Goal: Task Accomplishment & Management: Use online tool/utility

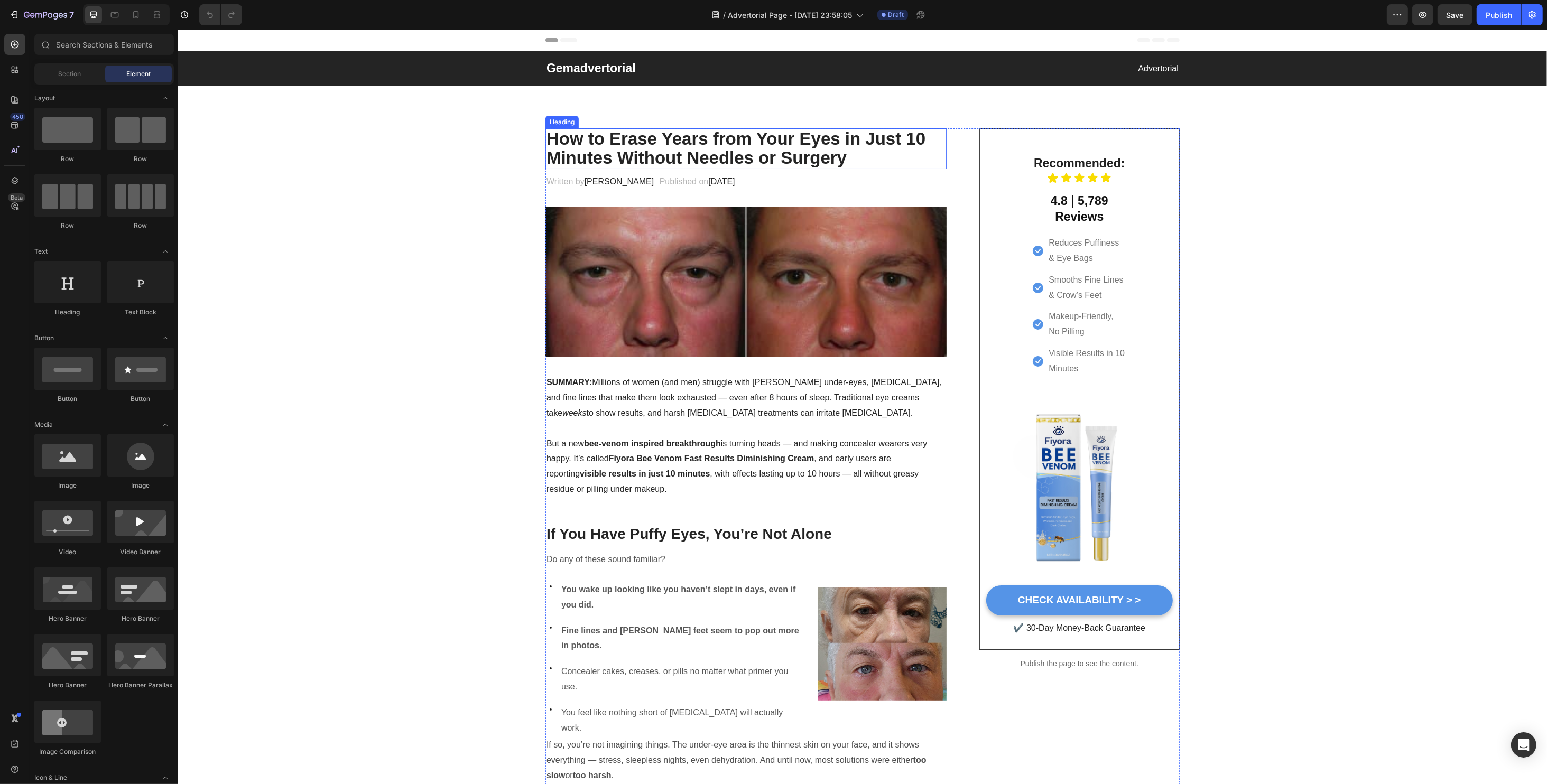
click at [682, 157] on h2 "How to Erase Years from Your Eyes in Just 10 Minutes Without Needles or Surgery" at bounding box center [745, 149] width 401 height 40
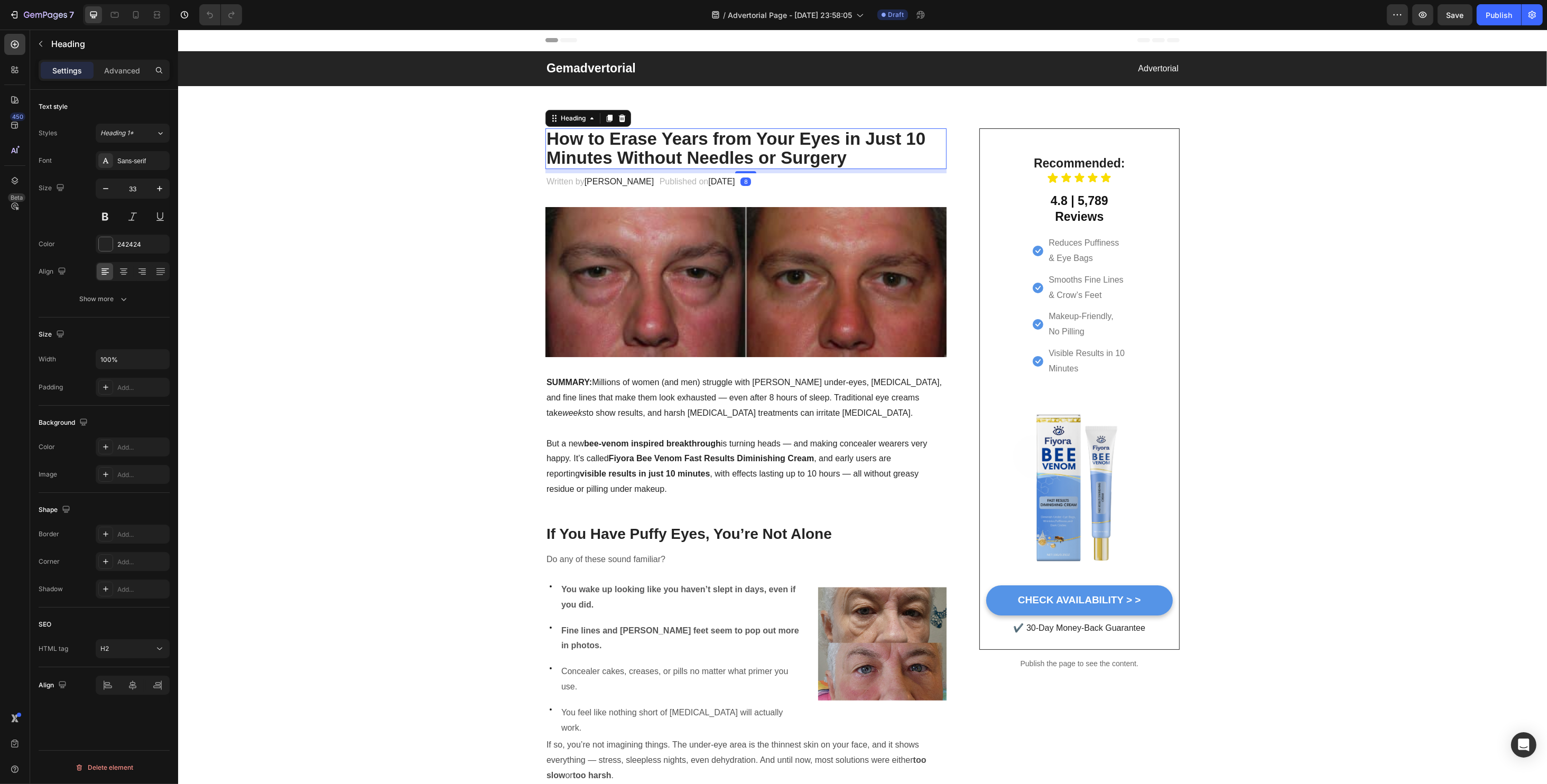
click at [612, 150] on h2 "How to Erase Years from Your Eyes in Just 10 Minutes Without Needles or Surgery" at bounding box center [745, 149] width 401 height 40
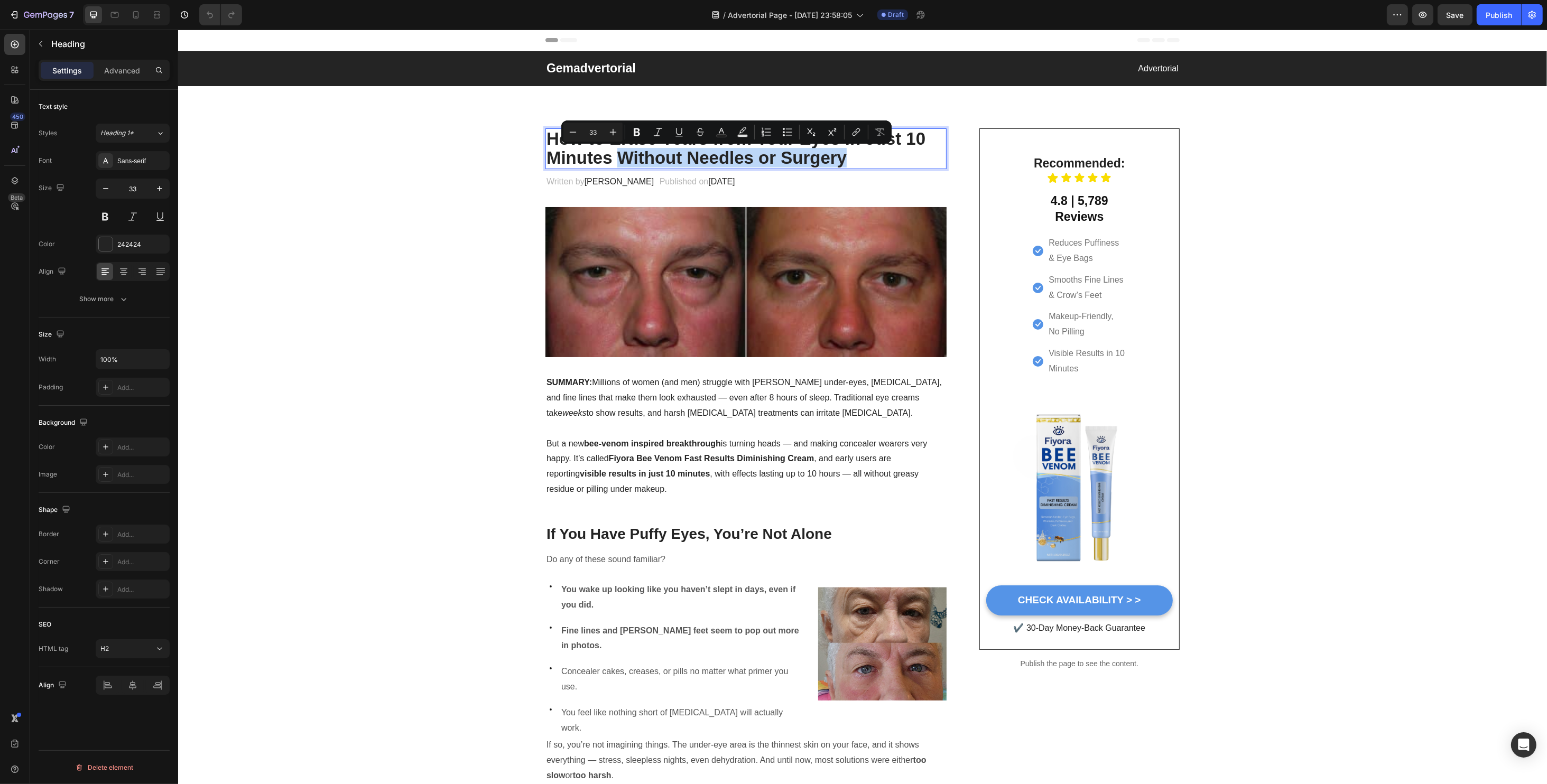
drag, startPoint x: 615, startPoint y: 152, endPoint x: 852, endPoint y: 160, distance: 237.1
click at [852, 160] on p "How to Erase Years from Your Eyes in Just 10 Minutes Without Needles or Surgery" at bounding box center [745, 149] width 399 height 39
click at [732, 137] on div "Minus 33 Plus Bold Italic Underline Strikethrough Text Color Text Background Co…" at bounding box center [726, 132] width 326 height 19
click at [725, 135] on rect "Editor contextual toolbar" at bounding box center [721, 135] width 10 height 2
type input "242424"
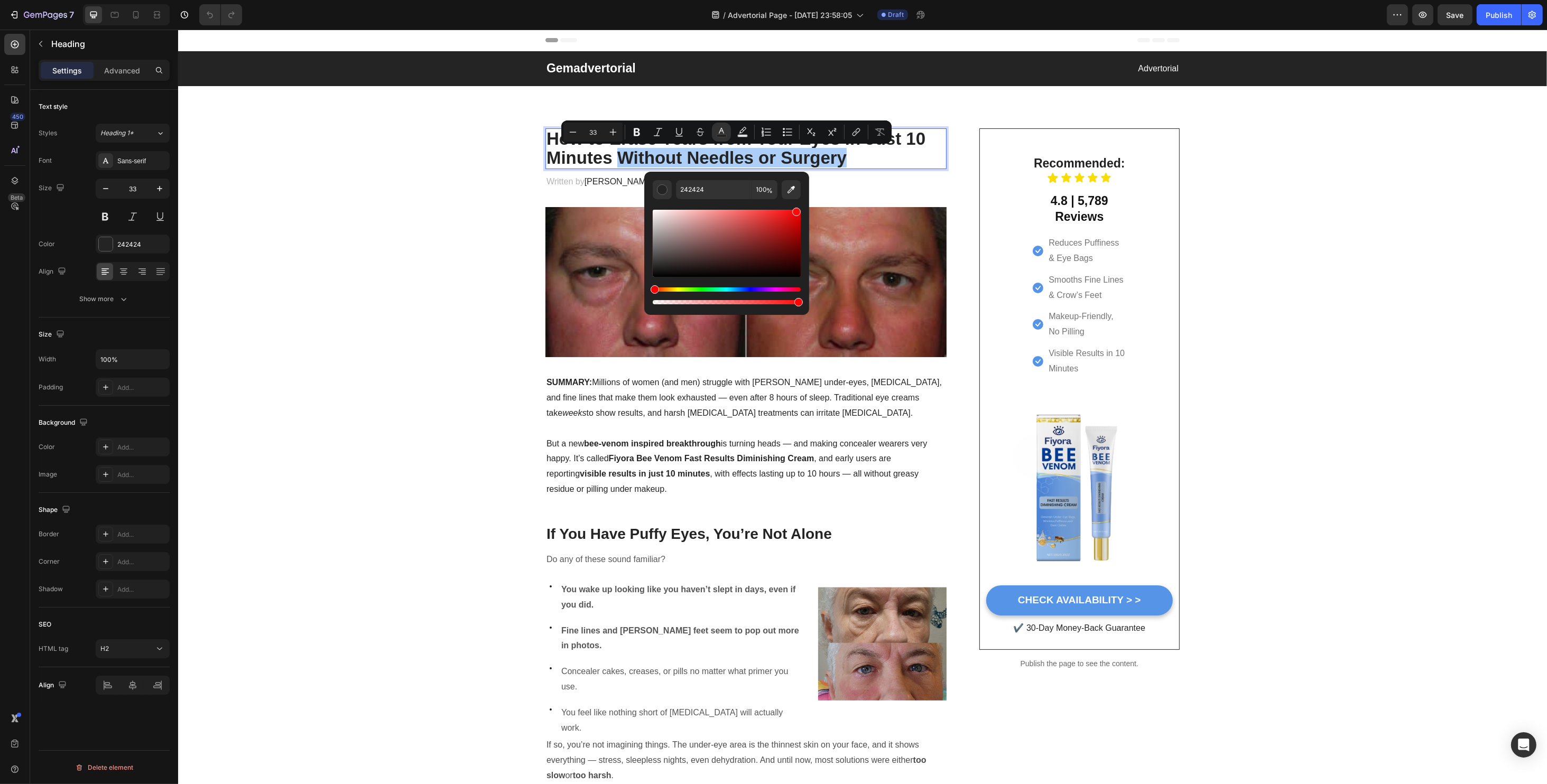
drag, startPoint x: 740, startPoint y: 220, endPoint x: 799, endPoint y: 206, distance: 60.6
click at [799, 206] on div "Editor contextual toolbar" at bounding box center [726, 253] width 148 height 107
type input "FF0505"
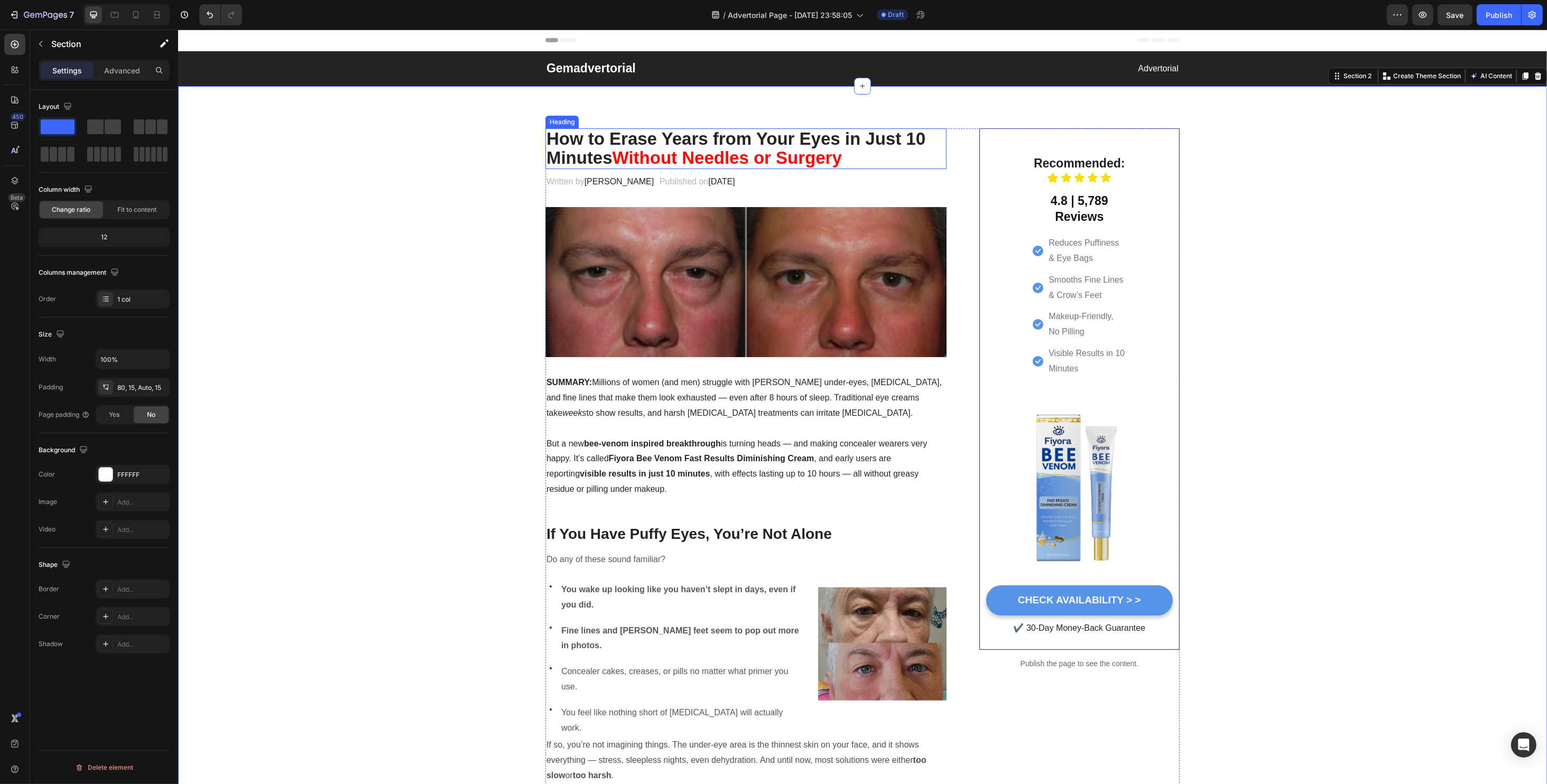
click at [624, 159] on span "Without Needles or Surgery" at bounding box center [726, 157] width 230 height 19
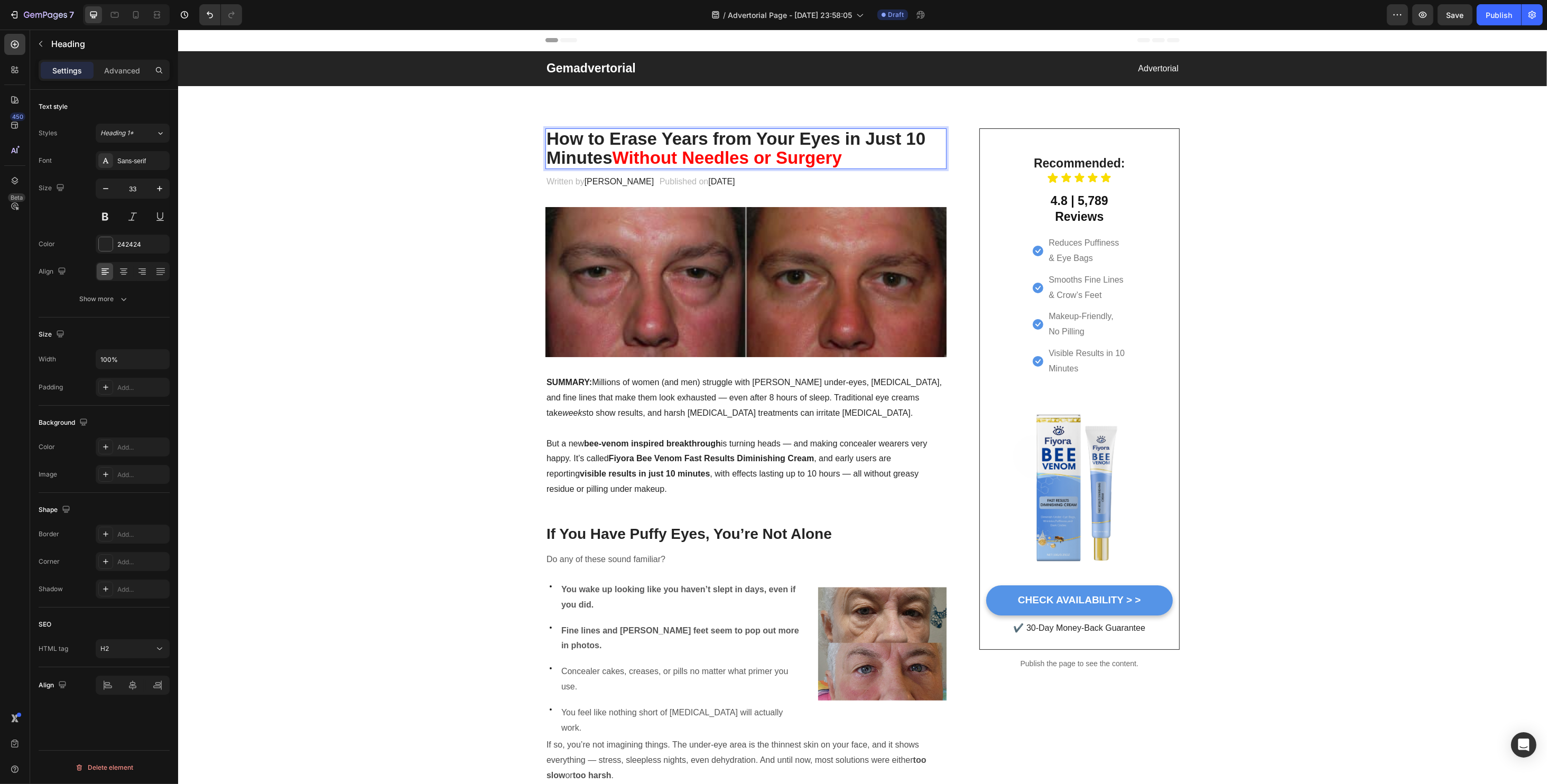
click at [616, 157] on span "Without Needles or Surgery" at bounding box center [726, 157] width 230 height 19
drag, startPoint x: 614, startPoint y: 157, endPoint x: 849, endPoint y: 156, distance: 235.0
click at [849, 156] on p "How to Erase Years from Your Eyes in Just 10 Minutes Without Needles or Surgery" at bounding box center [745, 149] width 399 height 39
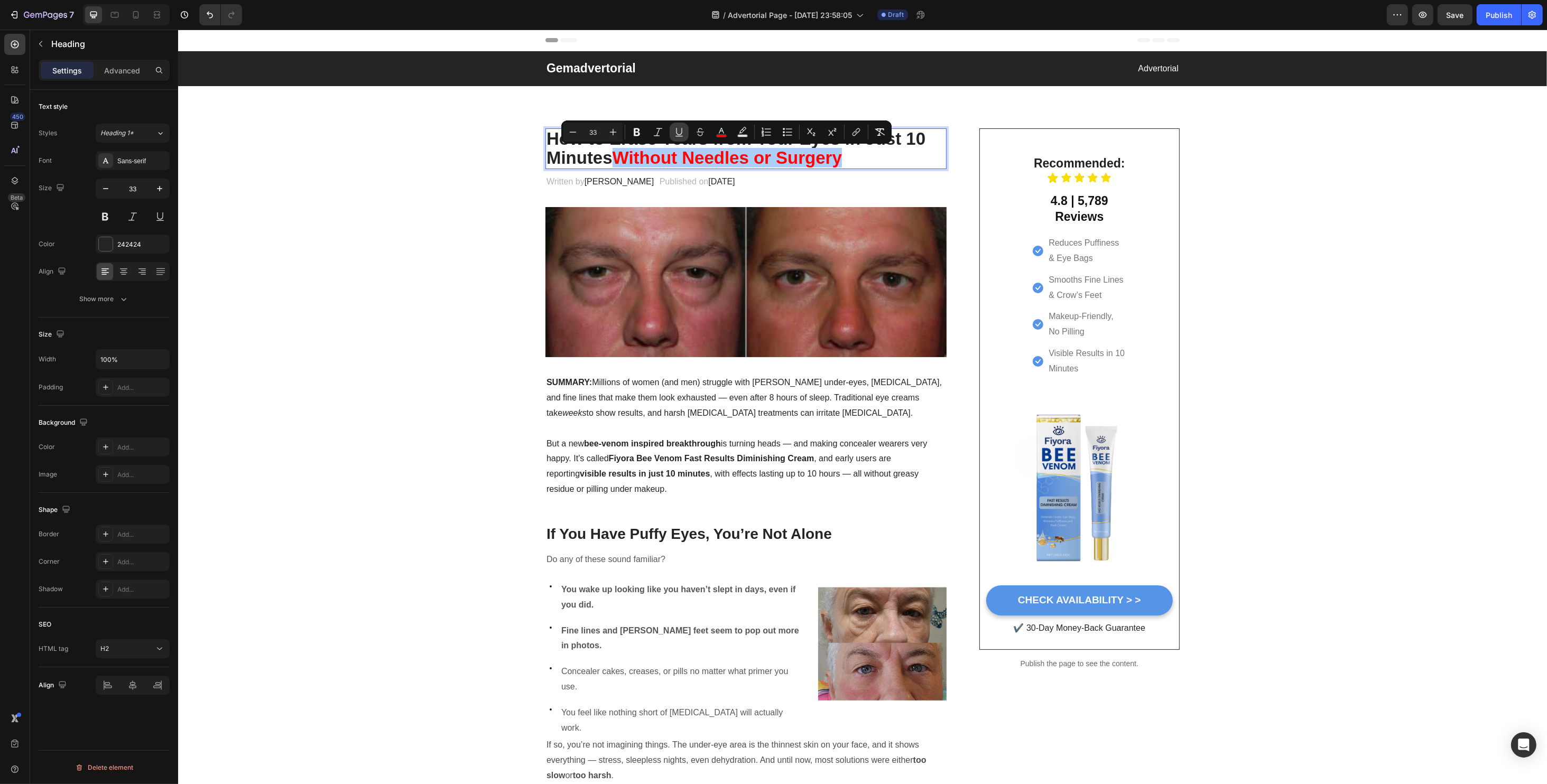
click at [684, 134] on icon "Editor contextual toolbar" at bounding box center [679, 132] width 11 height 11
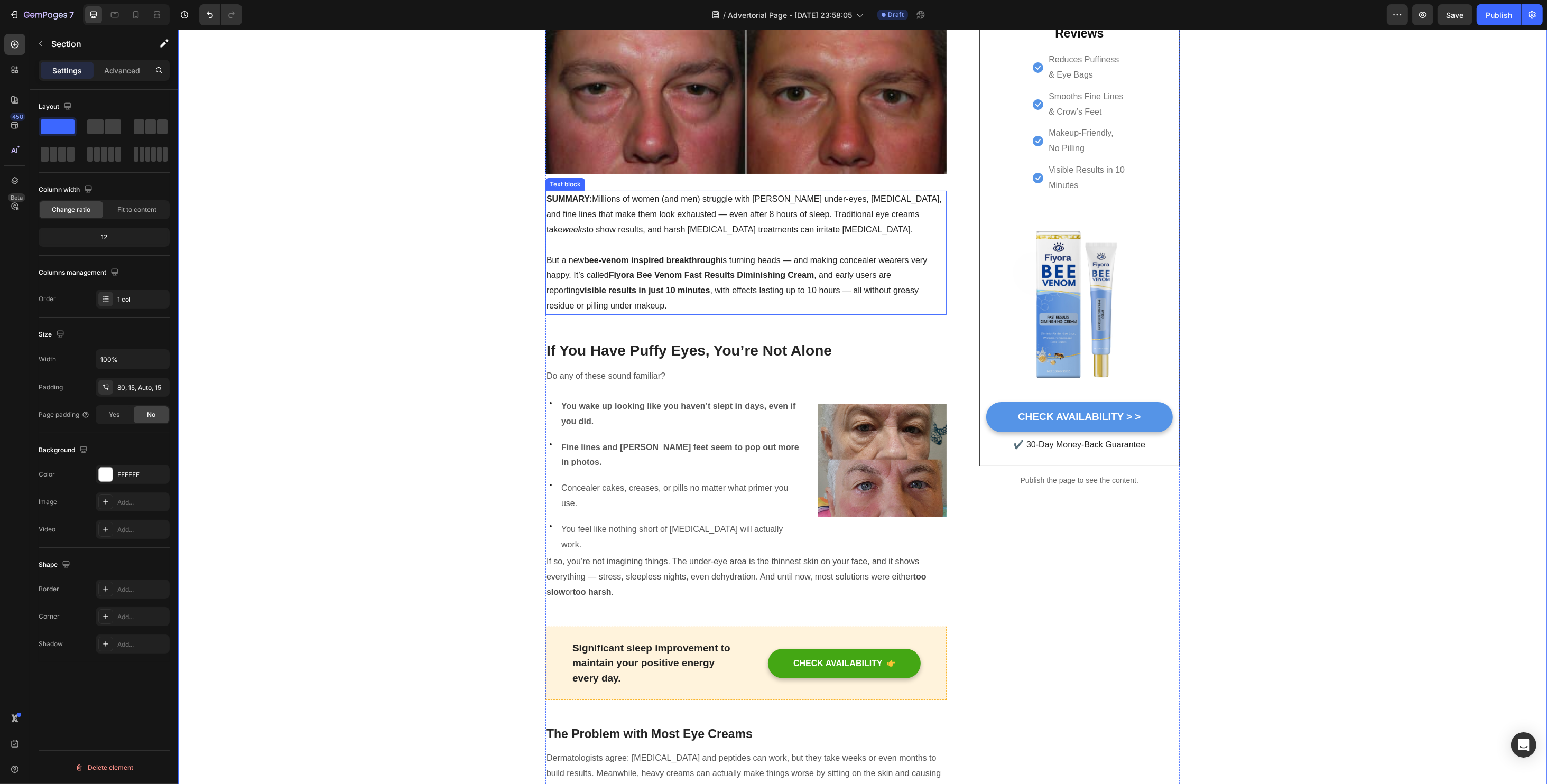
scroll to position [212, 0]
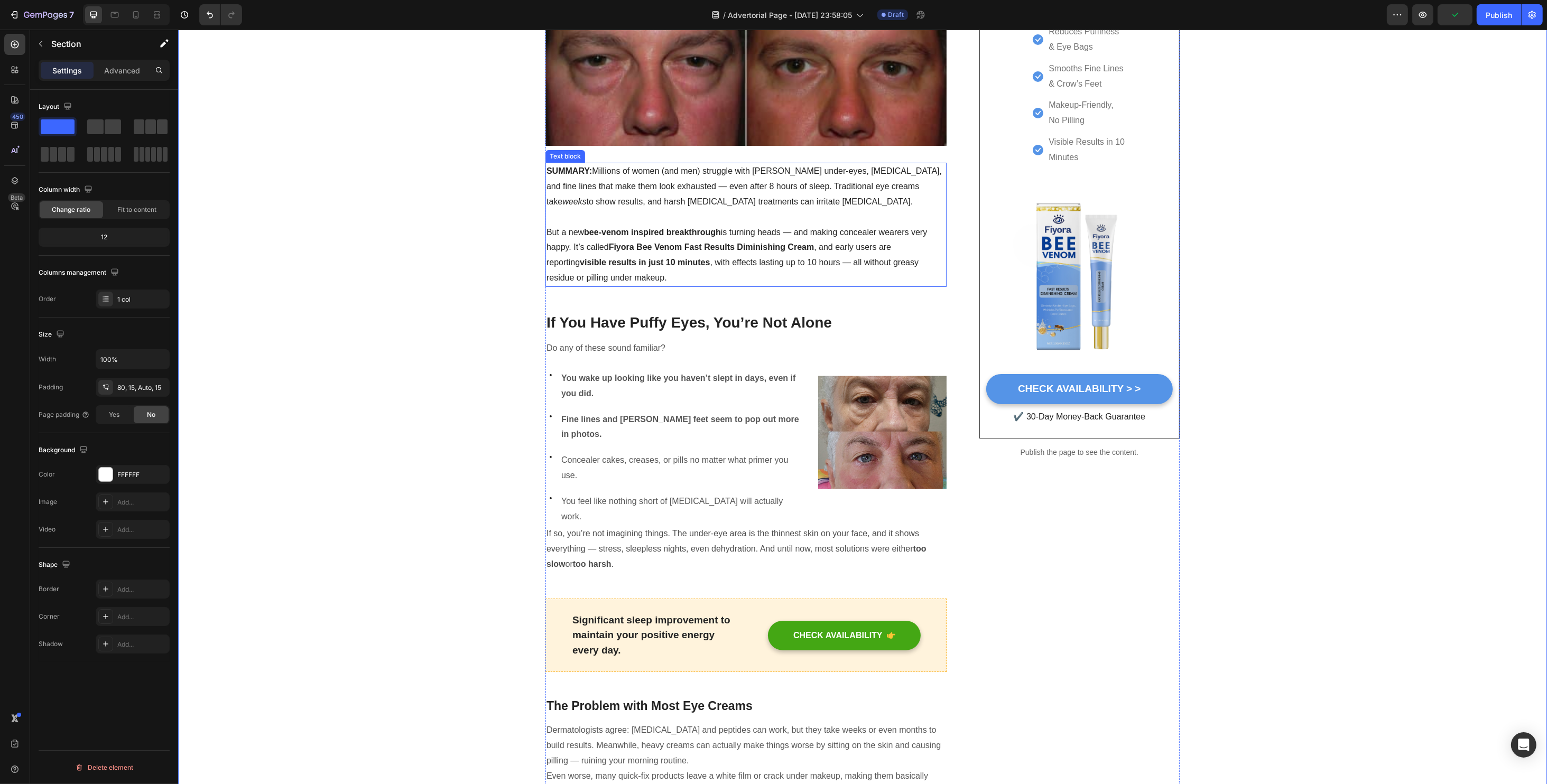
click at [681, 194] on p "SUMMARY: Millions of women (and men) struggle with puffy under-eyes, dark circl…" at bounding box center [745, 186] width 399 height 45
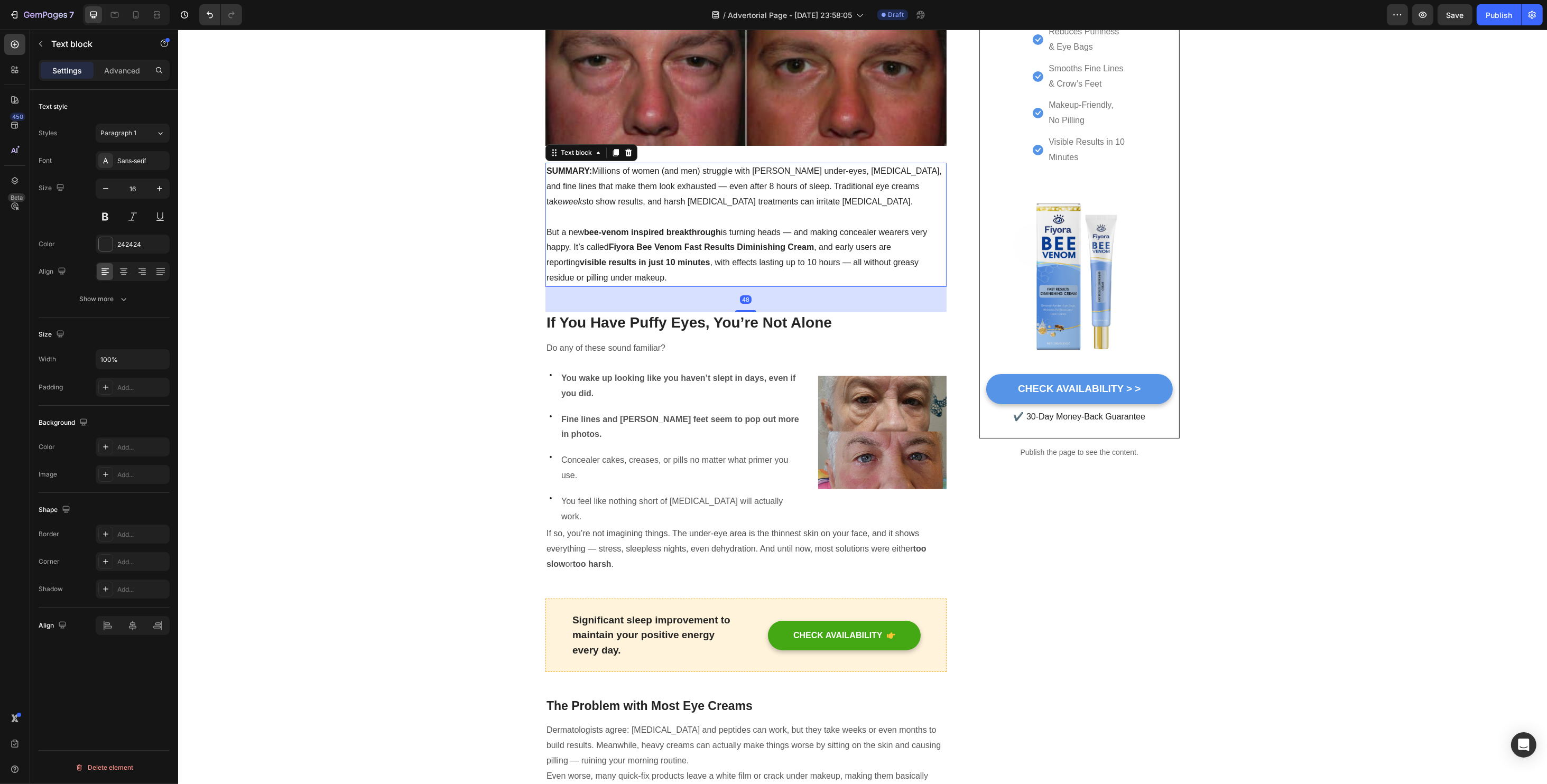
click at [614, 215] on p at bounding box center [745, 217] width 399 height 16
click at [614, 215] on p "Rich Text Editor. Editing area: main" at bounding box center [745, 217] width 399 height 16
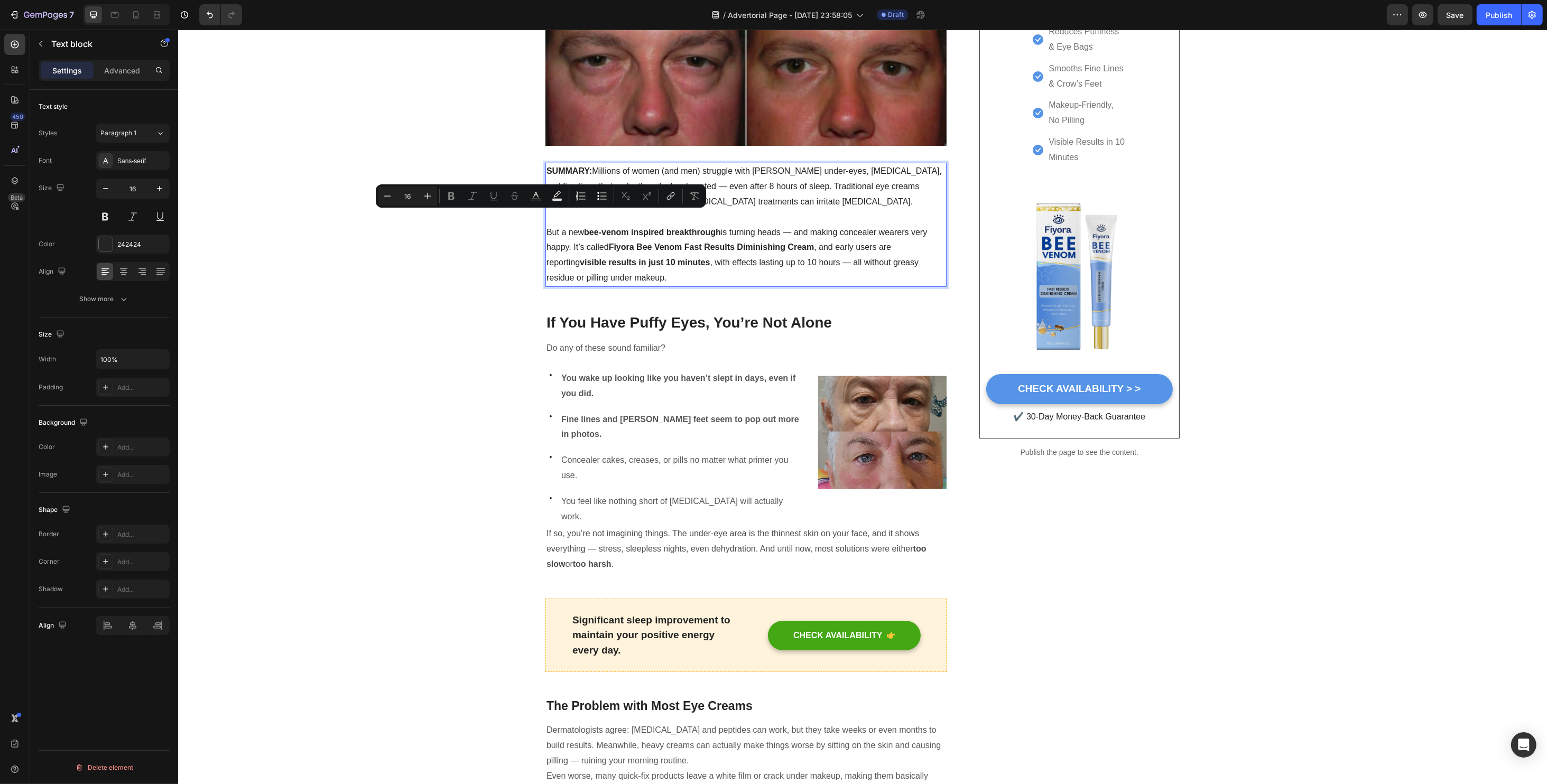
click at [638, 239] on p "But a new bee-venom inspired breakthrough is turning heads — and making conceal…" at bounding box center [745, 255] width 399 height 61
click at [665, 282] on p "But a new bee-venom inspired breakthrough is turning heads — and making conceal…" at bounding box center [745, 255] width 399 height 61
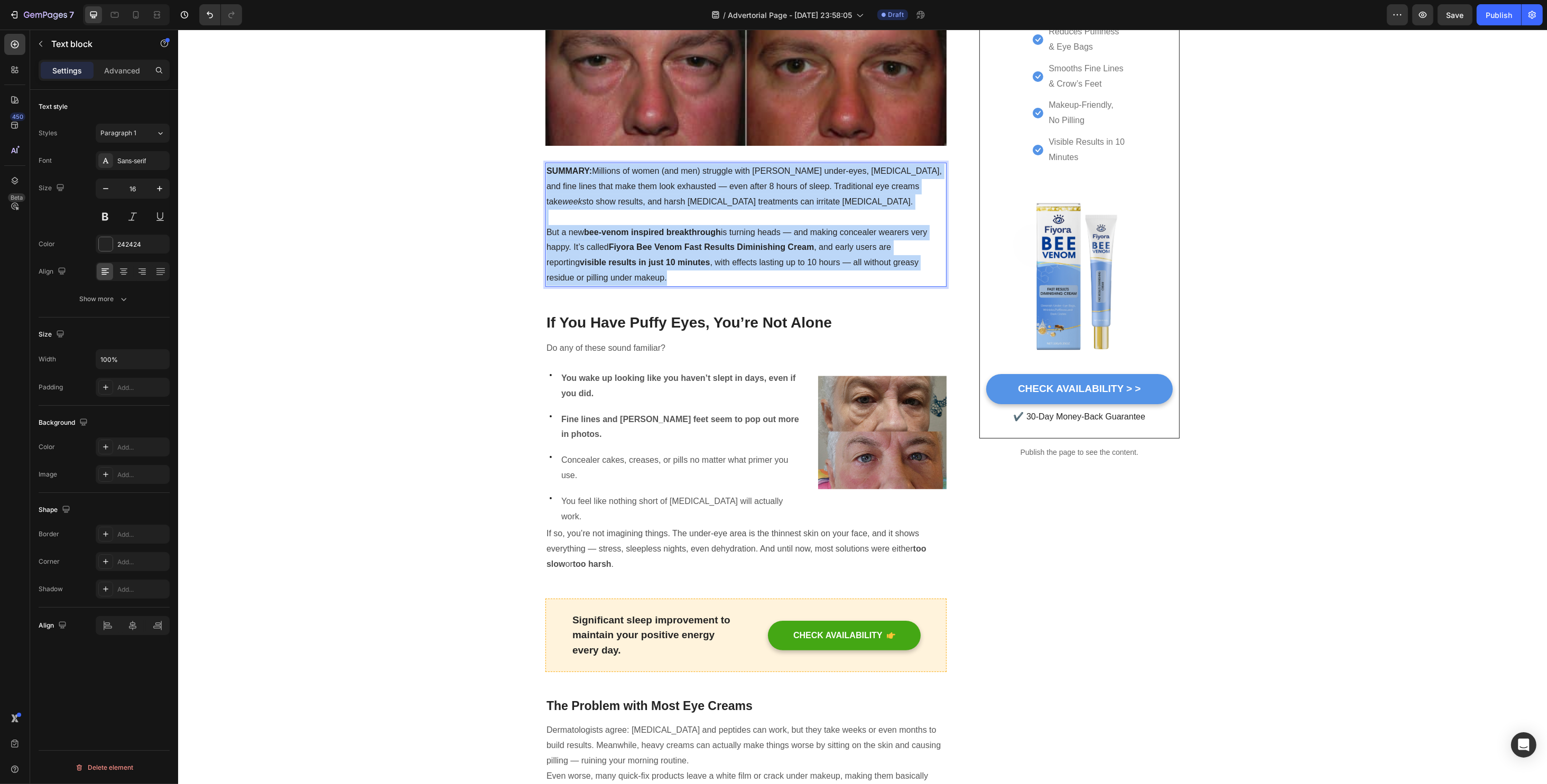
drag, startPoint x: 659, startPoint y: 280, endPoint x: 542, endPoint y: 165, distance: 164.1
click at [545, 165] on div "SUMMARY: Millions of women (and men) struggle with puffy under-eyes, dark circl…" at bounding box center [745, 224] width 401 height 124
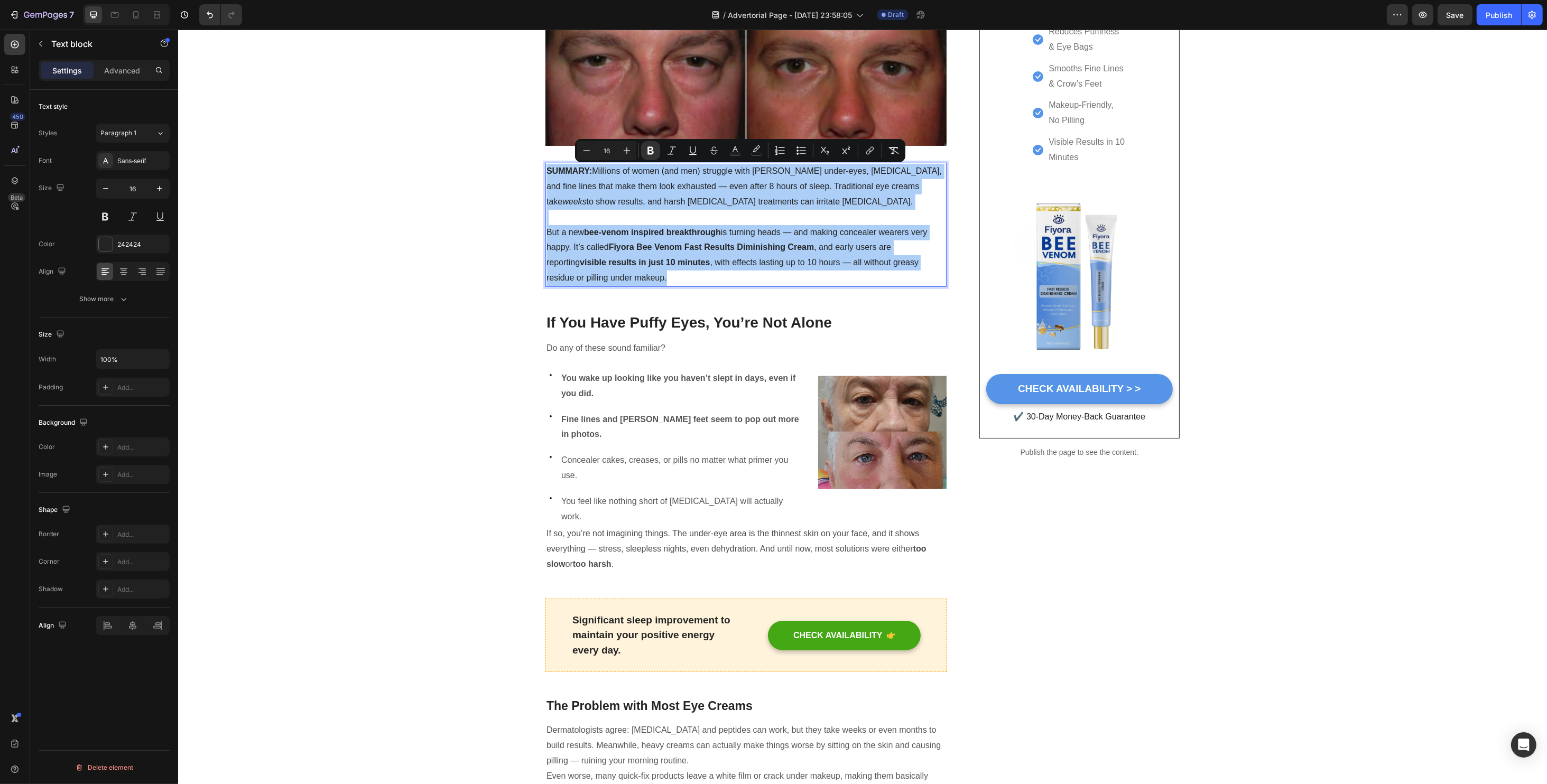
click at [121, 78] on div "Settings Advanced" at bounding box center [104, 70] width 131 height 21
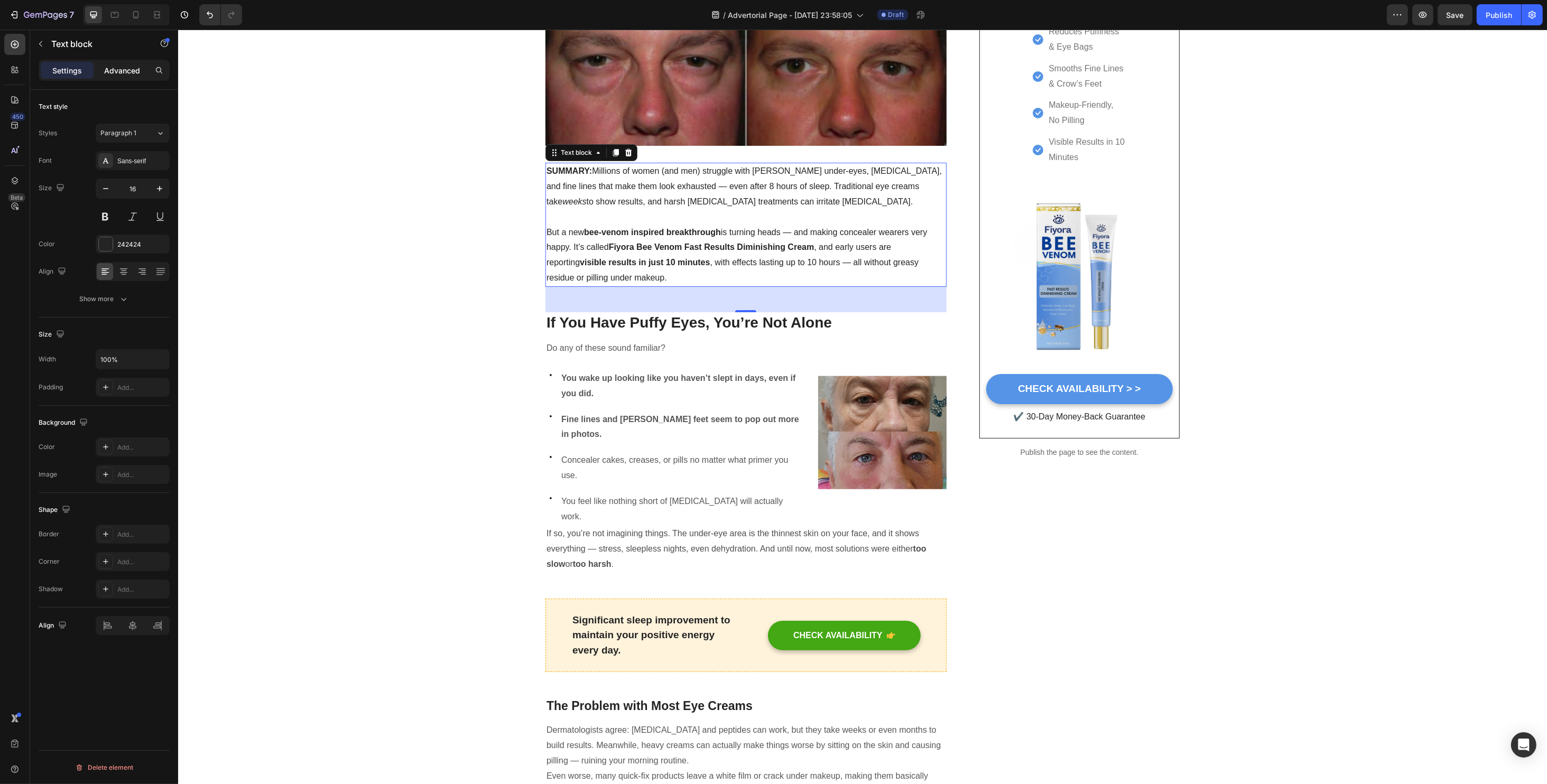
click at [118, 69] on p "Advanced" at bounding box center [122, 70] width 36 height 11
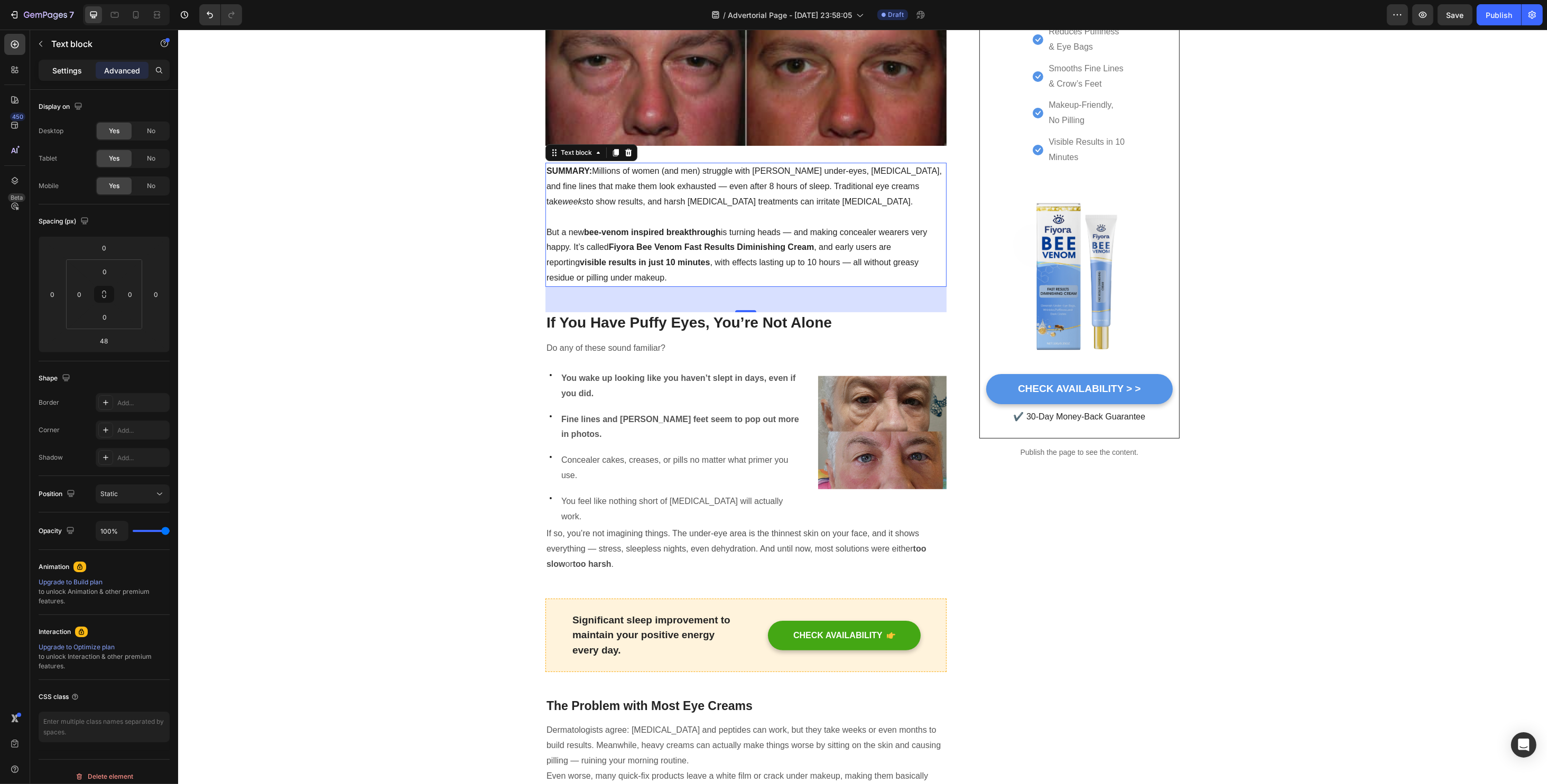
click at [71, 68] on p "Settings" at bounding box center [67, 70] width 30 height 11
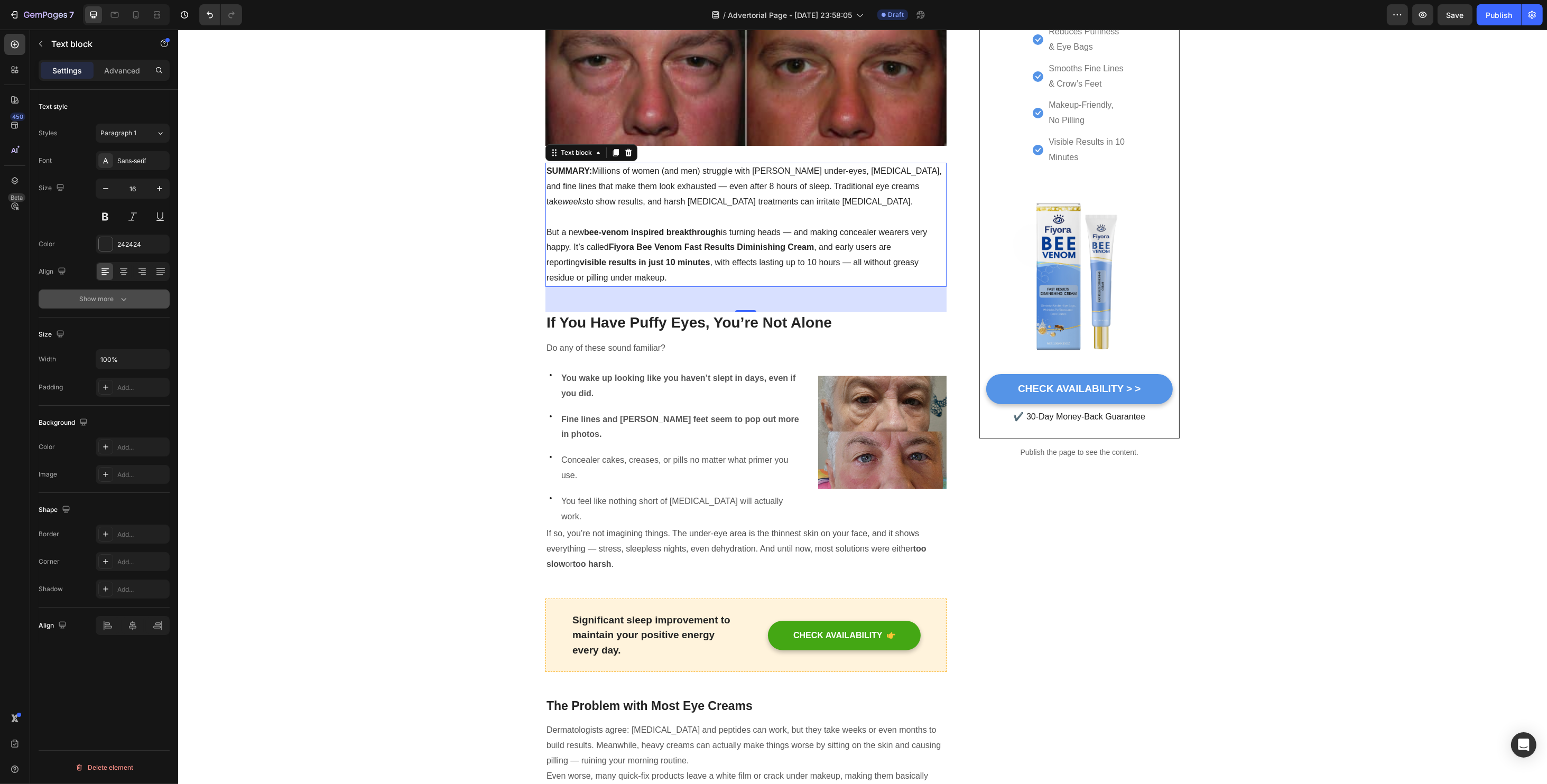
click at [129, 304] on button "Show more" at bounding box center [104, 299] width 131 height 19
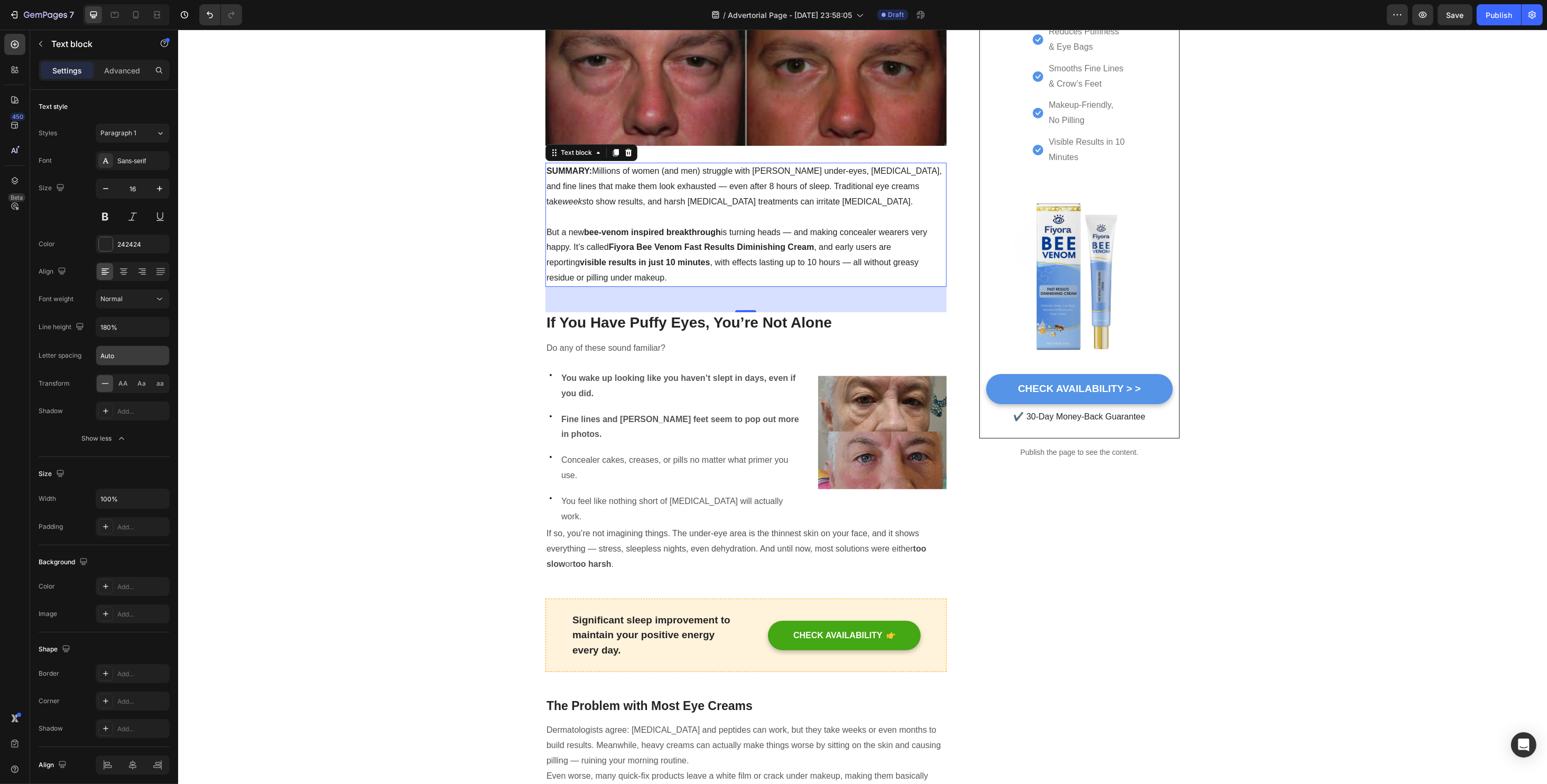
scroll to position [39, 0]
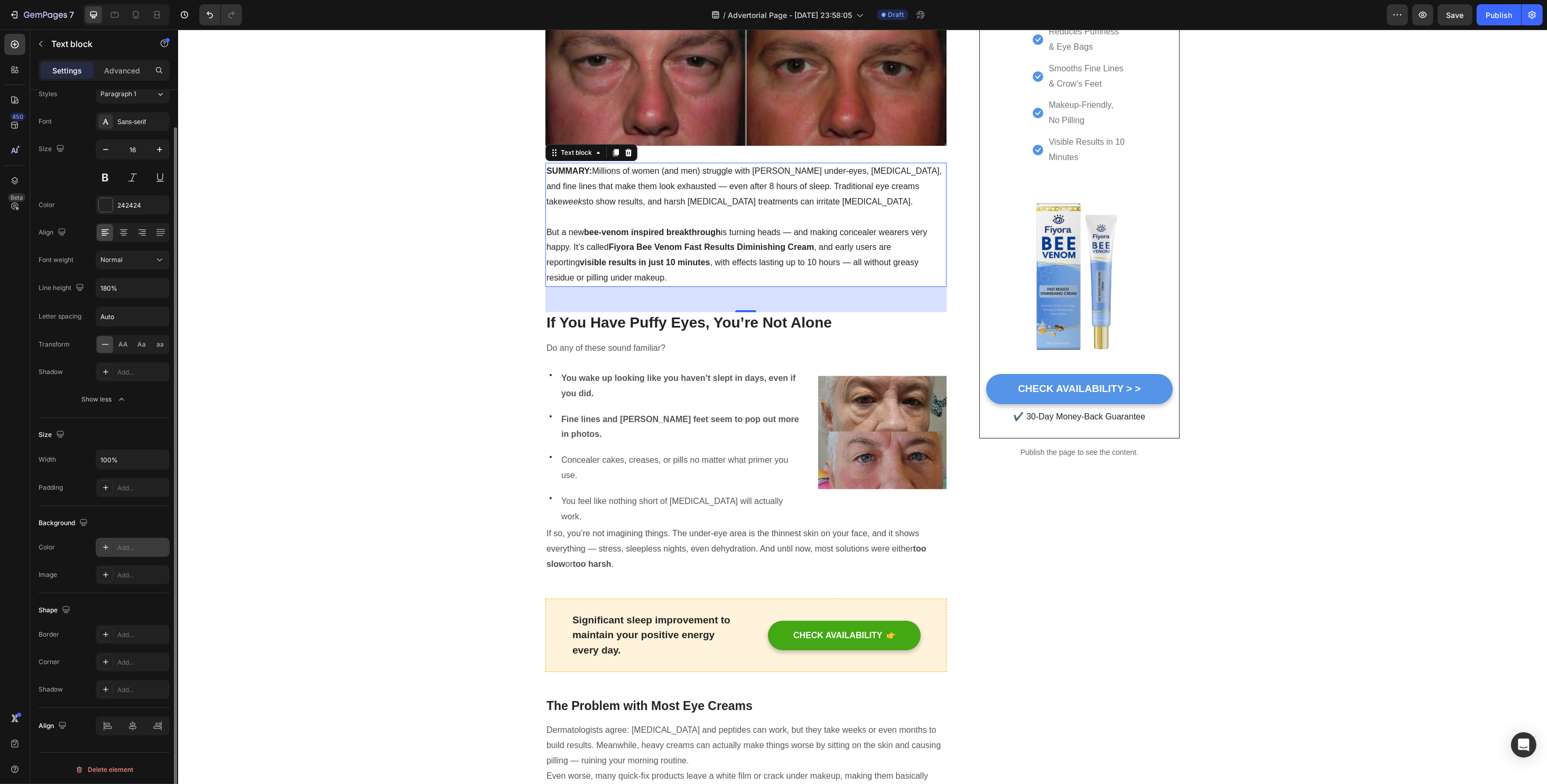
click at [125, 547] on div "Add..." at bounding box center [142, 548] width 50 height 9
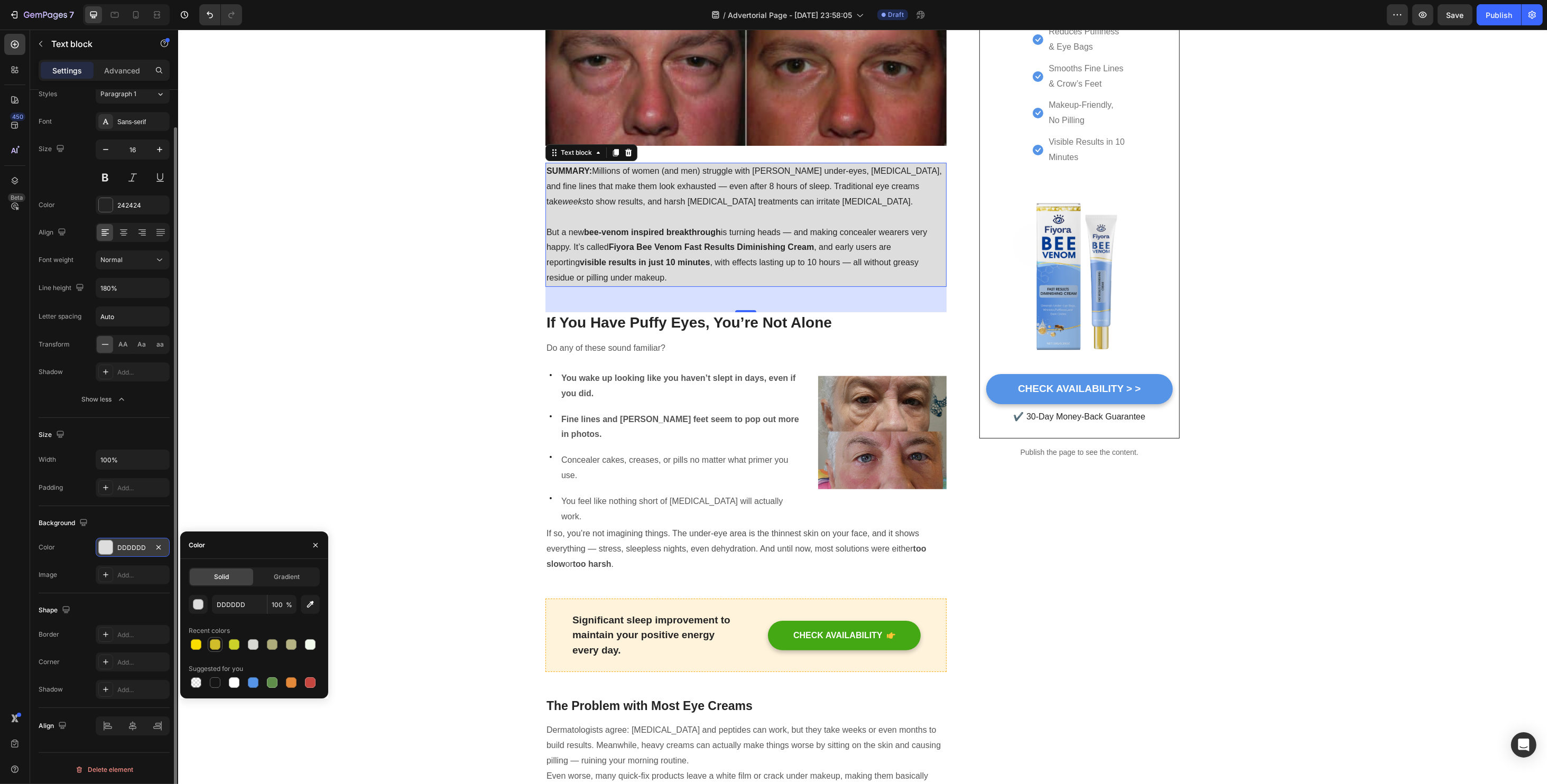
click at [213, 644] on div at bounding box center [215, 645] width 11 height 11
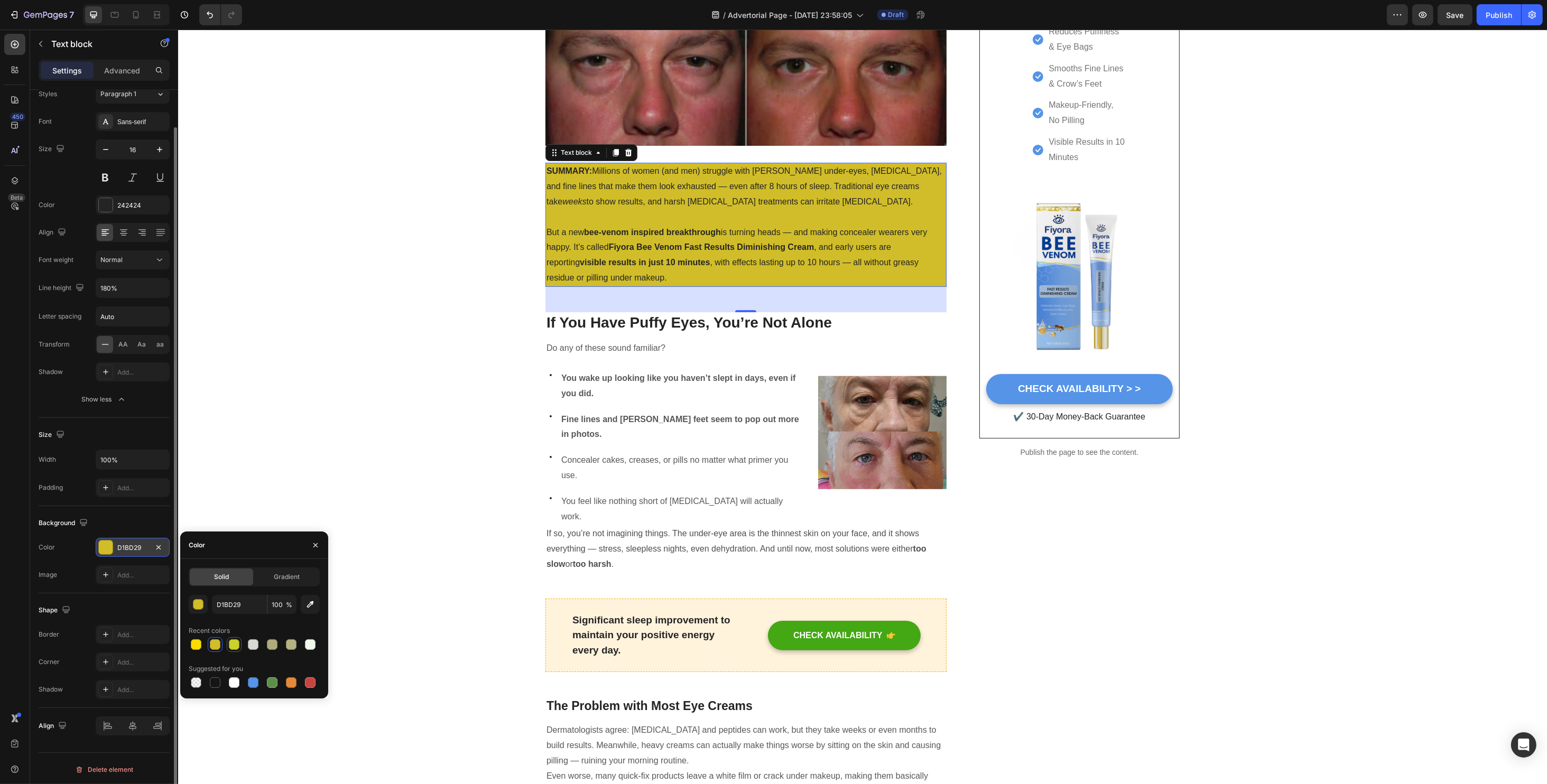
click at [229, 644] on div at bounding box center [234, 645] width 11 height 11
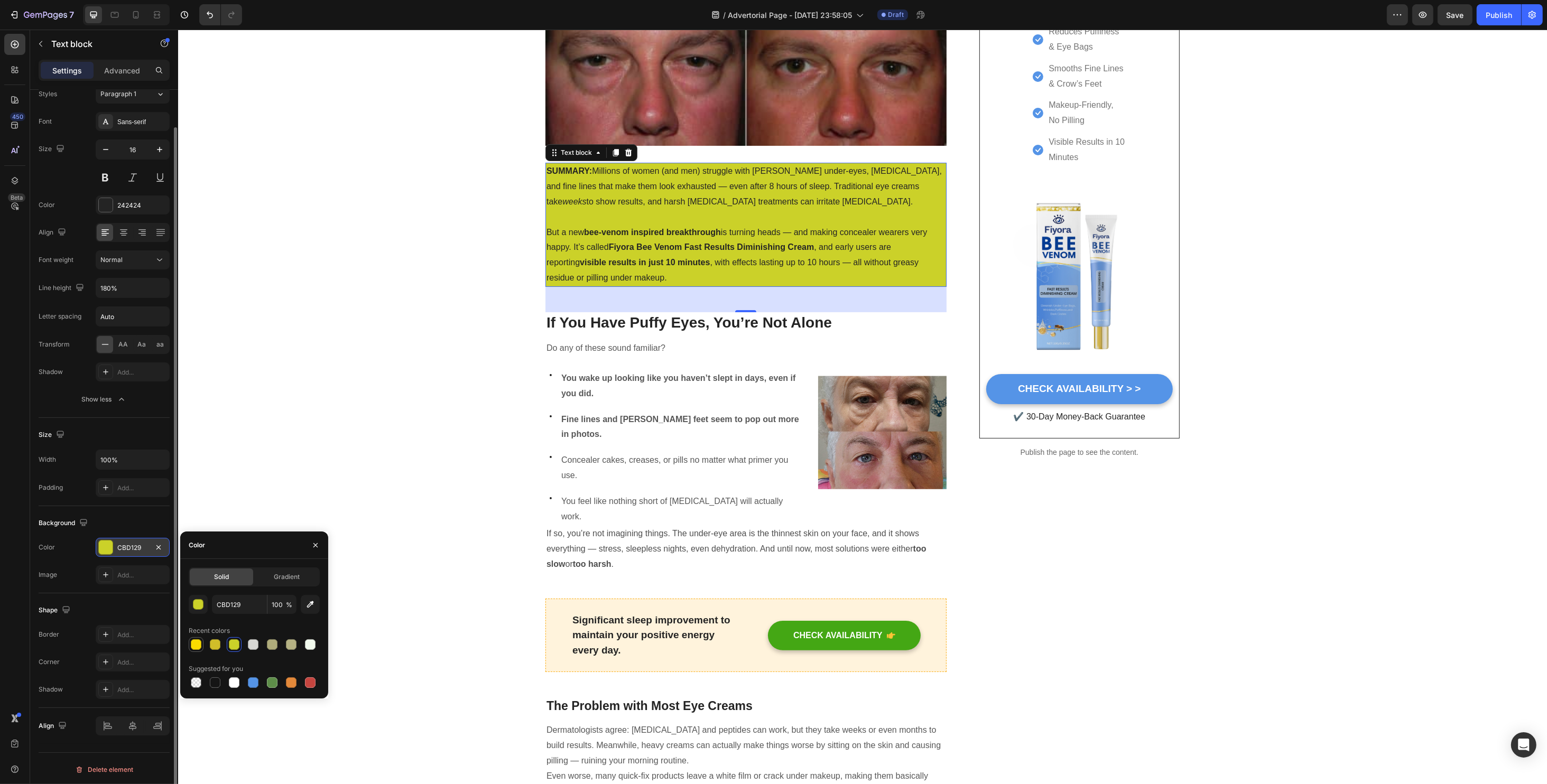
click at [199, 641] on div at bounding box center [196, 645] width 11 height 11
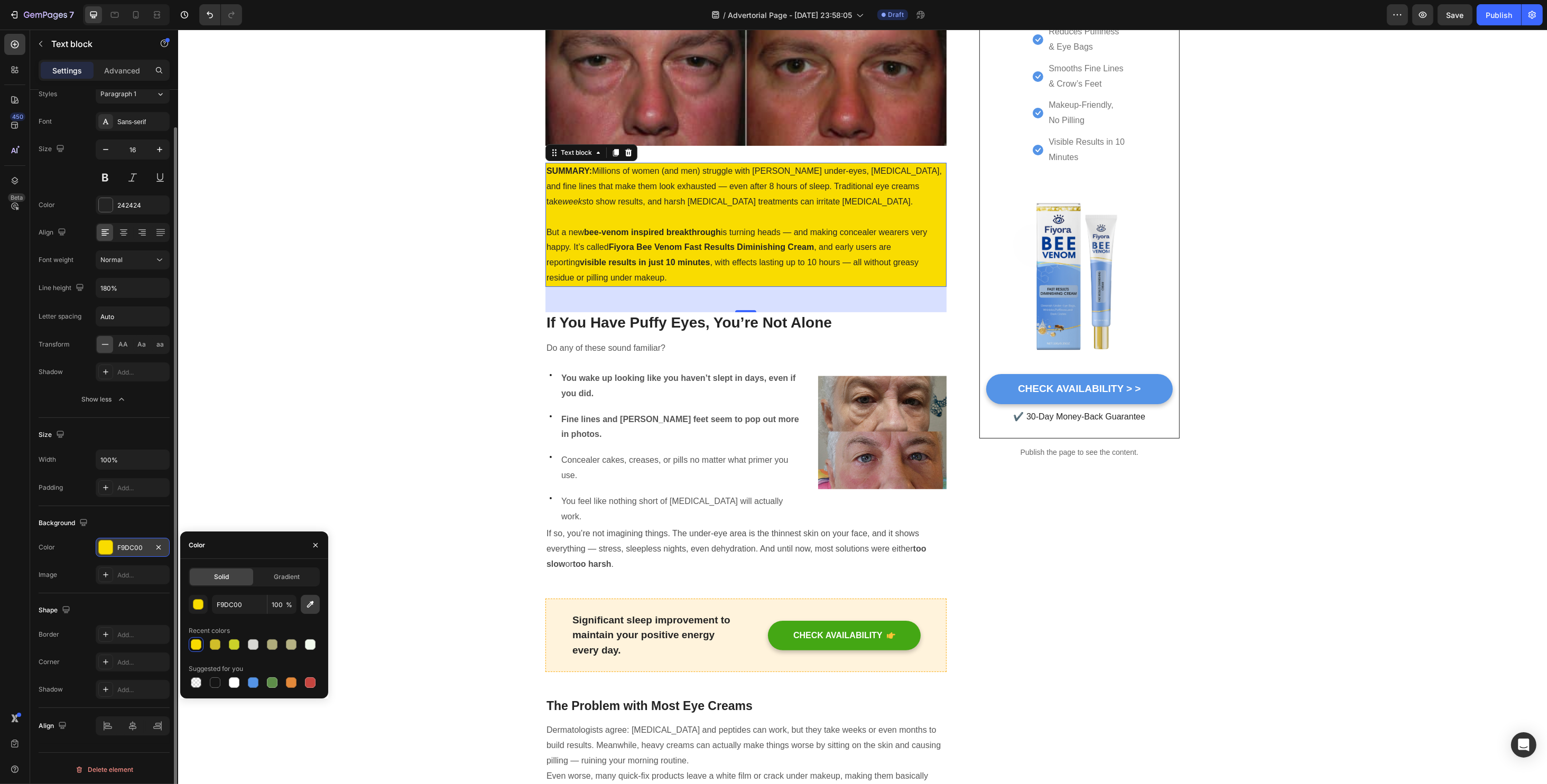
click at [311, 608] on icon "button" at bounding box center [311, 605] width 11 height 11
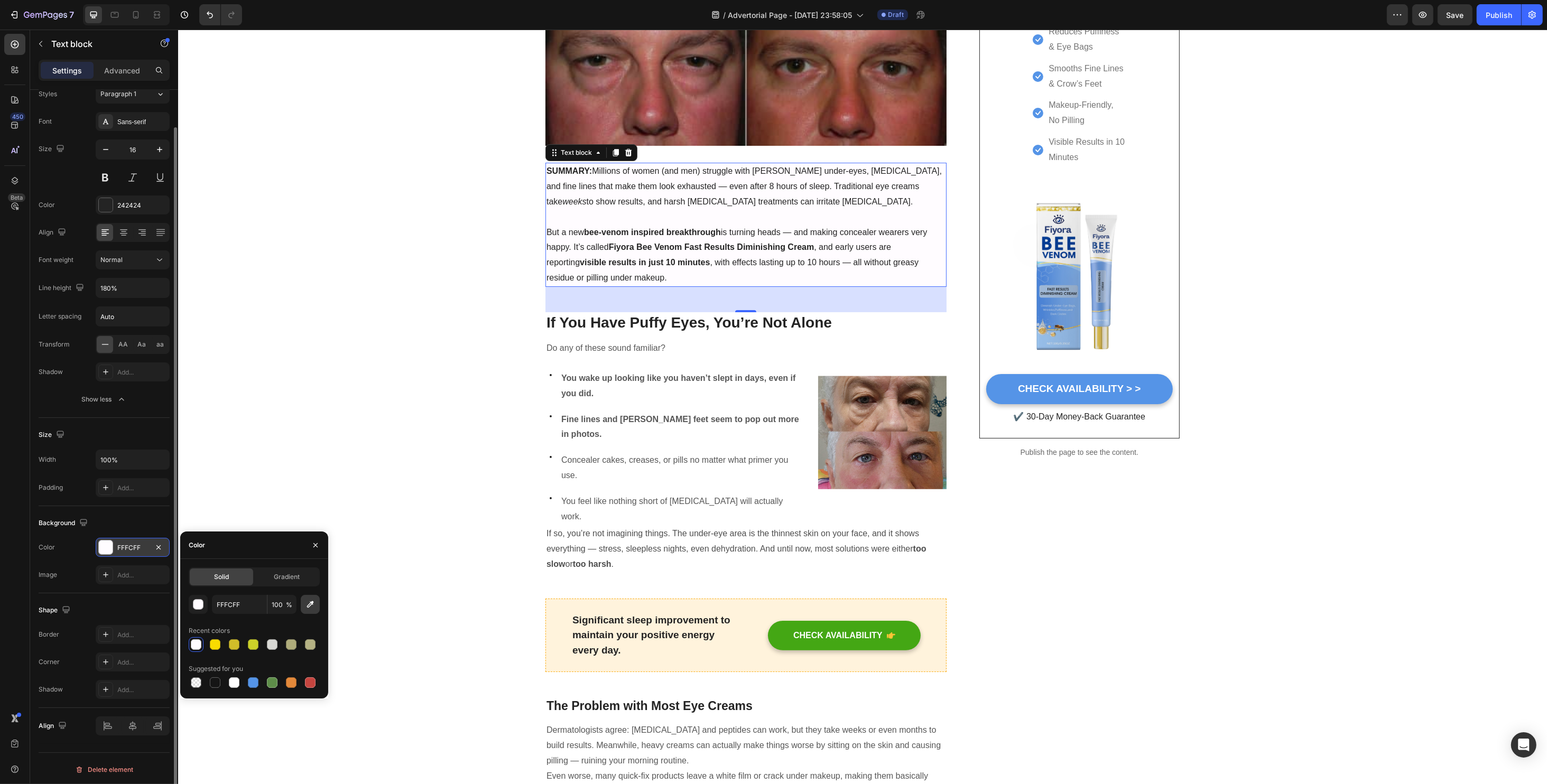
click at [302, 606] on button "button" at bounding box center [310, 604] width 19 height 19
type input "FEF5C4"
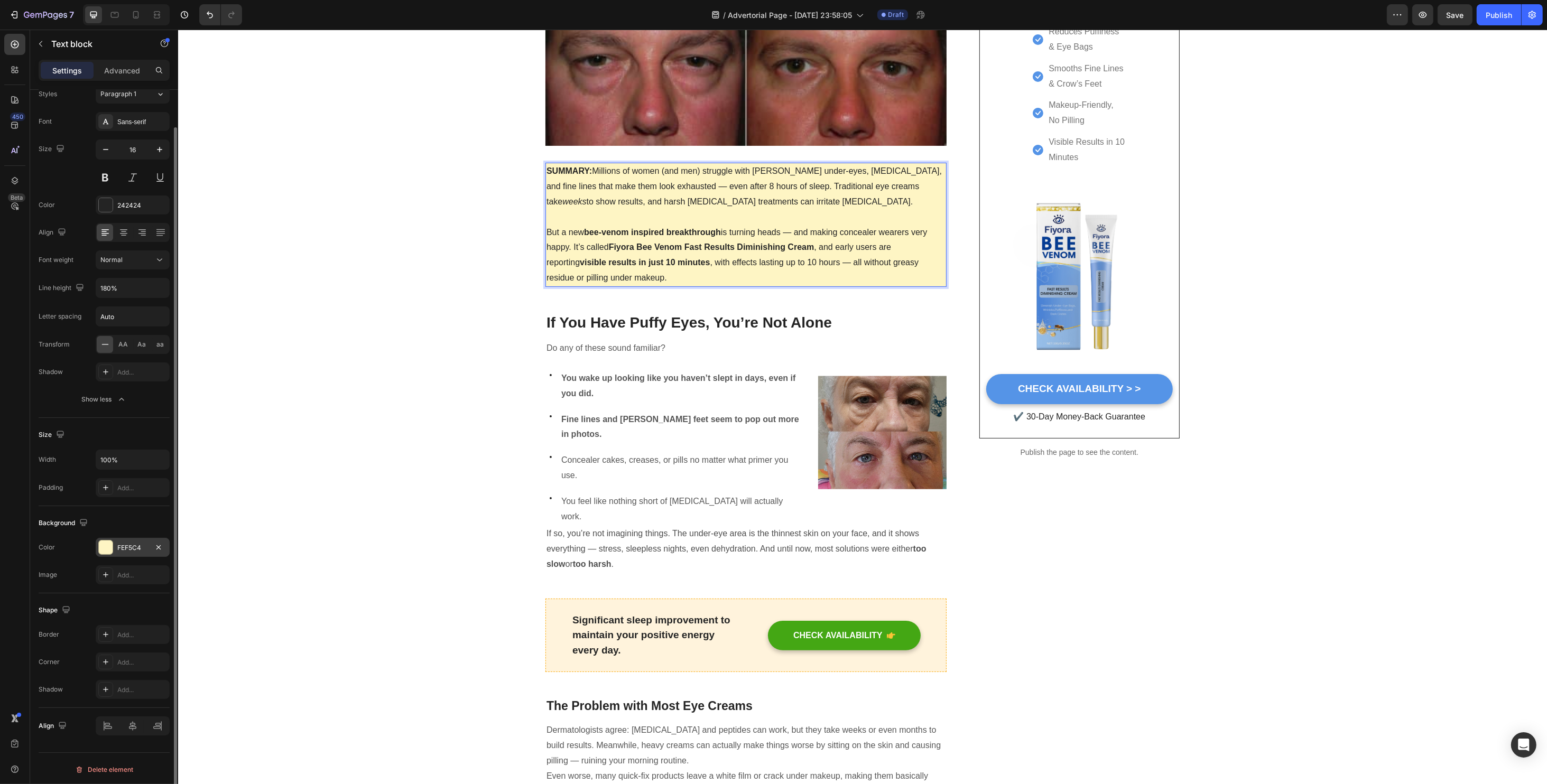
click at [576, 223] on p "Rich Text Editor. Editing area: main" at bounding box center [745, 217] width 399 height 16
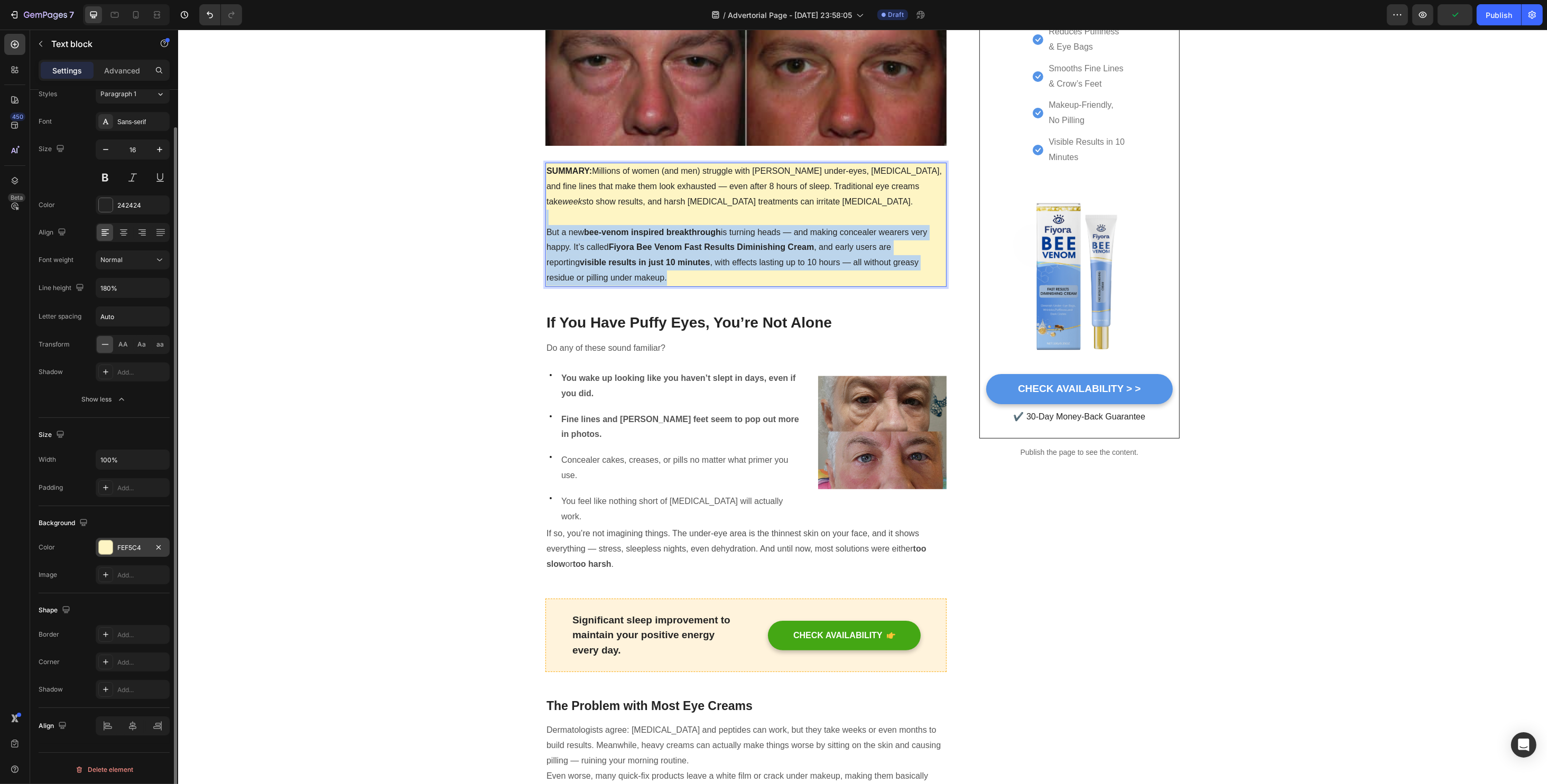
drag, startPoint x: 568, startPoint y: 223, endPoint x: 708, endPoint y: 276, distance: 149.7
click at [708, 276] on div "SUMMARY: Millions of women (and men) struggle with puffy under-eyes, dark circl…" at bounding box center [745, 224] width 401 height 124
copy div "But a new bee-venom inspired breakthrough is turning heads — and making conceal…"
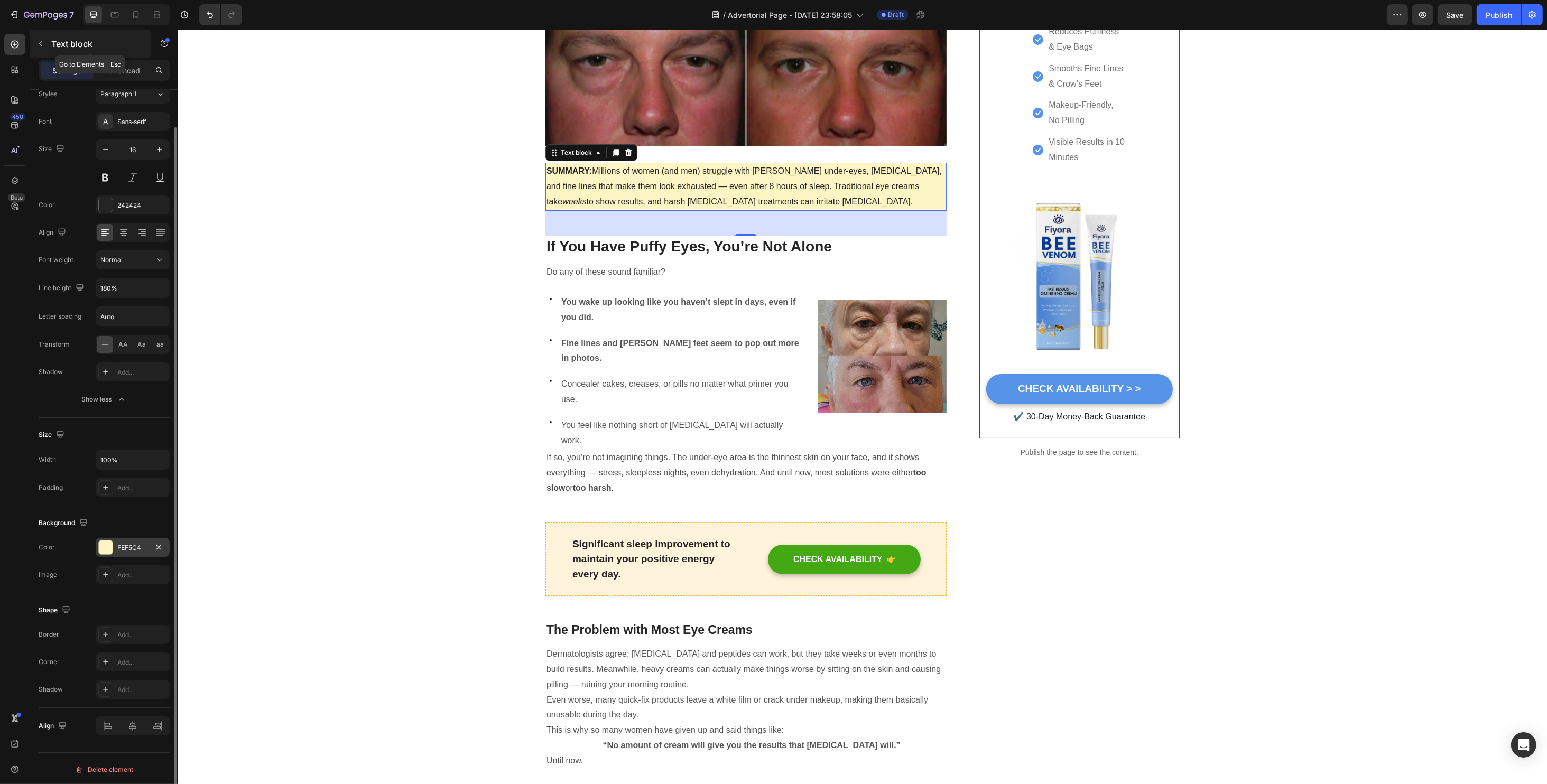
click at [42, 49] on button "button" at bounding box center [40, 44] width 17 height 17
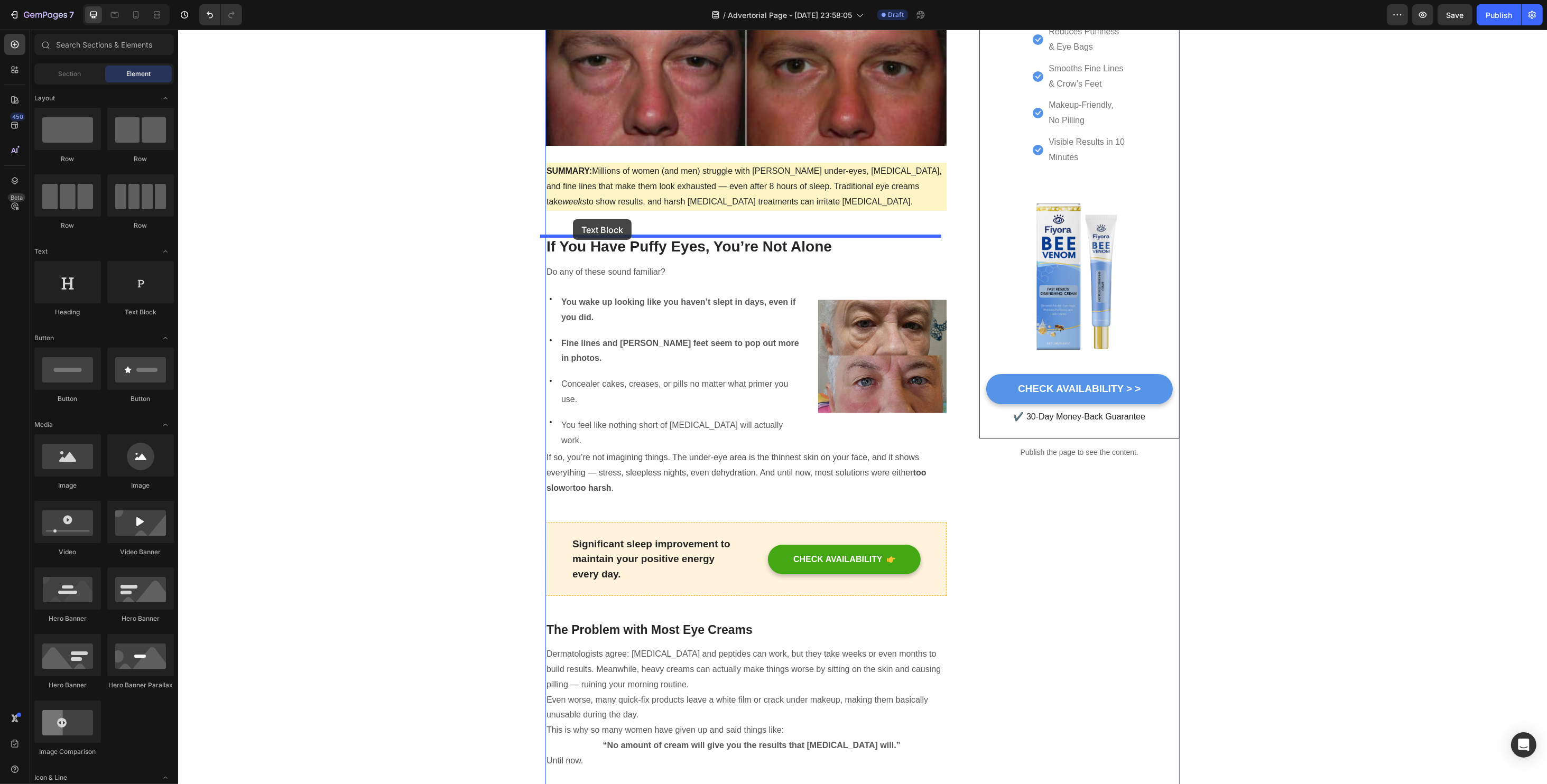
drag, startPoint x: 323, startPoint y: 329, endPoint x: 572, endPoint y: 220, distance: 271.8
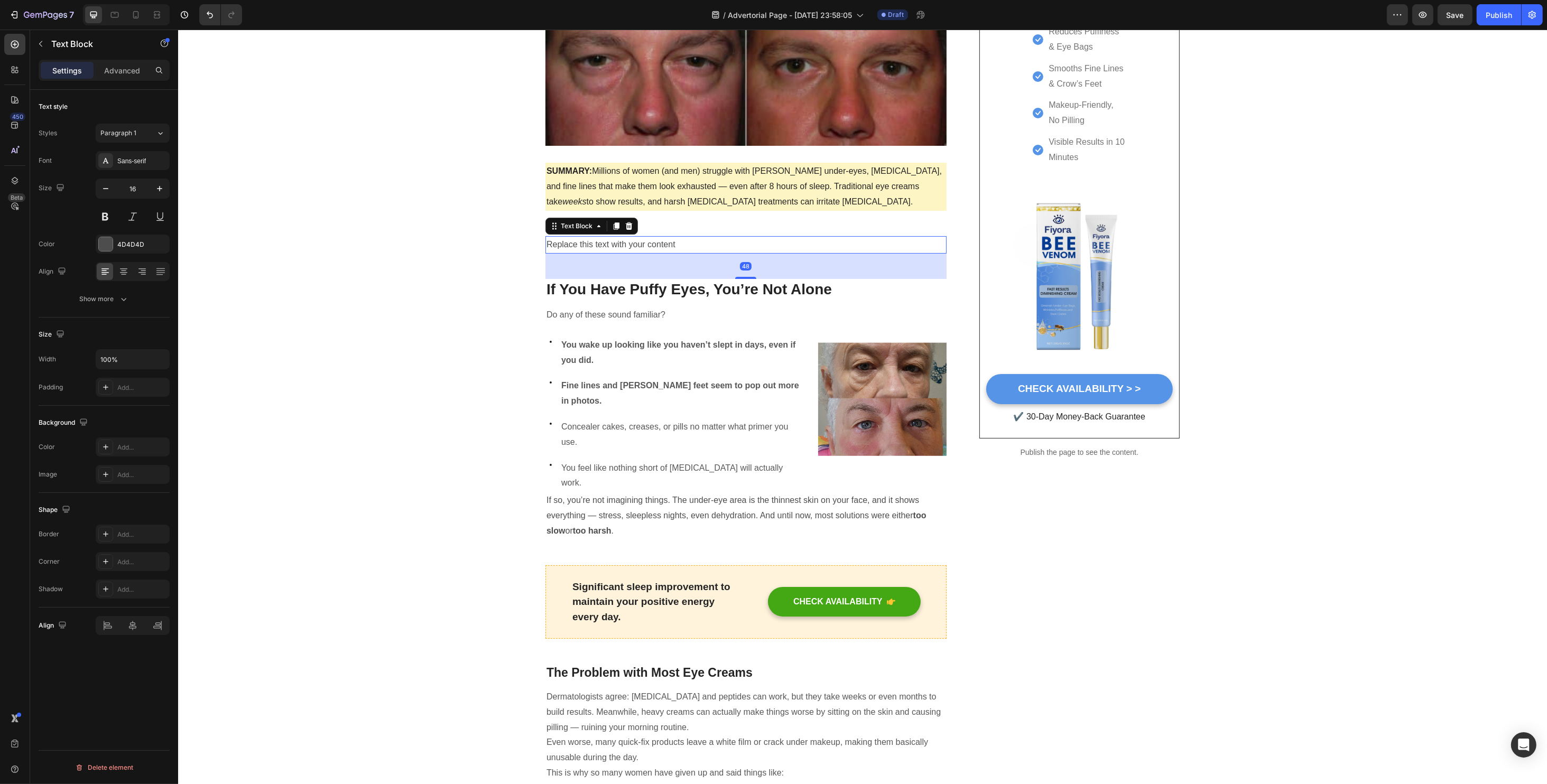
click at [603, 241] on div "Replace this text with your content" at bounding box center [745, 244] width 401 height 17
click at [603, 241] on p "Replace this text with your content" at bounding box center [745, 245] width 399 height 16
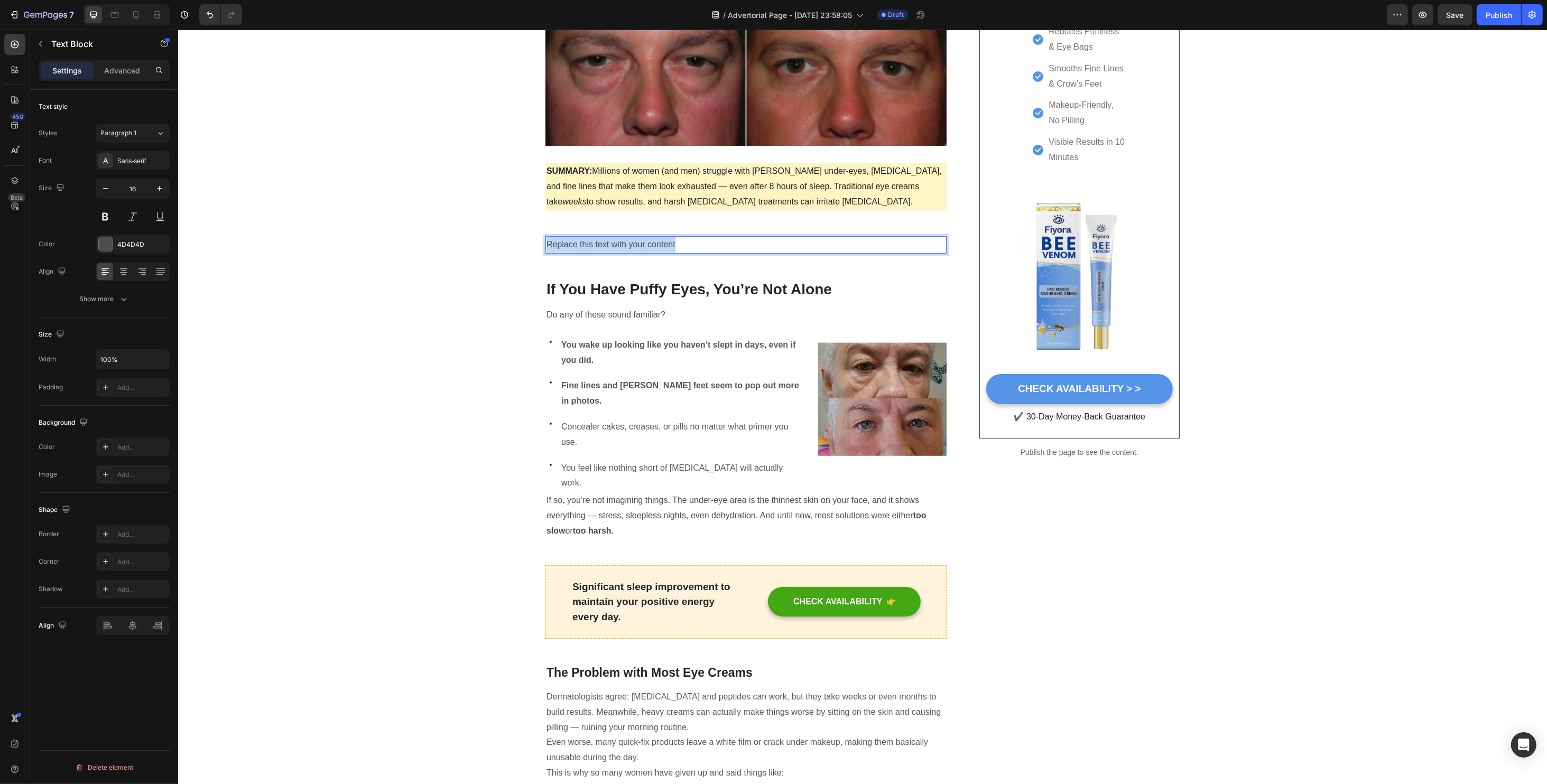
click at [603, 241] on p "Replace this text with your content" at bounding box center [745, 245] width 399 height 16
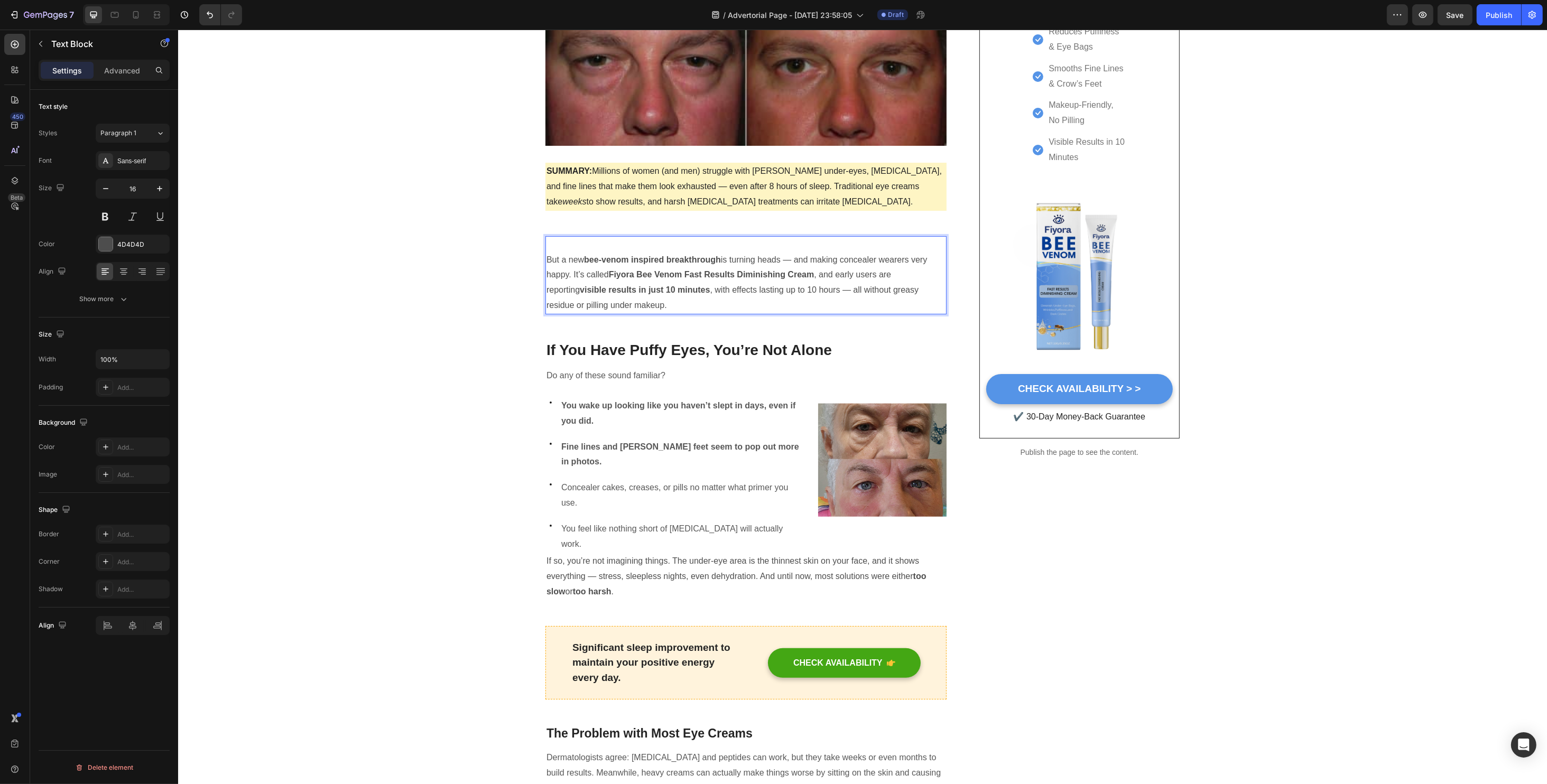
click at [548, 253] on p "But a new bee-venom inspired breakthrough is turning heads — and making conceal…" at bounding box center [745, 283] width 399 height 61
click at [666, 205] on span "SUMMARY: Millions of women (and men) struggle with puffy under-eyes, dark circl…" at bounding box center [744, 186] width 396 height 40
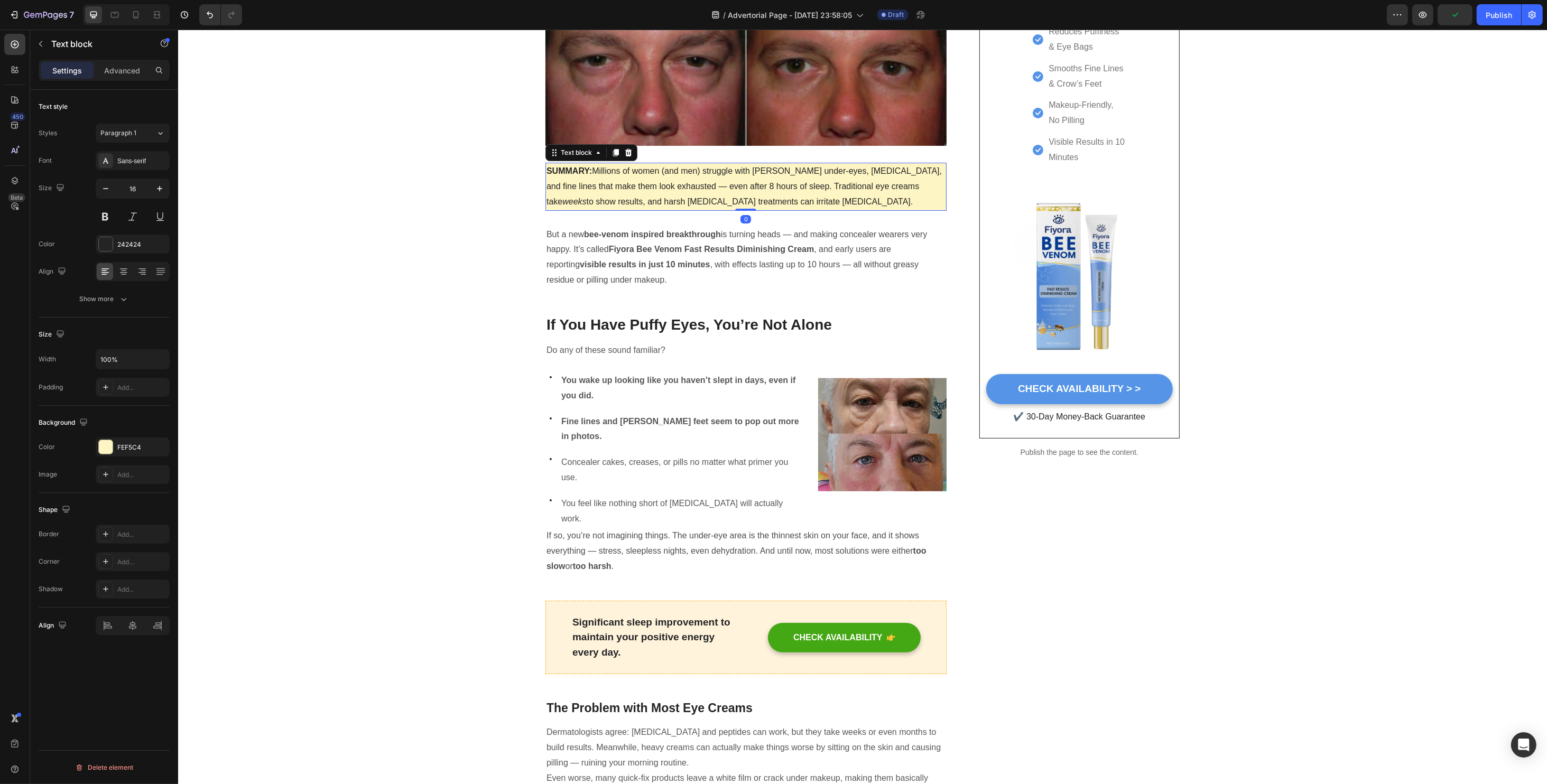
drag, startPoint x: 736, startPoint y: 235, endPoint x: 730, endPoint y: 189, distance: 46.4
click at [730, 189] on div "SUMMARY: Millions of women (and men) struggle with puffy under-eyes, dark circl…" at bounding box center [745, 186] width 401 height 47
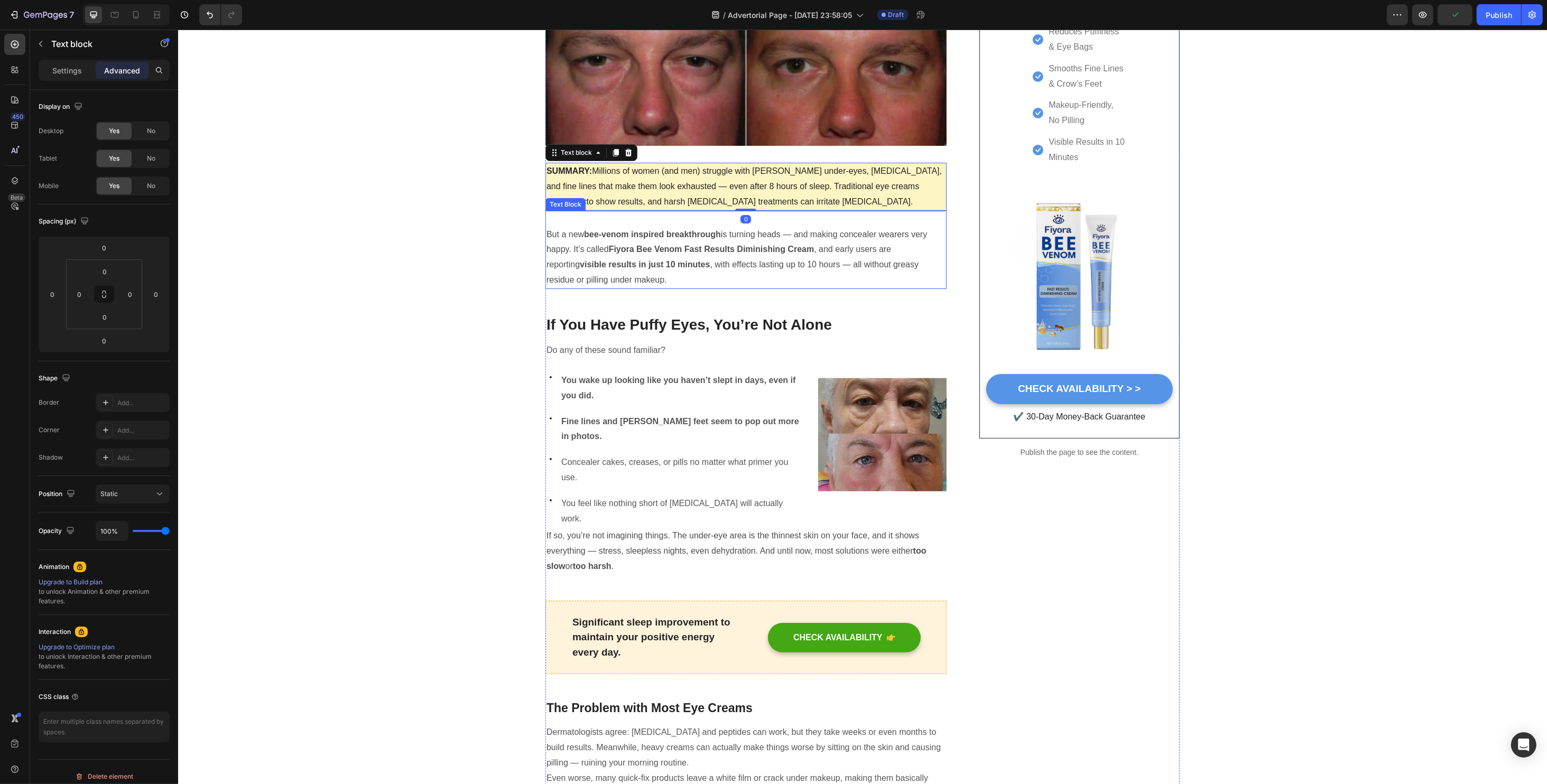
click at [549, 220] on p "Rich Text Editor. Editing area: main" at bounding box center [745, 220] width 399 height 16
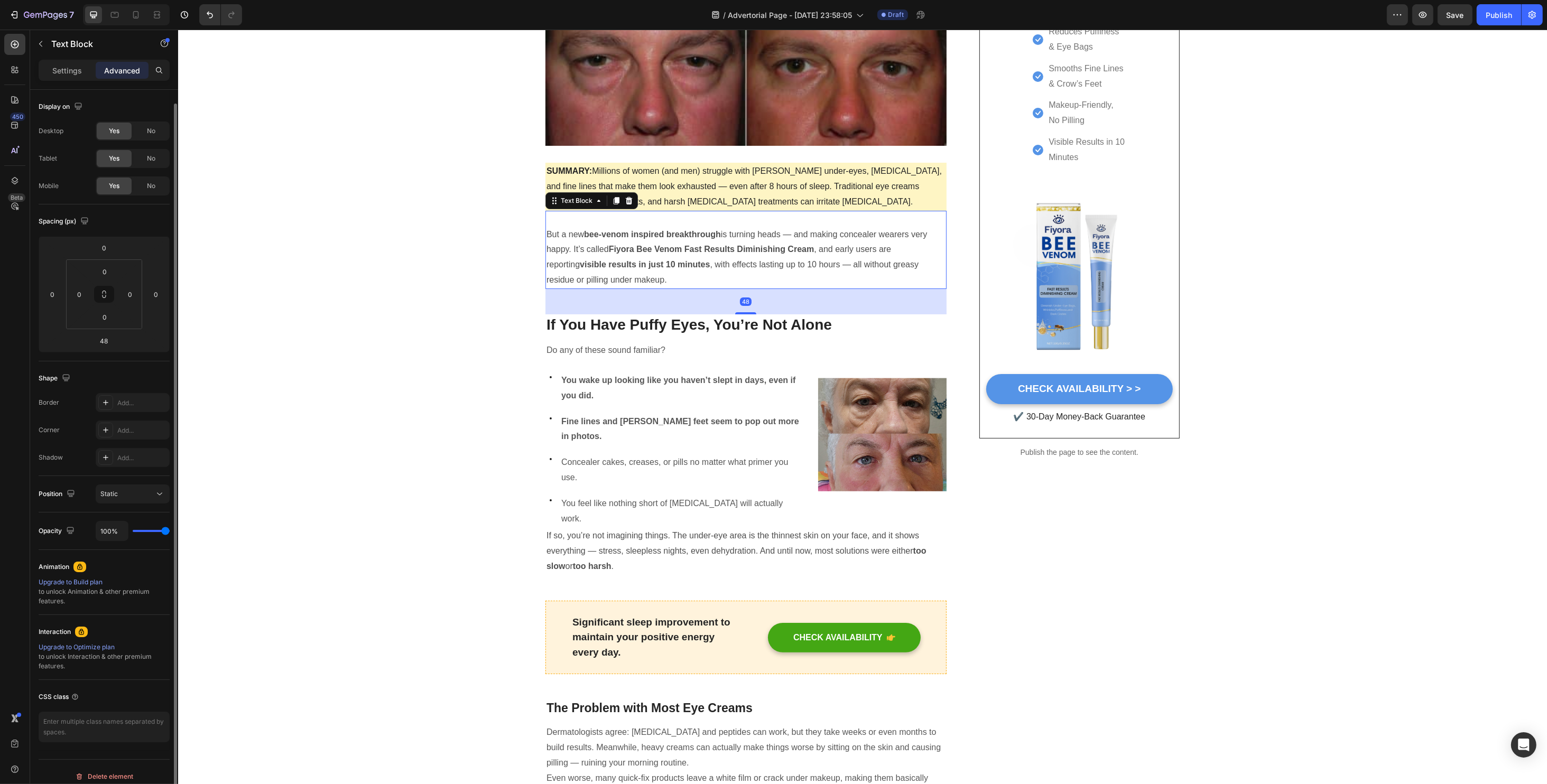
scroll to position [7, 0]
click at [736, 206] on p "SUMMARY: Millions of women (and men) struggle with puffy under-eyes, dark circl…" at bounding box center [745, 186] width 399 height 45
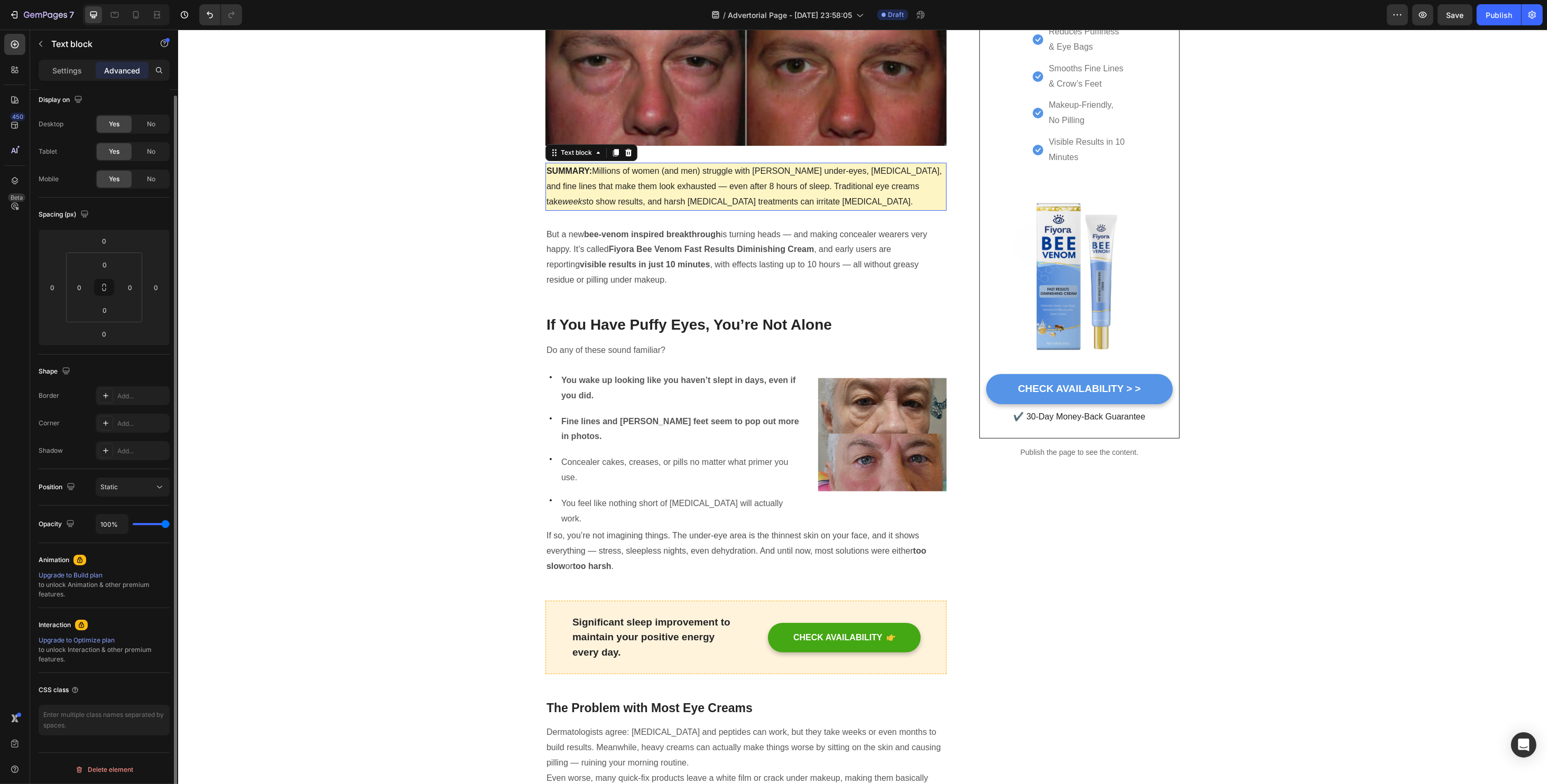
scroll to position [6, 0]
click at [741, 219] on div "0" at bounding box center [745, 219] width 11 height 9
click at [546, 230] on p "But a new bee-venom inspired breakthrough is turning heads — and making conceal…" at bounding box center [745, 258] width 399 height 61
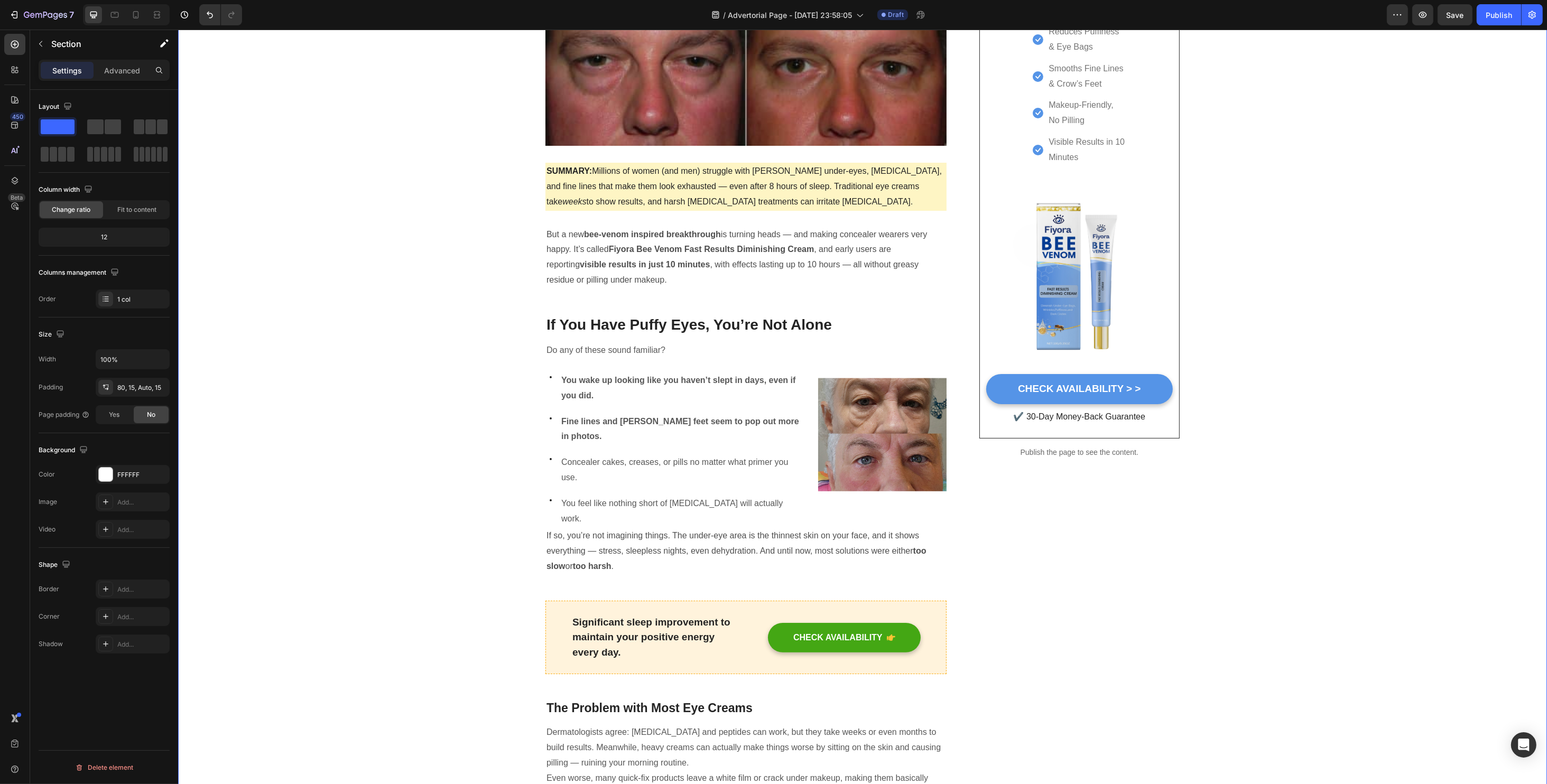
scroll to position [0, 0]
click at [546, 235] on p "But a new bee-venom inspired breakthrough is turning heads — and making conceal…" at bounding box center [745, 258] width 399 height 61
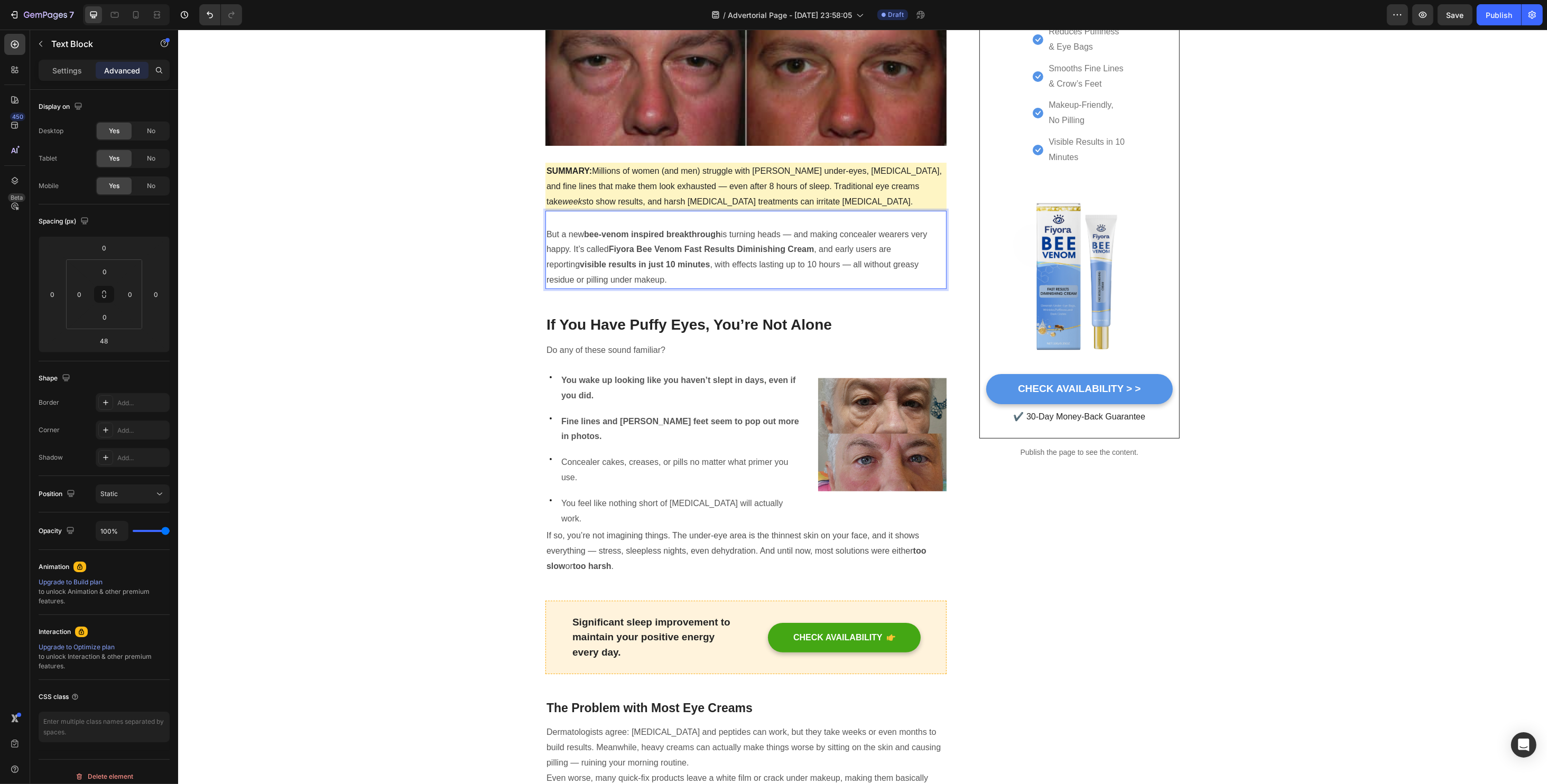
click at [546, 235] on p "But a new bee-venom inspired breakthrough is turning heads — and making conceal…" at bounding box center [745, 258] width 399 height 61
drag, startPoint x: 491, startPoint y: 234, endPoint x: 503, endPoint y: 230, distance: 12.6
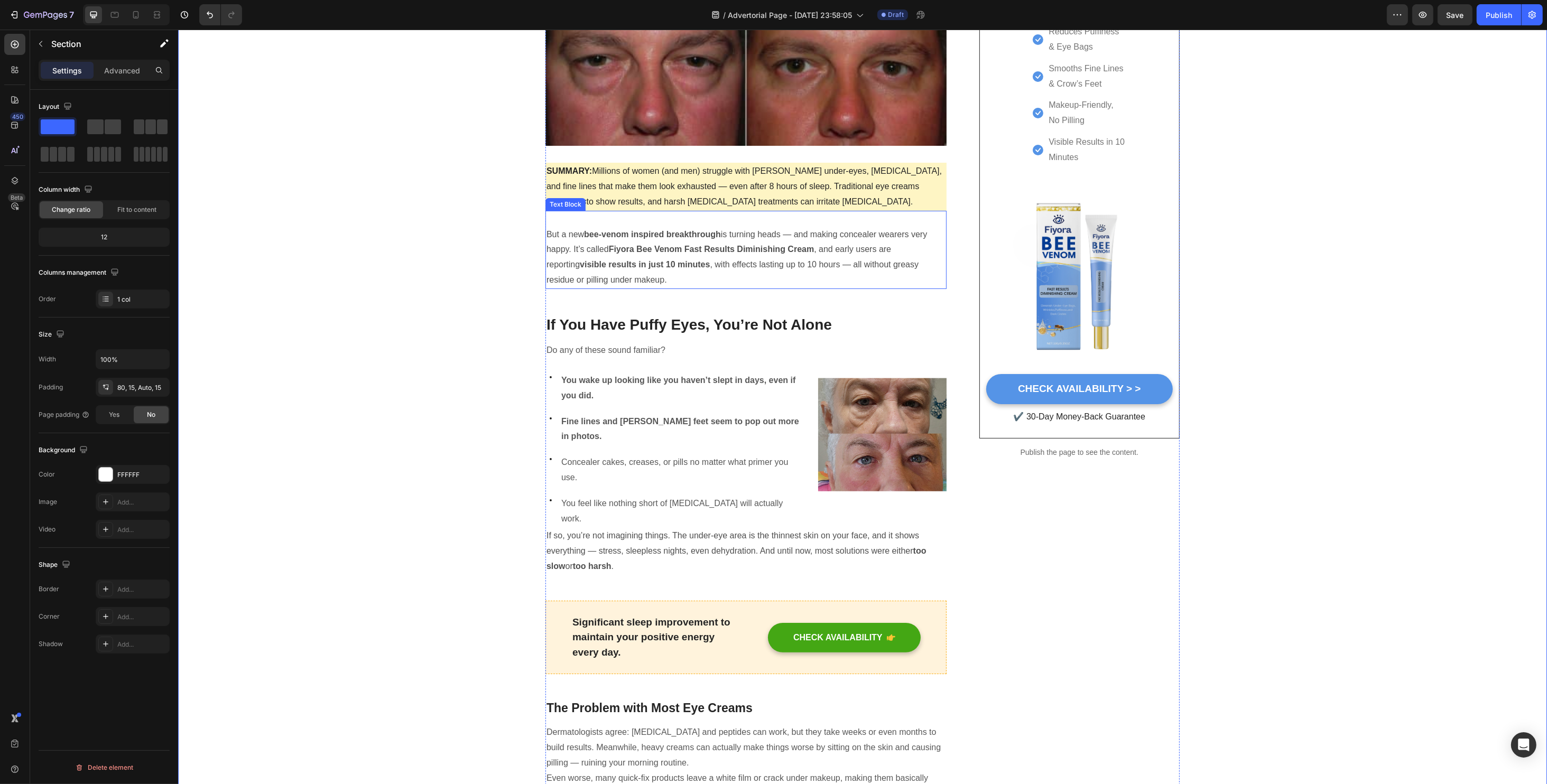
click at [628, 188] on span "SUMMARY: Millions of women (and men) struggle with puffy under-eyes, dark circl…" at bounding box center [744, 186] width 396 height 40
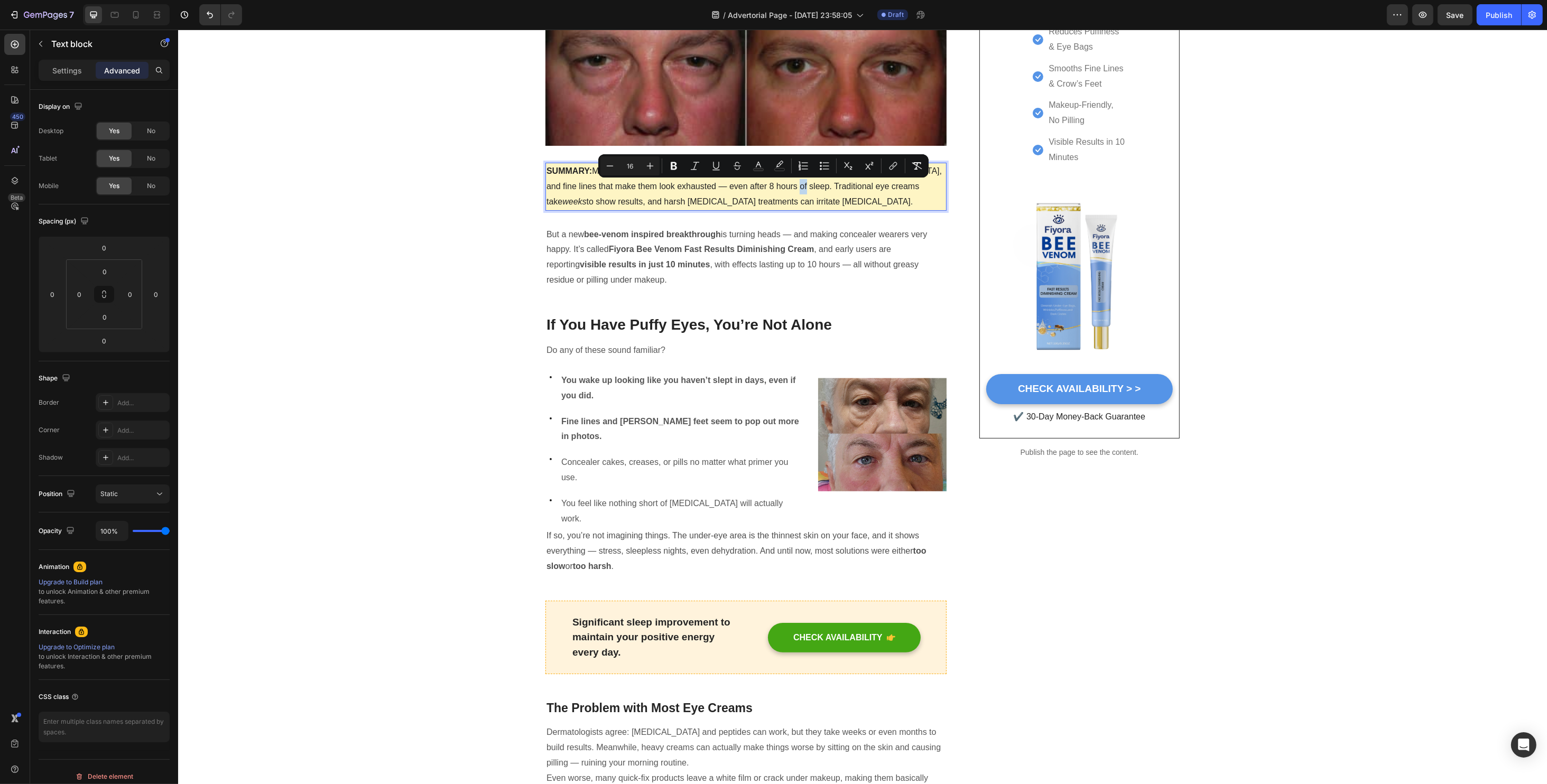
drag, startPoint x: 761, startPoint y: 188, endPoint x: 769, endPoint y: 188, distance: 8.0
click at [769, 188] on span "SUMMARY: Millions of women (and men) struggle with puffy under-eyes, dark circl…" at bounding box center [744, 186] width 396 height 40
click at [771, 205] on span "SUMMARY: Millions of women (and men) struggle with puffy under-eyes, dark circl…" at bounding box center [744, 186] width 396 height 40
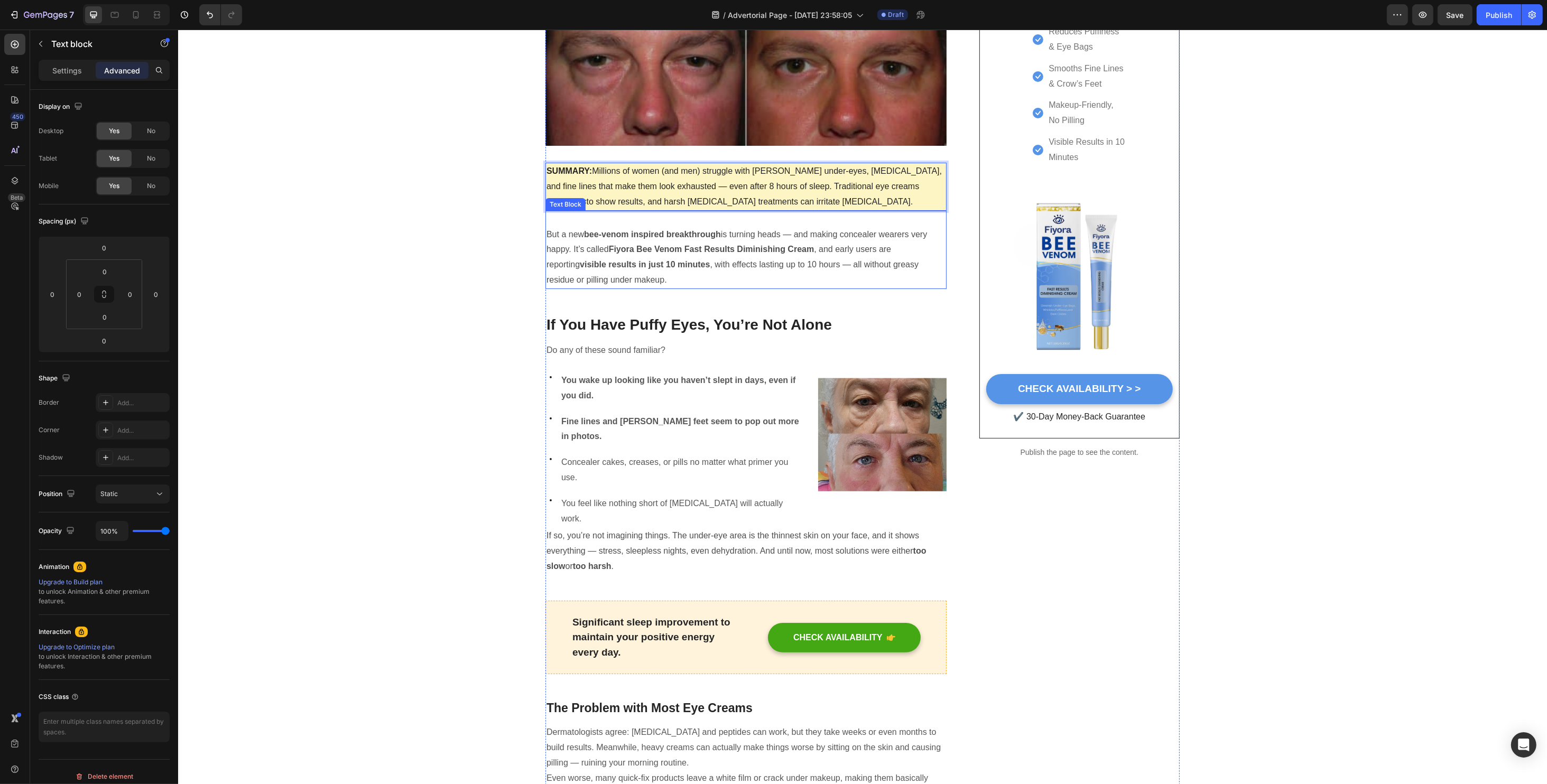
click at [598, 233] on strong "bee-venom inspired breakthrough" at bounding box center [652, 234] width 137 height 9
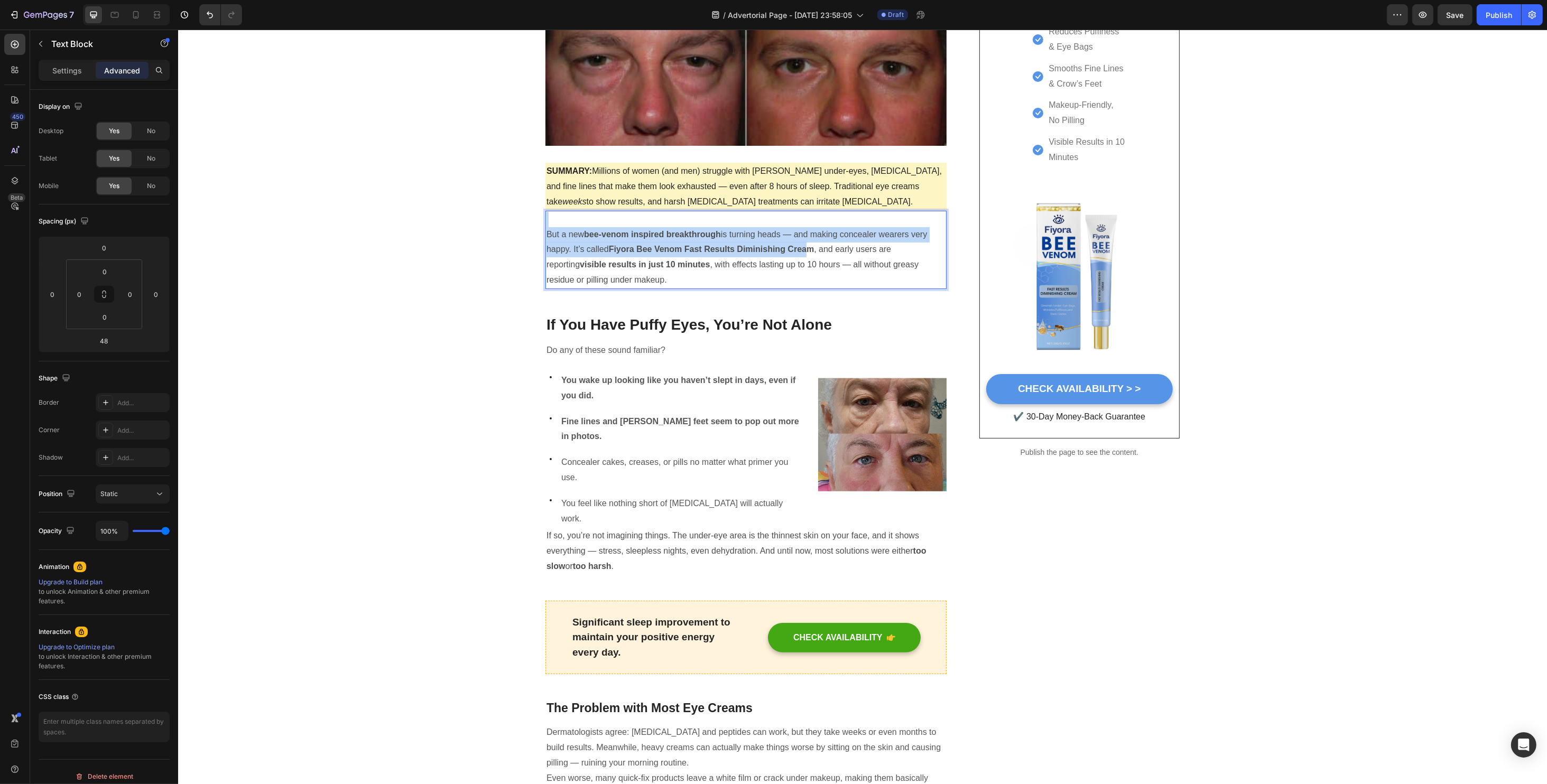
drag, startPoint x: 607, startPoint y: 246, endPoint x: 803, endPoint y: 254, distance: 196.2
drag, startPoint x: 802, startPoint y: 254, endPoint x: 651, endPoint y: 251, distance: 151.0
click at [800, 254] on strong "Fiyora Bee Venom Fast Results Diminishing Cream" at bounding box center [711, 249] width 206 height 9
click at [611, 252] on strong "Fiyora Bee Venom Fast Results Diminishing Cream" at bounding box center [711, 249] width 206 height 9
click at [608, 251] on strong "Fiyora Bee Venom Fast Results Diminishing Cream" at bounding box center [711, 249] width 206 height 9
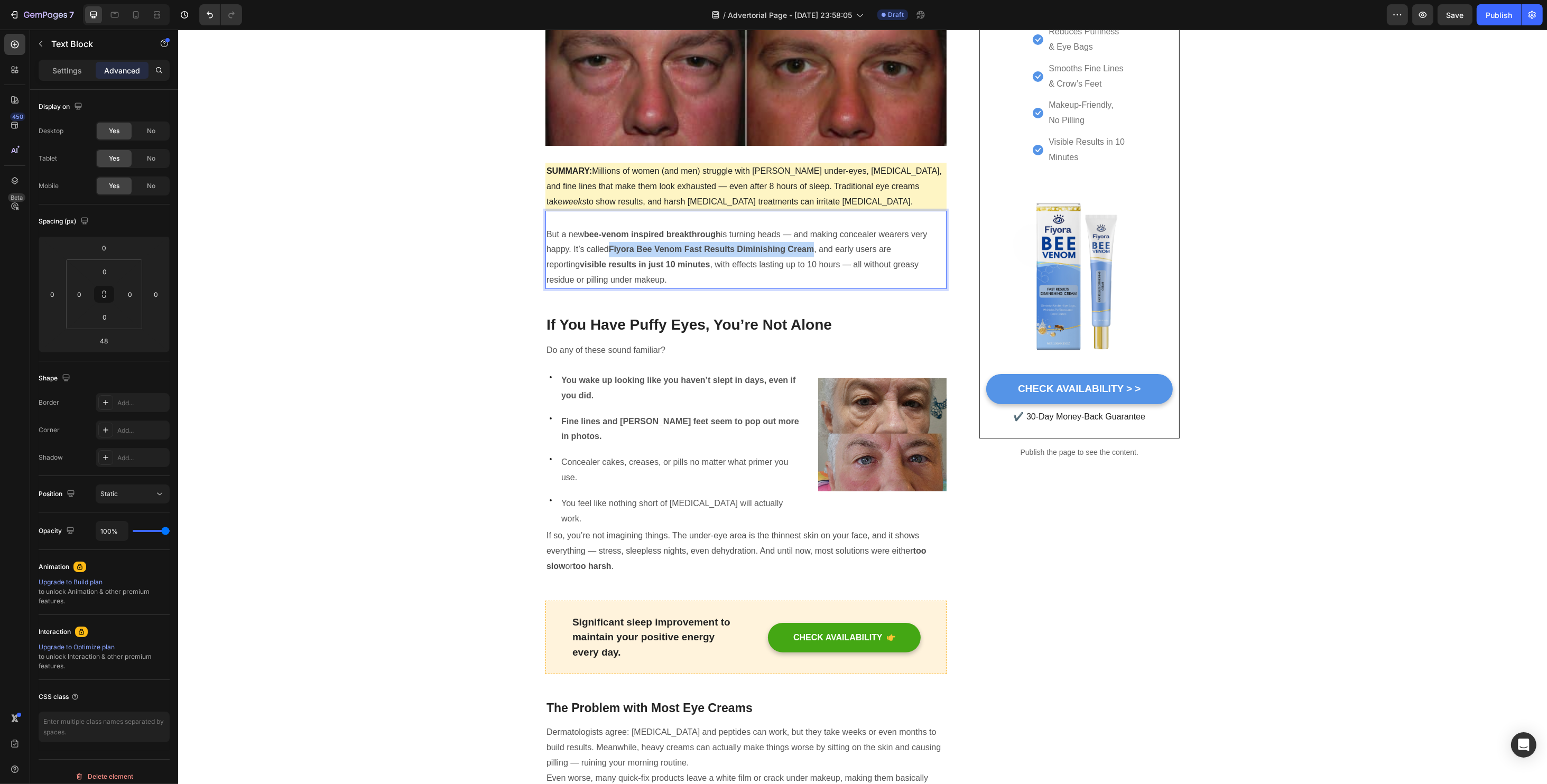
drag, startPoint x: 606, startPoint y: 251, endPoint x: 807, endPoint y: 252, distance: 201.0
click at [807, 252] on strong "Fiyora Bee Venom Fast Results Diminishing Cream" at bounding box center [711, 249] width 206 height 9
click at [640, 243] on p "But a new bee-venom inspired breakthrough is turning heads — and making conceal…" at bounding box center [745, 258] width 399 height 61
click at [636, 249] on strong "Fiyora Bee Venom Fast Results Diminishing Cream" at bounding box center [711, 249] width 206 height 9
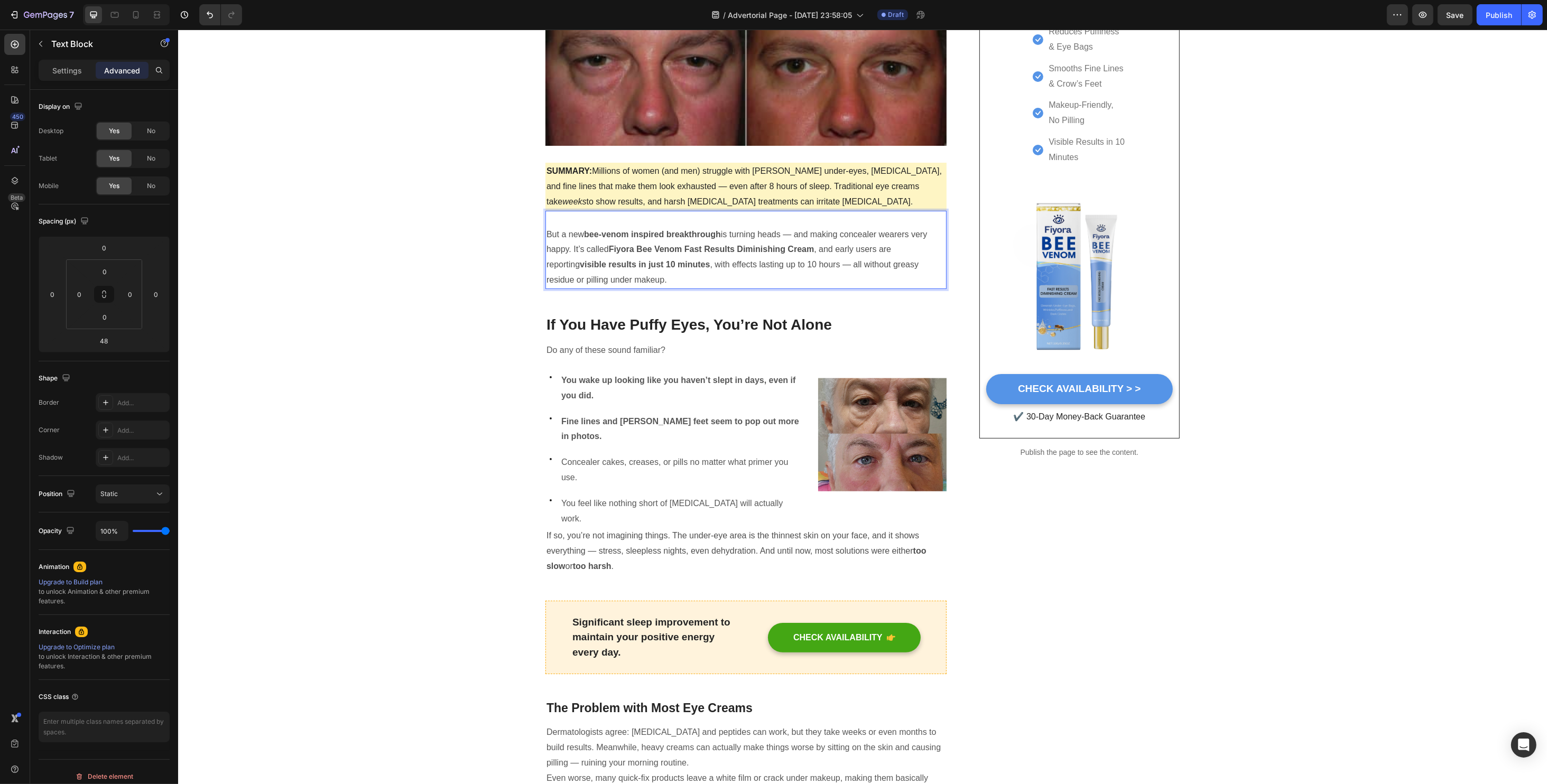
click at [621, 247] on strong "Fiyora Bee Venom Fast Results Diminishing Cream" at bounding box center [711, 249] width 206 height 9
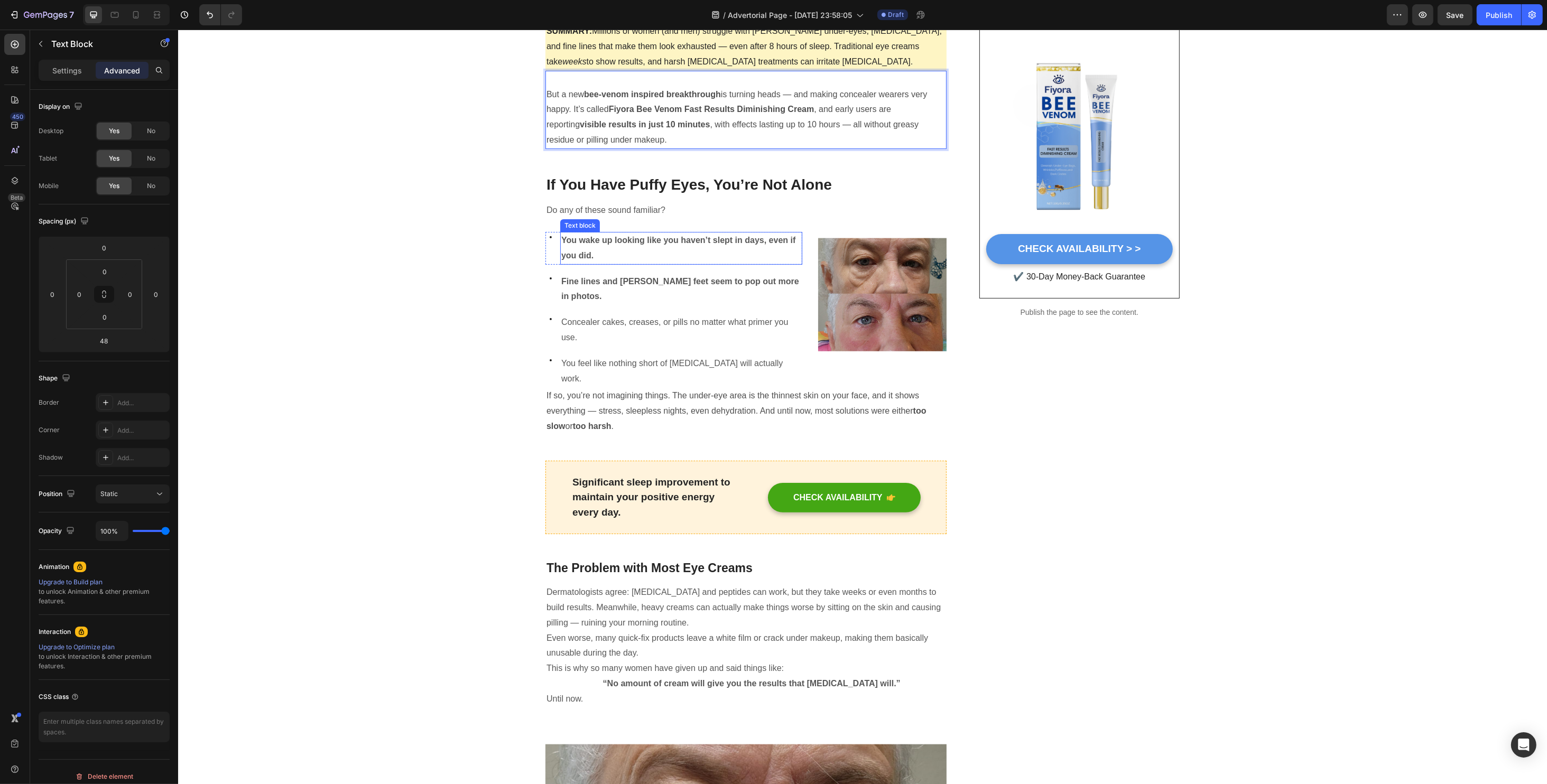
scroll to position [352, 0]
click at [574, 174] on h2 "If You Have Puffy Eyes, You’re Not Alone" at bounding box center [745, 184] width 401 height 21
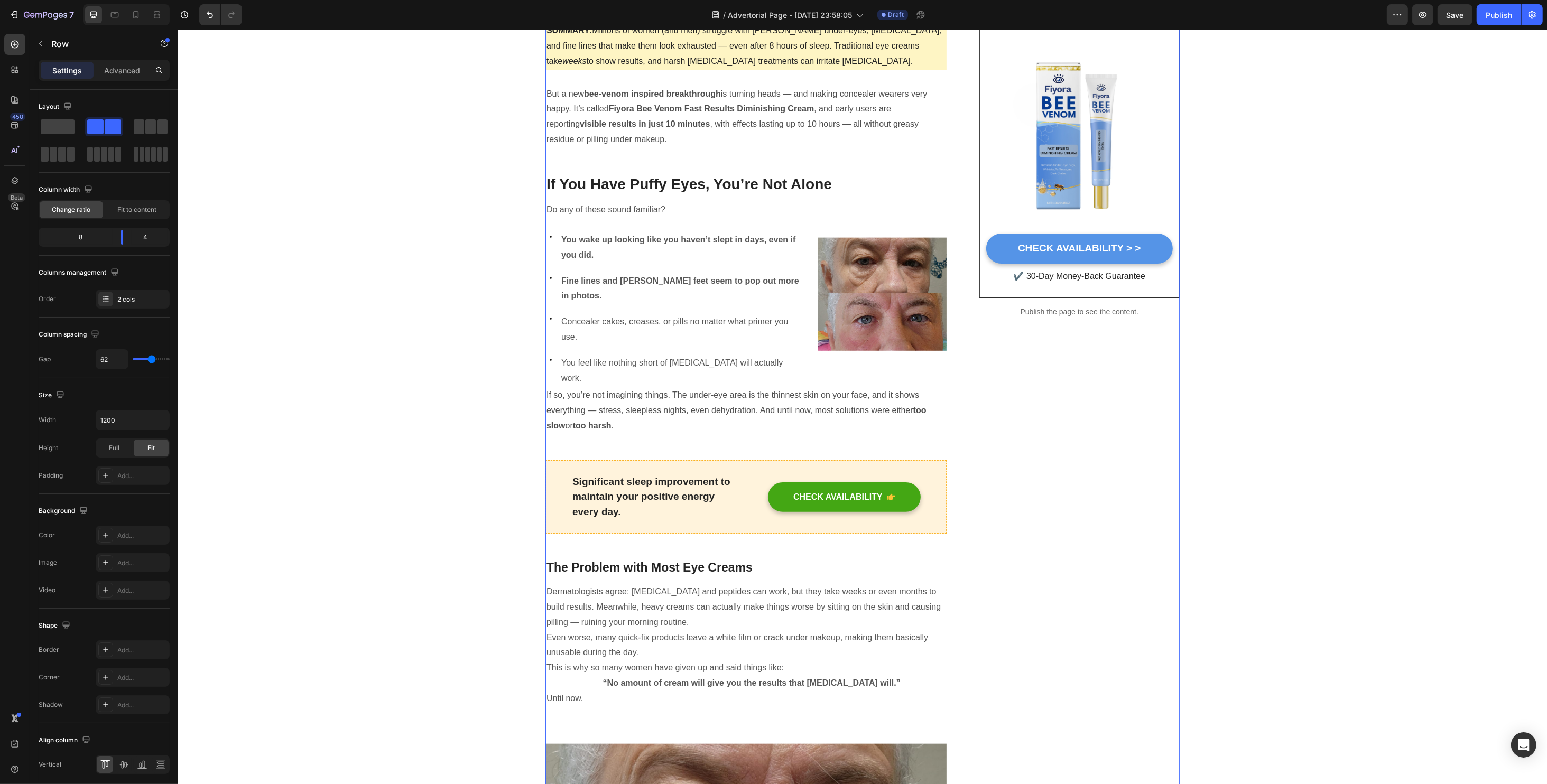
click at [623, 129] on p "But a new bee-venom inspired breakthrough is turning heads — and making conceal…" at bounding box center [745, 117] width 399 height 61
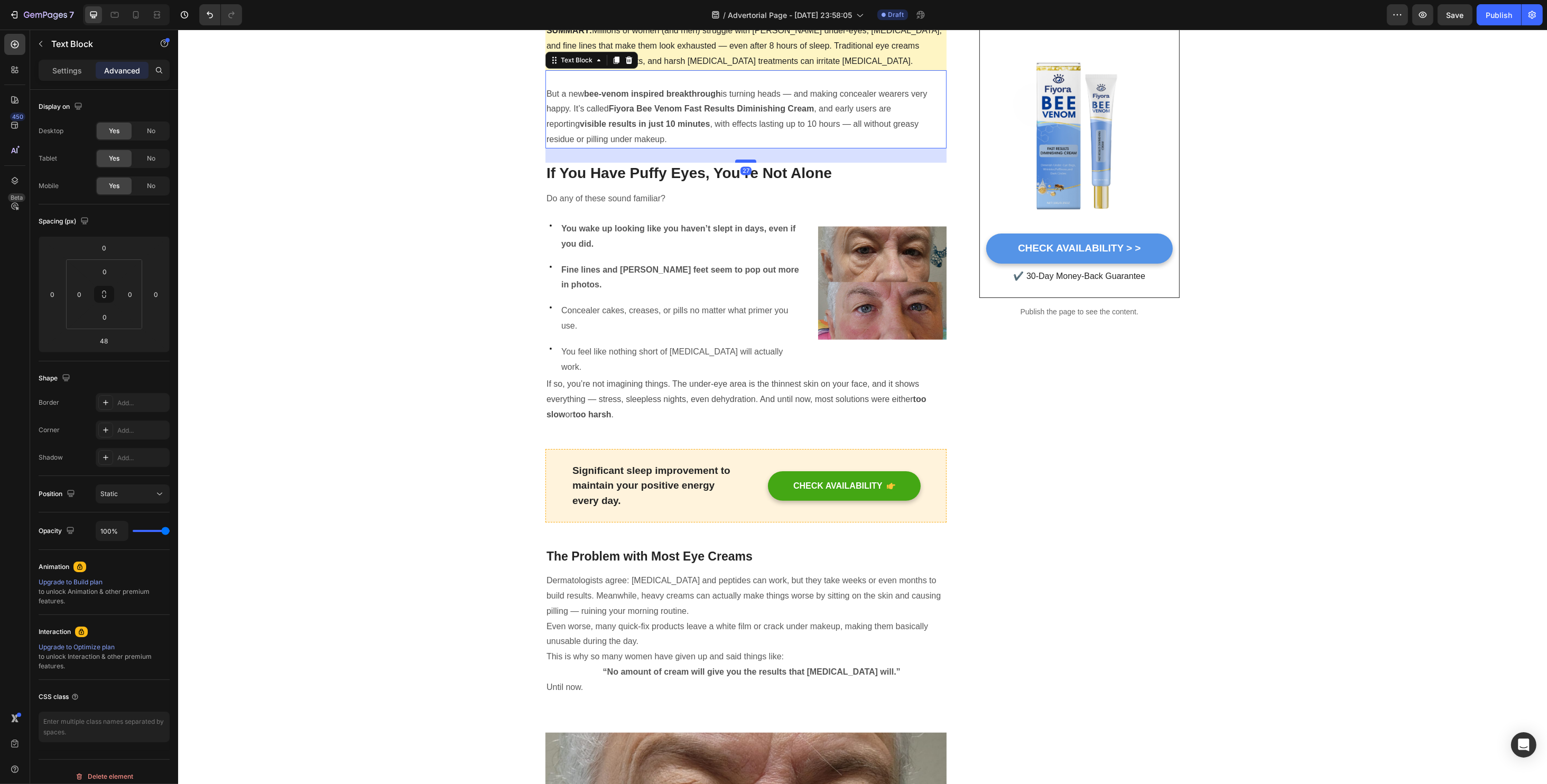
drag, startPoint x: 737, startPoint y: 173, endPoint x: 737, endPoint y: 162, distance: 11.0
click at [737, 162] on div at bounding box center [744, 161] width 21 height 3
type input "27"
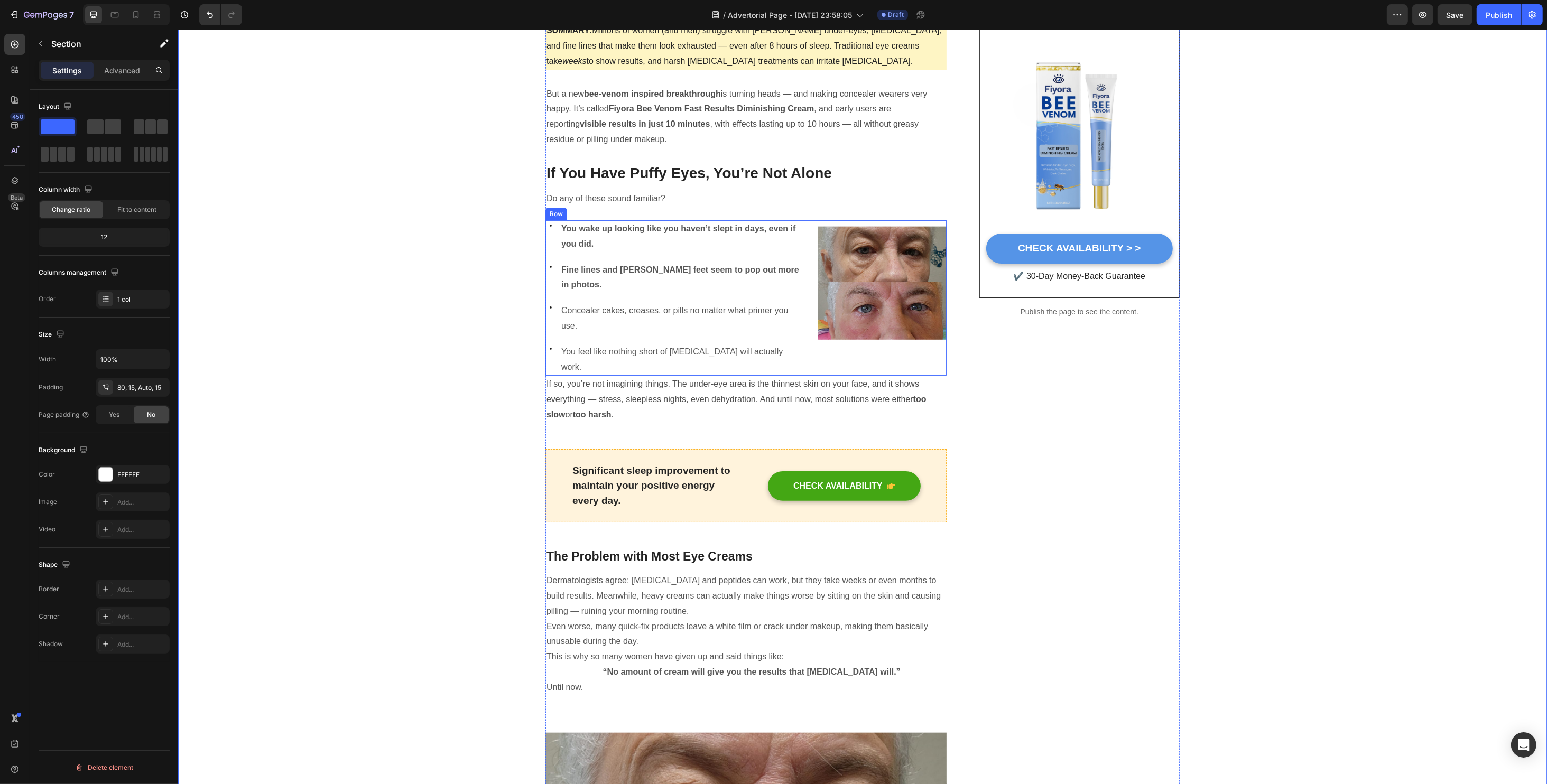
click at [591, 304] on p "Concealer cakes, creases, or pills no matter what primer you use." at bounding box center [680, 318] width 240 height 30
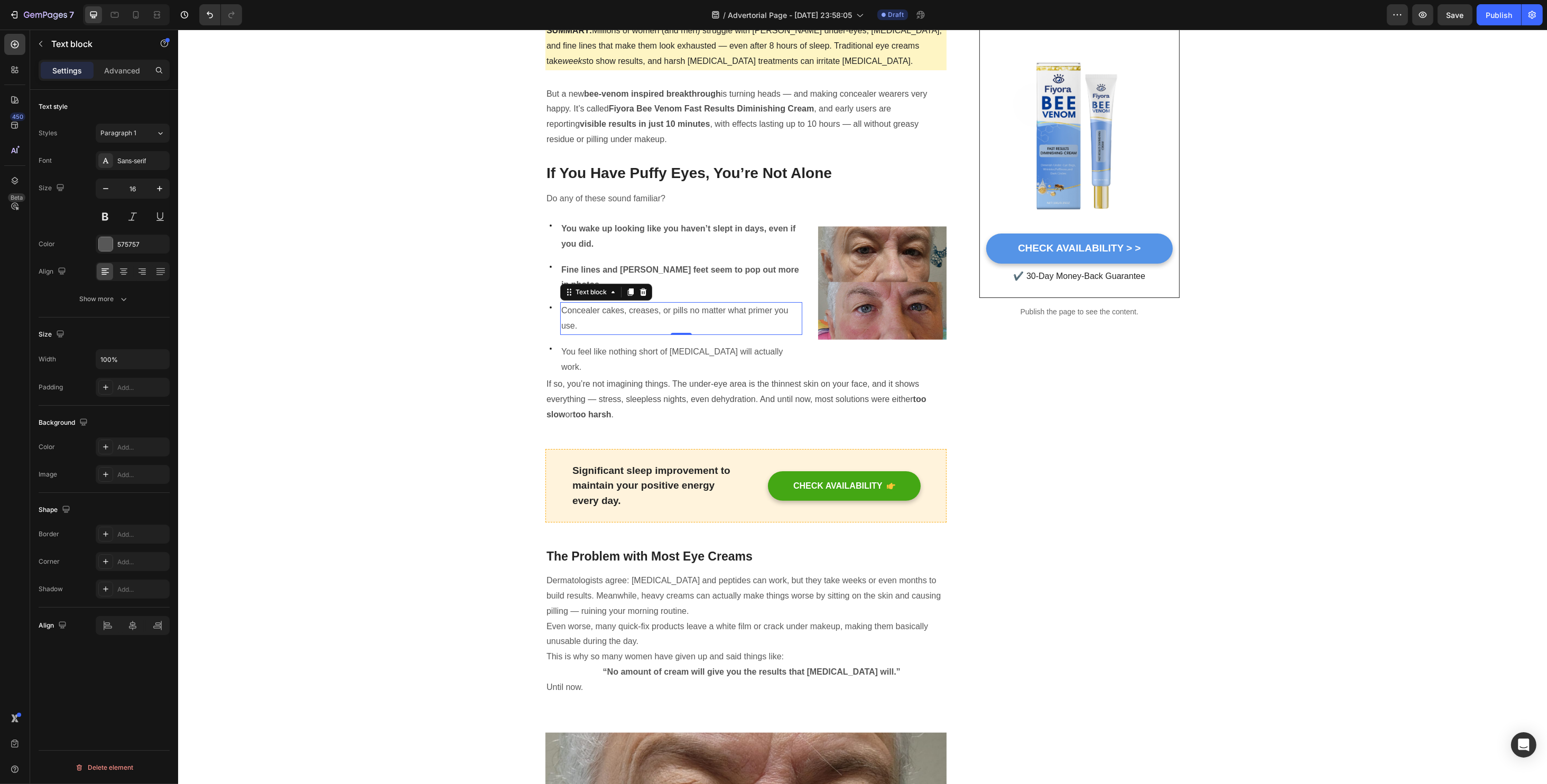
click at [588, 304] on p "Concealer cakes, creases, or pills no matter what primer you use." at bounding box center [680, 318] width 240 height 30
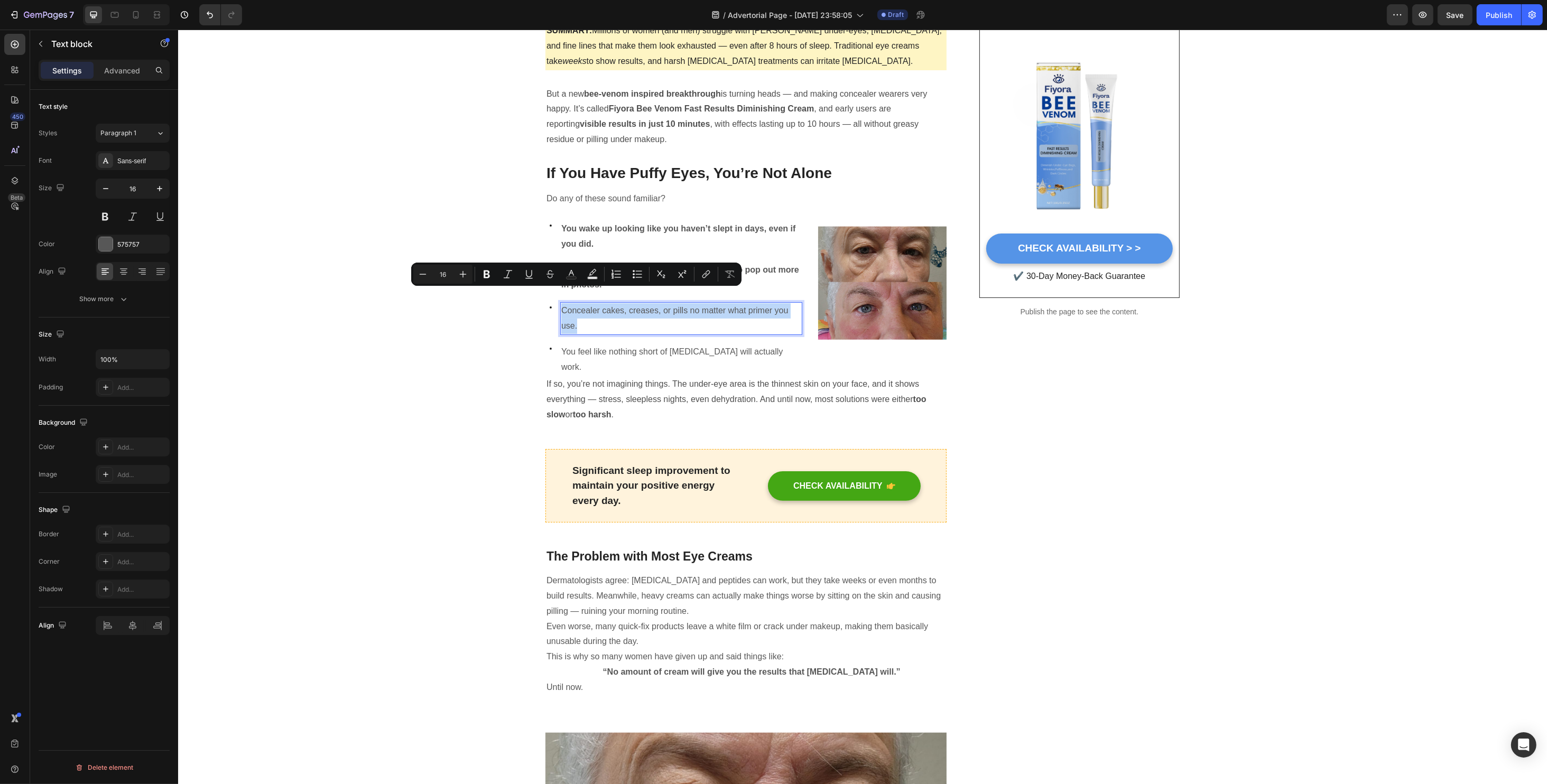
click at [588, 304] on p "Concealer cakes, creases, or pills no matter what primer you use." at bounding box center [680, 318] width 240 height 30
click at [583, 270] on icon "Editor contextual toolbar" at bounding box center [580, 274] width 11 height 11
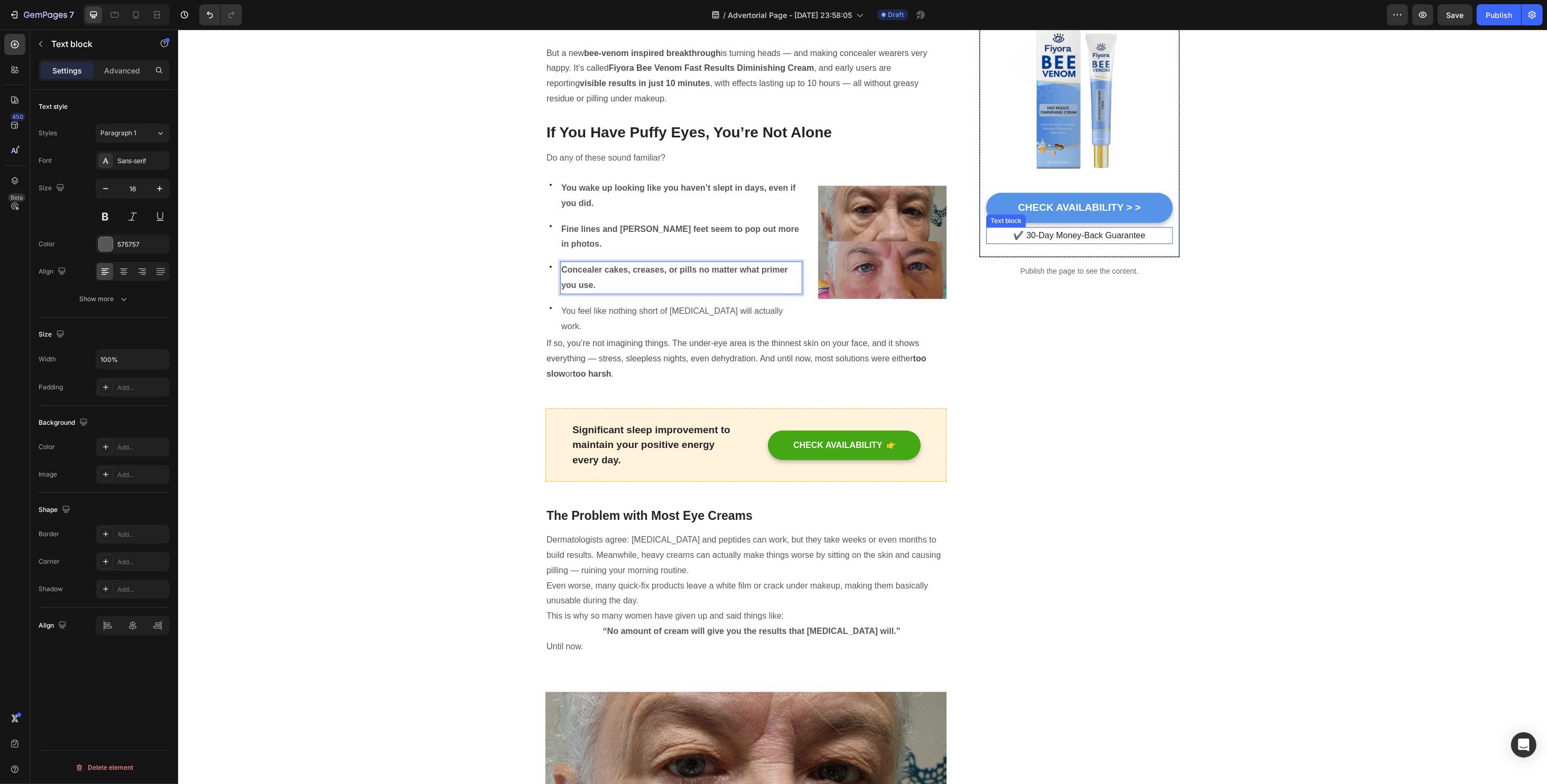
scroll to position [423, 0]
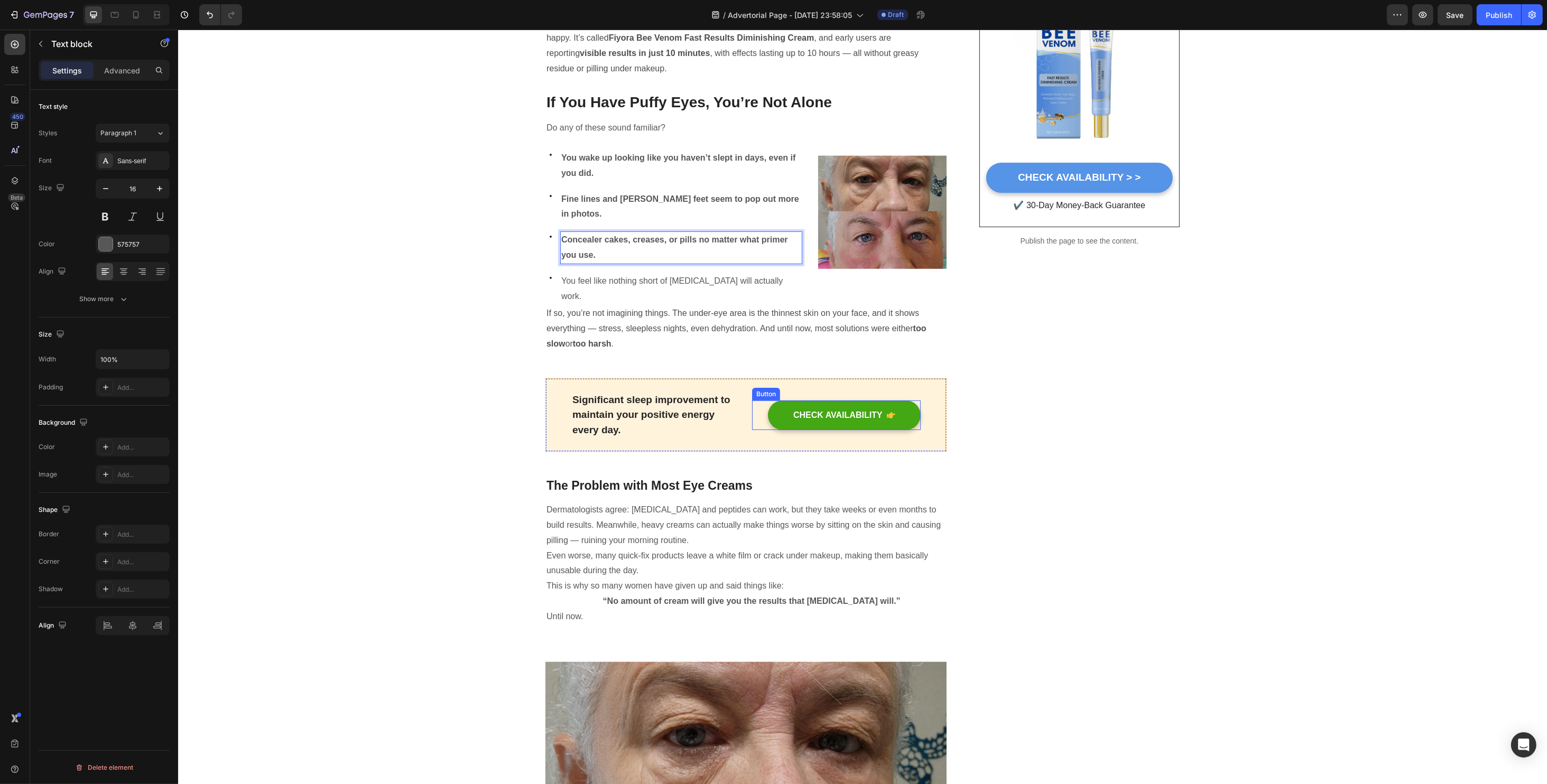
click at [751, 401] on div "CHECK AVAILABILITY Button" at bounding box center [835, 416] width 168 height 30
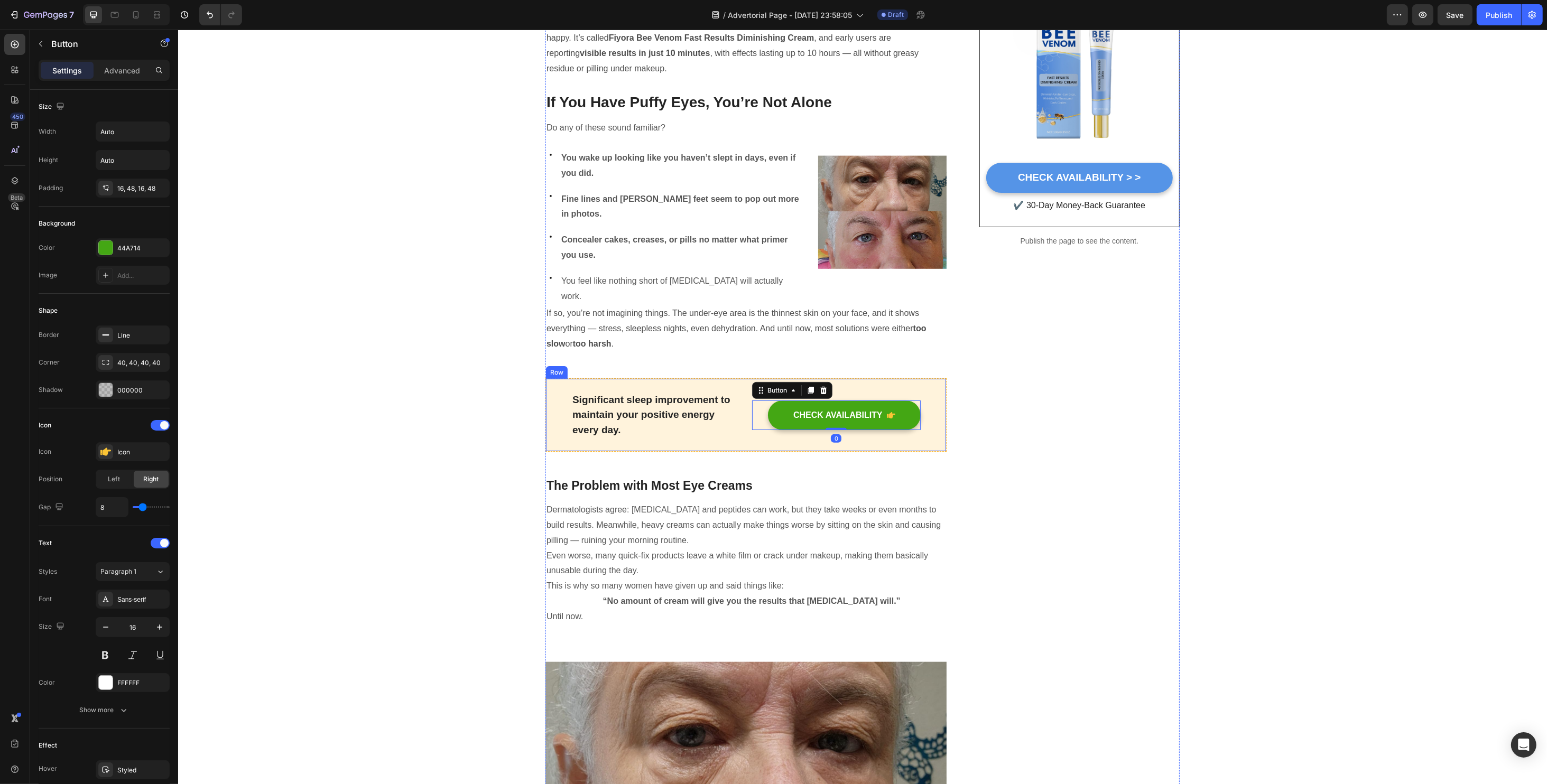
click at [730, 412] on div "Significant sleep improvement to maintain your positive energy every day. Text …" at bounding box center [745, 415] width 401 height 74
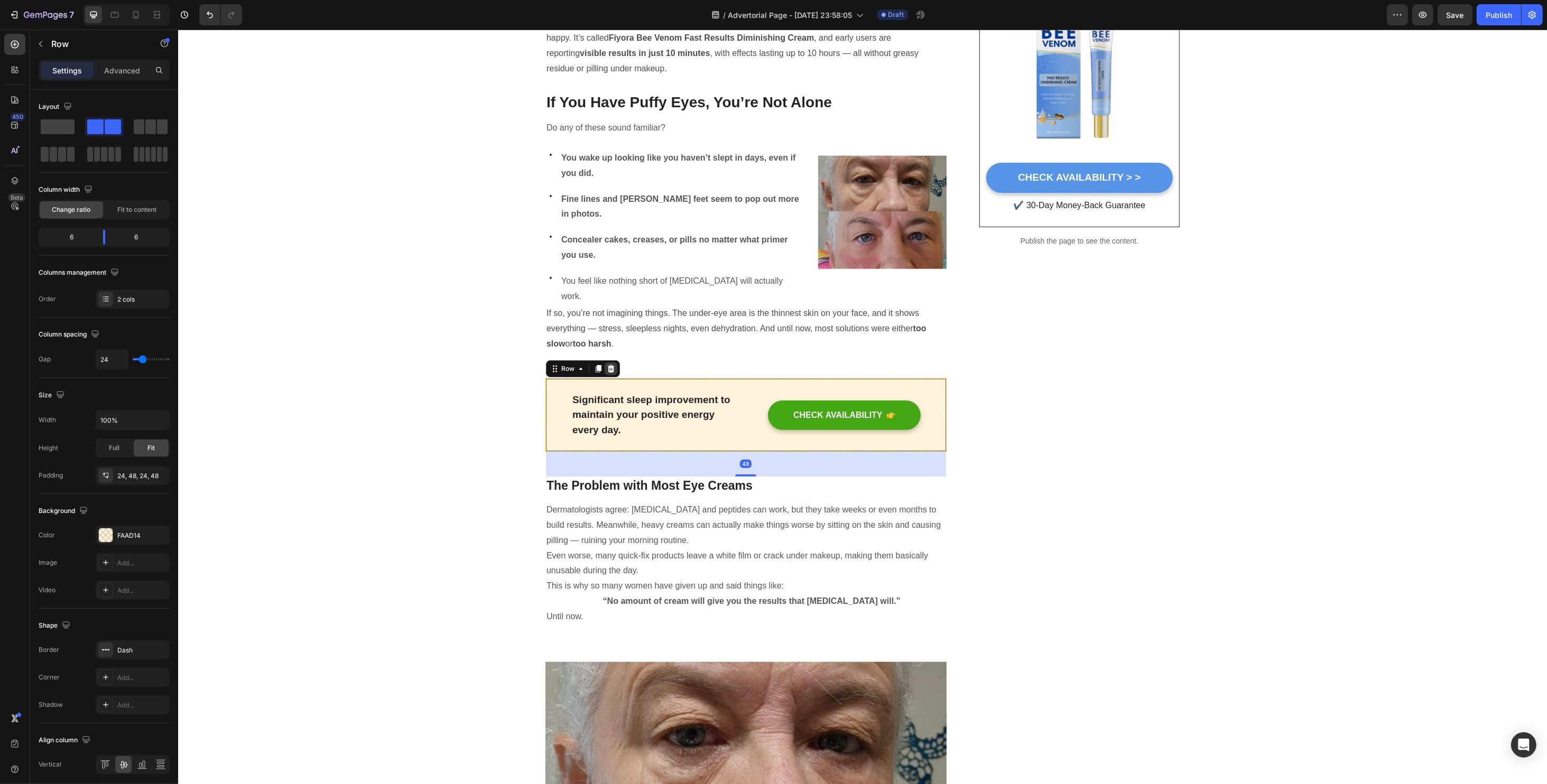
click at [607, 365] on icon at bounding box center [610, 369] width 7 height 8
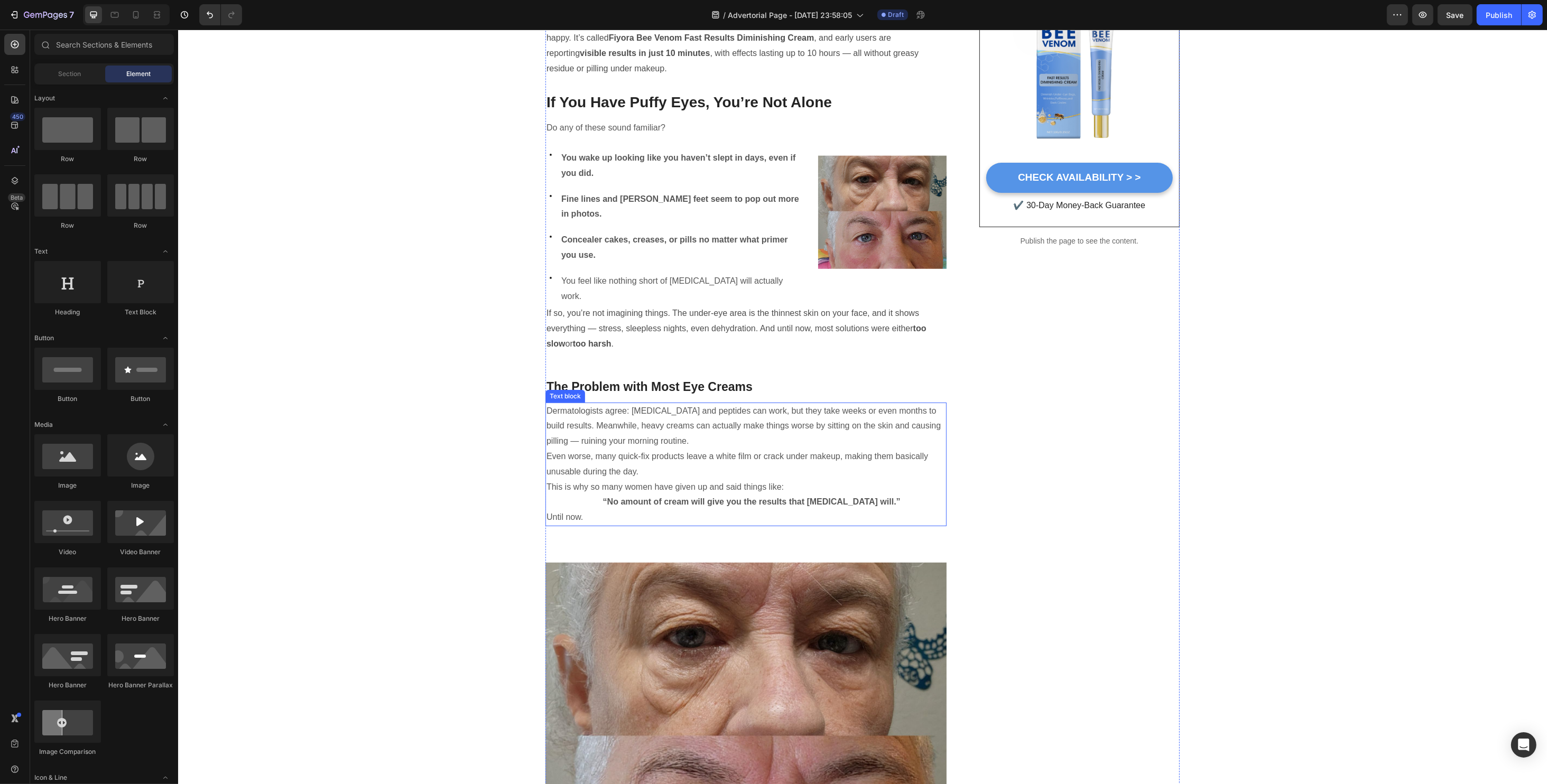
click at [546, 510] on p "Until now." at bounding box center [745, 518] width 399 height 16
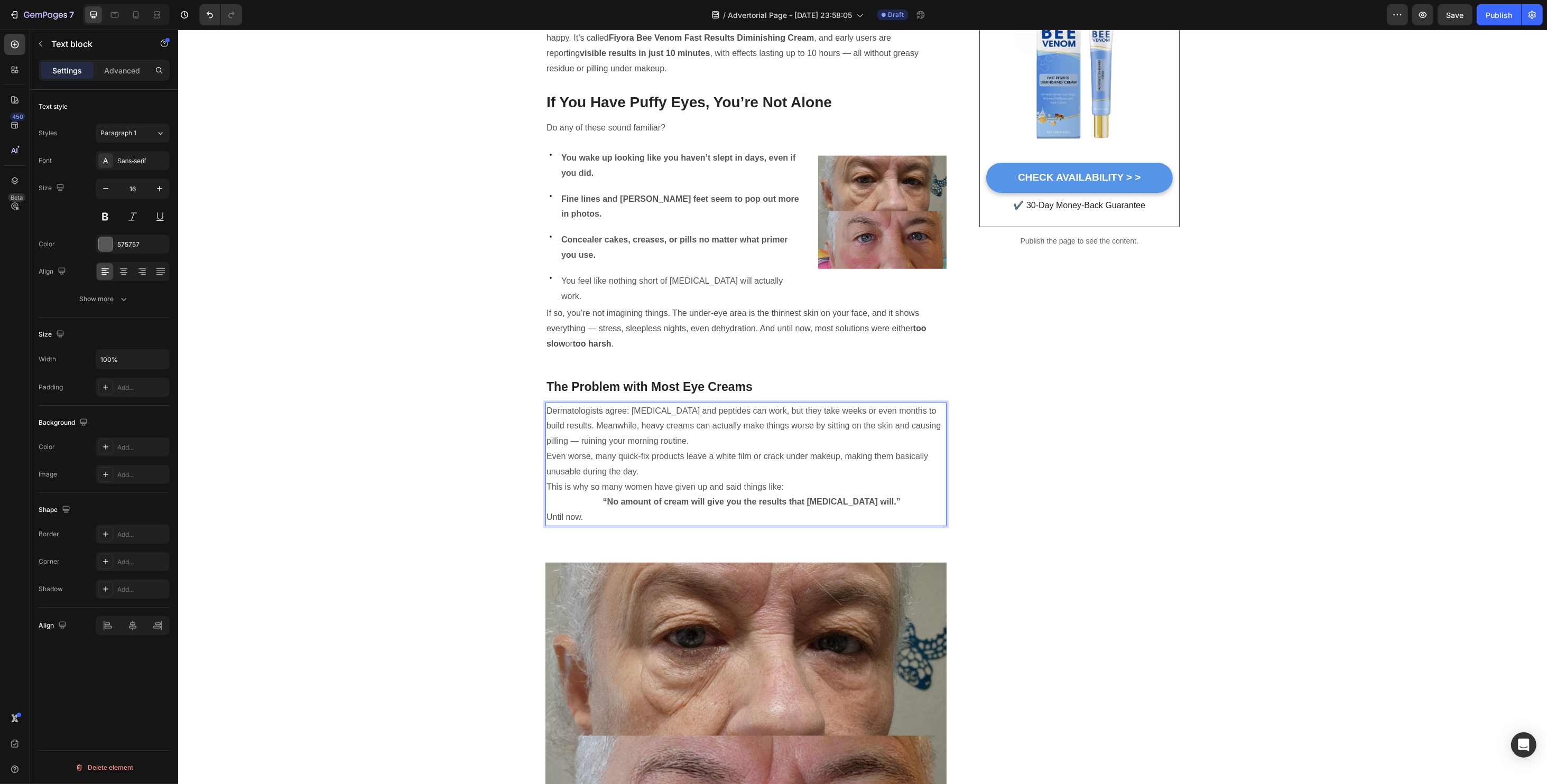
click at [626, 494] on p "“No amount of cream will give you the results that Botox will.”" at bounding box center [745, 502] width 399 height 16
click at [628, 497] on strong "“No amount of cream will give you the results that Botox will.”" at bounding box center [751, 502] width 297 height 9
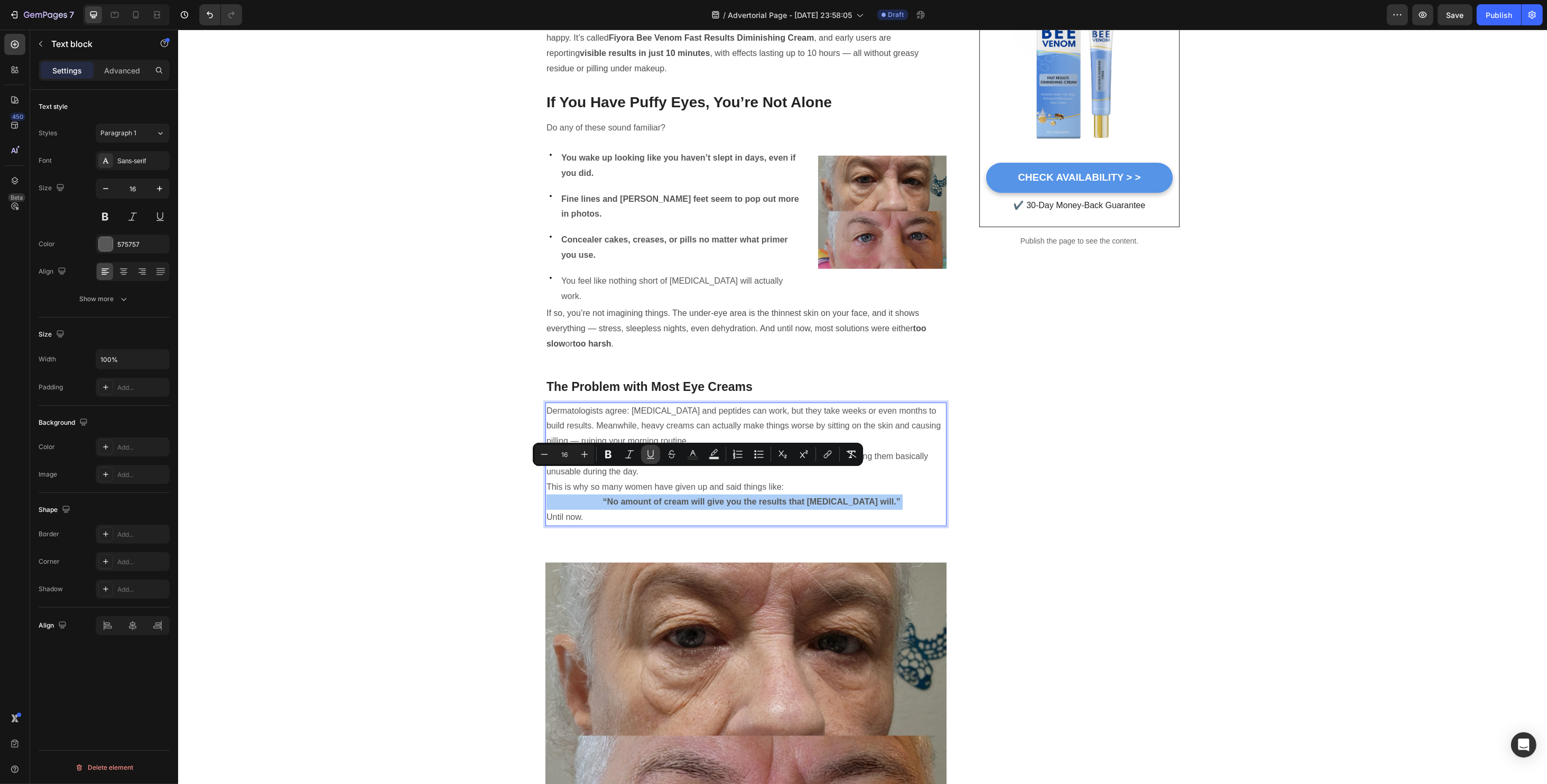
click at [652, 452] on icon "Editor contextual toolbar" at bounding box center [651, 455] width 11 height 11
click at [609, 497] on u "“No amount of cream will give you the results that Botox will.”" at bounding box center [751, 502] width 297 height 9
click at [603, 497] on u "“No amount of cream will give you the results that Botox will.”" at bounding box center [751, 502] width 297 height 9
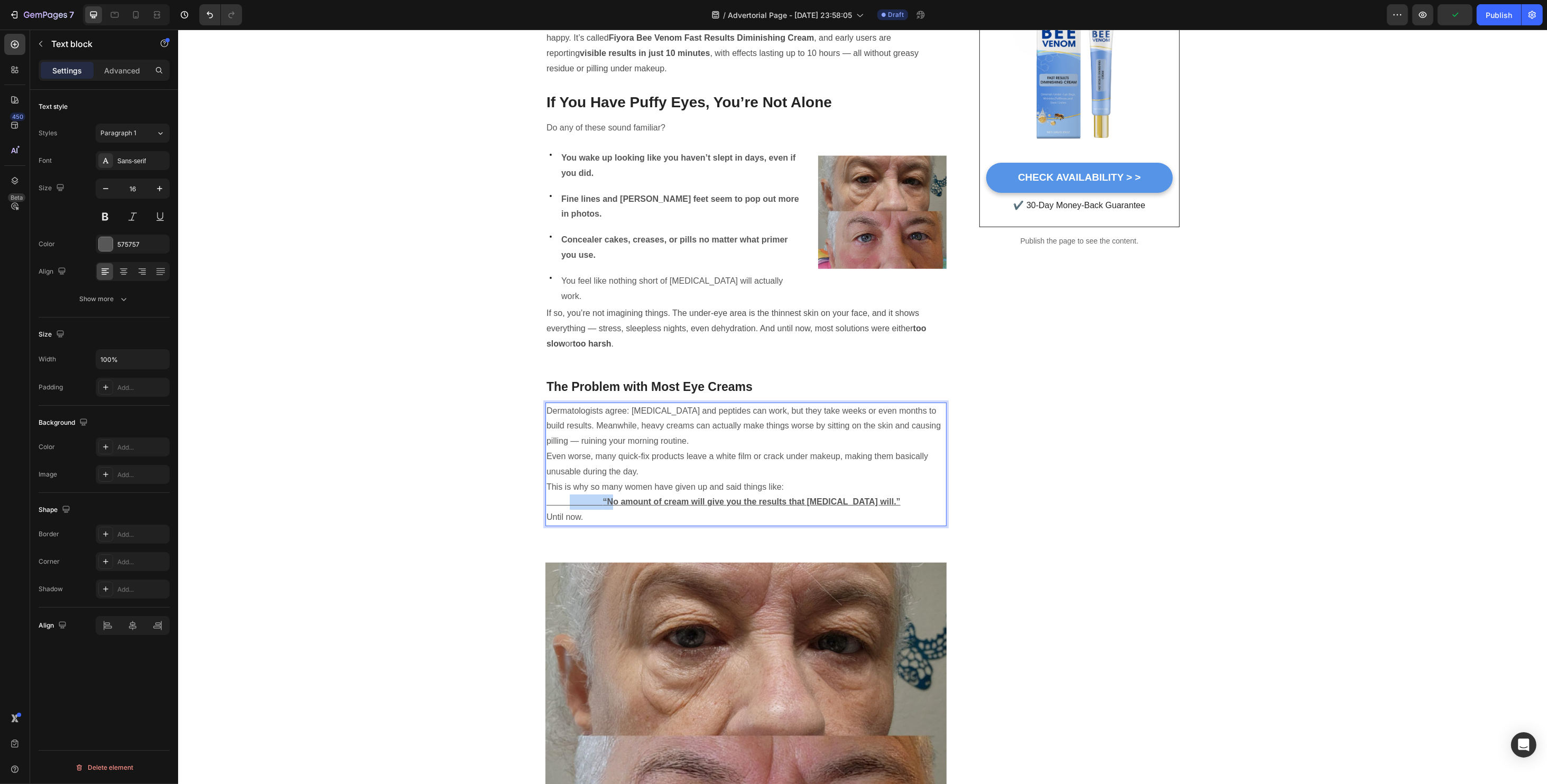
drag, startPoint x: 603, startPoint y: 475, endPoint x: 575, endPoint y: 467, distance: 29.1
click at [564, 494] on p "“No amount of cream will give you the results that Botox will.”" at bounding box center [745, 502] width 399 height 16
click at [625, 497] on u "“No amount of cream will give you the results that Botox will.”" at bounding box center [751, 502] width 297 height 9
click at [623, 497] on u "“No amount of cream will give you the results that Botox will.”" at bounding box center [751, 502] width 297 height 9
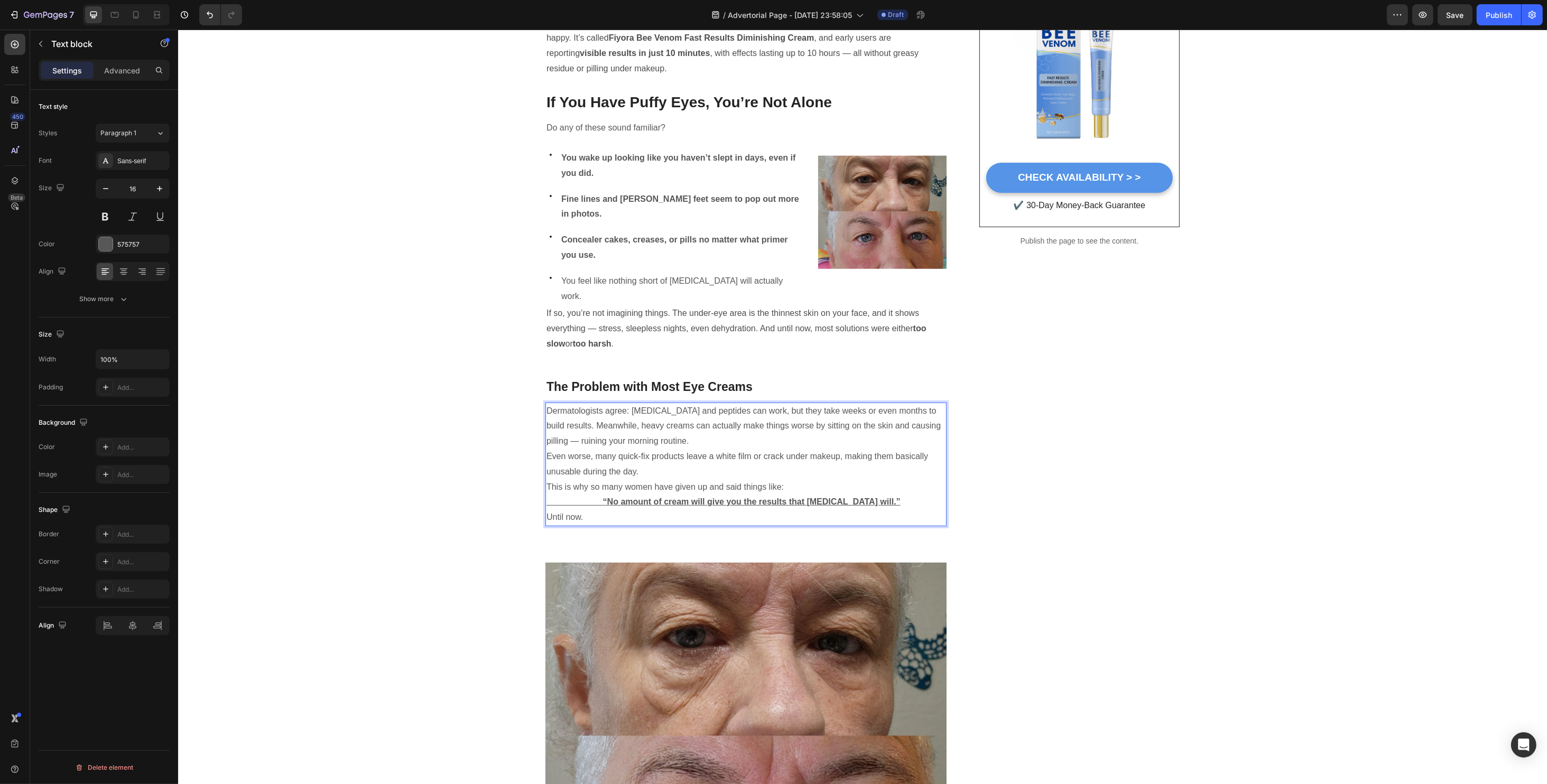
click at [617, 497] on u "“No amount of cream will give you the results that Botox will.”" at bounding box center [751, 502] width 297 height 9
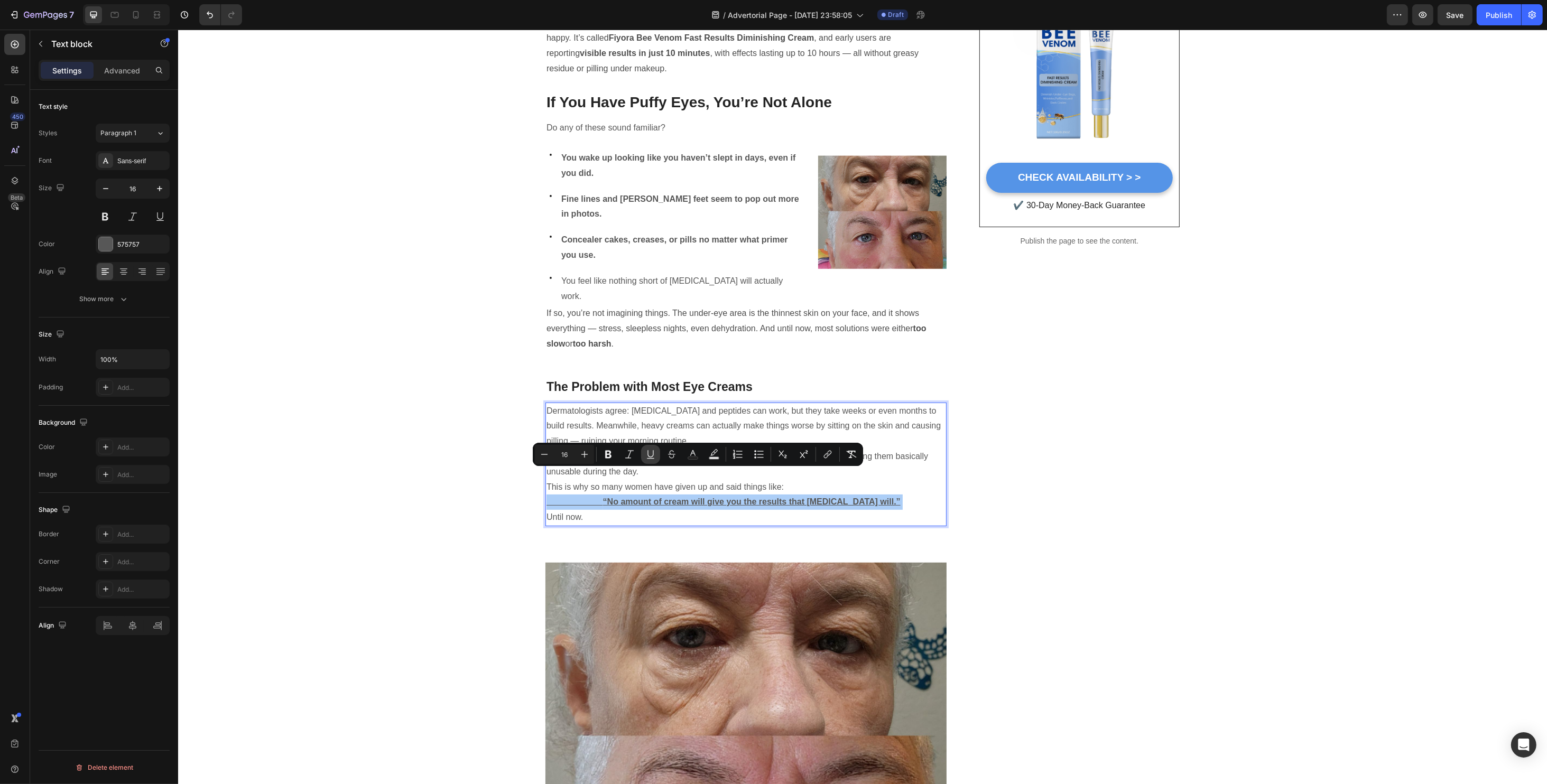
click at [649, 459] on icon "Editor contextual toolbar" at bounding box center [651, 455] width 11 height 11
click at [1080, 425] on div "Recommended: Heading Icon Icon Icon Icon Icon Icon List 4.8 | 5,789 Reviews Hea…" at bounding box center [1078, 786] width 200 height 2161
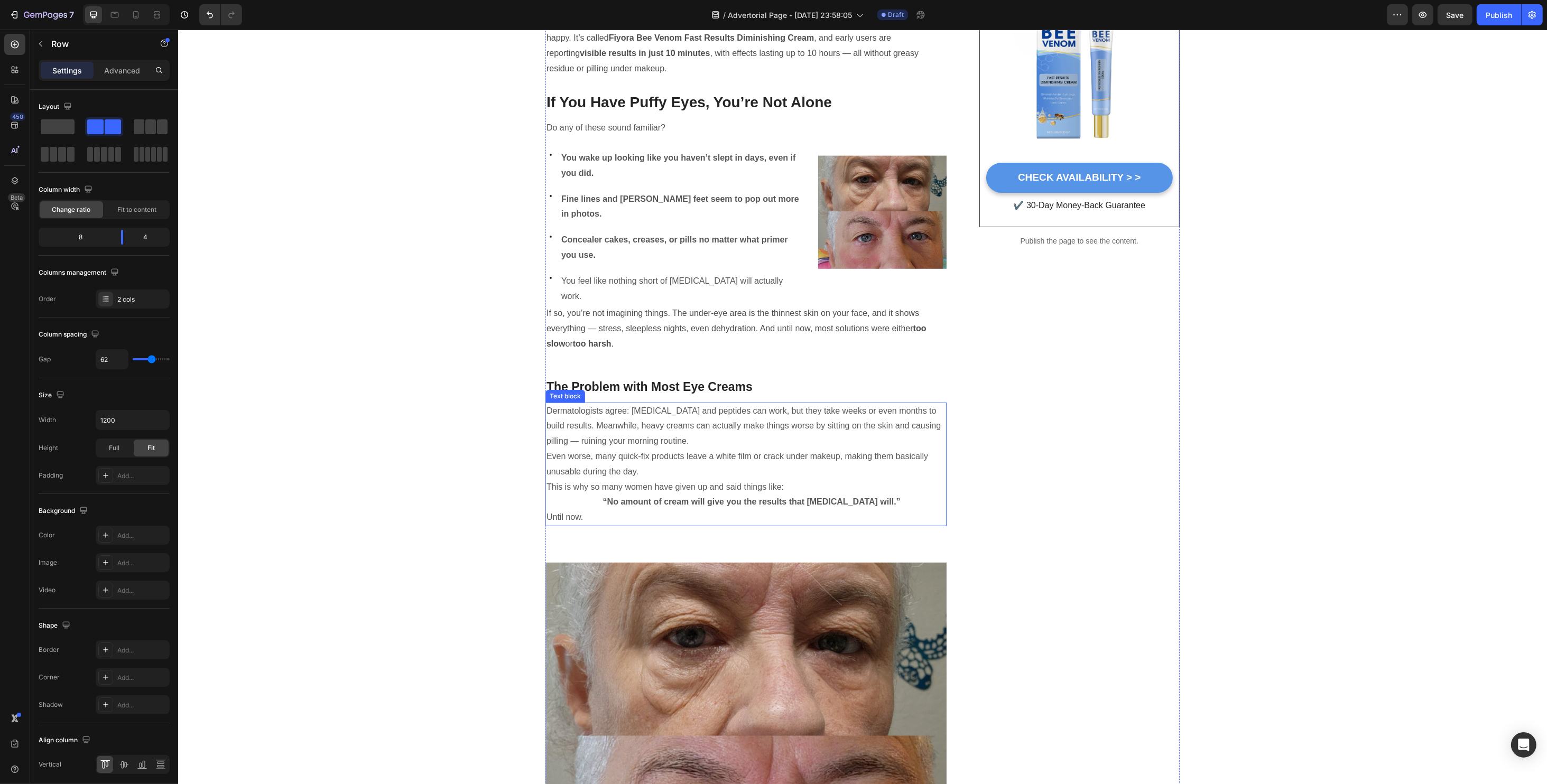
click at [584, 510] on p "Until now." at bounding box center [745, 518] width 399 height 16
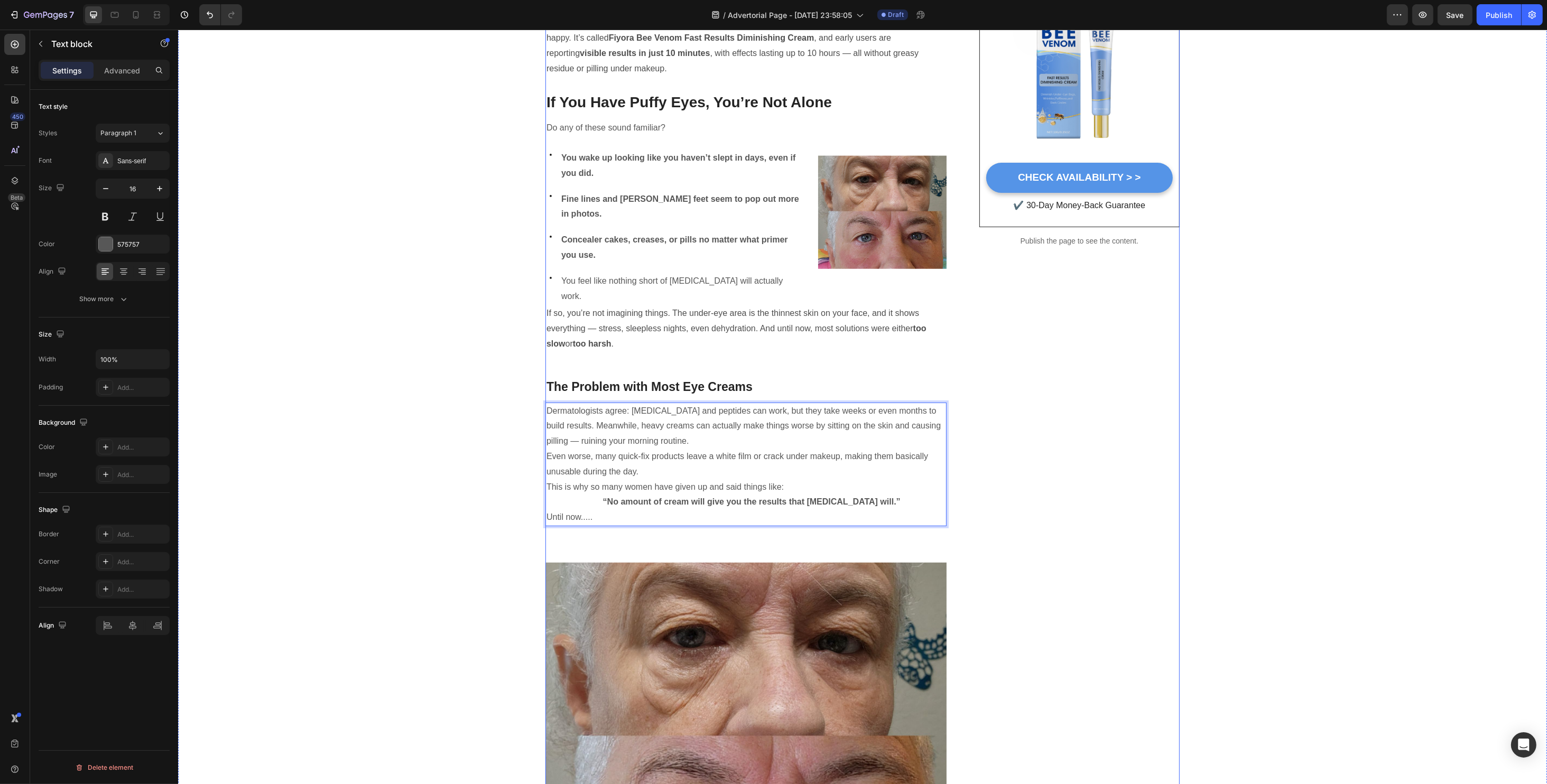
click at [780, 514] on div "How to Erase Years from Your Eyes in Just 10 Minutes Without Needles or Surgery…" at bounding box center [745, 786] width 401 height 2161
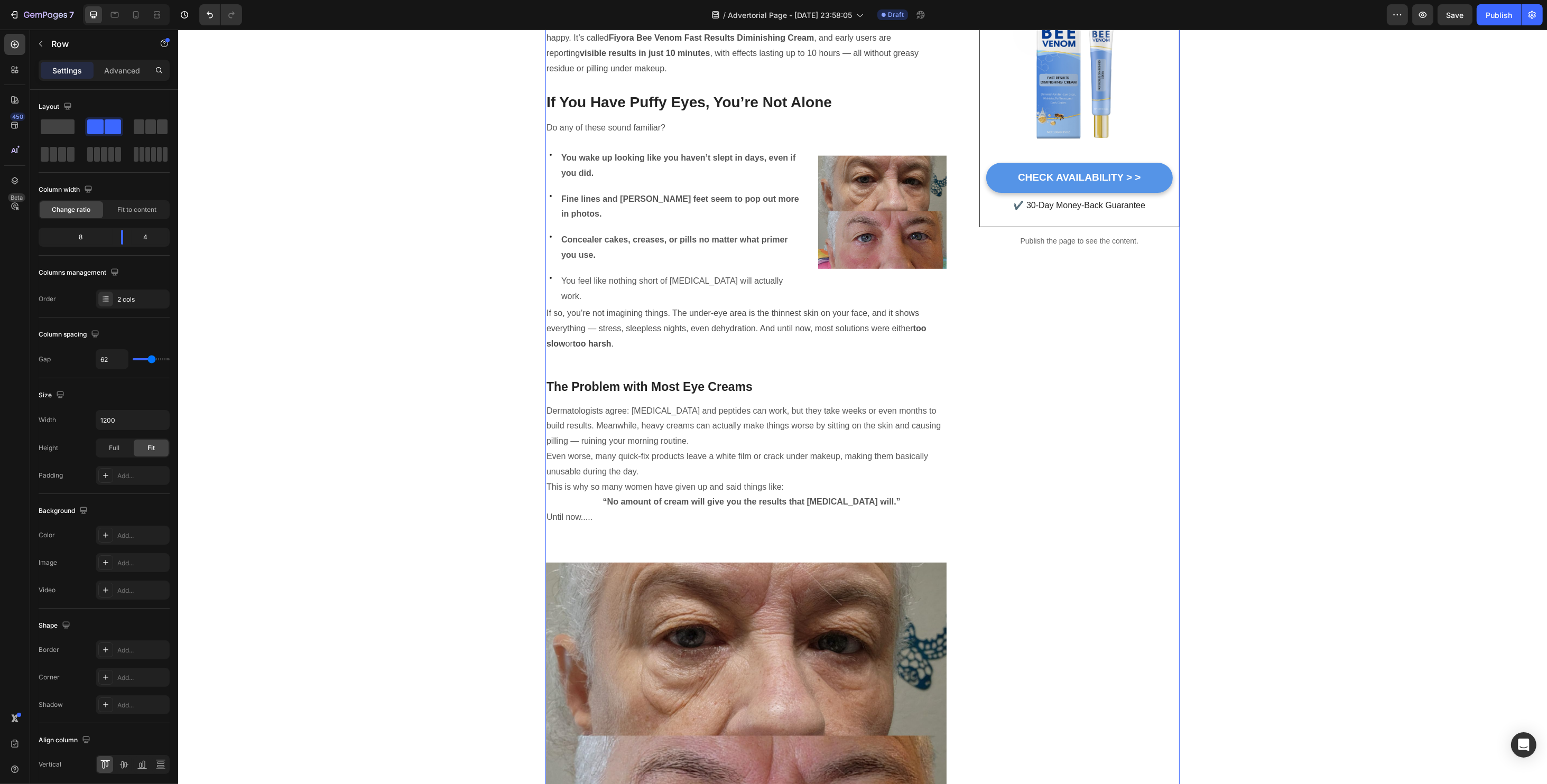
click at [737, 510] on p "Until now....." at bounding box center [745, 518] width 399 height 16
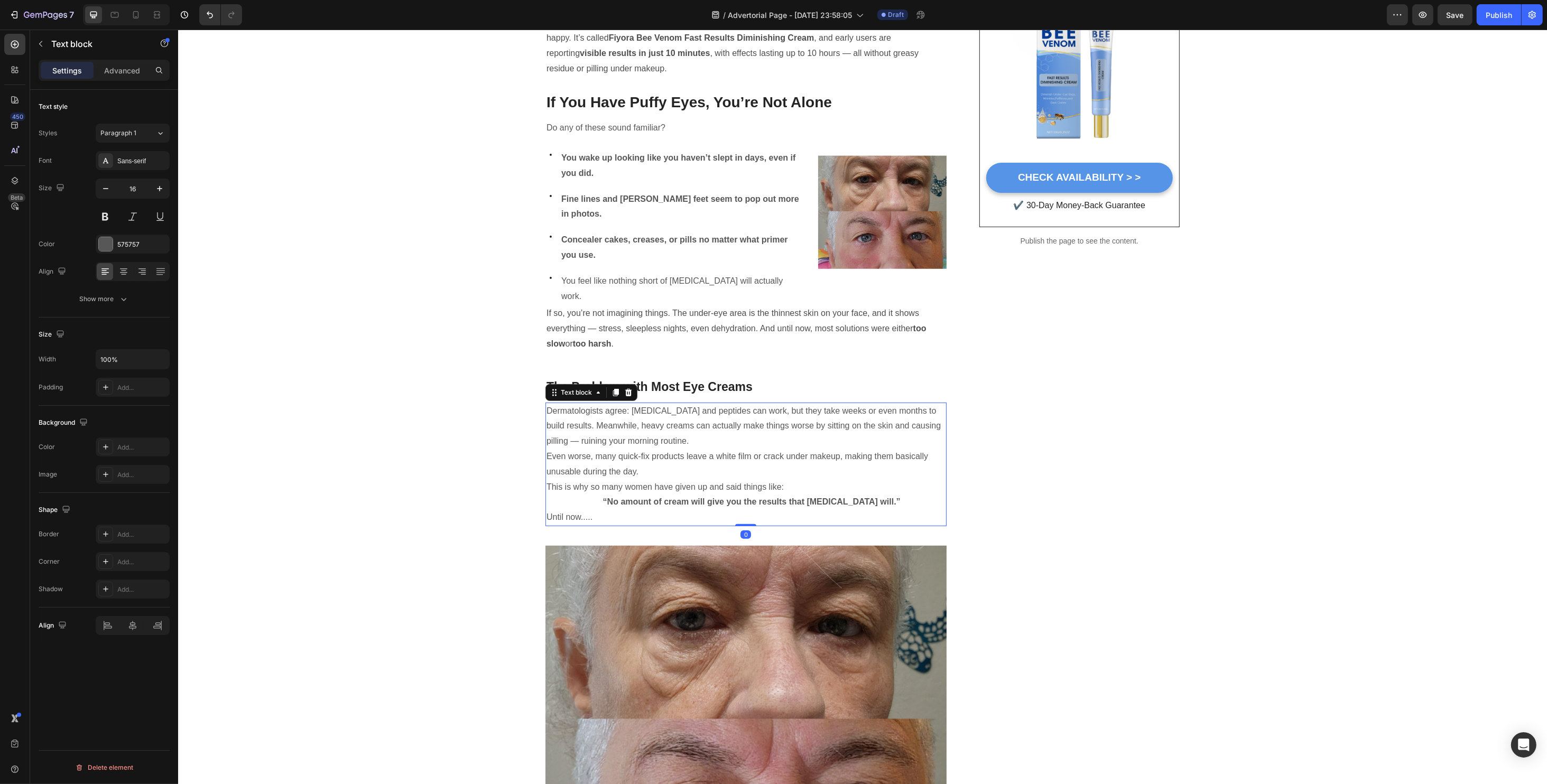
drag, startPoint x: 747, startPoint y: 513, endPoint x: 747, endPoint y: 494, distance: 19.0
click at [747, 494] on div "Dermatologists agree: retinol and peptides can work, but they take weeks or eve…" at bounding box center [745, 464] width 401 height 124
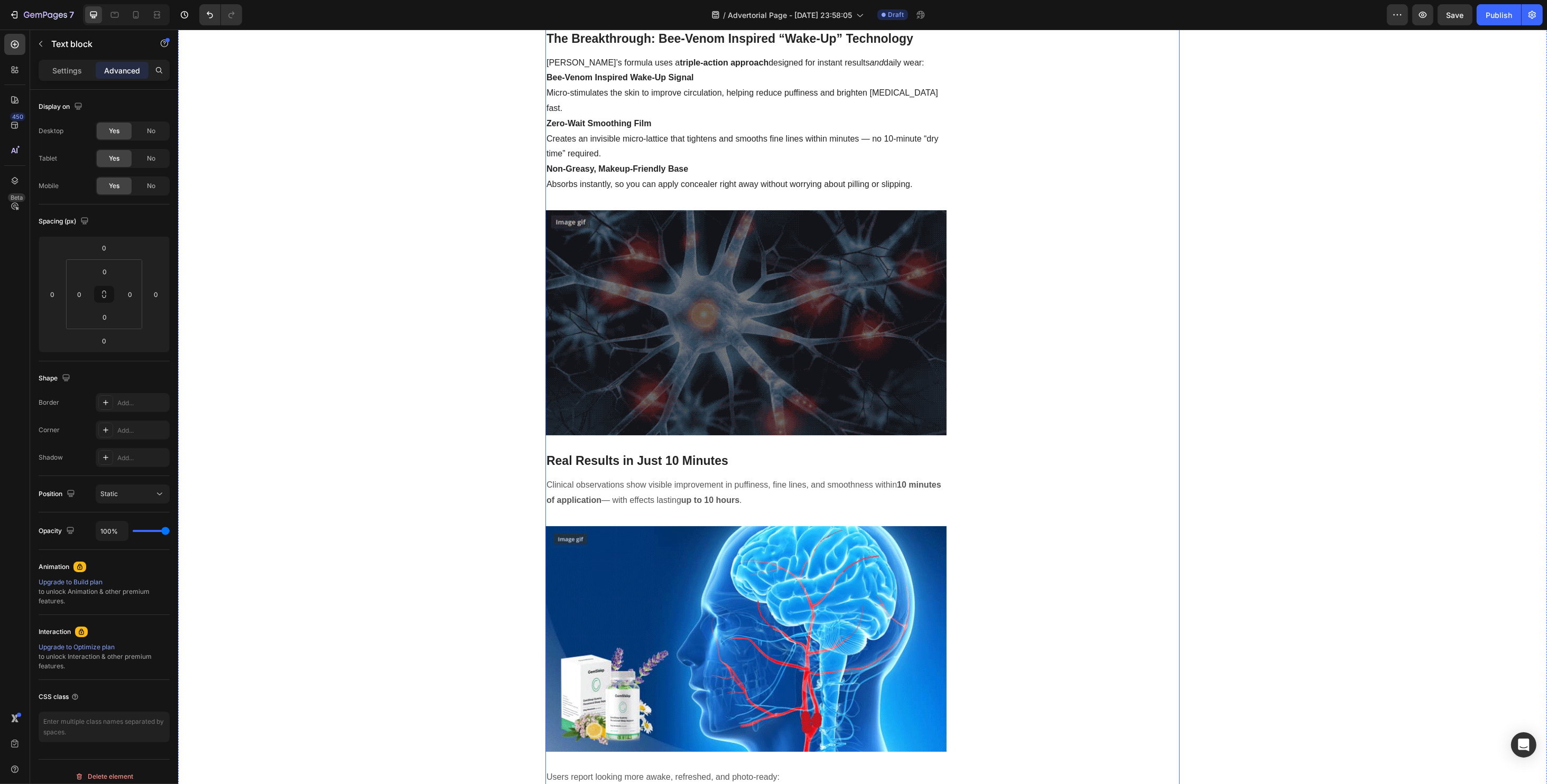
scroll to position [1338, 0]
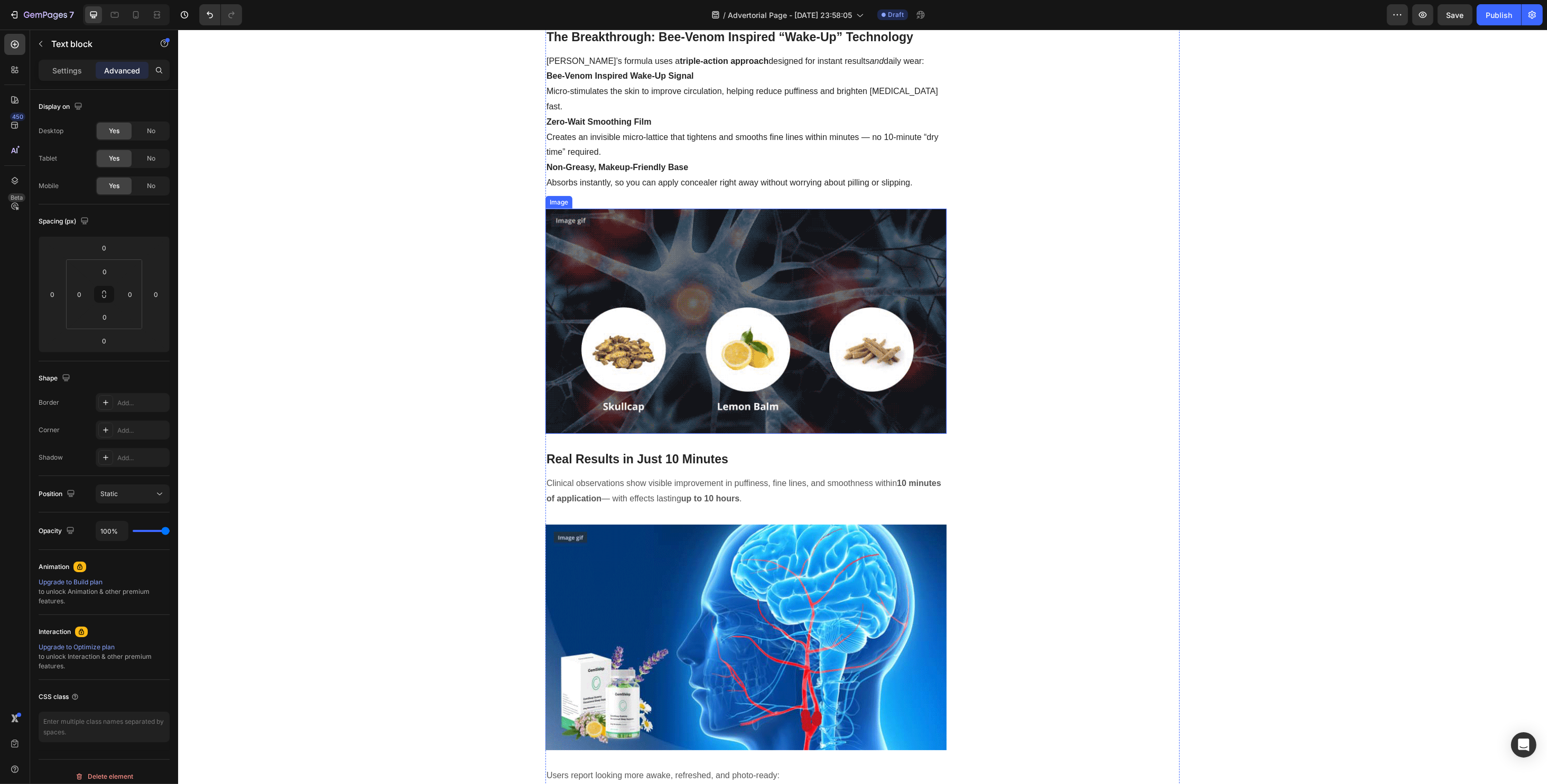
click at [676, 318] on img at bounding box center [745, 322] width 401 height 226
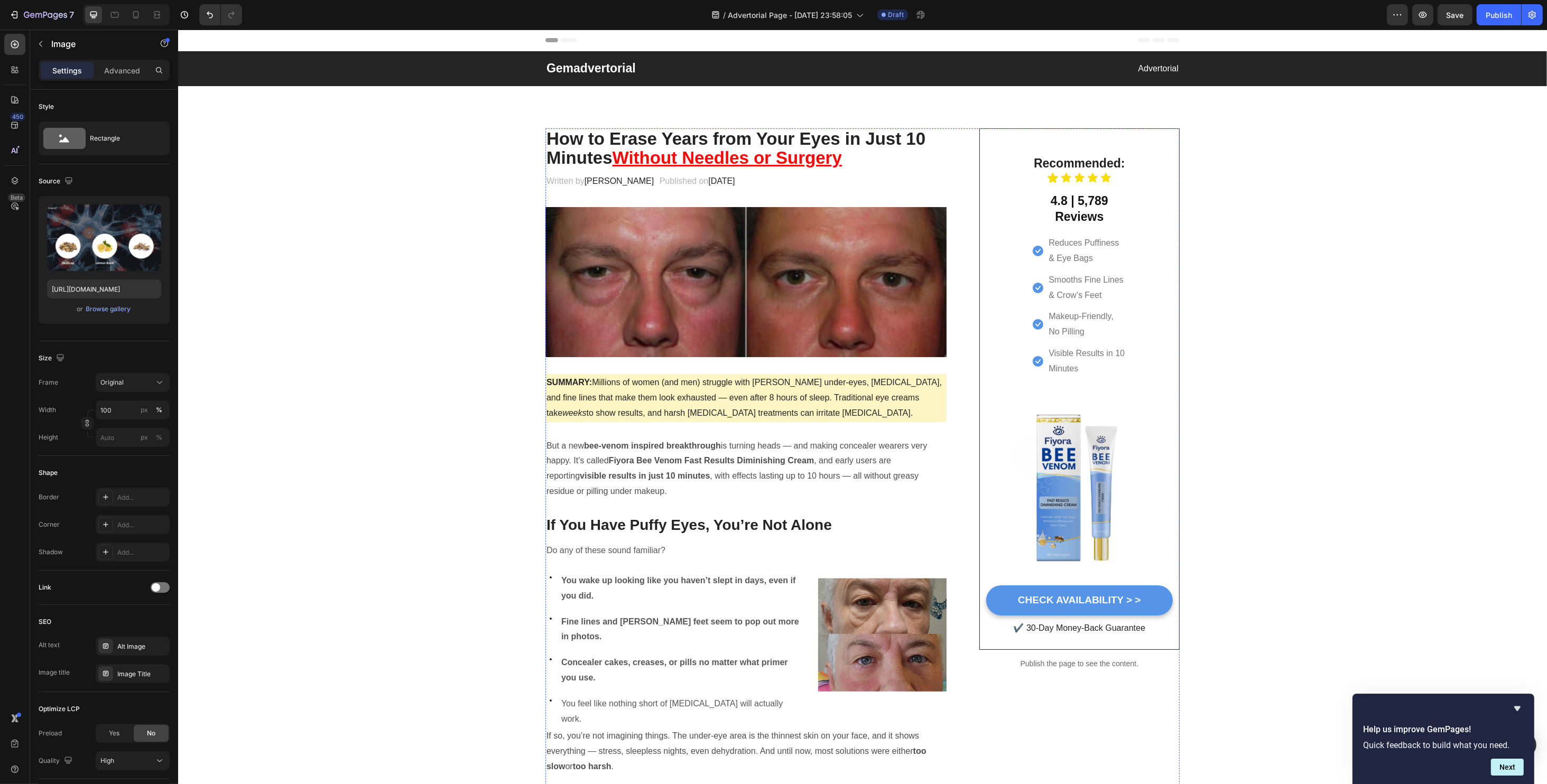
scroll to position [493, 0]
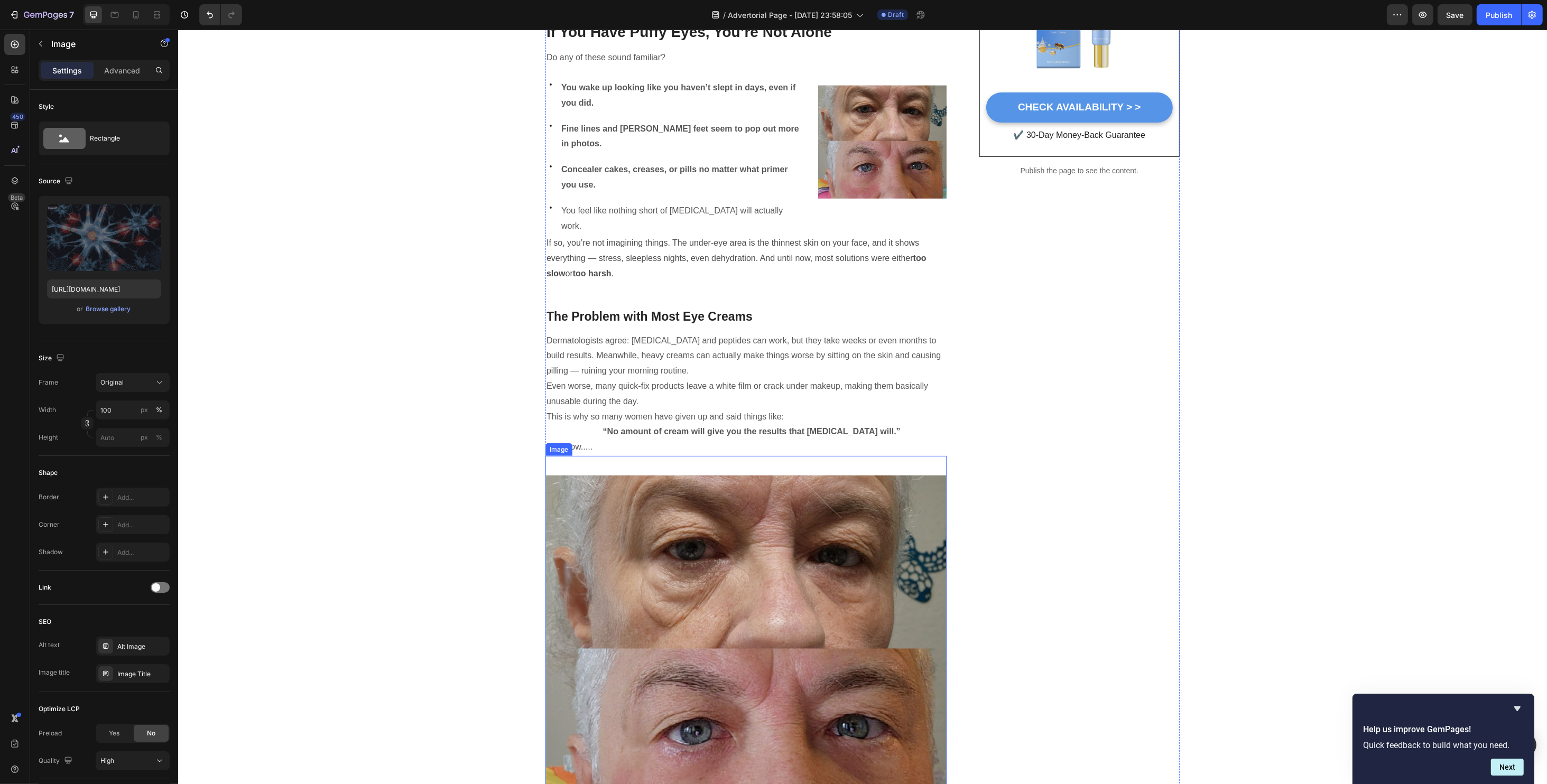
click at [688, 540] on img at bounding box center [745, 656] width 401 height 401
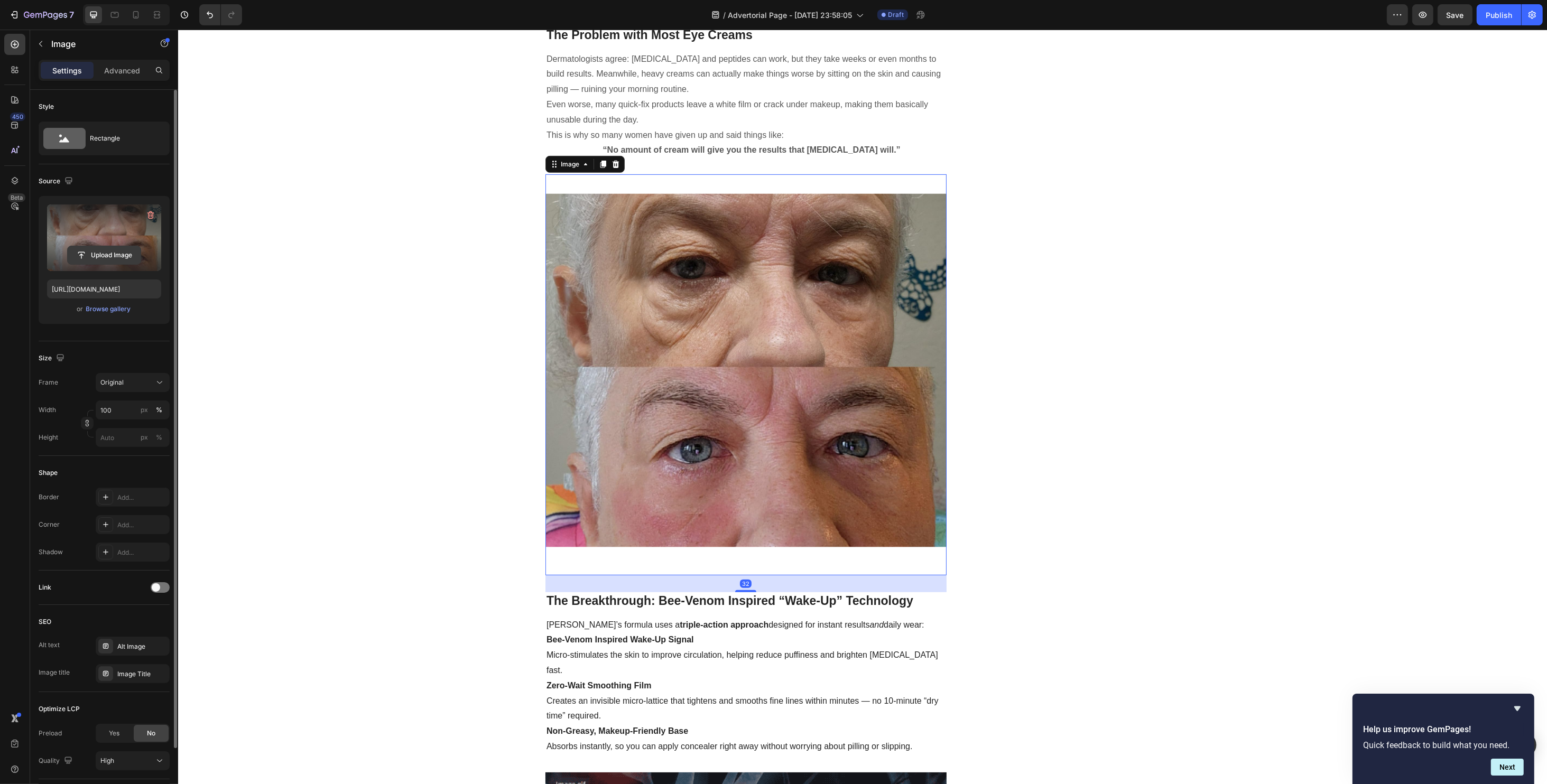
click at [100, 252] on input "file" at bounding box center [104, 255] width 73 height 18
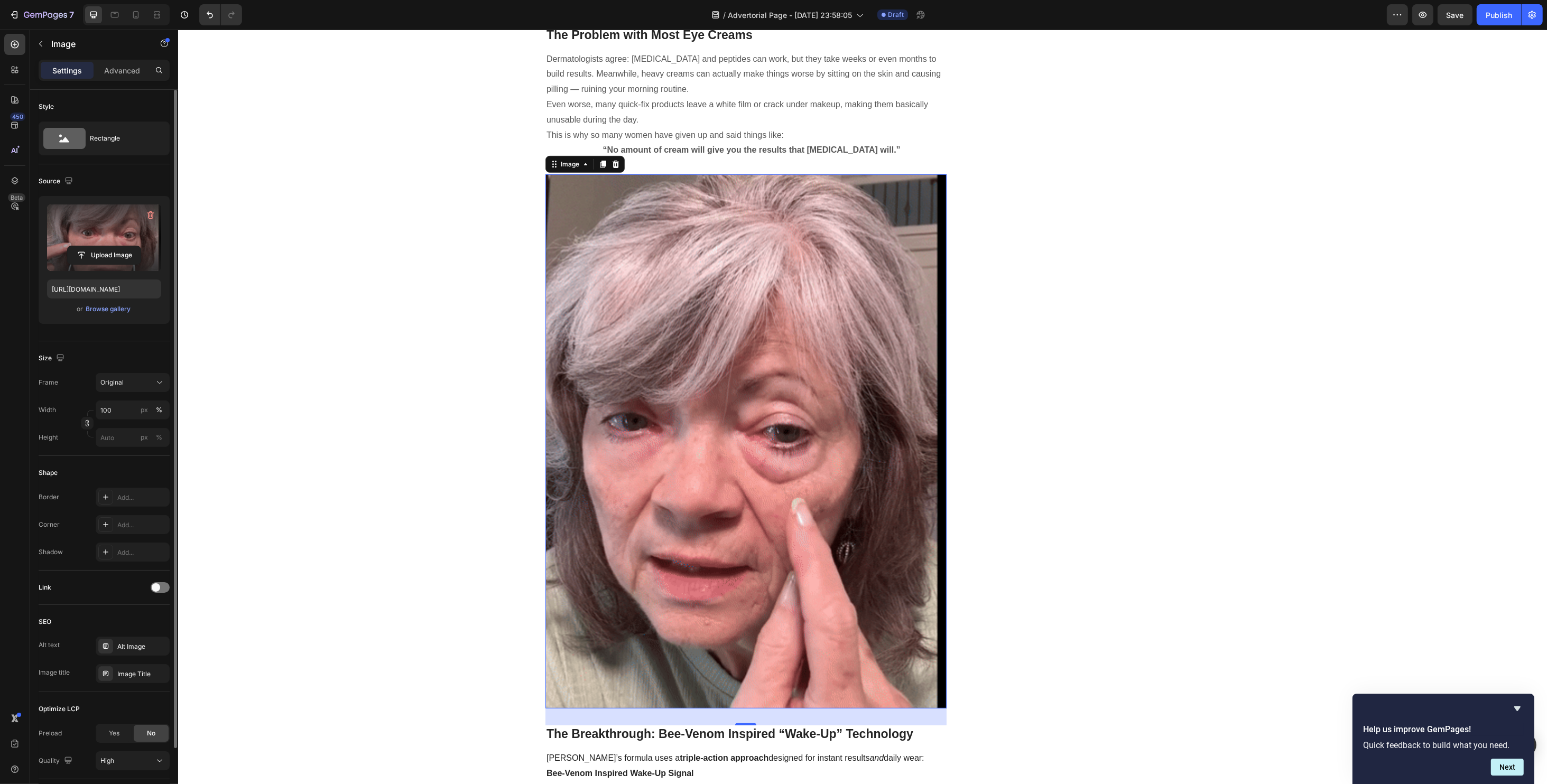
click at [784, 312] on img at bounding box center [745, 441] width 401 height 534
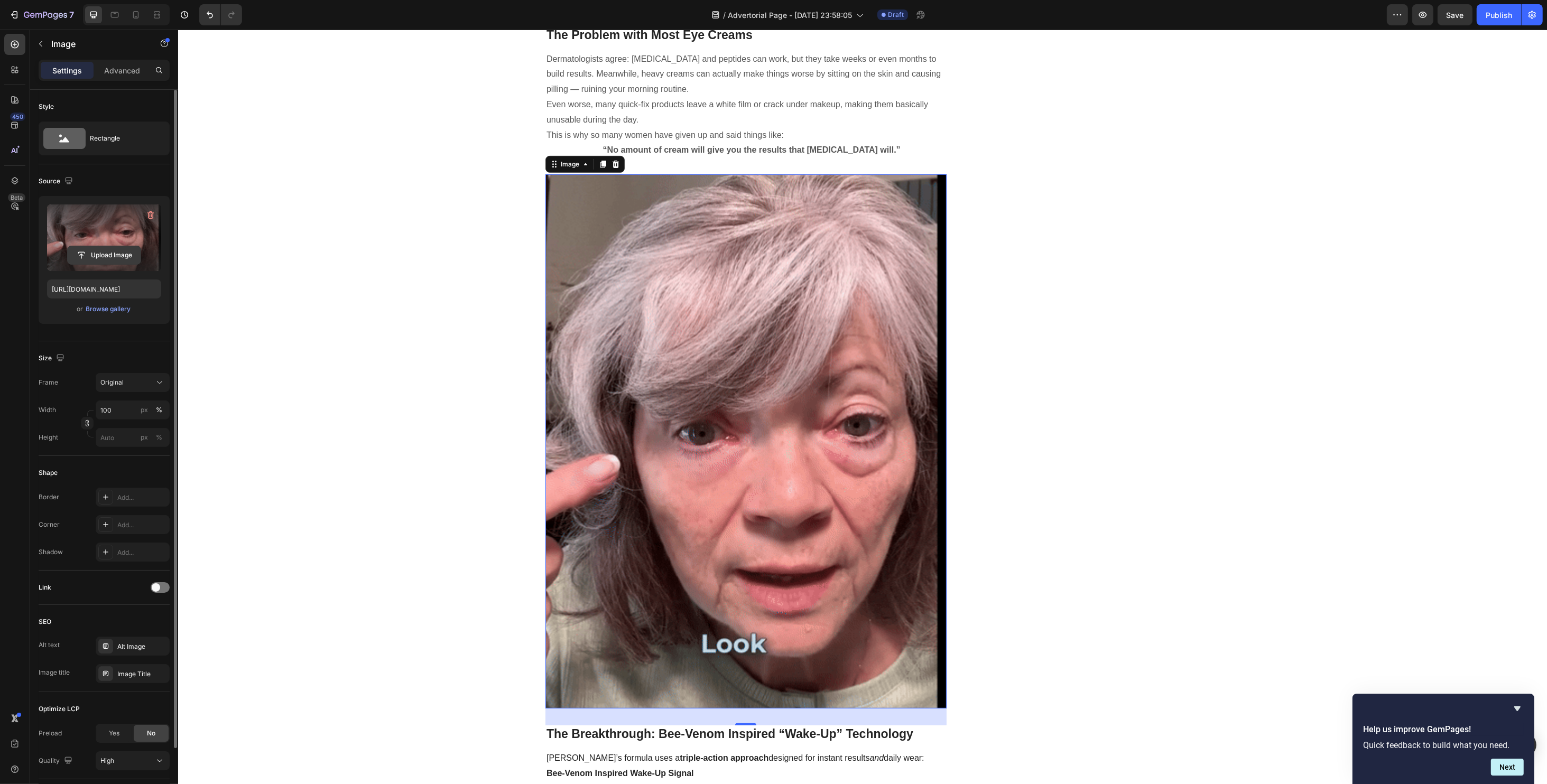
click at [95, 248] on input "file" at bounding box center [104, 255] width 73 height 18
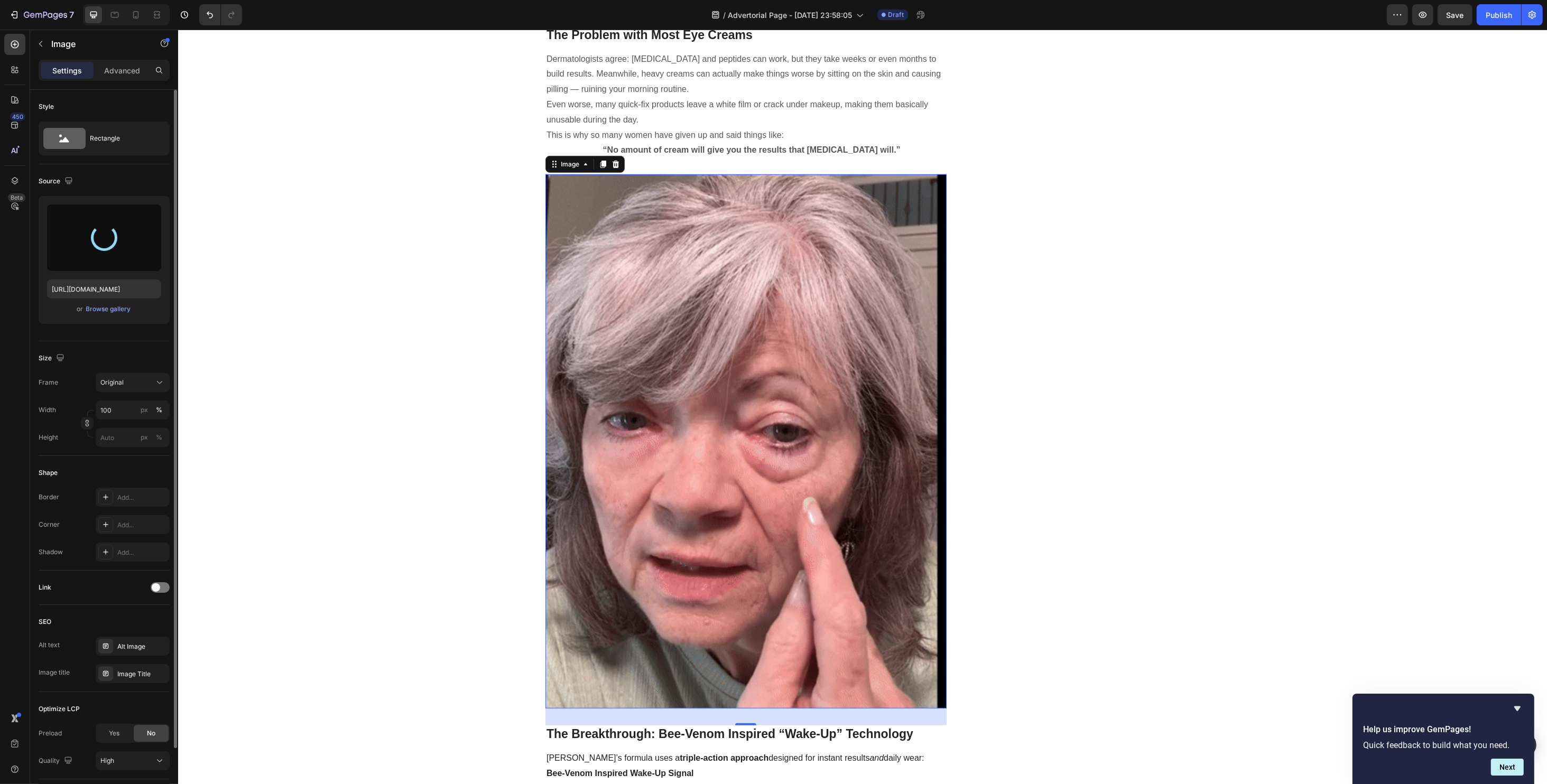
type input "https://cdn.shopify.com/s/files/1/0734/2427/3508/files/gempages_584043591488242…"
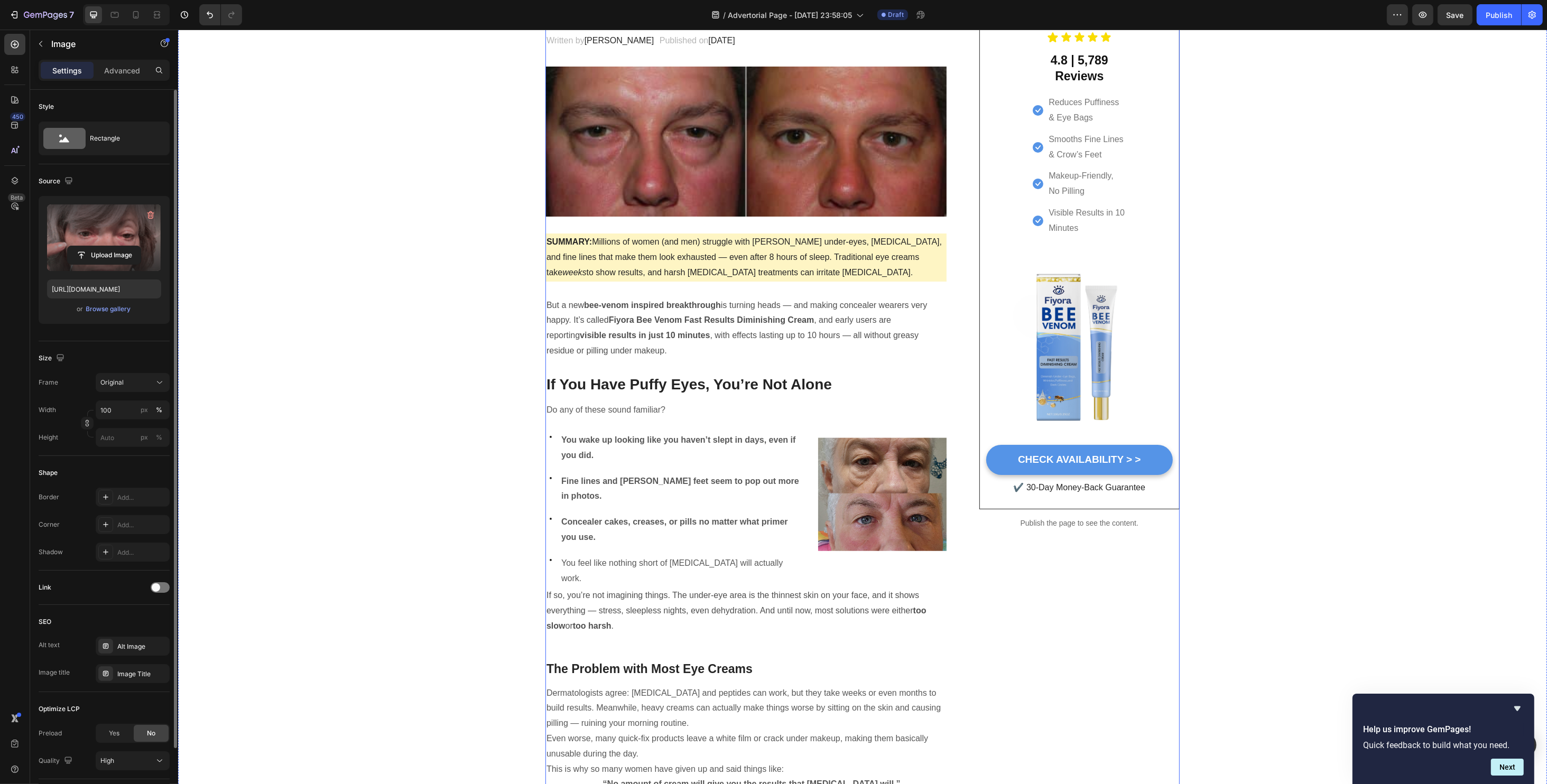
scroll to position [0, 0]
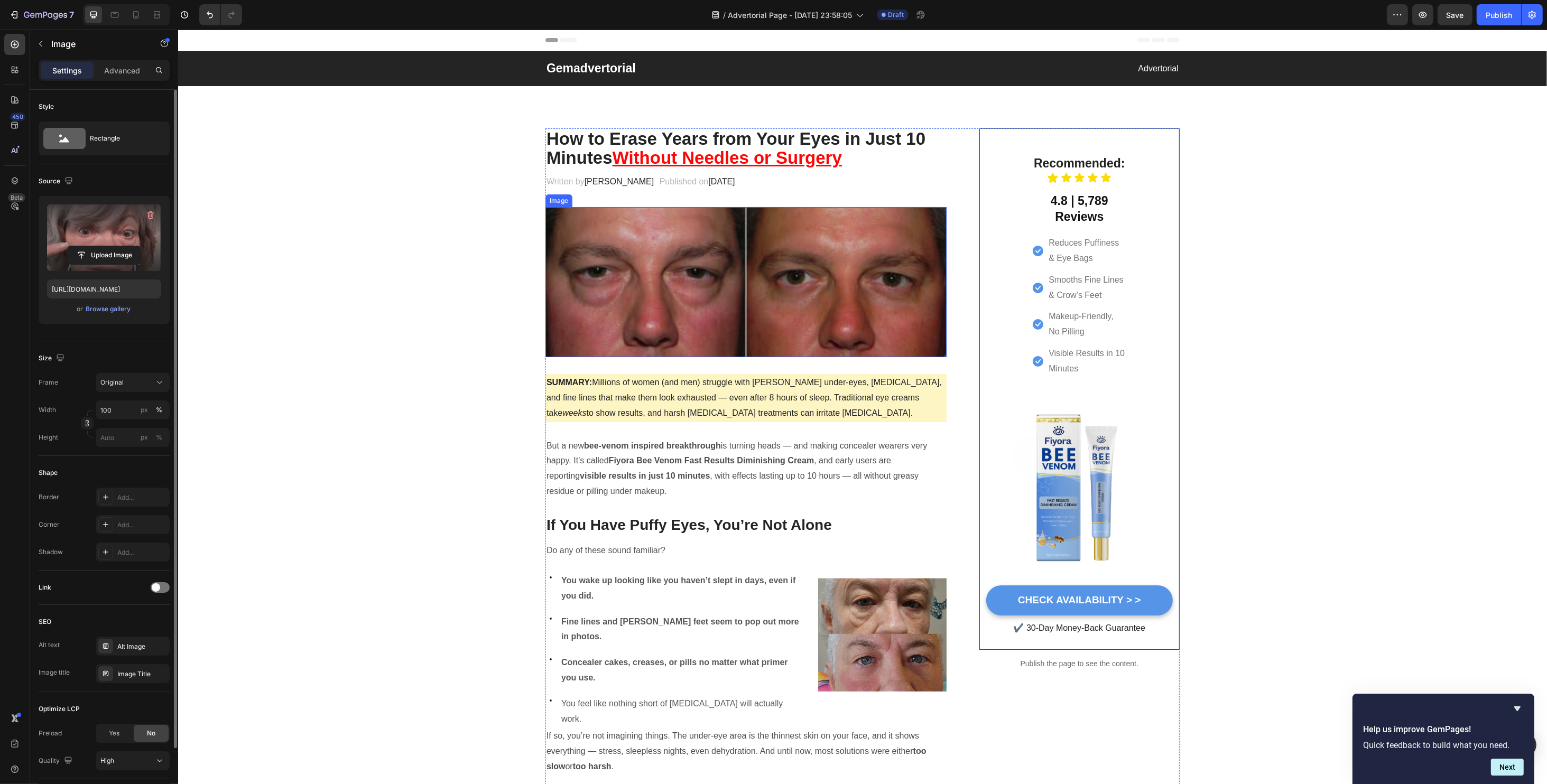
click at [712, 276] on img at bounding box center [745, 282] width 401 height 150
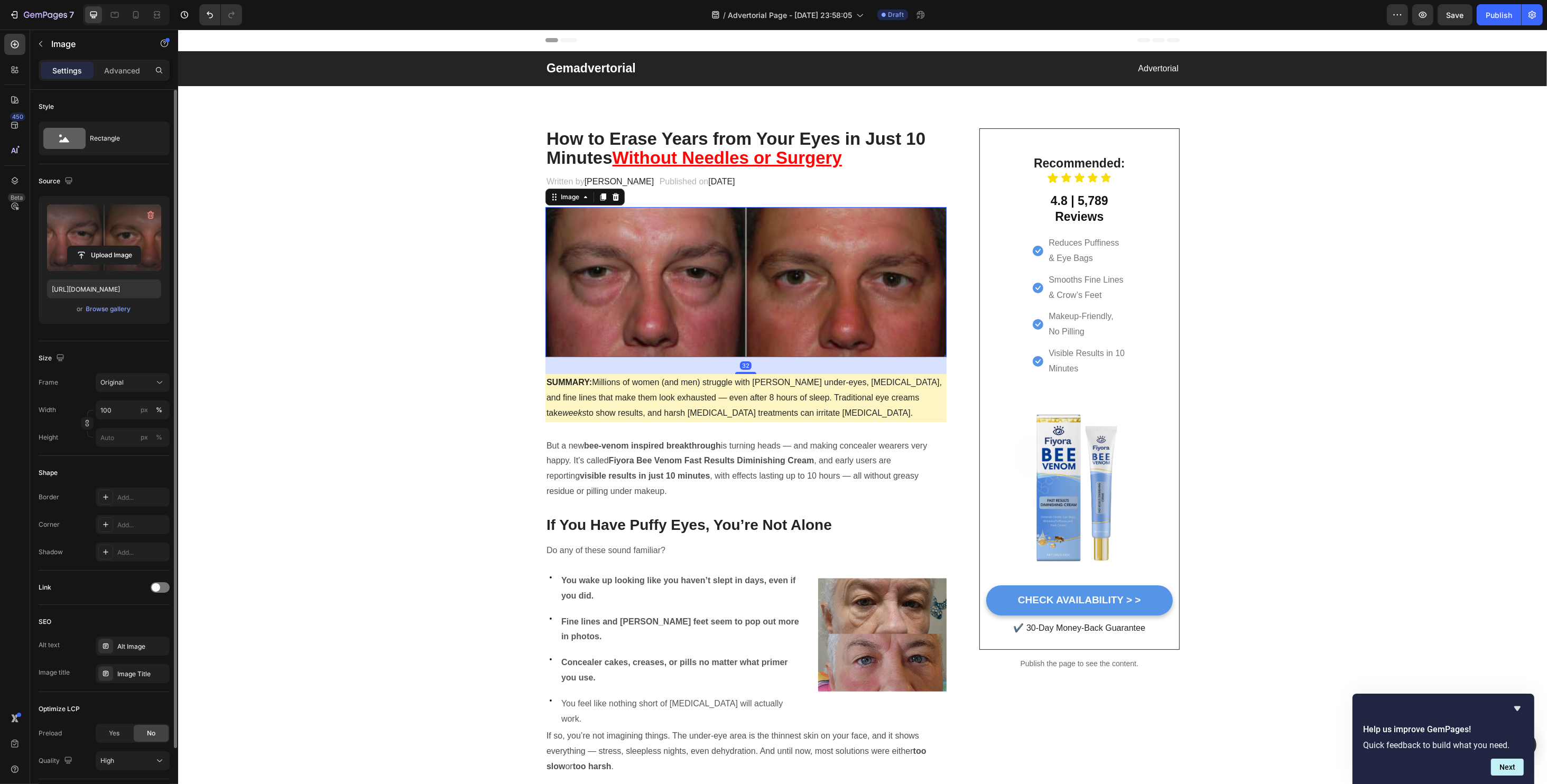
click at [100, 264] on label at bounding box center [104, 238] width 114 height 67
click at [100, 264] on input "file" at bounding box center [104, 255] width 73 height 18
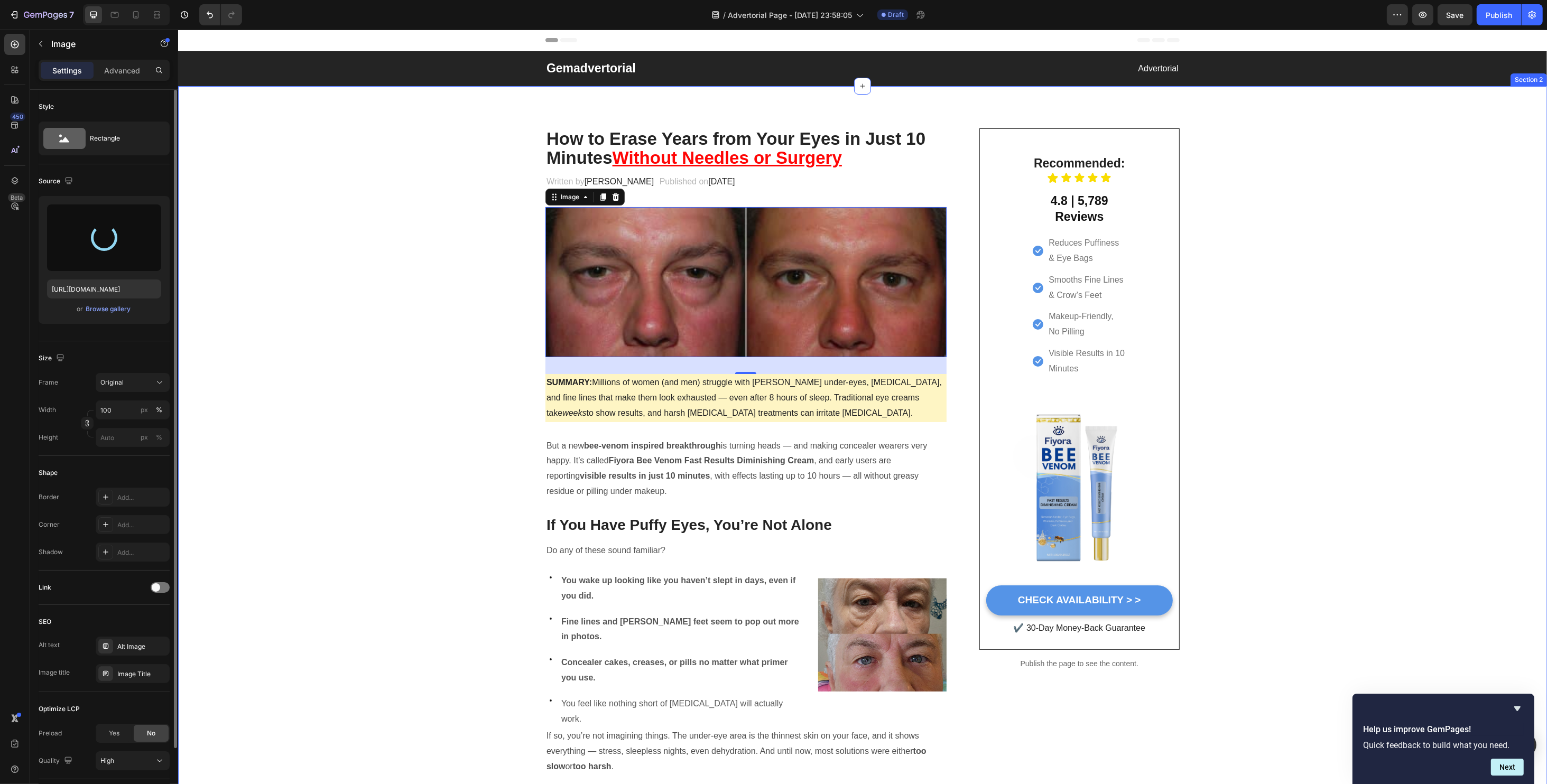
type input "https://cdn.shopify.com/s/files/1/0734/2427/3508/files/gempages_584043591488242…"
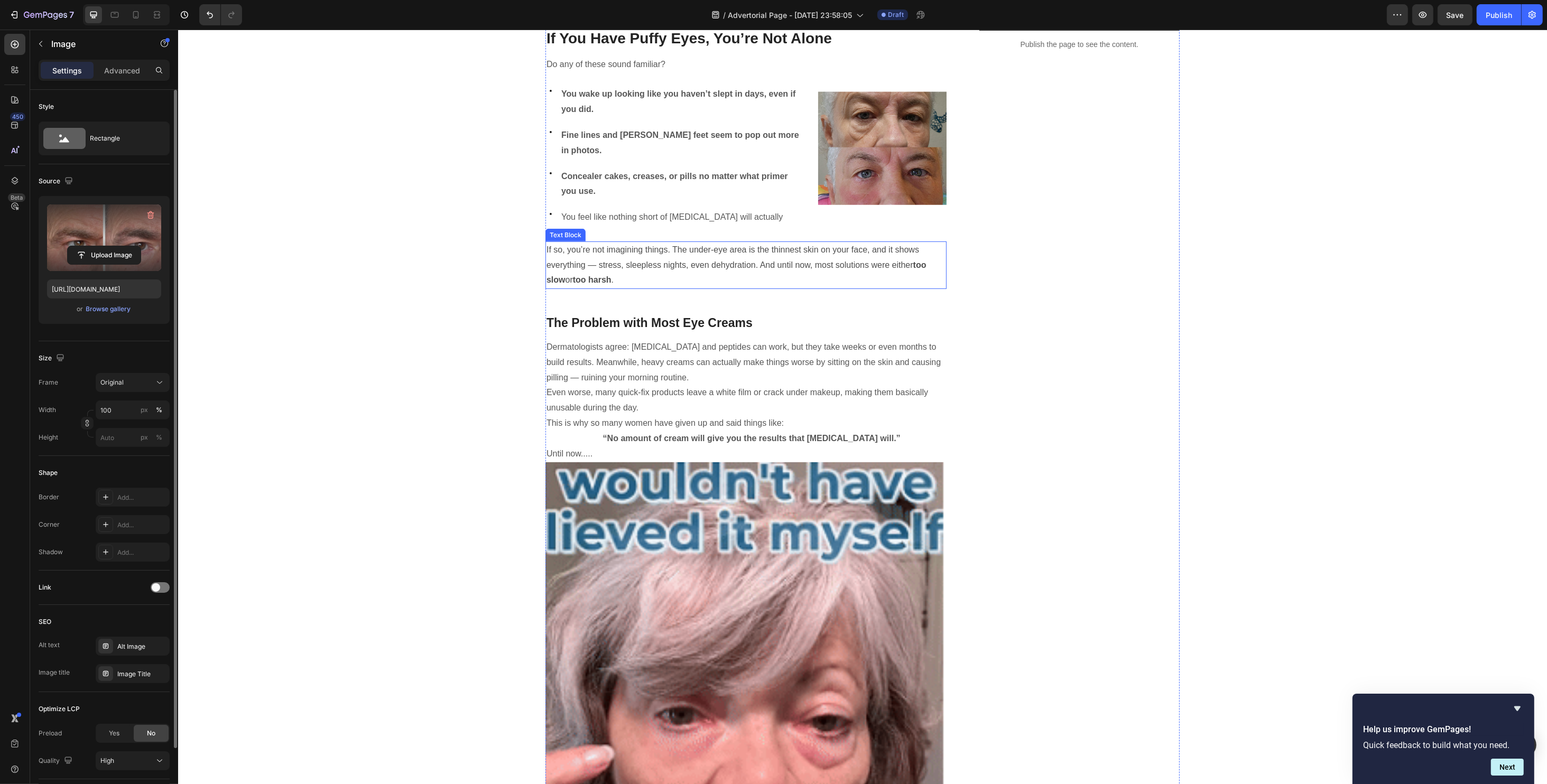
scroll to position [846, 0]
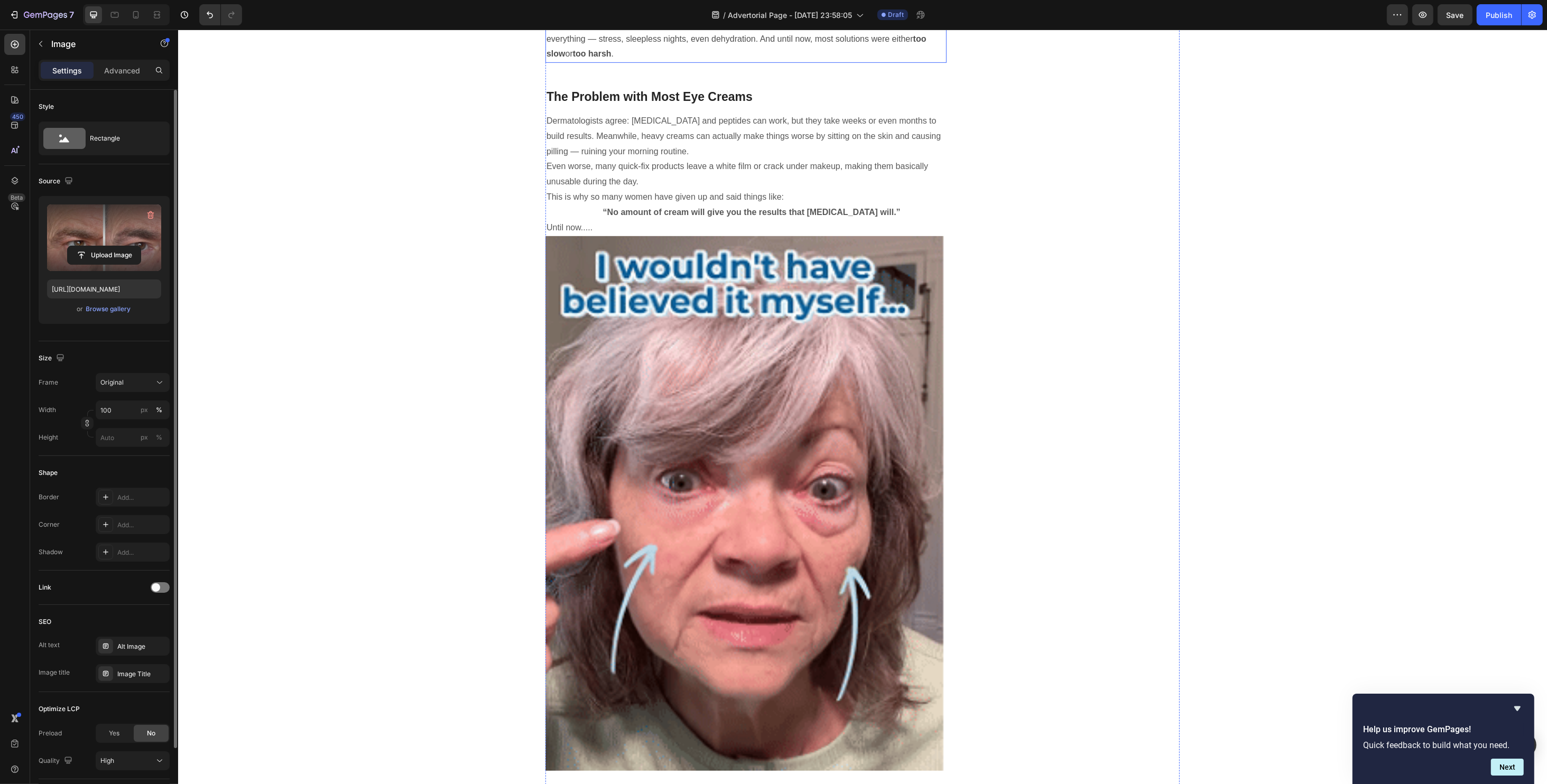
click at [680, 381] on img at bounding box center [745, 503] width 401 height 535
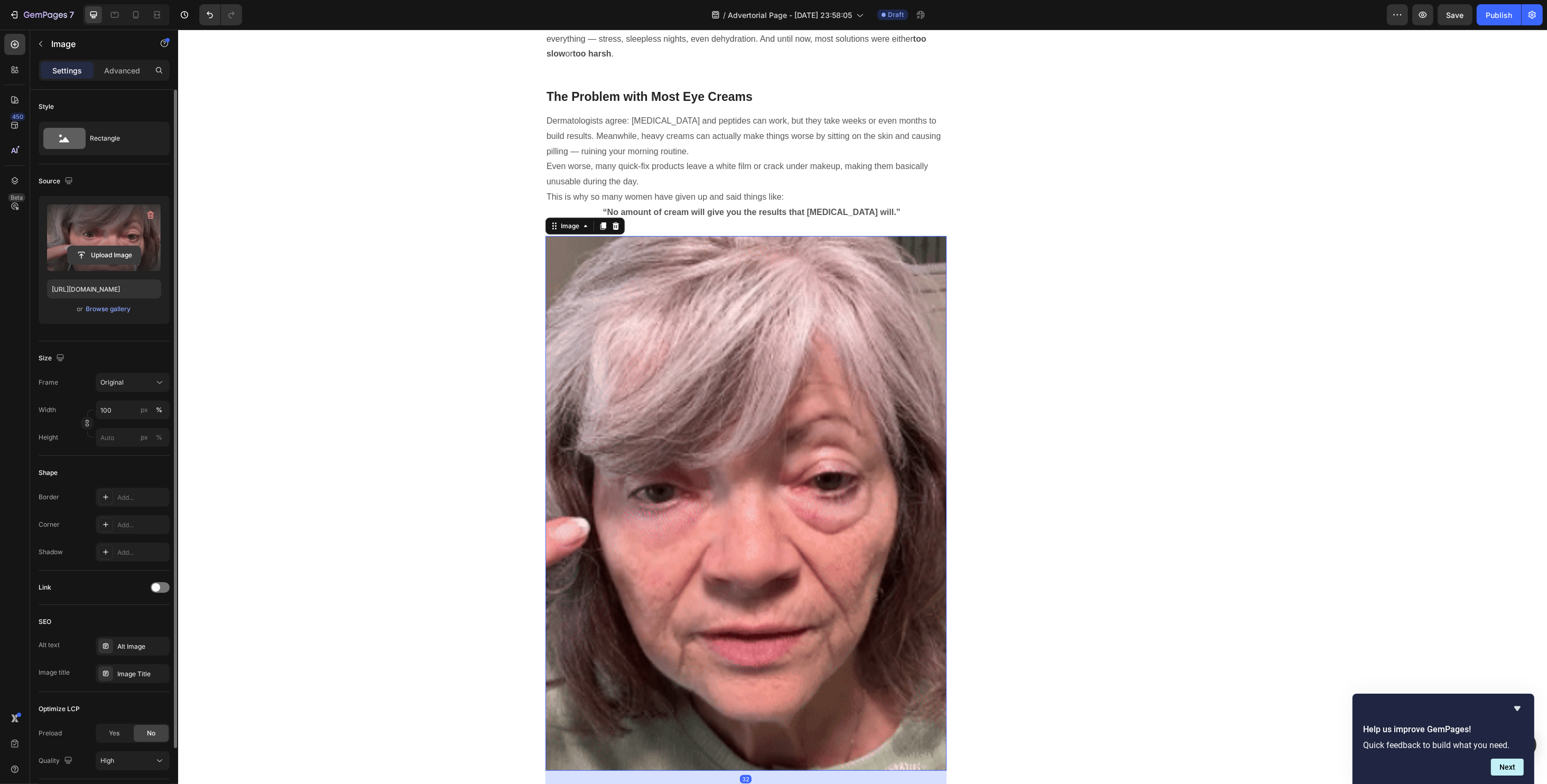
click at [102, 256] on input "file" at bounding box center [104, 255] width 73 height 18
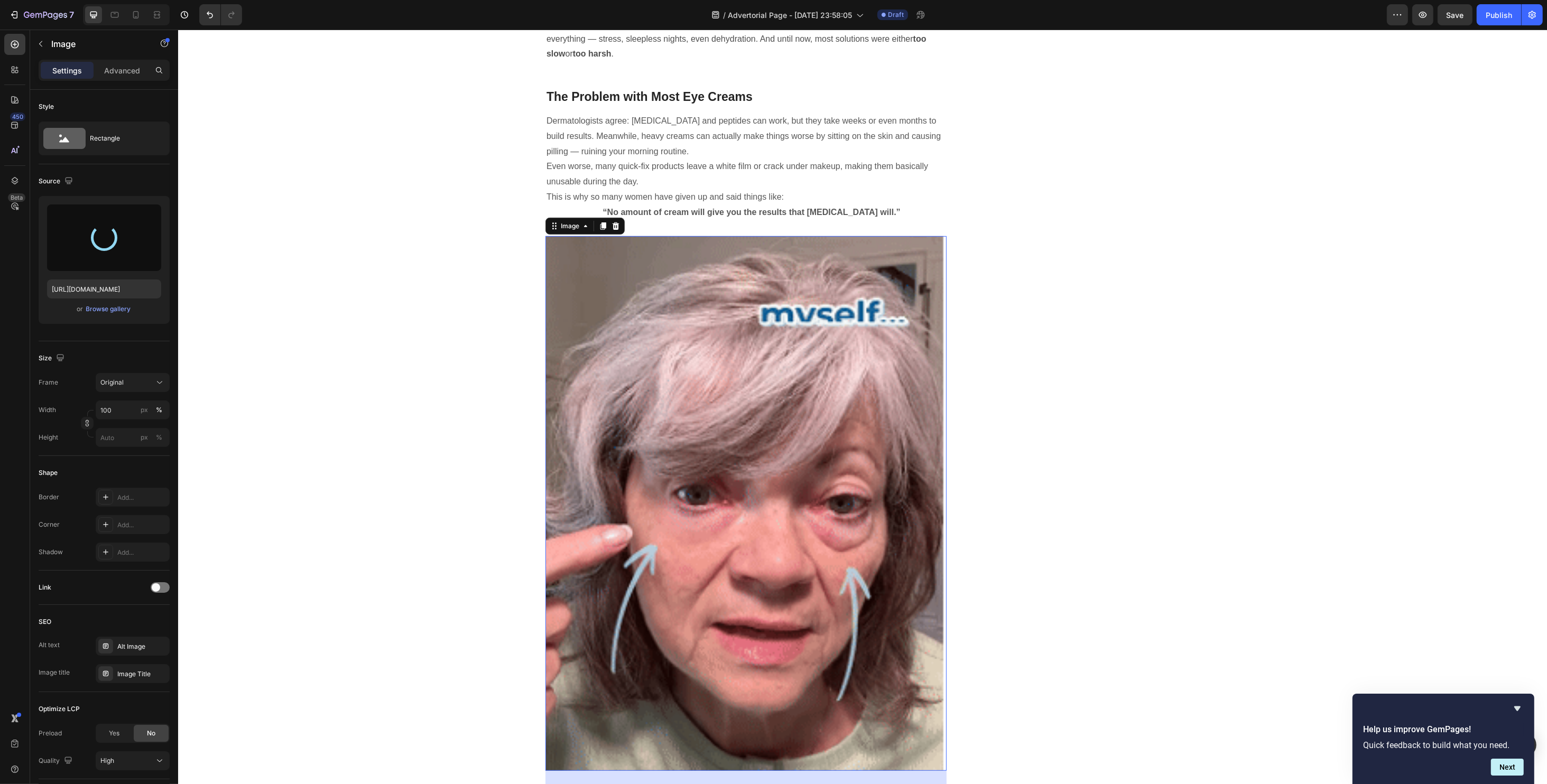
type input "https://cdn.shopify.com/s/files/1/0734/2427/3508/files/gempages_584043591488242…"
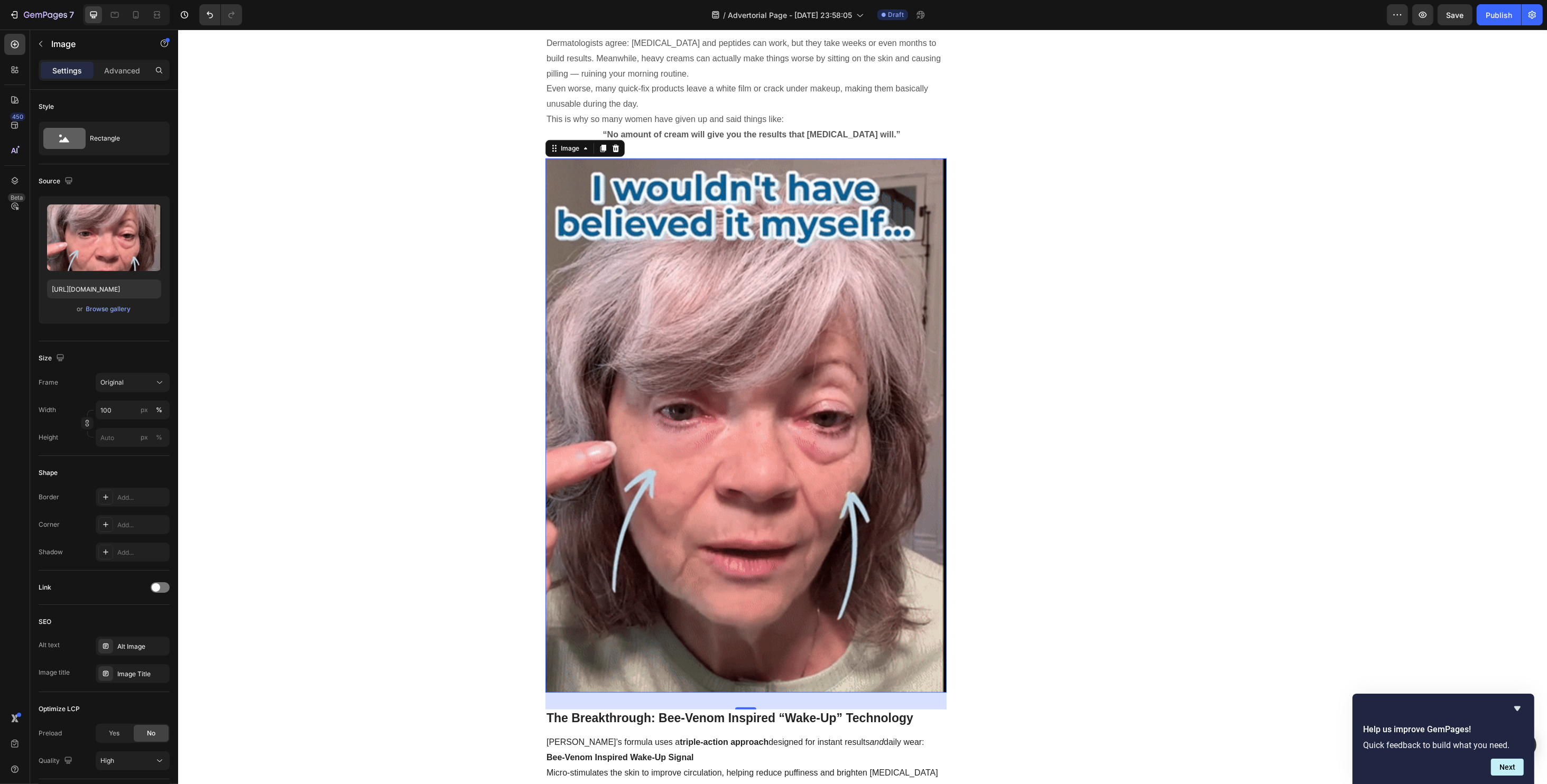
scroll to position [986, 0]
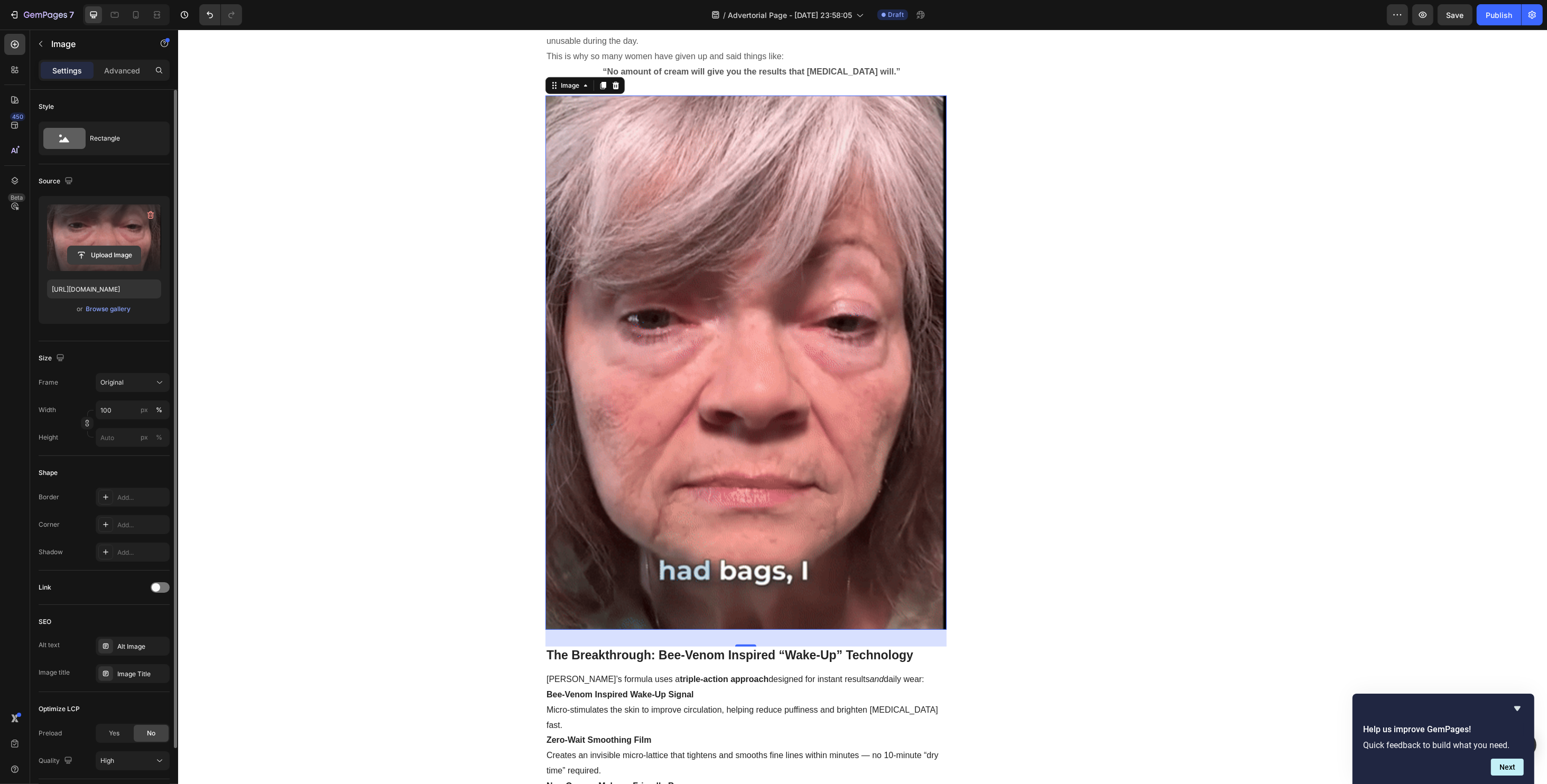
click at [103, 250] on input "file" at bounding box center [104, 255] width 73 height 18
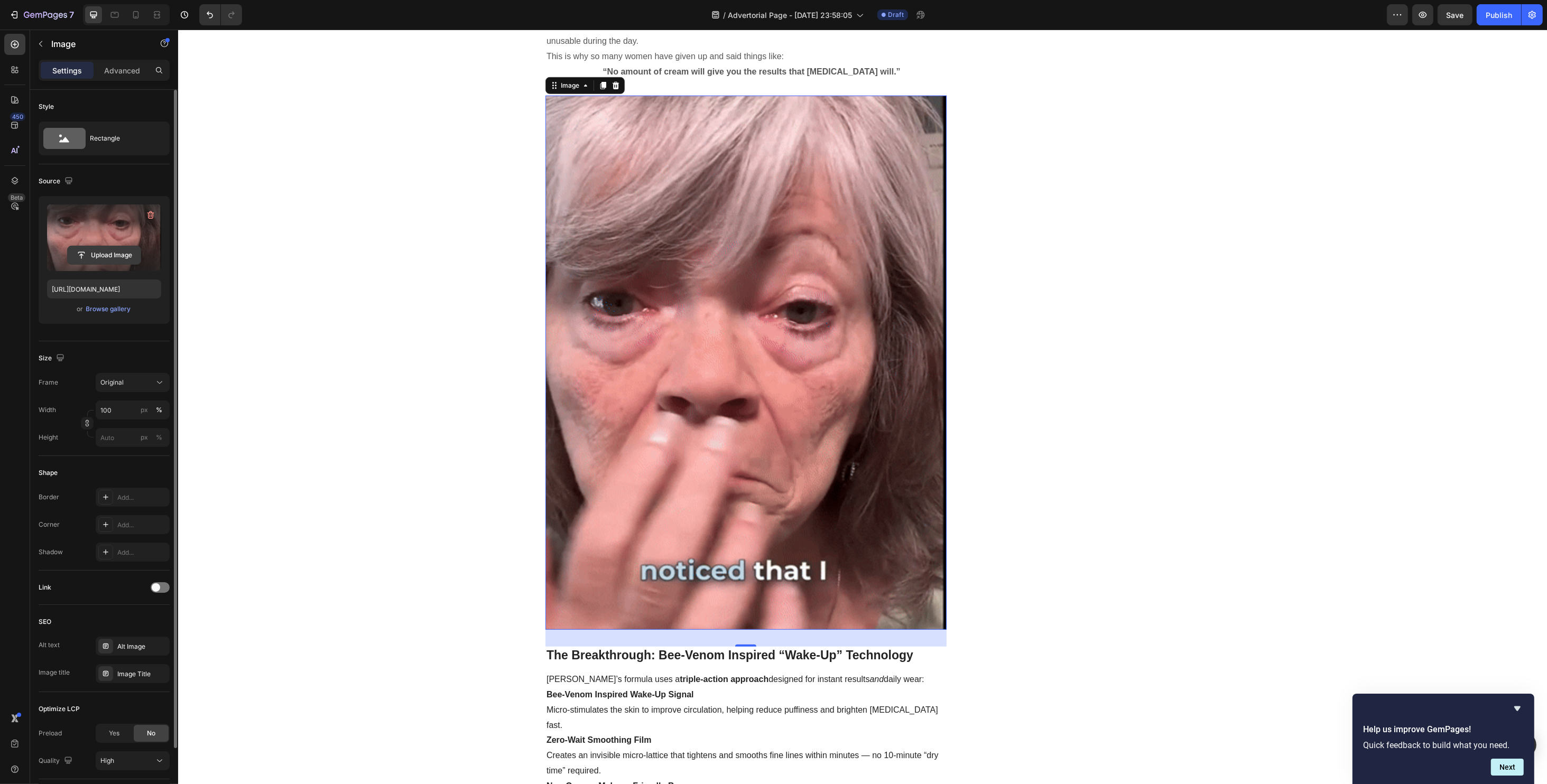
click at [103, 251] on input "file" at bounding box center [104, 255] width 73 height 18
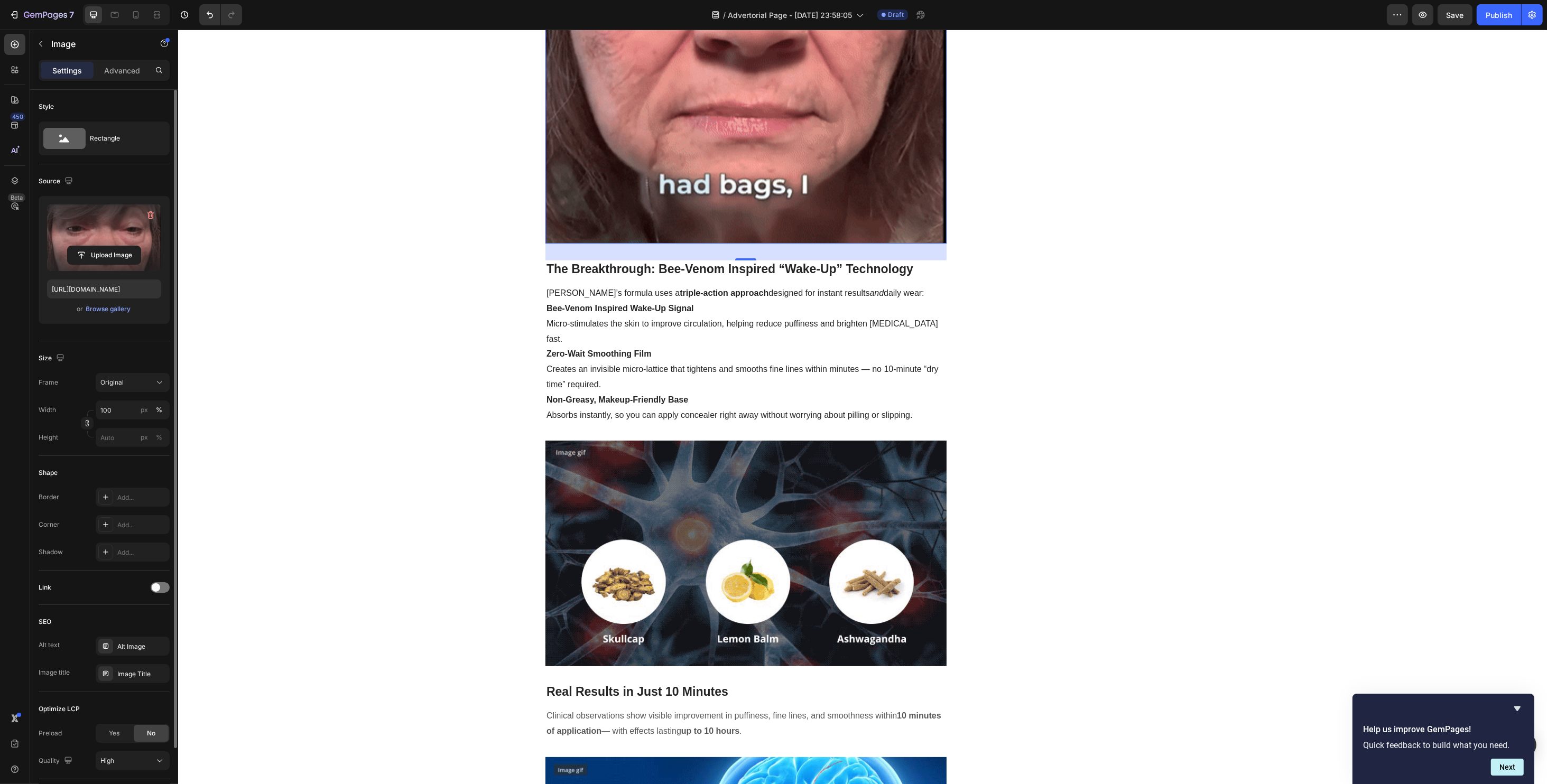
scroll to position [1409, 0]
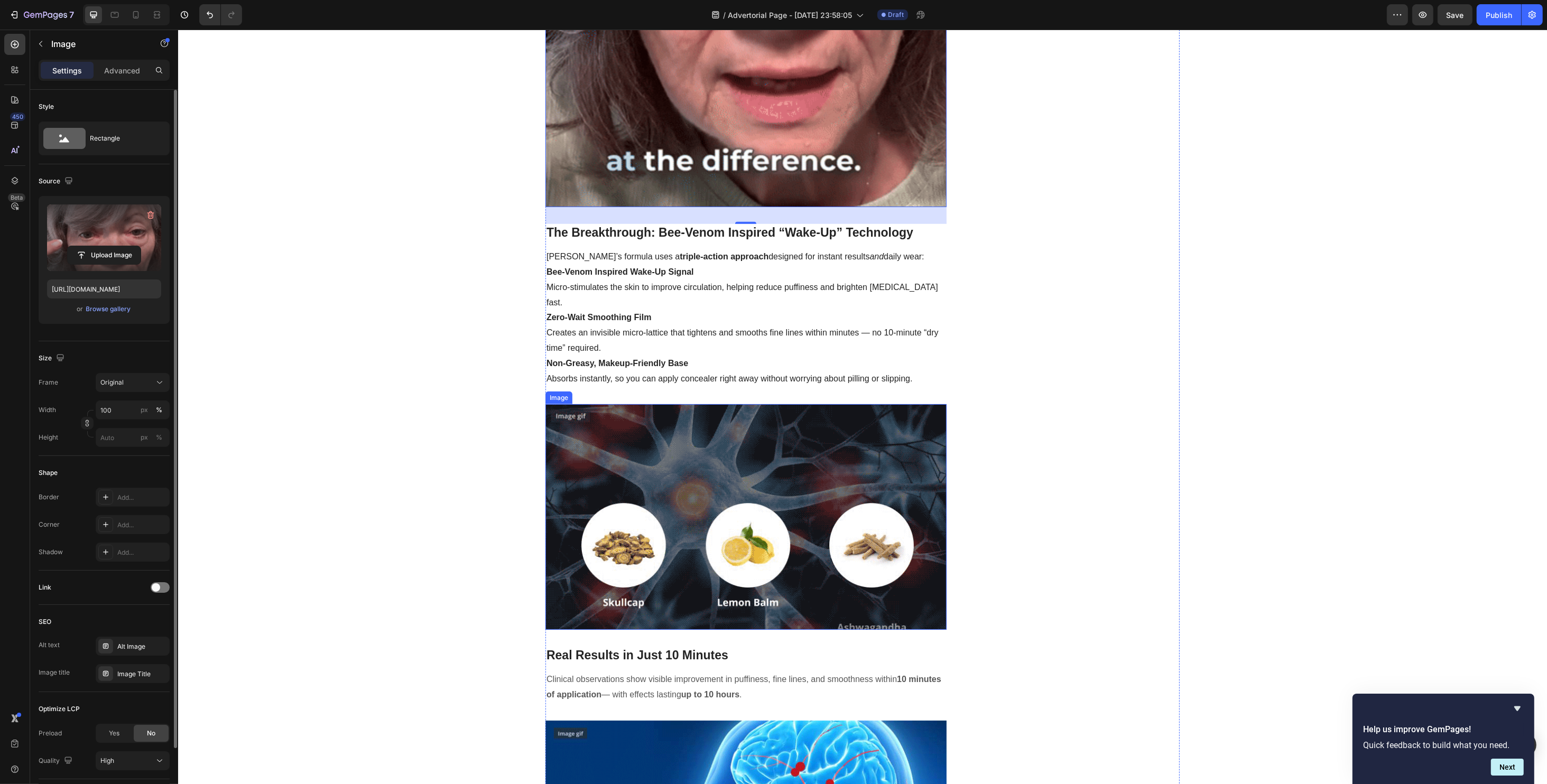
click at [657, 411] on img at bounding box center [745, 517] width 401 height 226
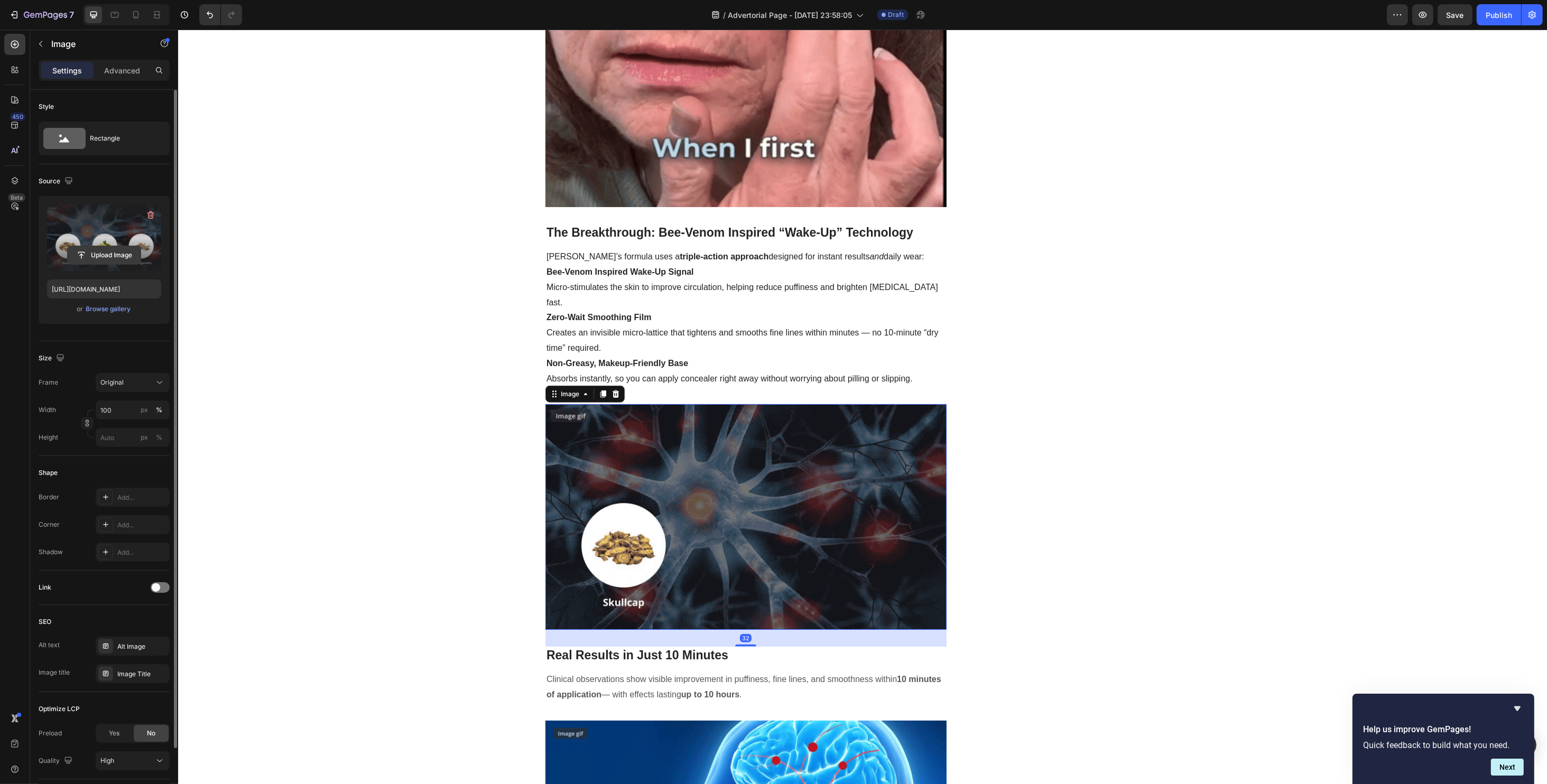
click at [106, 252] on input "file" at bounding box center [104, 255] width 73 height 18
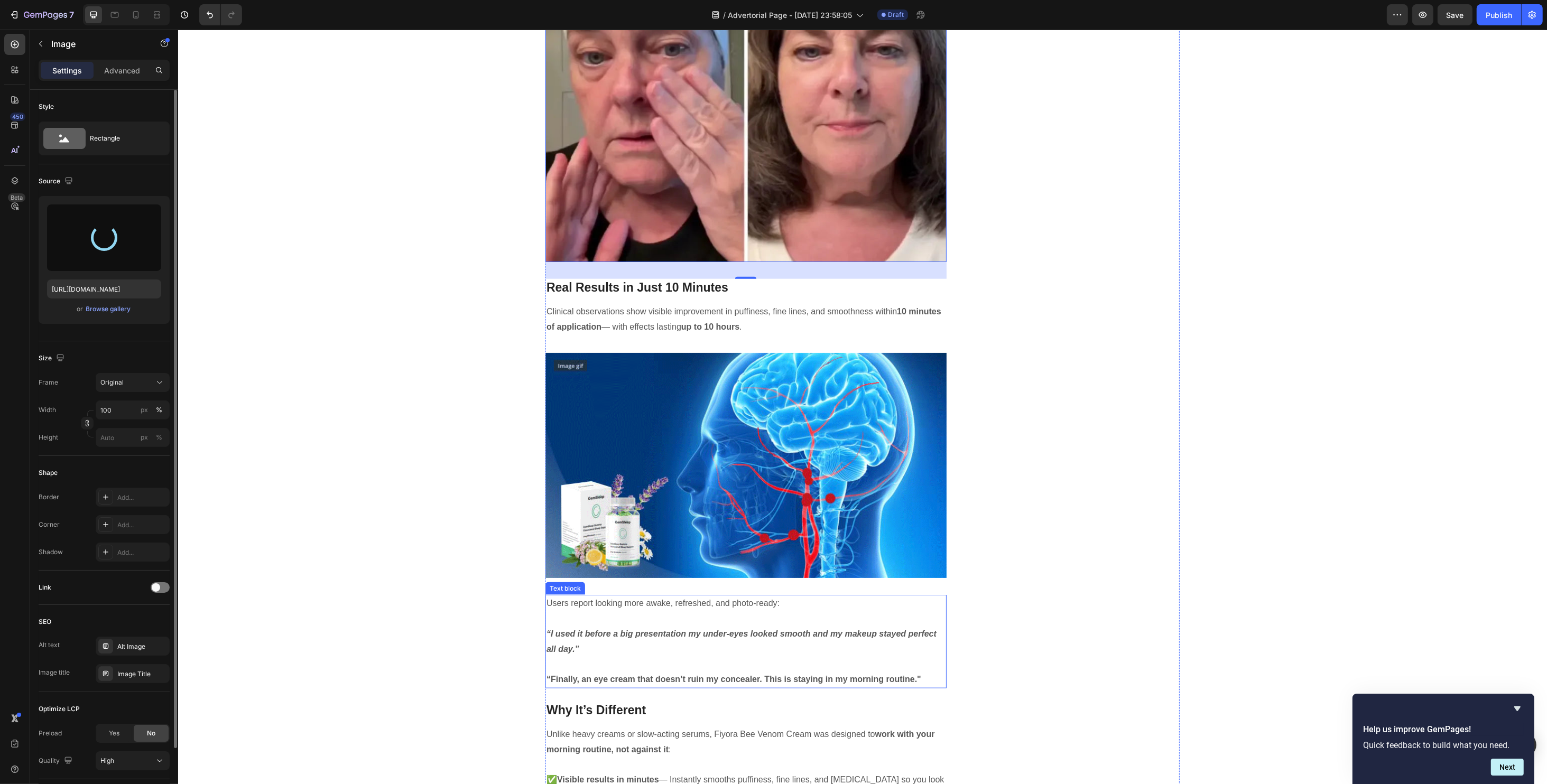
type input "https://cdn.shopify.com/s/files/1/0734/2427/3508/files/gempages_584043591488242…"
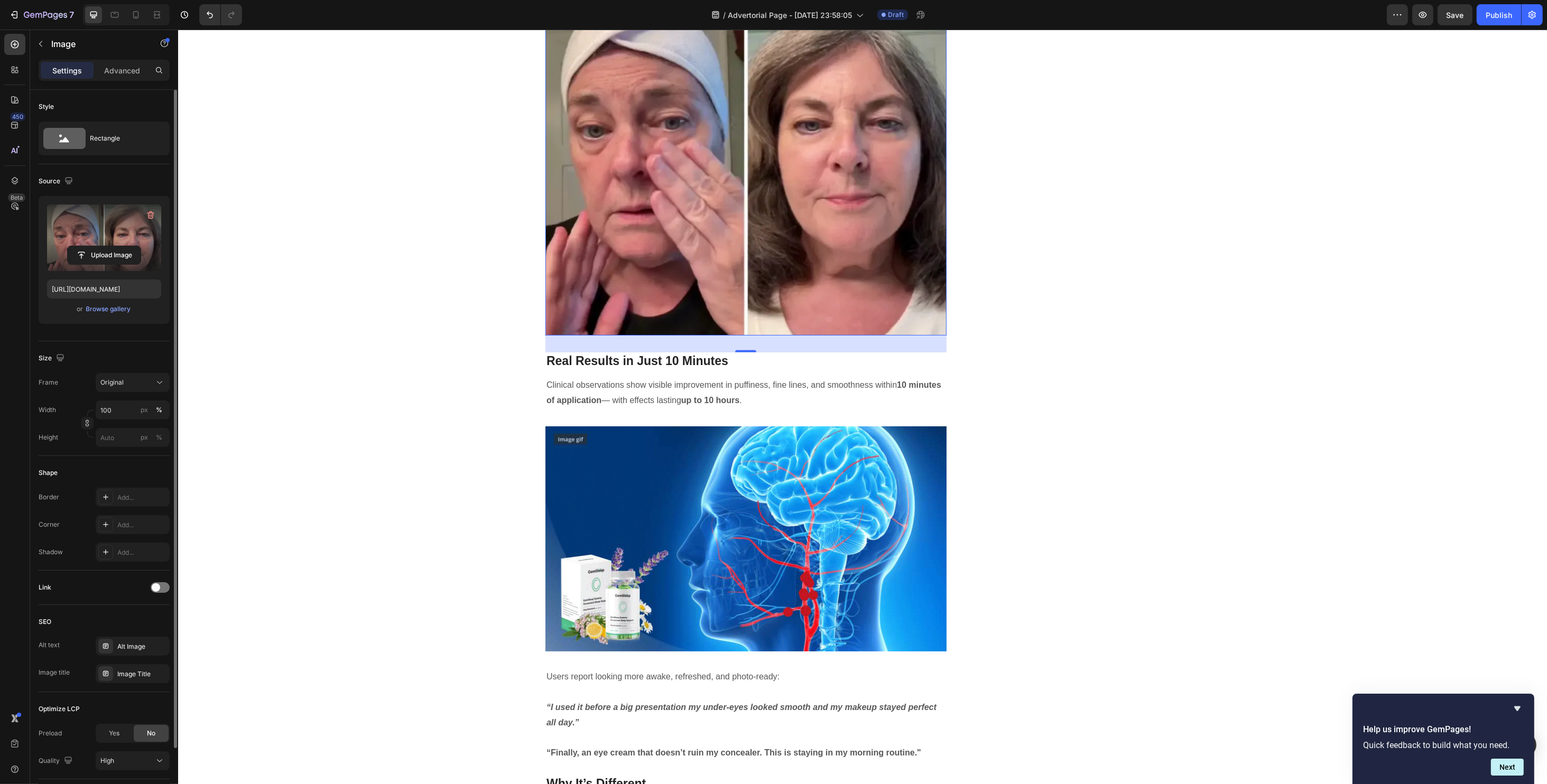
scroll to position [1937, 0]
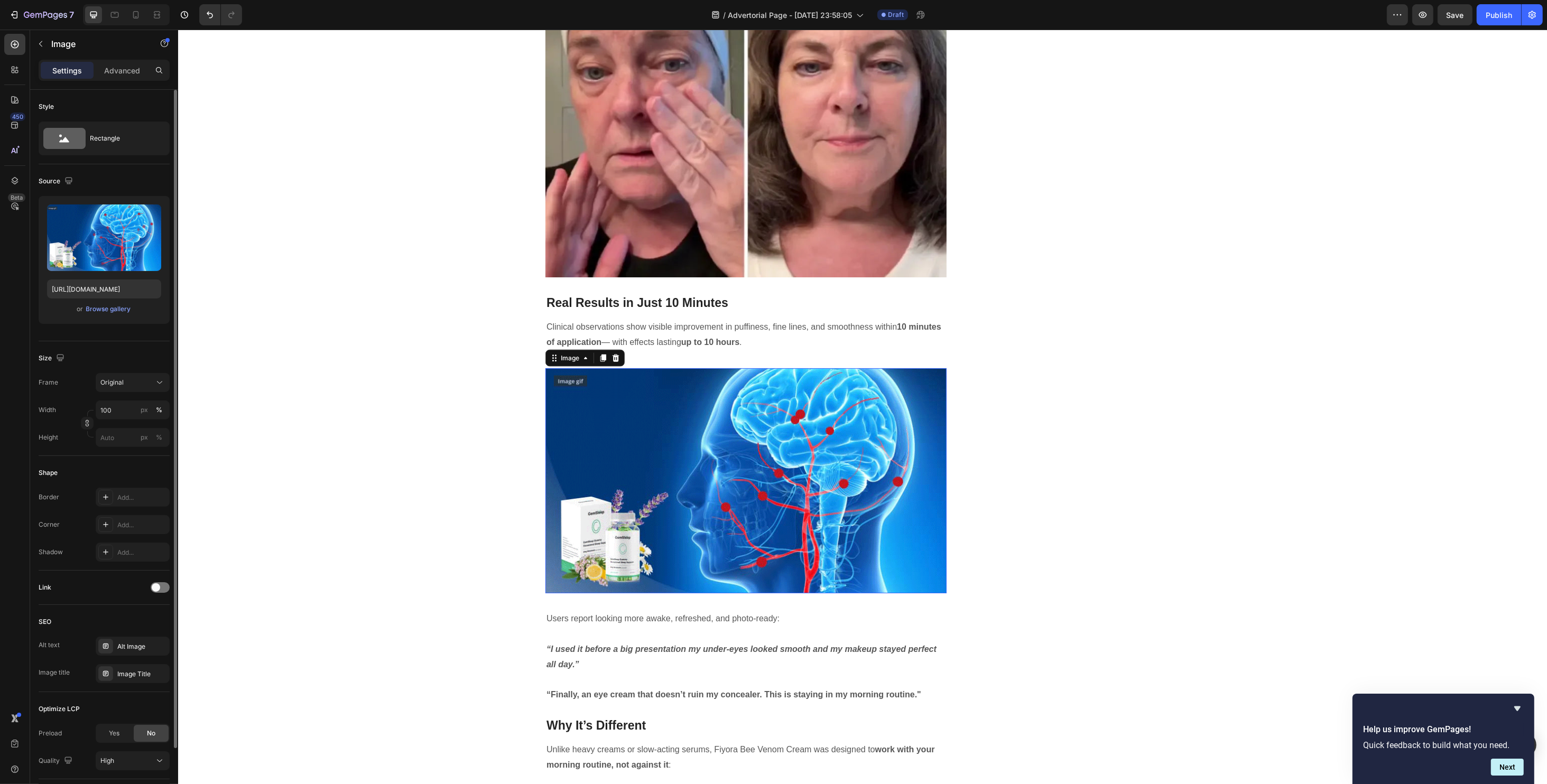
click at [660, 427] on img at bounding box center [745, 481] width 401 height 226
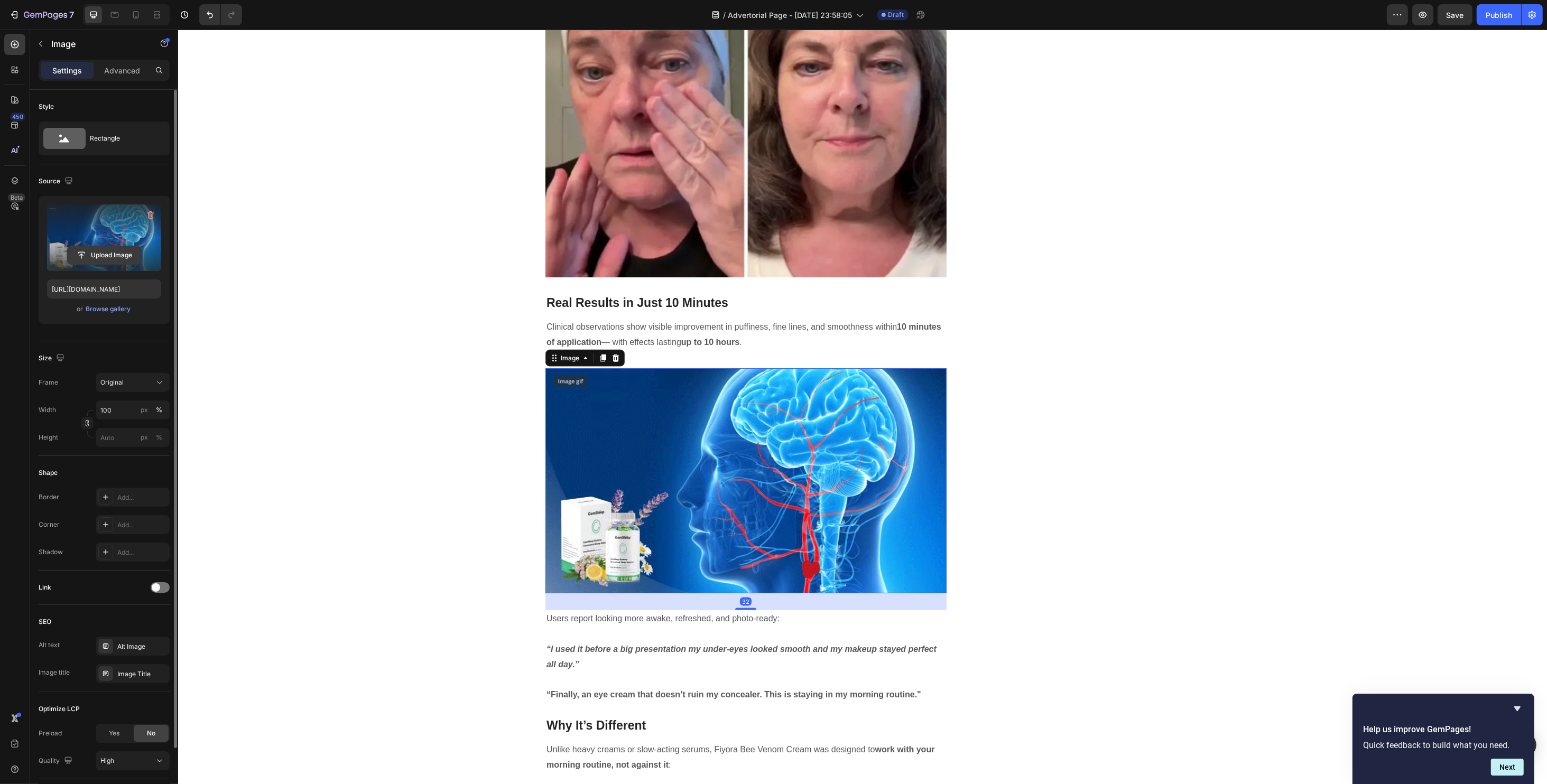
click at [110, 259] on input "file" at bounding box center [104, 255] width 73 height 18
type input "https://cdn.shopify.com/s/files/1/0734/2427/3508/files/gempages_584043591488242…"
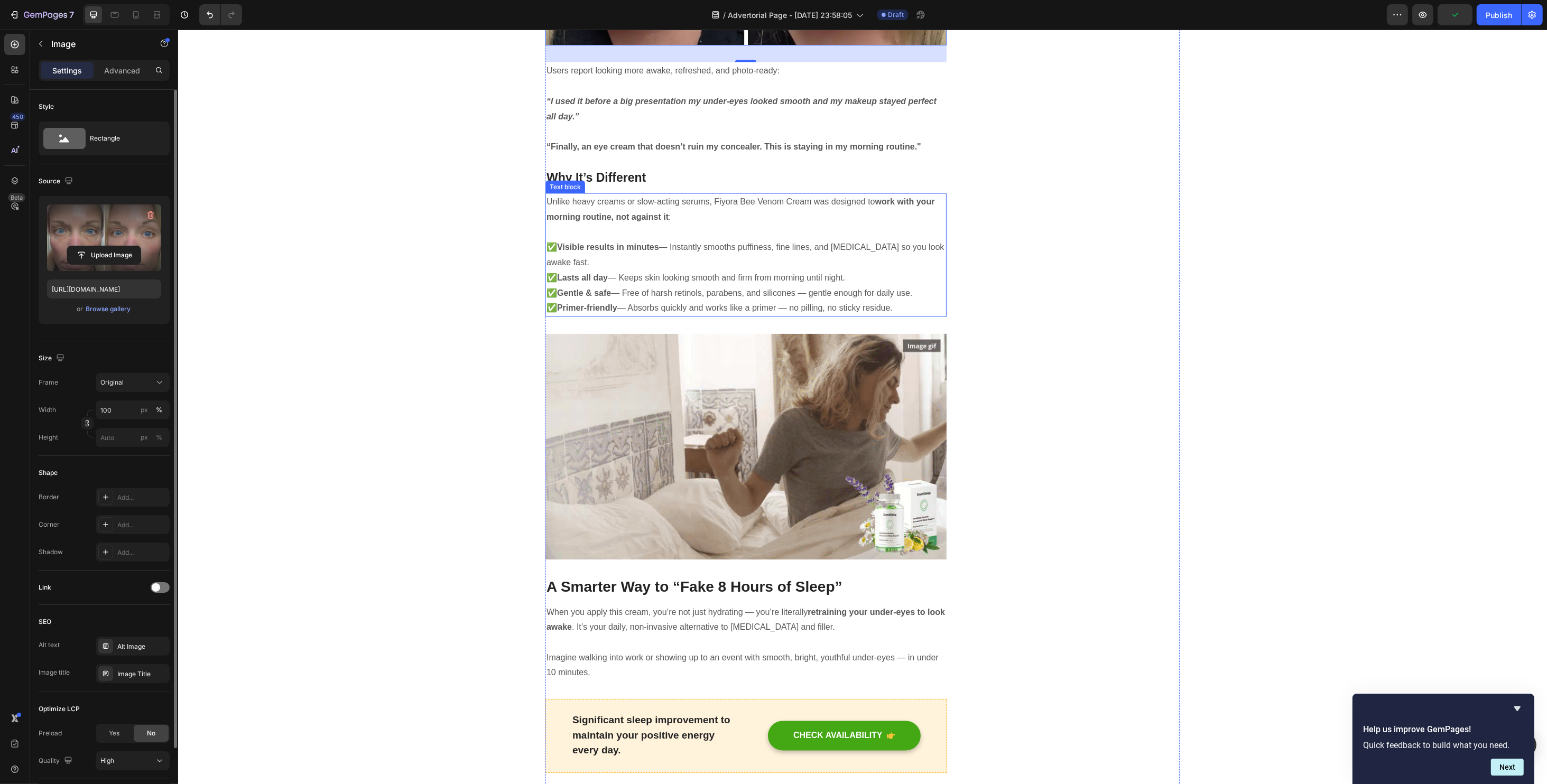
scroll to position [2677, 0]
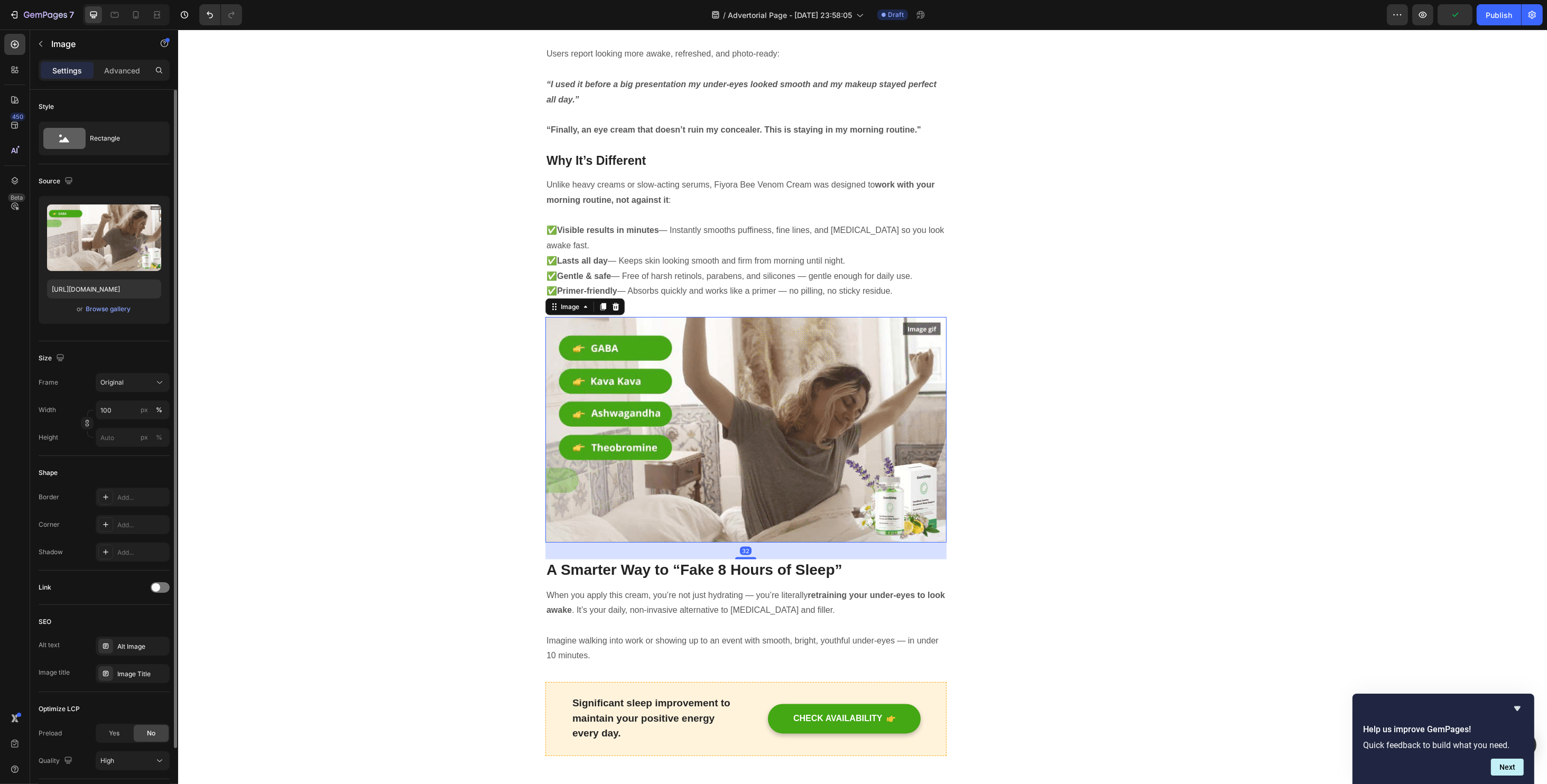
click at [750, 403] on img at bounding box center [745, 430] width 401 height 226
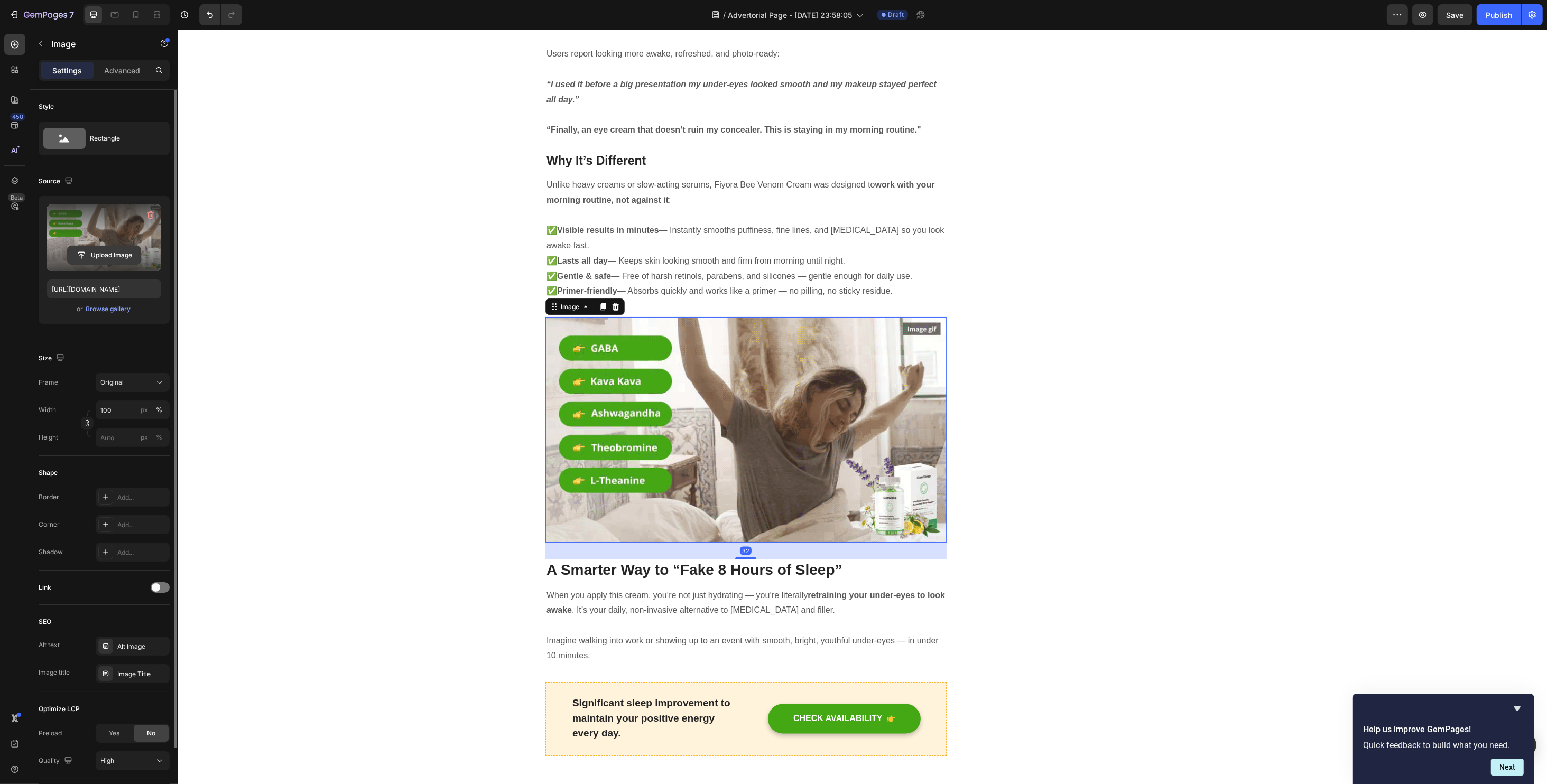
click at [118, 249] on input "file" at bounding box center [104, 255] width 73 height 18
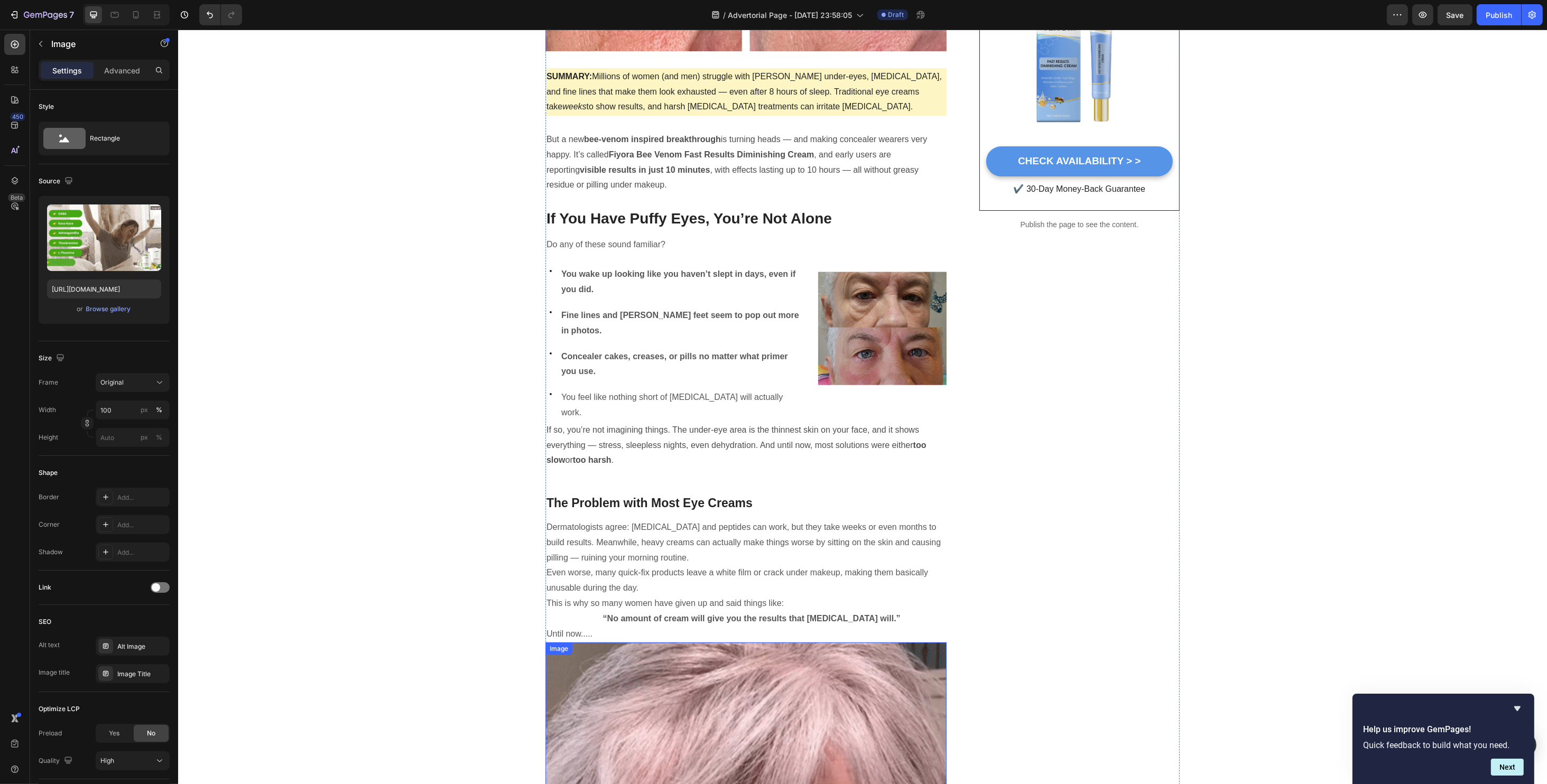
scroll to position [352, 0]
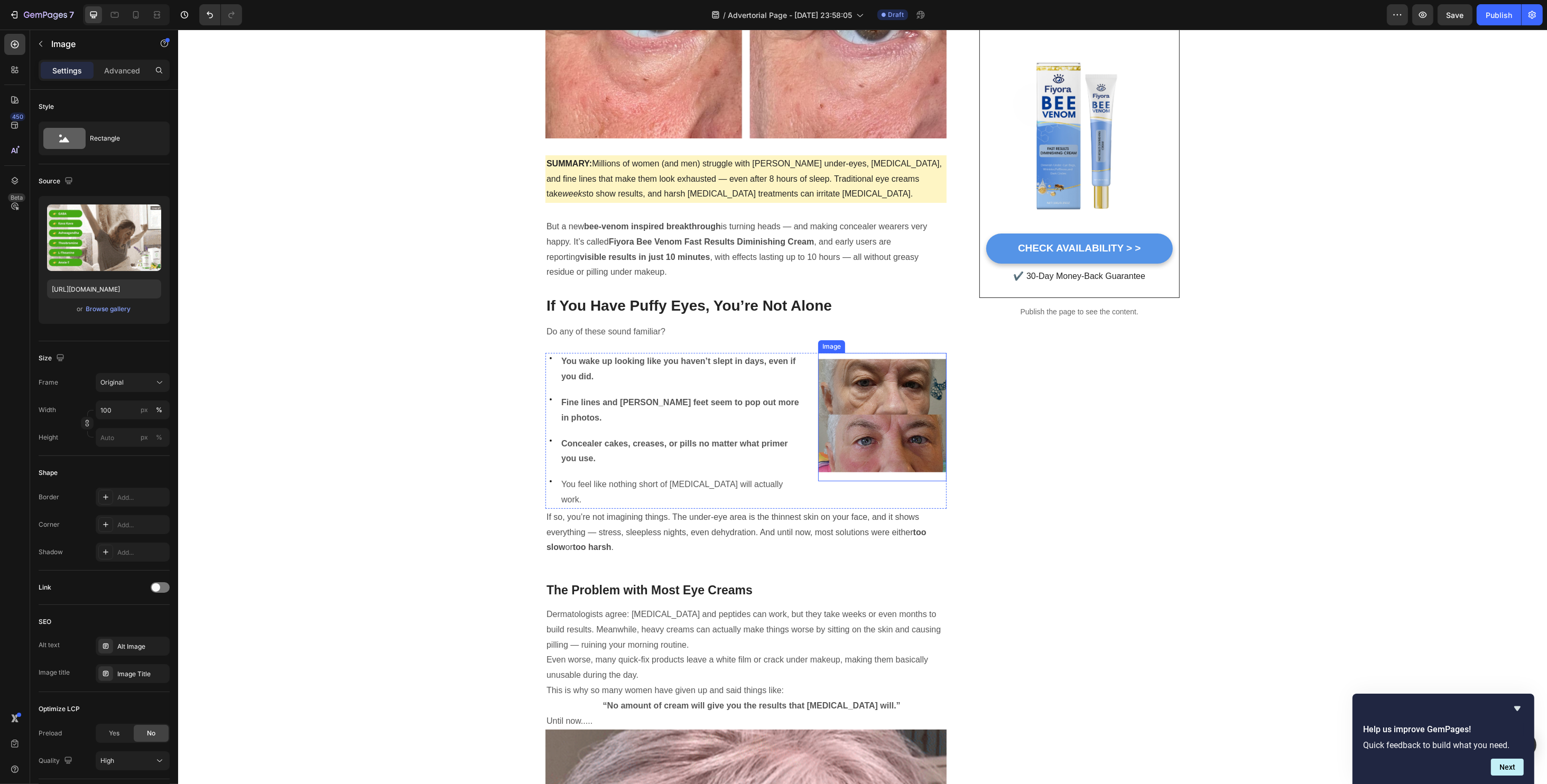
click at [836, 422] on img at bounding box center [881, 417] width 128 height 128
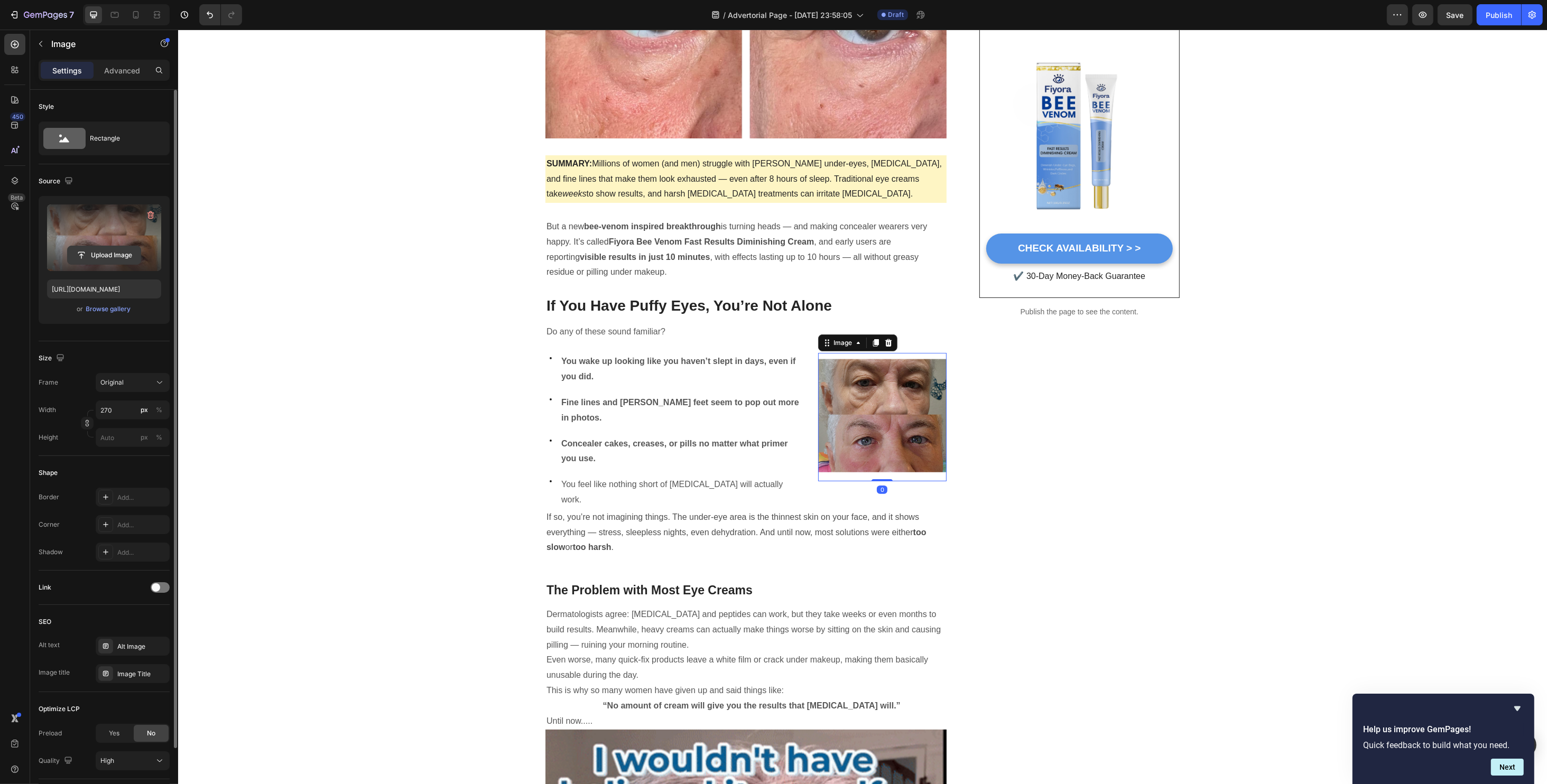
click at [104, 252] on input "file" at bounding box center [104, 255] width 73 height 18
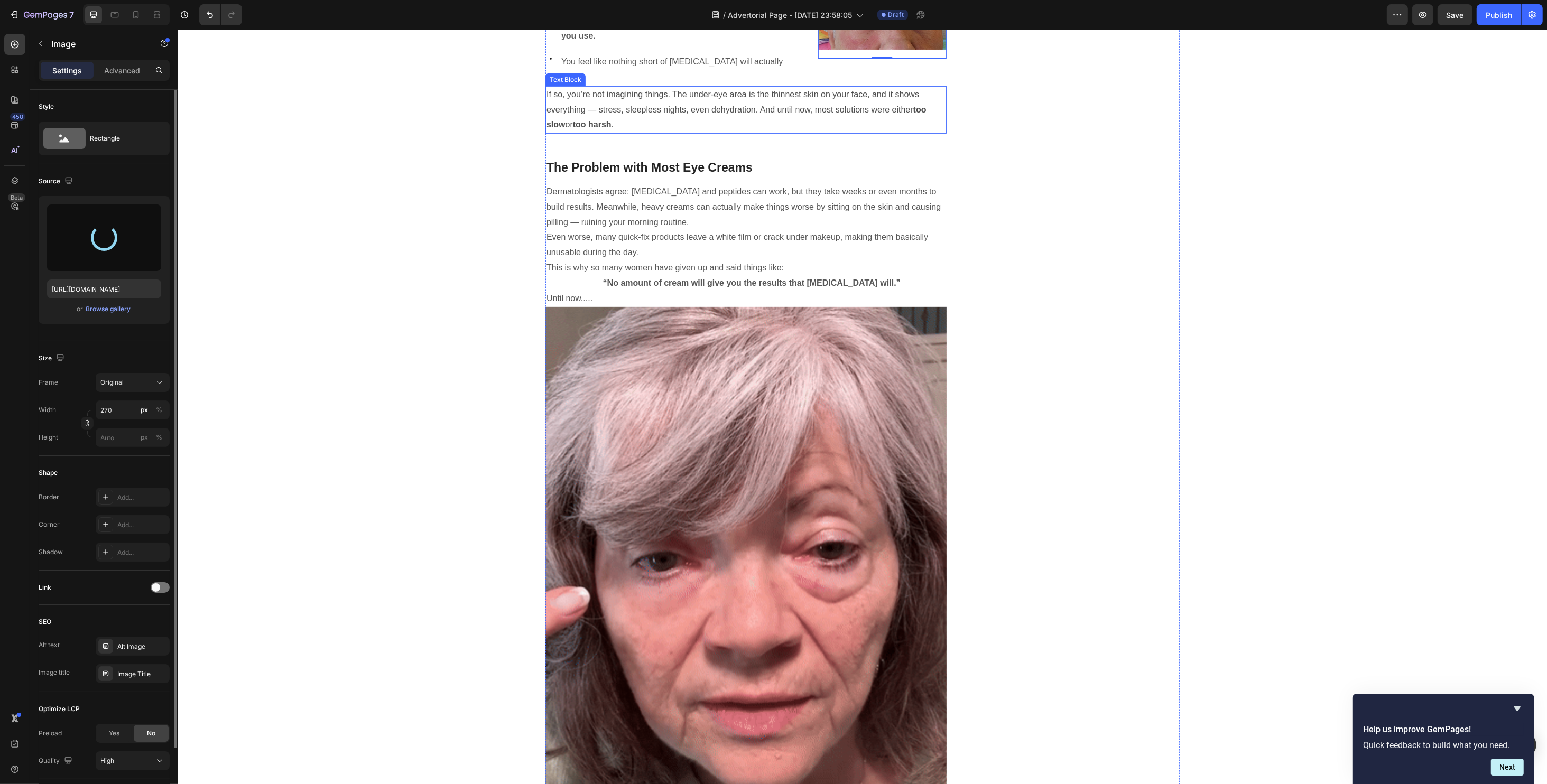
type input "https://cdn.shopify.com/s/files/1/0734/2427/3508/files/gempages_584043591488242…"
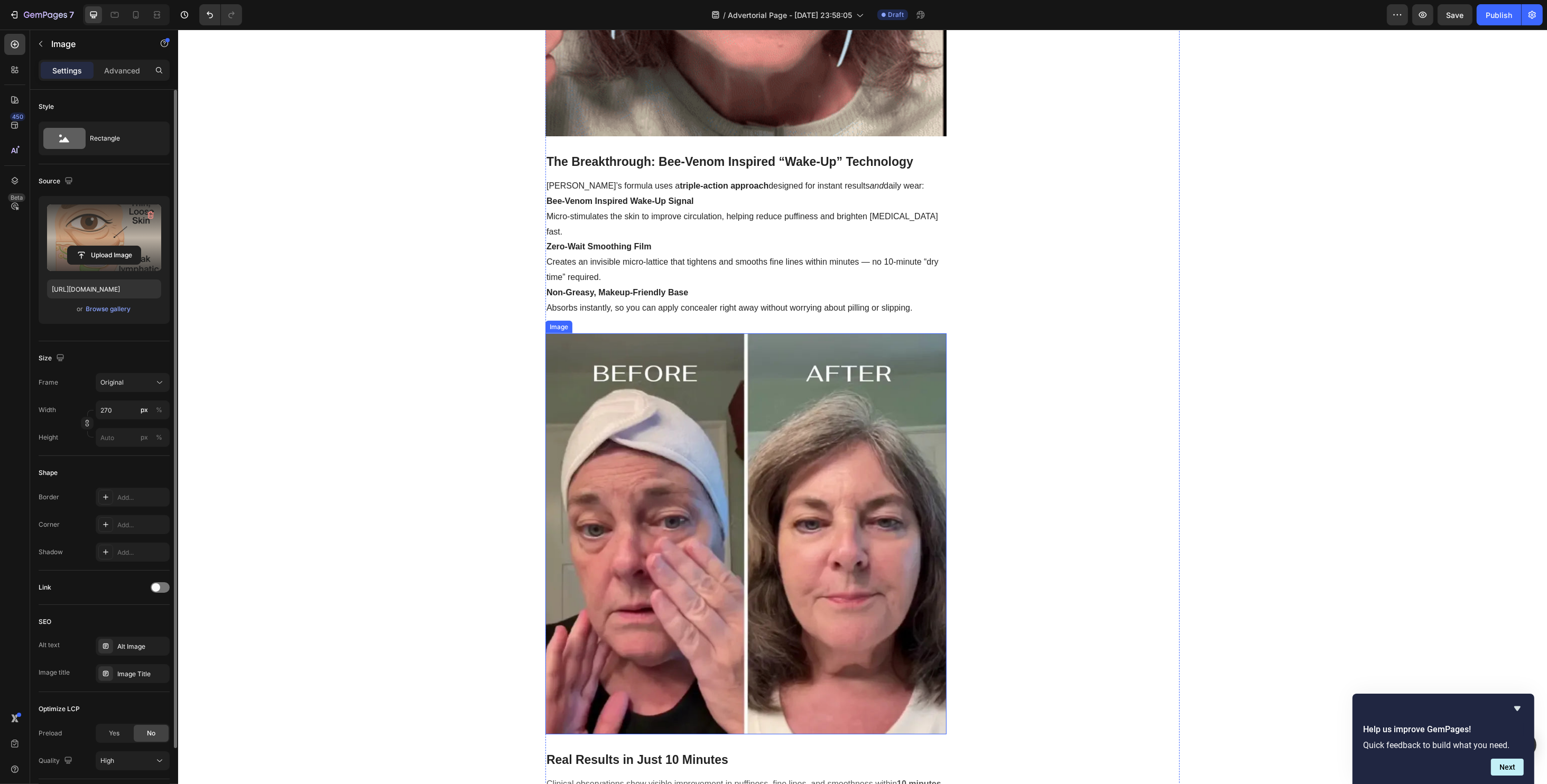
scroll to position [1761, 0]
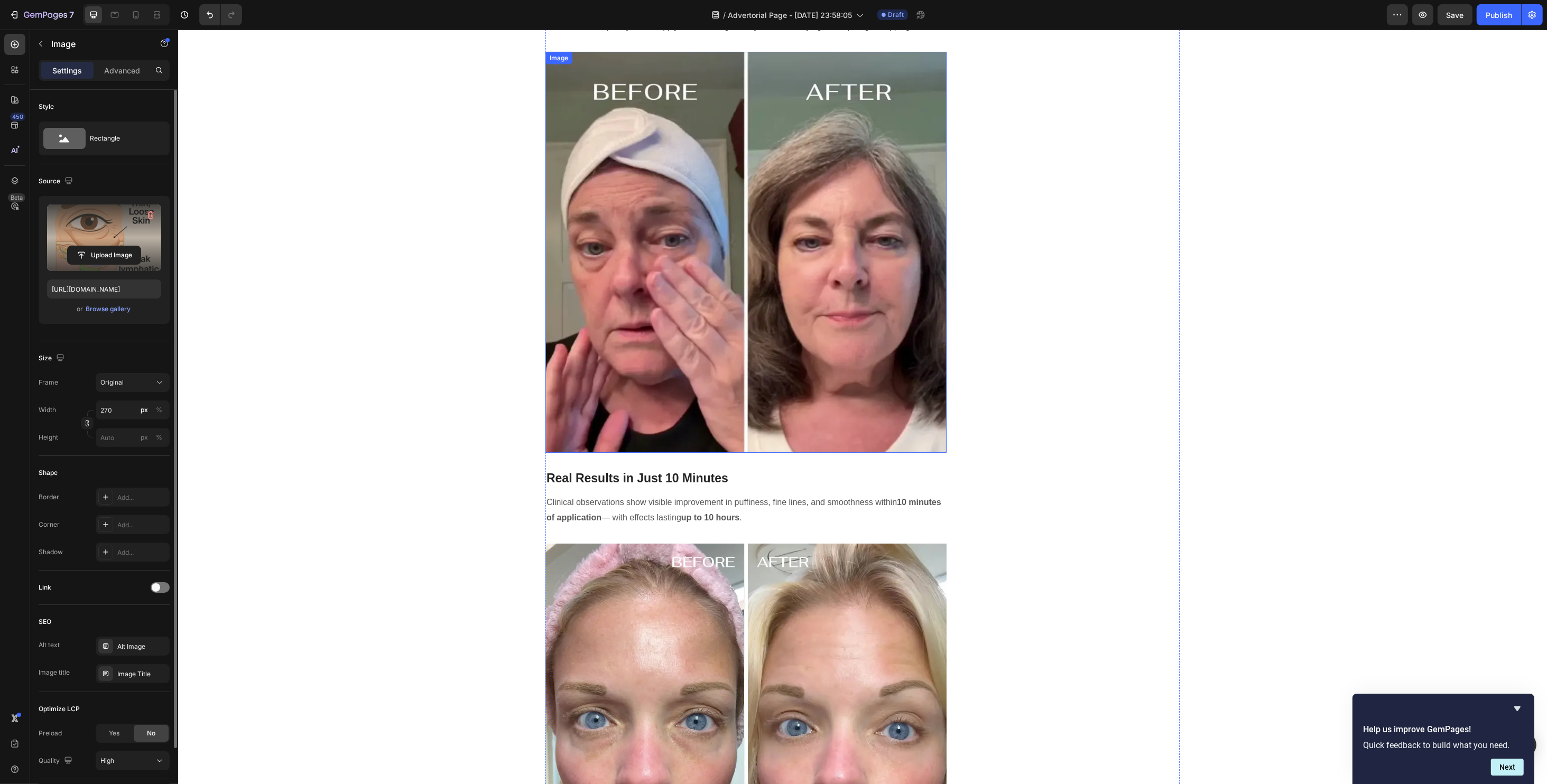
click at [721, 288] on img at bounding box center [745, 252] width 401 height 401
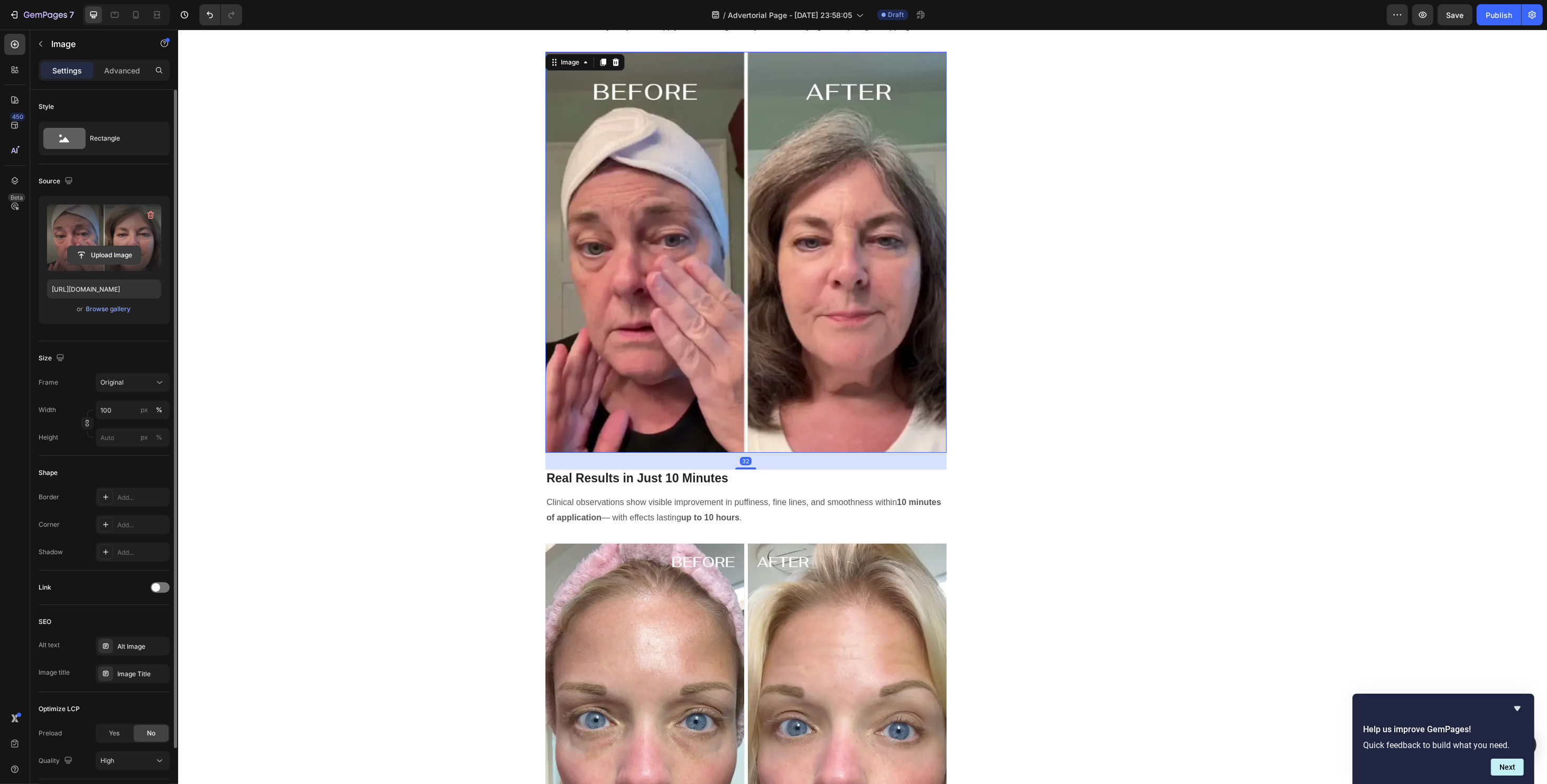
click at [98, 252] on input "file" at bounding box center [104, 255] width 73 height 18
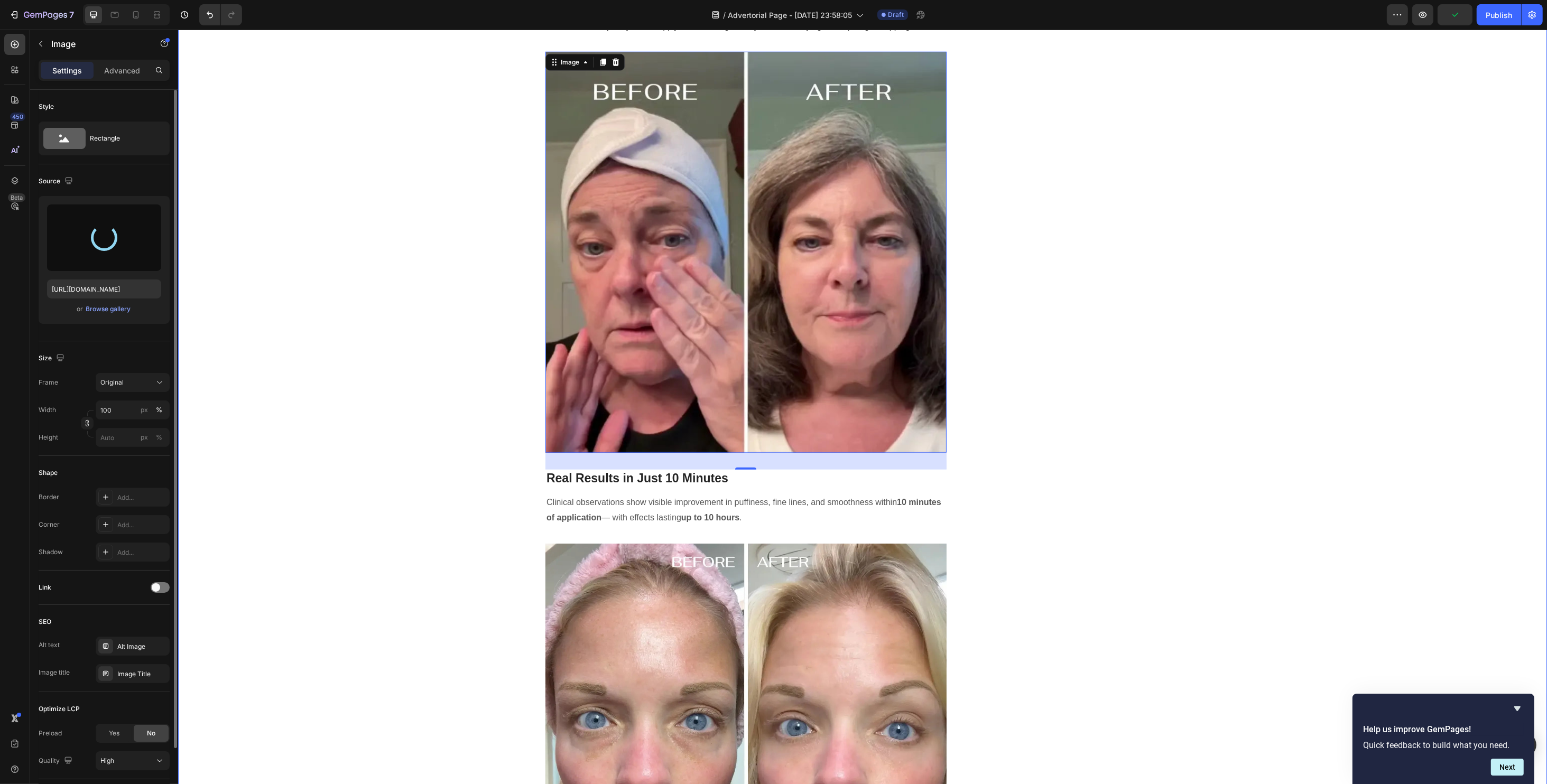
click at [341, 81] on div "How to Erase Years from Your Eyes in Just 10 Minutes Without Needles or Surgery…" at bounding box center [862, 86] width 1353 height 3437
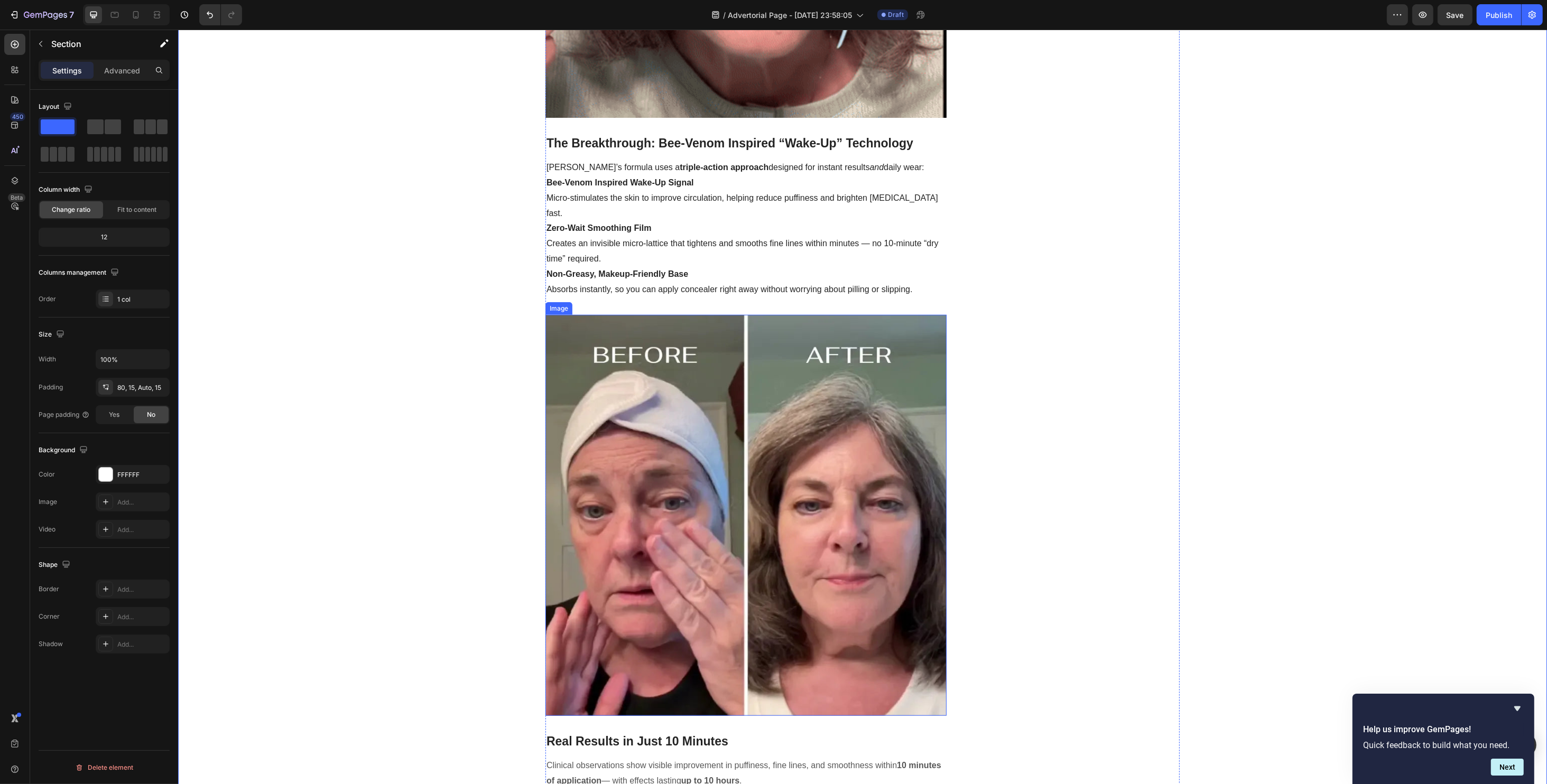
scroll to position [1480, 0]
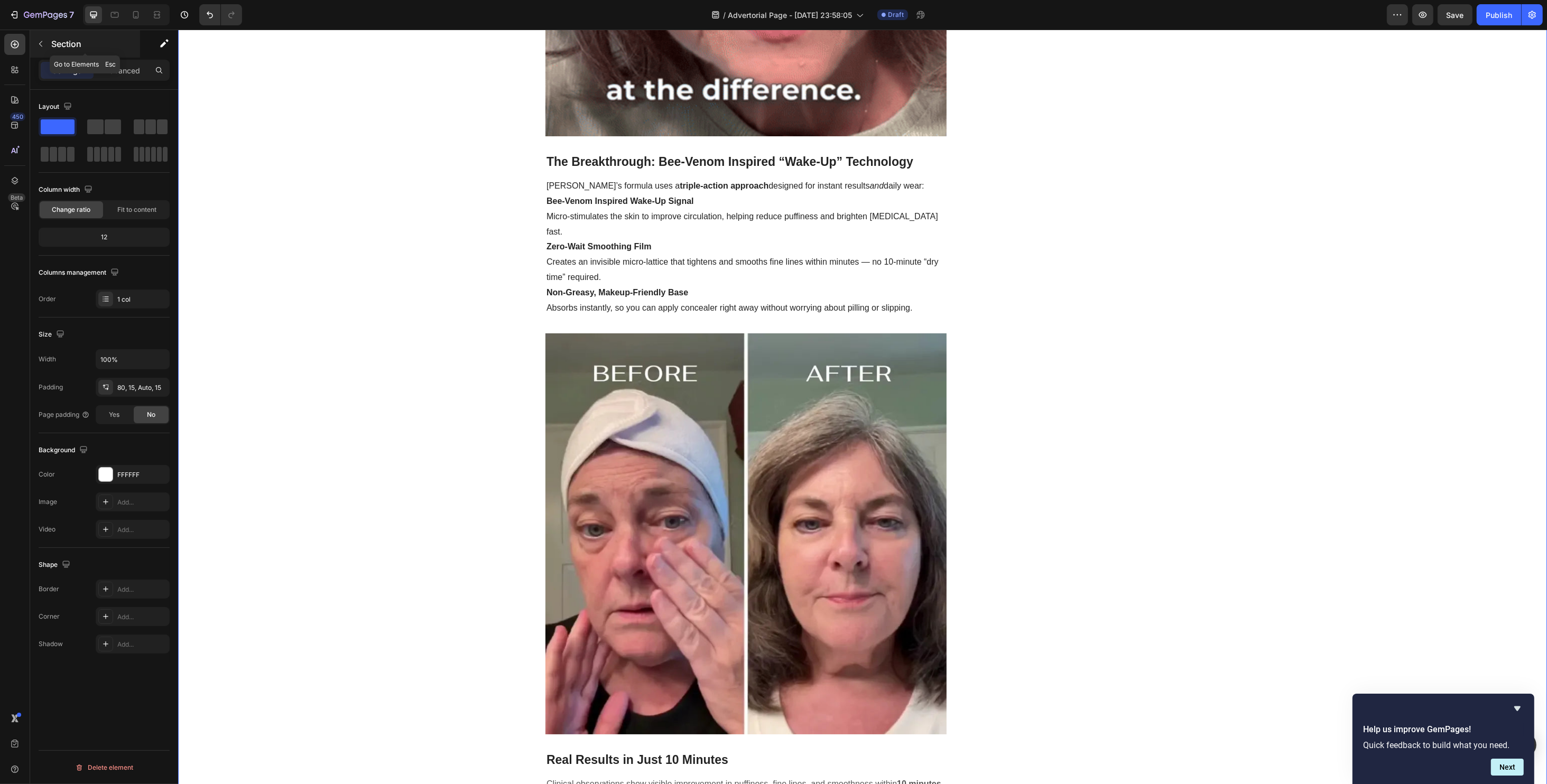
click at [43, 49] on button "button" at bounding box center [40, 44] width 17 height 17
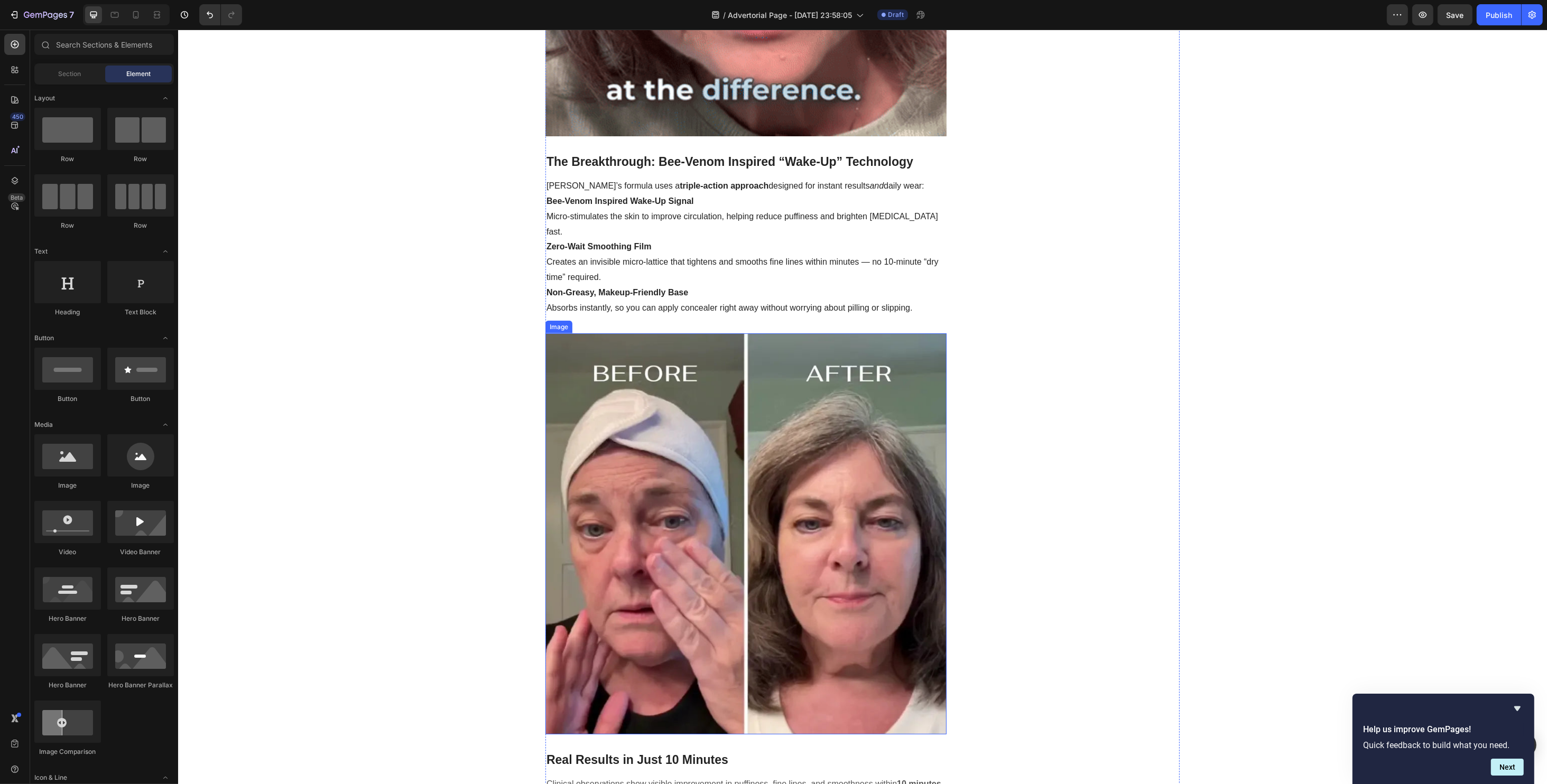
click at [774, 557] on img at bounding box center [745, 533] width 401 height 401
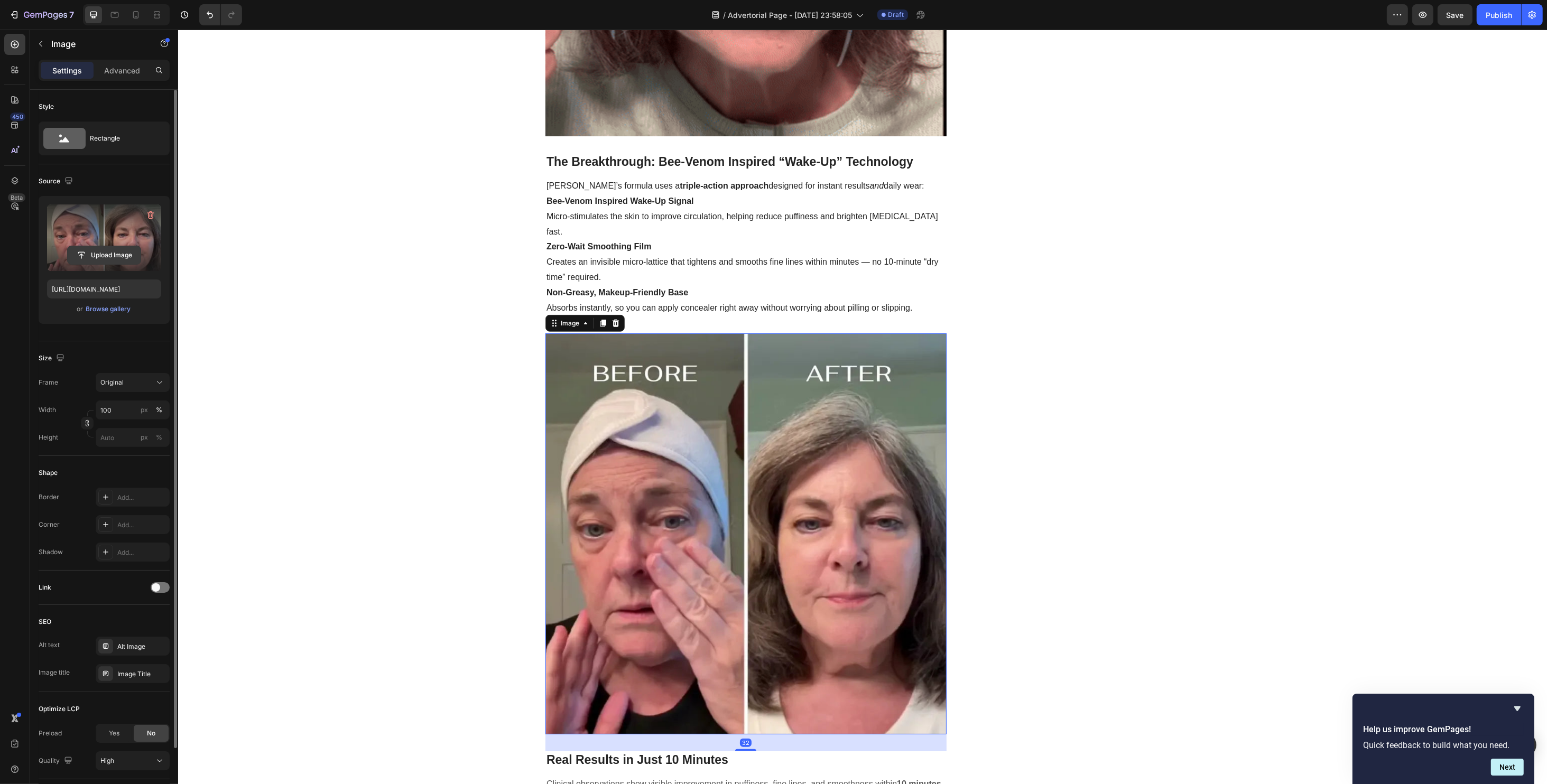
click at [97, 251] on input "file" at bounding box center [104, 255] width 73 height 18
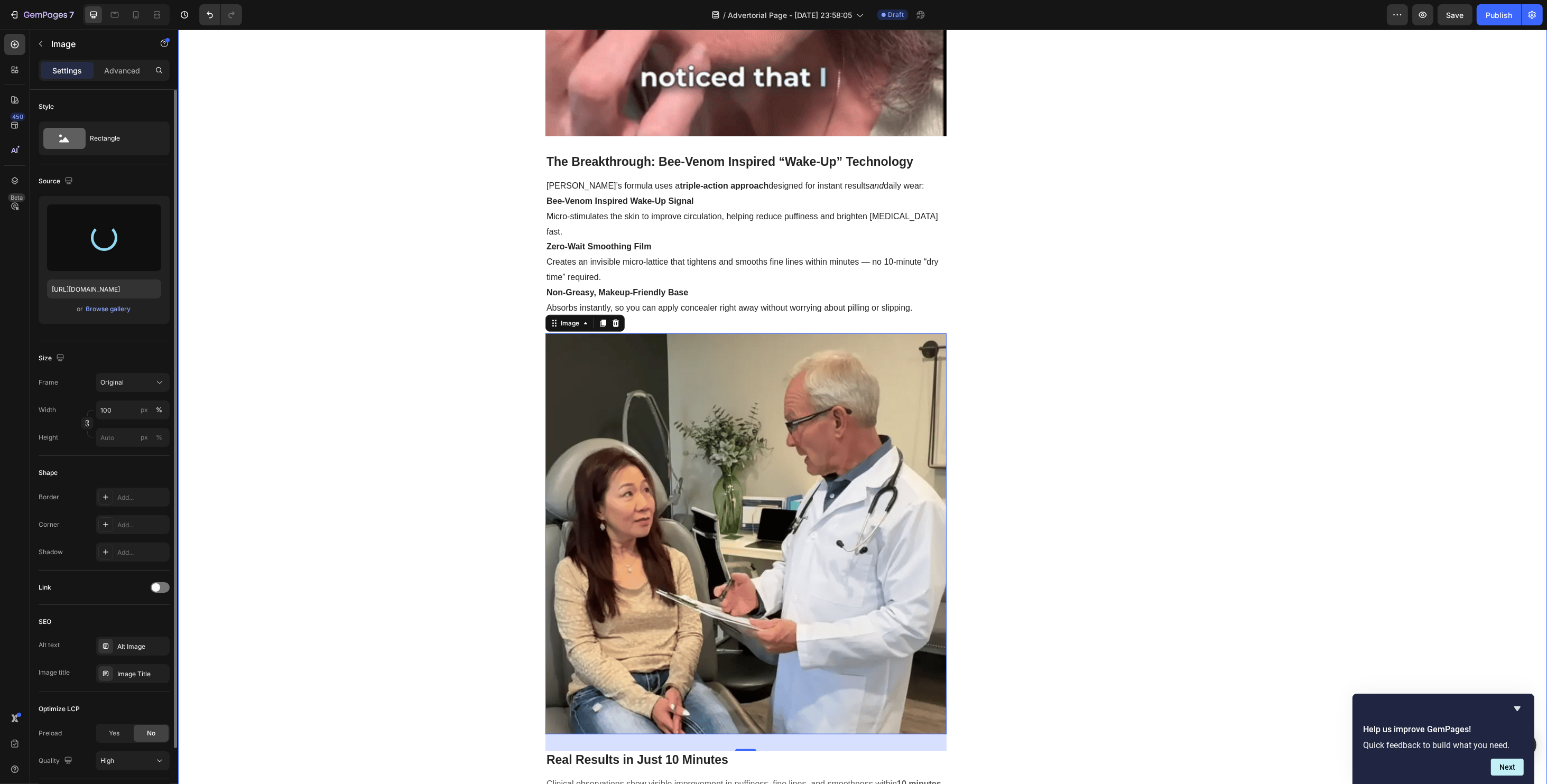
type input "https://cdn.shopify.com/s/files/1/0734/2427/3508/files/gempages_584043591488242…"
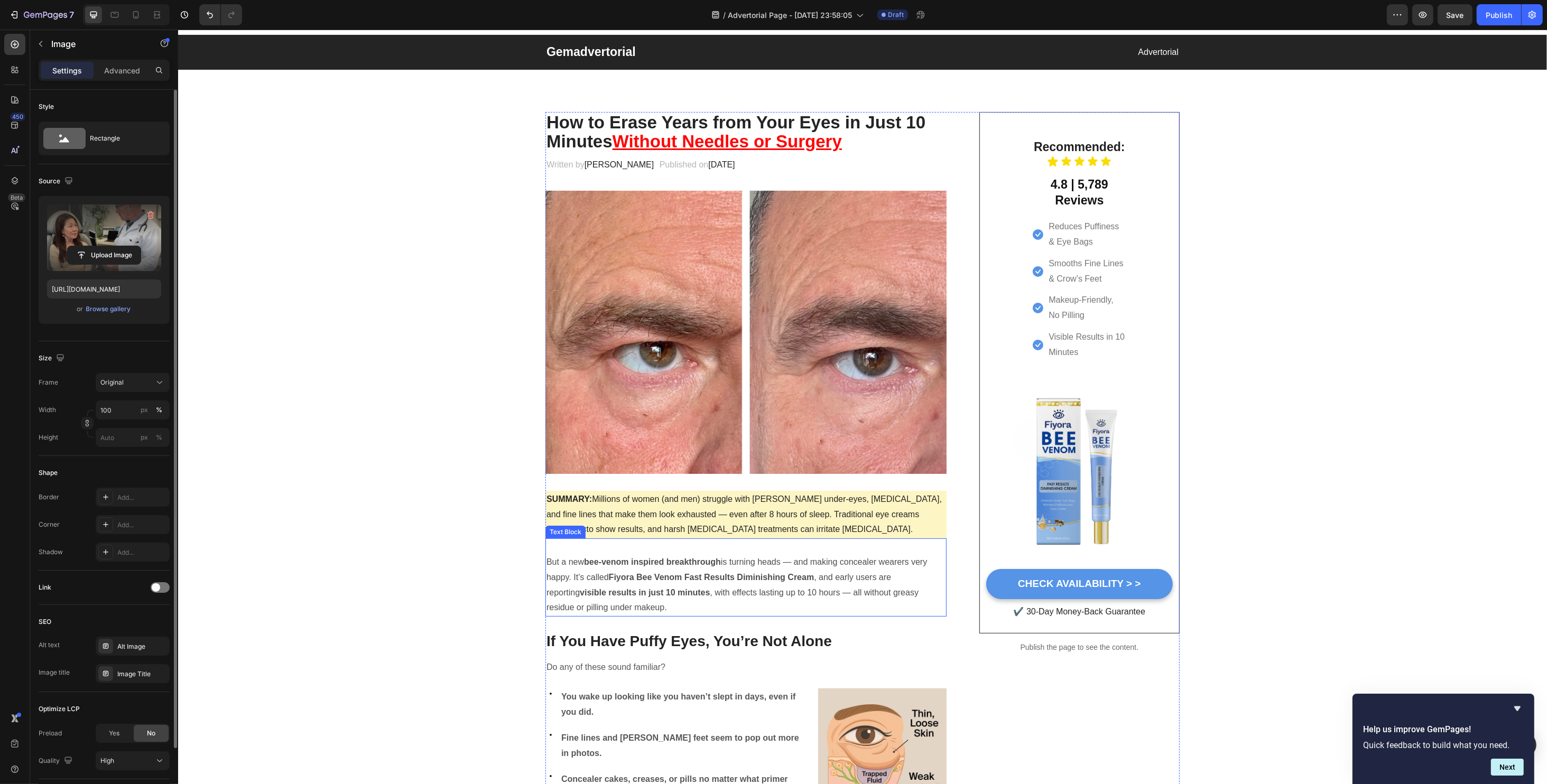
scroll to position [0, 0]
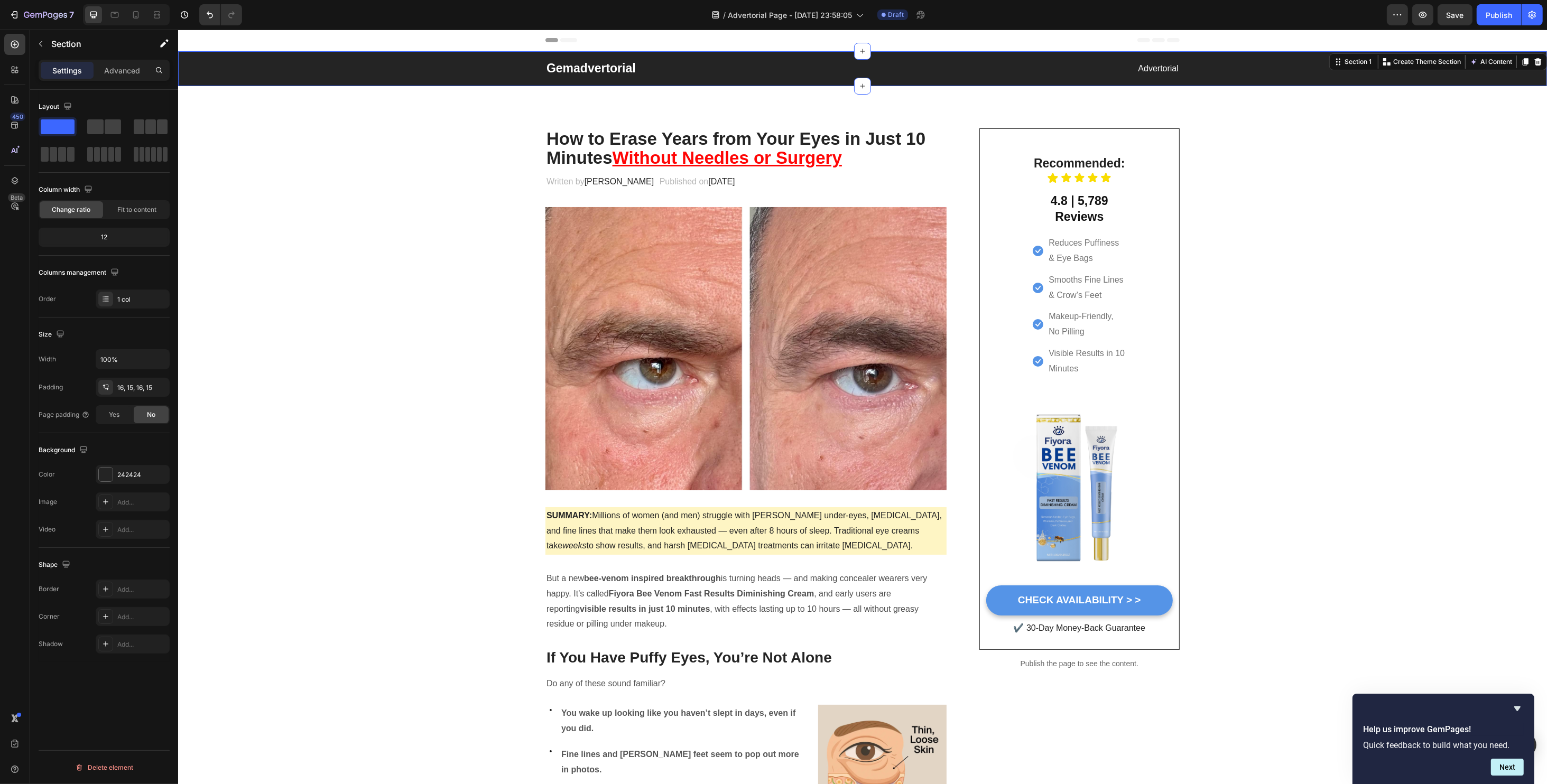
click at [482, 71] on div "Gemadvertorial Heading Advertorial Text block Row" at bounding box center [862, 69] width 1353 height 18
click at [1226, 78] on div "Gemadvertorial Heading Advertorial Text block Row Section 1 You can create reus…" at bounding box center [862, 69] width 1369 height 35
click at [35, 42] on button "button" at bounding box center [40, 44] width 17 height 17
click at [413, 76] on div "Gemadvertorial Heading Advertorial Text block Row" at bounding box center [862, 69] width 1353 height 18
click at [107, 476] on div at bounding box center [106, 475] width 14 height 14
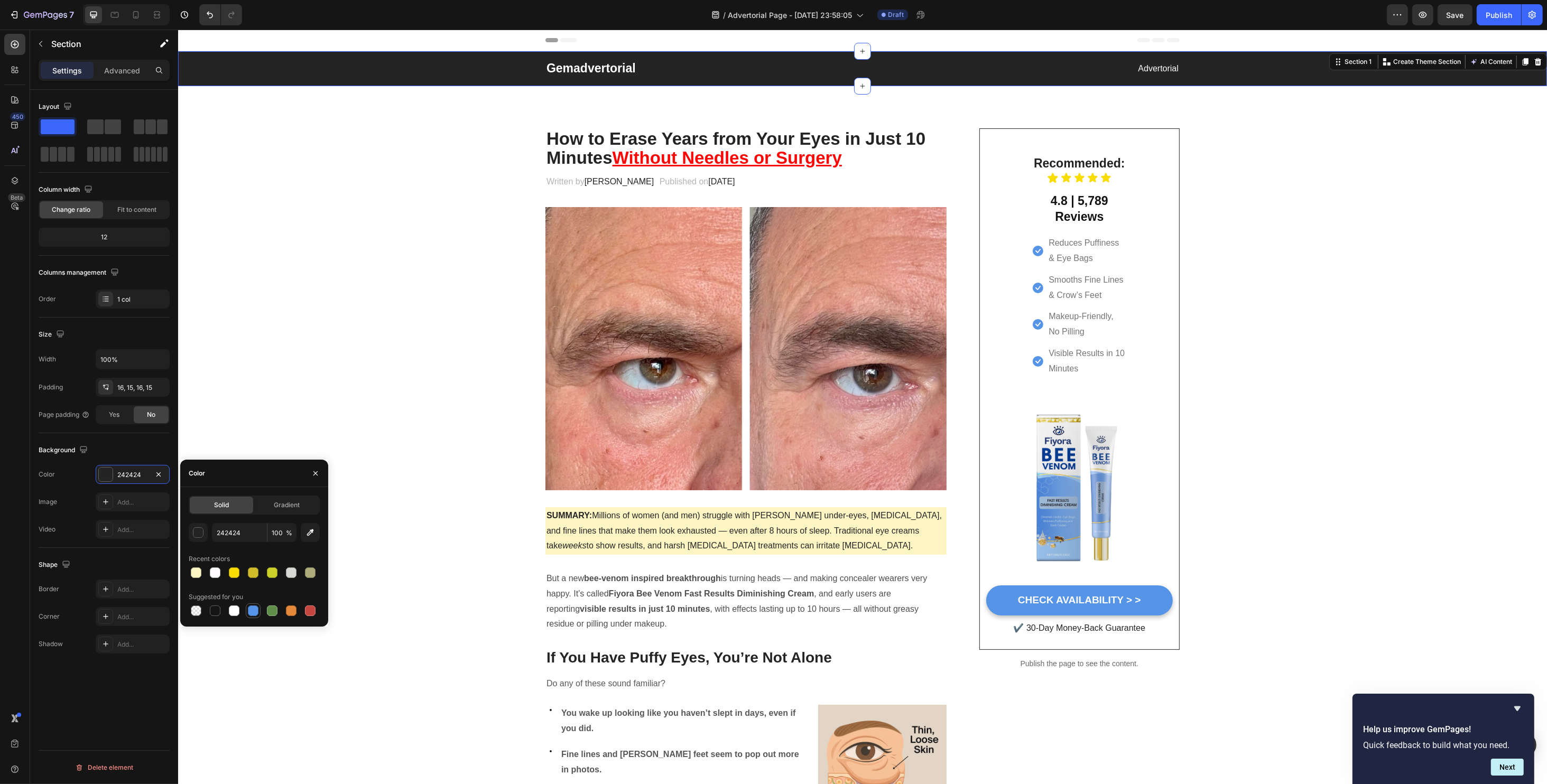
click at [251, 611] on div at bounding box center [253, 611] width 11 height 11
type input "5594E7"
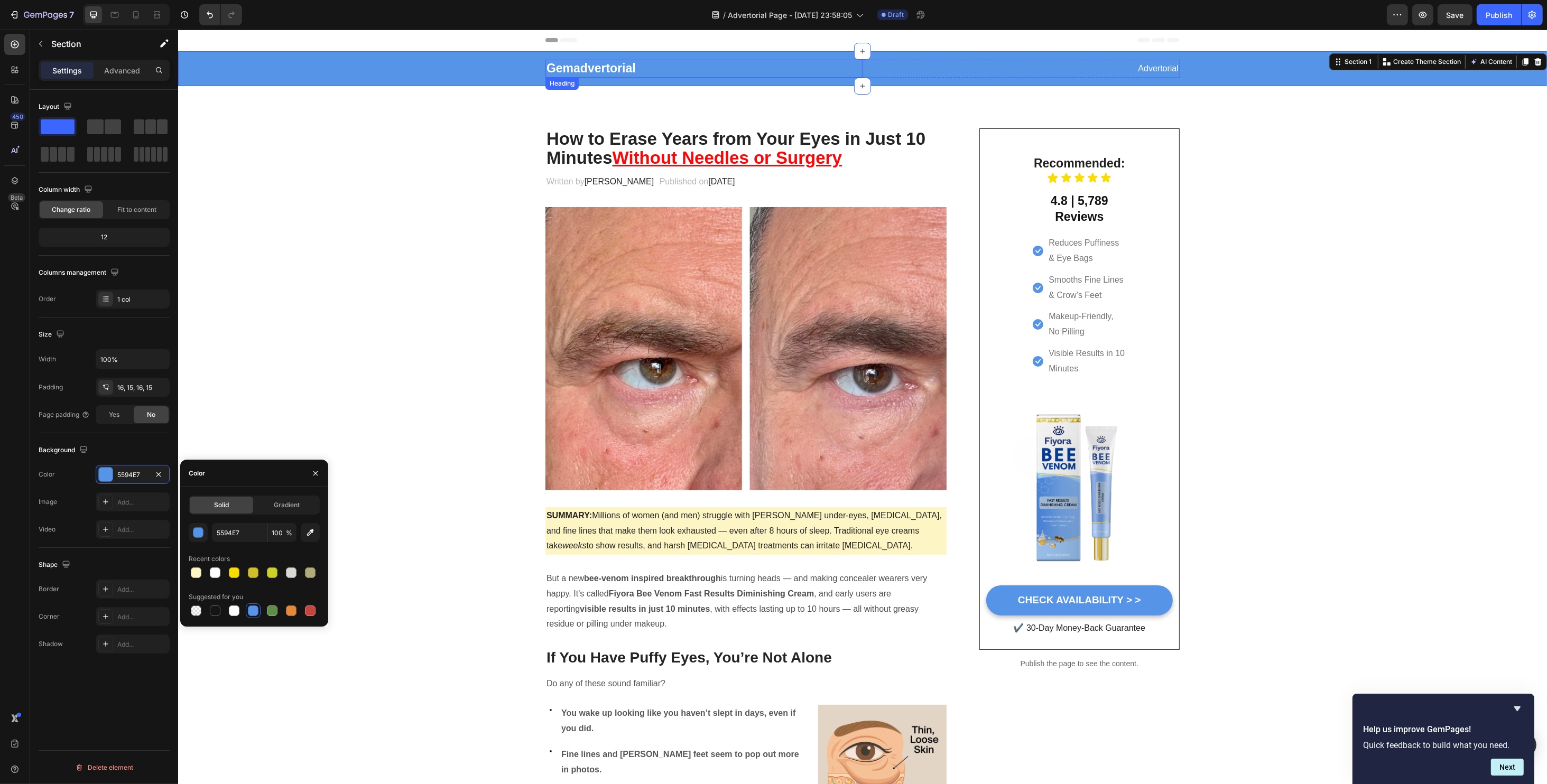
click at [671, 75] on p "Gemadvertorial" at bounding box center [703, 69] width 315 height 16
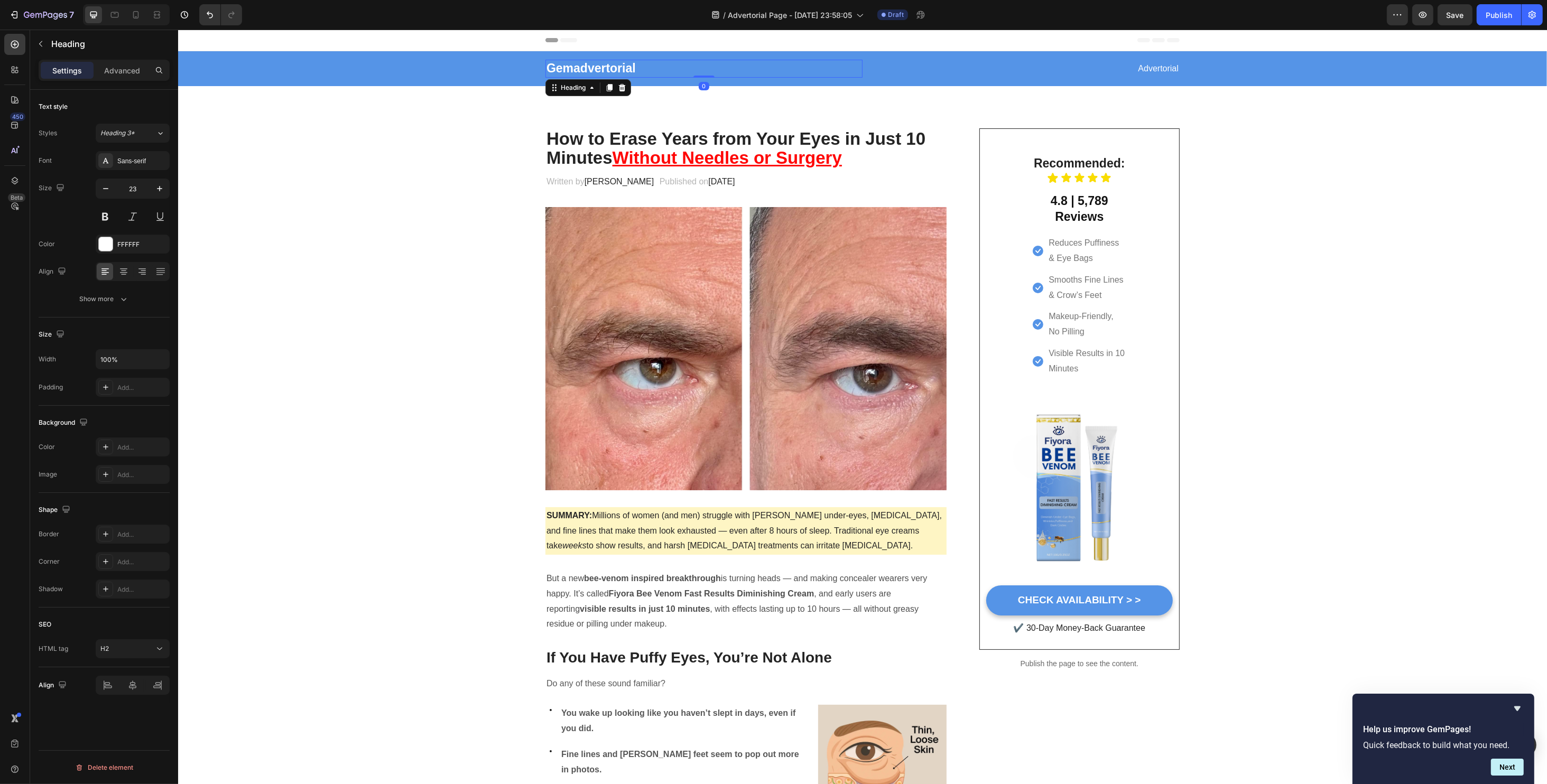
click at [750, 73] on p "Gemadvertorial" at bounding box center [703, 69] width 315 height 16
click at [1002, 608] on button "CHECK AVAILABILITY > >" at bounding box center [1079, 600] width 187 height 30
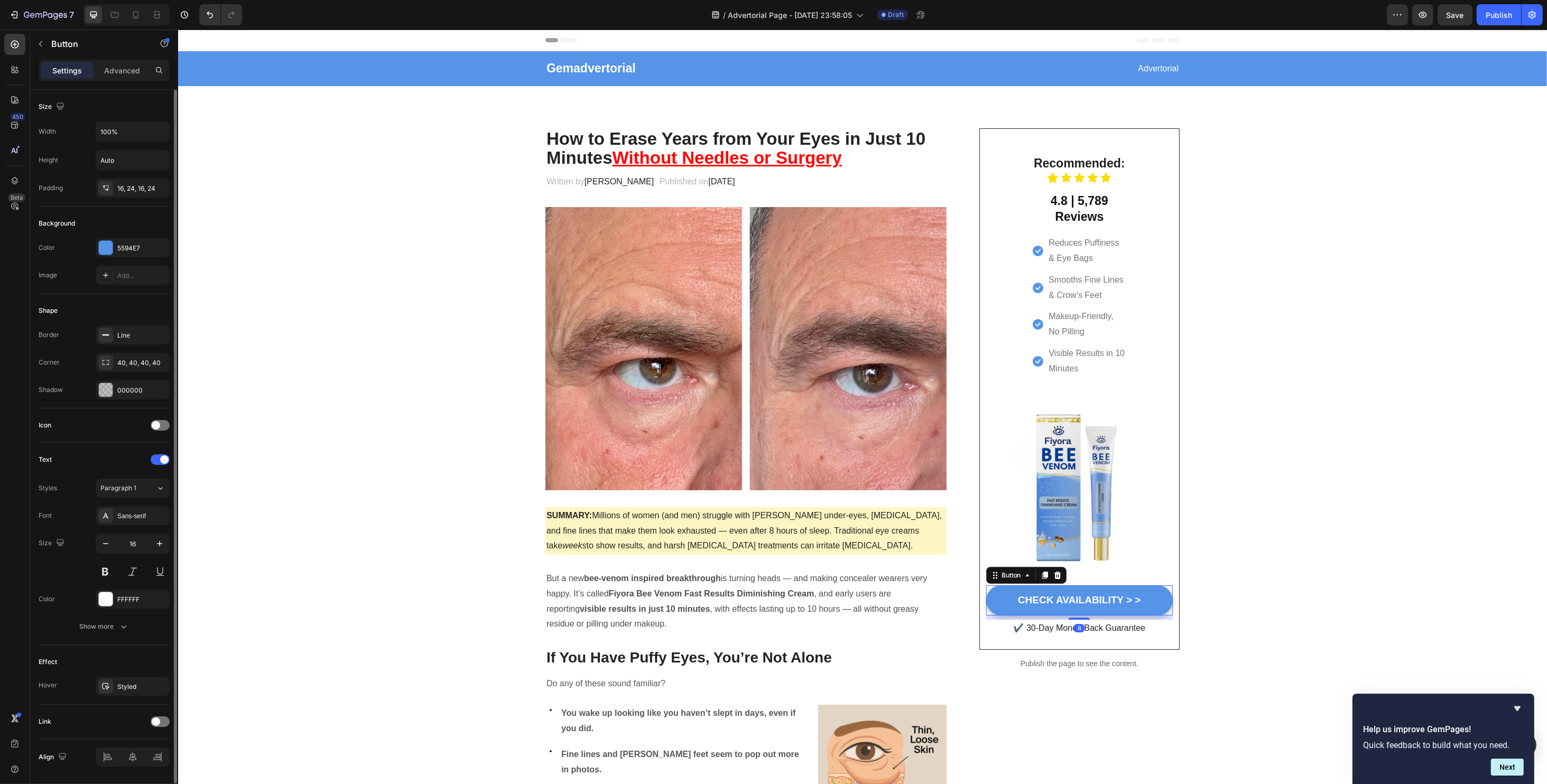
scroll to position [31, 0]
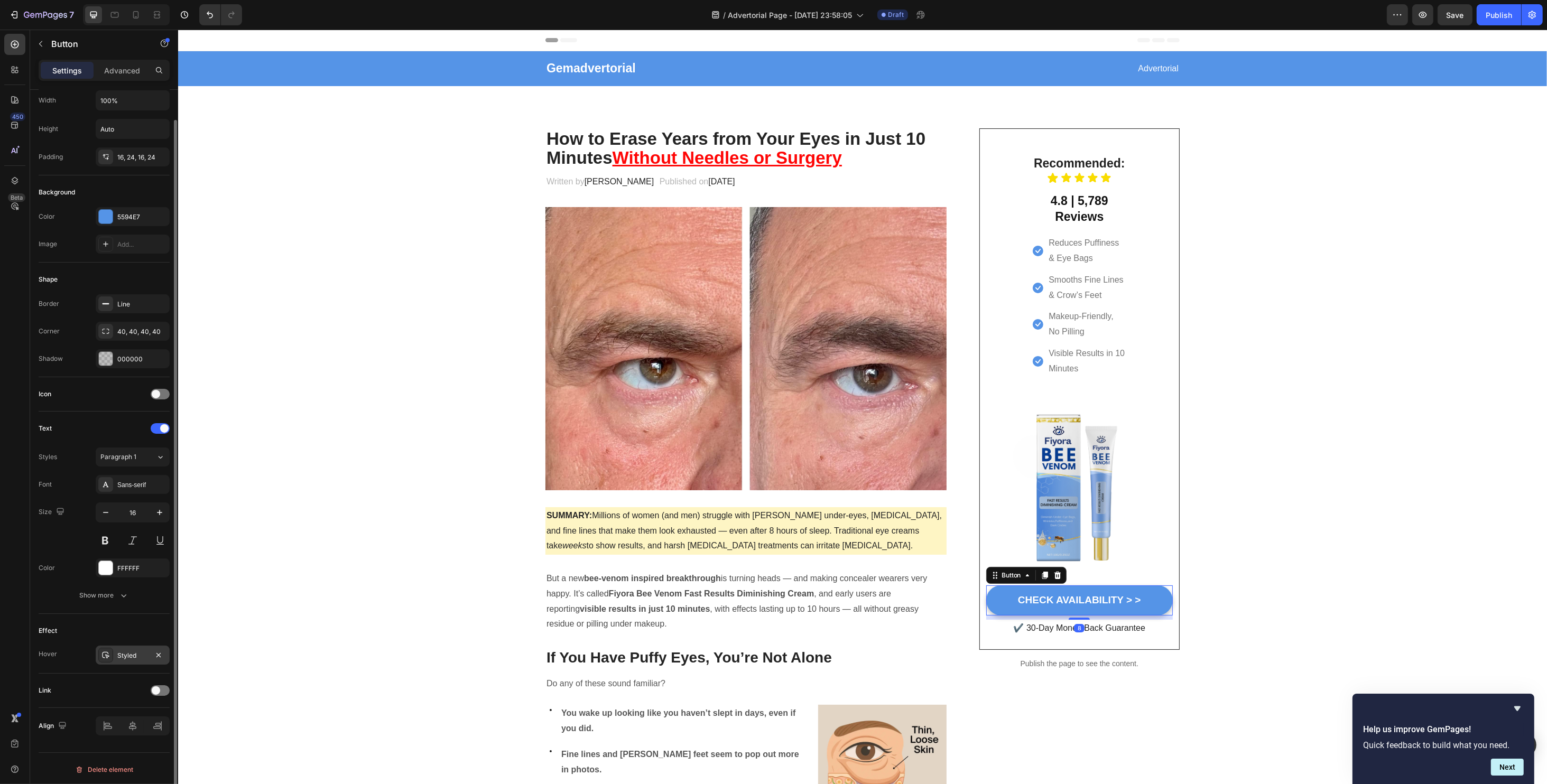
click at [126, 656] on div "Styled" at bounding box center [132, 656] width 30 height 9
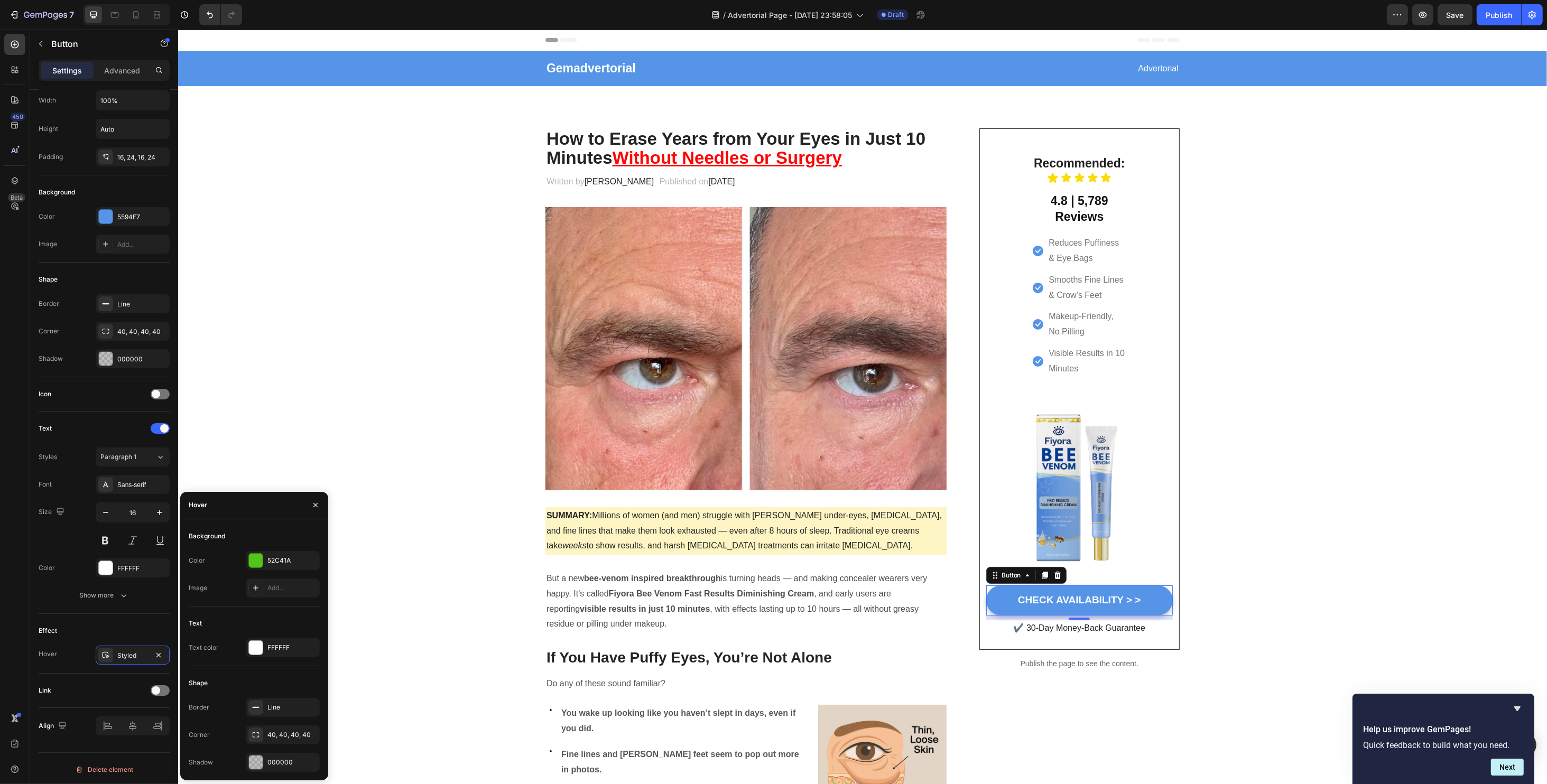
click at [265, 570] on div "Color 52C41A Image Add..." at bounding box center [254, 575] width 131 height 47
click at [258, 563] on div at bounding box center [256, 561] width 14 height 14
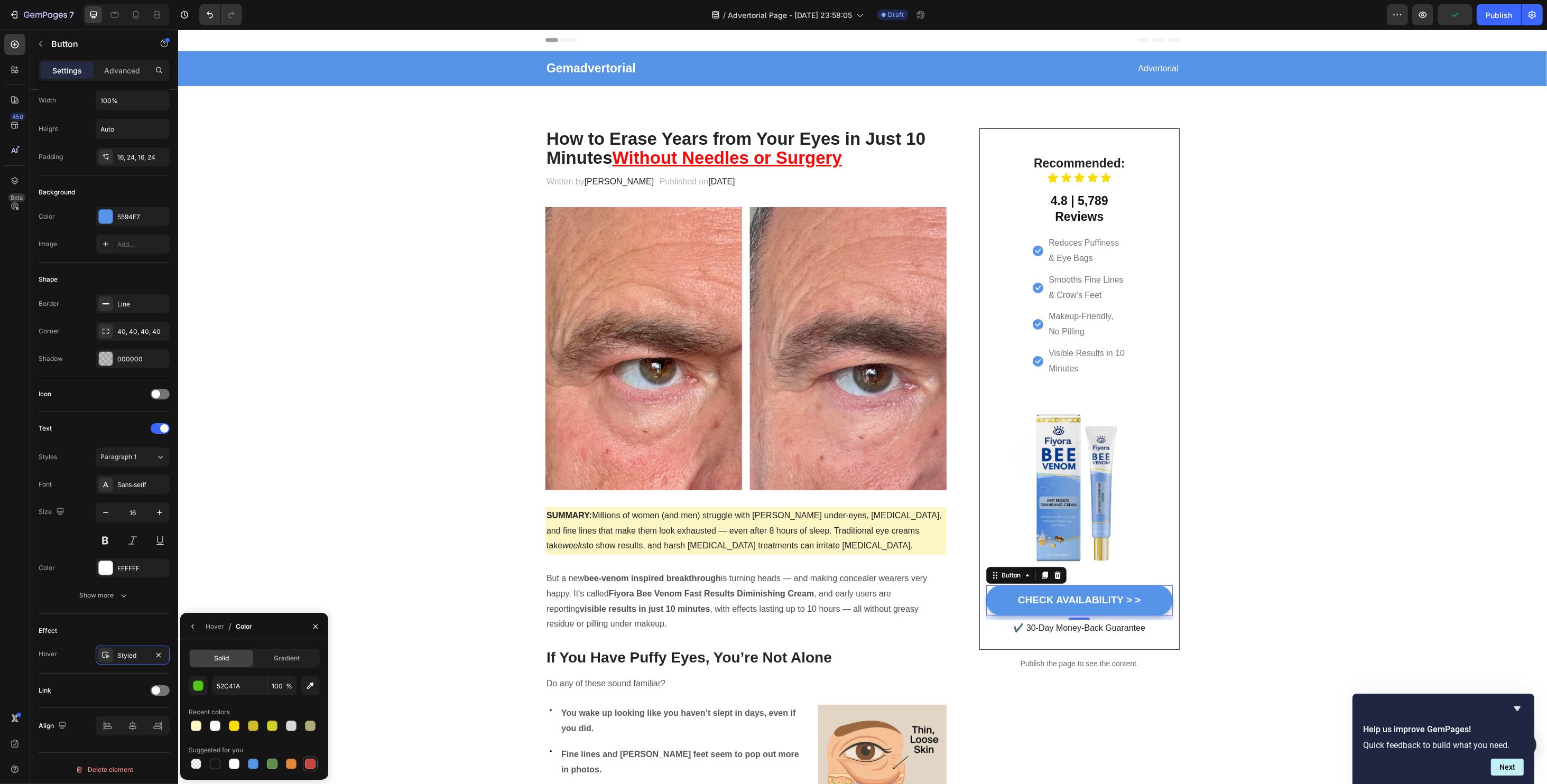
drag, startPoint x: 315, startPoint y: 765, endPoint x: 907, endPoint y: 515, distance: 642.6
click at [315, 765] on div at bounding box center [311, 765] width 11 height 11
click at [290, 766] on div at bounding box center [291, 765] width 11 height 11
drag, startPoint x: 274, startPoint y: 730, endPoint x: 807, endPoint y: 620, distance: 544.2
click at [274, 730] on div at bounding box center [272, 726] width 11 height 11
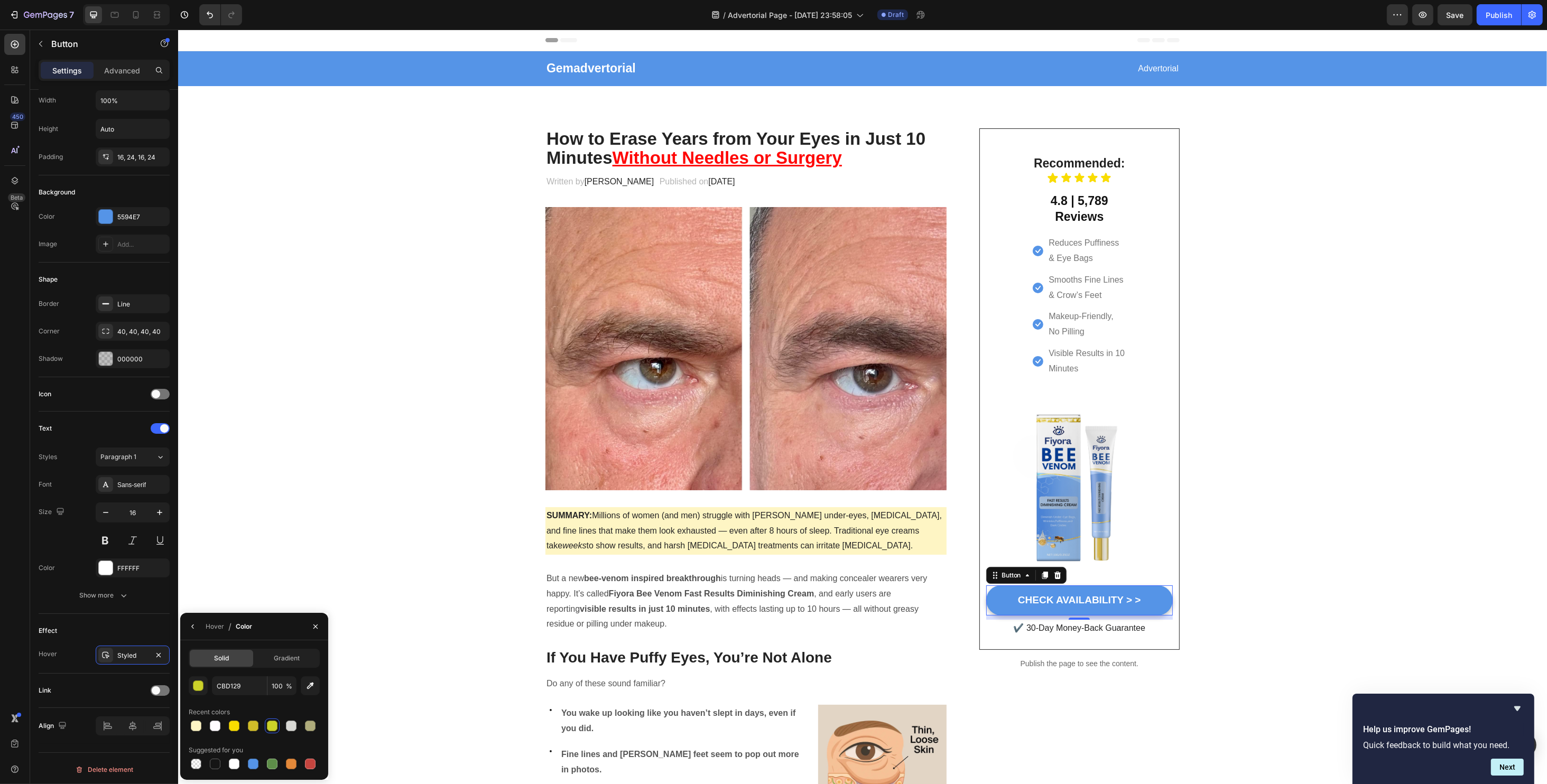
click at [224, 726] on div at bounding box center [254, 726] width 131 height 15
click at [231, 726] on div at bounding box center [234, 726] width 11 height 11
click at [290, 765] on div at bounding box center [291, 765] width 11 height 11
type input "E4893A"
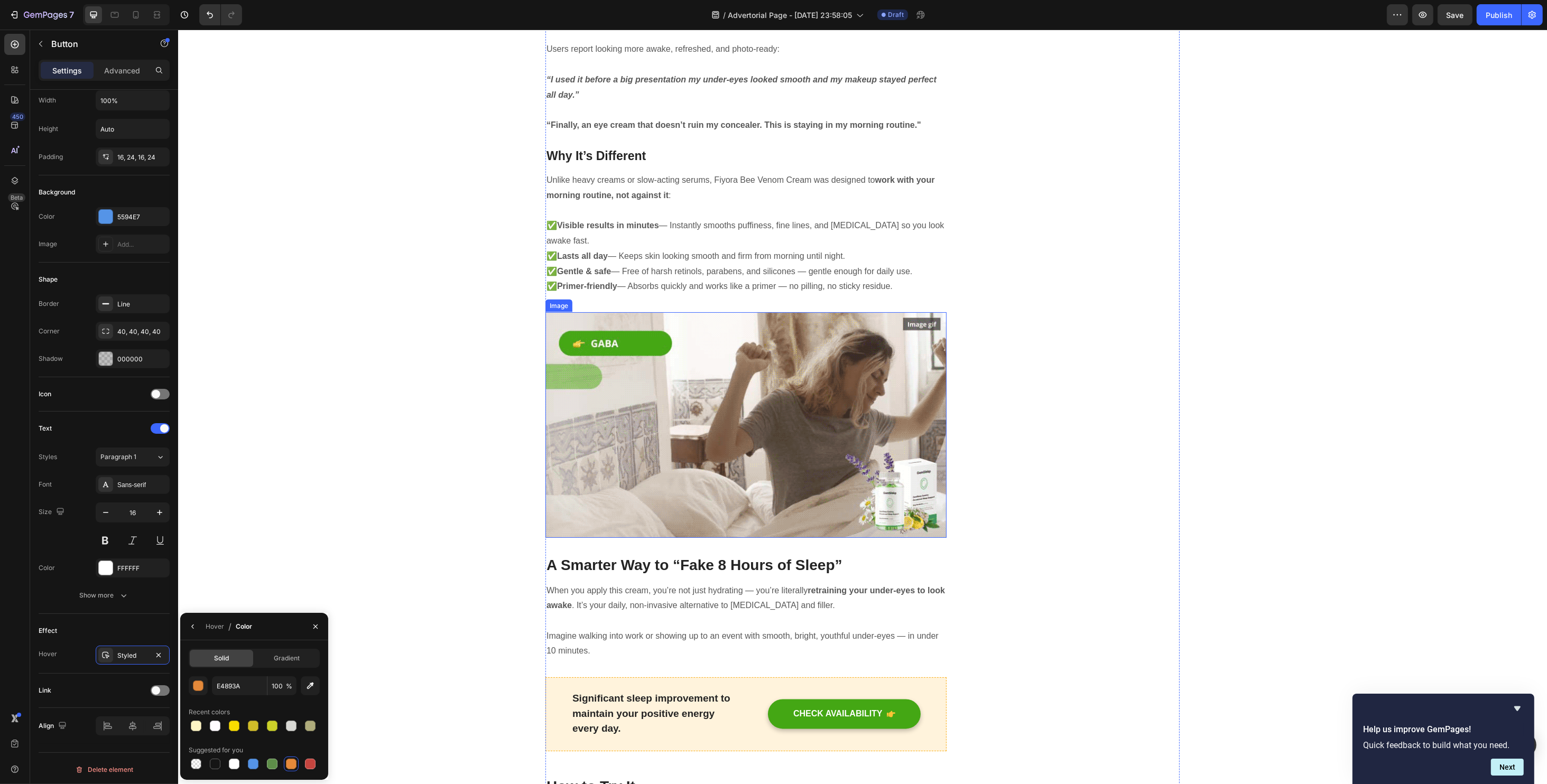
scroll to position [3100, 0]
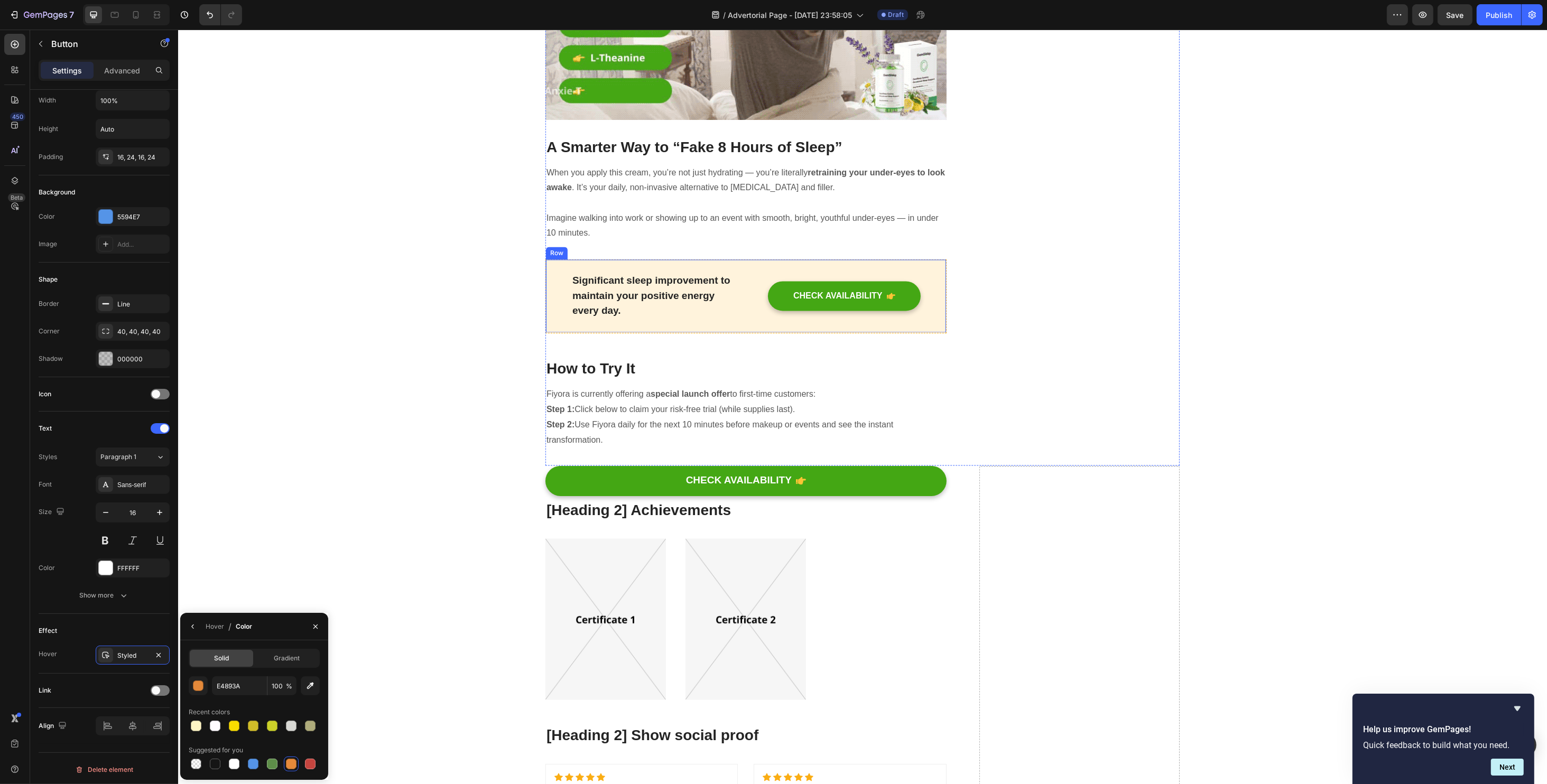
click at [738, 259] on div "Significant sleep improvement to maintain your positive energy every day. Text …" at bounding box center [745, 296] width 401 height 74
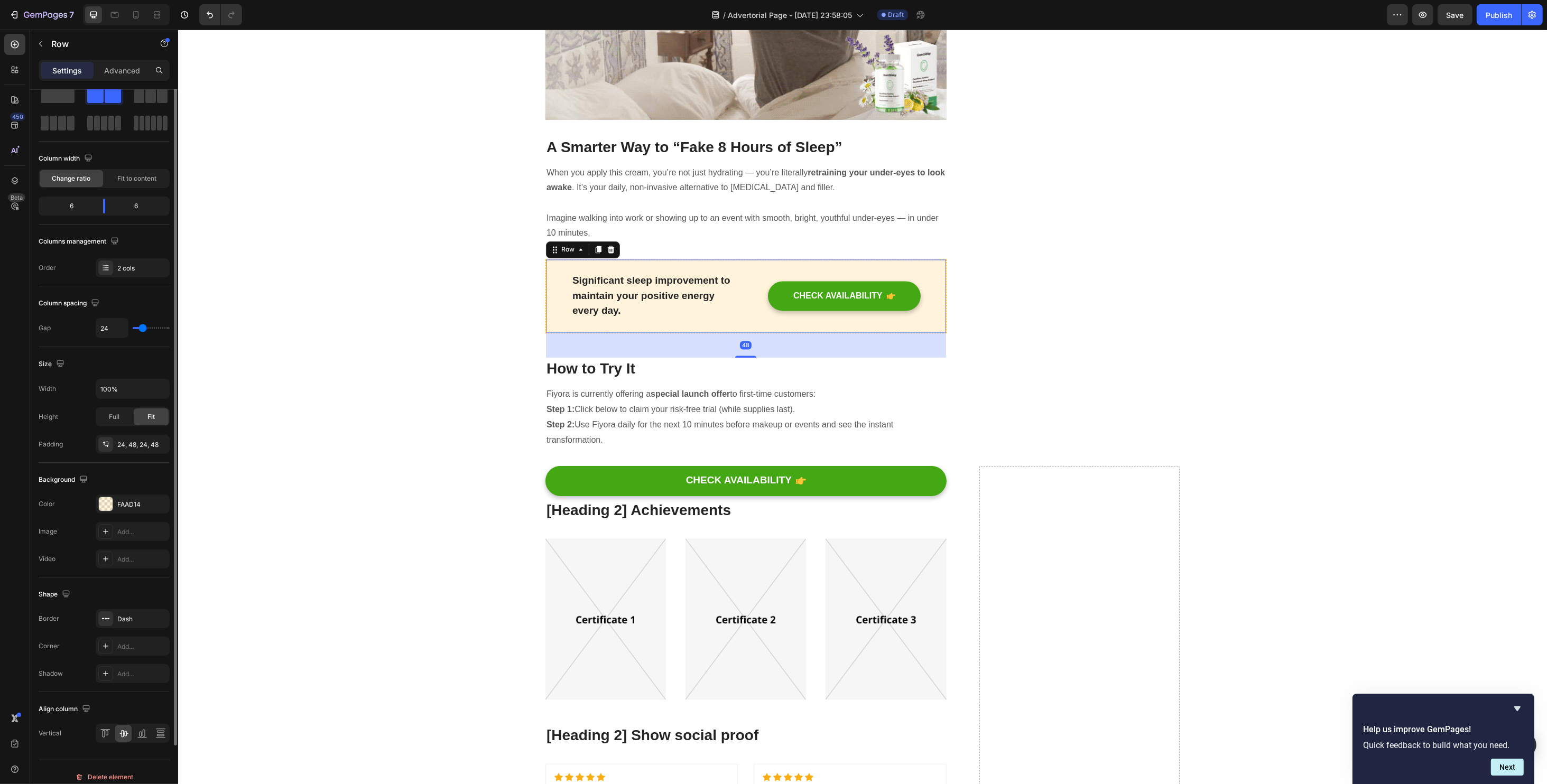
scroll to position [0, 0]
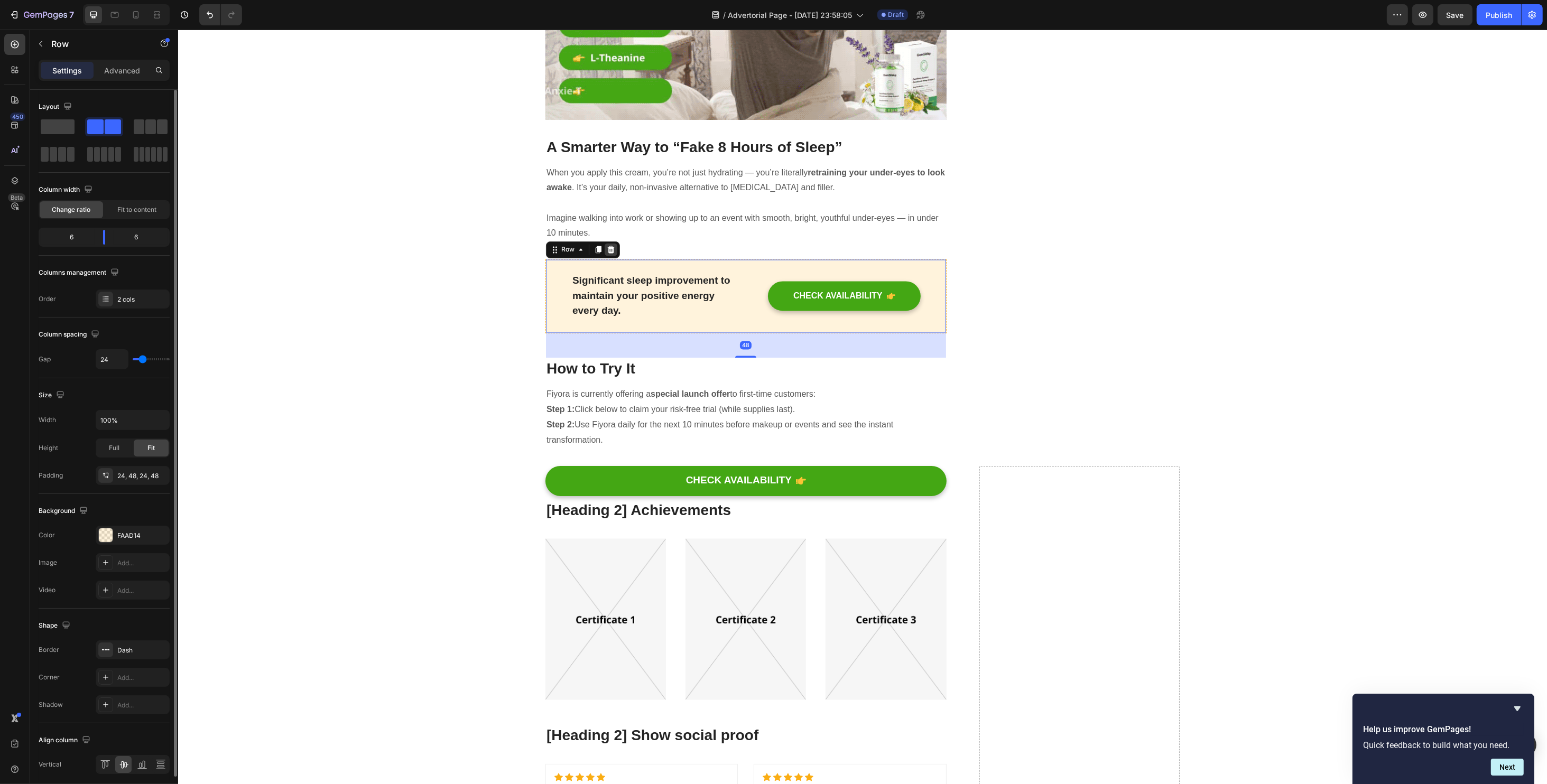
click at [607, 246] on icon at bounding box center [610, 250] width 7 height 8
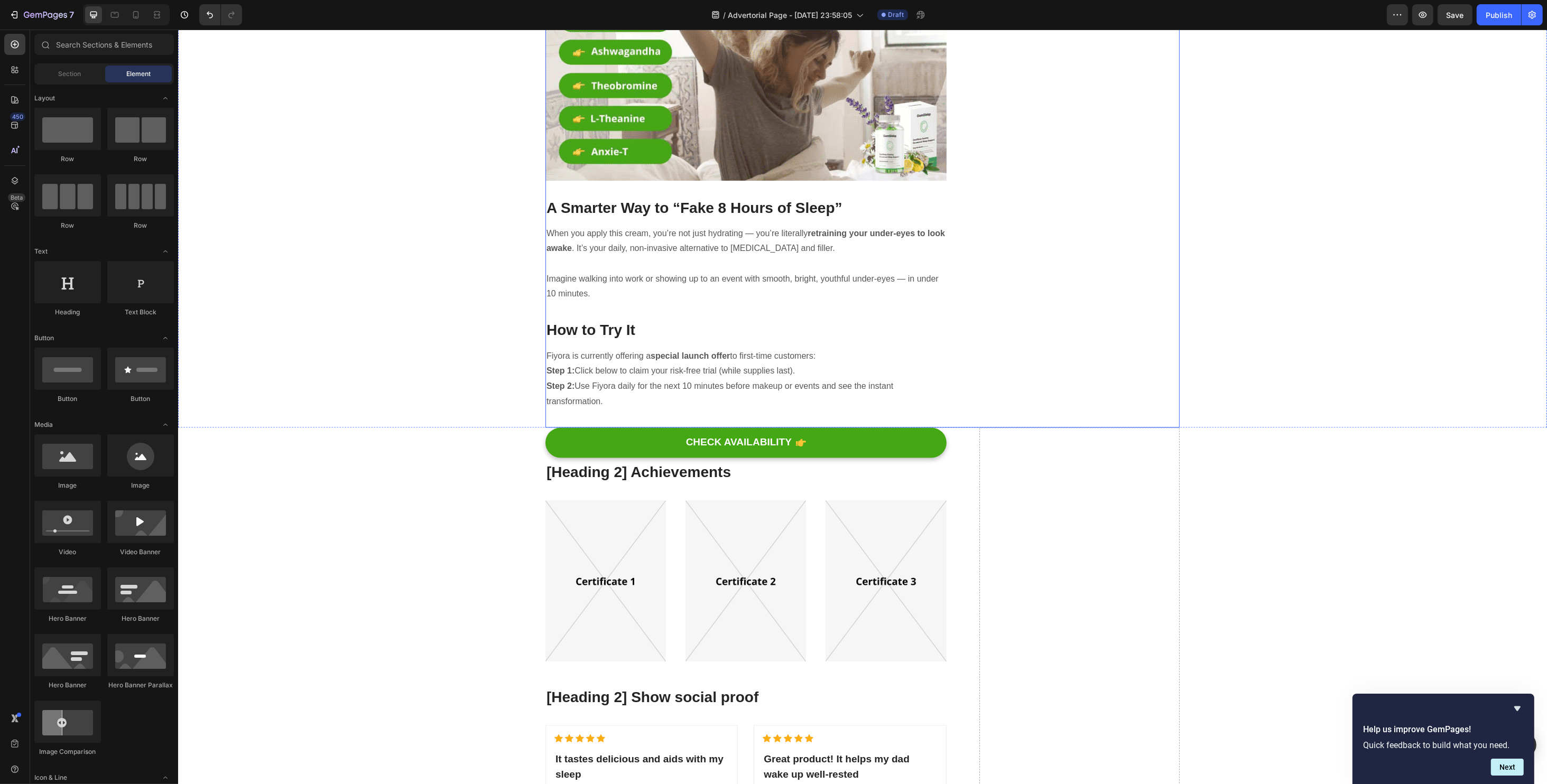
scroll to position [3029, 0]
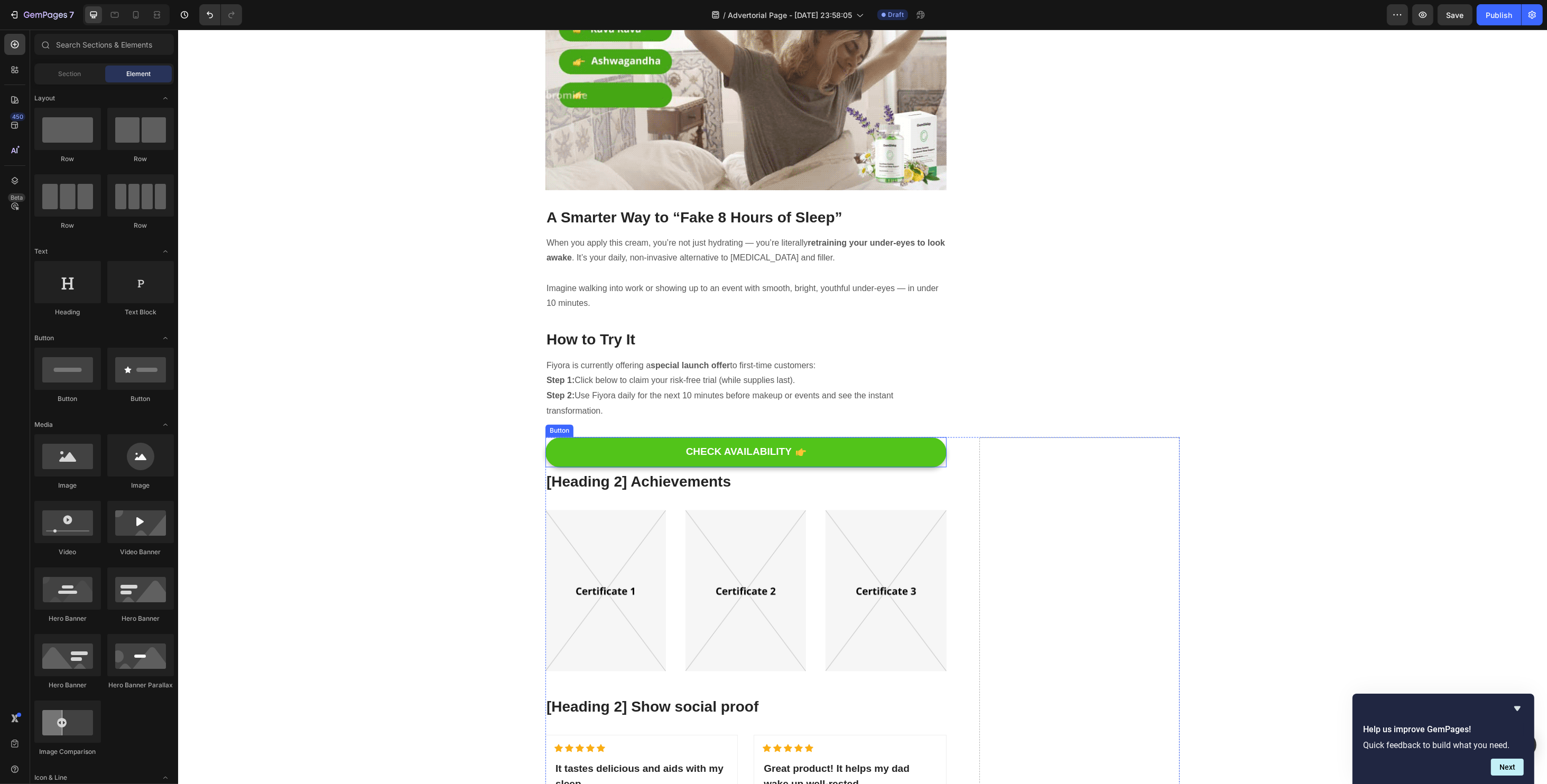
click at [614, 438] on button "CHECK AVAILABILITY" at bounding box center [745, 452] width 401 height 30
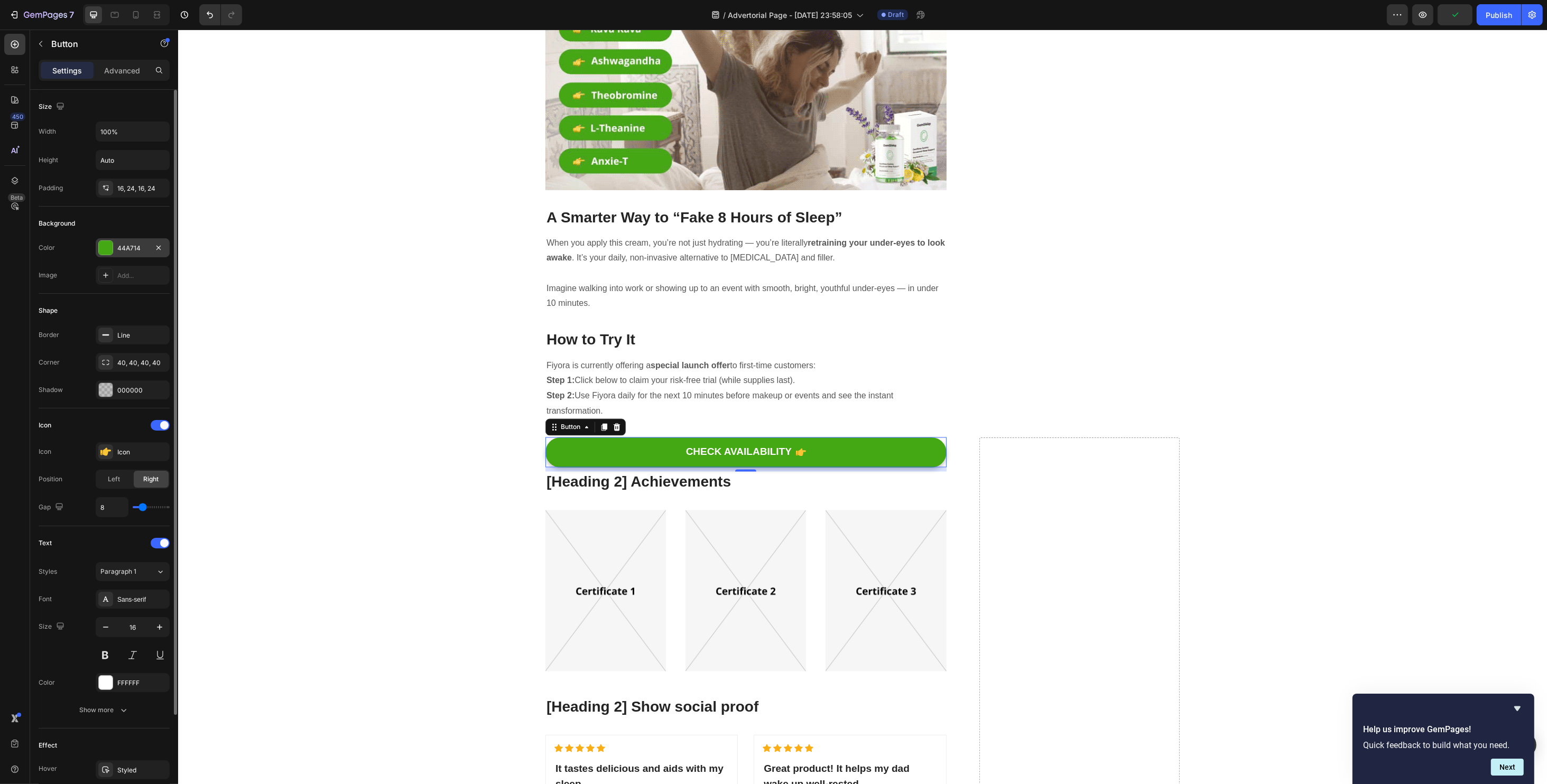
click at [108, 248] on div at bounding box center [106, 248] width 14 height 14
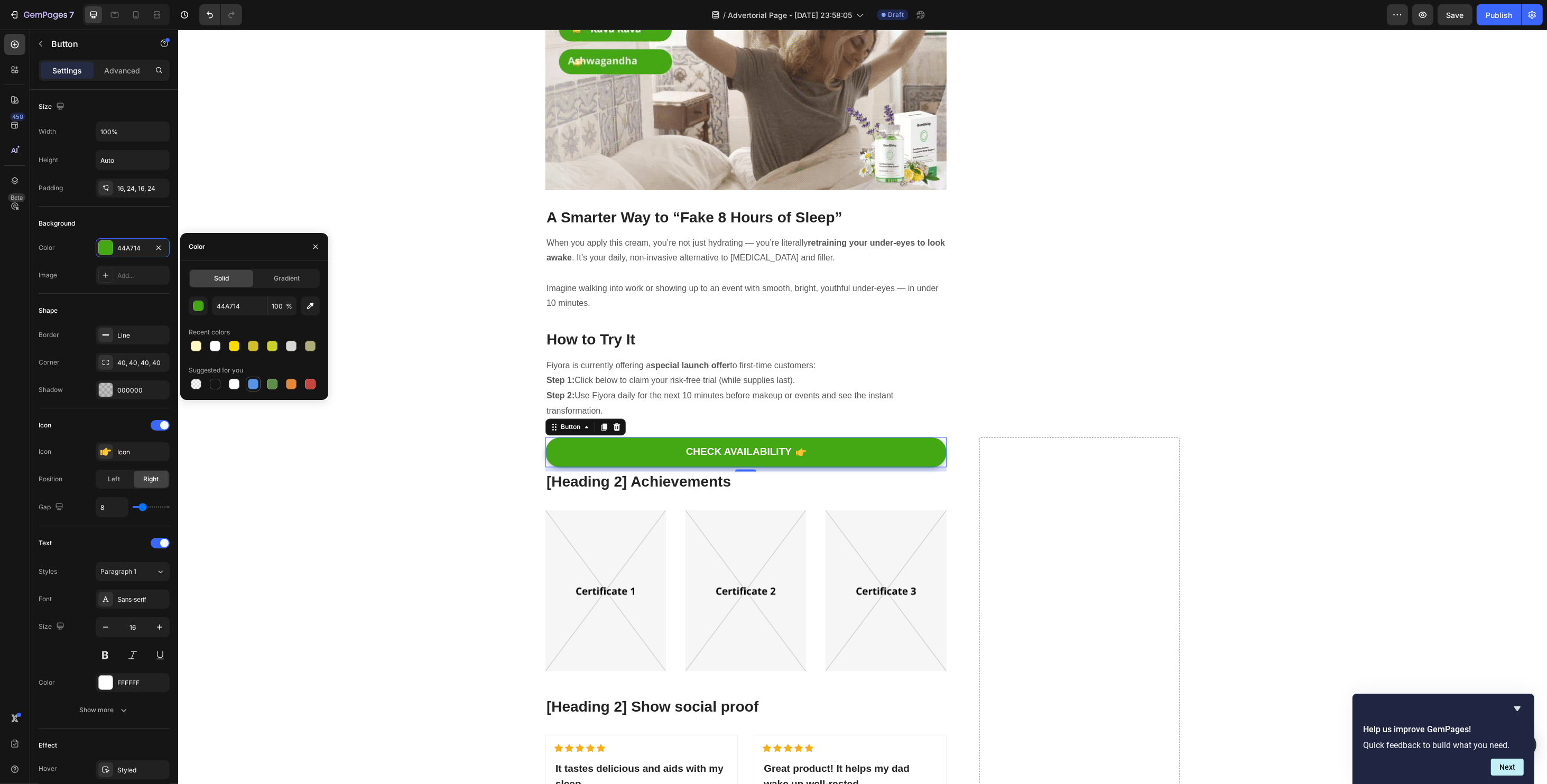
click at [254, 386] on div at bounding box center [253, 385] width 11 height 11
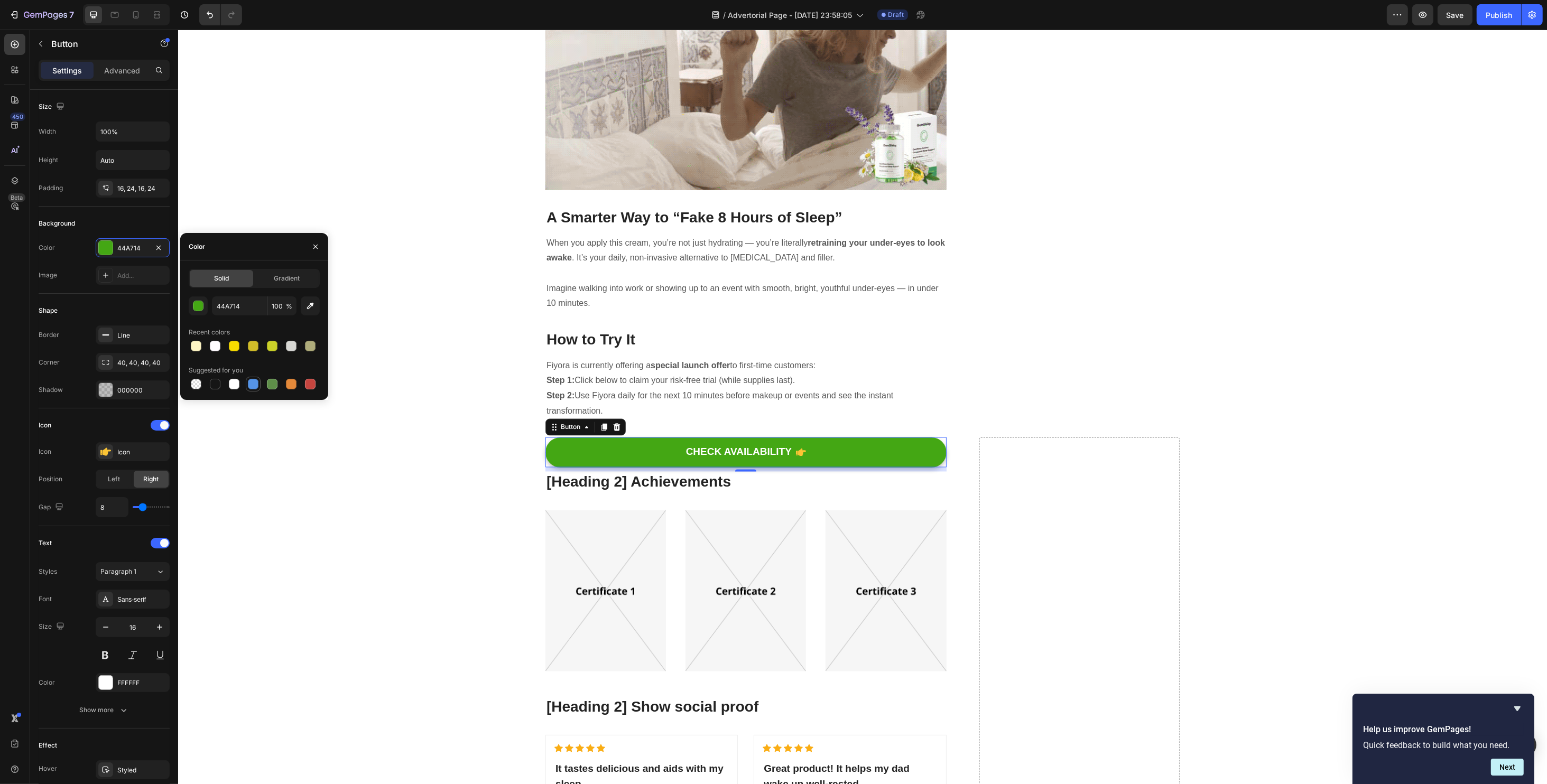
type input "5594E7"
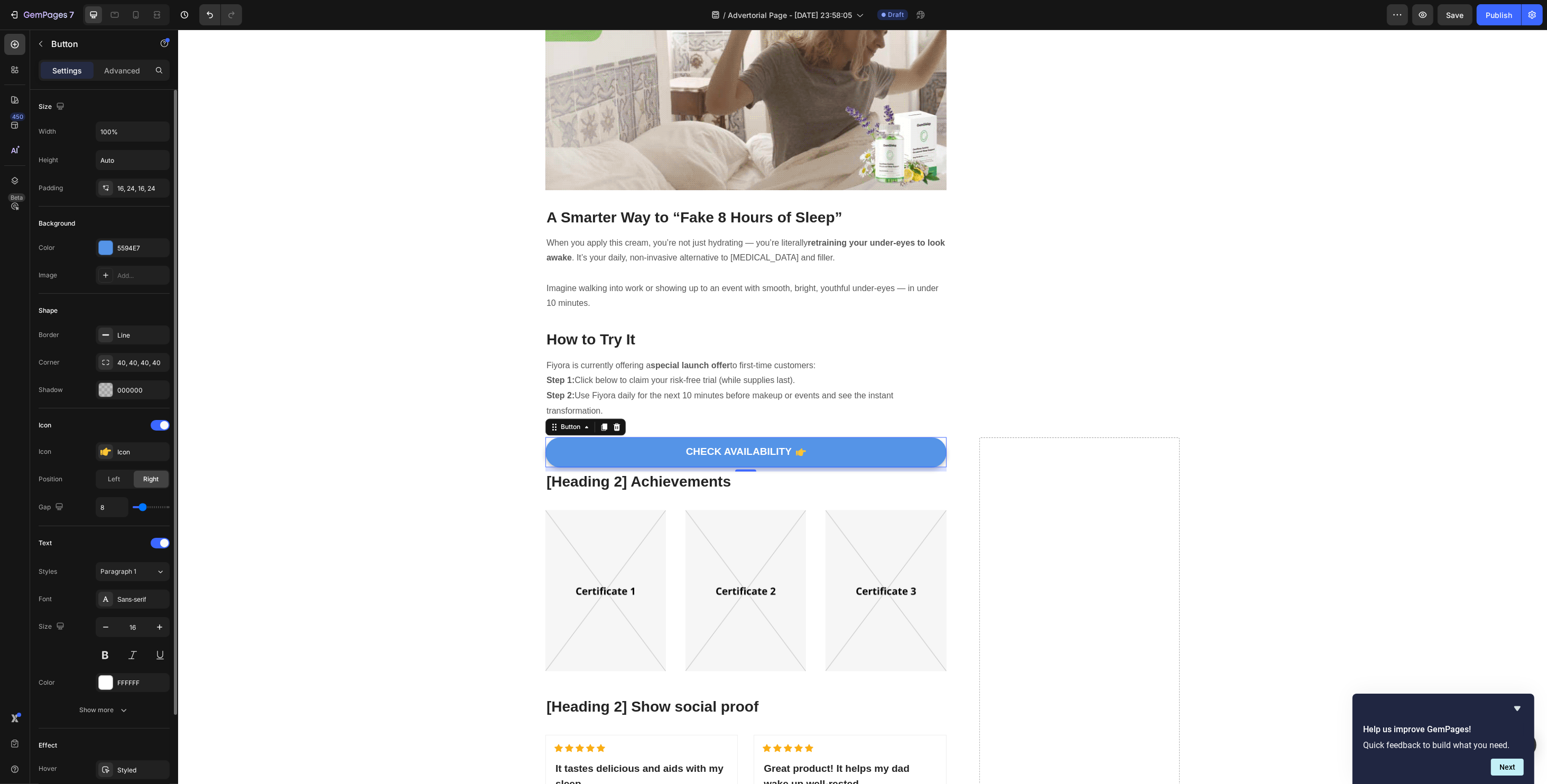
scroll to position [114, 0]
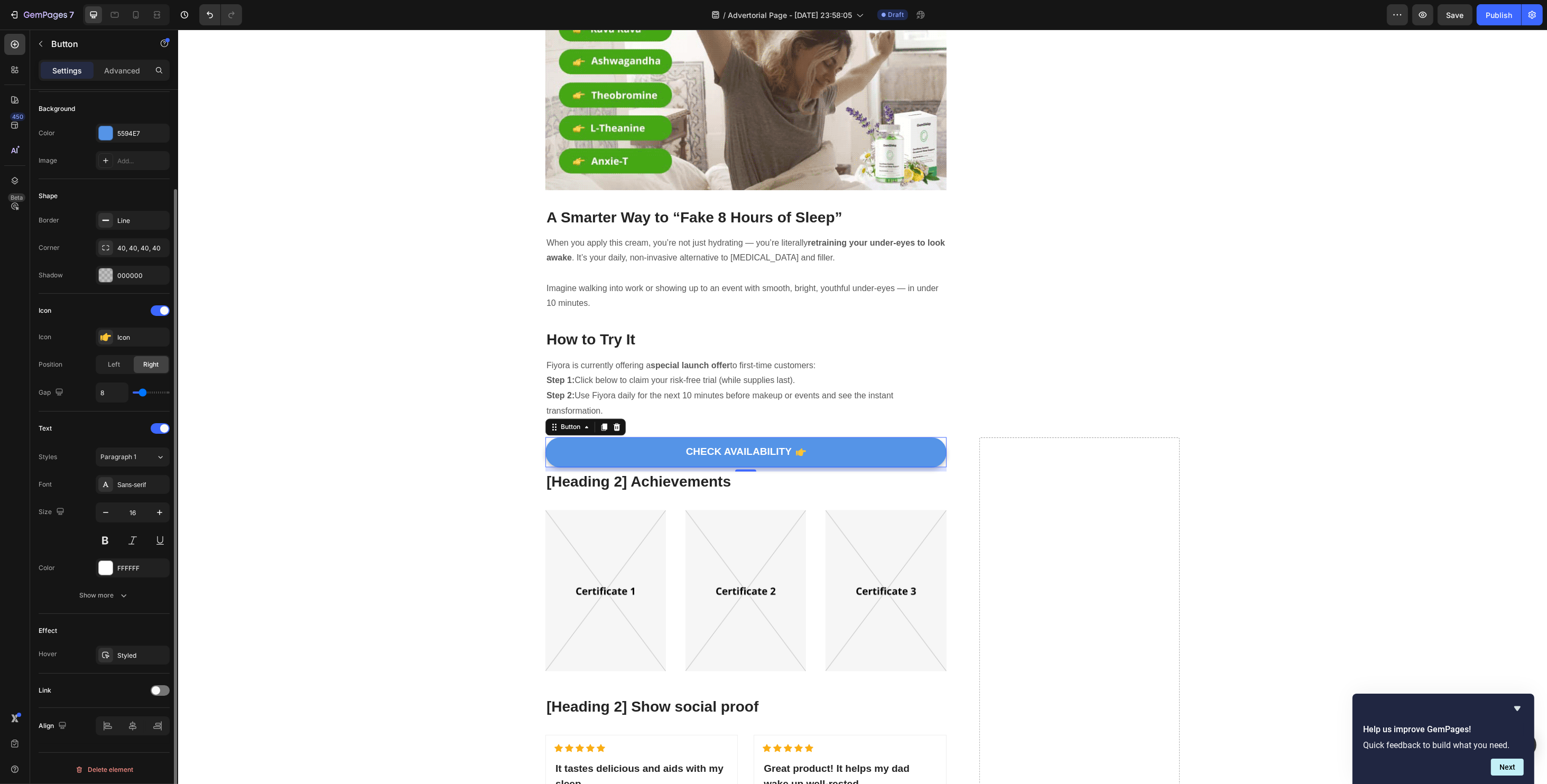
click at [135, 638] on div "Effect Hover Styled" at bounding box center [104, 644] width 131 height 60
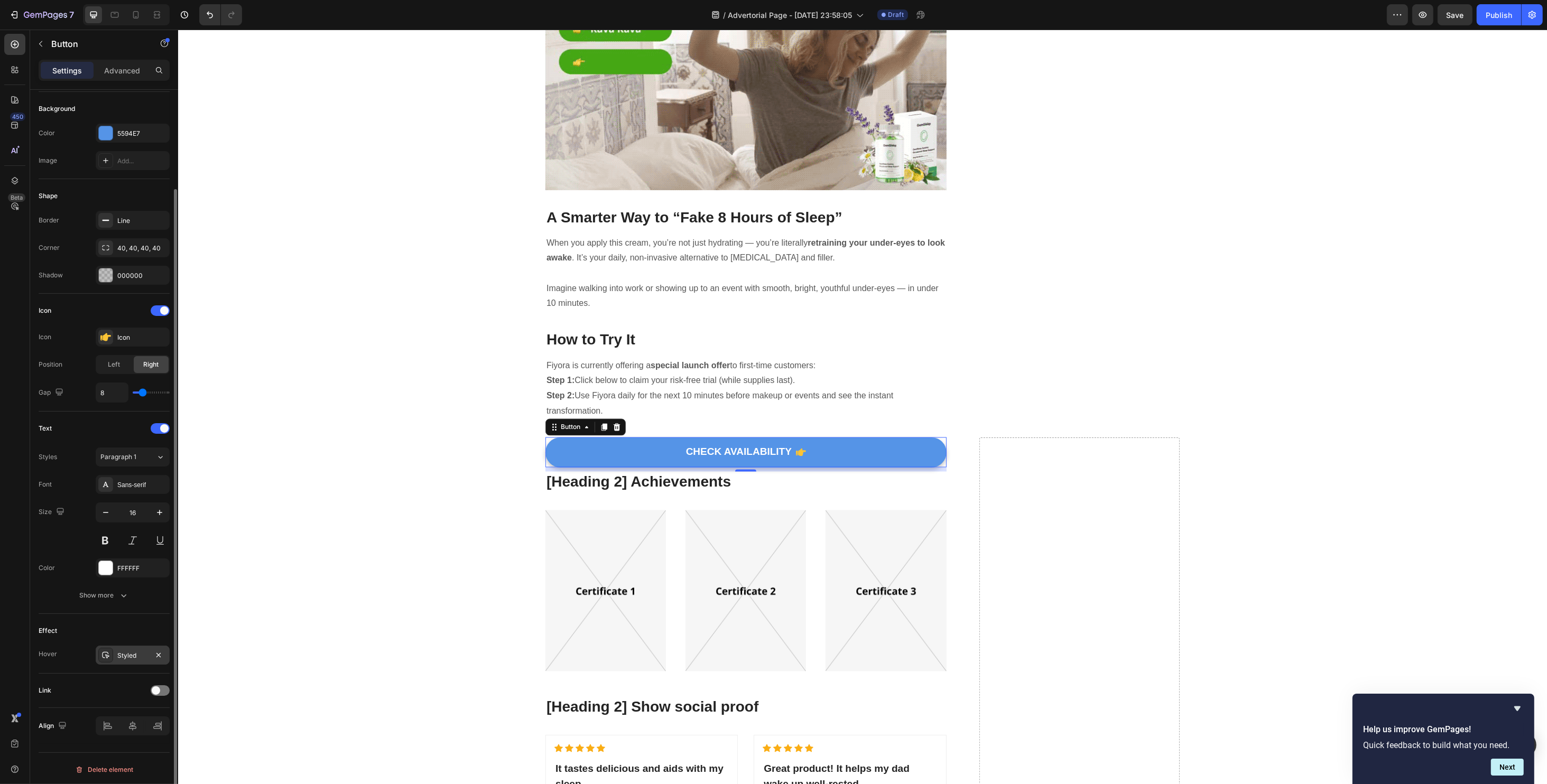
click at [133, 645] on div "Styled" at bounding box center [132, 655] width 74 height 19
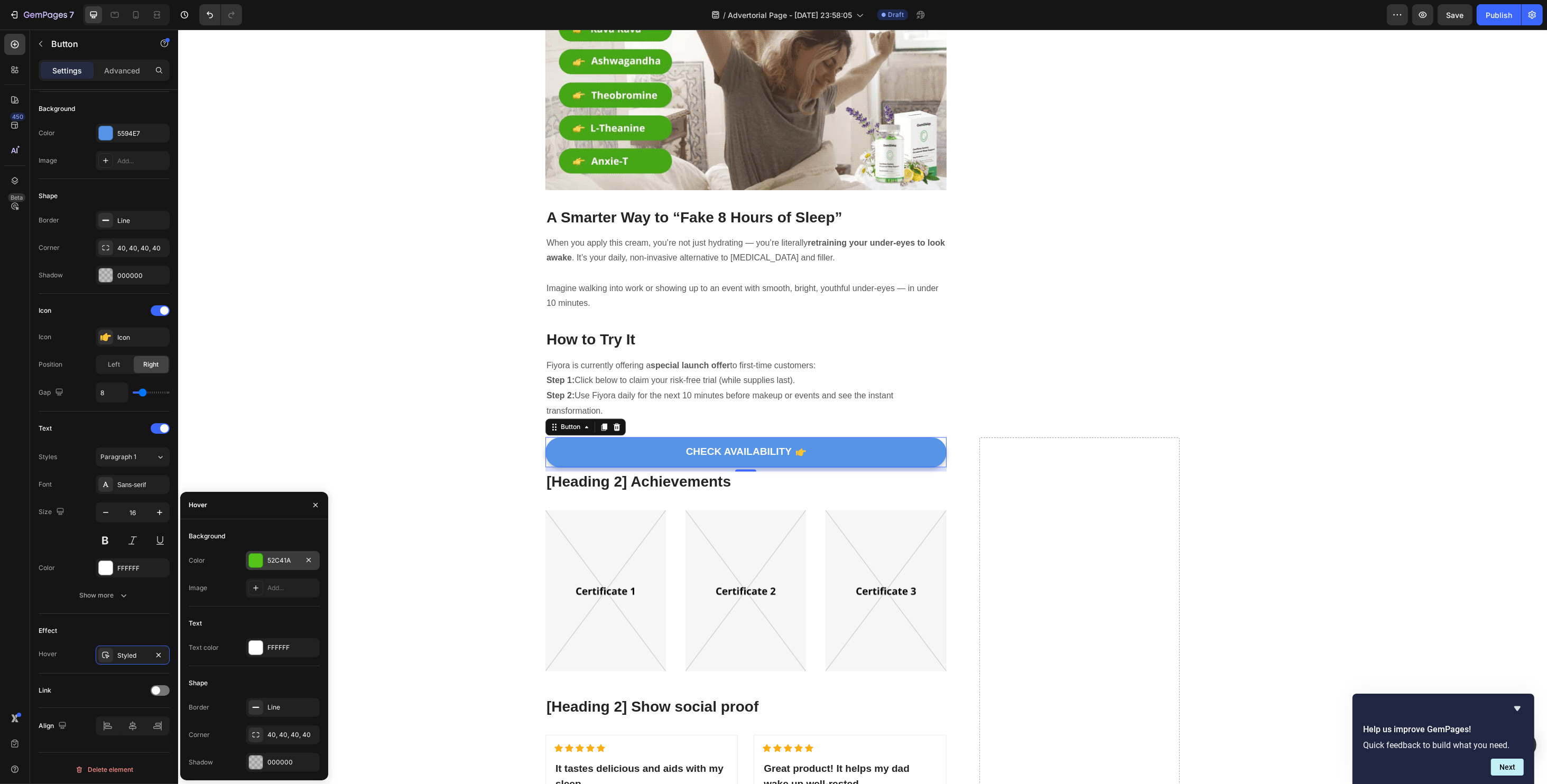
click at [256, 557] on div at bounding box center [256, 561] width 14 height 14
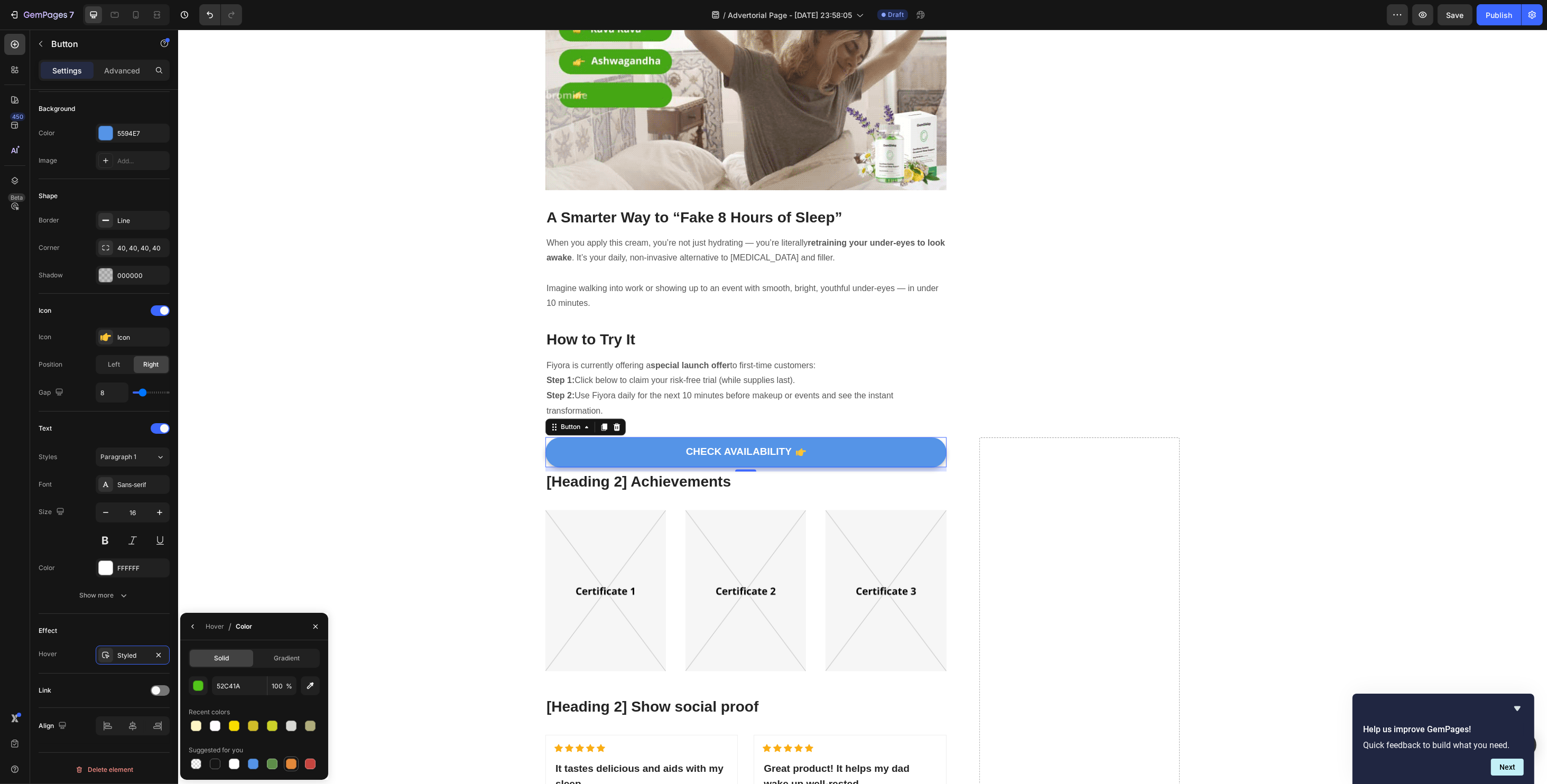
click at [288, 763] on div at bounding box center [291, 765] width 11 height 11
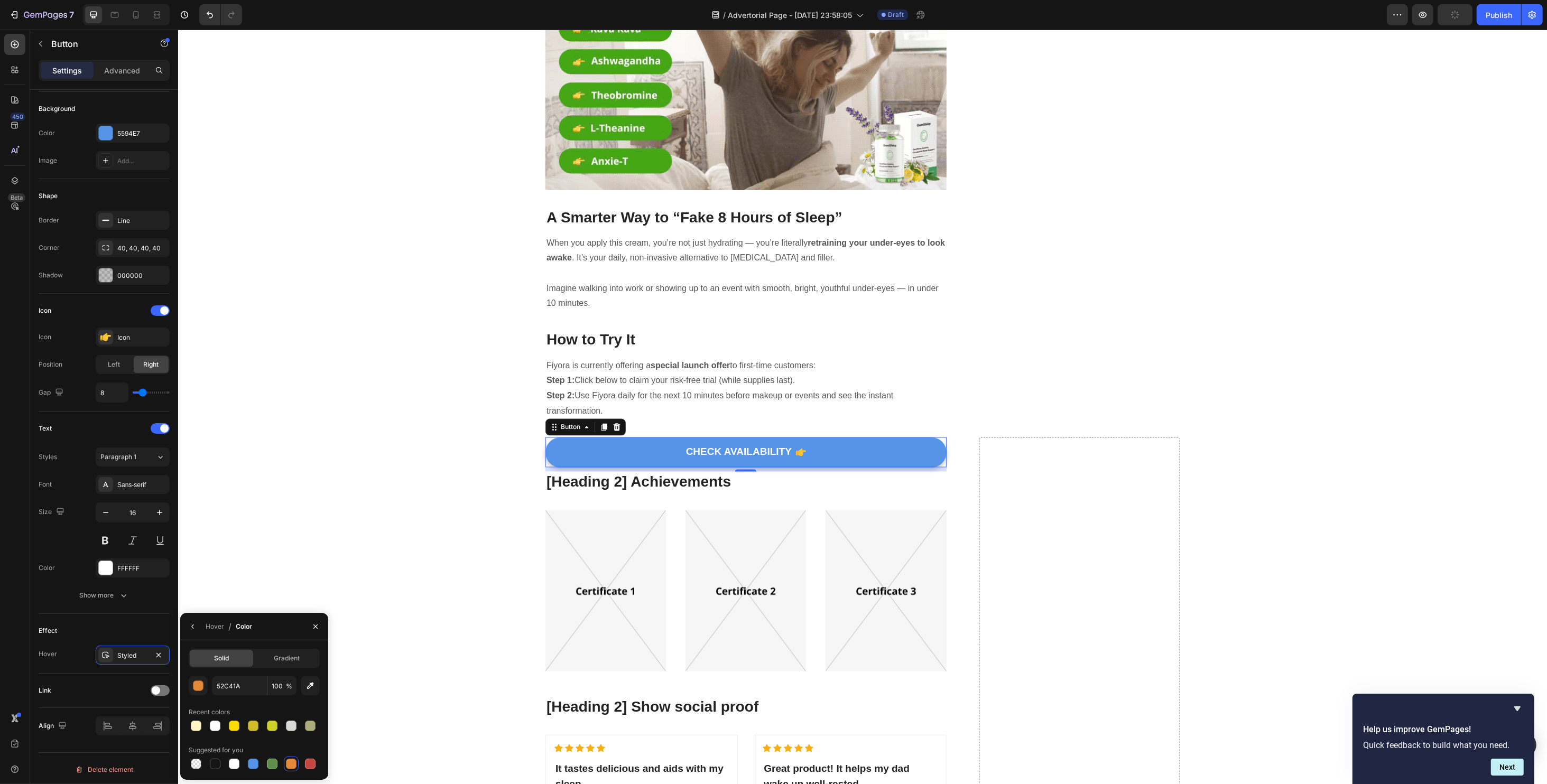
type input "E4893A"
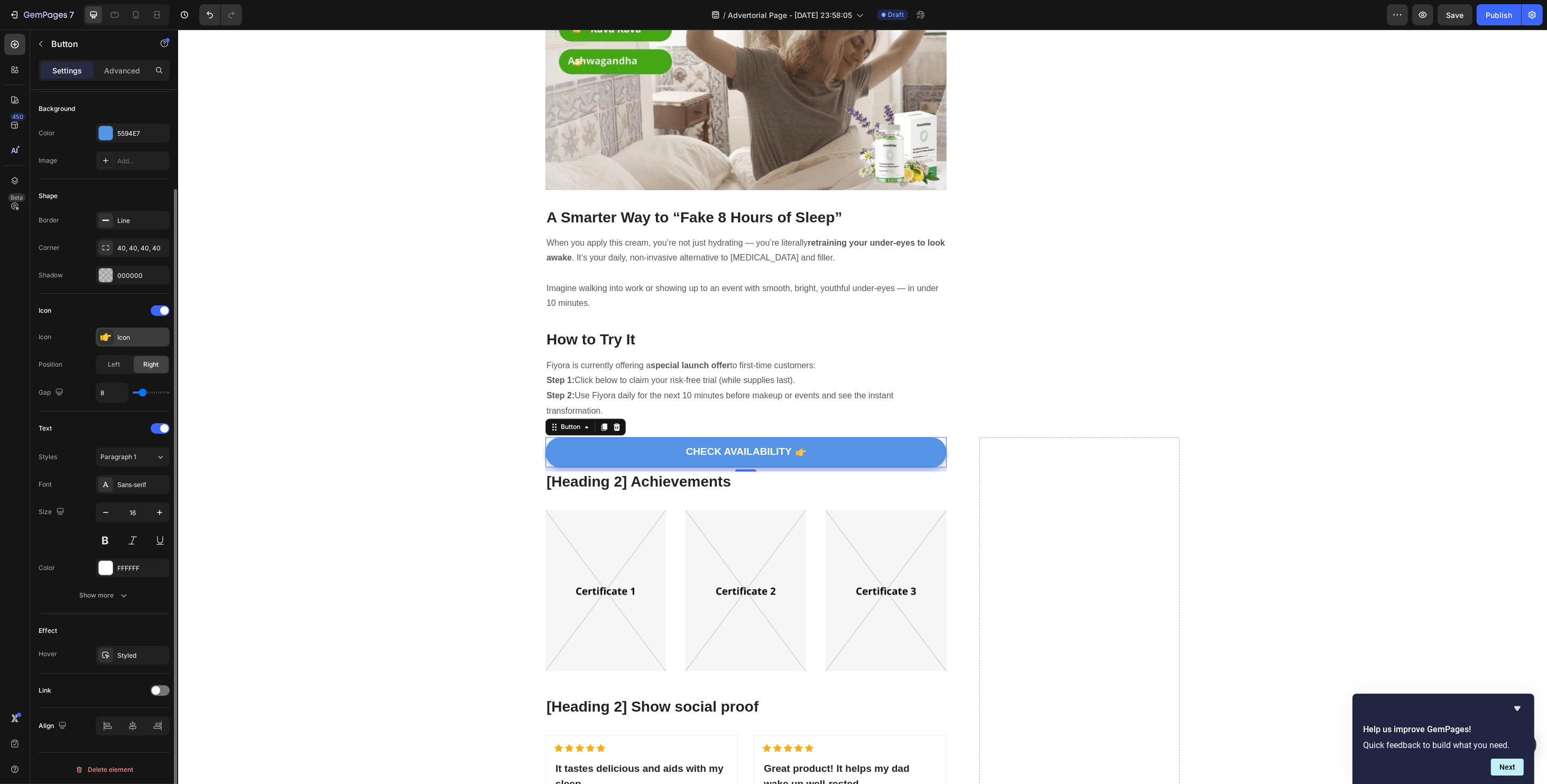
click at [158, 338] on div "Icon" at bounding box center [142, 338] width 50 height 9
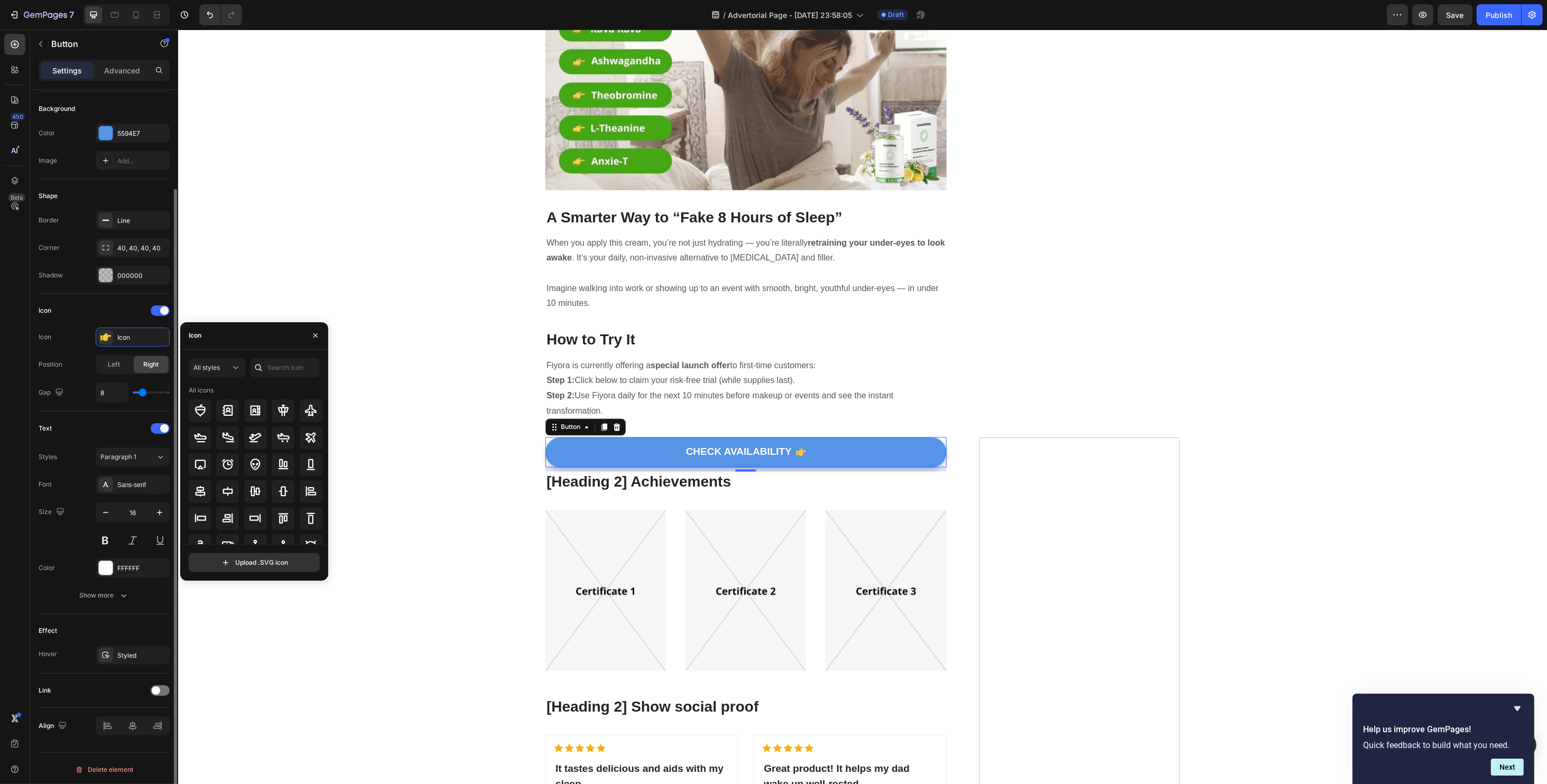
click at [163, 317] on div "Icon" at bounding box center [104, 311] width 131 height 17
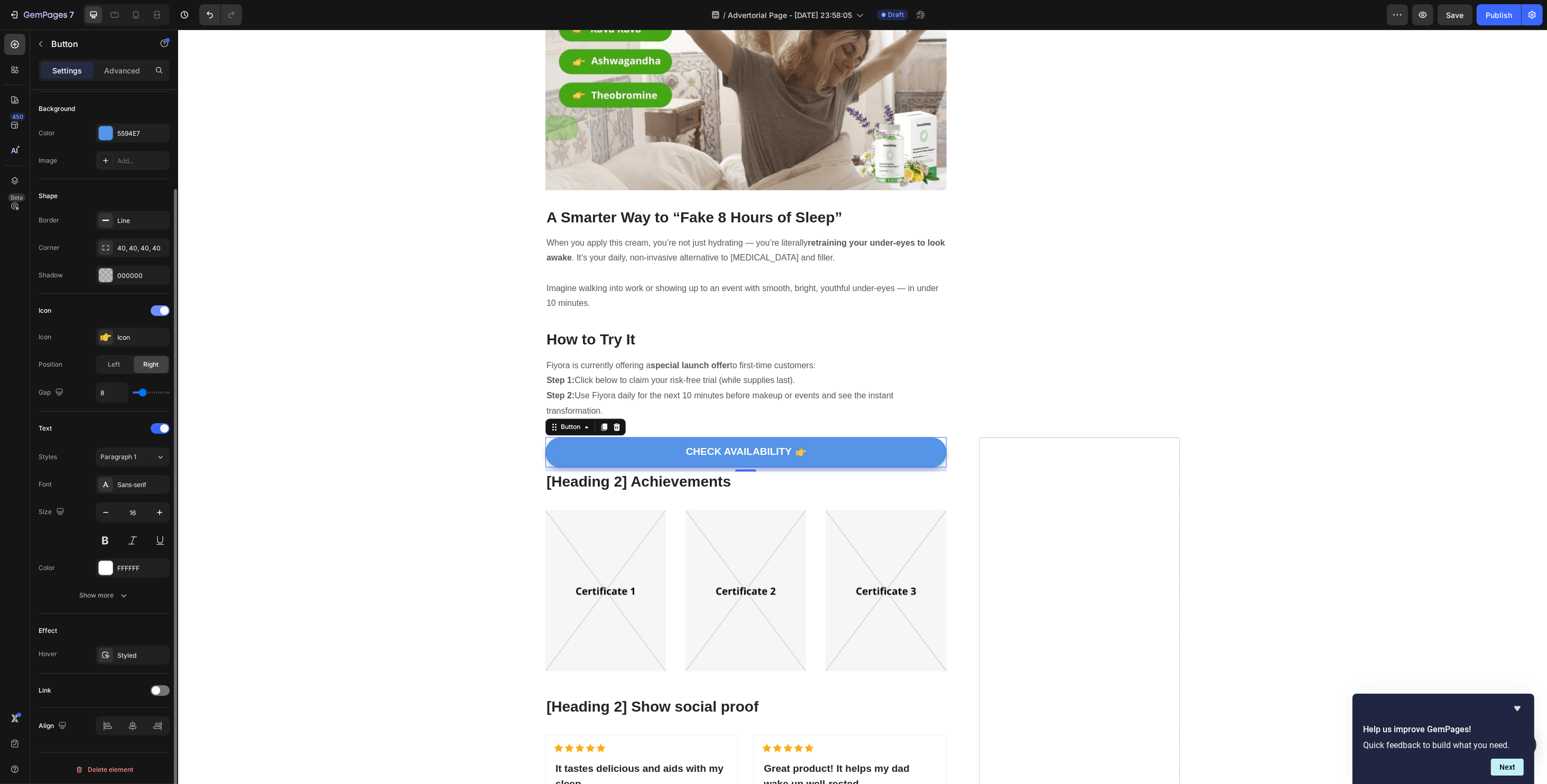
drag, startPoint x: 160, startPoint y: 314, endPoint x: 114, endPoint y: 310, distance: 46.2
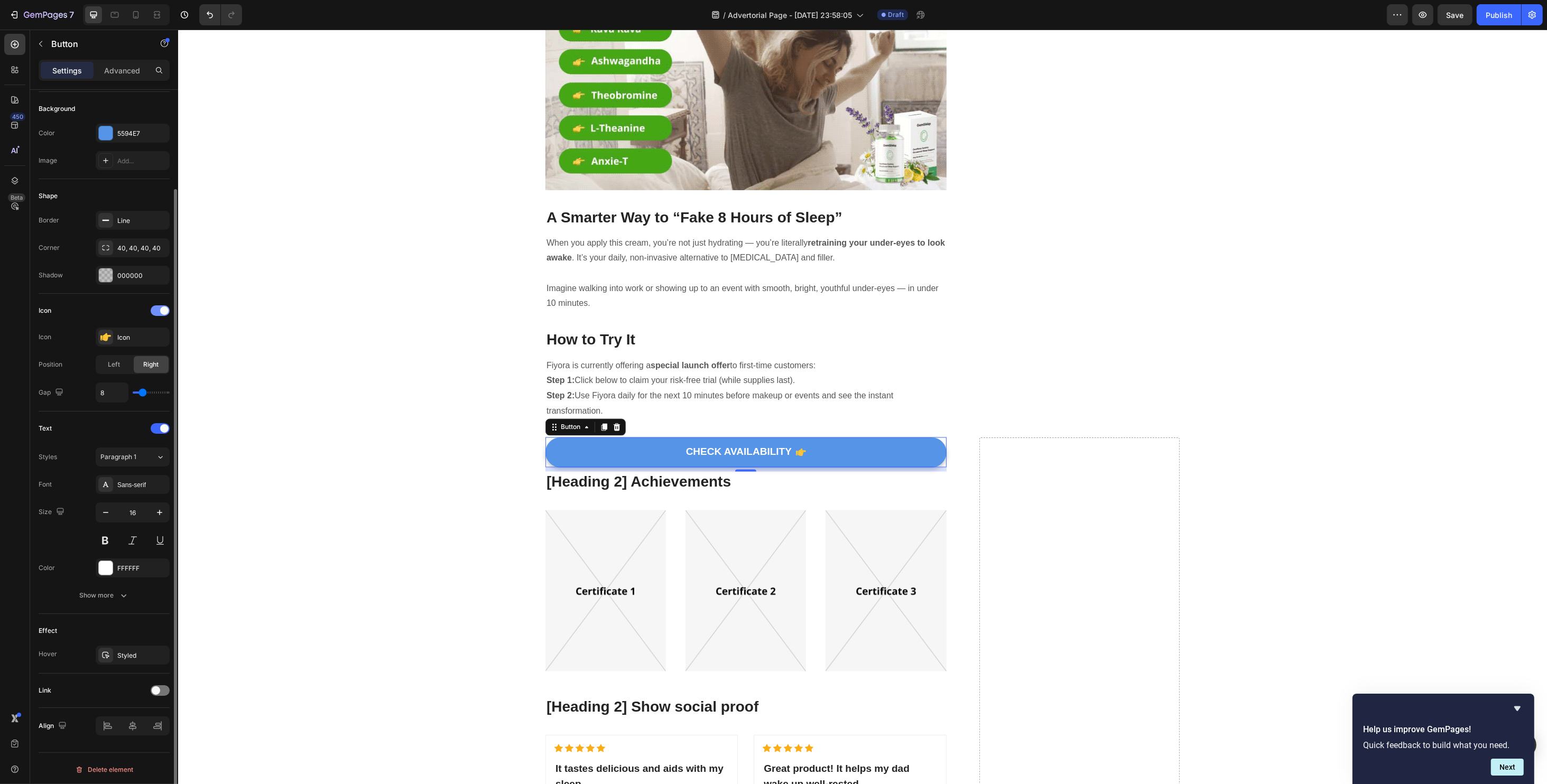
click at [160, 314] on div at bounding box center [160, 311] width 19 height 11
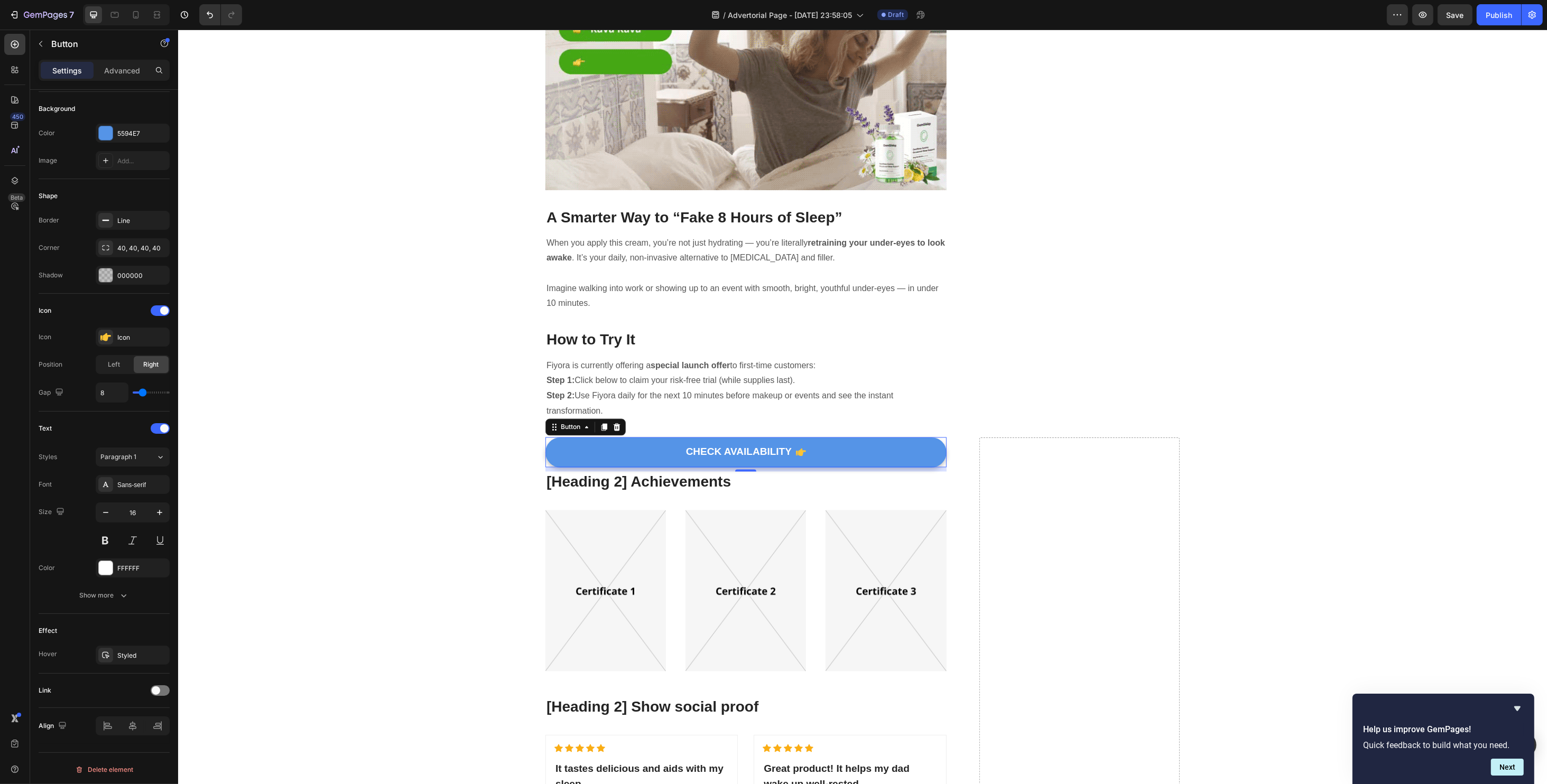
scroll to position [31, 0]
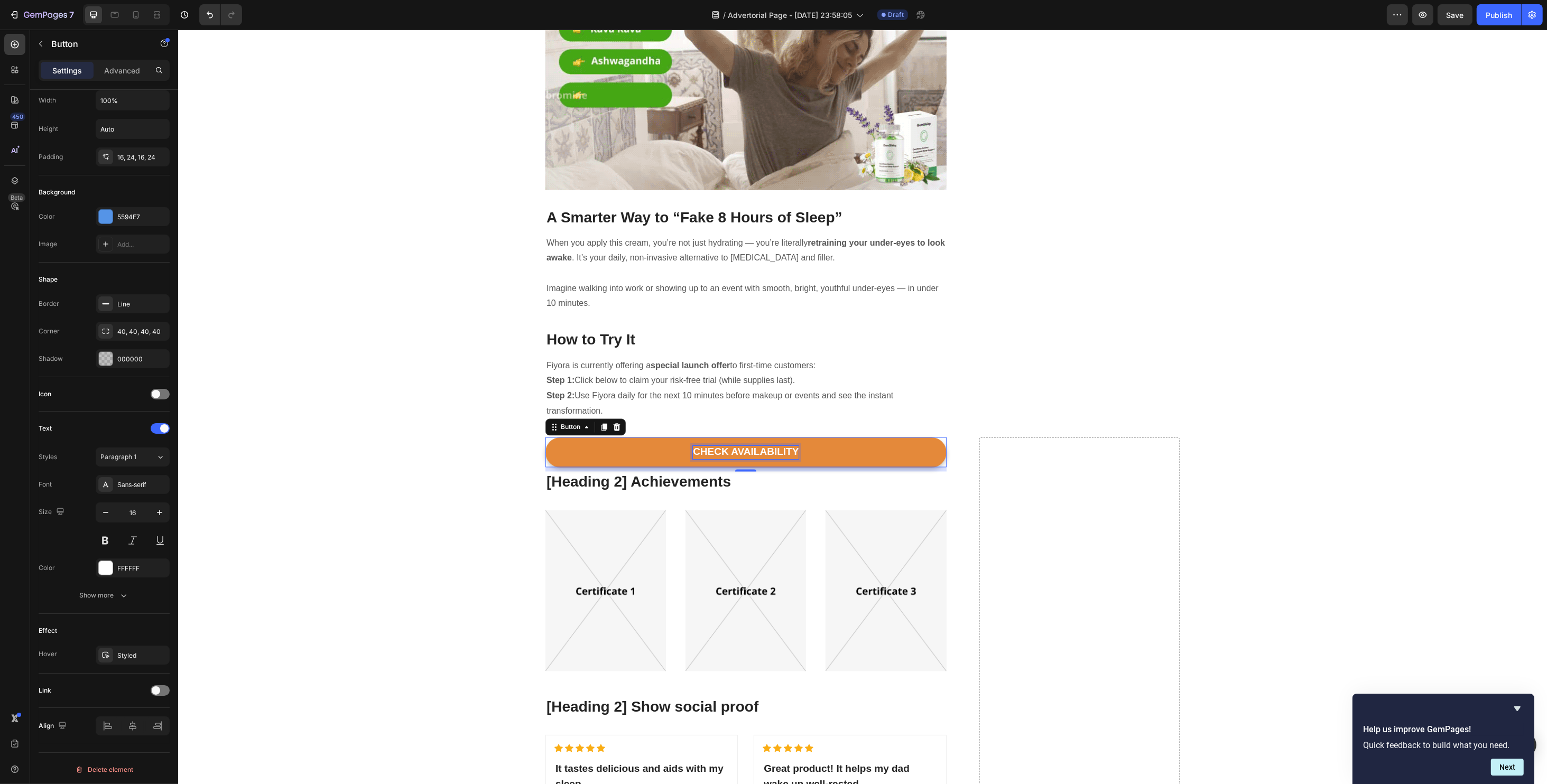
click at [791, 446] on div "CHECK AVAILABILITY" at bounding box center [745, 452] width 106 height 13
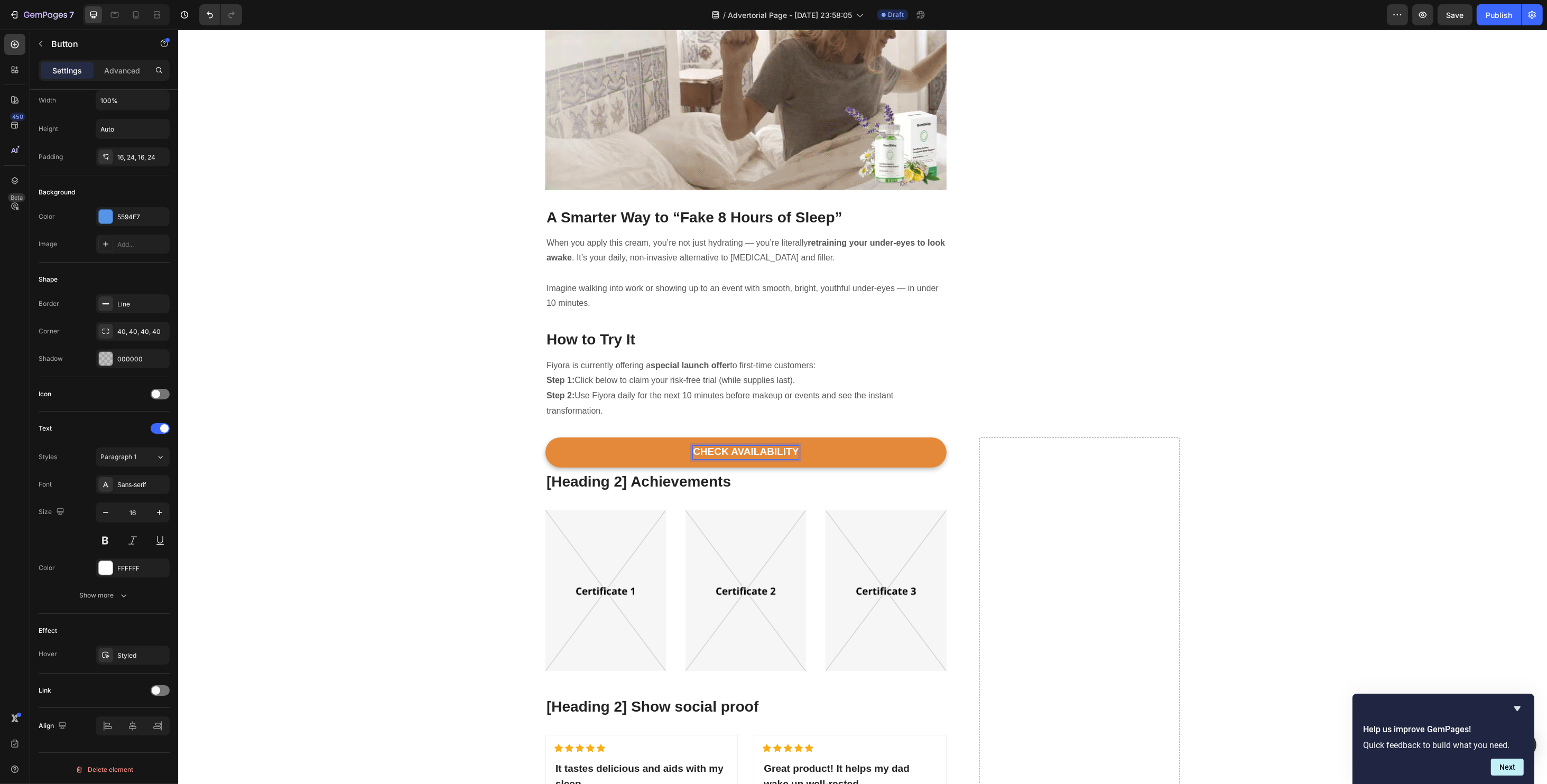
click at [791, 446] on p "CHECK AVAILABILITY" at bounding box center [745, 452] width 106 height 13
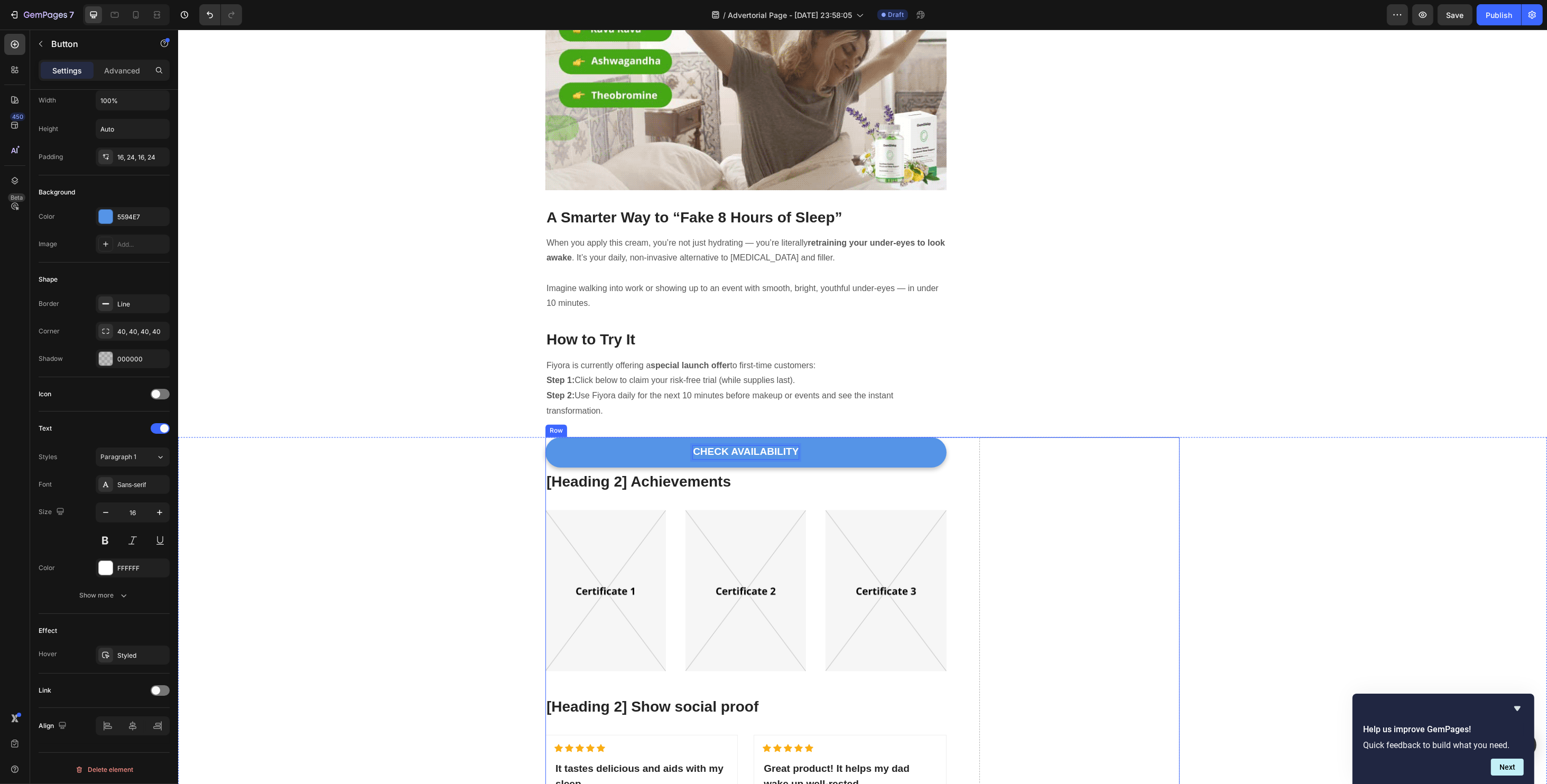
click at [545, 438] on button "CHECK AVAILABILITY" at bounding box center [745, 452] width 401 height 30
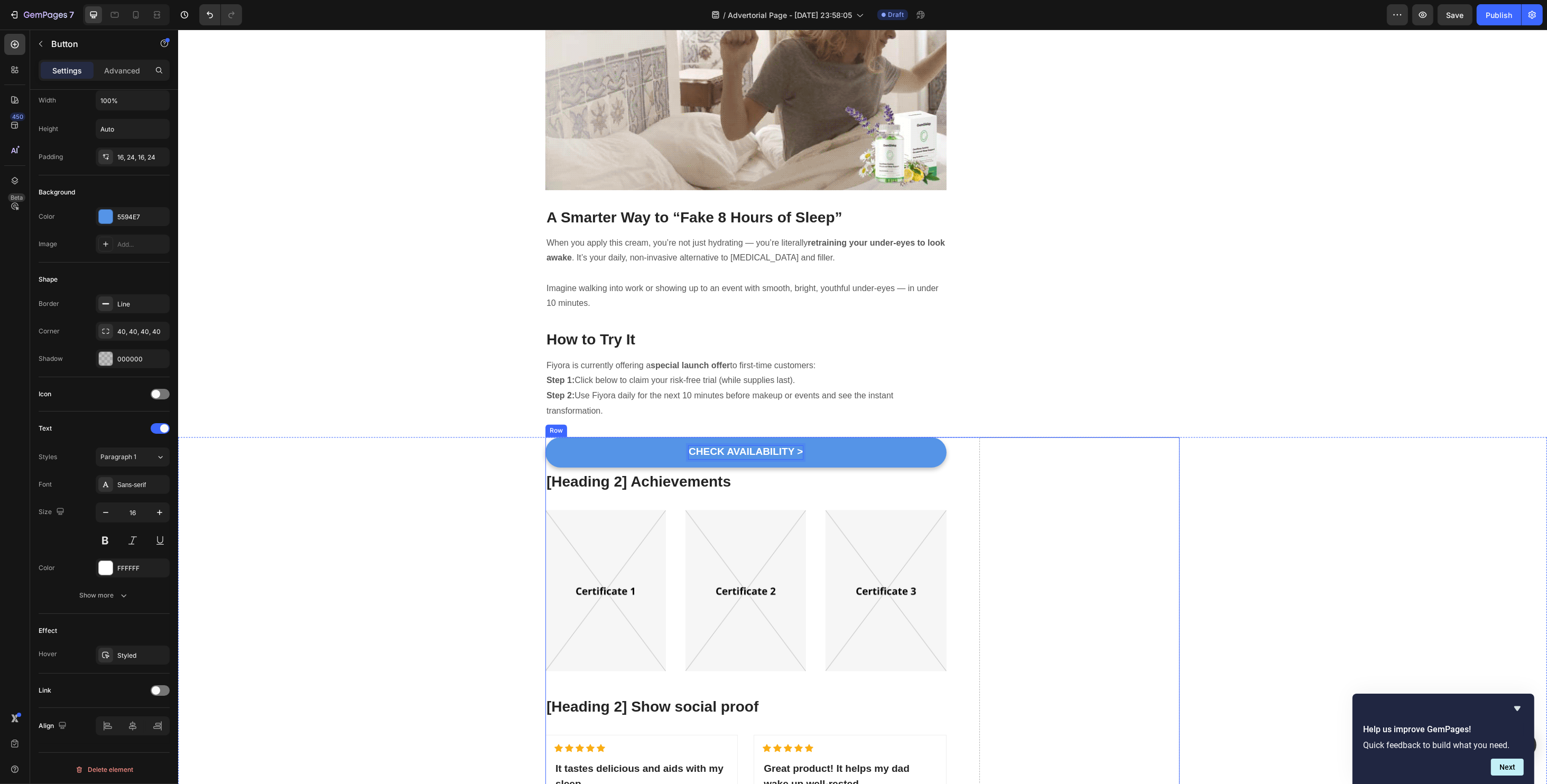
click at [545, 438] on button "CHECK AVAILABILITY >" at bounding box center [745, 452] width 401 height 30
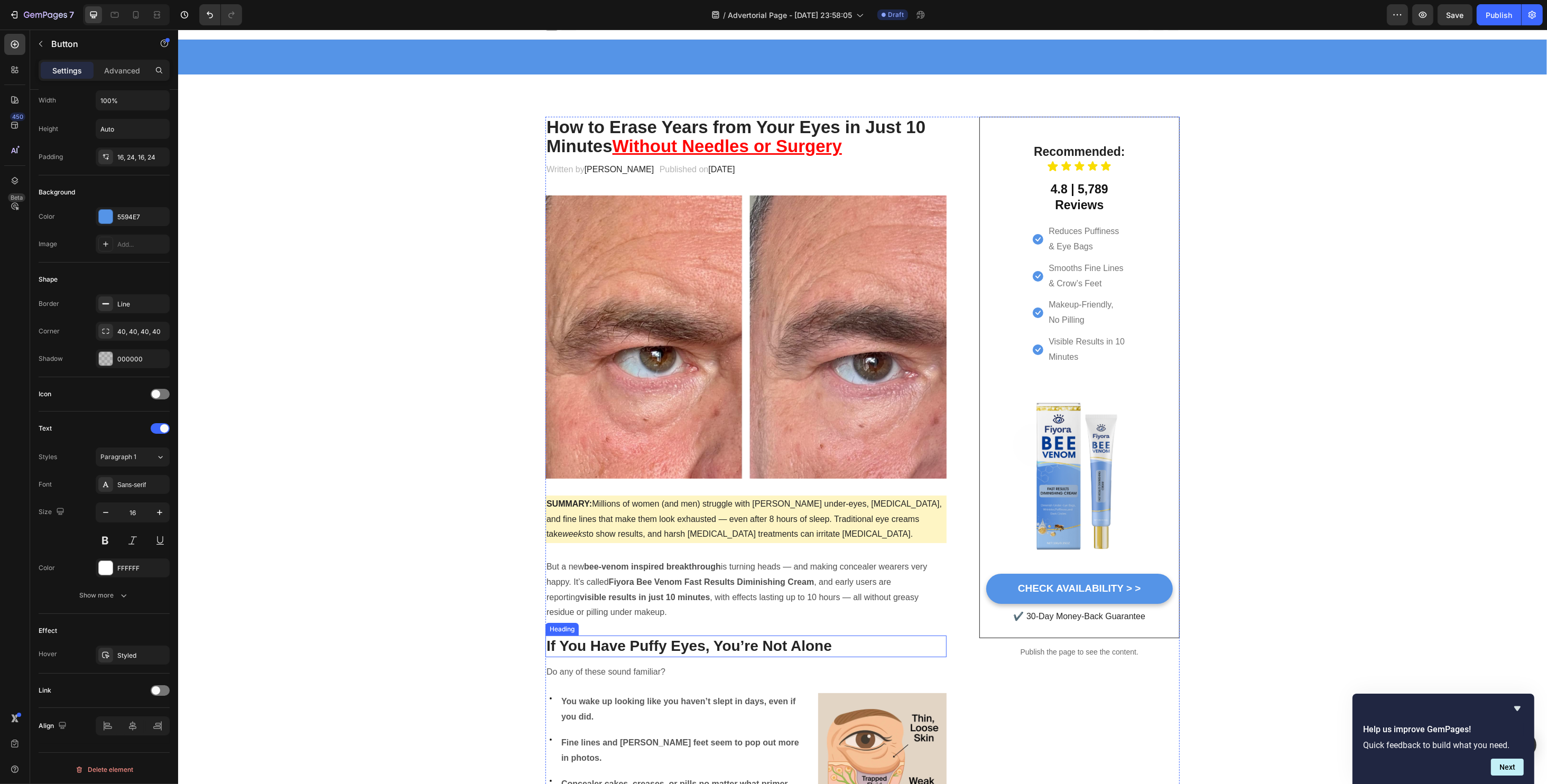
scroll to position [0, 0]
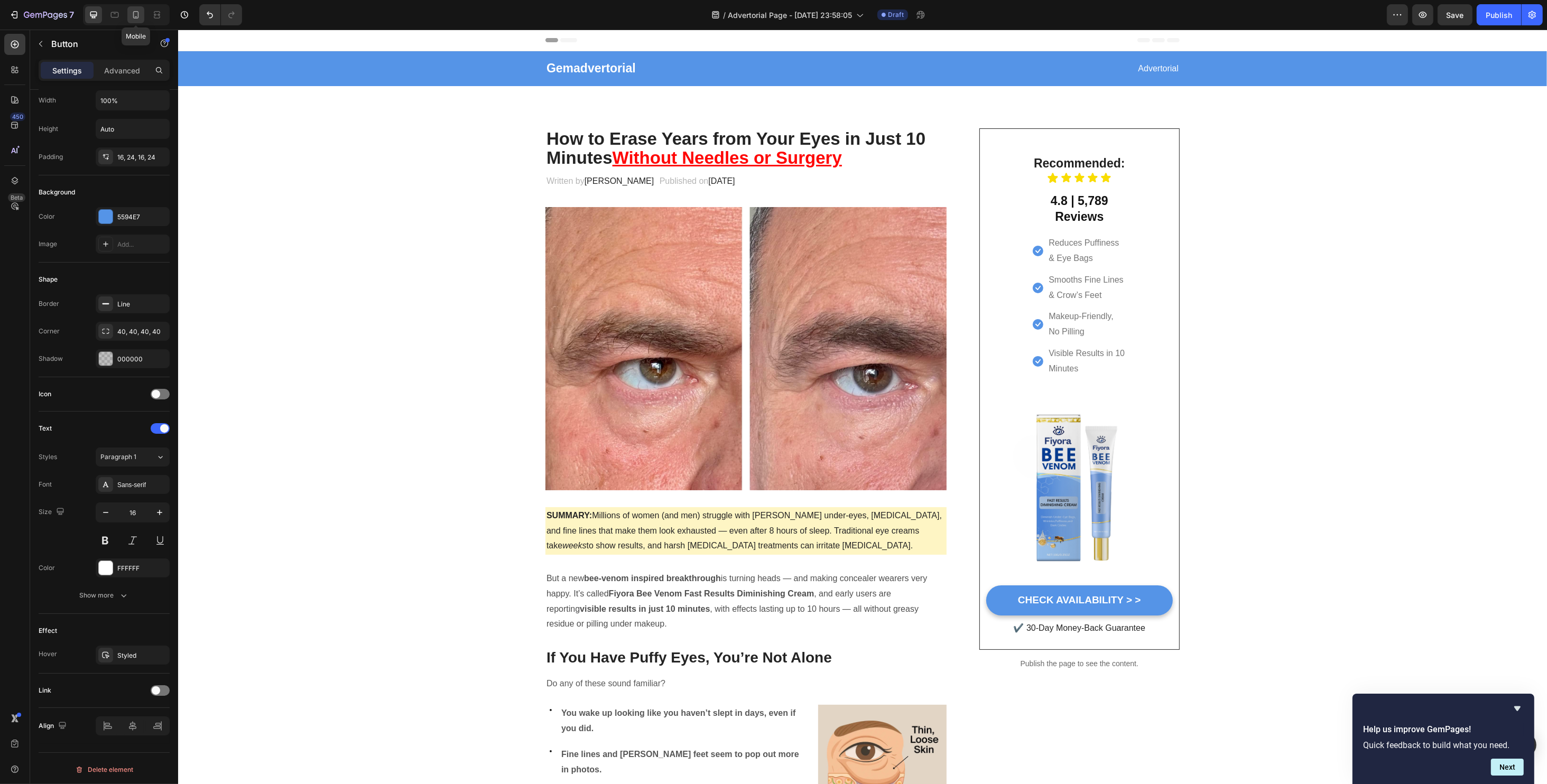
click at [140, 19] on icon at bounding box center [136, 15] width 11 height 11
type input "14"
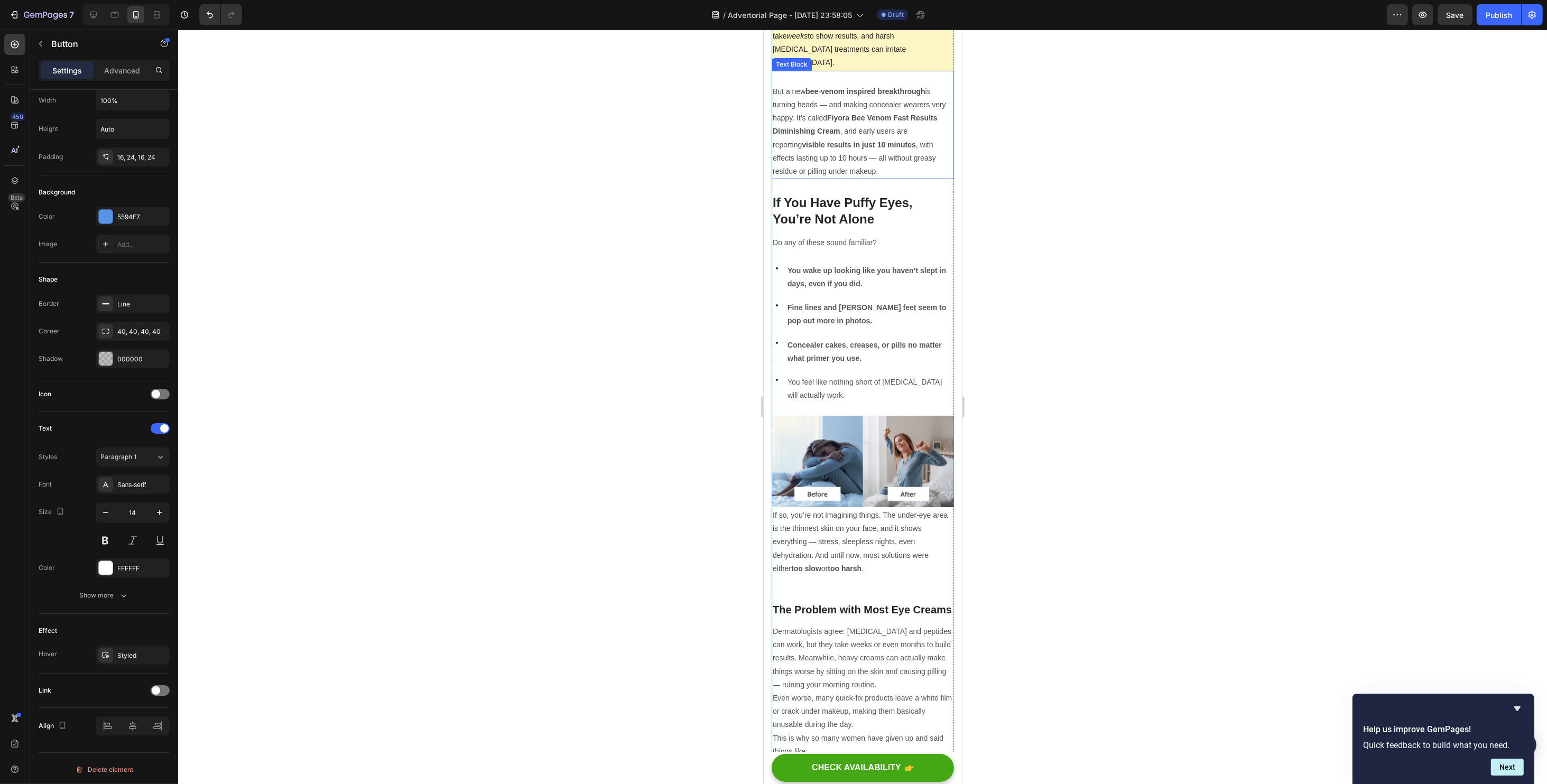
scroll to position [493, 0]
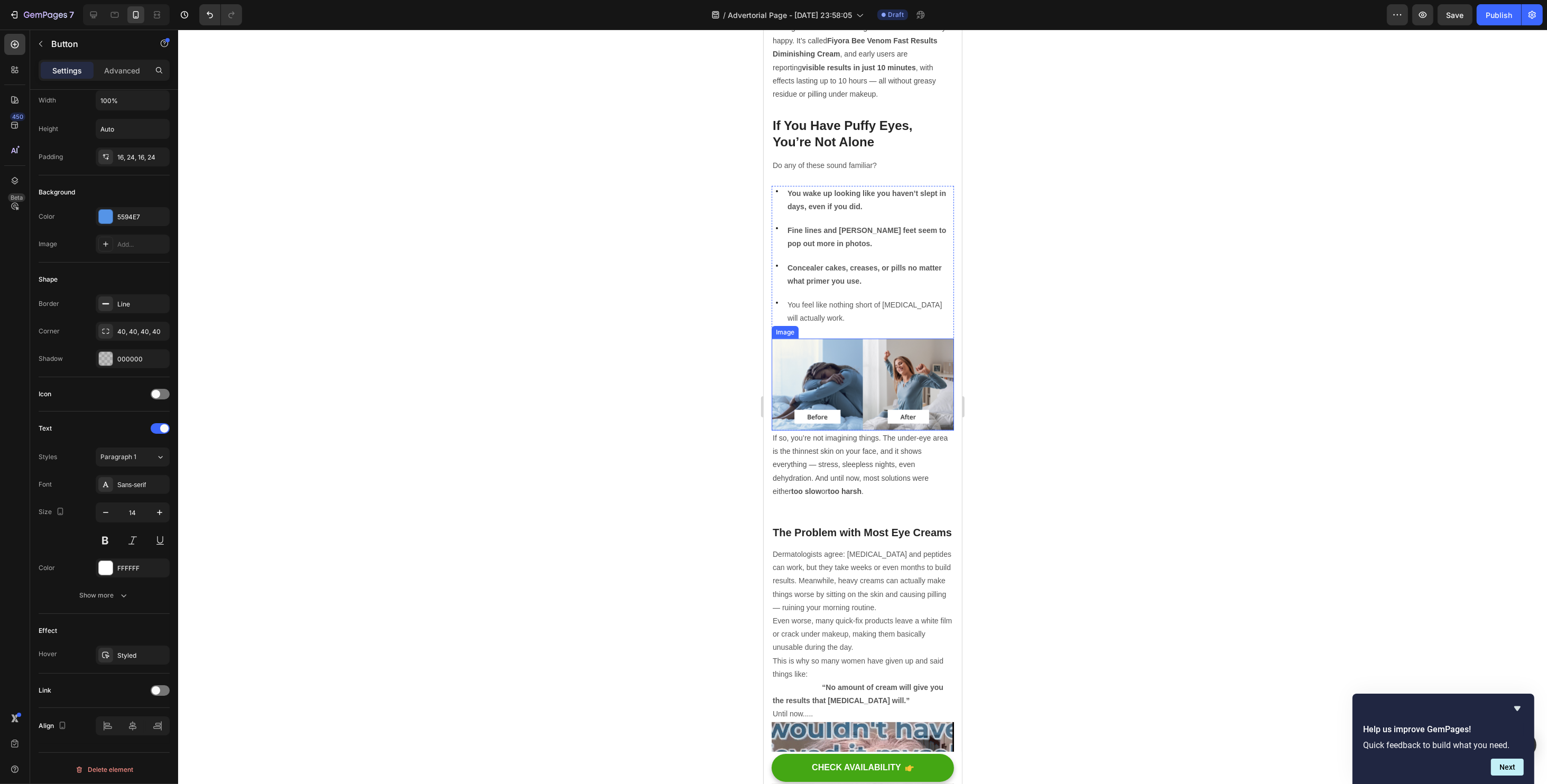
click at [876, 357] on img at bounding box center [862, 385] width 182 height 92
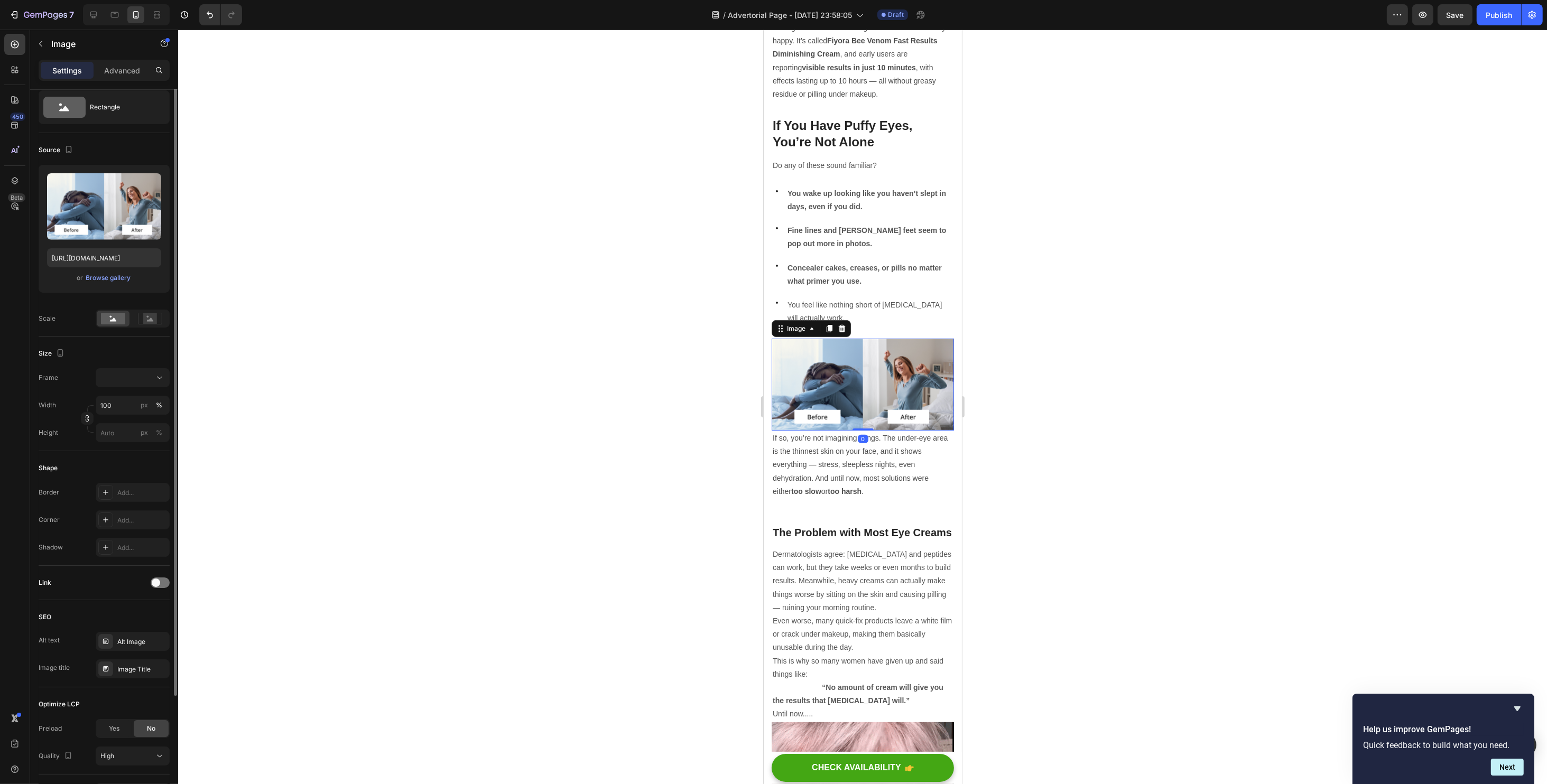
scroll to position [0, 0]
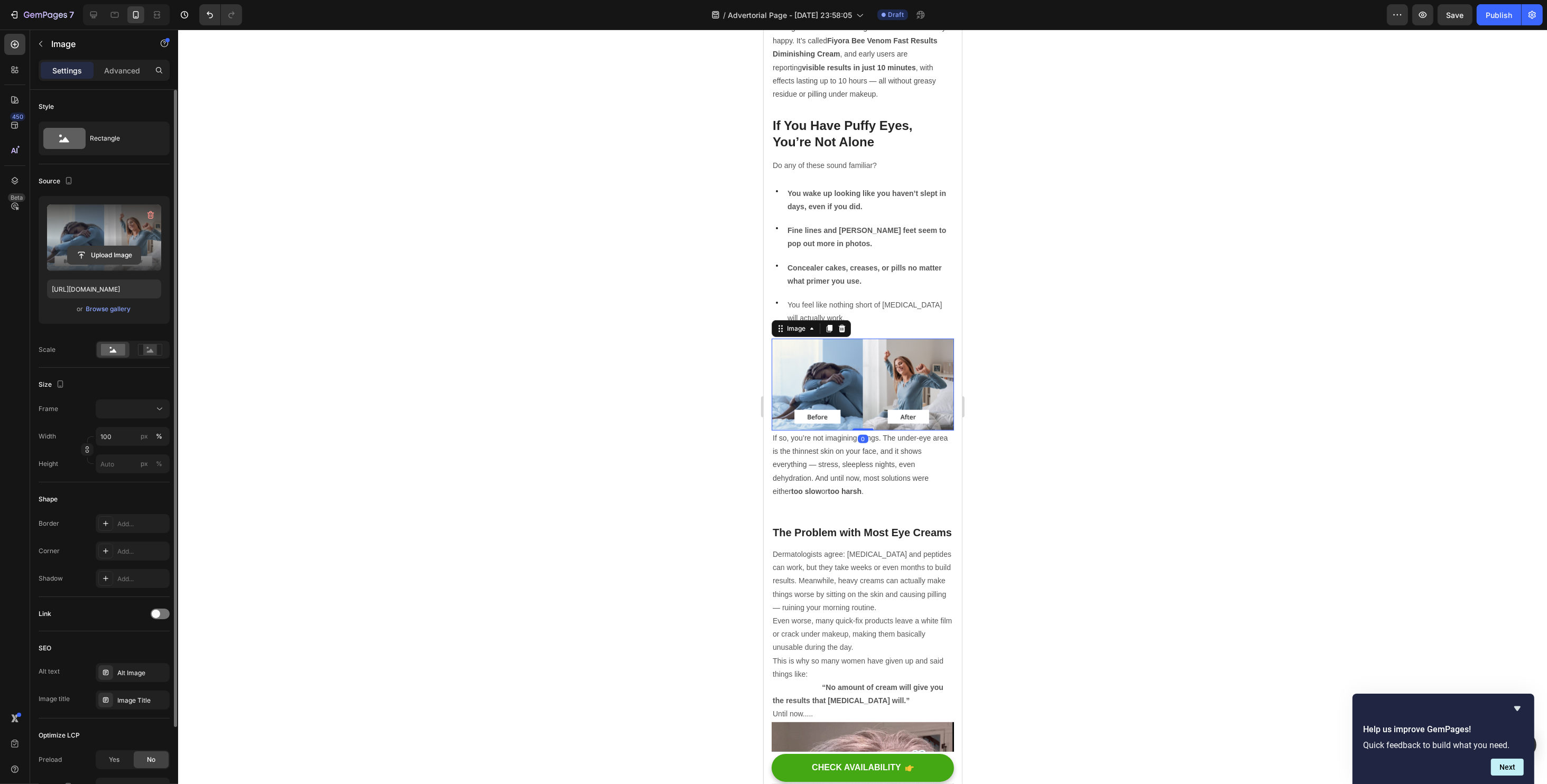
click at [93, 246] on input "file" at bounding box center [104, 255] width 73 height 18
type input "https://cdn.shopify.com/s/files/1/0734/2427/3508/files/gempages_584043591488242…"
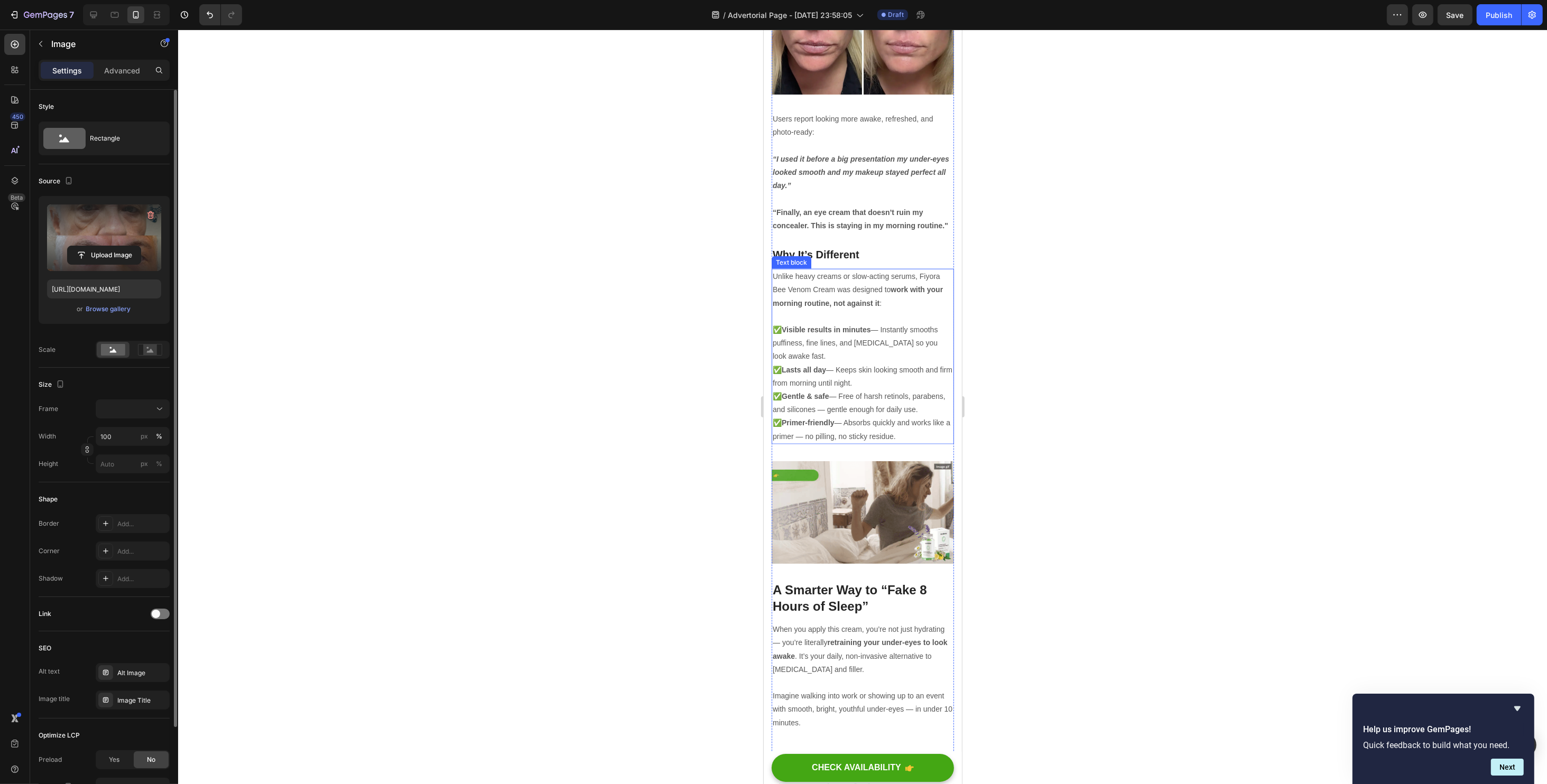
scroll to position [2255, 0]
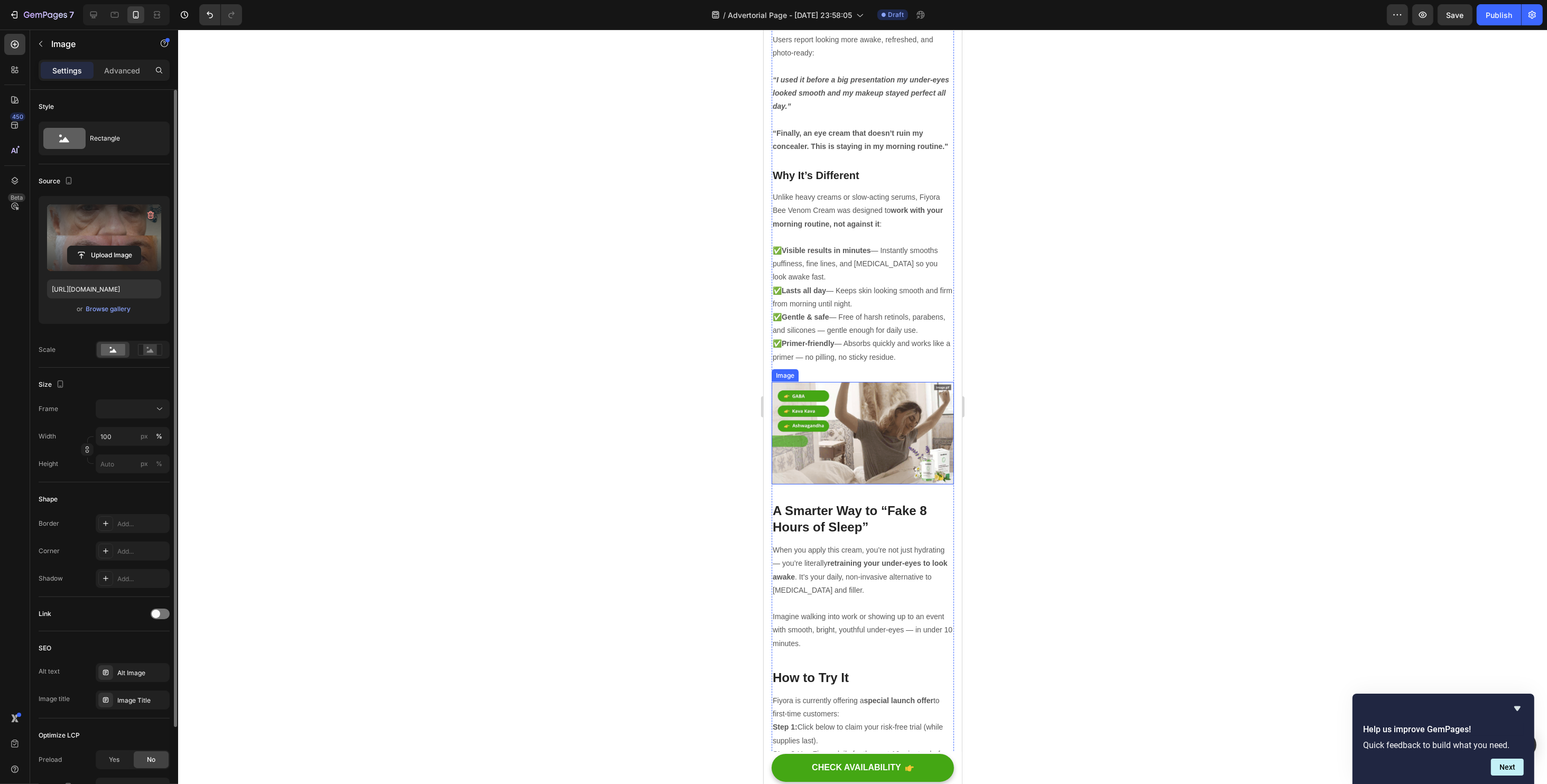
click at [849, 386] on img at bounding box center [862, 434] width 182 height 103
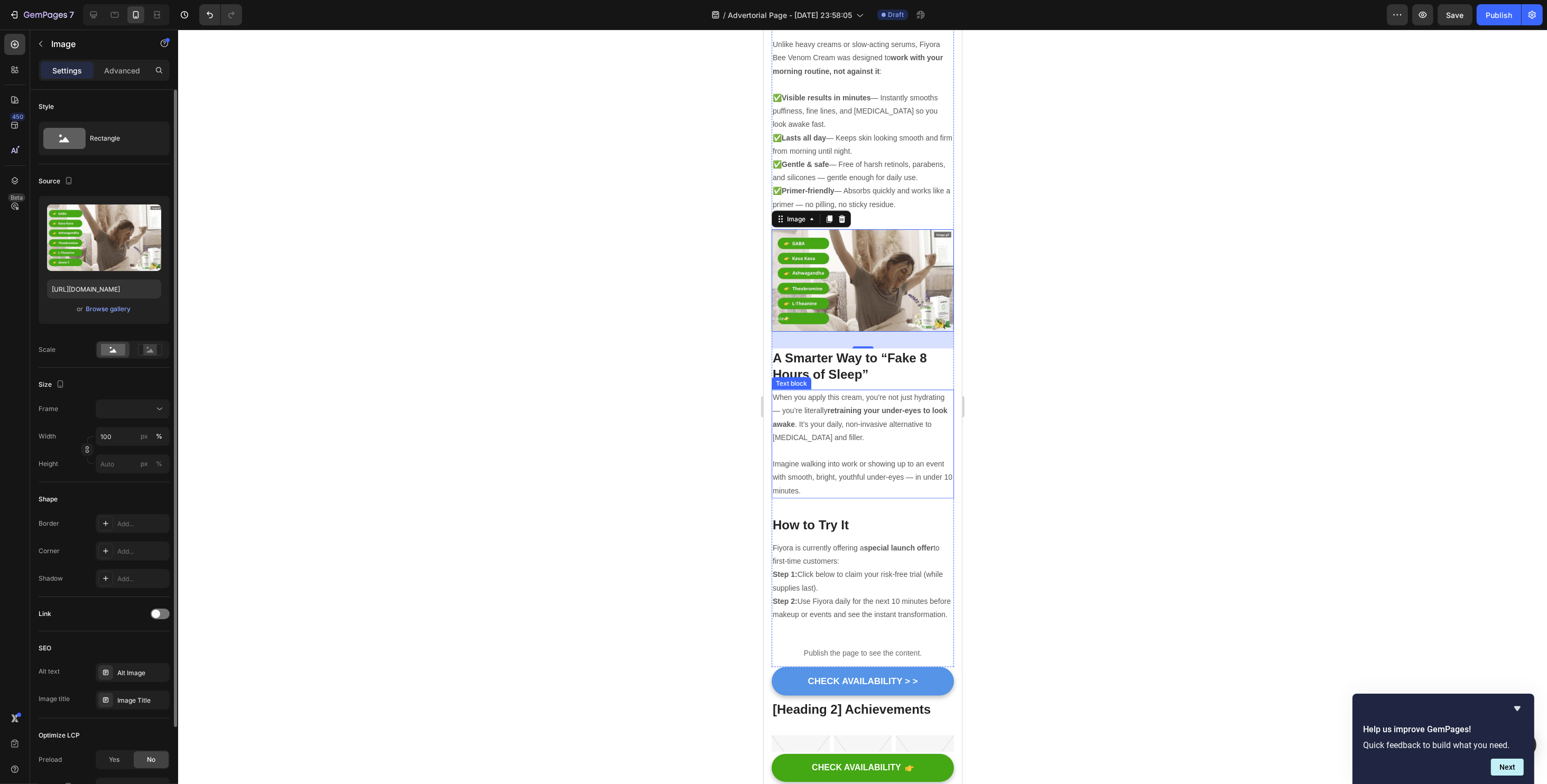
scroll to position [2396, 0]
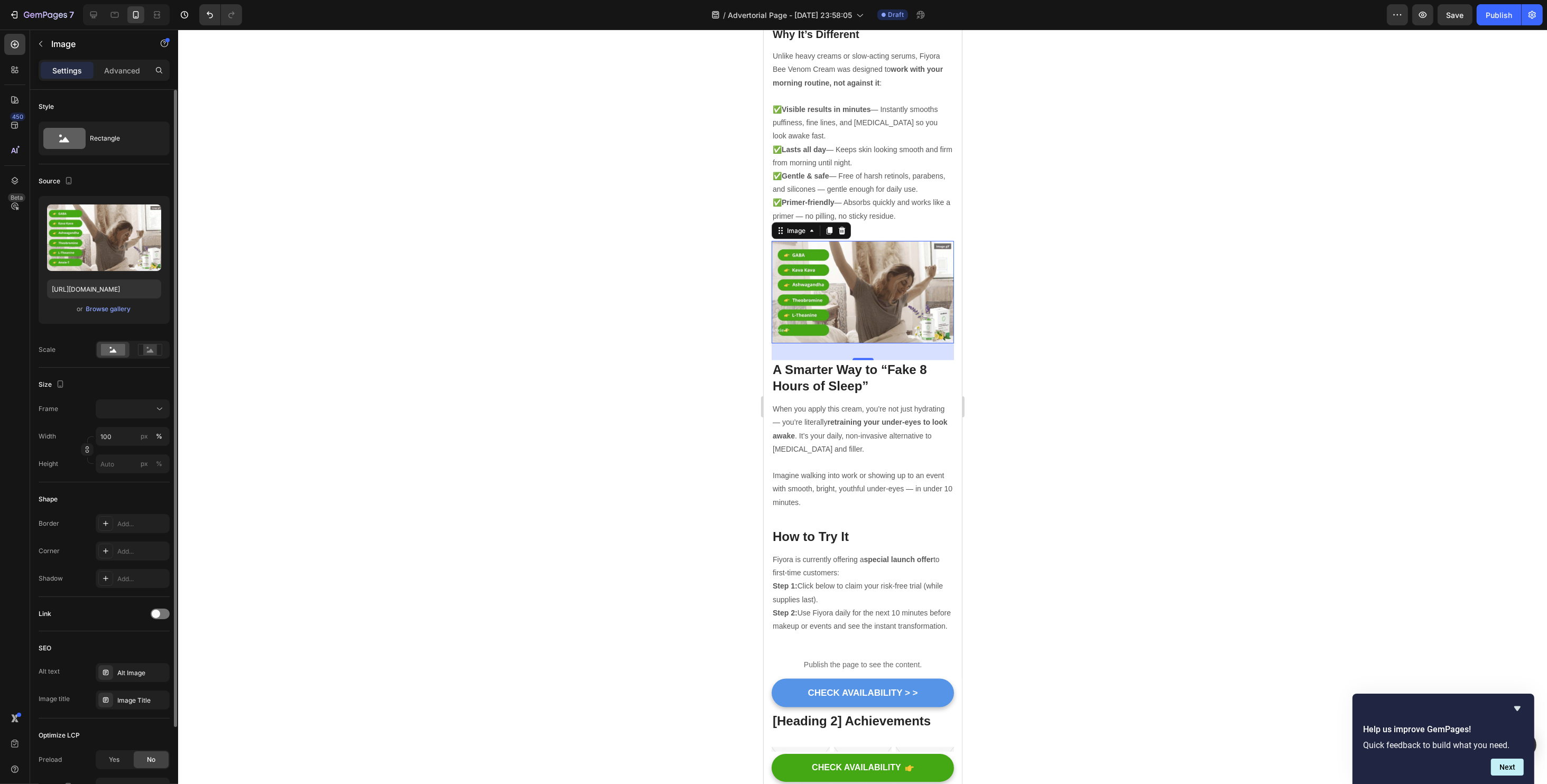
click at [856, 284] on img at bounding box center [862, 293] width 182 height 103
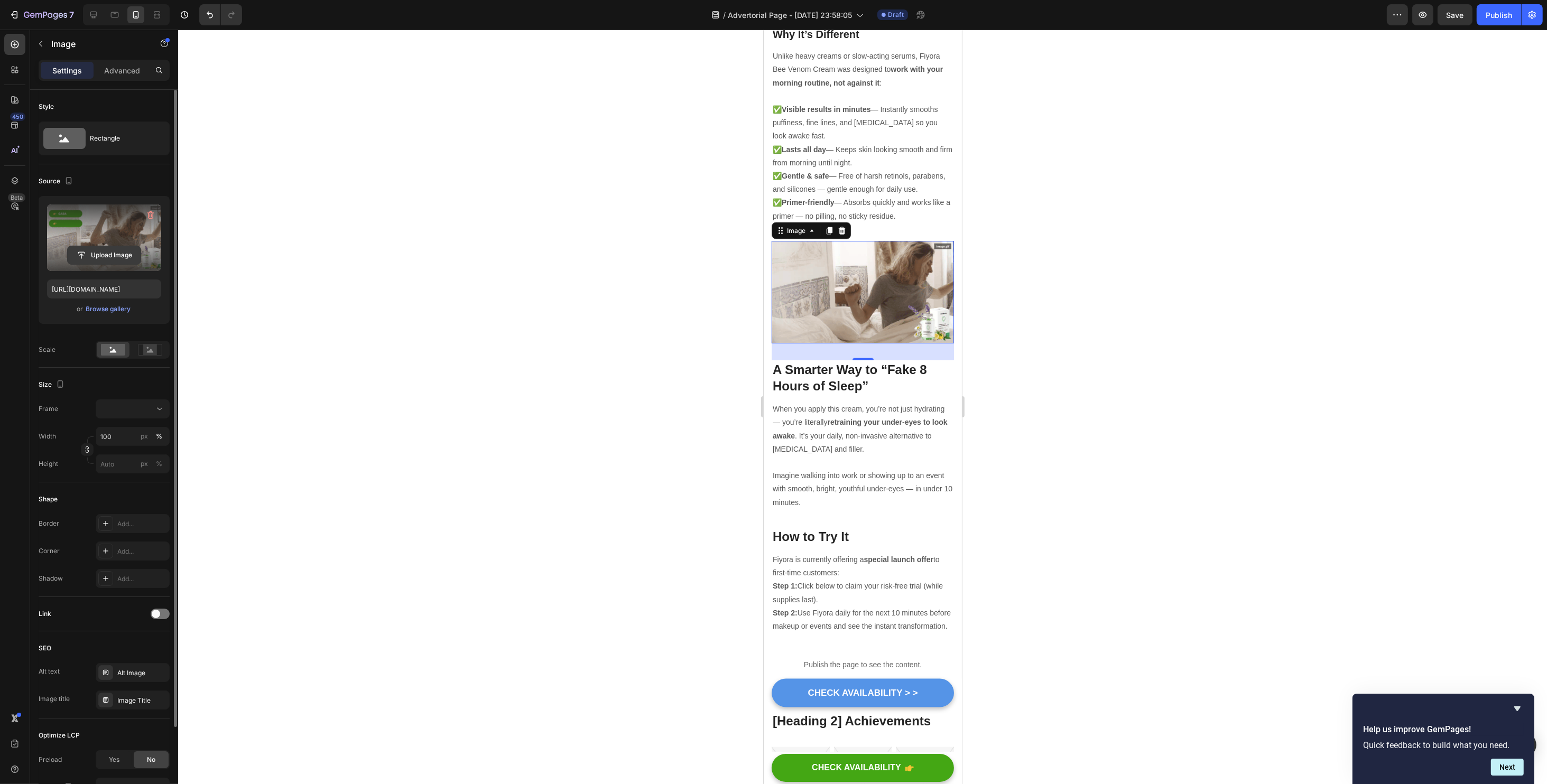
click at [106, 259] on input "file" at bounding box center [104, 255] width 73 height 18
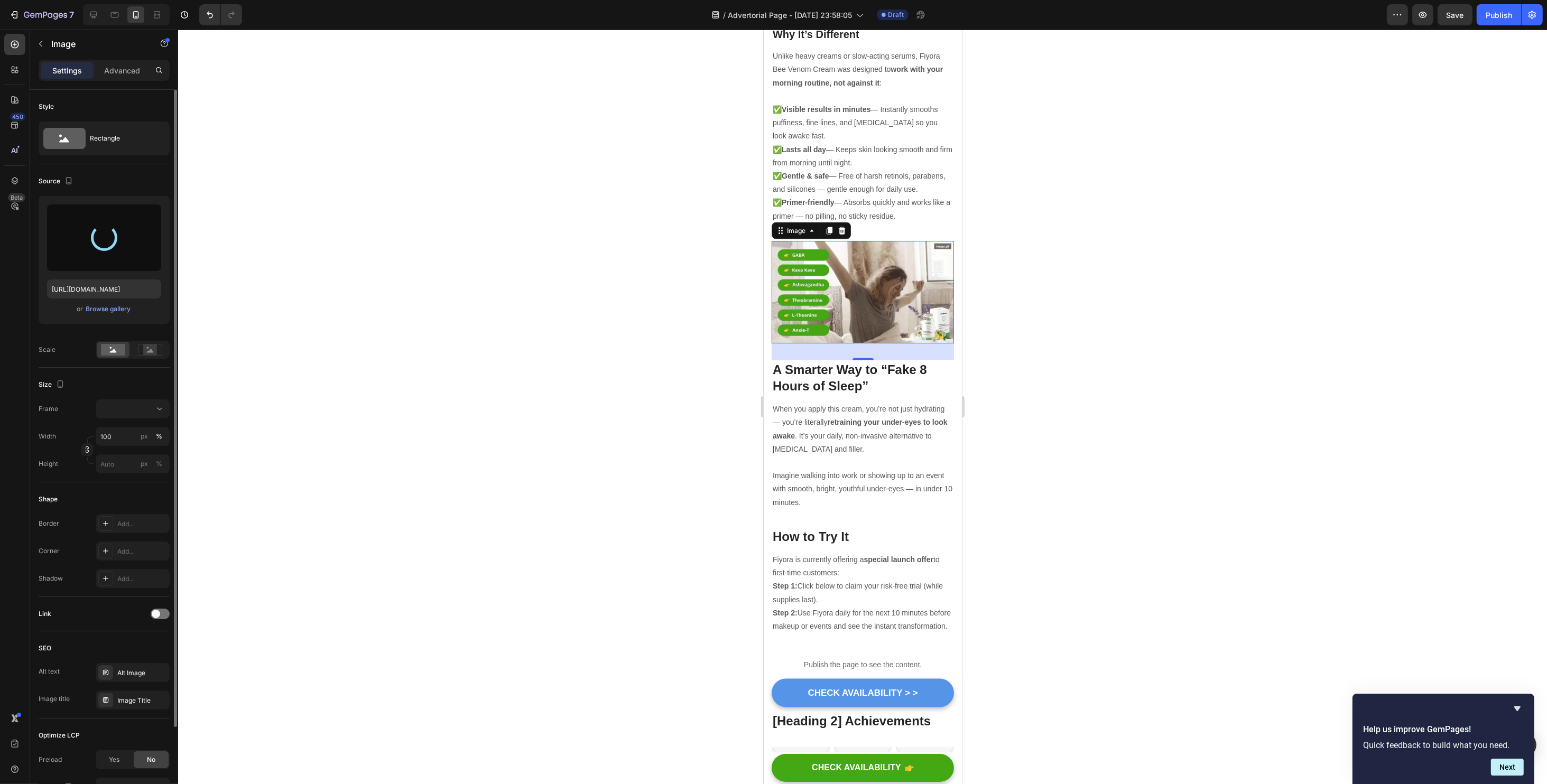
type input "https://cdn.shopify.com/s/files/1/0734/2427/3508/files/gempages_584043591488242…"
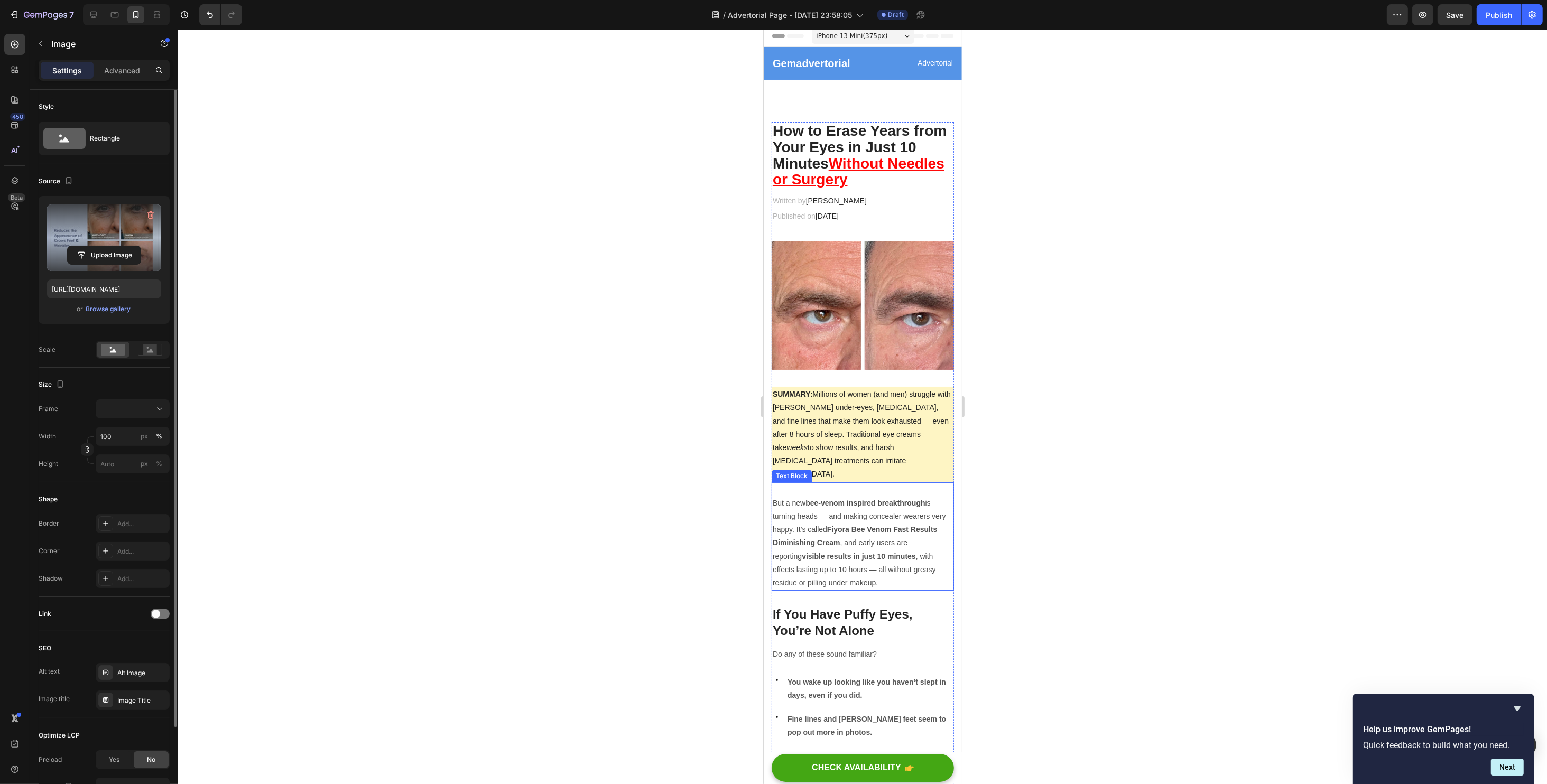
scroll to position [0, 0]
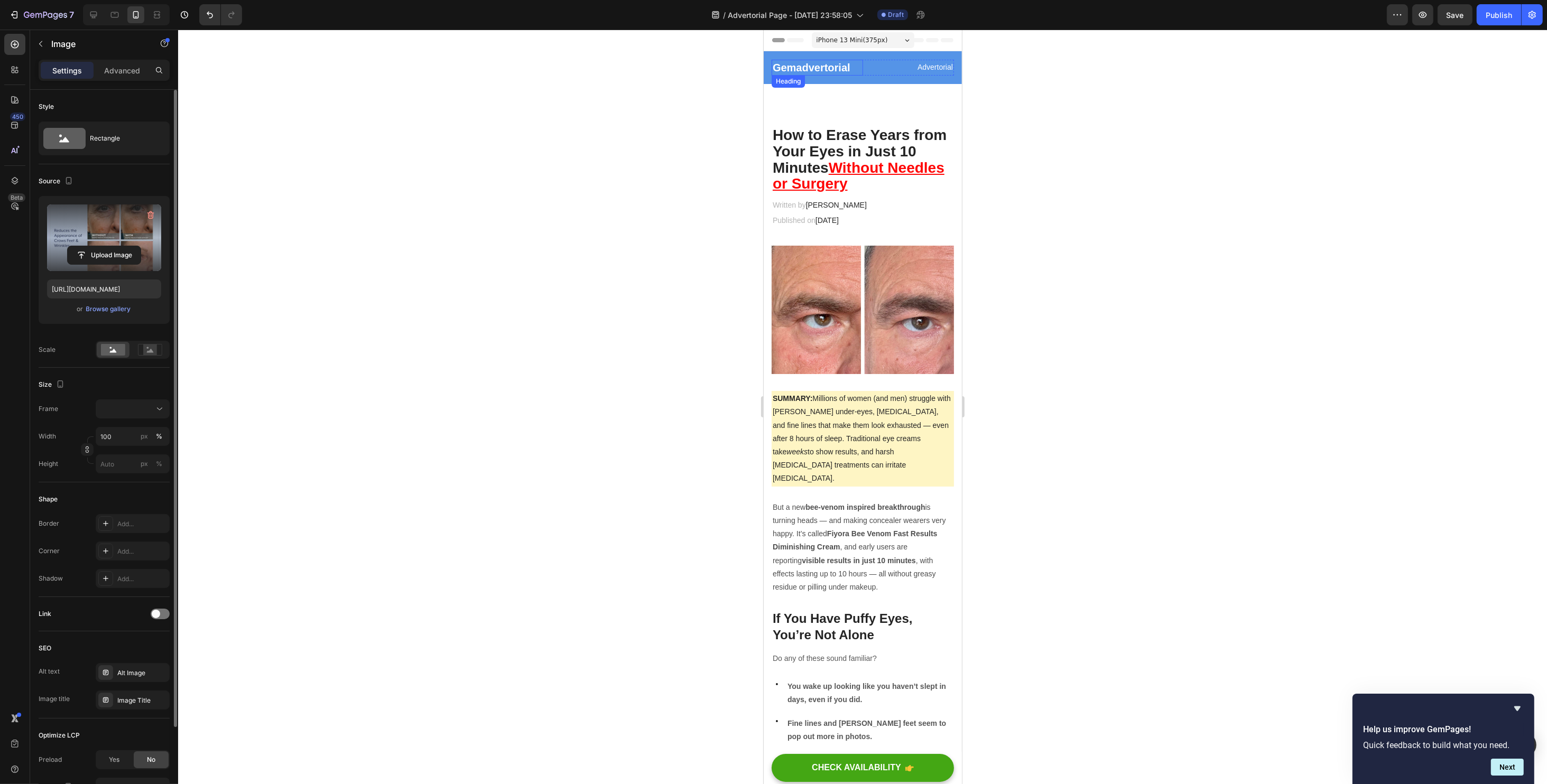
click at [814, 71] on p "Gemadvertorial" at bounding box center [817, 68] width 90 height 14
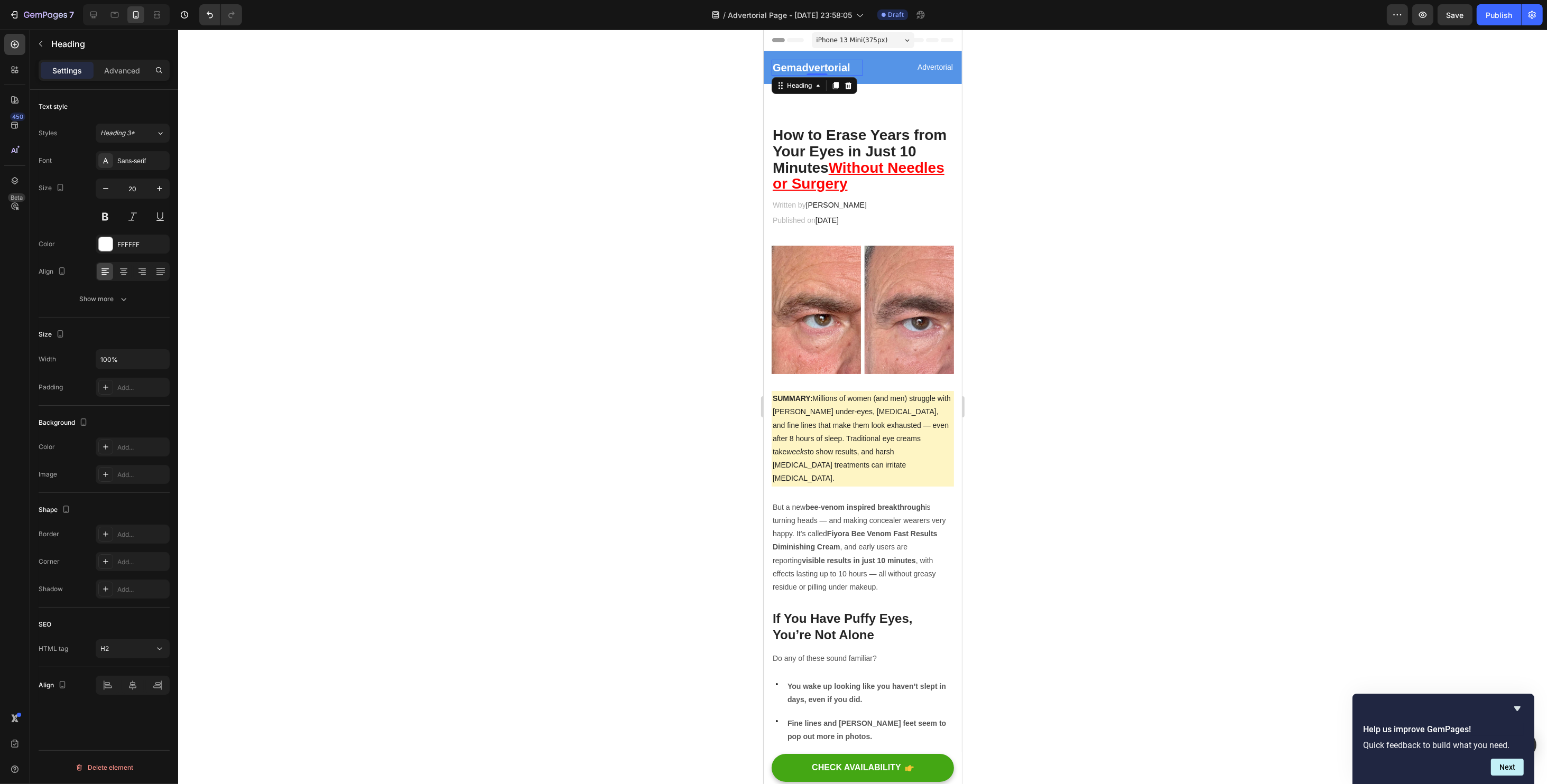
click at [813, 71] on p "Gemadvertorial" at bounding box center [817, 68] width 90 height 14
click at [95, 19] on icon at bounding box center [93, 15] width 11 height 11
type input "23"
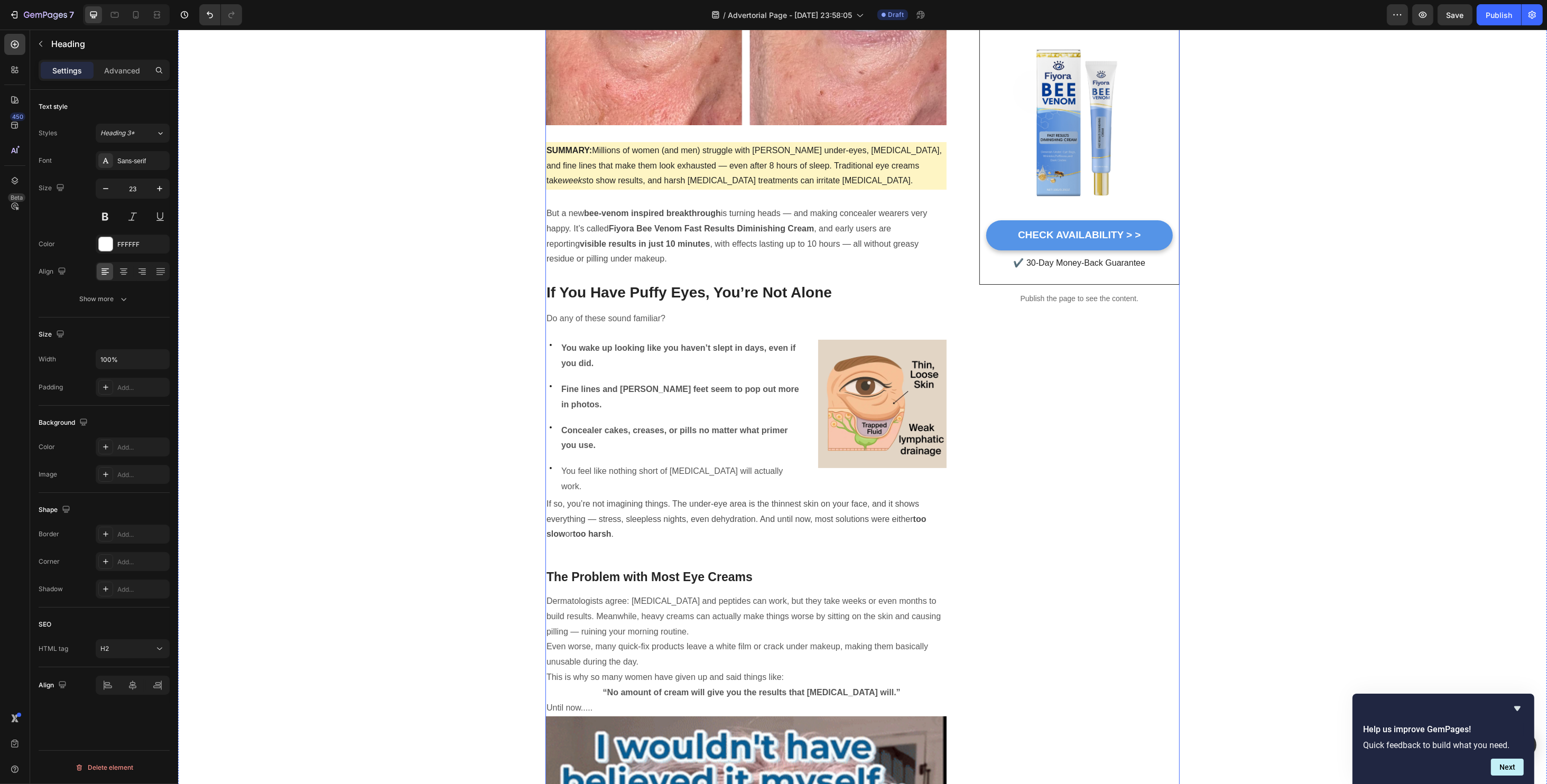
scroll to position [423, 0]
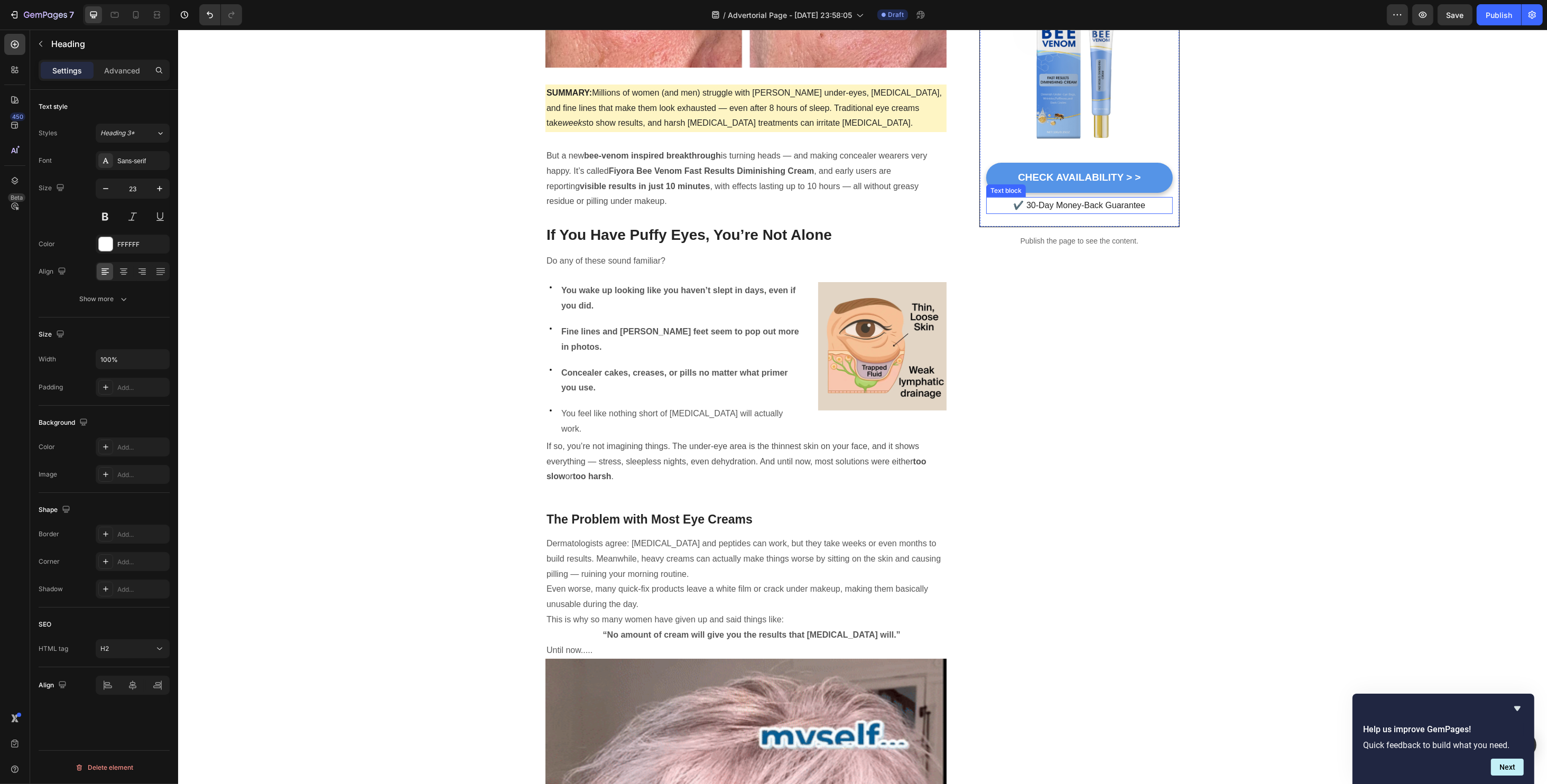
click at [1041, 208] on p "✔️ 30-Day Money-Back Guarantee" at bounding box center [1078, 206] width 185 height 16
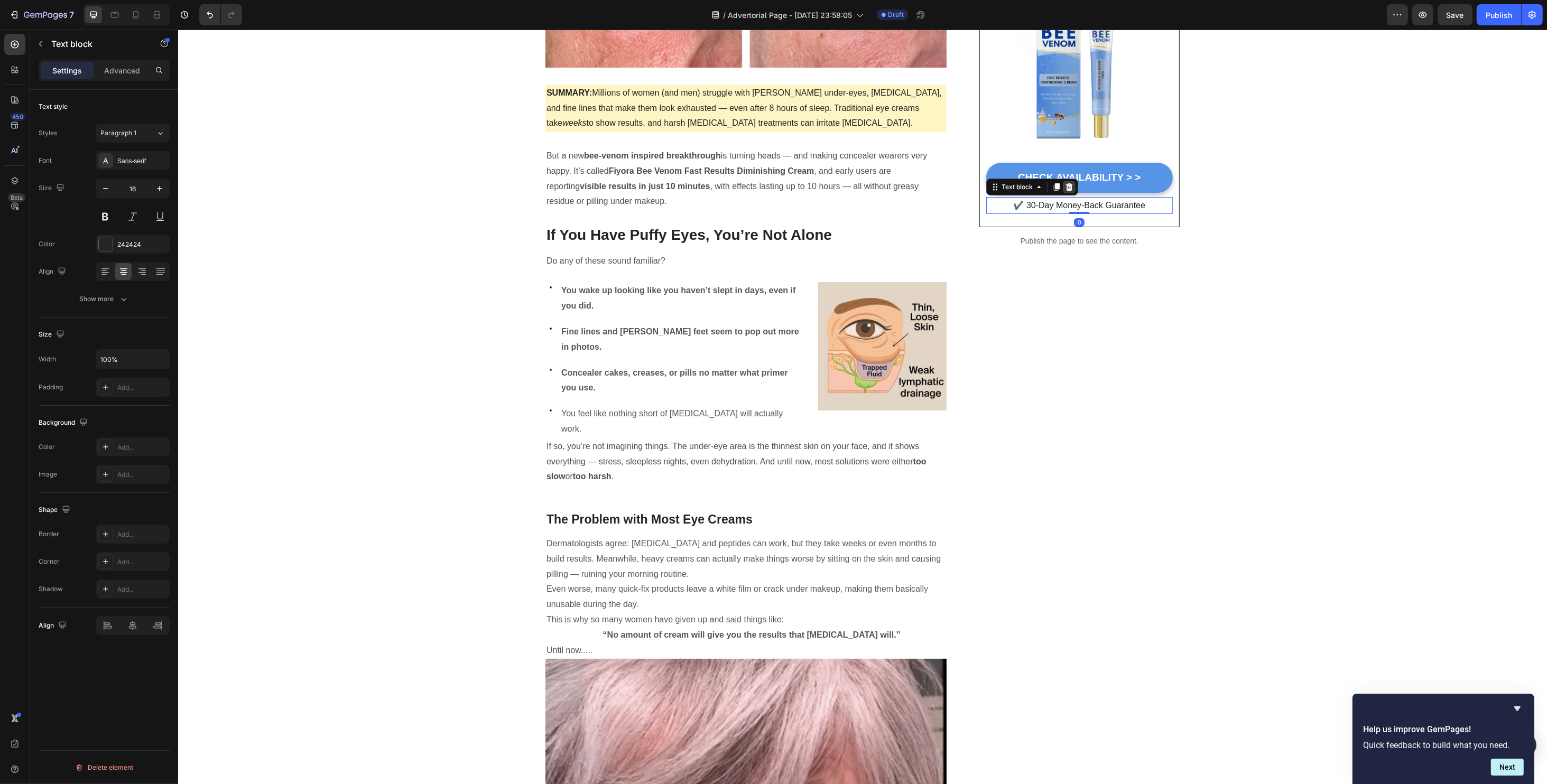
click at [1062, 190] on div at bounding box center [1068, 187] width 12 height 12
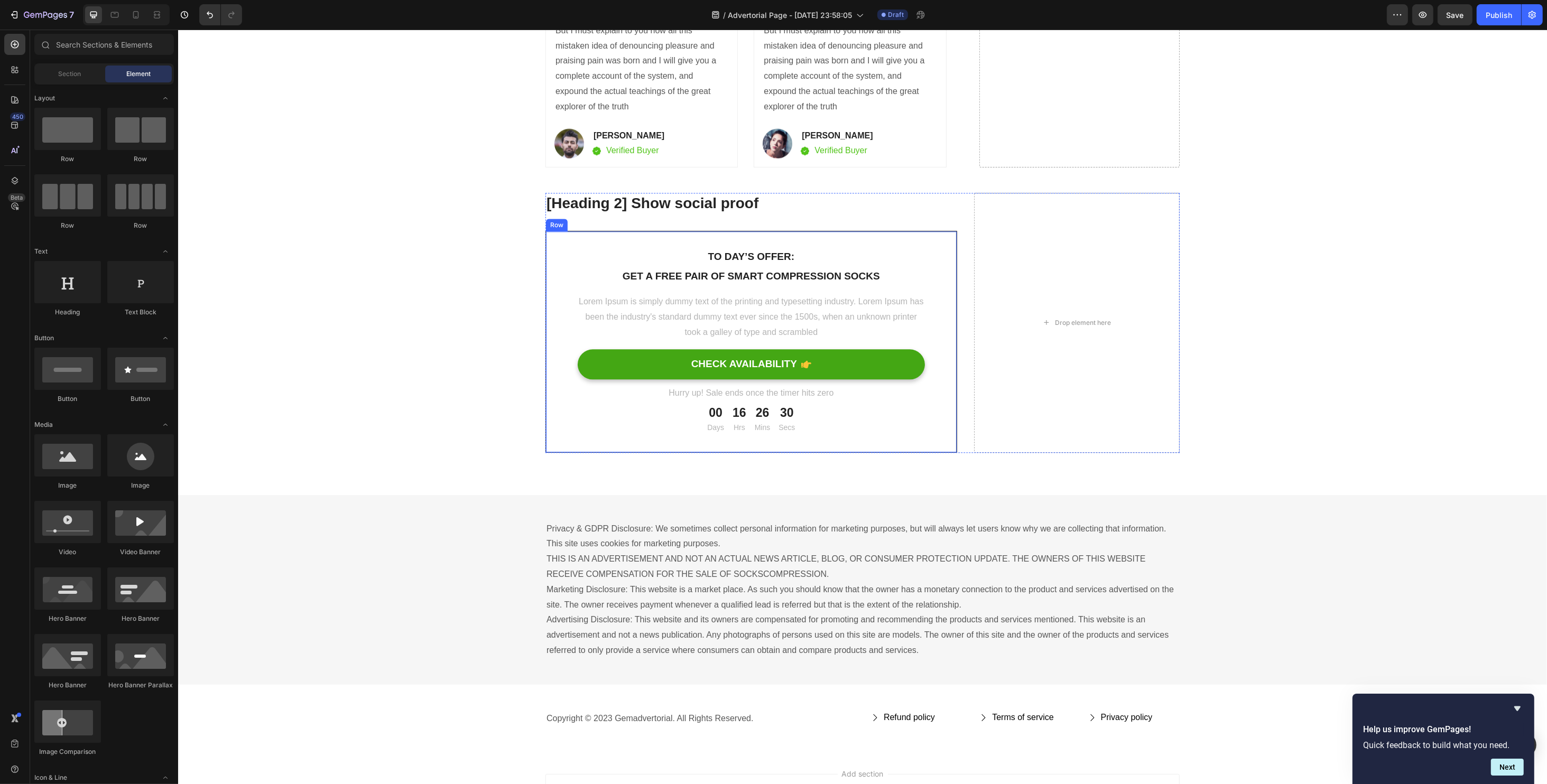
scroll to position [4017, 0]
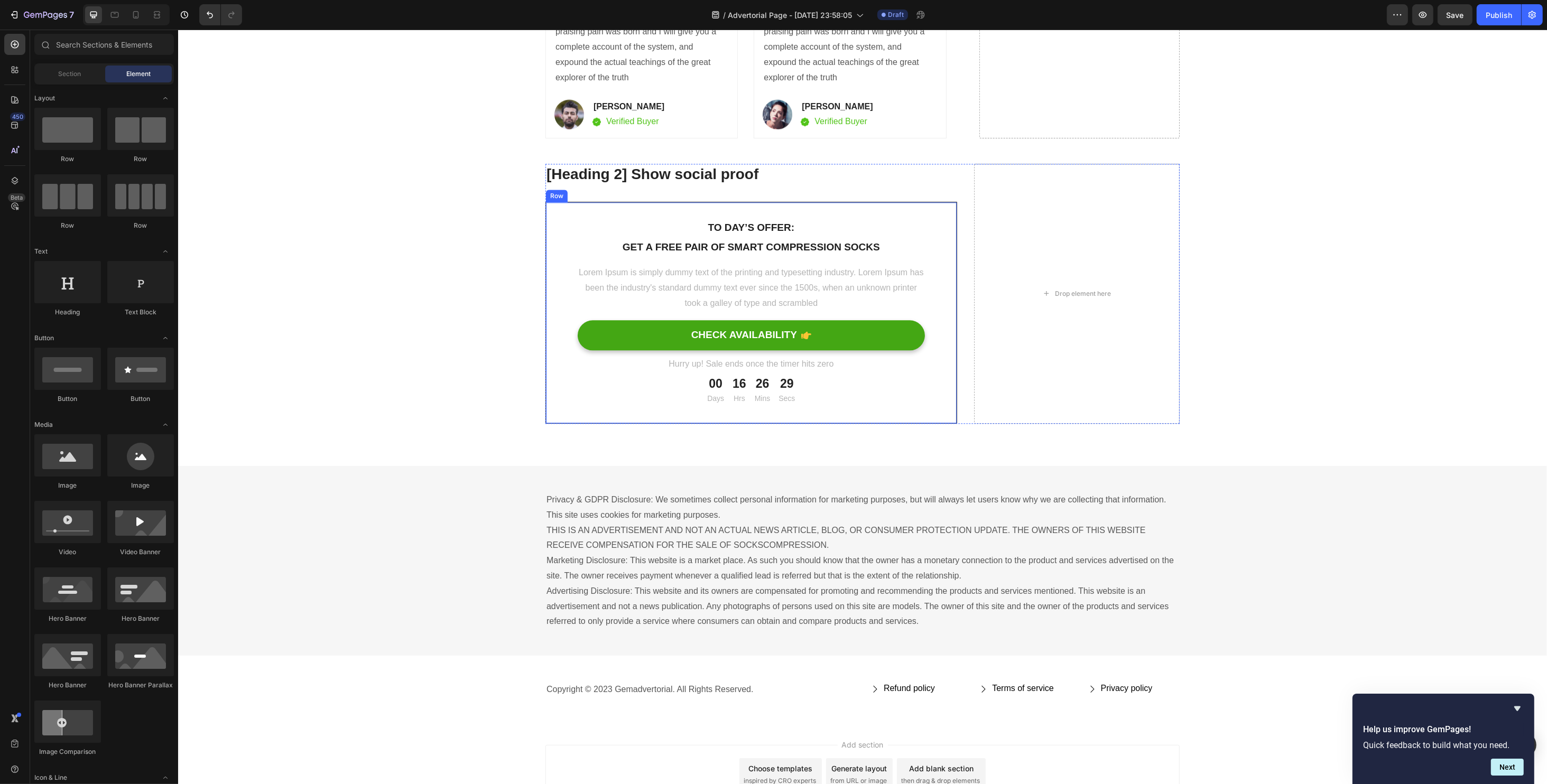
click at [568, 220] on div "To day’s offer: Text block Get a free pair of smart compression socks Text bloc…" at bounding box center [751, 312] width 412 height 222
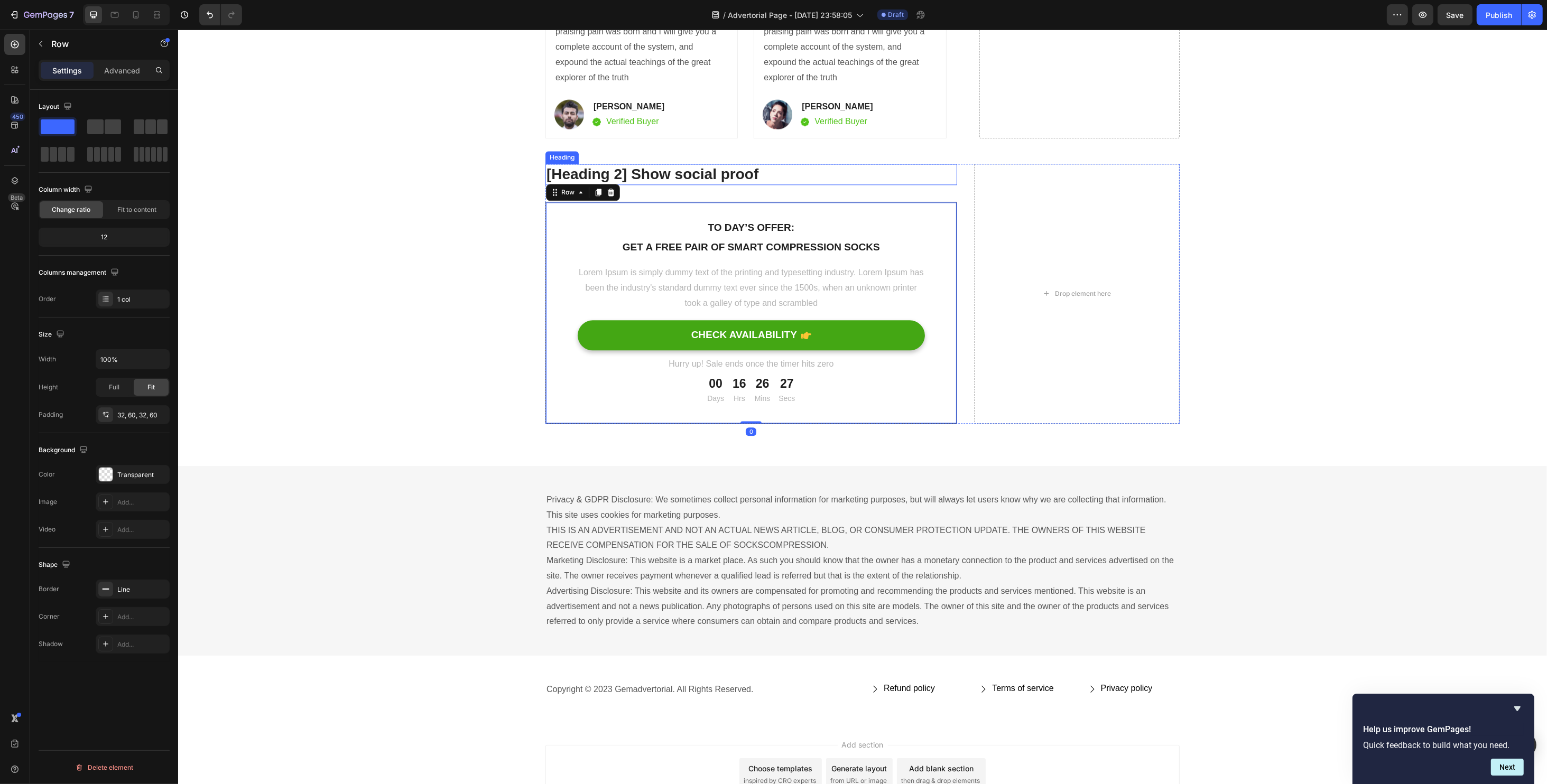
click at [934, 176] on p "[Heading 2] Show social proof" at bounding box center [751, 174] width 410 height 19
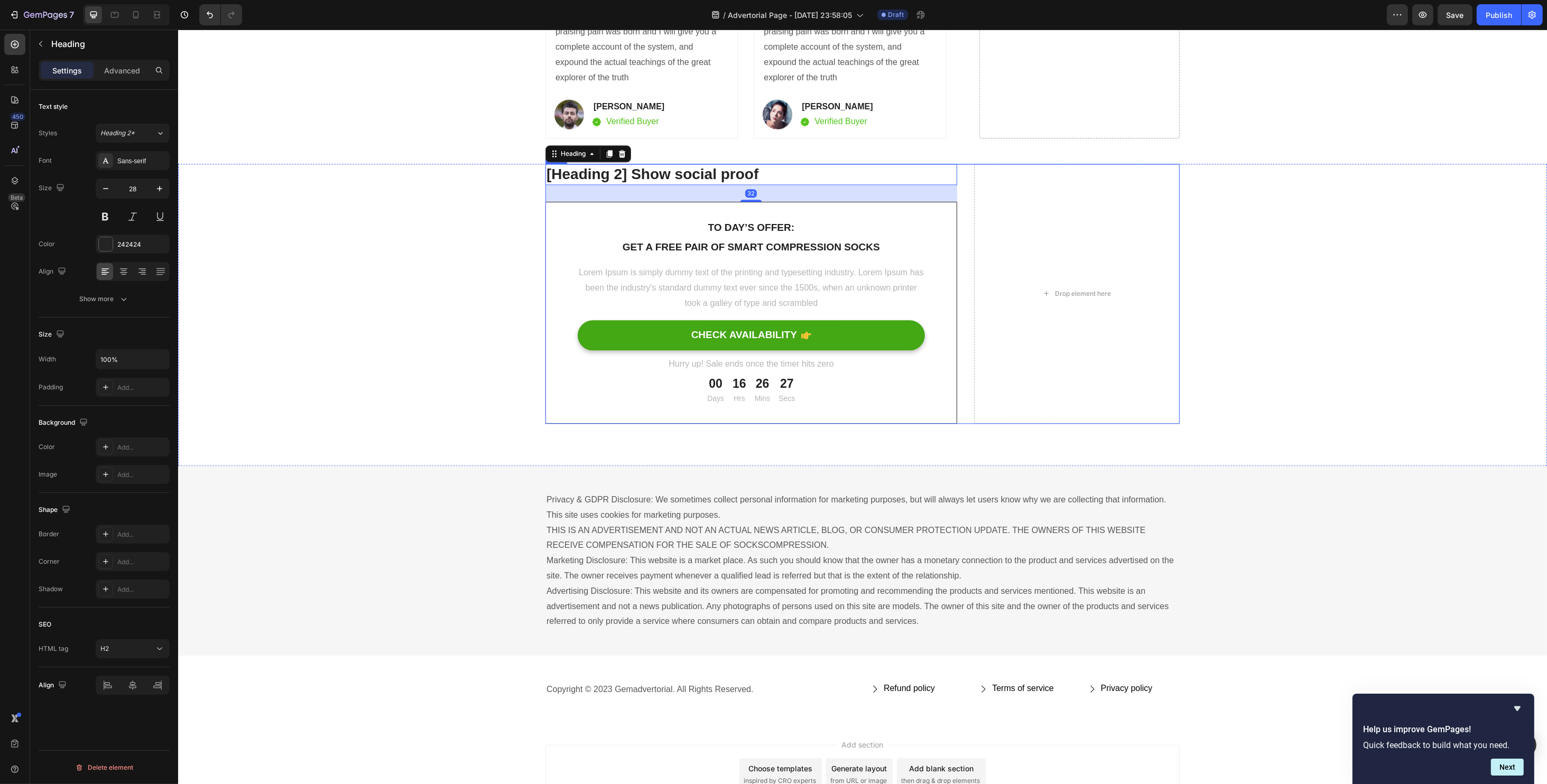
click at [963, 181] on div "[Heading 2] Show social proof Heading 32 To day’s offer: Text block Get a free …" at bounding box center [862, 294] width 635 height 260
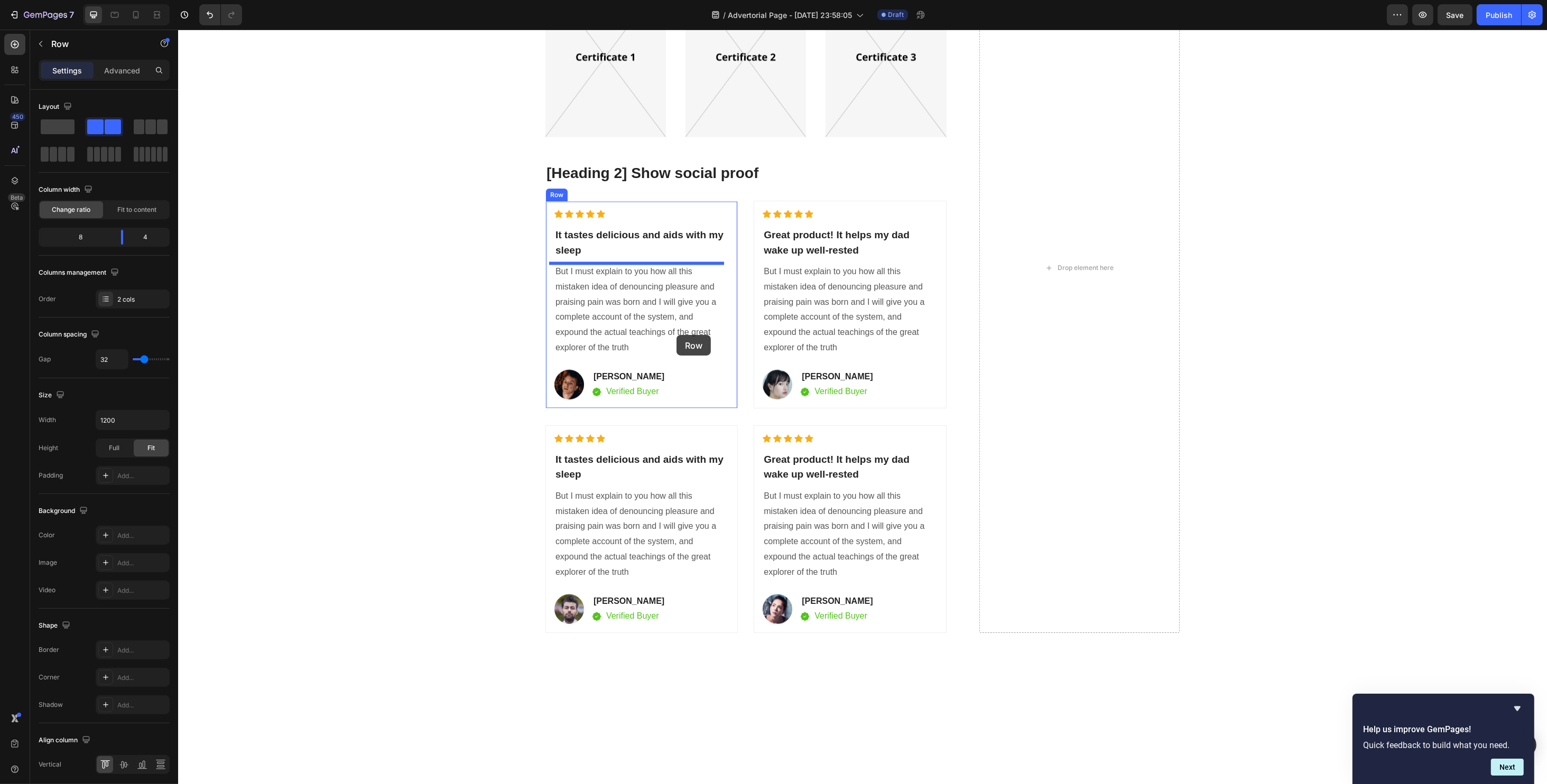
scroll to position [3100, 0]
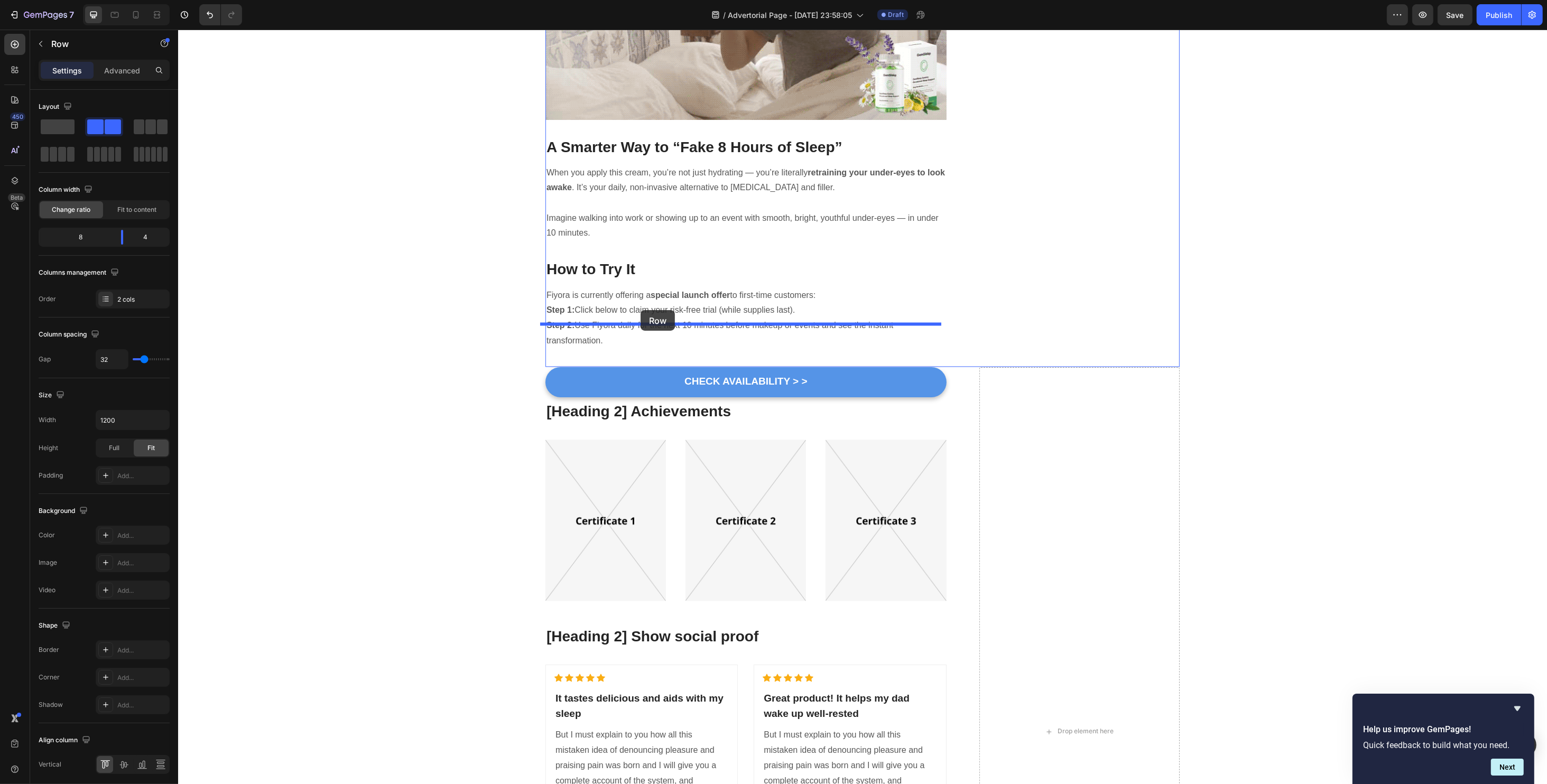
drag, startPoint x: 547, startPoint y: 156, endPoint x: 640, endPoint y: 310, distance: 179.9
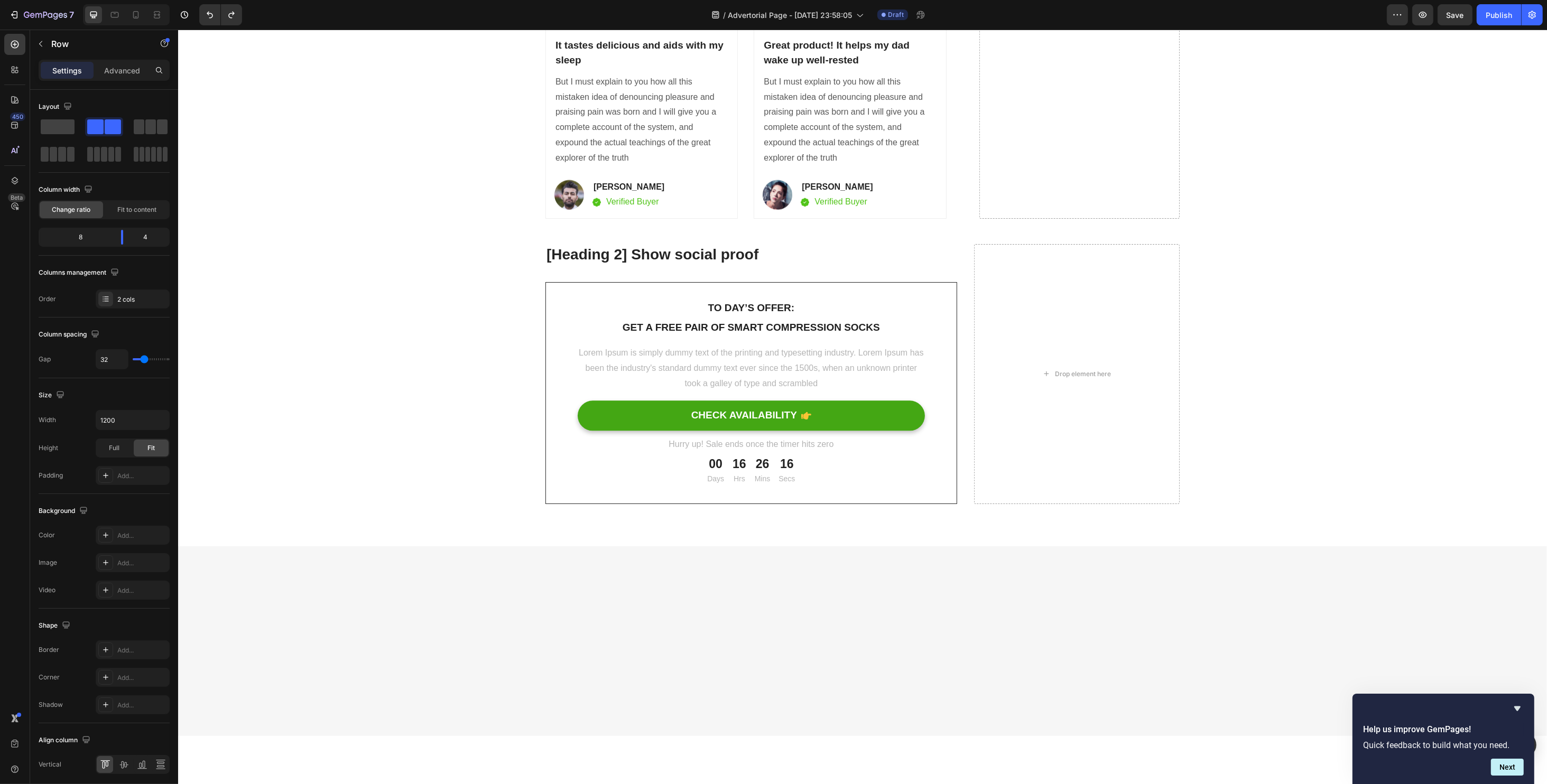
scroll to position [3946, 0]
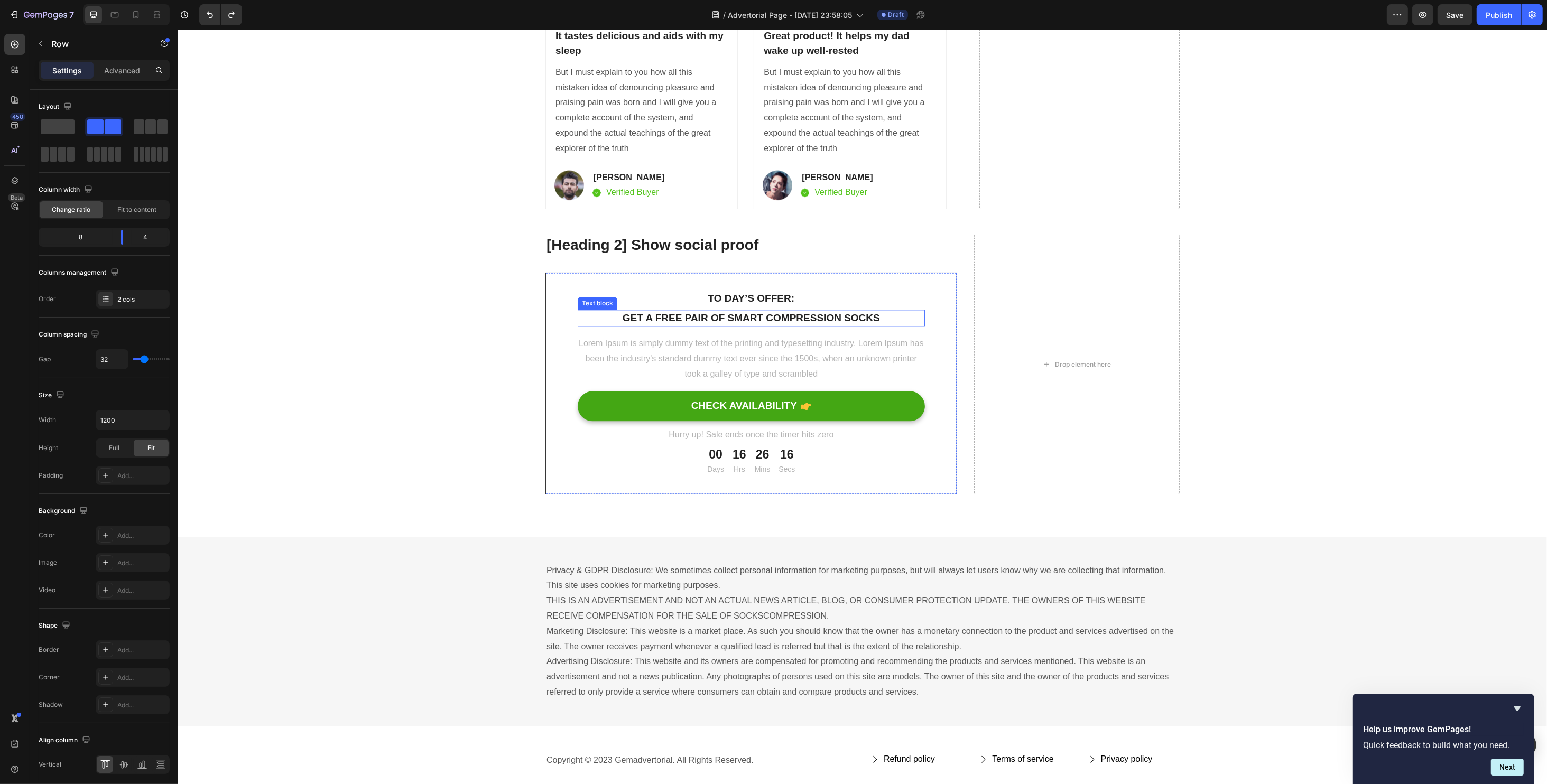
click at [581, 310] on div "Get a free pair of smart compression socks" at bounding box center [751, 318] width 347 height 17
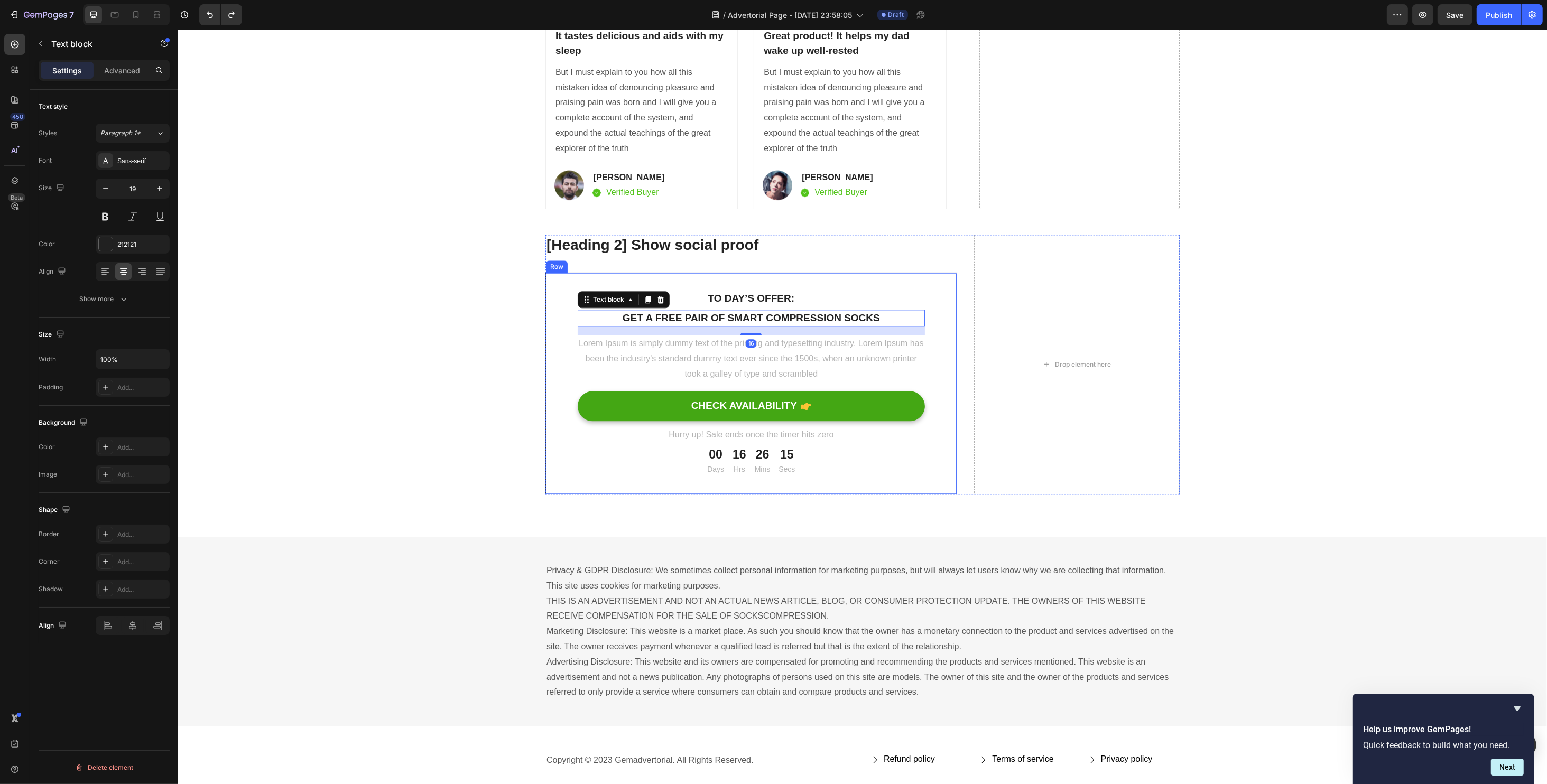
click at [560, 286] on div "To day’s offer: Text block Get a free pair of smart compression socks Text bloc…" at bounding box center [751, 383] width 412 height 222
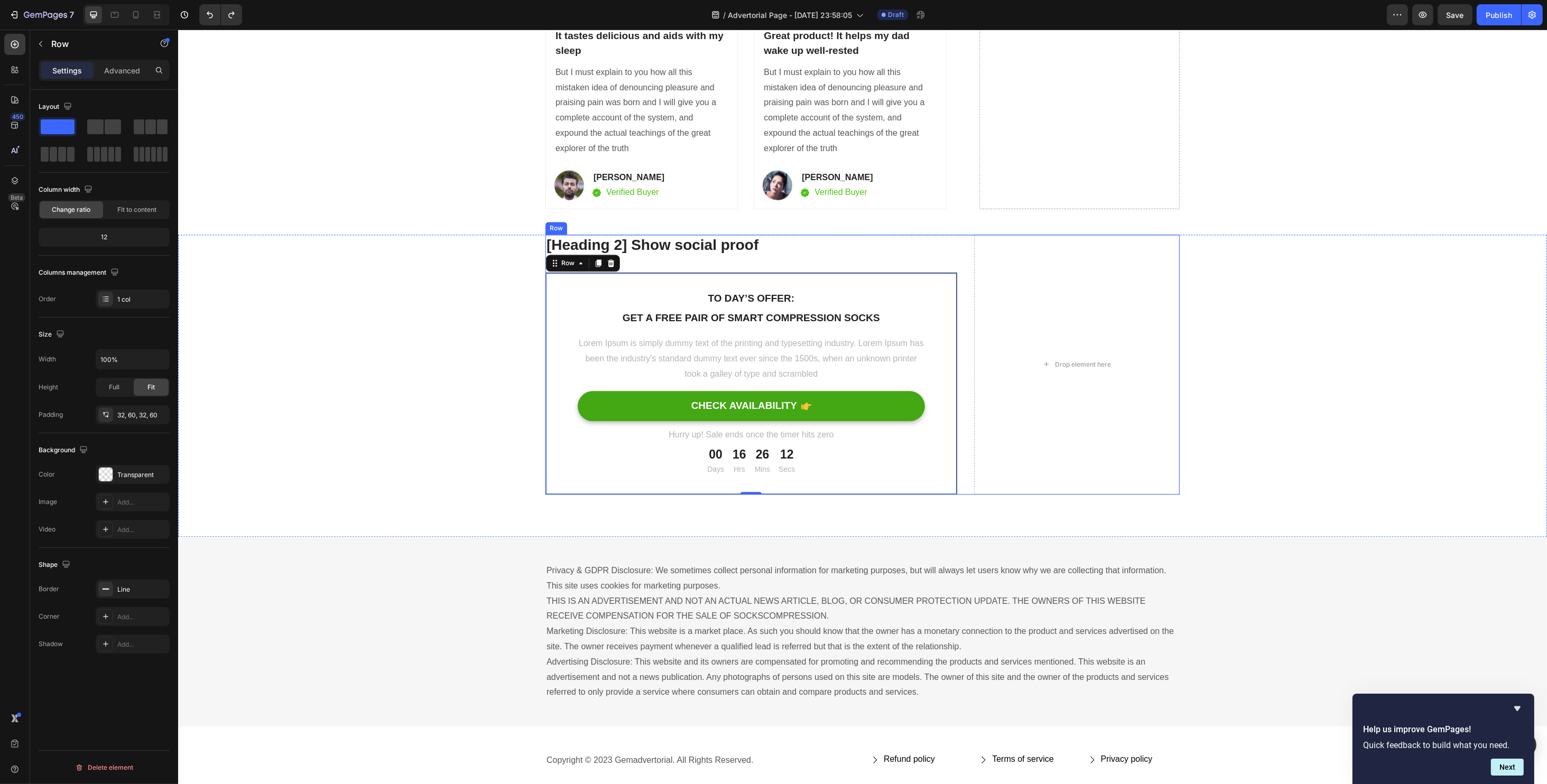
click at [955, 250] on div "[Heading 2] Show social proof Heading To day’s offer: Text block Get a free pai…" at bounding box center [862, 364] width 635 height 260
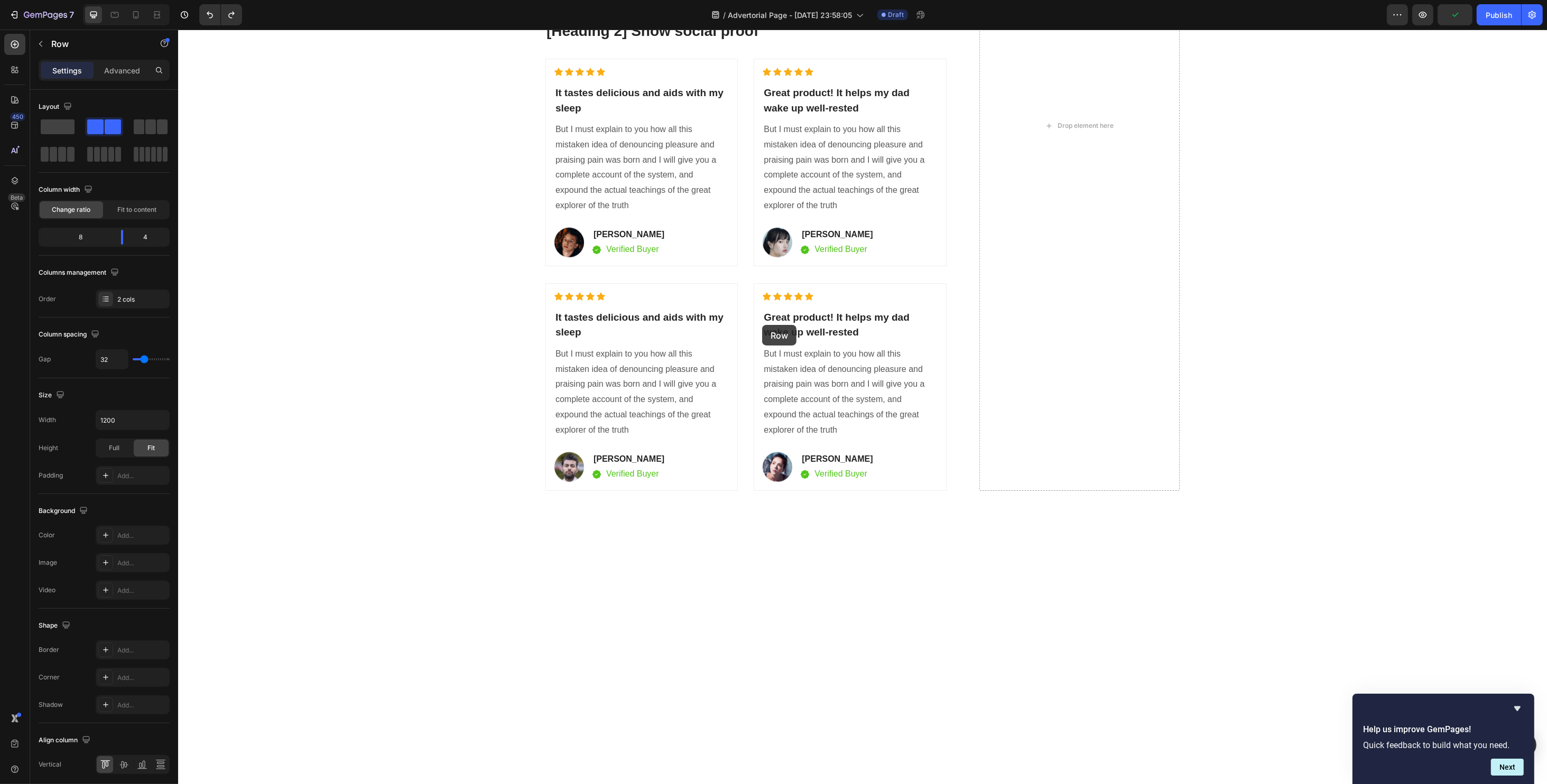
scroll to position [3100, 0]
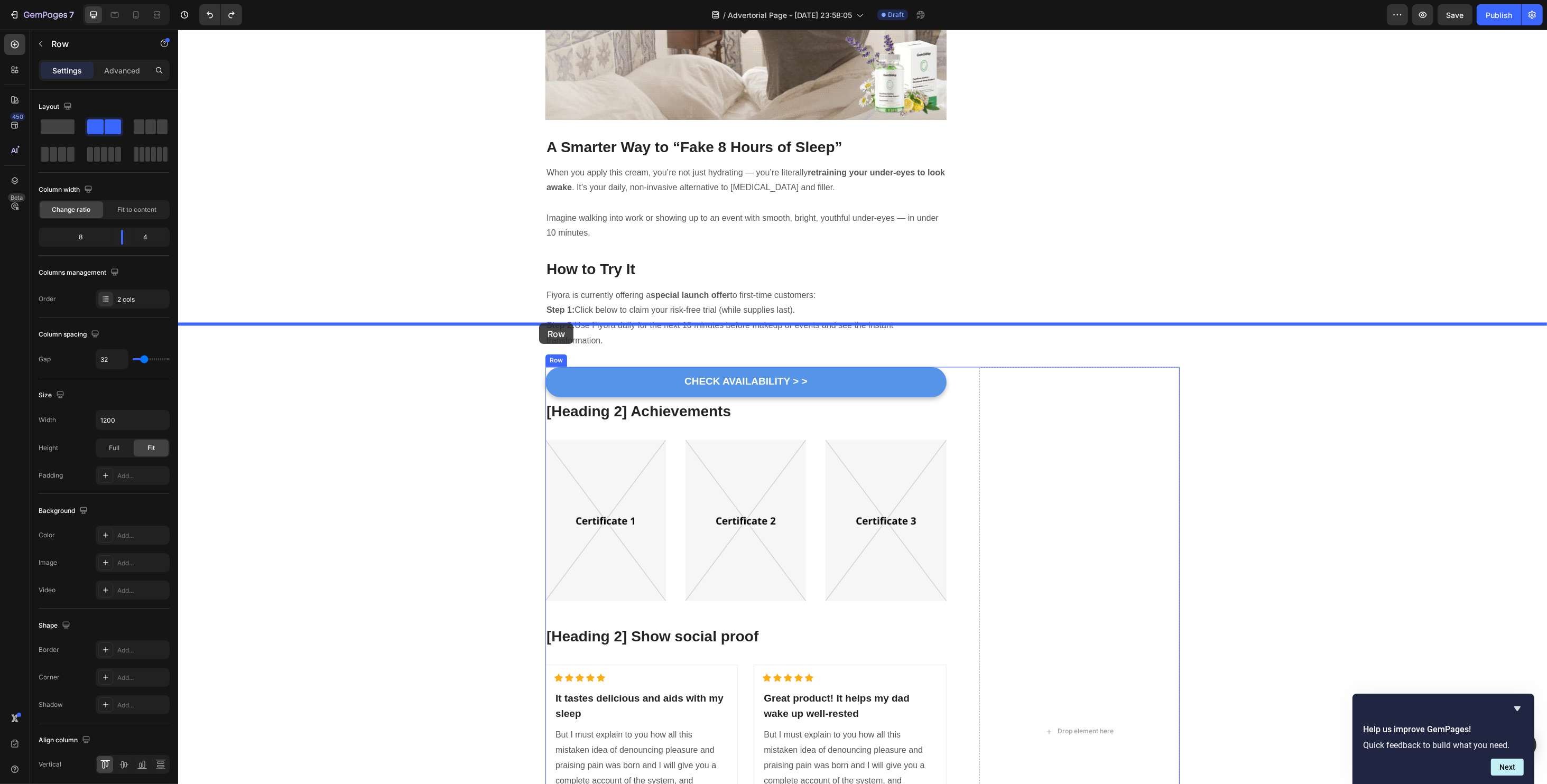
drag, startPoint x: 555, startPoint y: 227, endPoint x: 539, endPoint y: 323, distance: 97.3
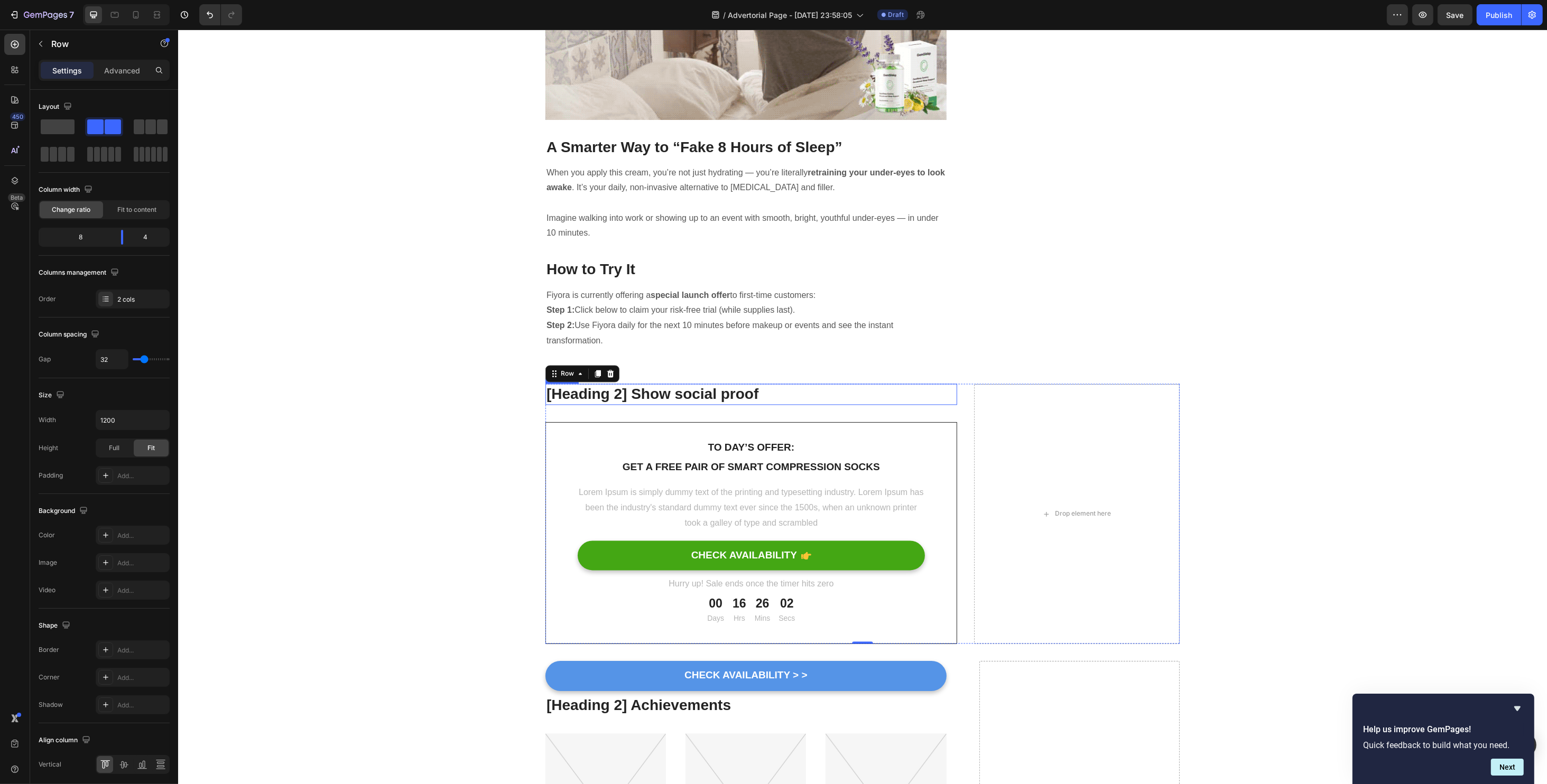
click at [689, 385] on p "[Heading 2] Show social proof" at bounding box center [751, 395] width 410 height 19
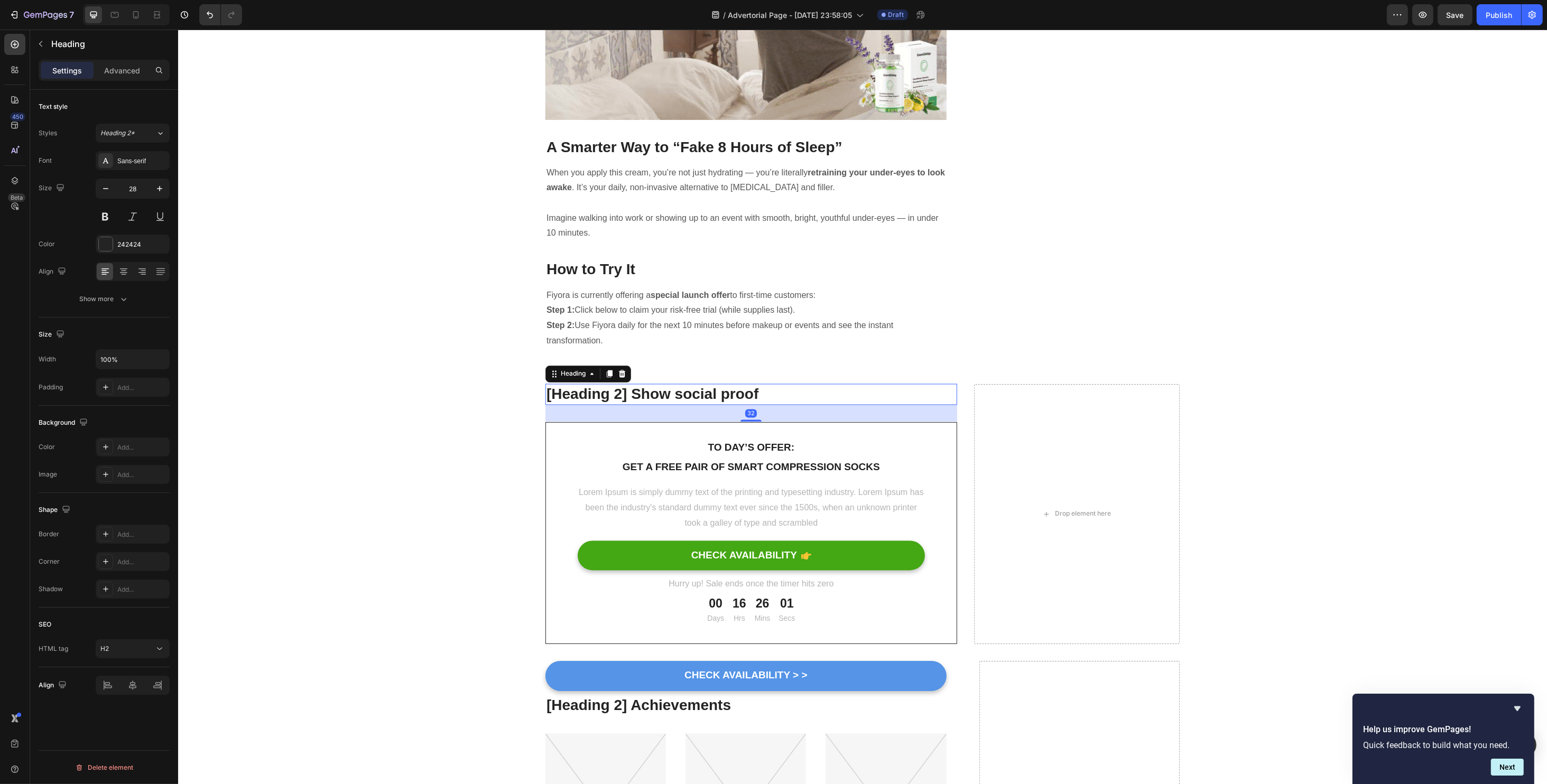
click at [689, 385] on p "[Heading 2] Show social proof" at bounding box center [751, 395] width 410 height 19
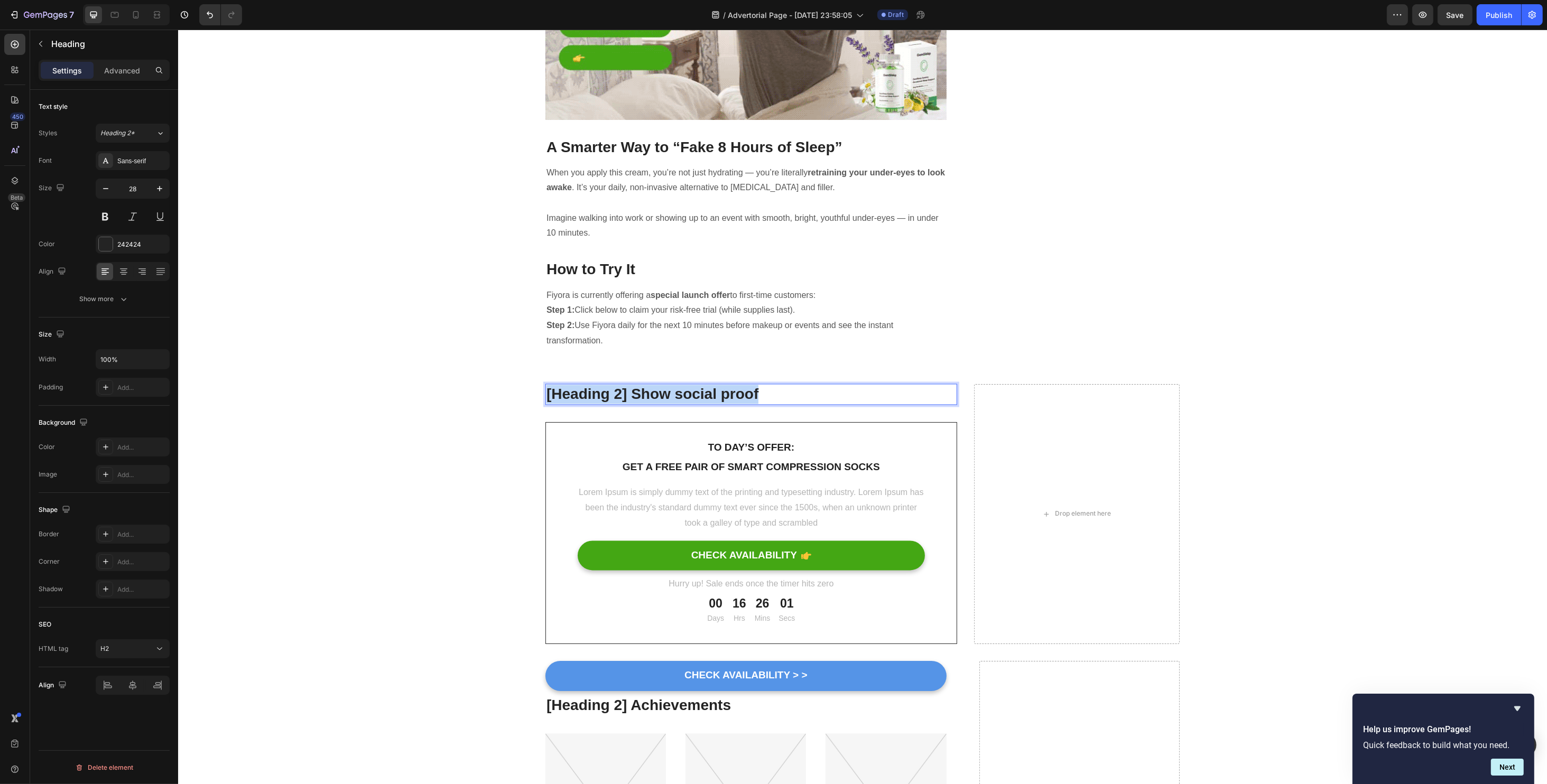
click at [689, 385] on p "[Heading 2] Show social proof" at bounding box center [751, 395] width 410 height 19
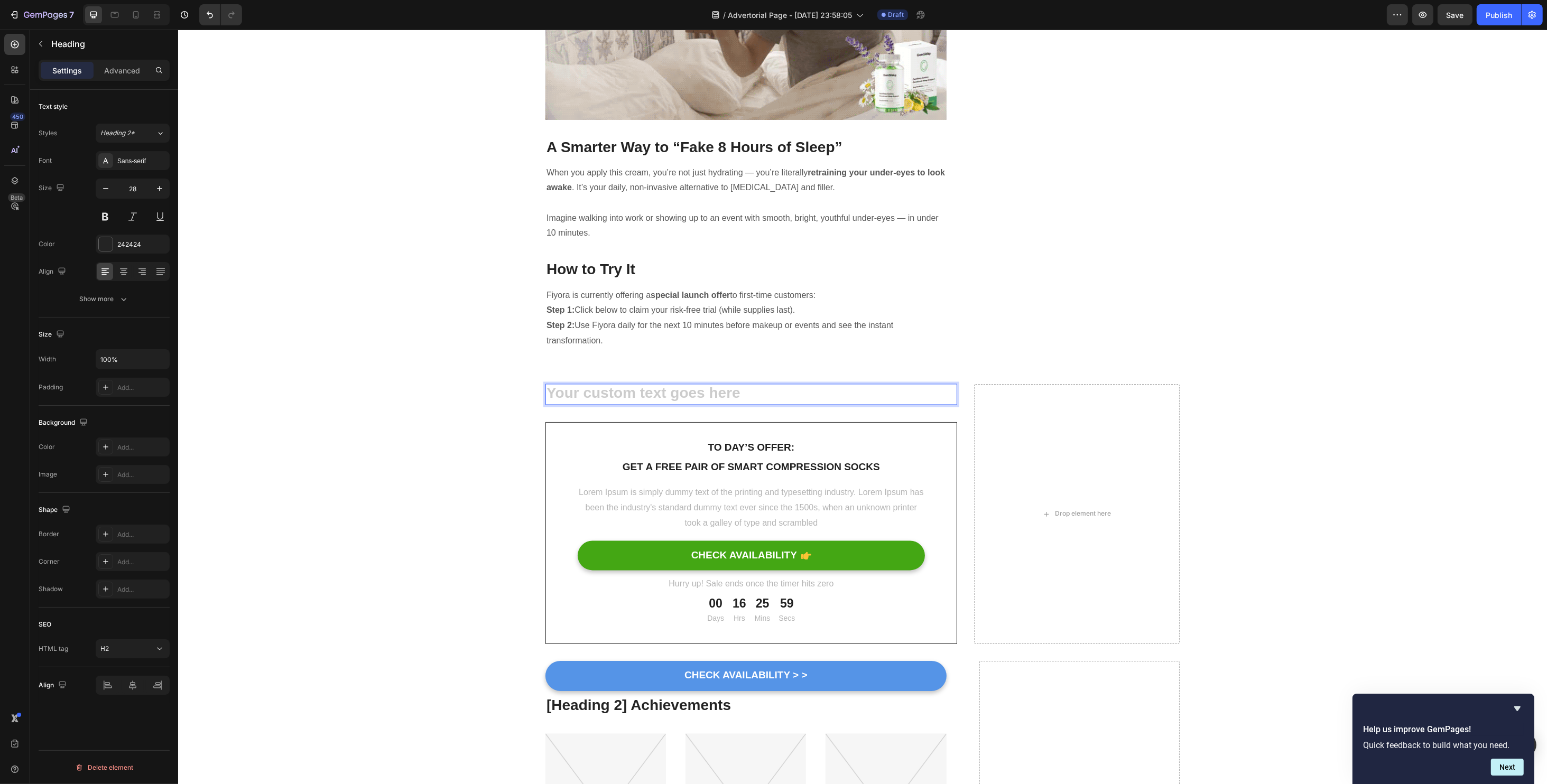
click at [694, 384] on h2 "Rich Text Editor. Editing area: main" at bounding box center [751, 394] width 412 height 21
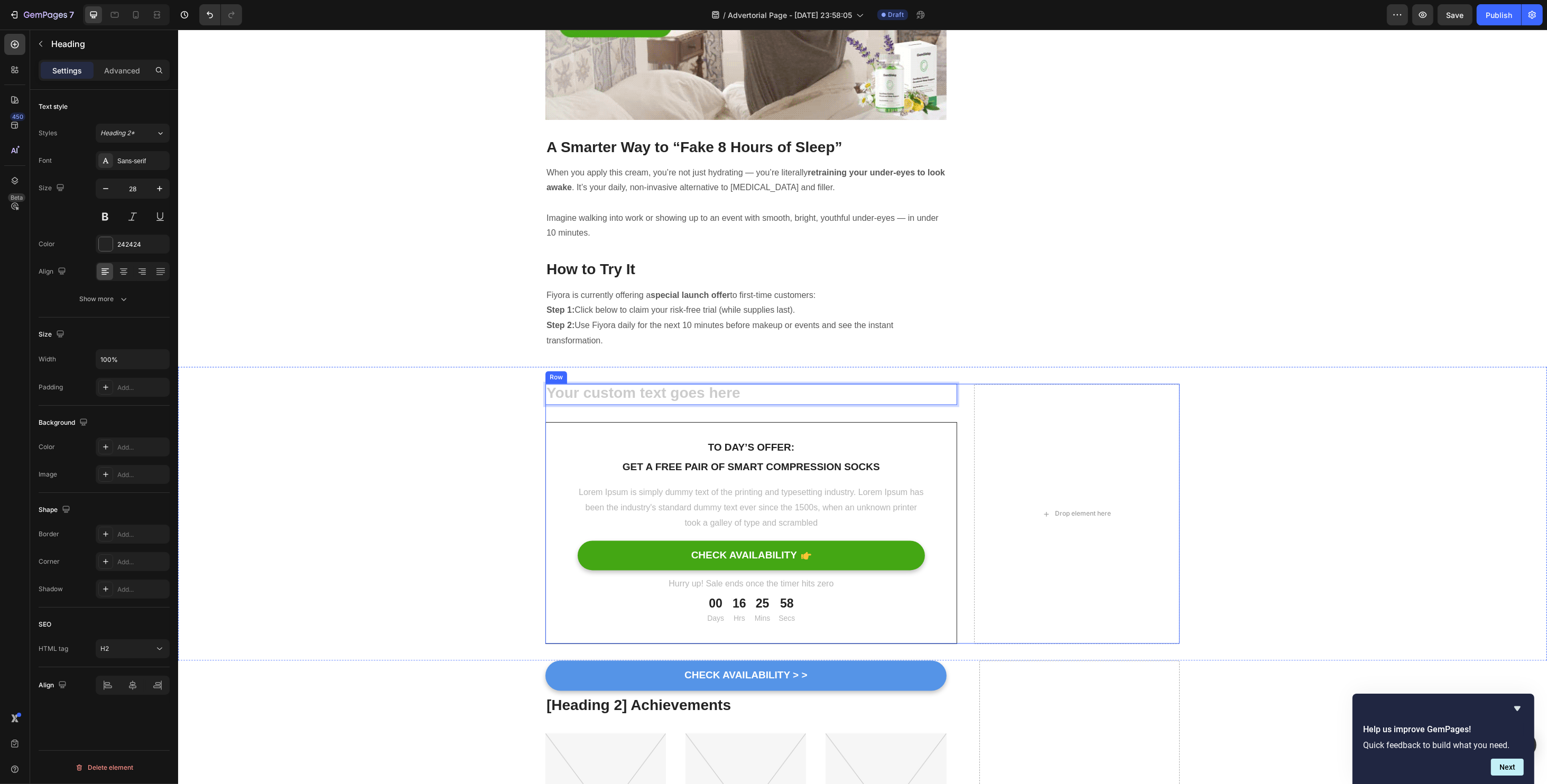
click at [738, 384] on div "Heading 32 To day’s offer: Text block Get a free pair of smart compression sock…" at bounding box center [751, 514] width 412 height 260
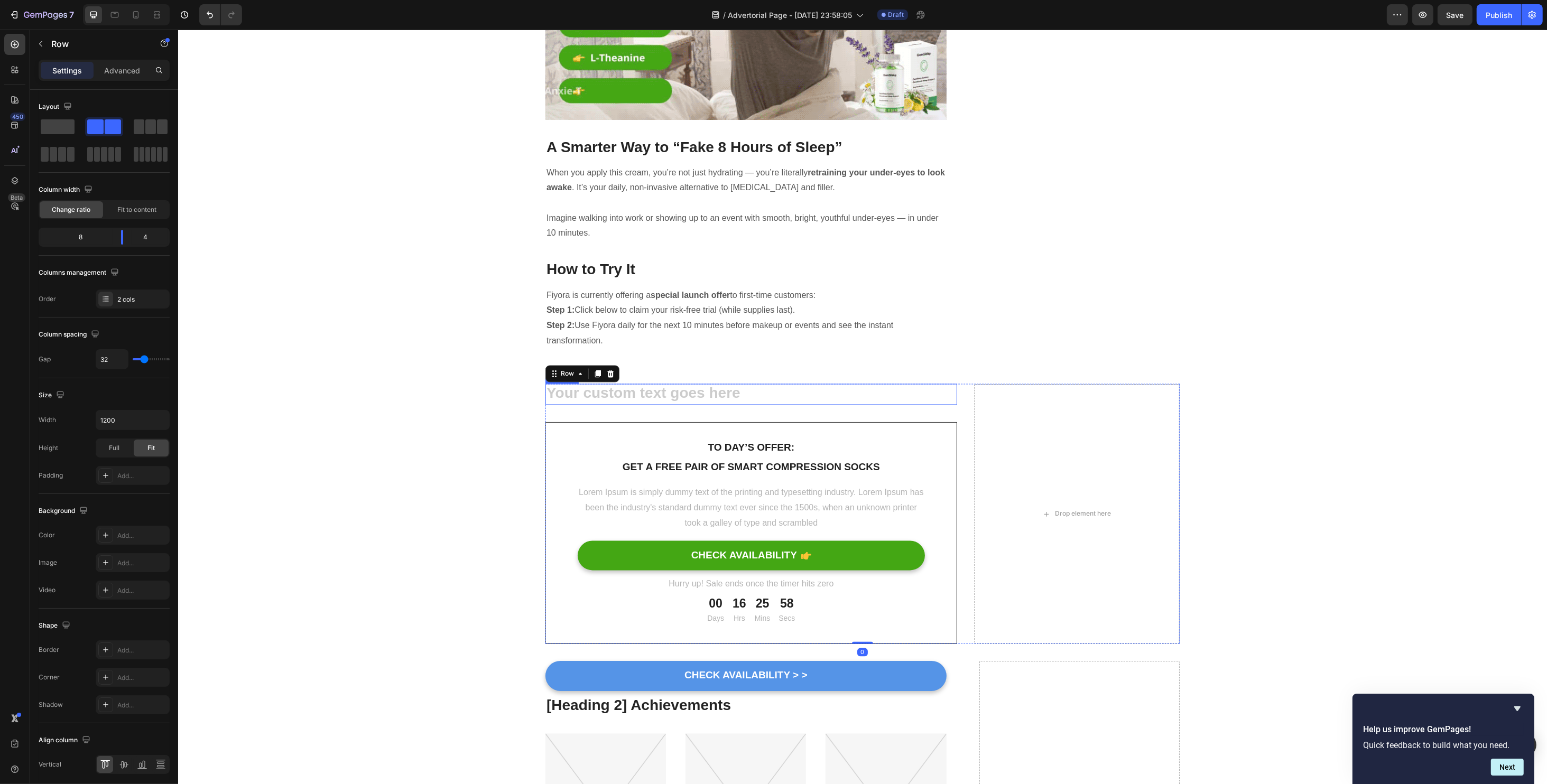
click at [737, 385] on p "Rich Text Editor. Editing area: main" at bounding box center [751, 395] width 410 height 19
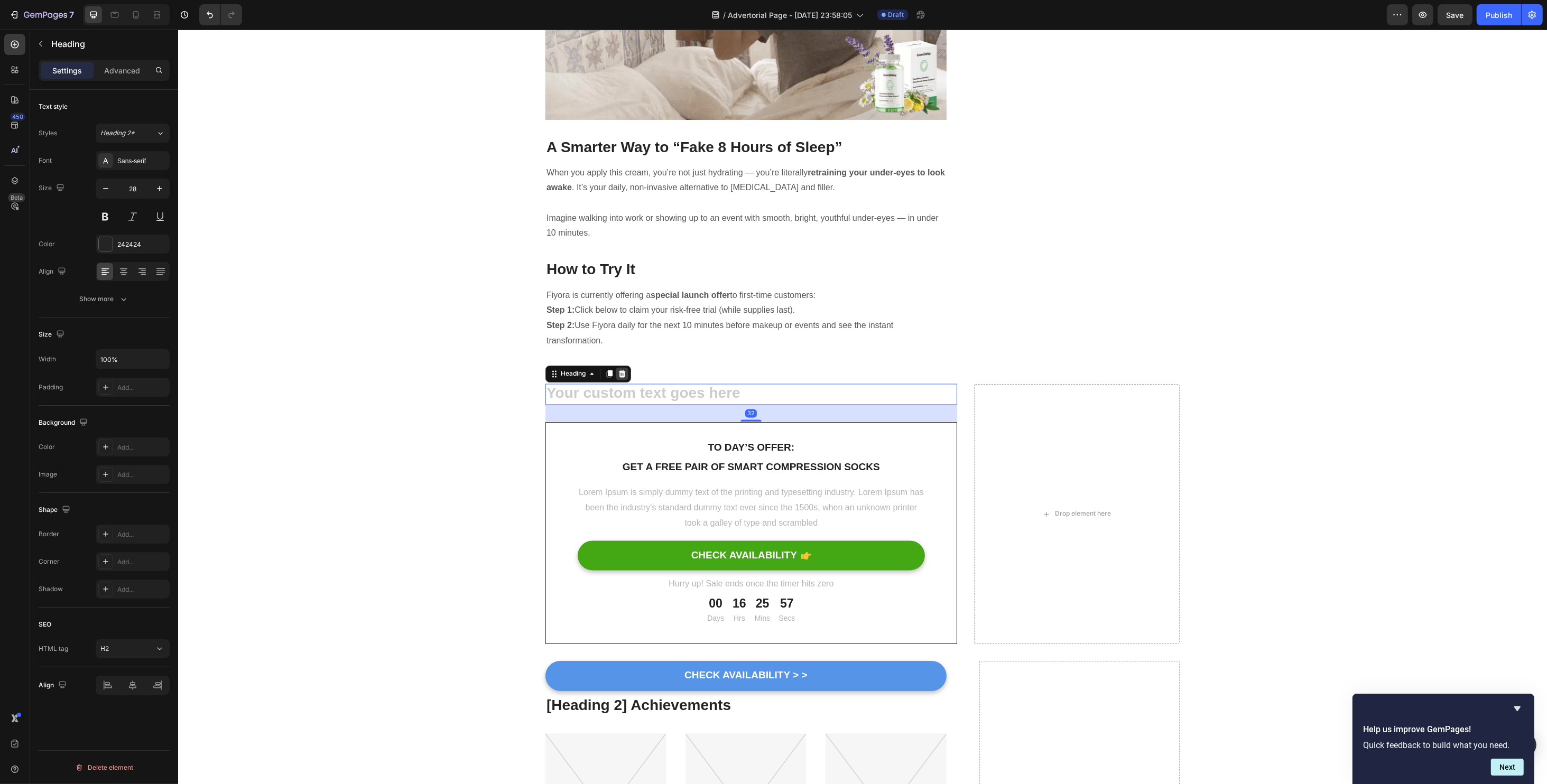
click at [617, 367] on div at bounding box center [621, 374] width 12 height 12
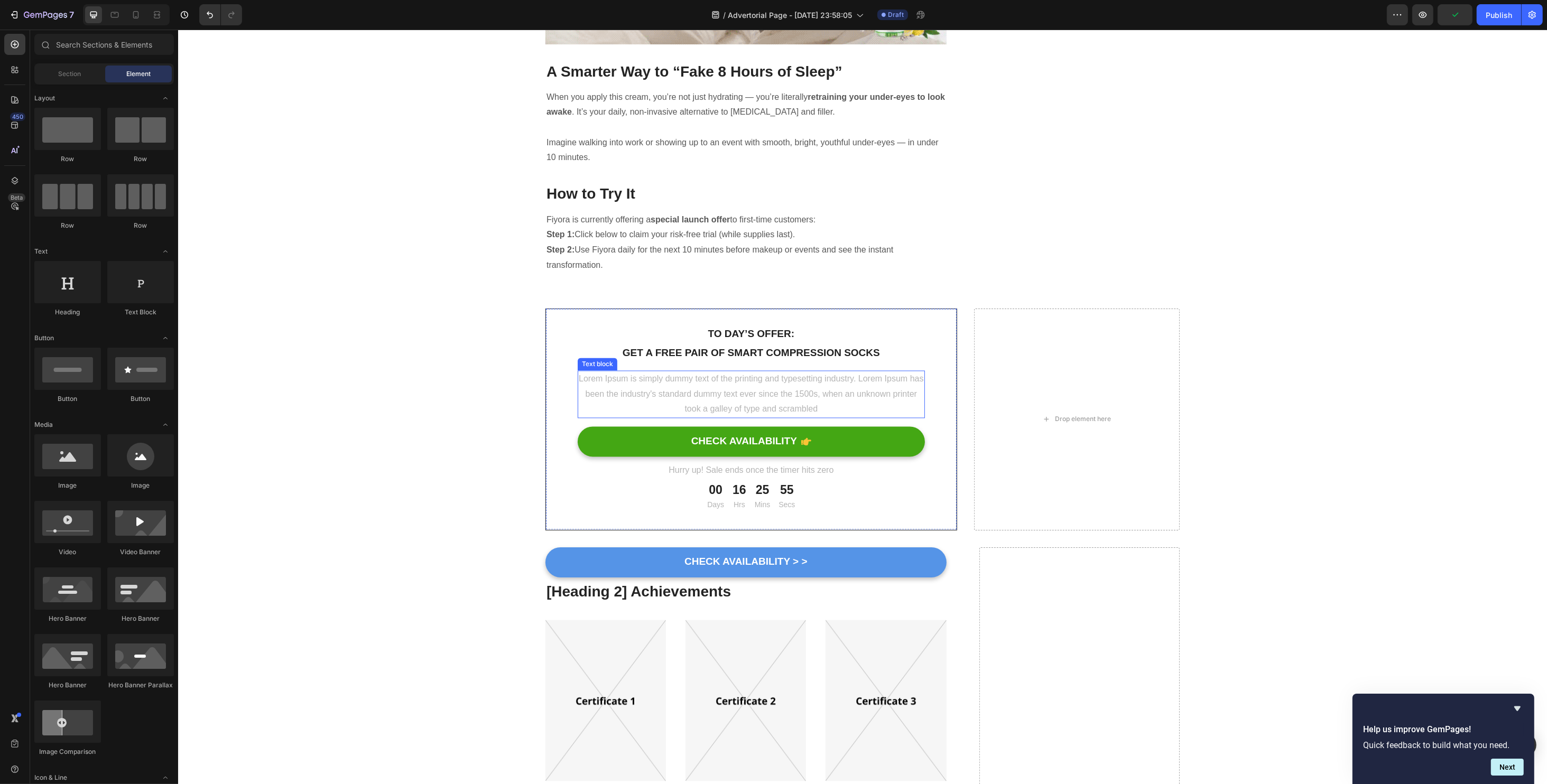
scroll to position [3241, 0]
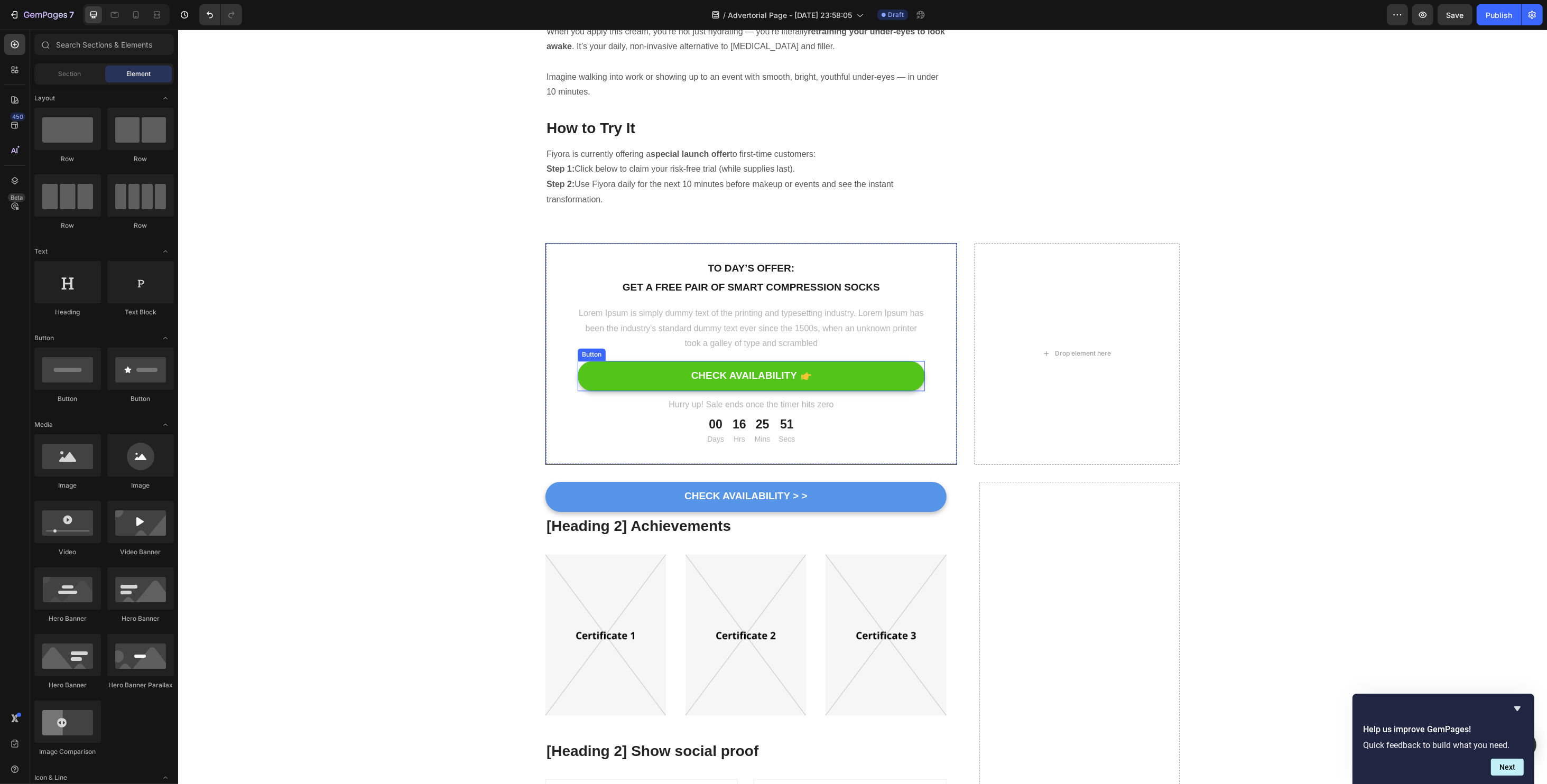
click at [626, 361] on button "CHECK AVAILABILITY" at bounding box center [751, 376] width 347 height 30
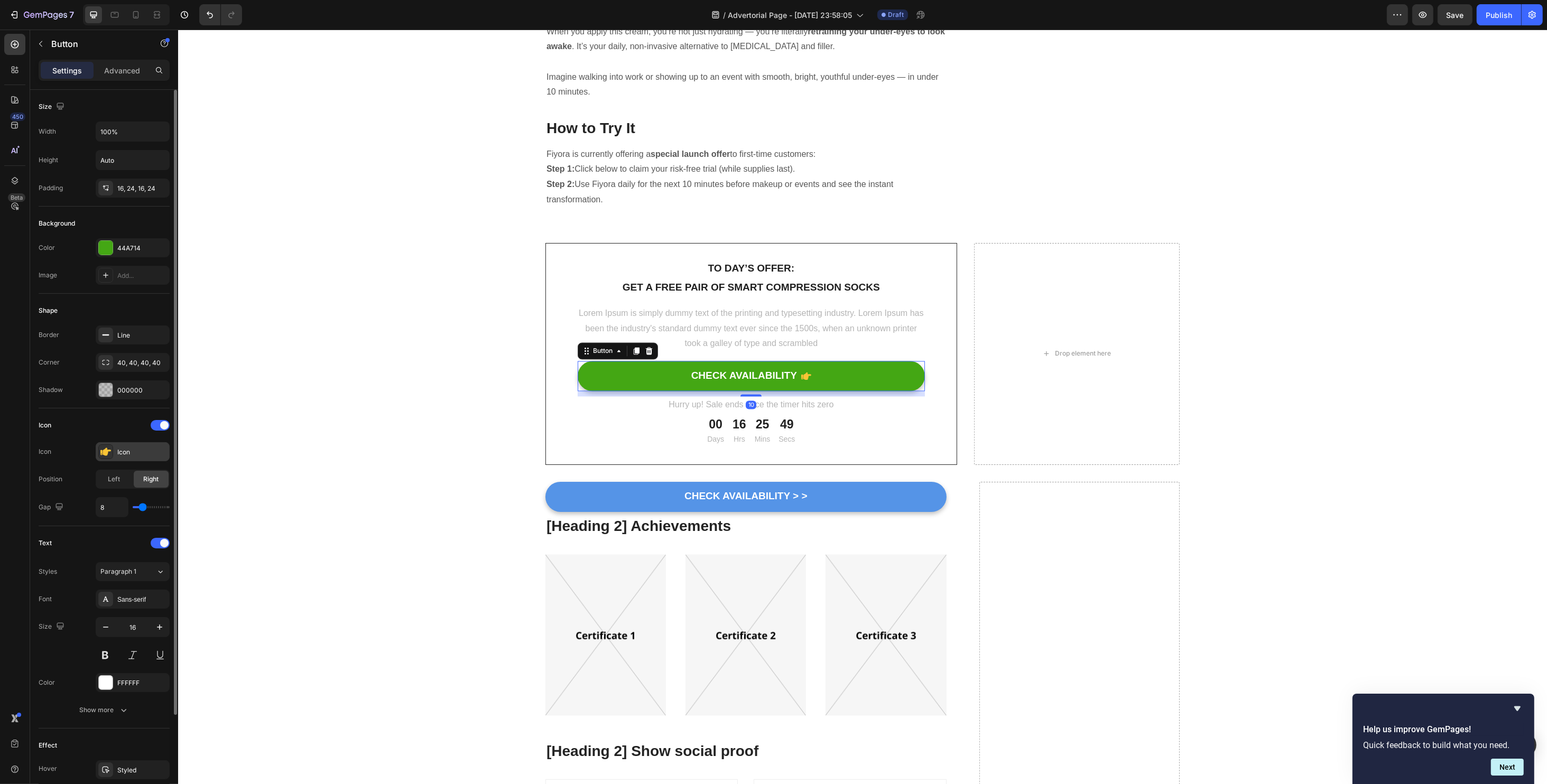
click at [147, 449] on div "Icon" at bounding box center [142, 452] width 50 height 9
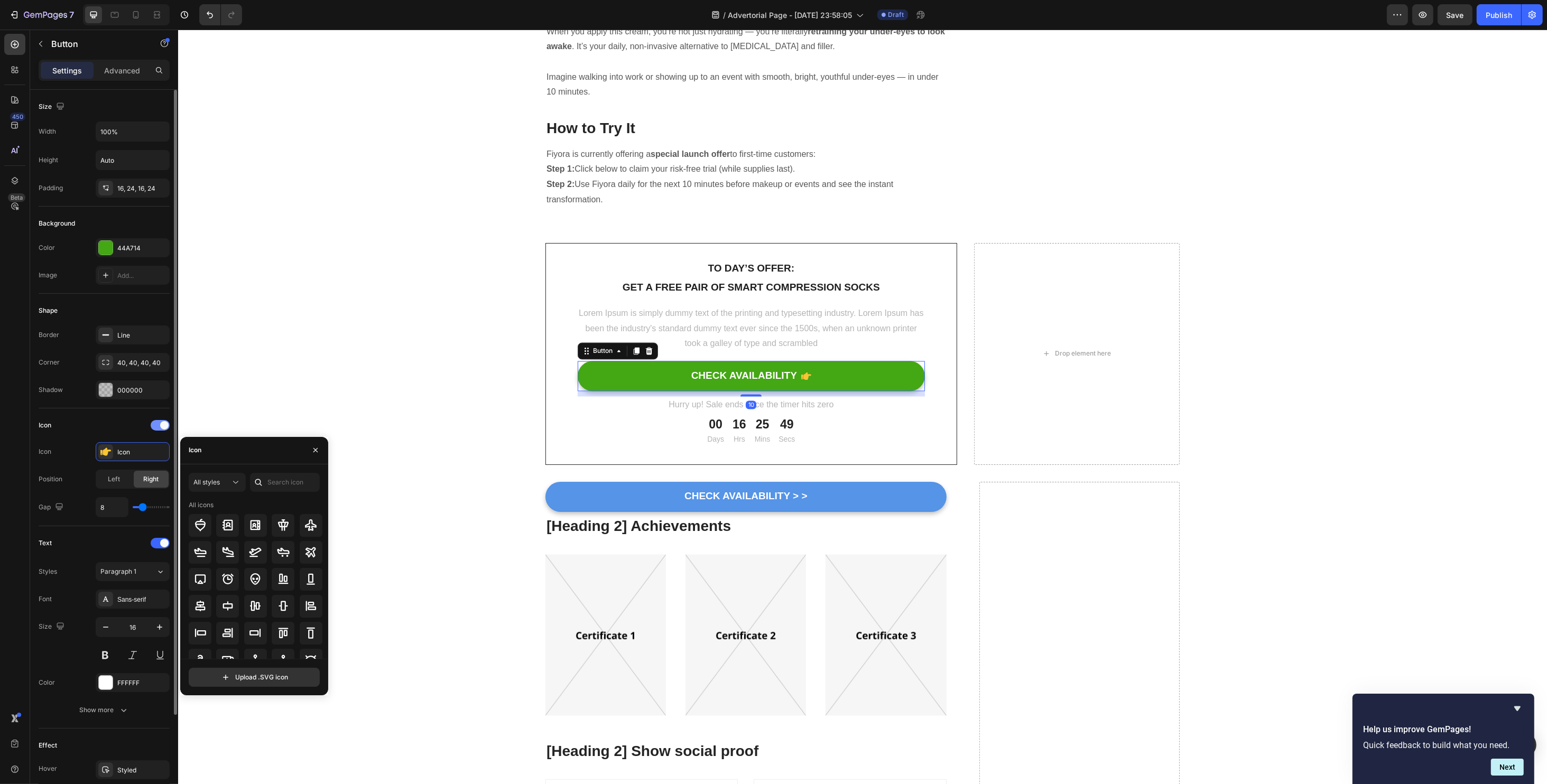
click at [168, 424] on span at bounding box center [164, 425] width 9 height 9
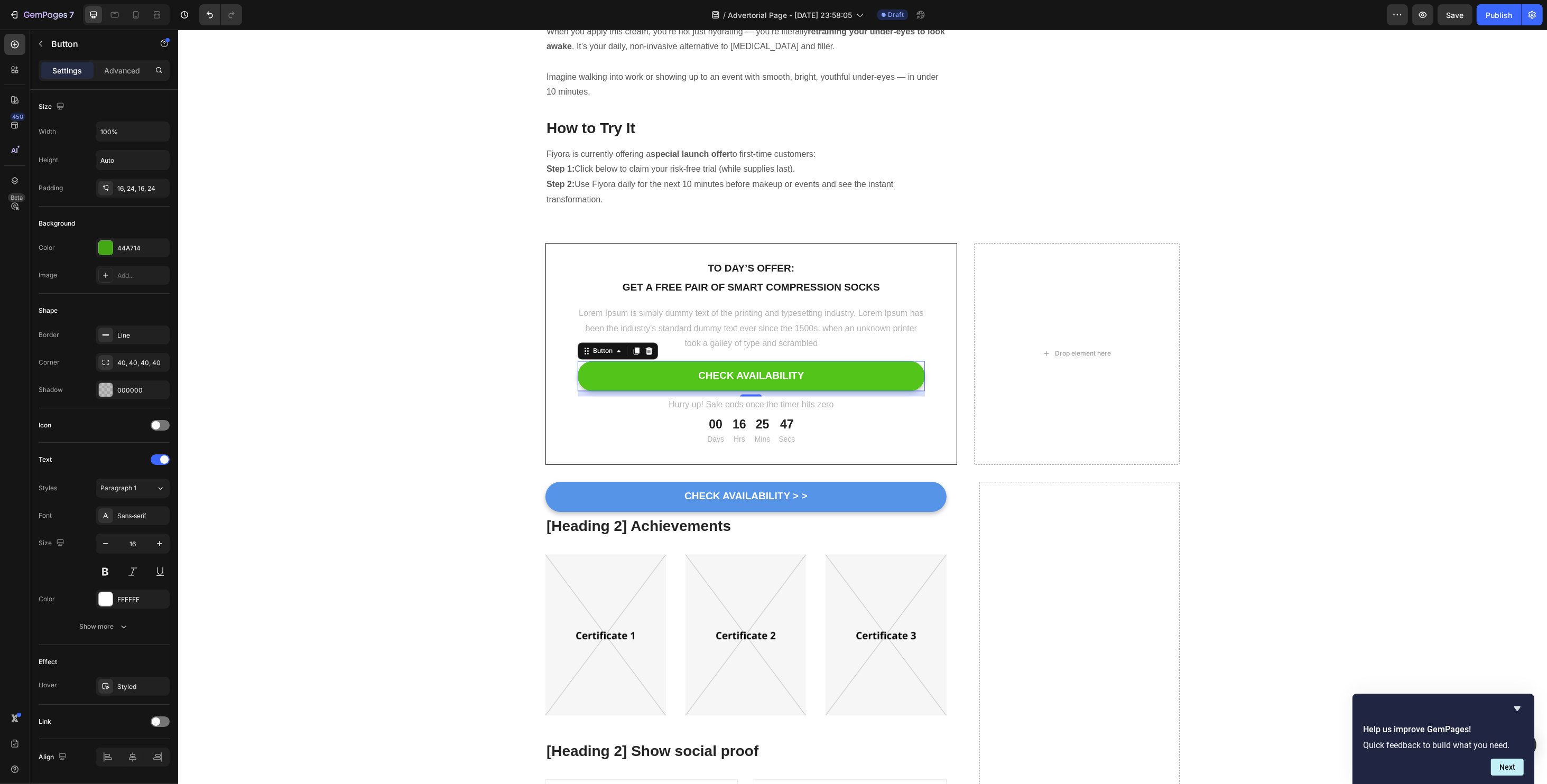
click at [800, 361] on button "CHECK AVAILABILITY" at bounding box center [751, 376] width 347 height 30
click at [797, 370] on div "CHECK AVAILABILITY" at bounding box center [751, 376] width 106 height 13
click at [577, 361] on button "CHECK AVAILABILITY" at bounding box center [751, 376] width 347 height 30
click at [577, 361] on button "CHECK AVAILABILITY >" at bounding box center [751, 376] width 347 height 30
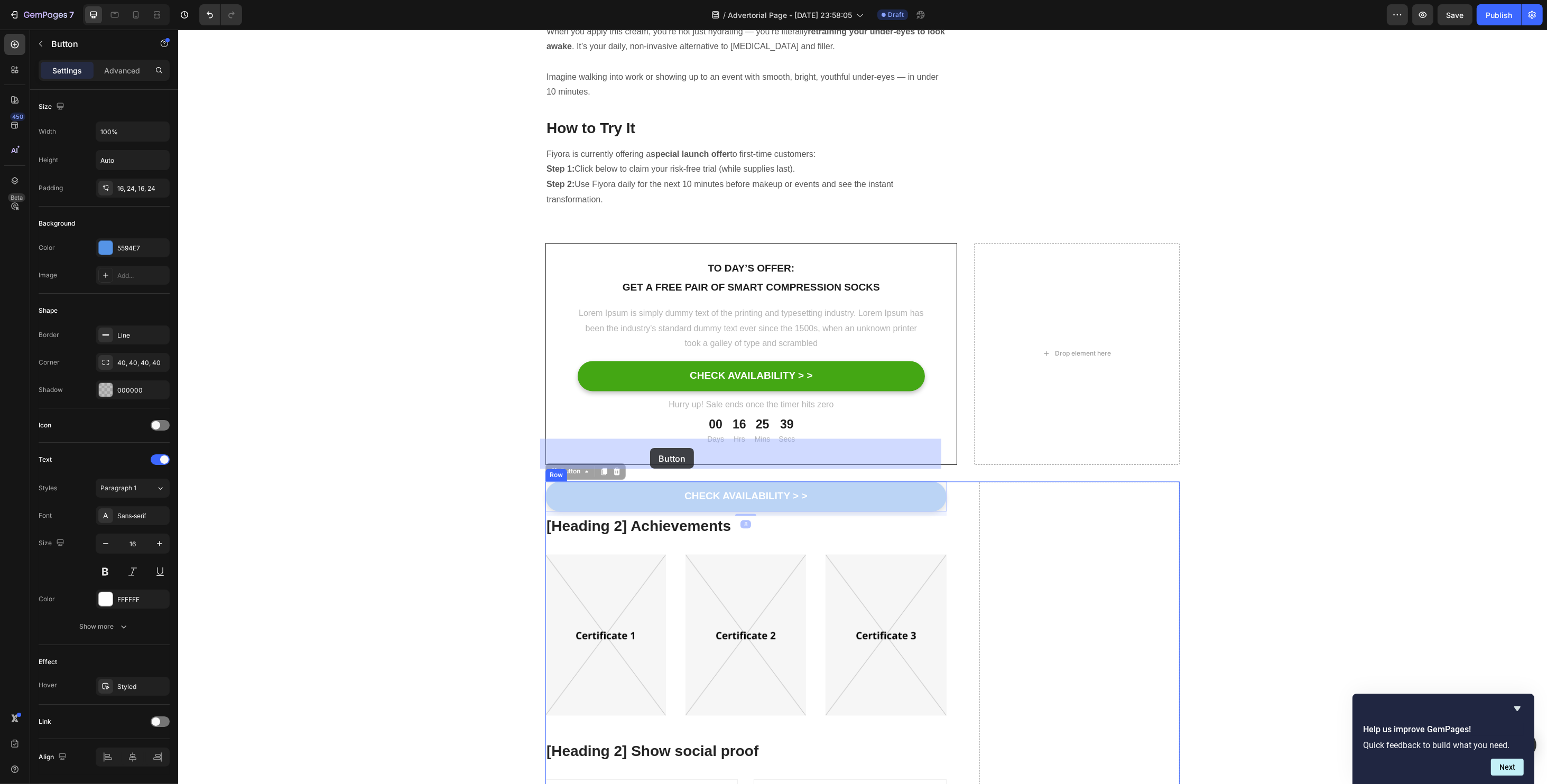
drag, startPoint x: 649, startPoint y: 448, endPoint x: 659, endPoint y: 359, distance: 89.6
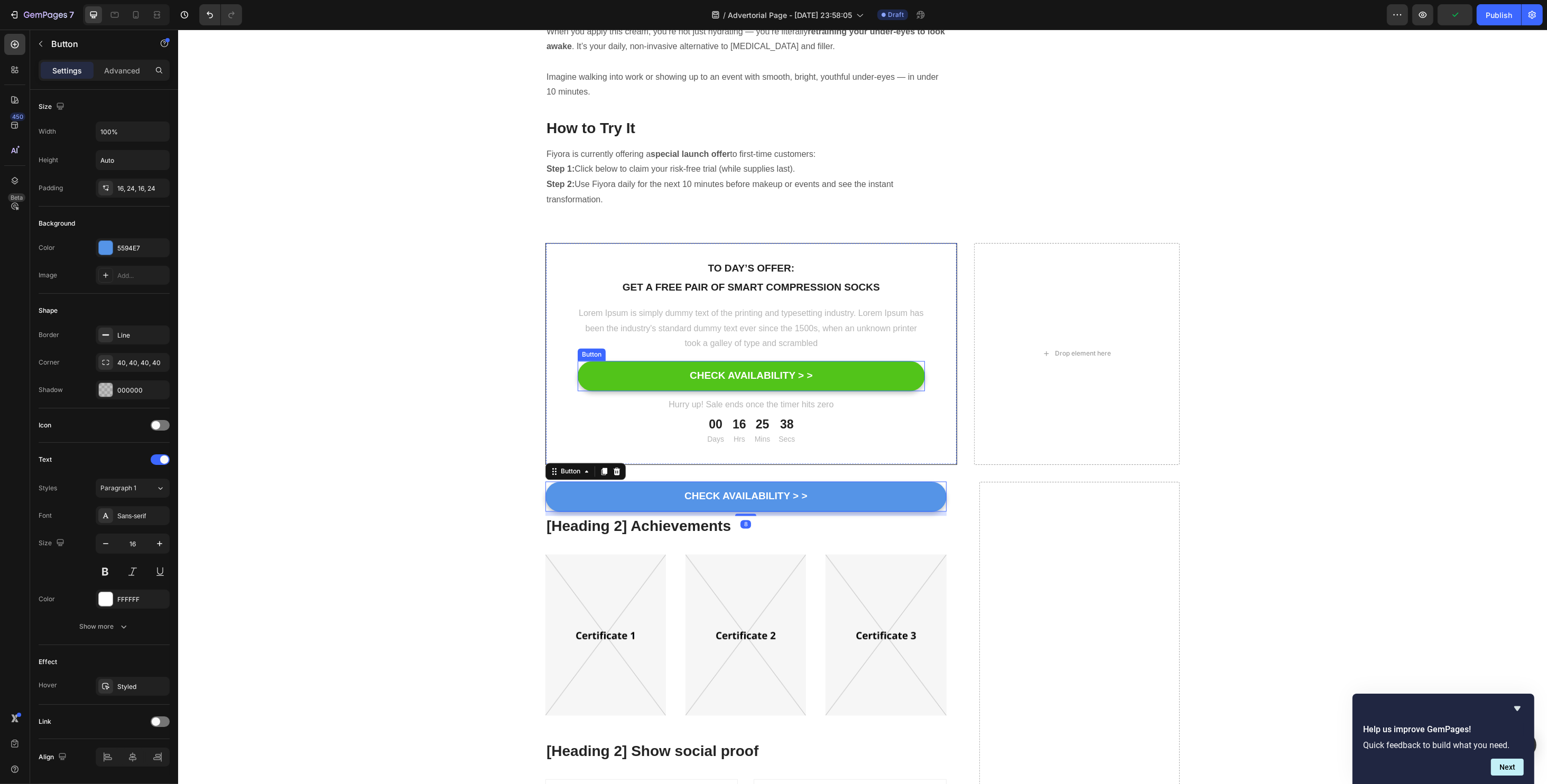
click at [650, 361] on button "CHECK AVAILABILITY > >" at bounding box center [751, 376] width 347 height 30
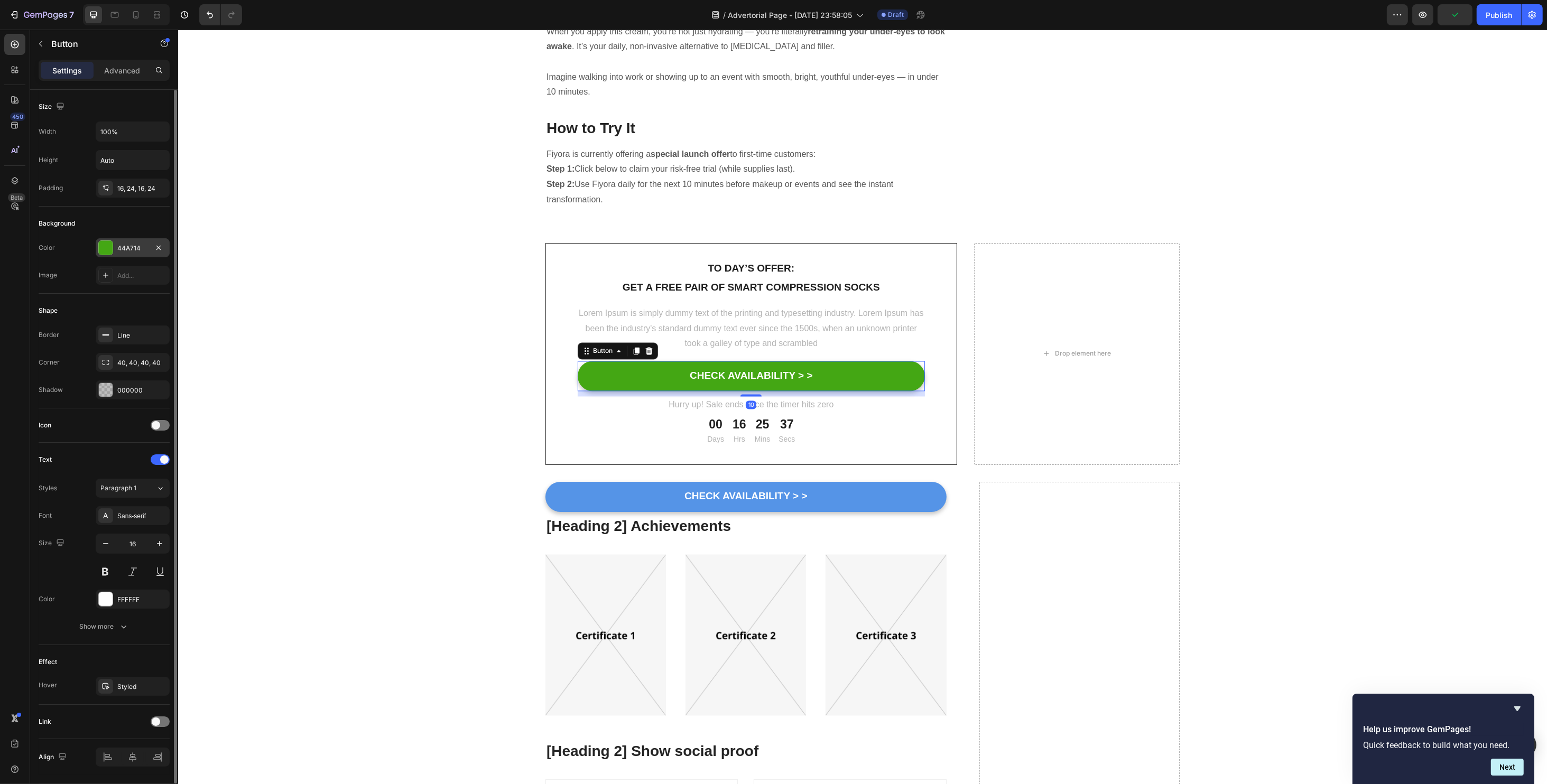
click at [111, 250] on div at bounding box center [106, 248] width 14 height 14
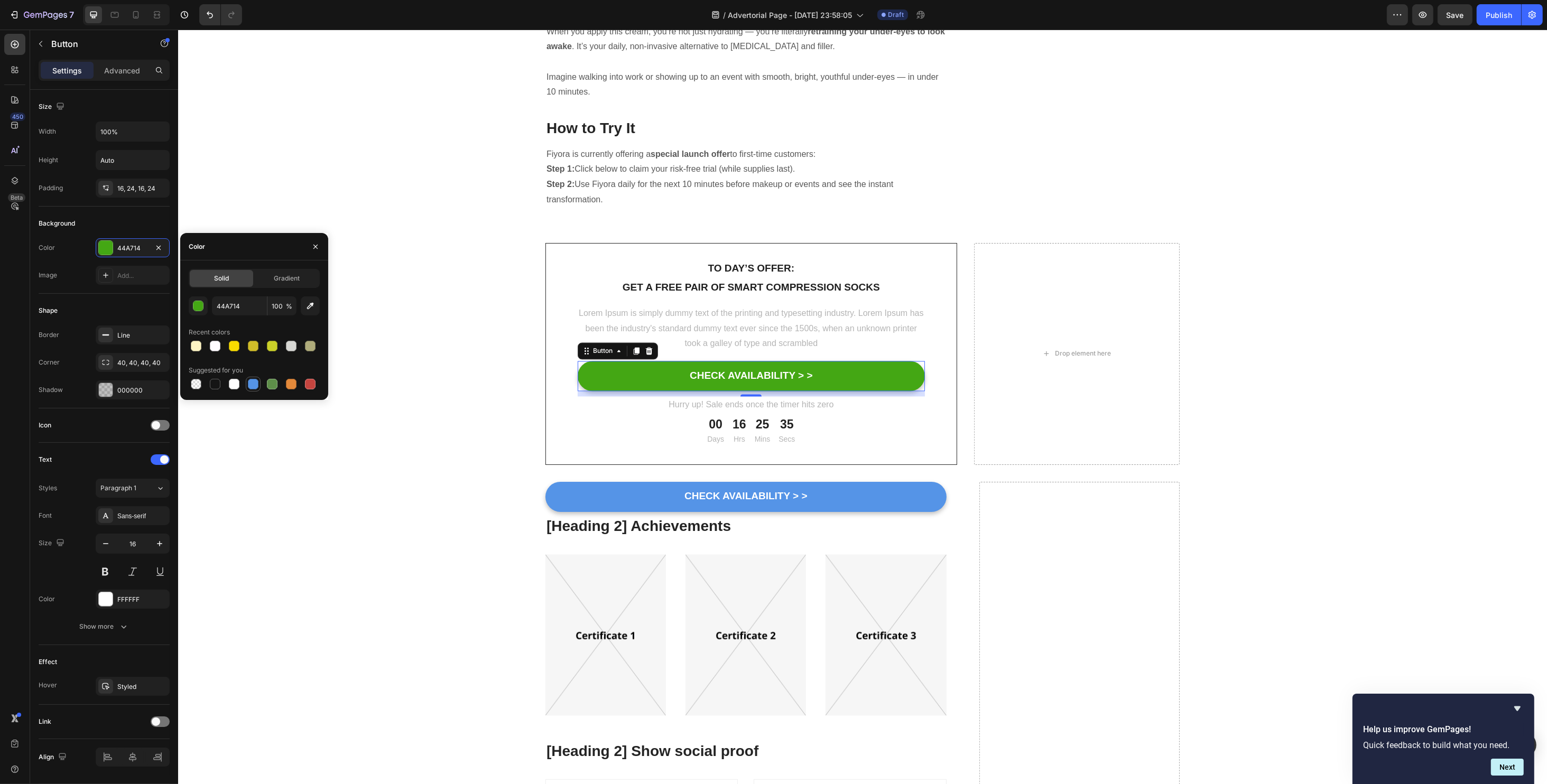
drag, startPoint x: 257, startPoint y: 383, endPoint x: 213, endPoint y: 332, distance: 67.4
click at [256, 384] on div at bounding box center [253, 385] width 11 height 11
type input "5594E7"
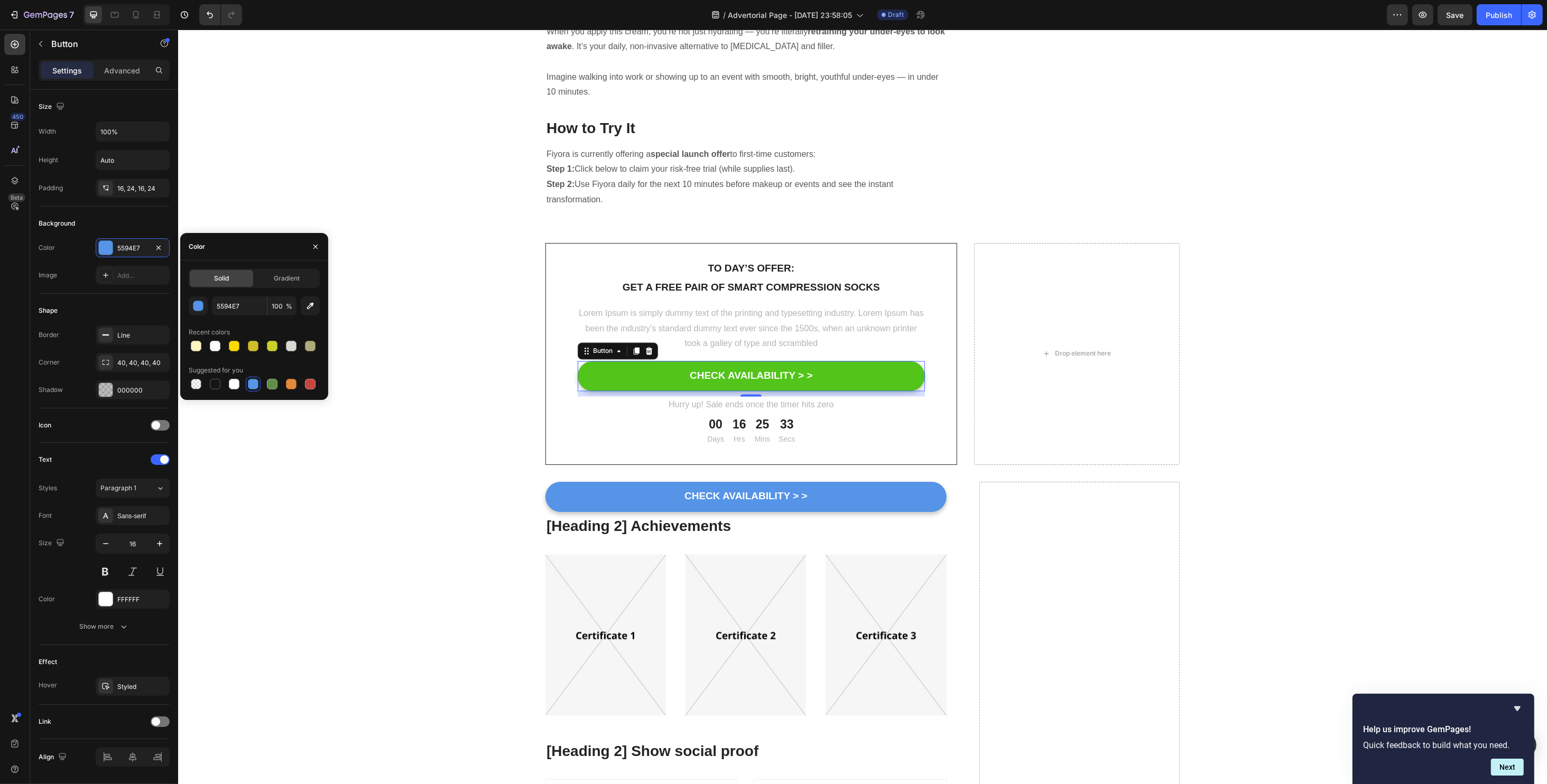
click at [639, 361] on button "CHECK AVAILABILITY > >" at bounding box center [751, 376] width 347 height 30
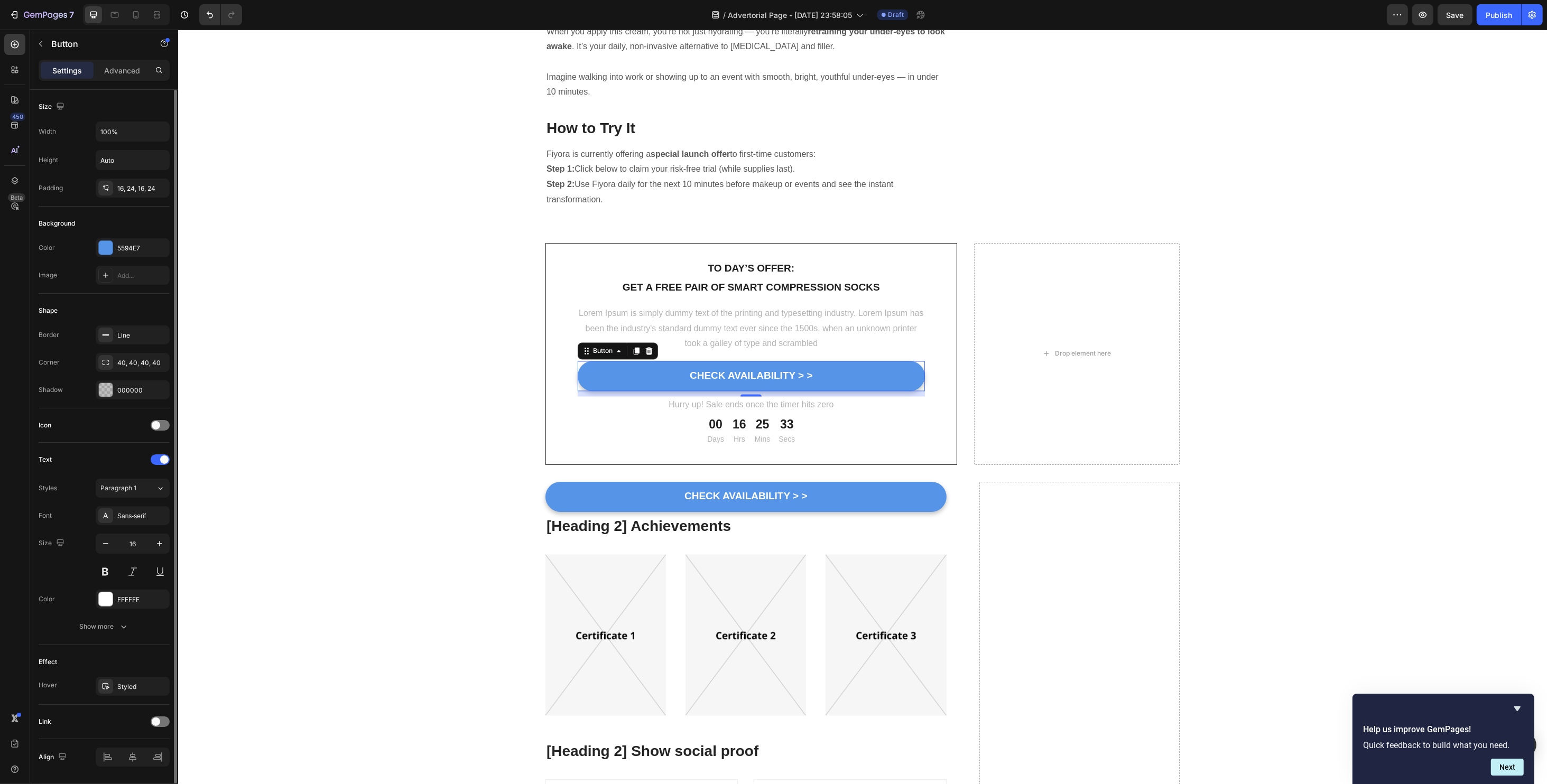
scroll to position [31, 0]
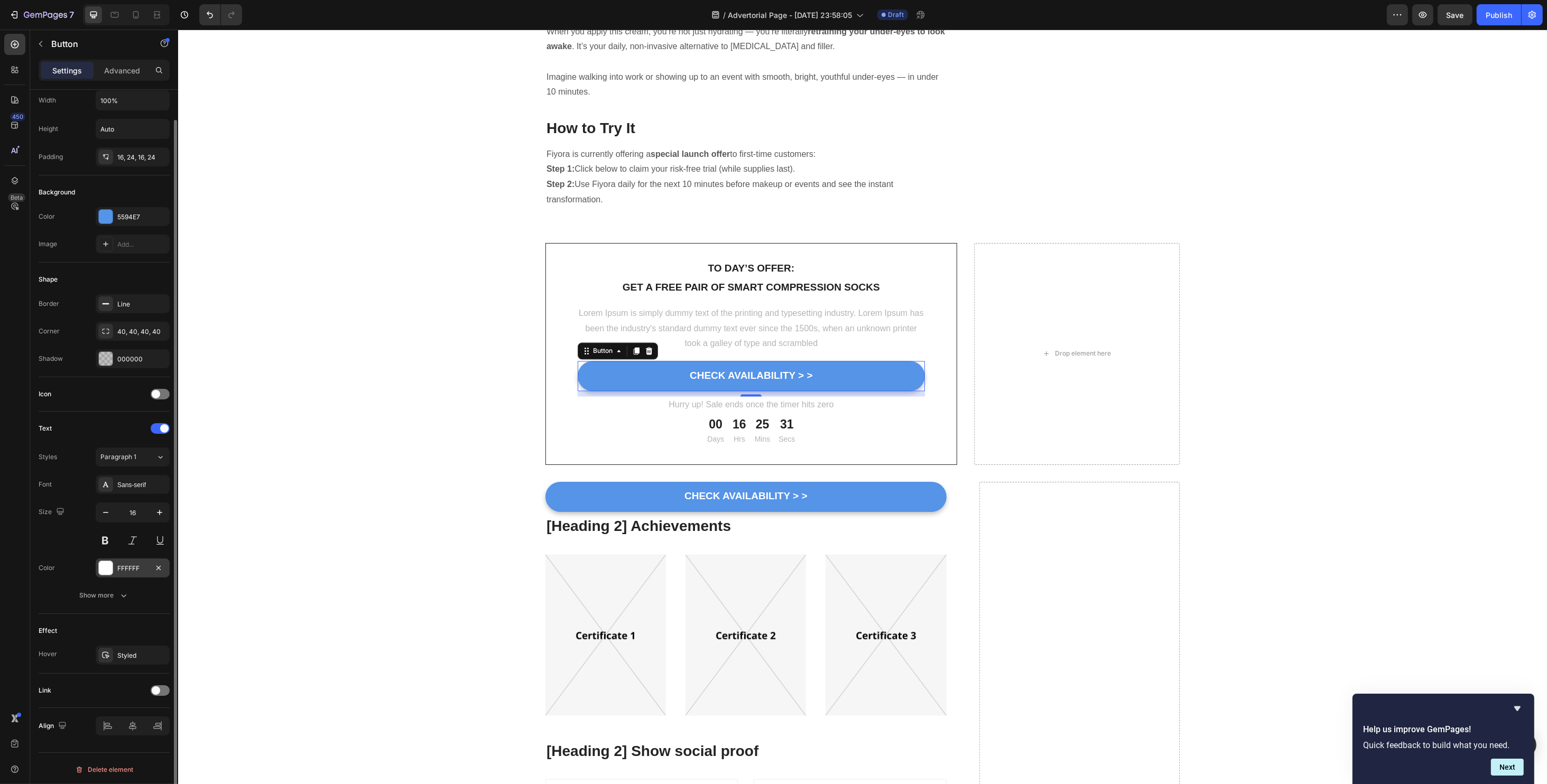
click at [105, 565] on div at bounding box center [106, 568] width 14 height 14
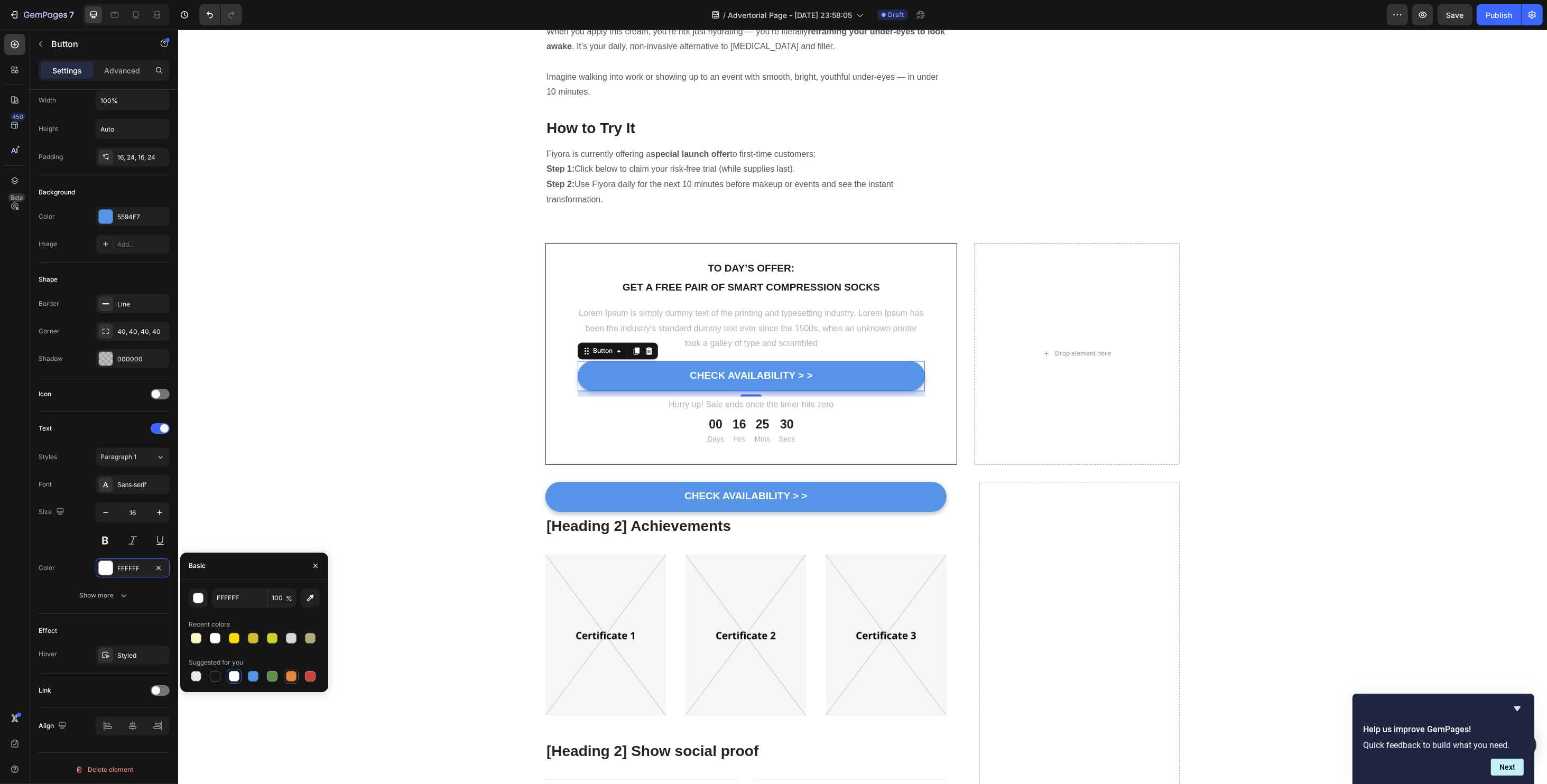
click at [294, 673] on div at bounding box center [291, 677] width 11 height 11
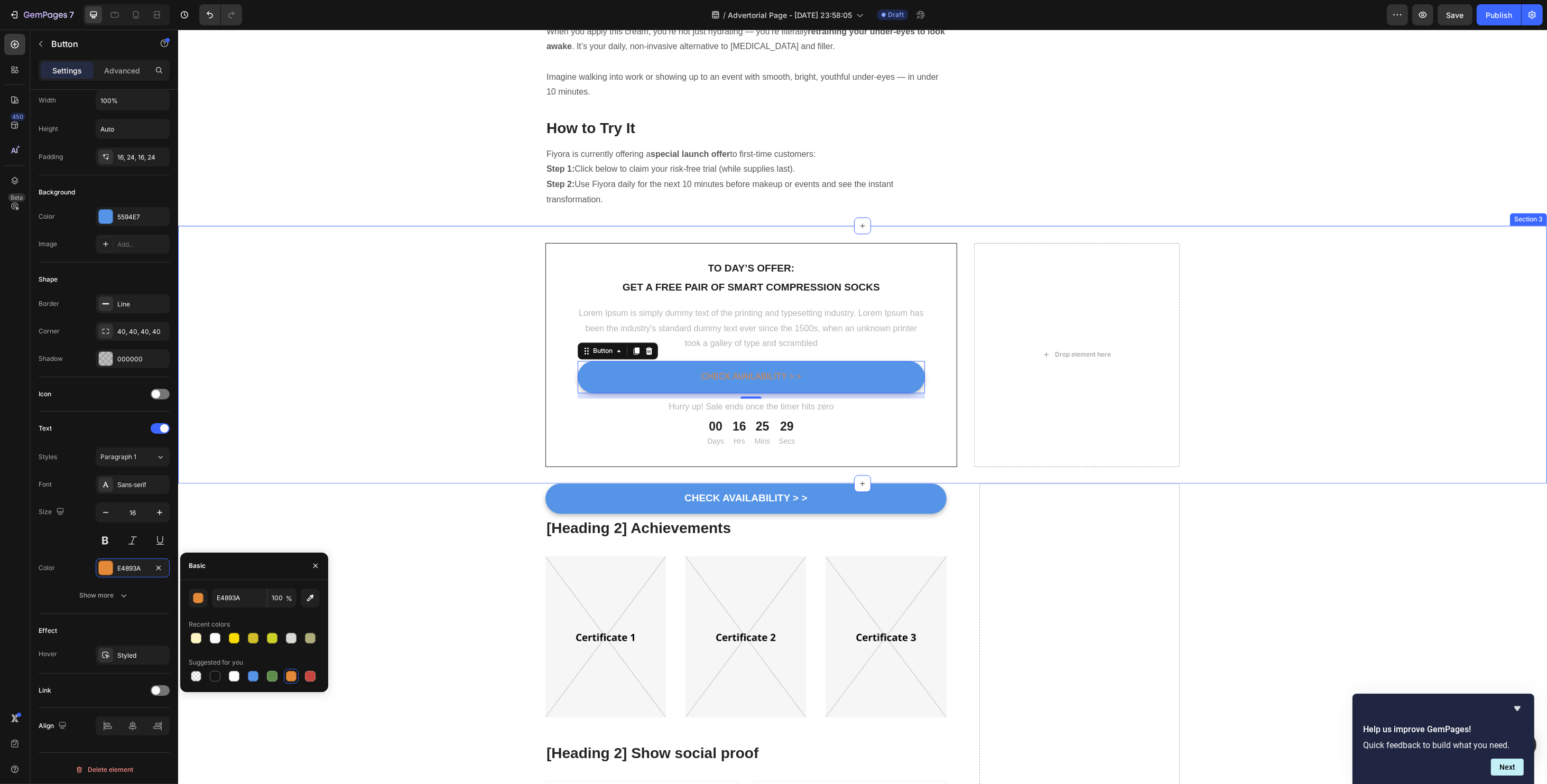
type input "FFFFFF"
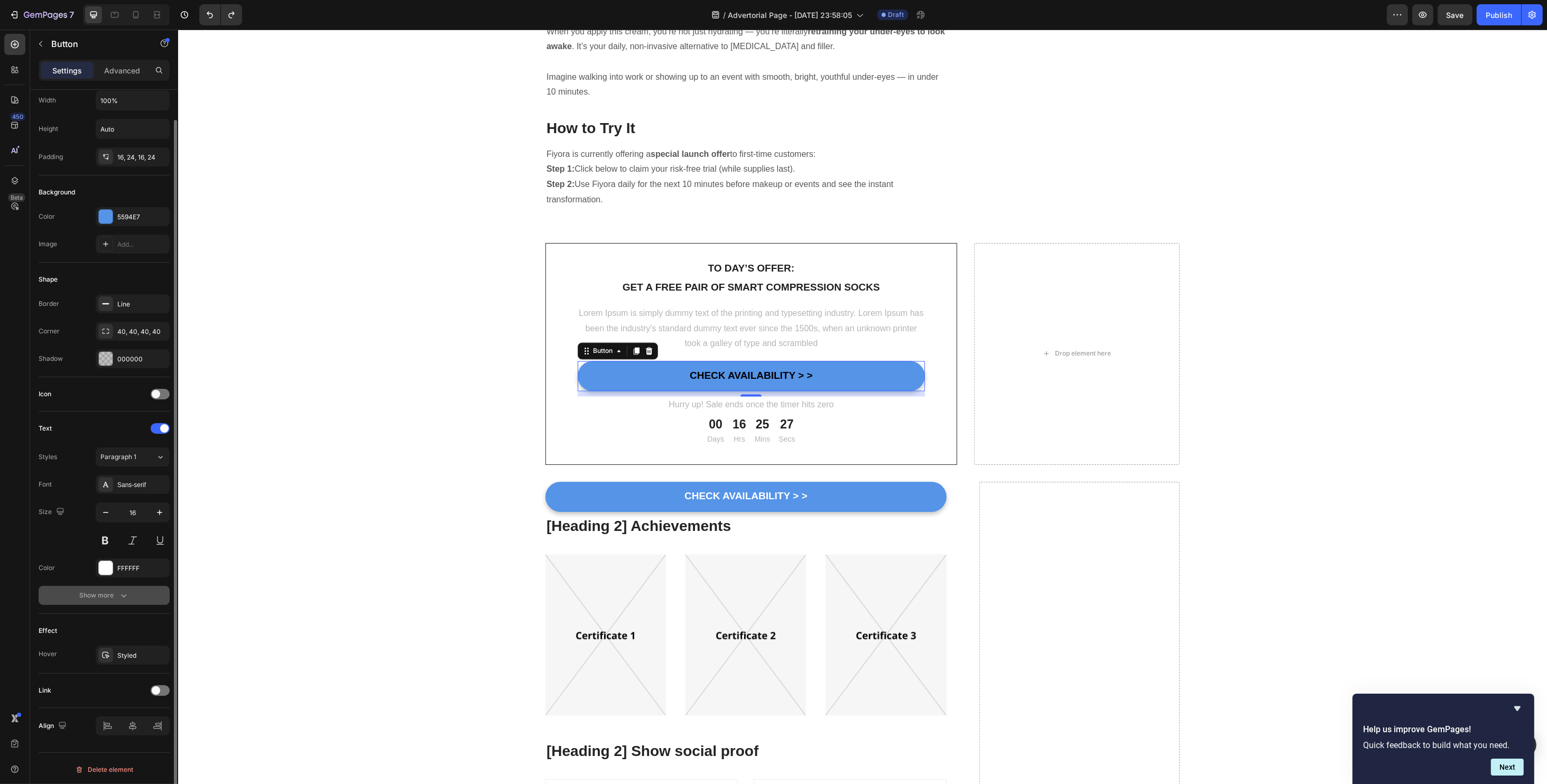
drag, startPoint x: 106, startPoint y: 588, endPoint x: 47, endPoint y: 585, distance: 59.1
click at [47, 586] on button "Show more" at bounding box center [104, 596] width 131 height 19
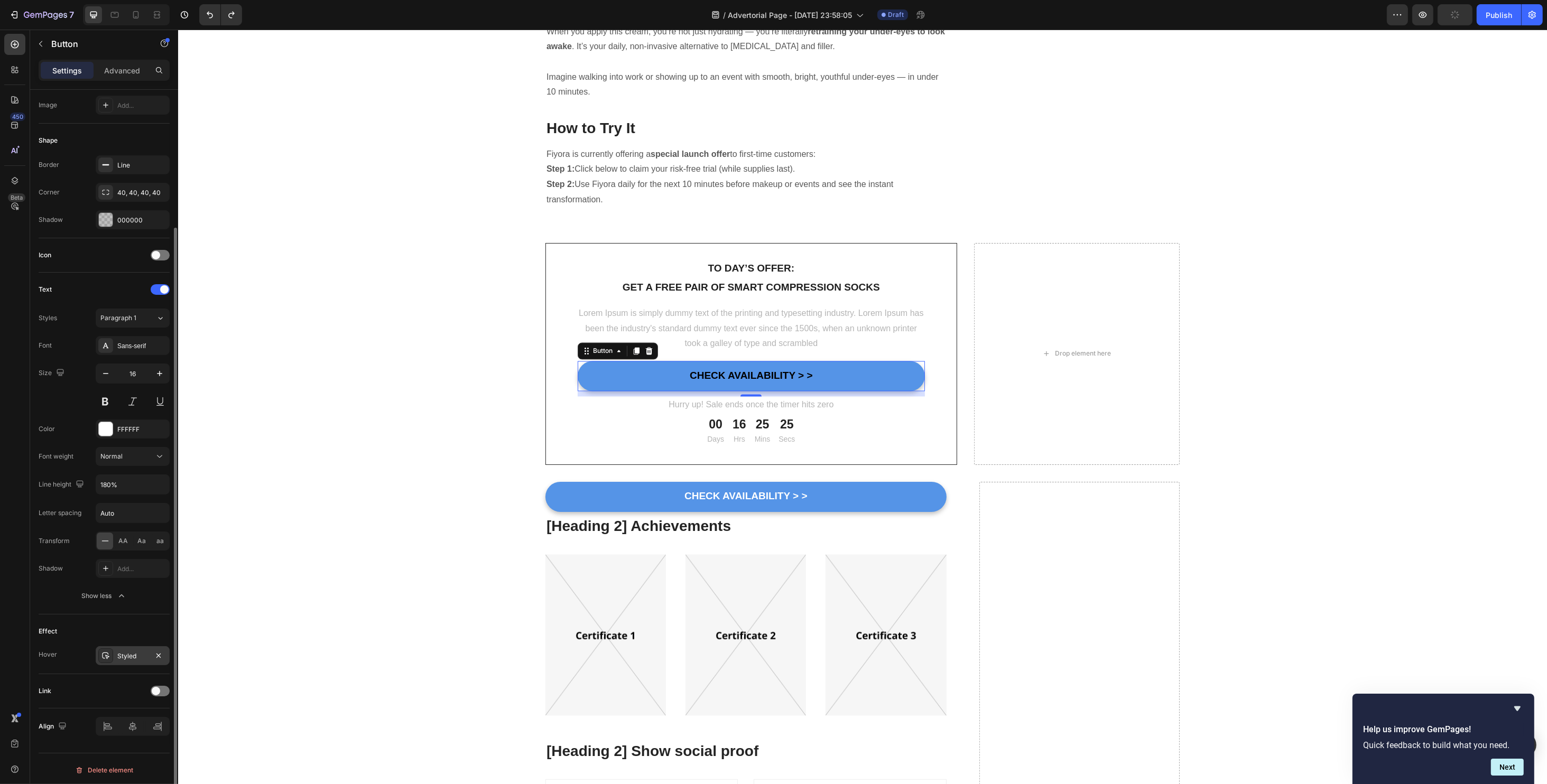
click at [110, 653] on icon at bounding box center [105, 656] width 9 height 9
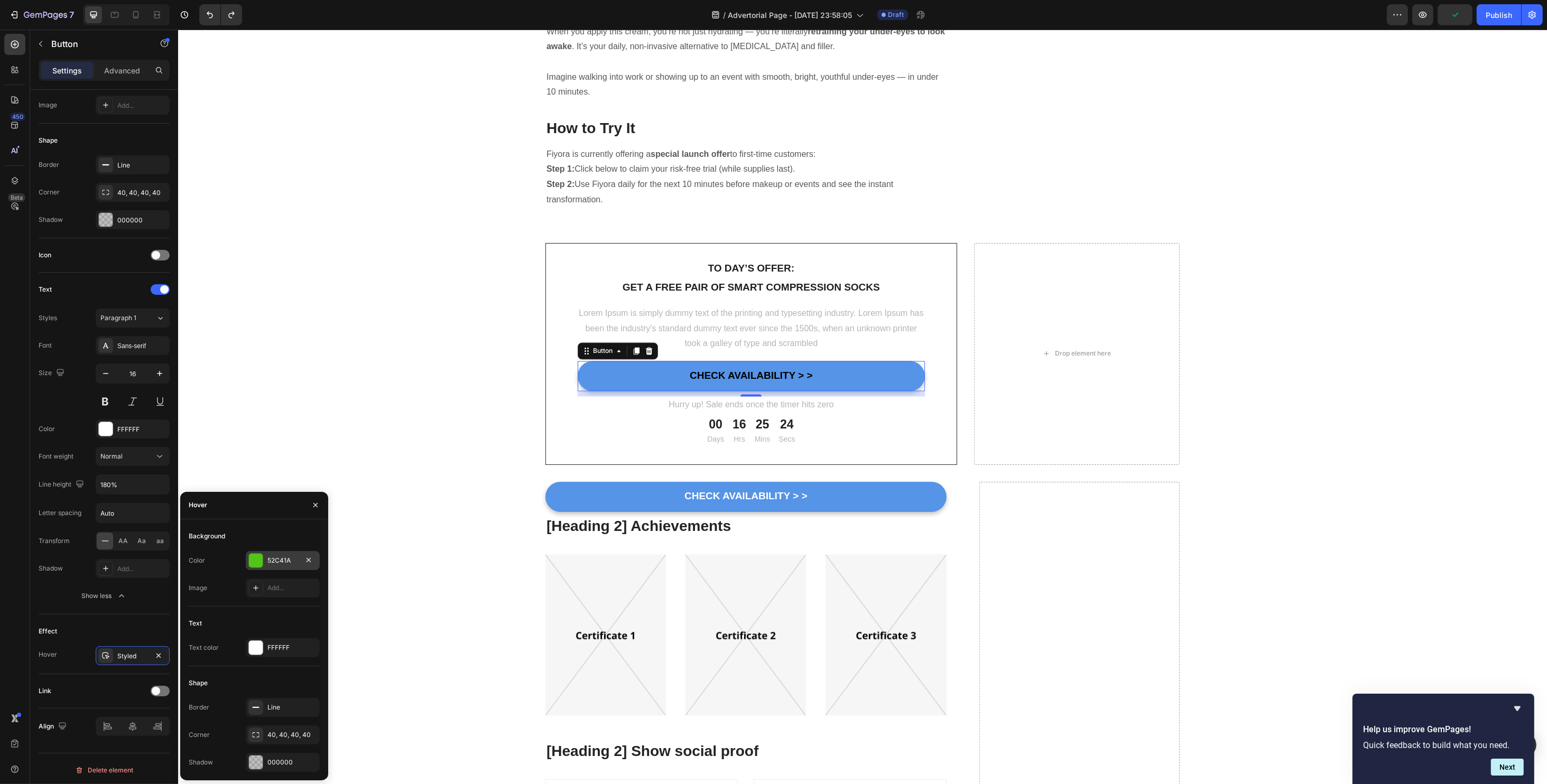
drag, startPoint x: 258, startPoint y: 561, endPoint x: 180, endPoint y: 539, distance: 81.0
click at [258, 561] on div at bounding box center [256, 561] width 14 height 14
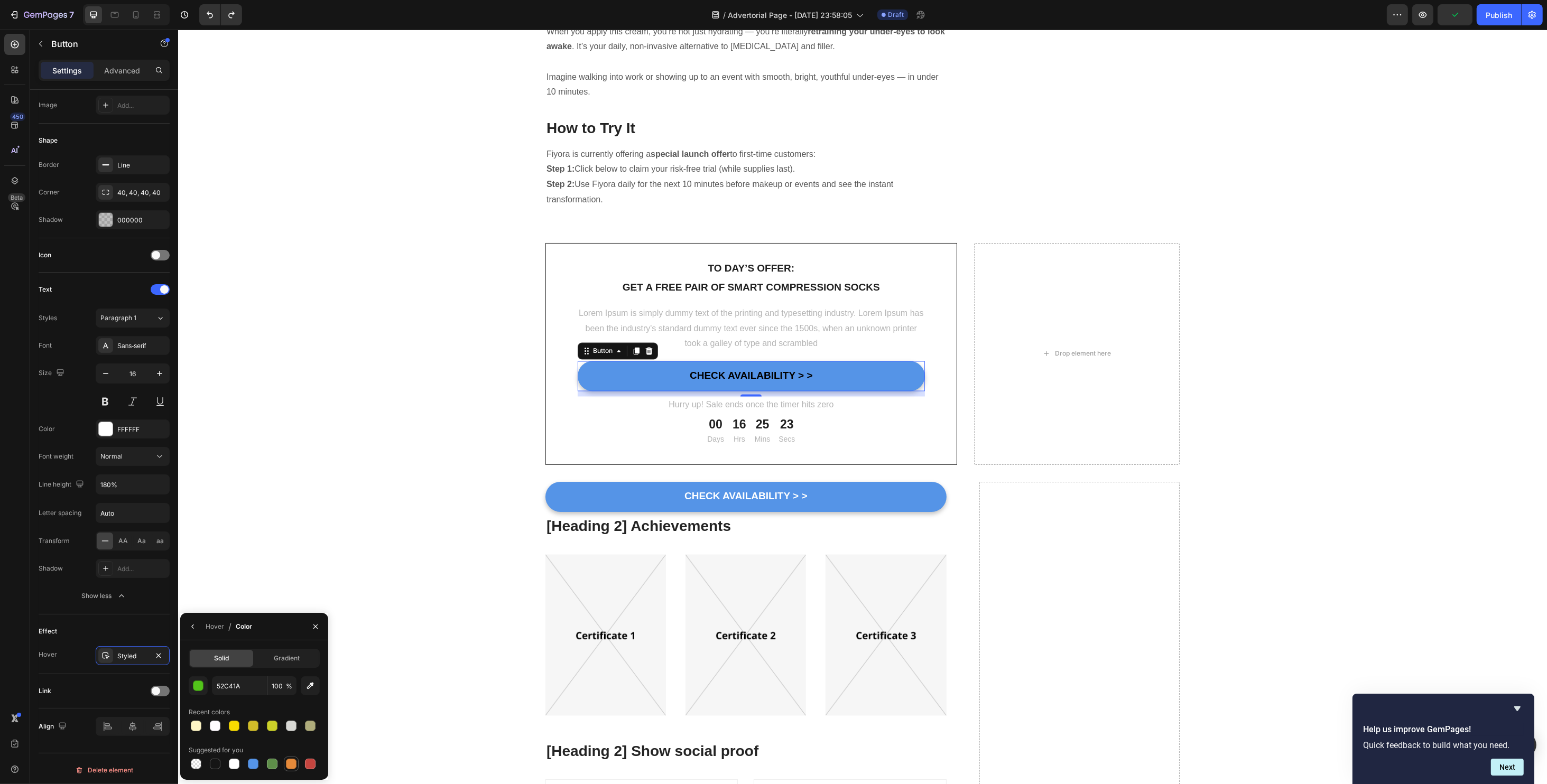
click at [292, 762] on div at bounding box center [291, 765] width 11 height 11
type input "E4893A"
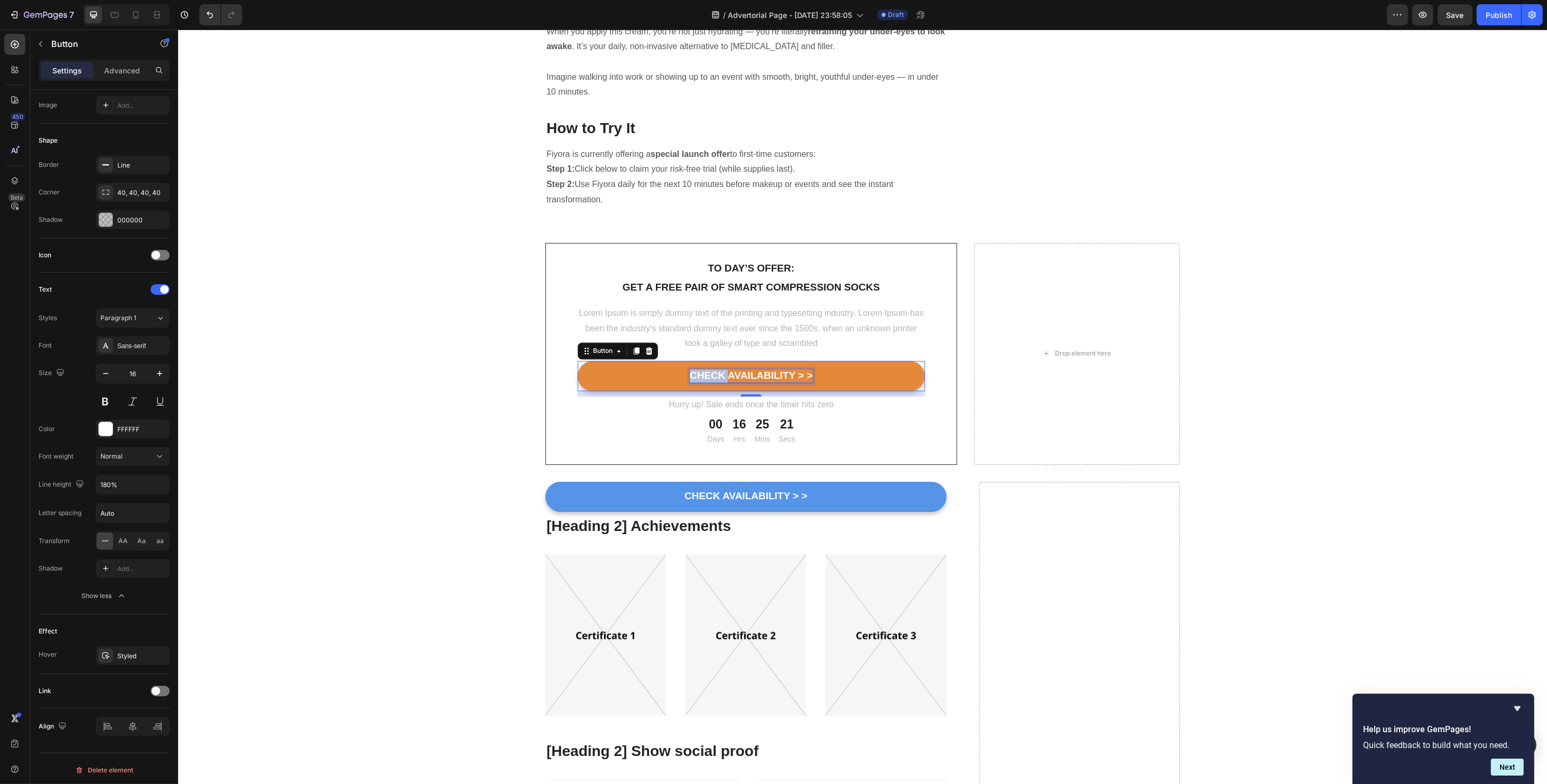
click at [709, 370] on p "CHECK AVAILABILITY > >" at bounding box center [751, 376] width 123 height 13
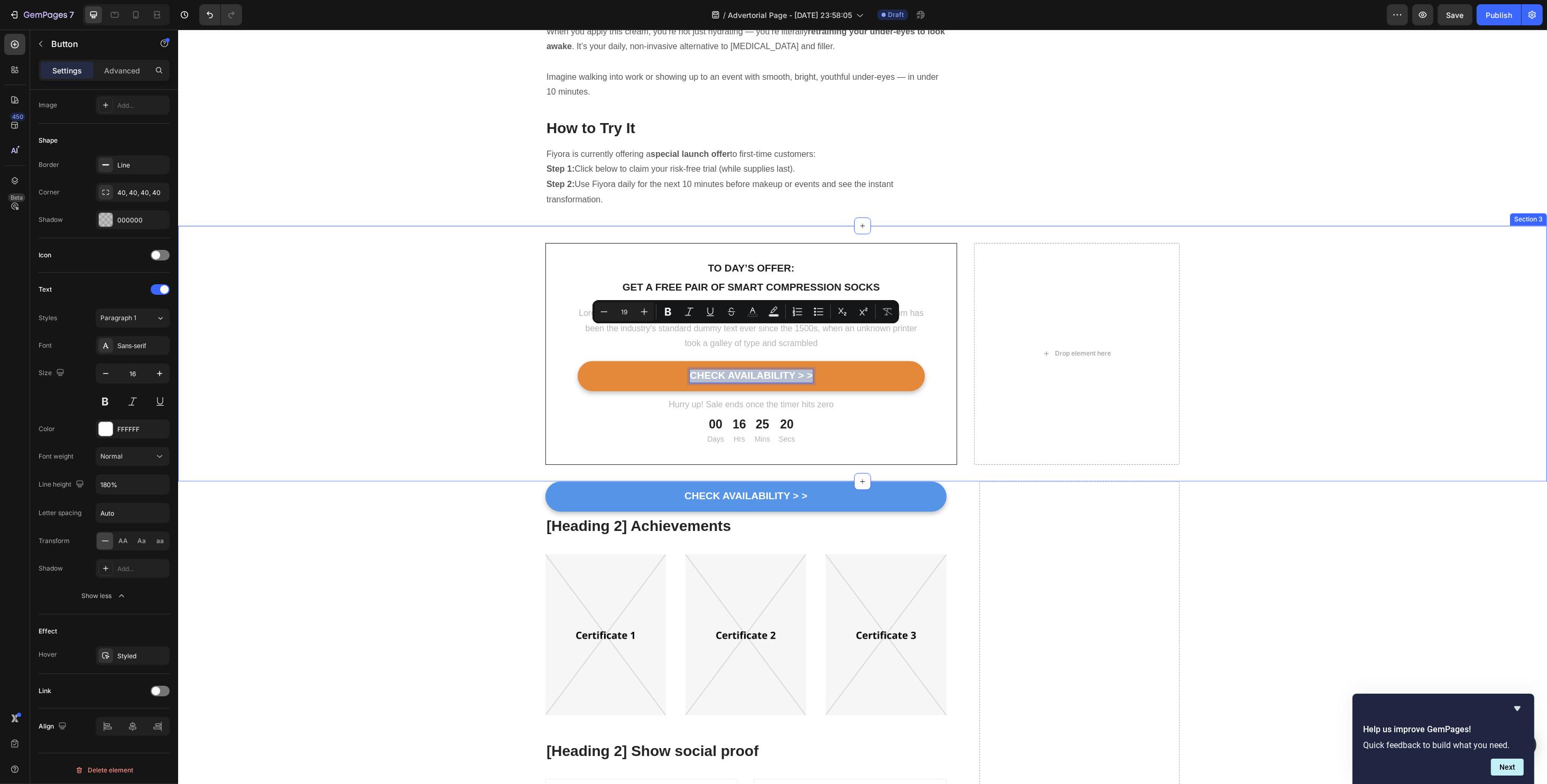
click at [420, 360] on div "To day’s offer: Text block Get a free pair of smart compression socks Text bloc…" at bounding box center [862, 353] width 1369 height 222
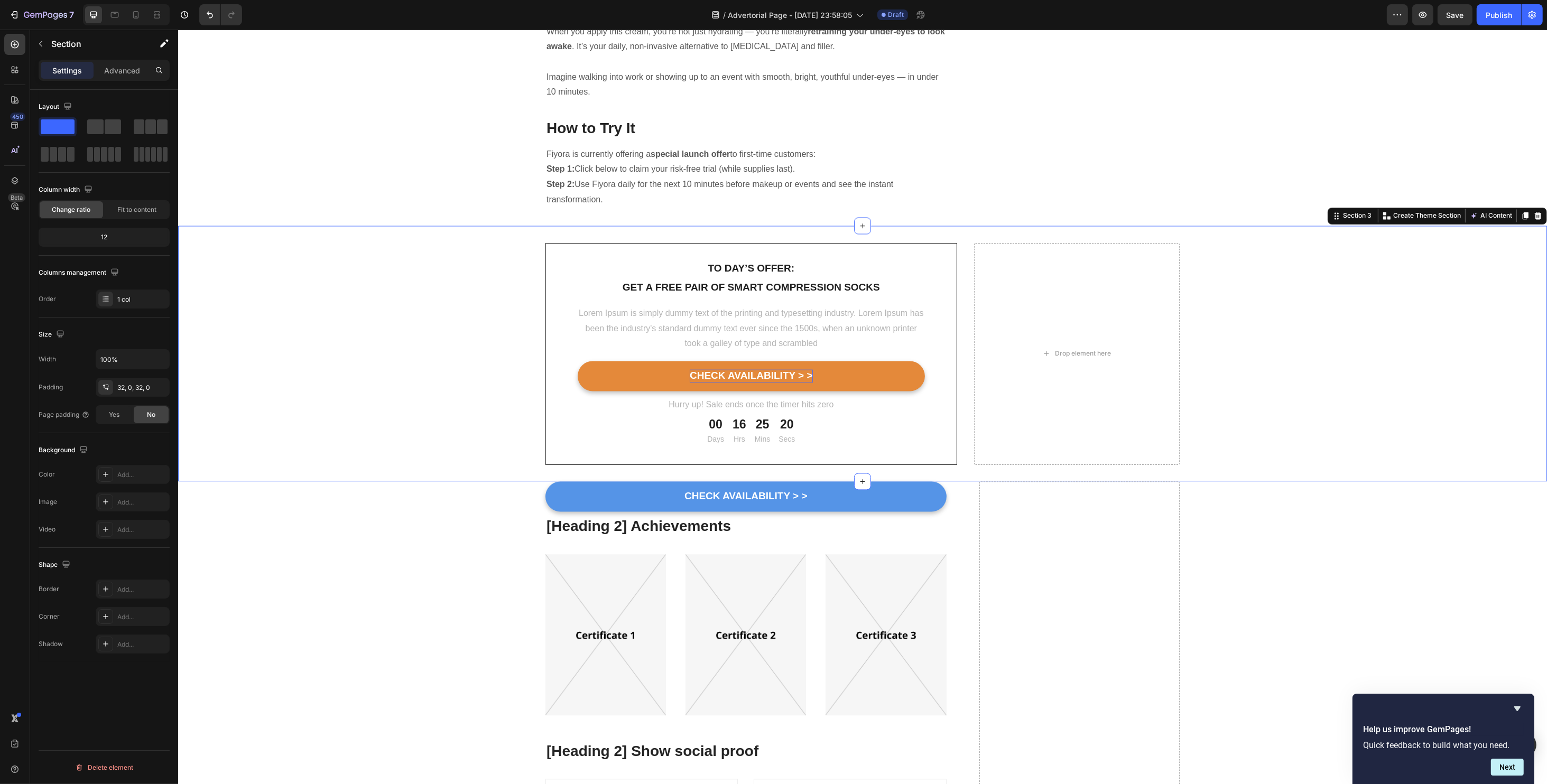
scroll to position [0, 0]
click at [711, 370] on p "CHECK AVAILABILITY > >" at bounding box center [751, 376] width 123 height 13
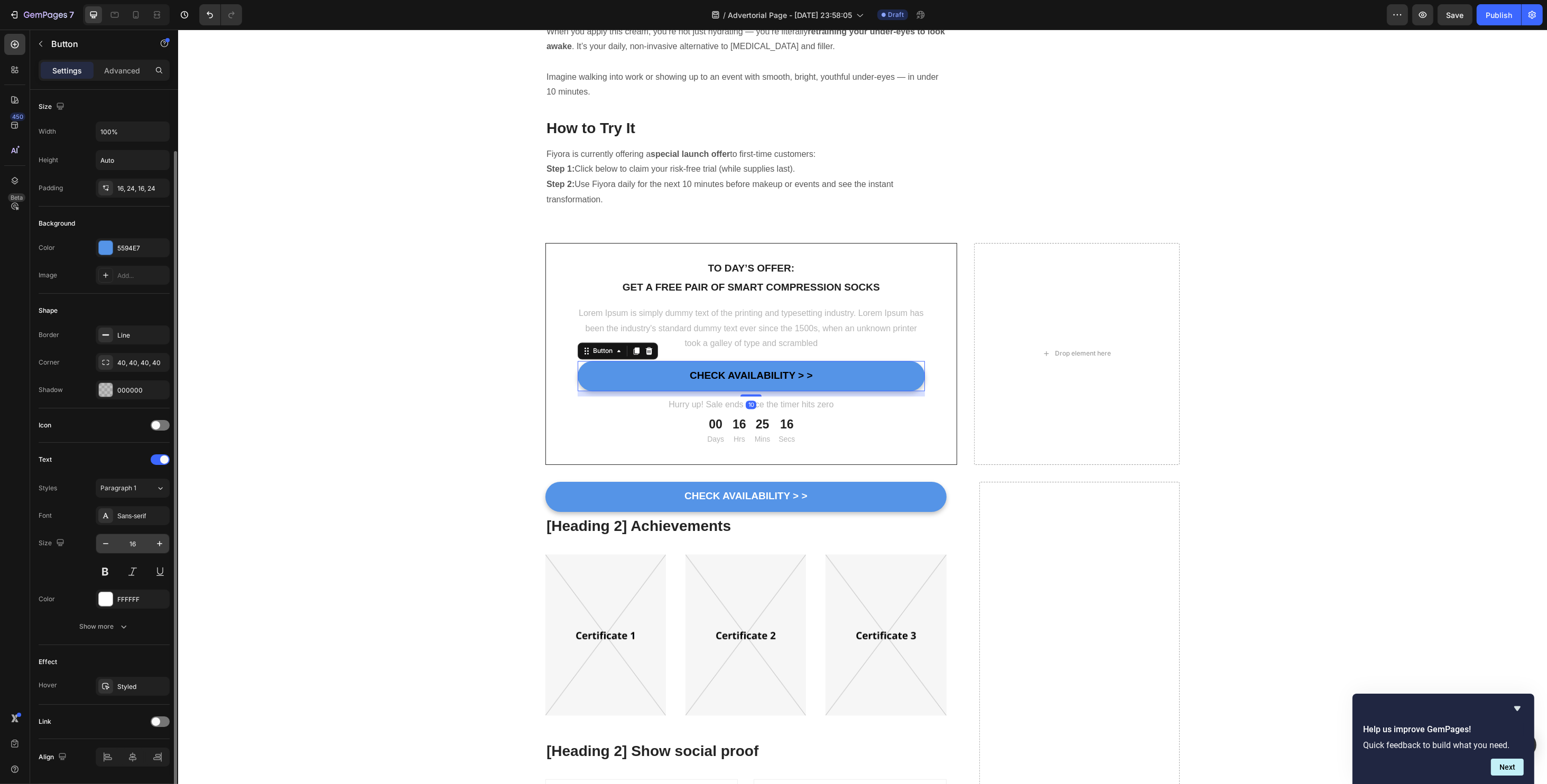
scroll to position [31, 0]
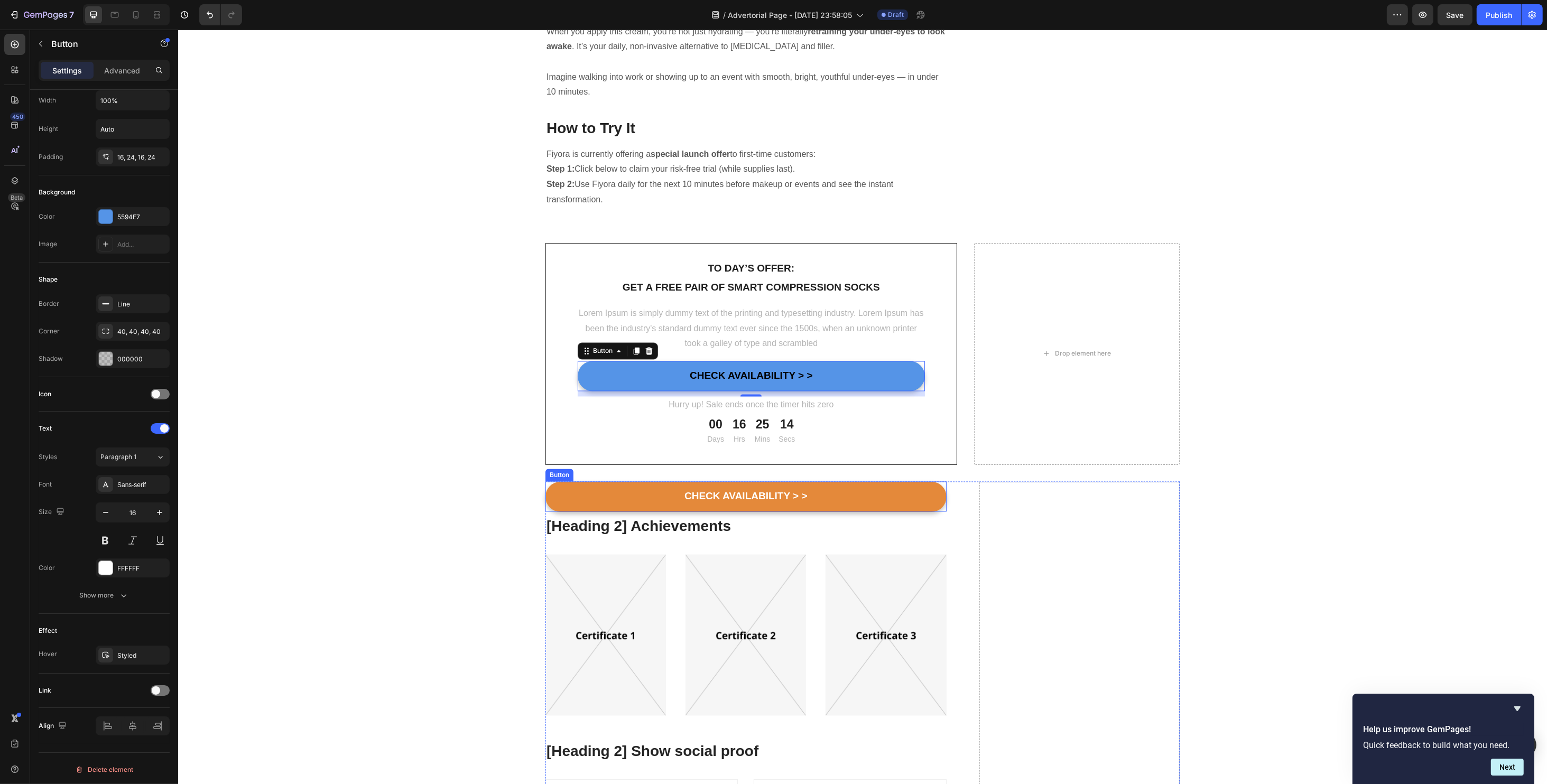
click at [631, 482] on button "CHECK AVAILABILITY > >" at bounding box center [745, 497] width 401 height 30
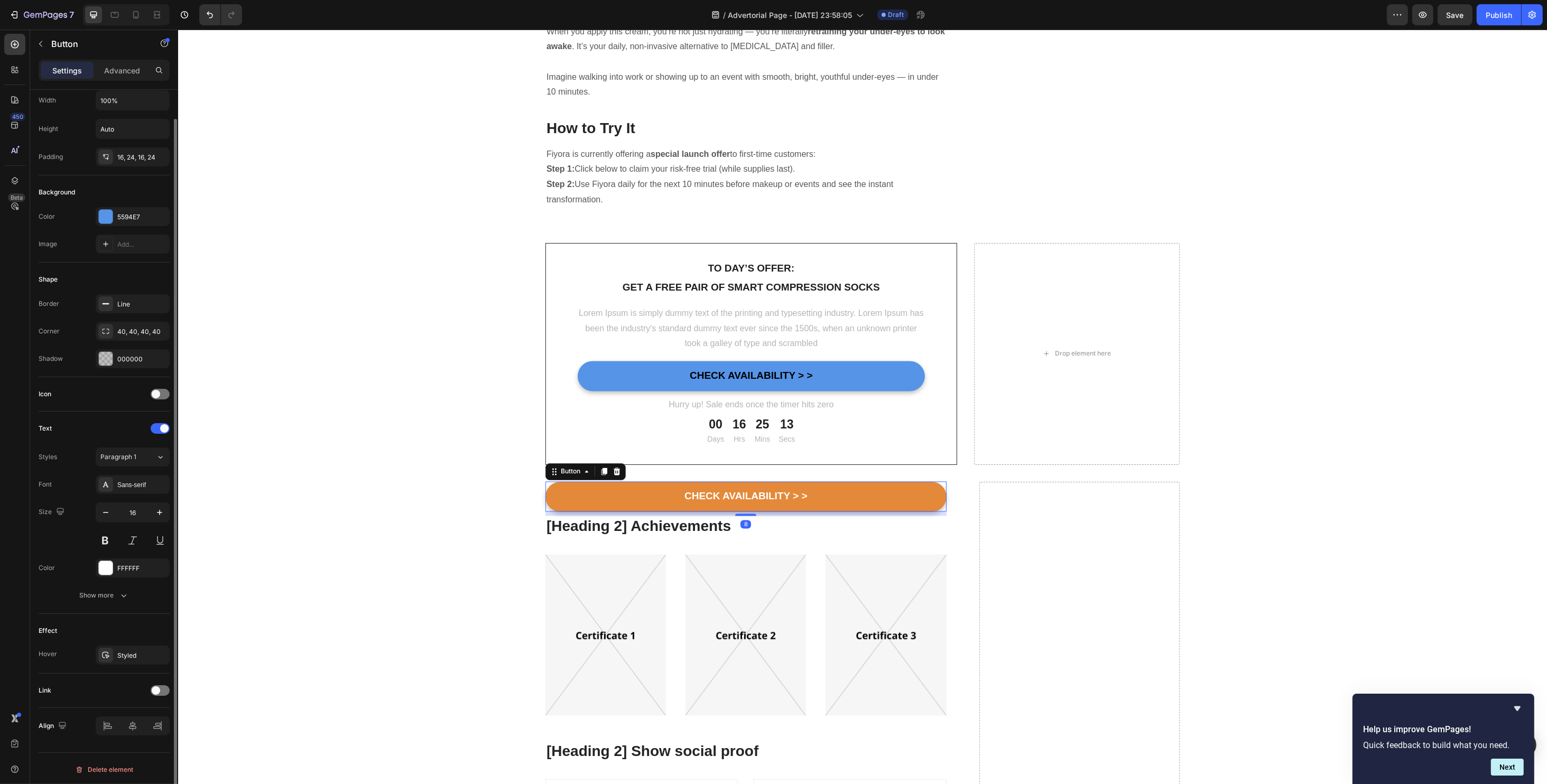
scroll to position [30, 0]
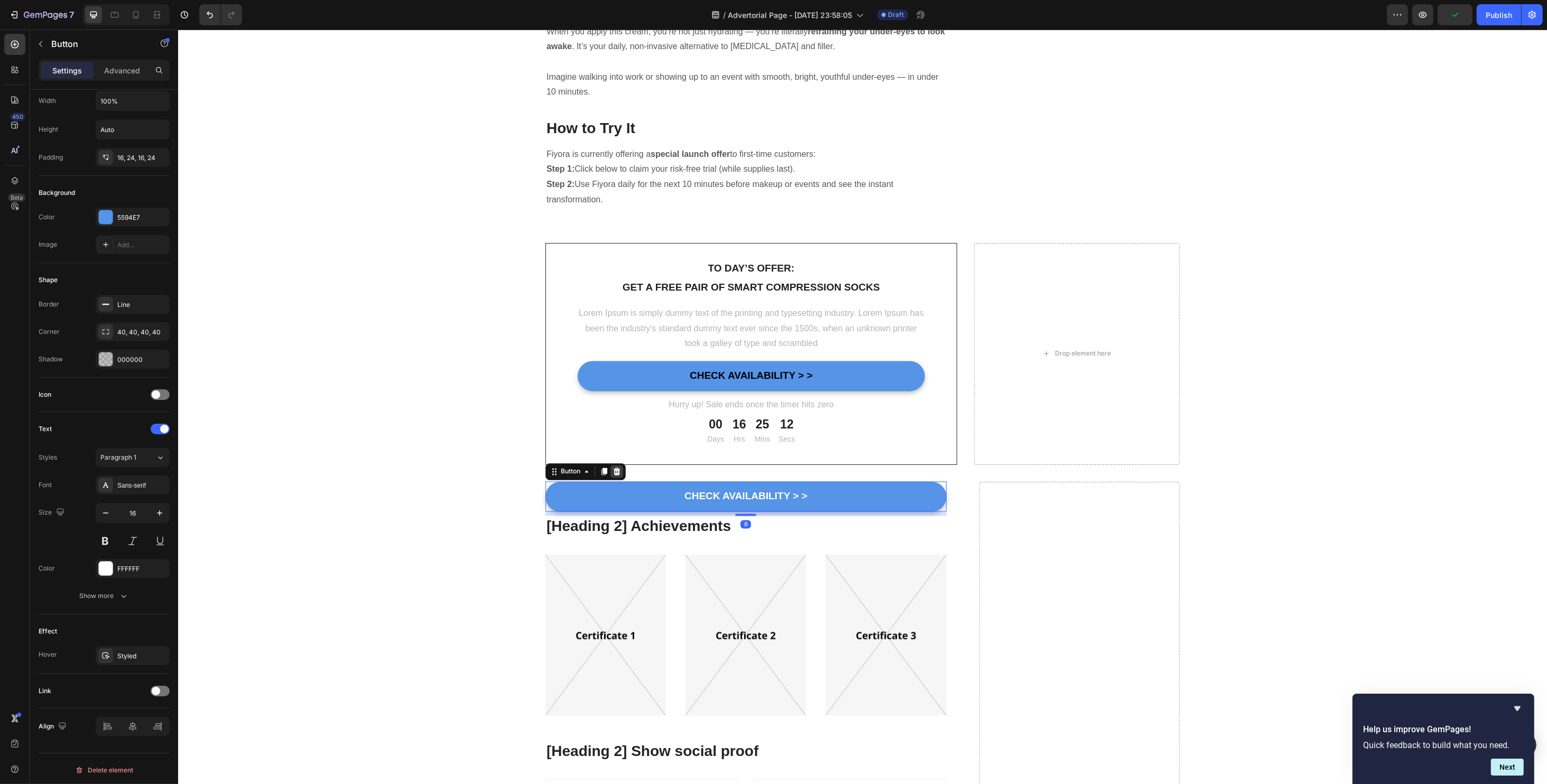
click at [613, 468] on icon at bounding box center [616, 472] width 7 height 8
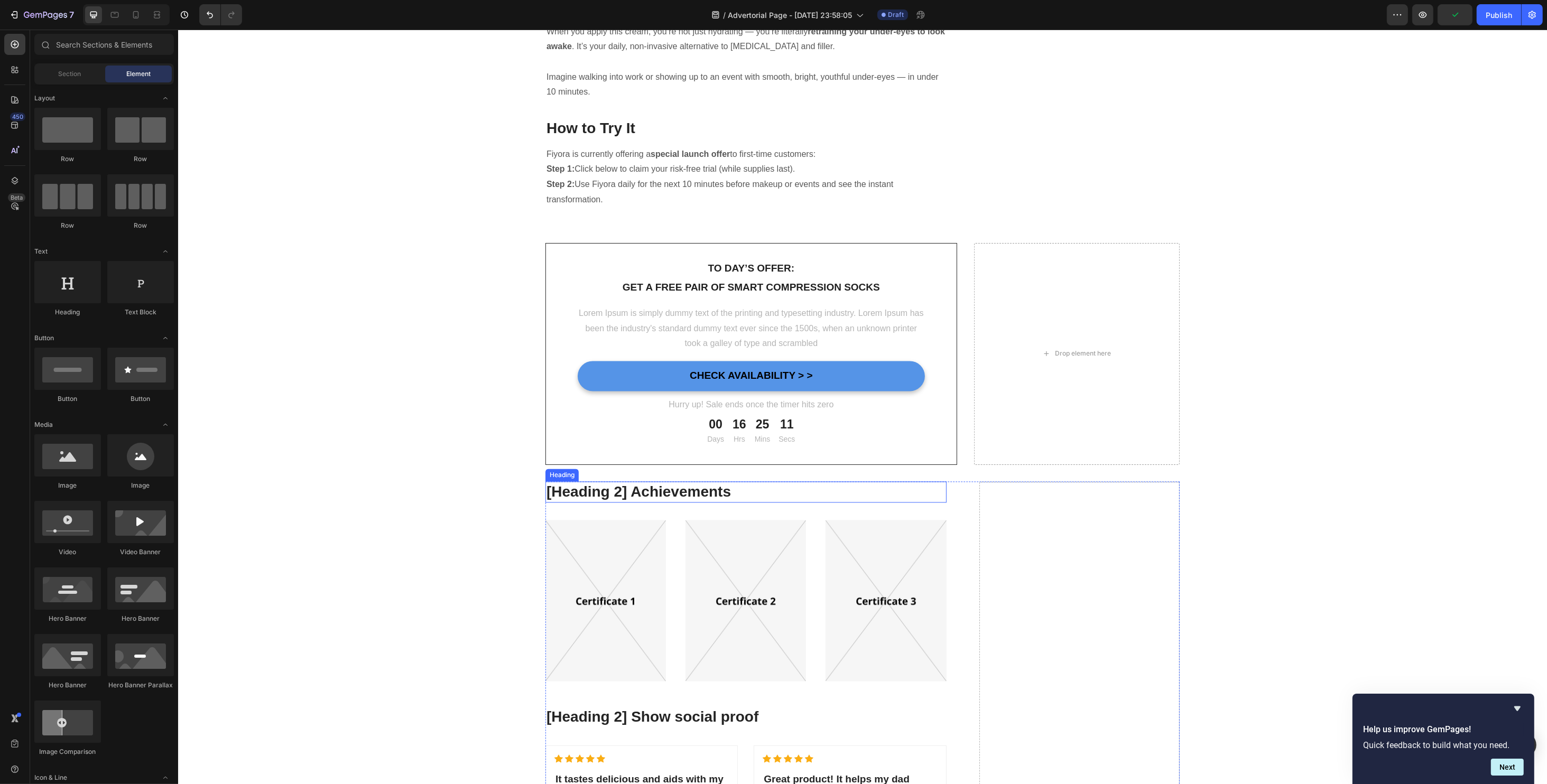
click at [652, 483] on p "[Heading 2] Achievements" at bounding box center [745, 492] width 399 height 19
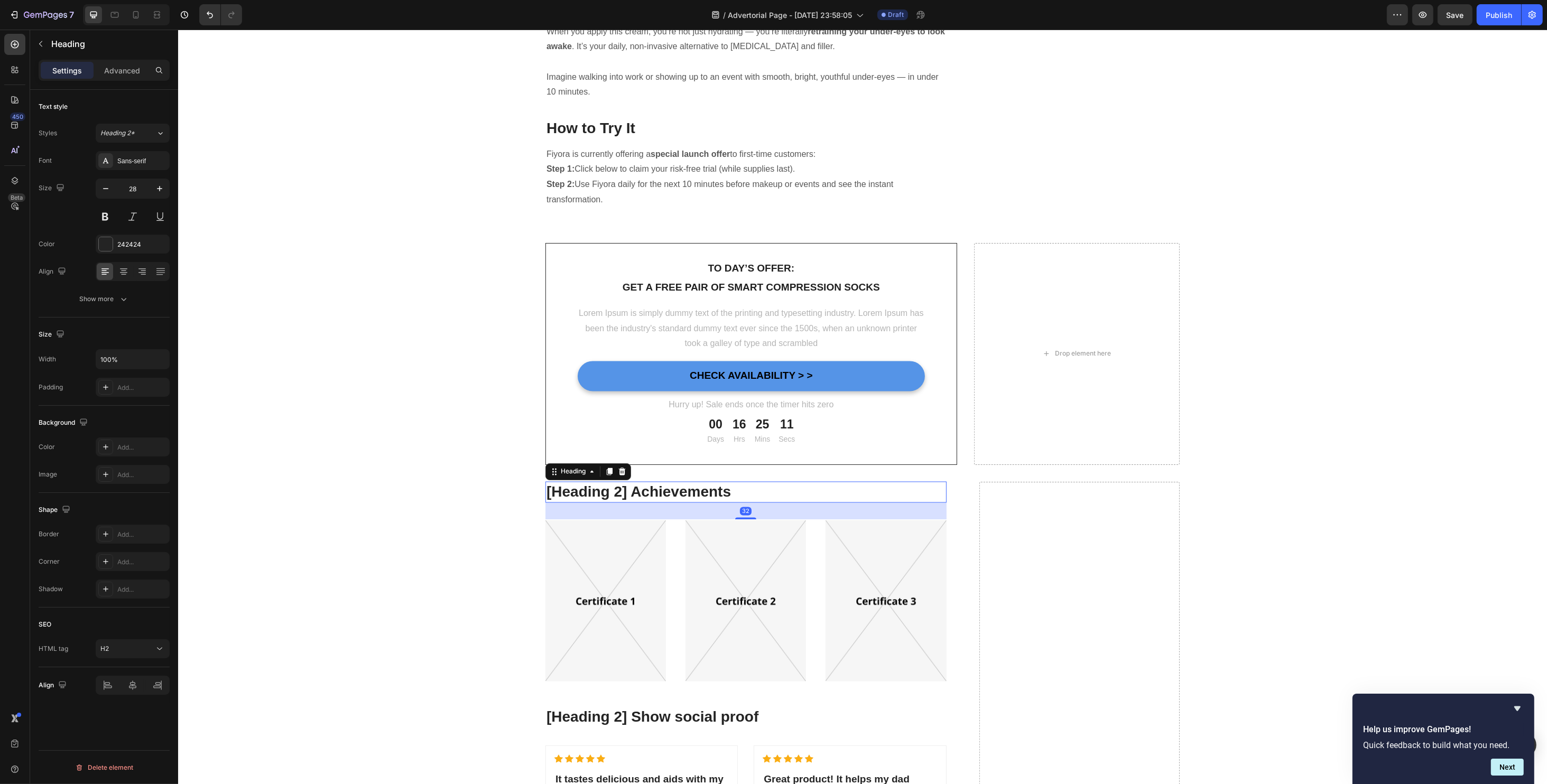
click at [652, 483] on p "[Heading 2] Achievements" at bounding box center [745, 492] width 399 height 19
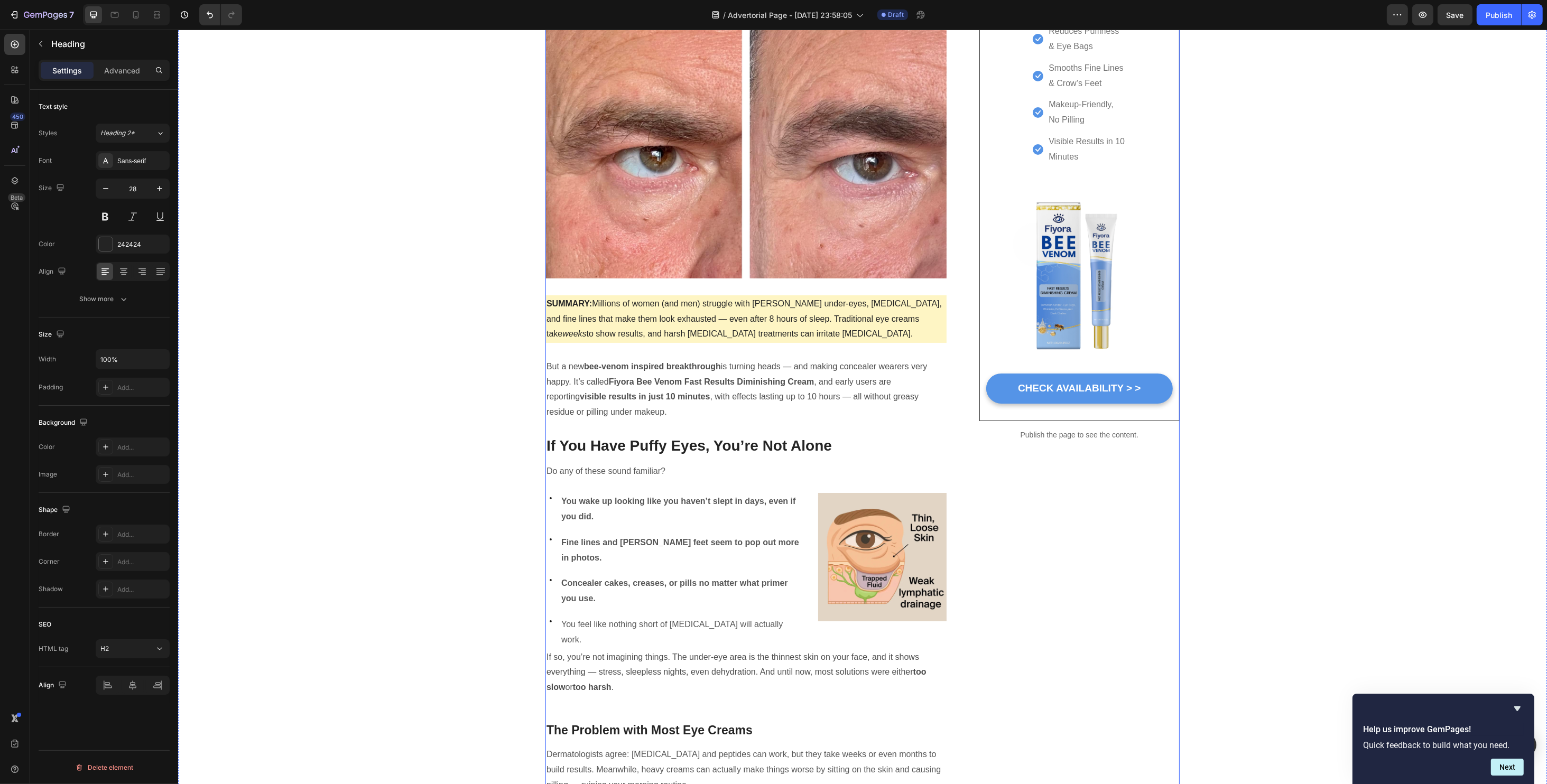
scroll to position [0, 0]
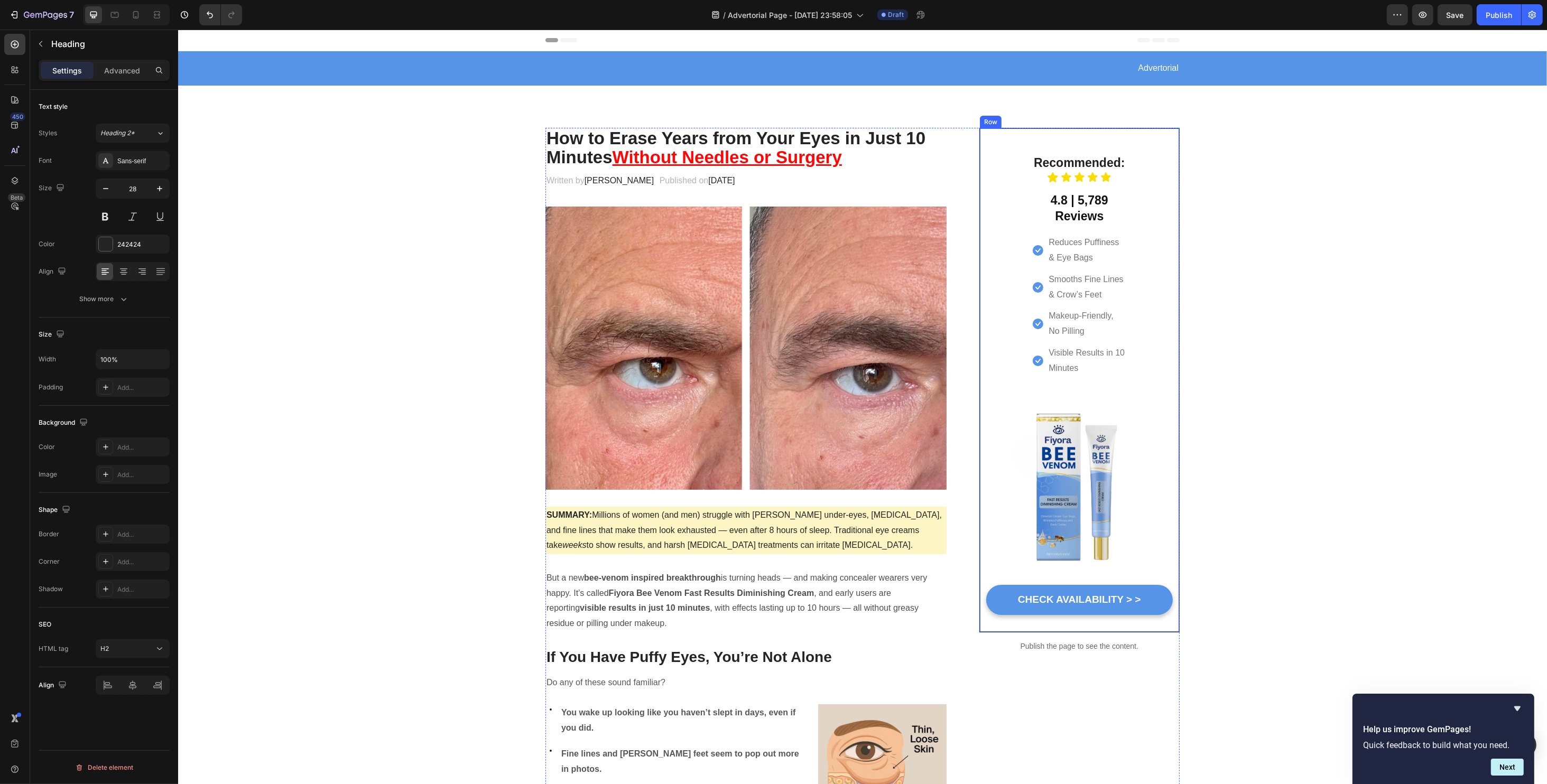
click at [988, 138] on div "Recommended: Heading Icon Icon Icon Icon Icon Icon List 4.8 | 5,789 Reviews Hea…" at bounding box center [1078, 380] width 200 height 505
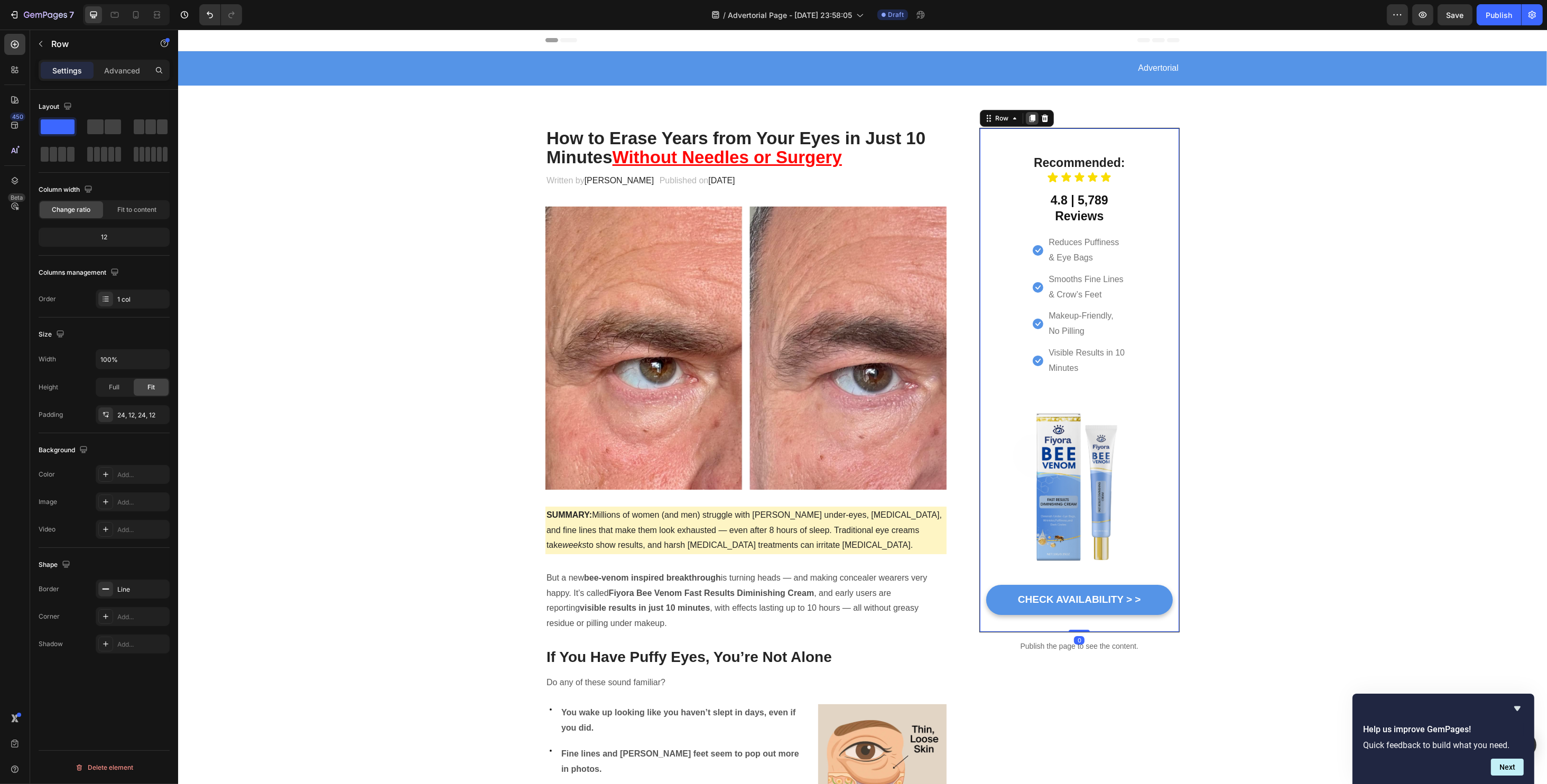
click at [1028, 118] on icon at bounding box center [1031, 118] width 5 height 8
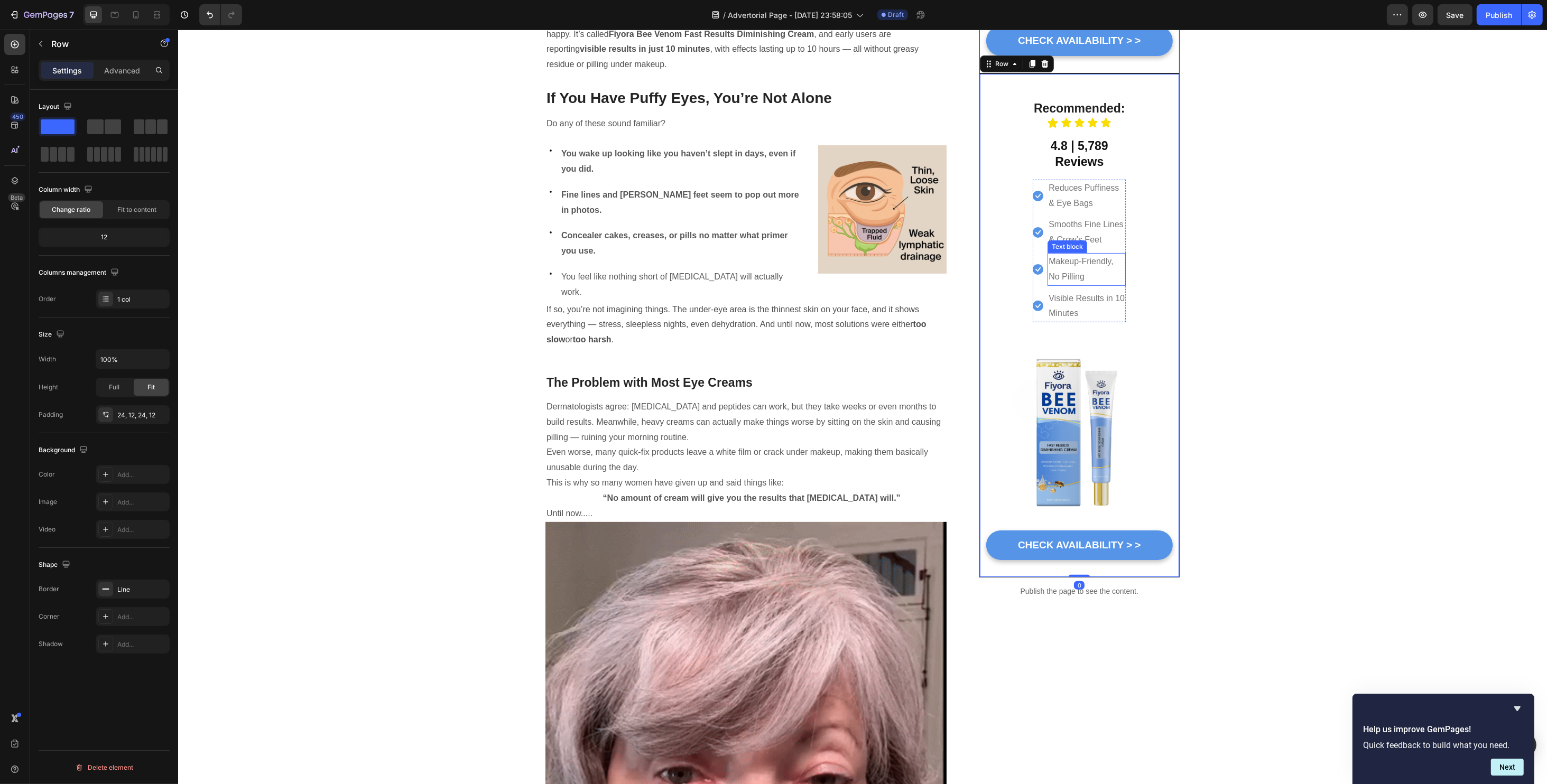
scroll to position [565, 0]
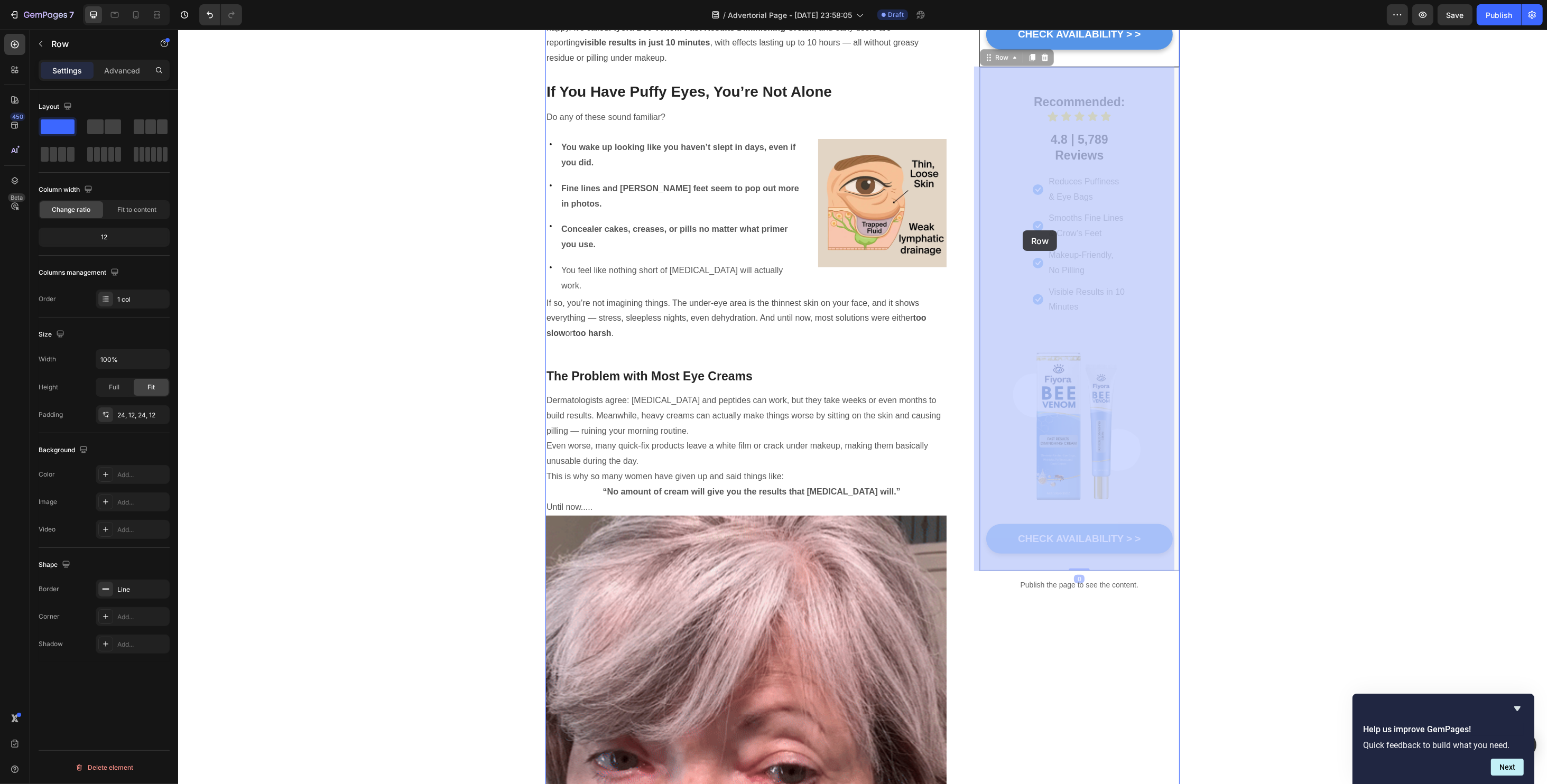
drag, startPoint x: 983, startPoint y: 60, endPoint x: 1037, endPoint y: 69, distance: 54.7
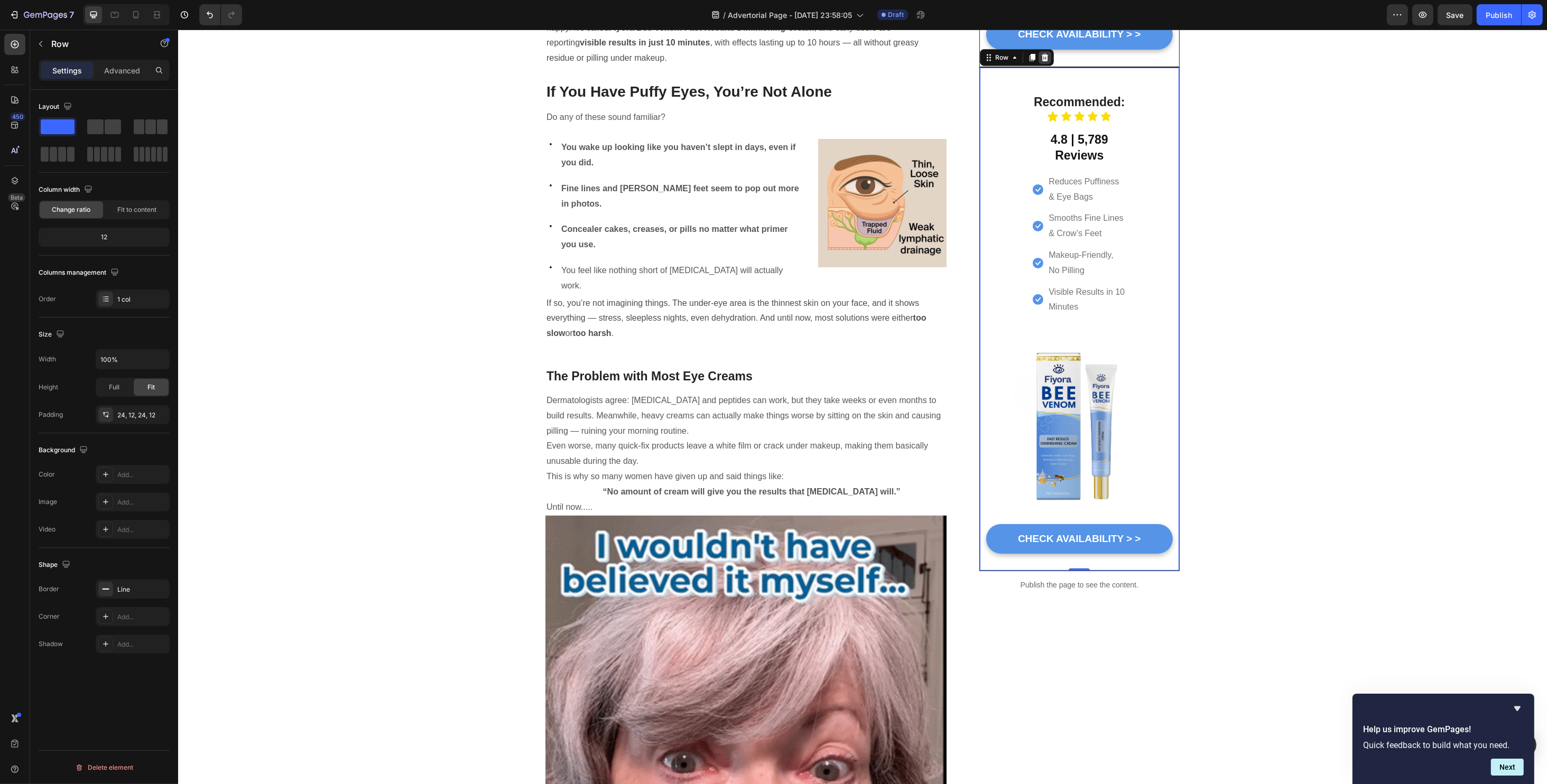
click at [1041, 59] on icon at bounding box center [1044, 58] width 7 height 8
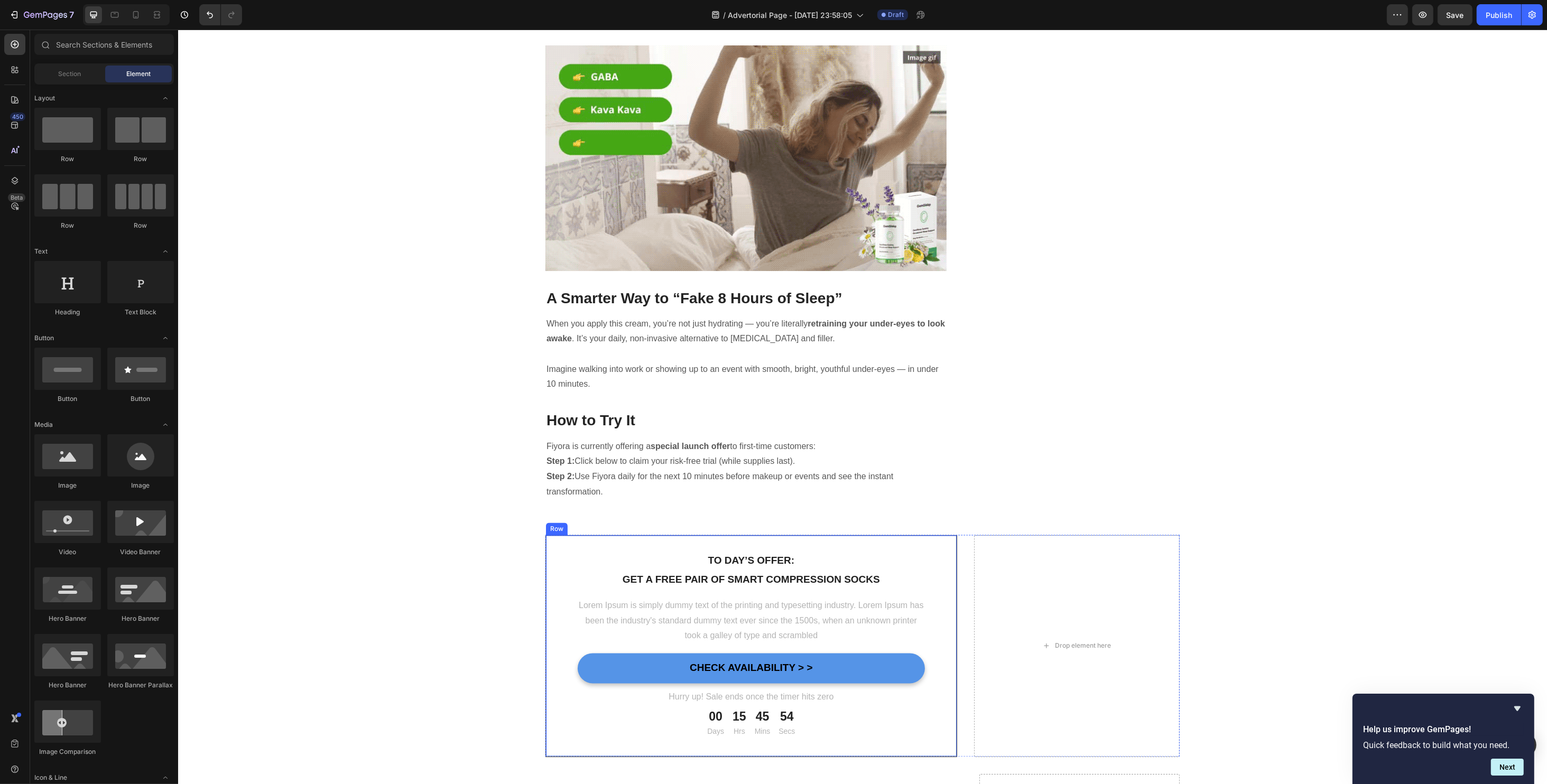
scroll to position [3171, 0]
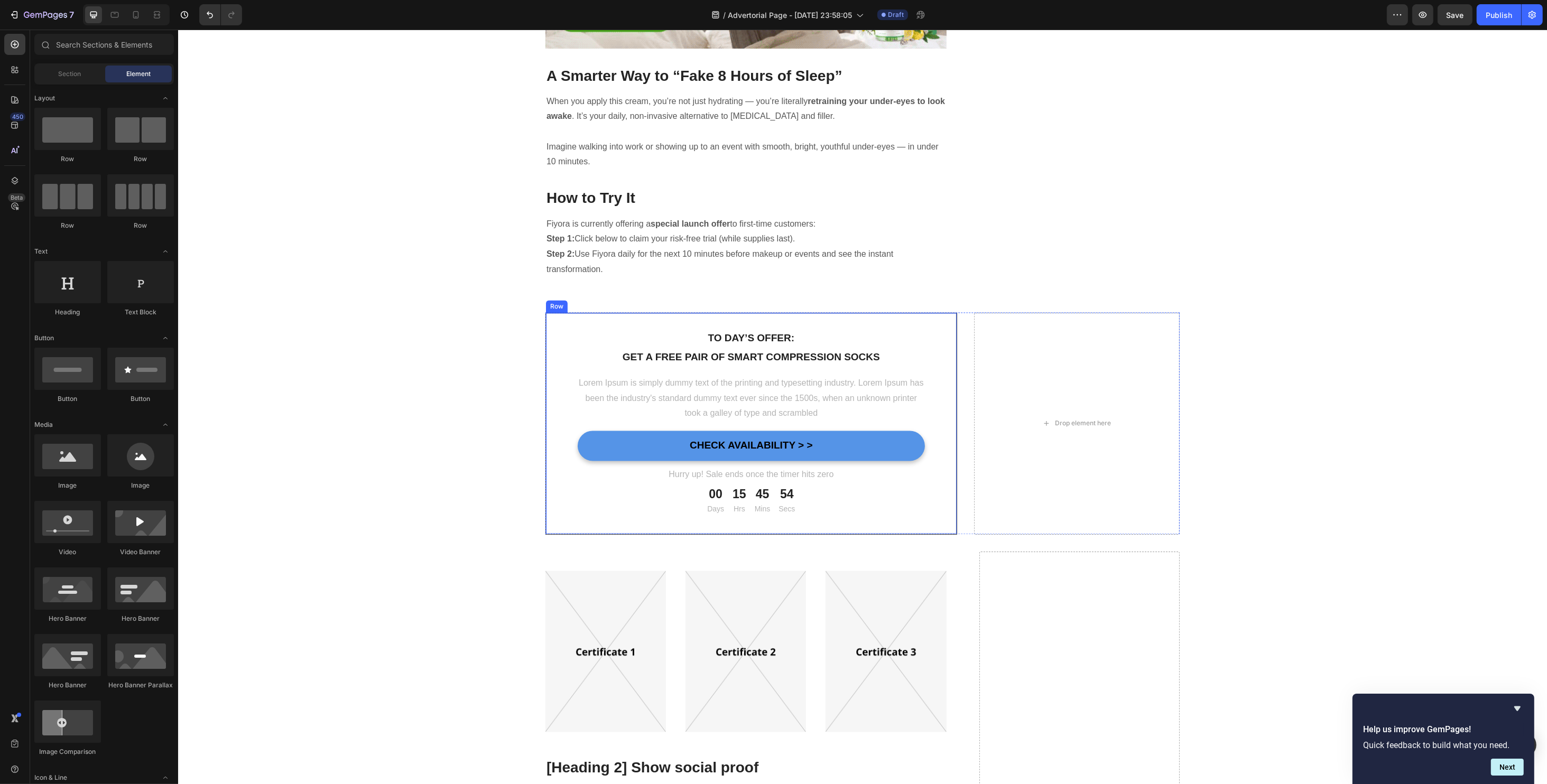
click at [708, 313] on div "To day’s offer: Text block Get a free pair of smart compression socks Text bloc…" at bounding box center [751, 424] width 412 height 222
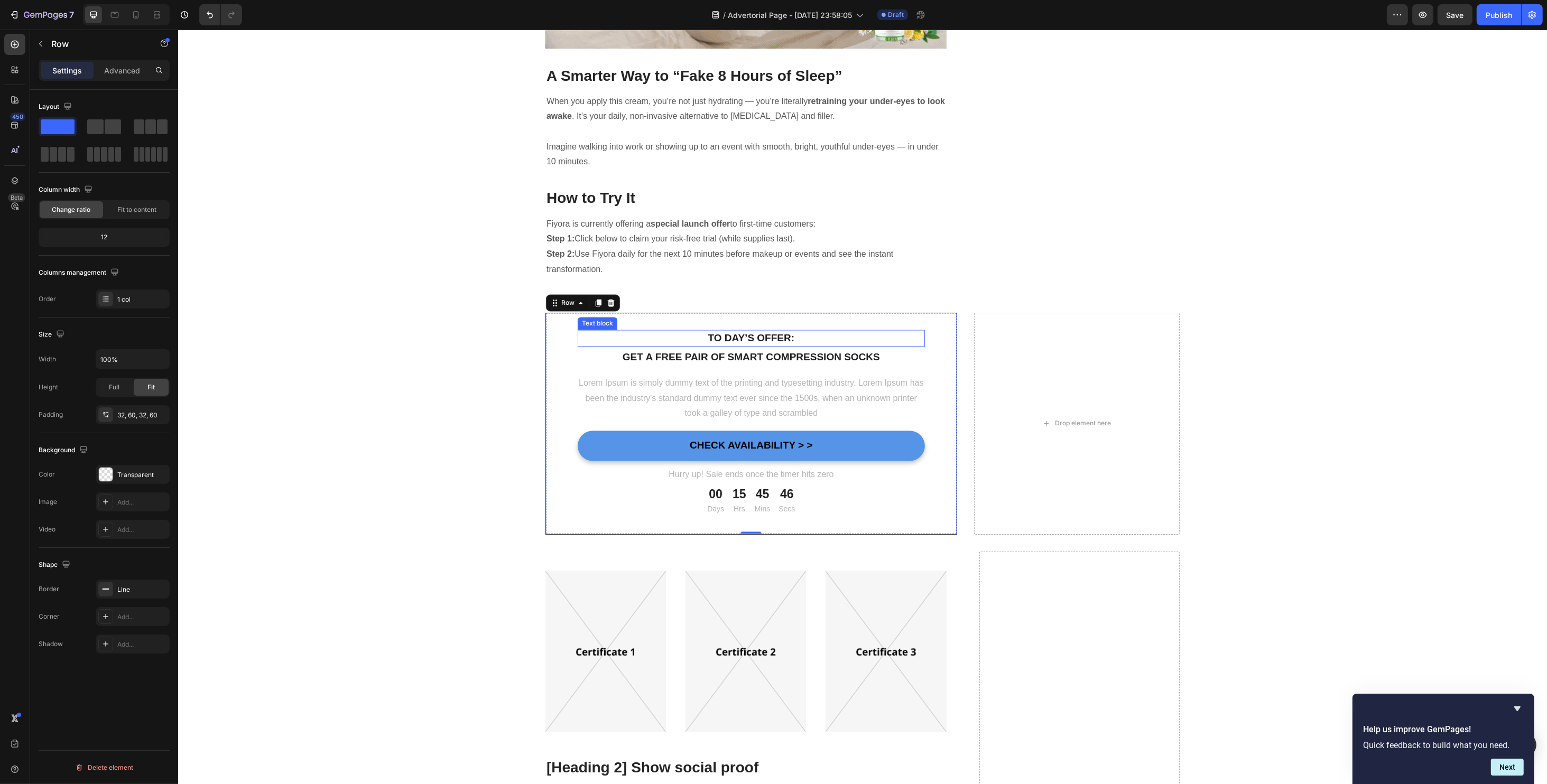
click at [737, 332] on p "To day’s offer:" at bounding box center [751, 339] width 345 height 16
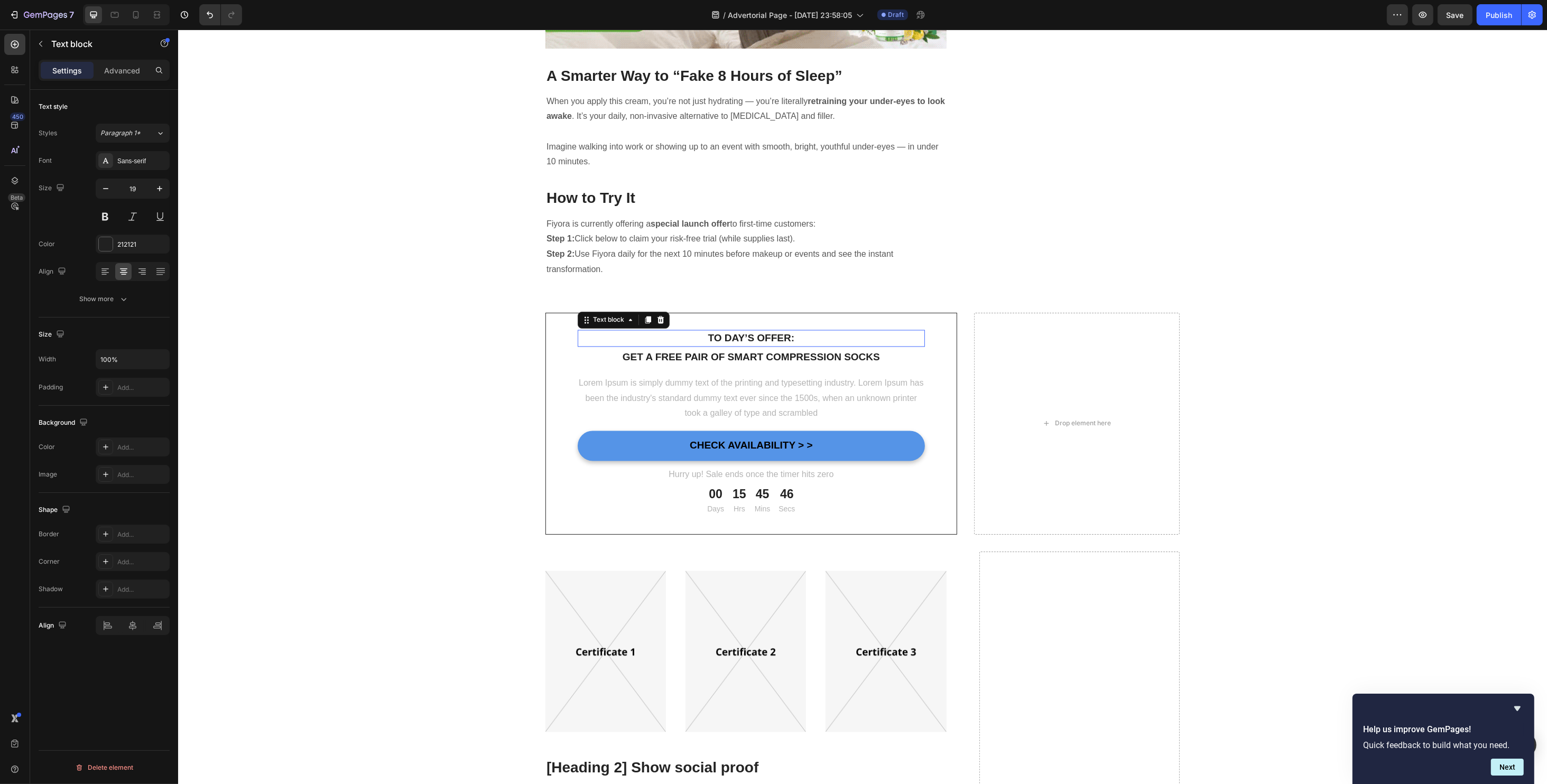
click at [737, 332] on p "To day’s offer:" at bounding box center [751, 339] width 345 height 16
click at [747, 350] on p "Get a free pair of smart compression socks" at bounding box center [751, 358] width 345 height 16
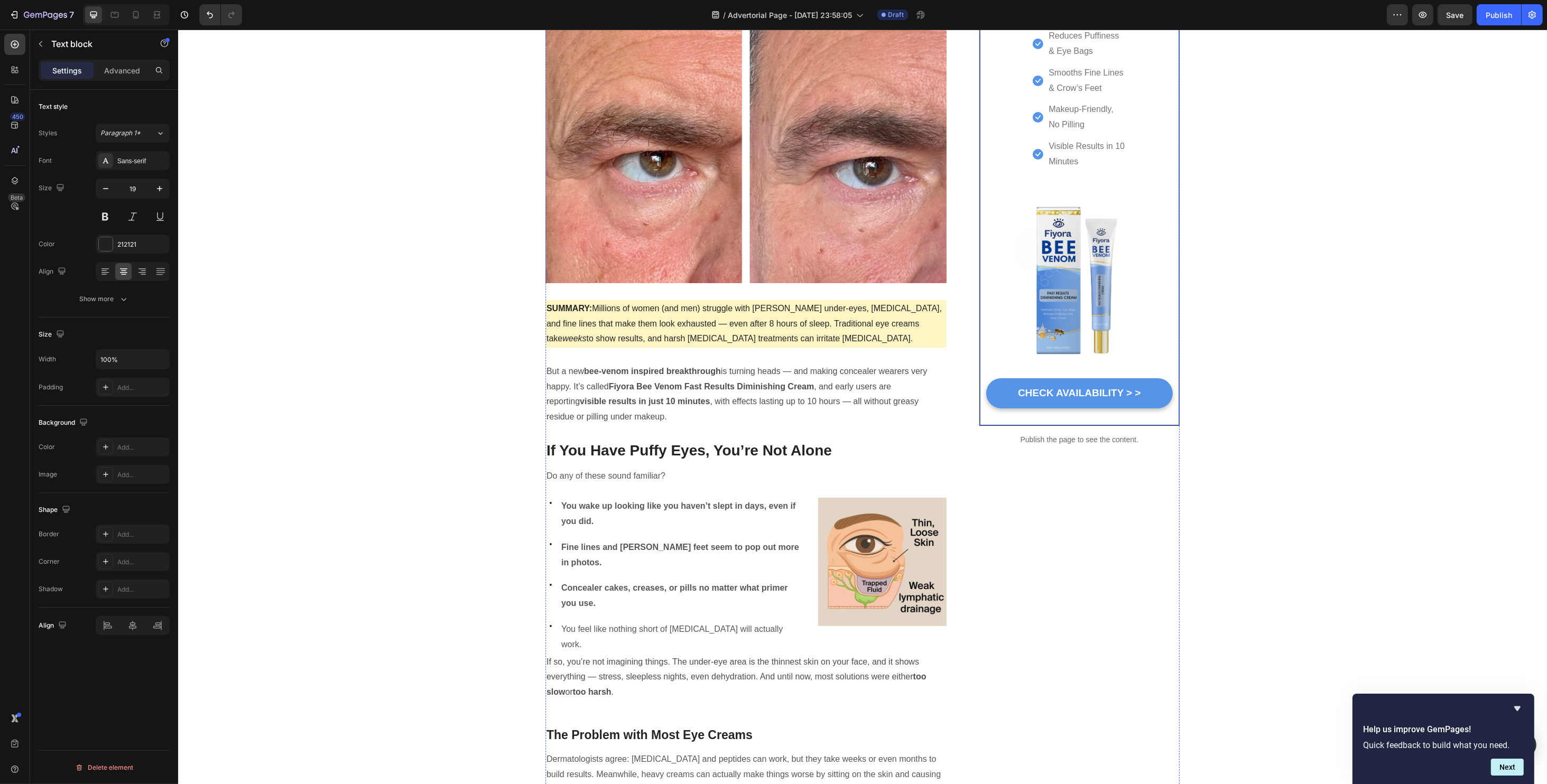
scroll to position [0, 0]
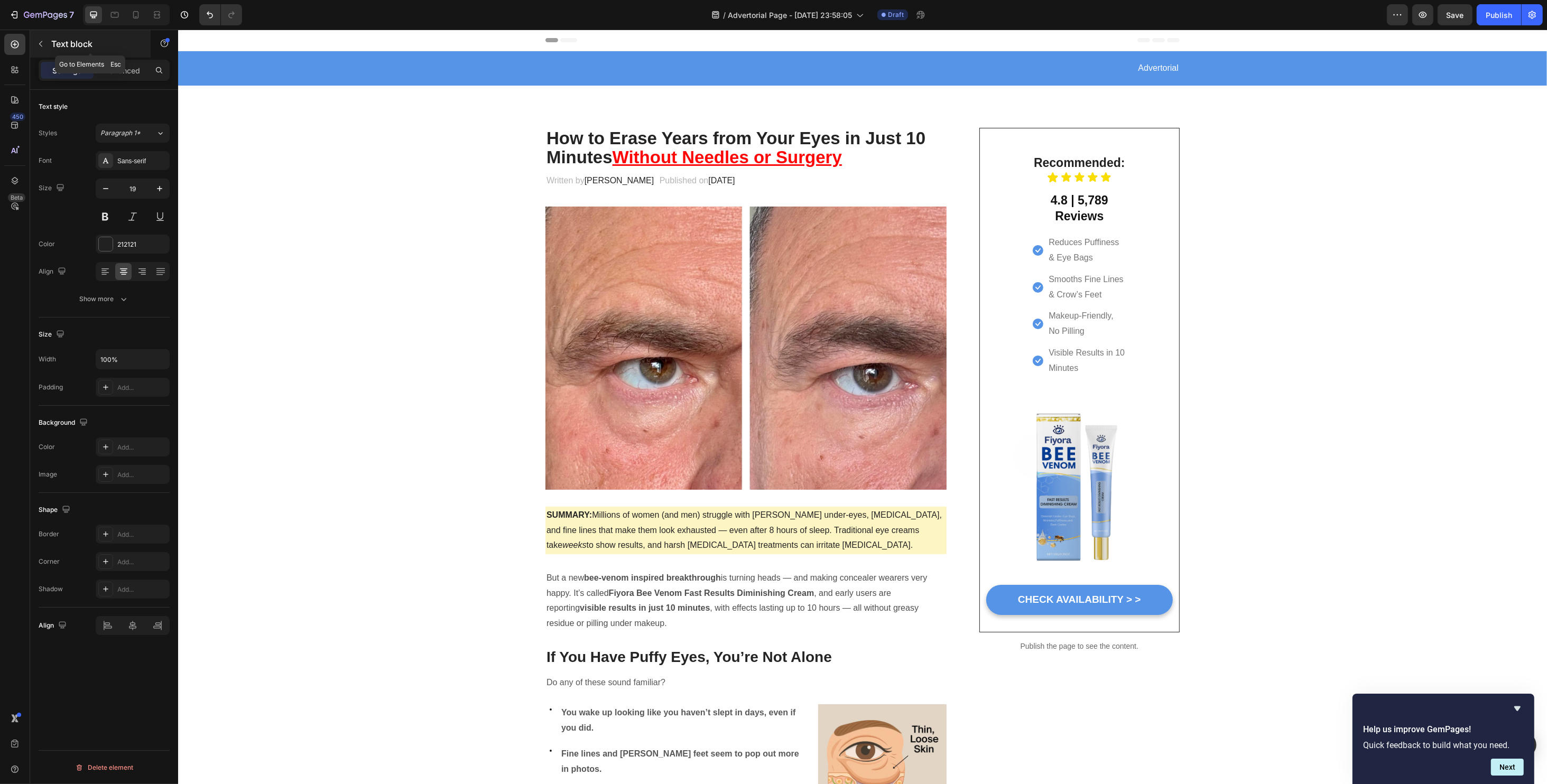
click at [35, 49] on button "button" at bounding box center [40, 44] width 17 height 17
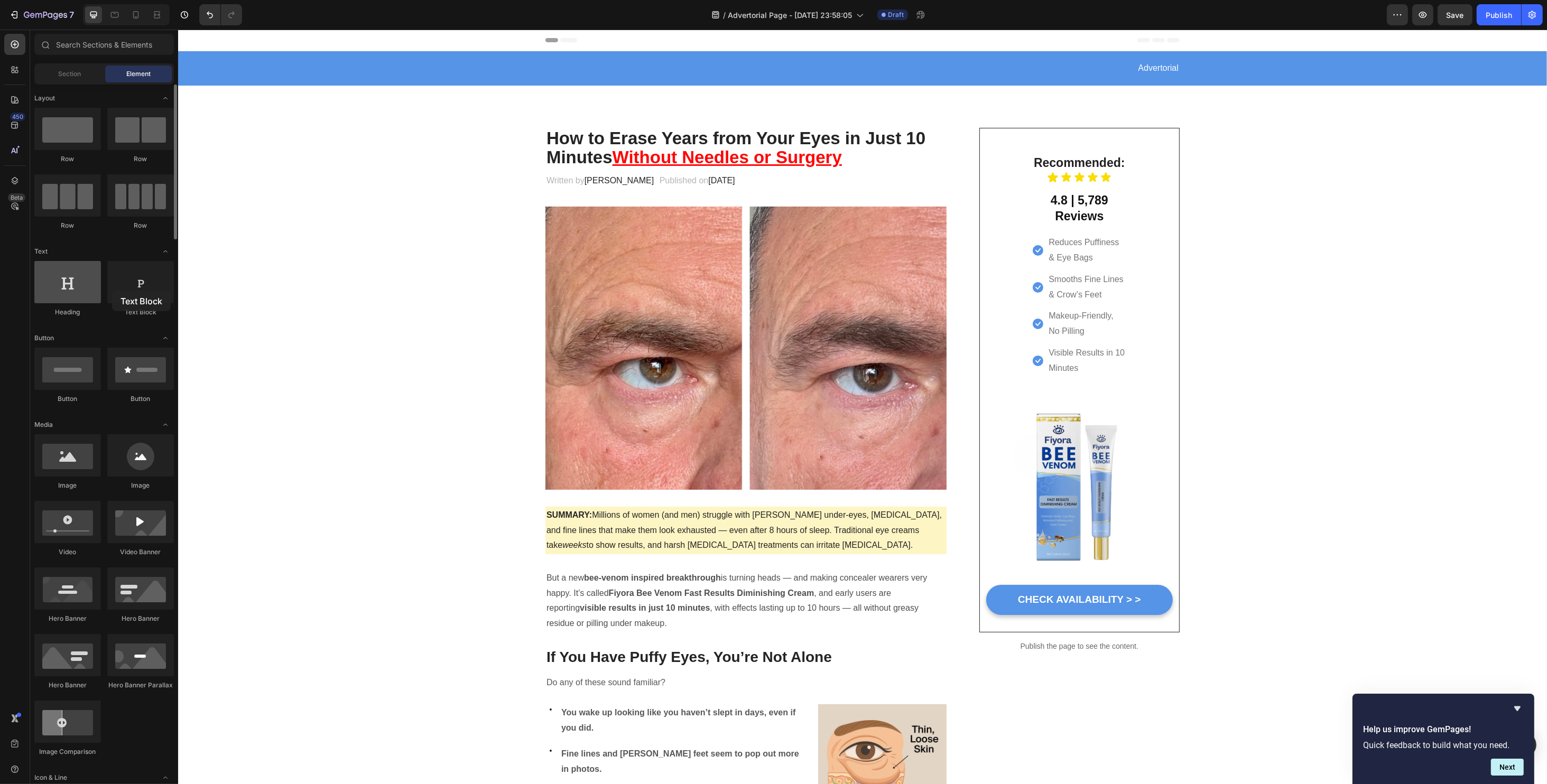
drag, startPoint x: 131, startPoint y: 295, endPoint x: 100, endPoint y: 290, distance: 31.4
click at [112, 290] on div at bounding box center [141, 282] width 67 height 42
drag, startPoint x: 240, startPoint y: 317, endPoint x: 1064, endPoint y: 223, distance: 829.3
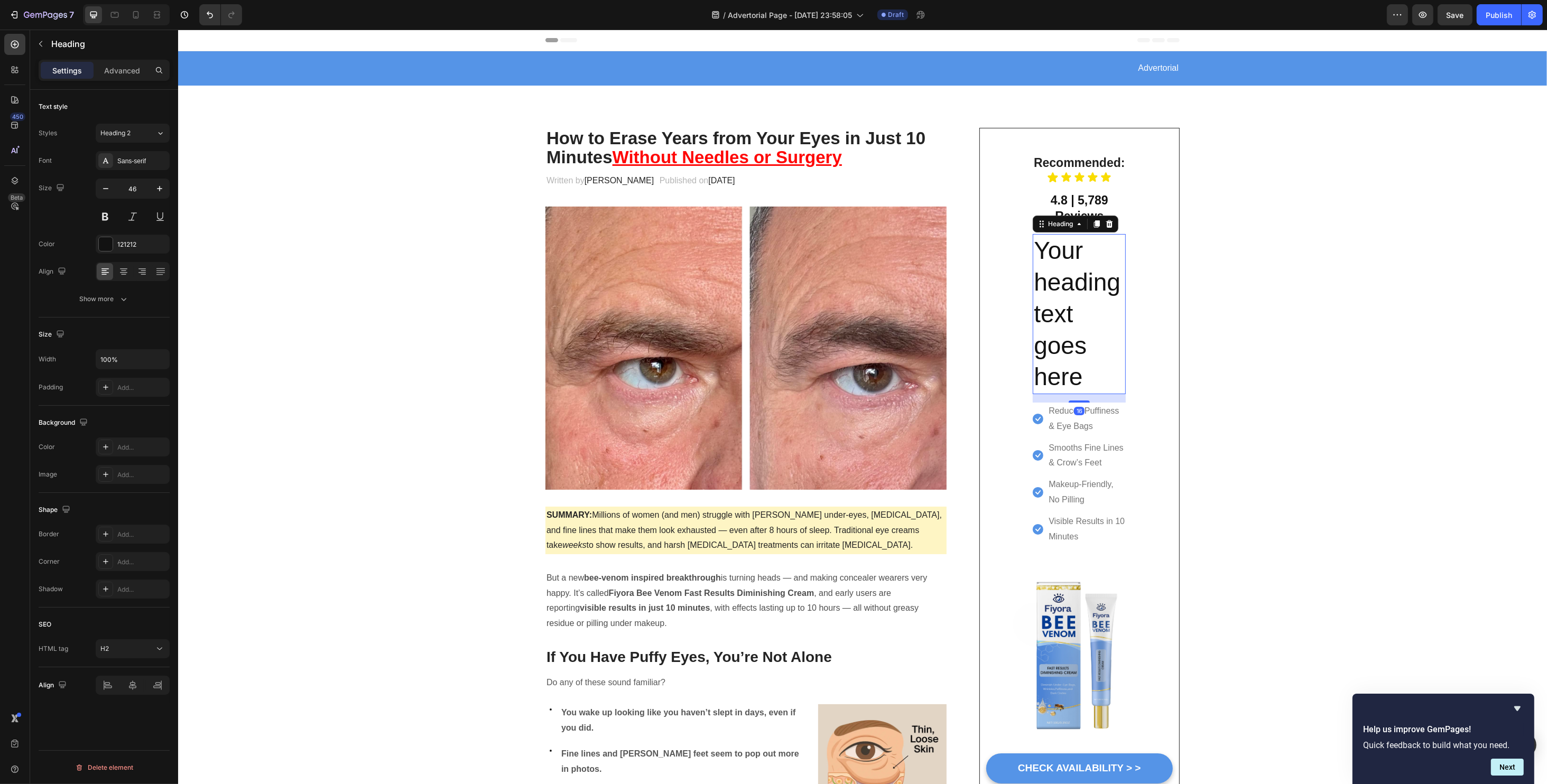
click at [1063, 258] on h2 "Your heading text goes here" at bounding box center [1078, 315] width 93 height 160
click at [1063, 258] on p "Your heading text goes here" at bounding box center [1078, 314] width 91 height 158
click at [1062, 258] on p "Your heading text goes here" at bounding box center [1078, 314] width 91 height 158
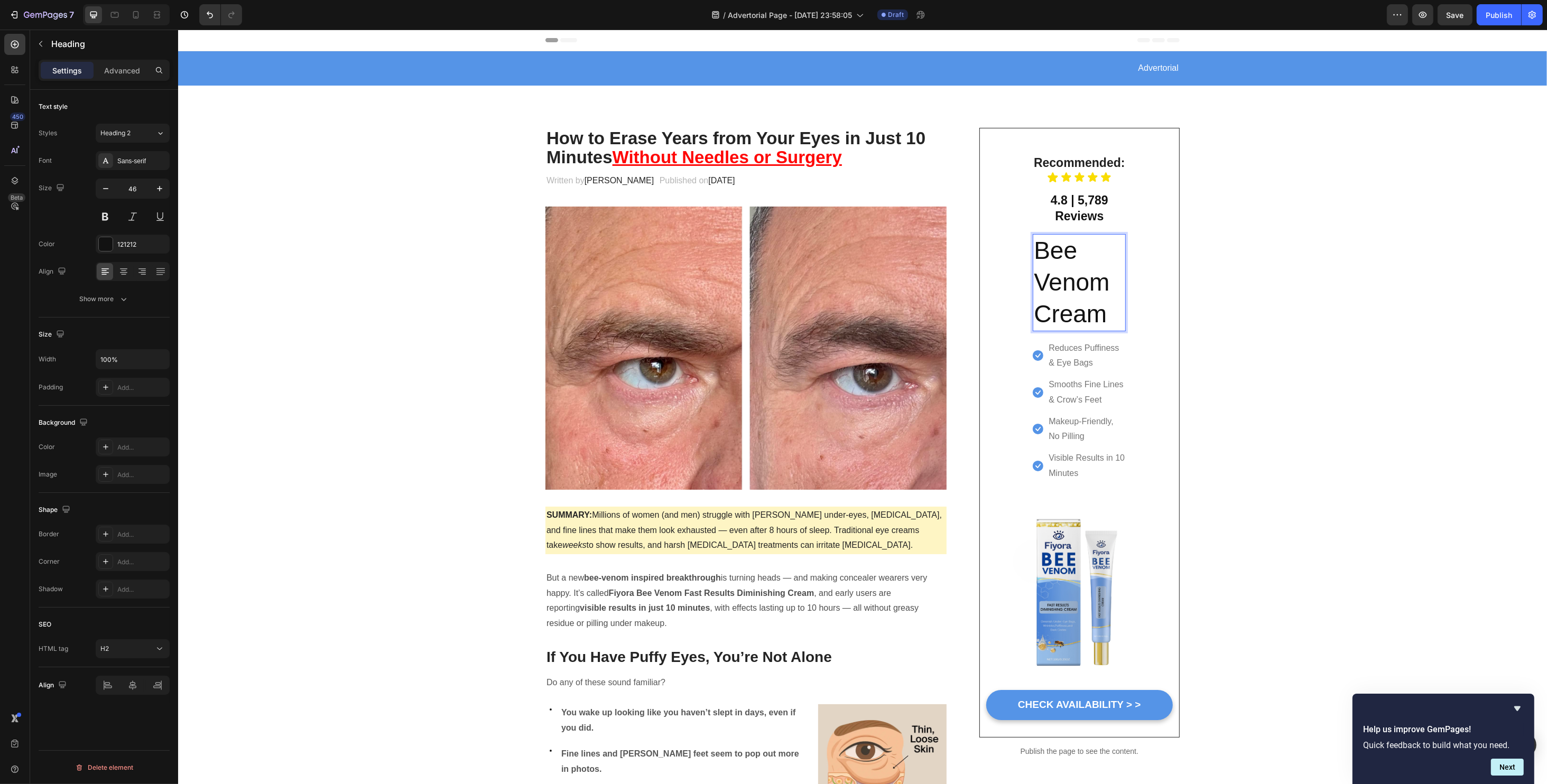
click at [1046, 265] on p "Bee Venom Cream" at bounding box center [1078, 283] width 91 height 95
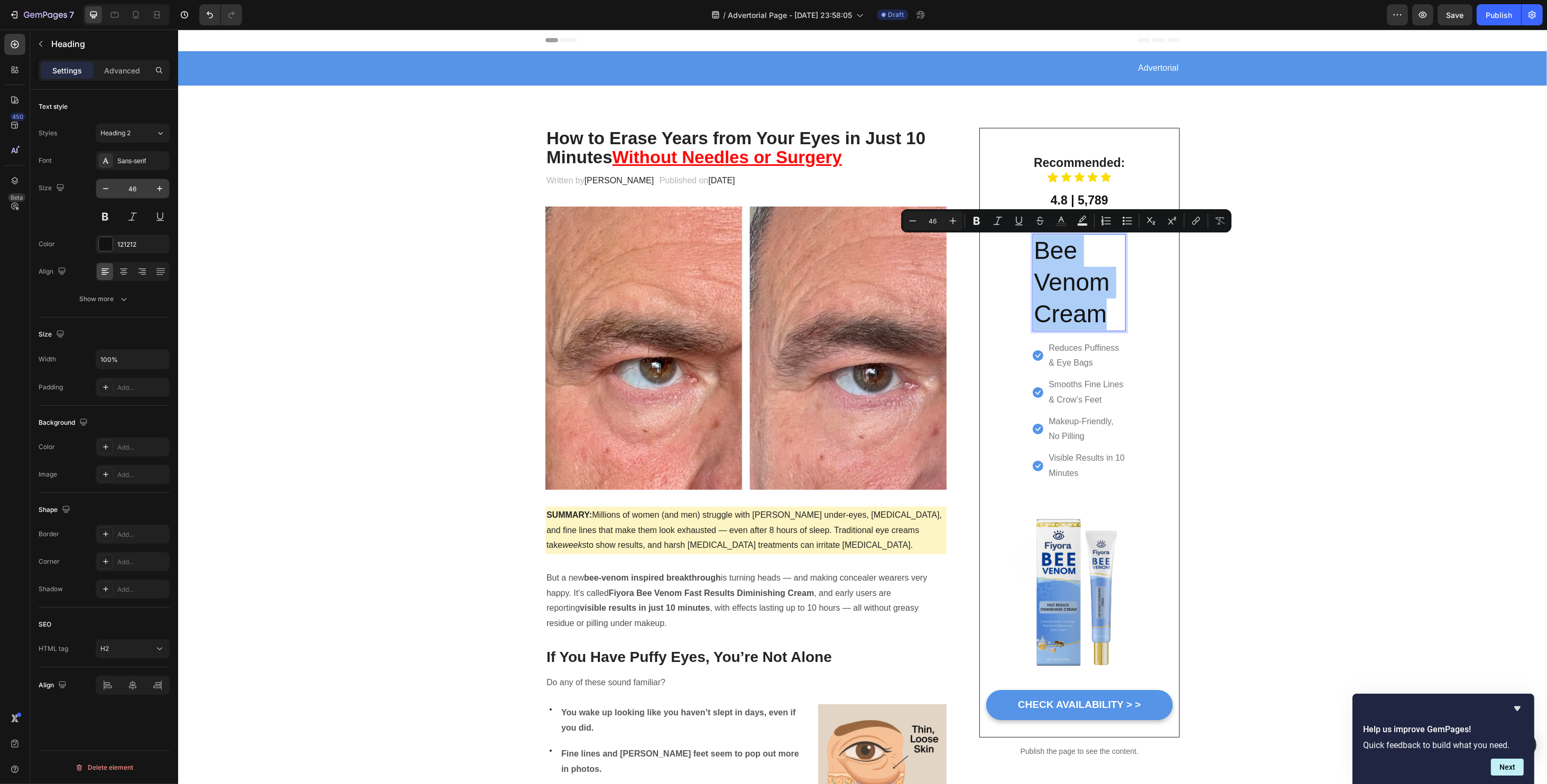
click at [128, 190] on input "46" at bounding box center [132, 188] width 35 height 19
click at [128, 189] on input "46" at bounding box center [132, 188] width 35 height 19
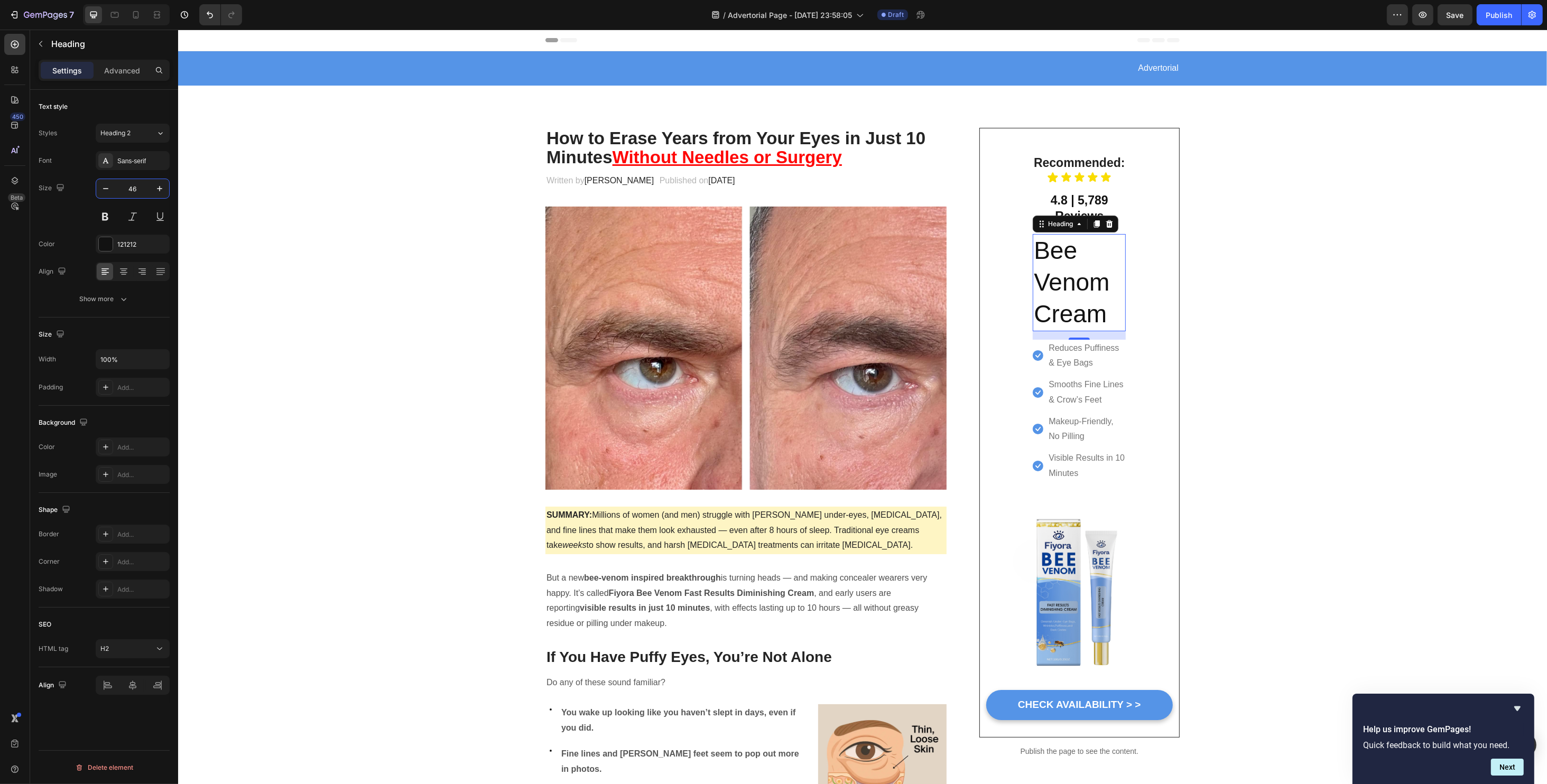
click at [126, 188] on input "46" at bounding box center [132, 188] width 35 height 19
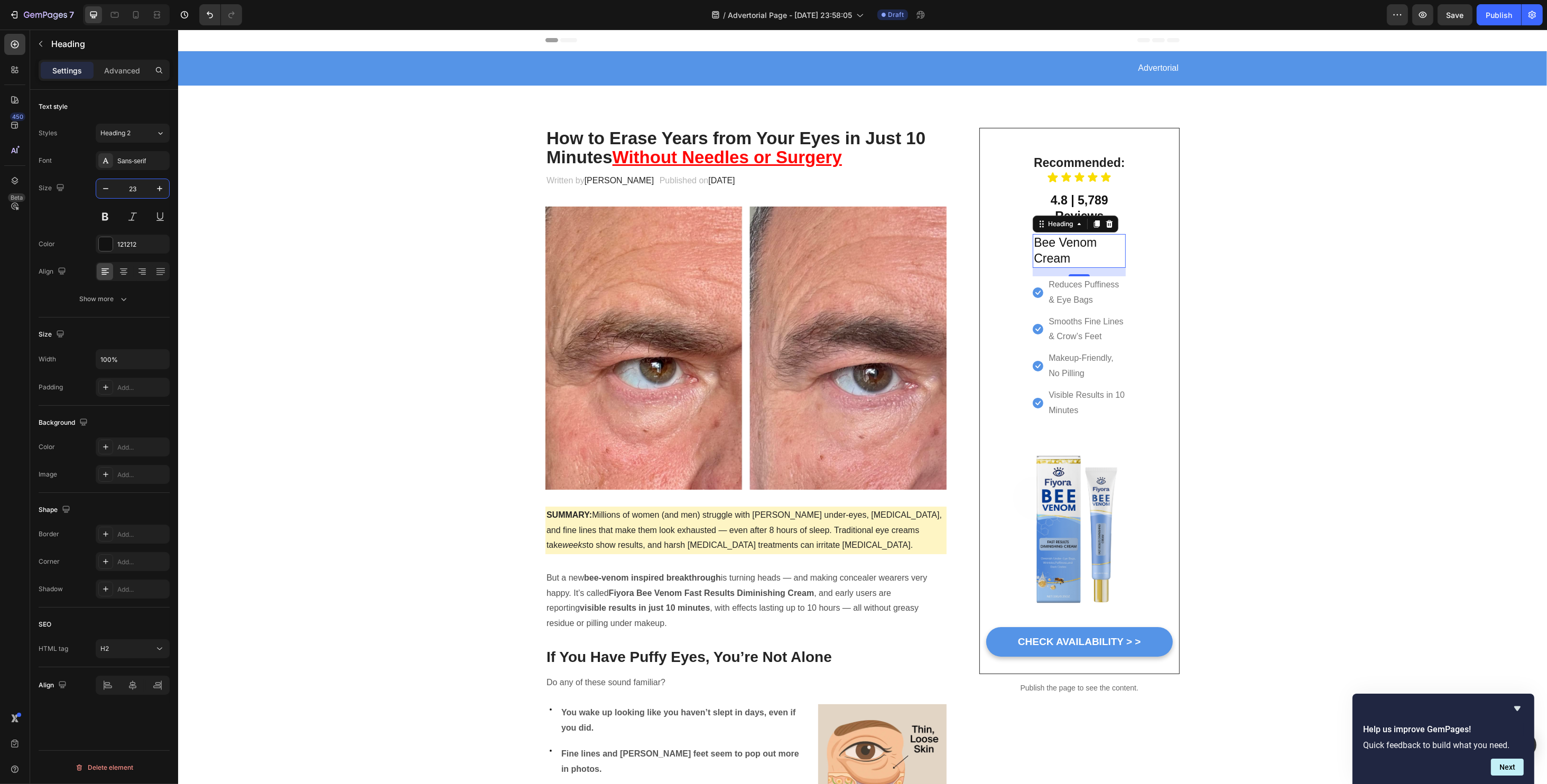
type input "23"
click at [1078, 256] on p "Bee Venom Cream" at bounding box center [1078, 251] width 91 height 32
click at [1033, 258] on p "Bee Venom Cream" at bounding box center [1078, 251] width 91 height 32
click at [1078, 258] on p "Bee Venom Cream" at bounding box center [1078, 251] width 91 height 32
drag, startPoint x: 1078, startPoint y: 258, endPoint x: 1067, endPoint y: 258, distance: 11.0
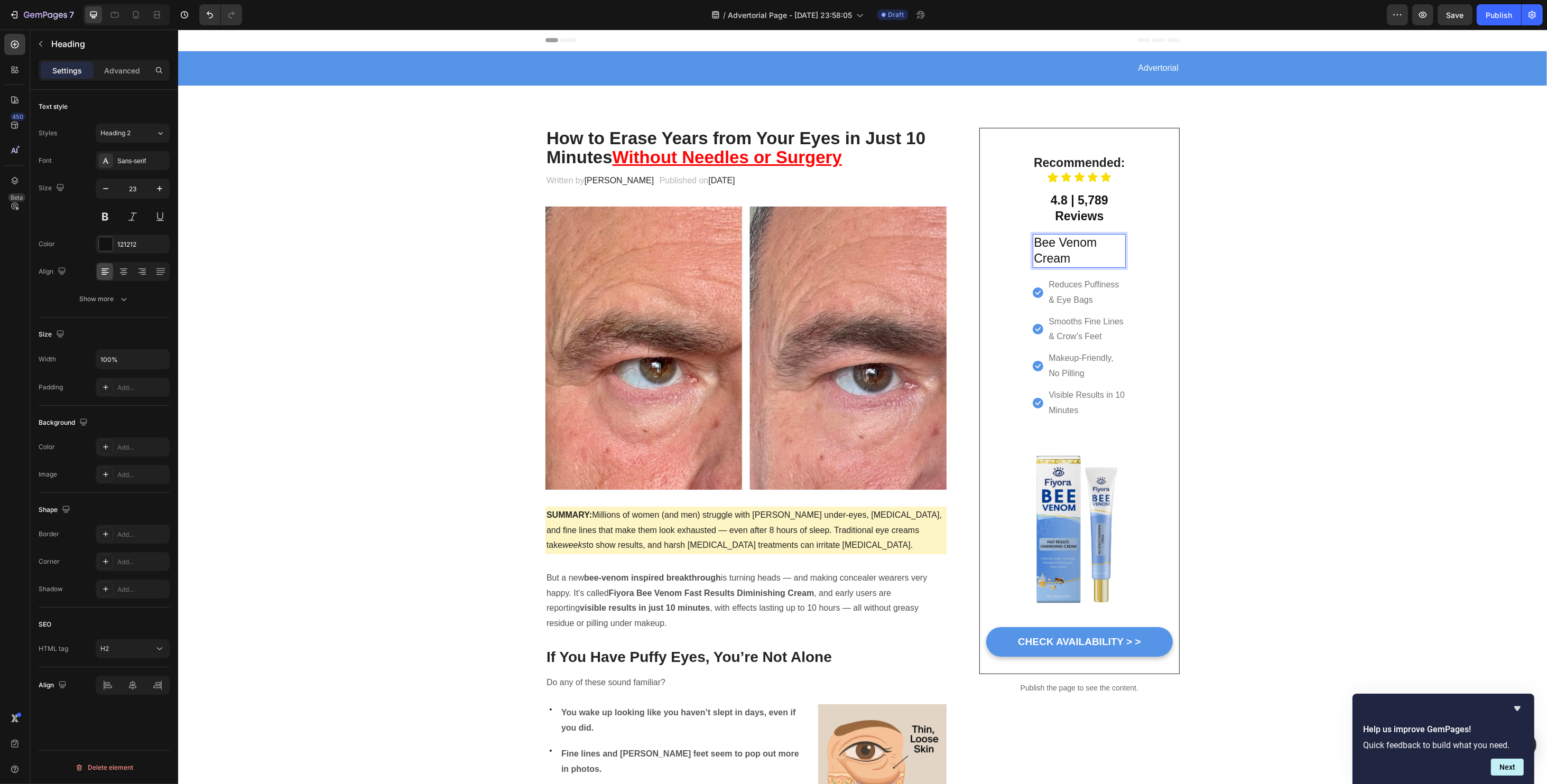
click at [1078, 258] on p "Bee Venom Cream" at bounding box center [1078, 251] width 91 height 32
click at [1060, 256] on p "Bee Venom Cream" at bounding box center [1078, 251] width 91 height 32
click at [1057, 256] on p "Bee Venom Cream" at bounding box center [1078, 251] width 91 height 32
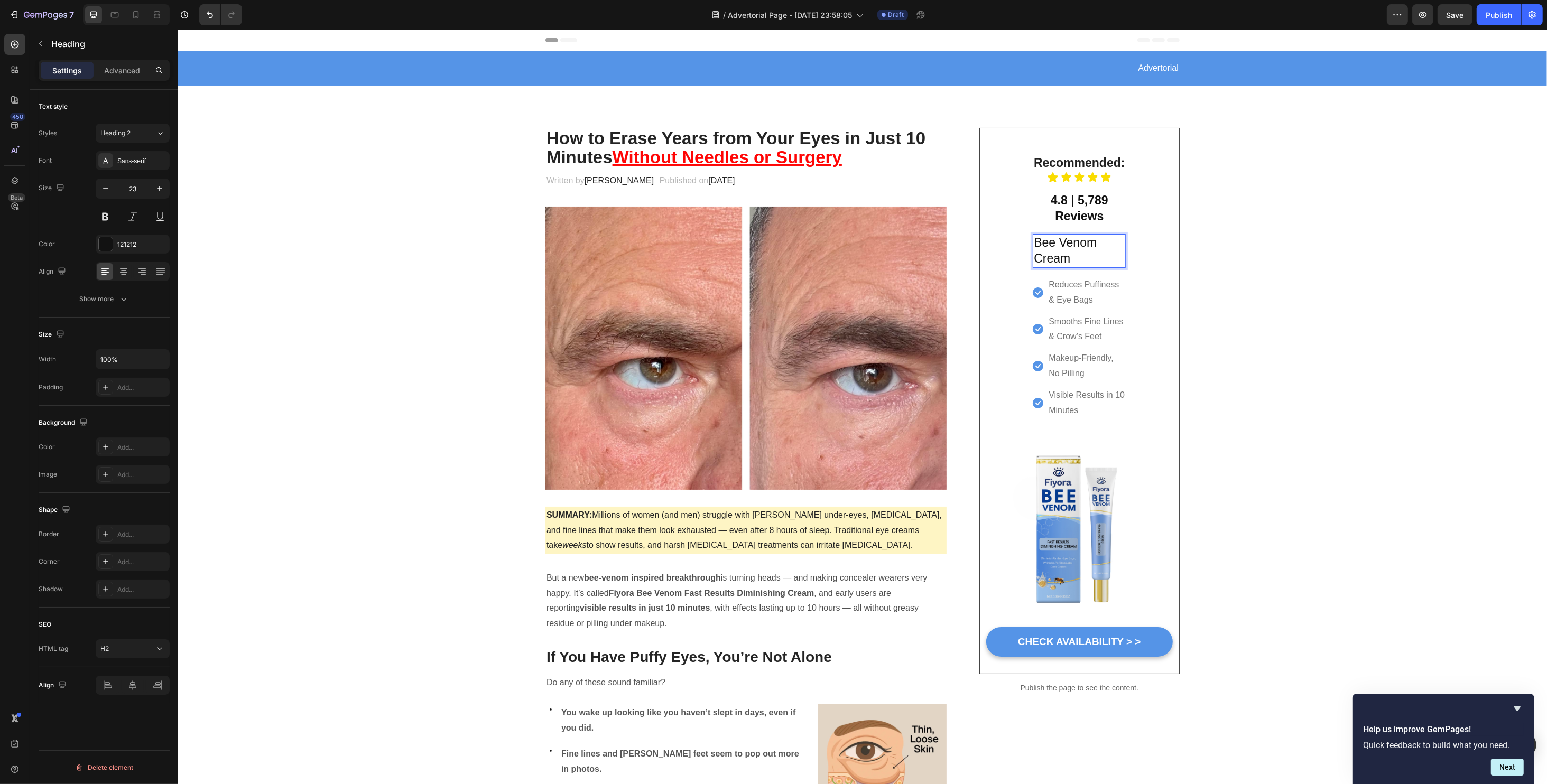
click at [1038, 244] on p "Bee Venom Cream" at bounding box center [1078, 251] width 91 height 32
click at [1033, 243] on p "Bee Venom Cream" at bounding box center [1078, 251] width 91 height 32
drag, startPoint x: 1029, startPoint y: 243, endPoint x: 1081, endPoint y: 262, distance: 55.4
click at [1081, 262] on p "Bee Venom Cream" at bounding box center [1078, 251] width 91 height 32
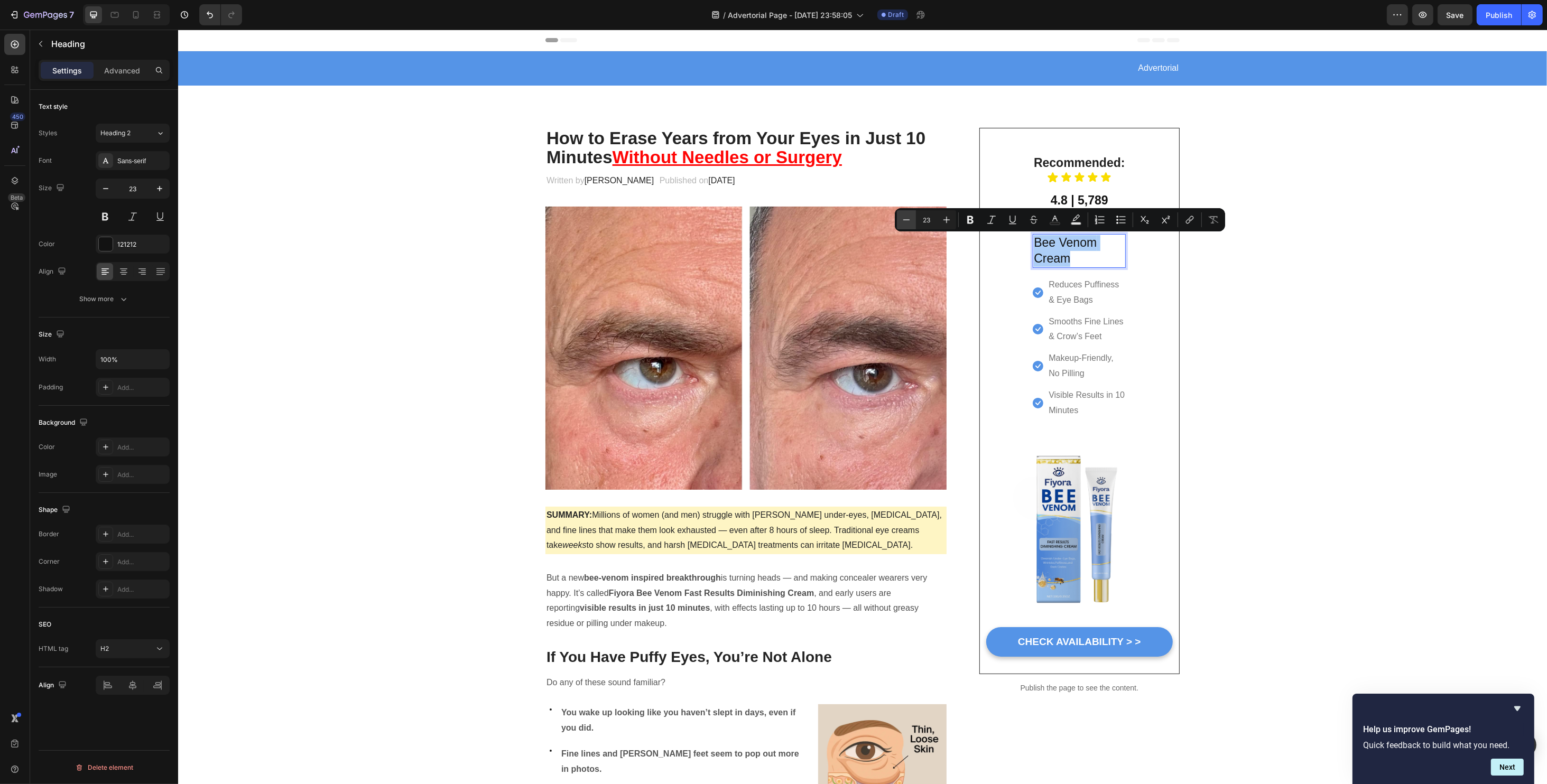
click at [908, 222] on icon "Editor contextual toolbar" at bounding box center [906, 220] width 11 height 11
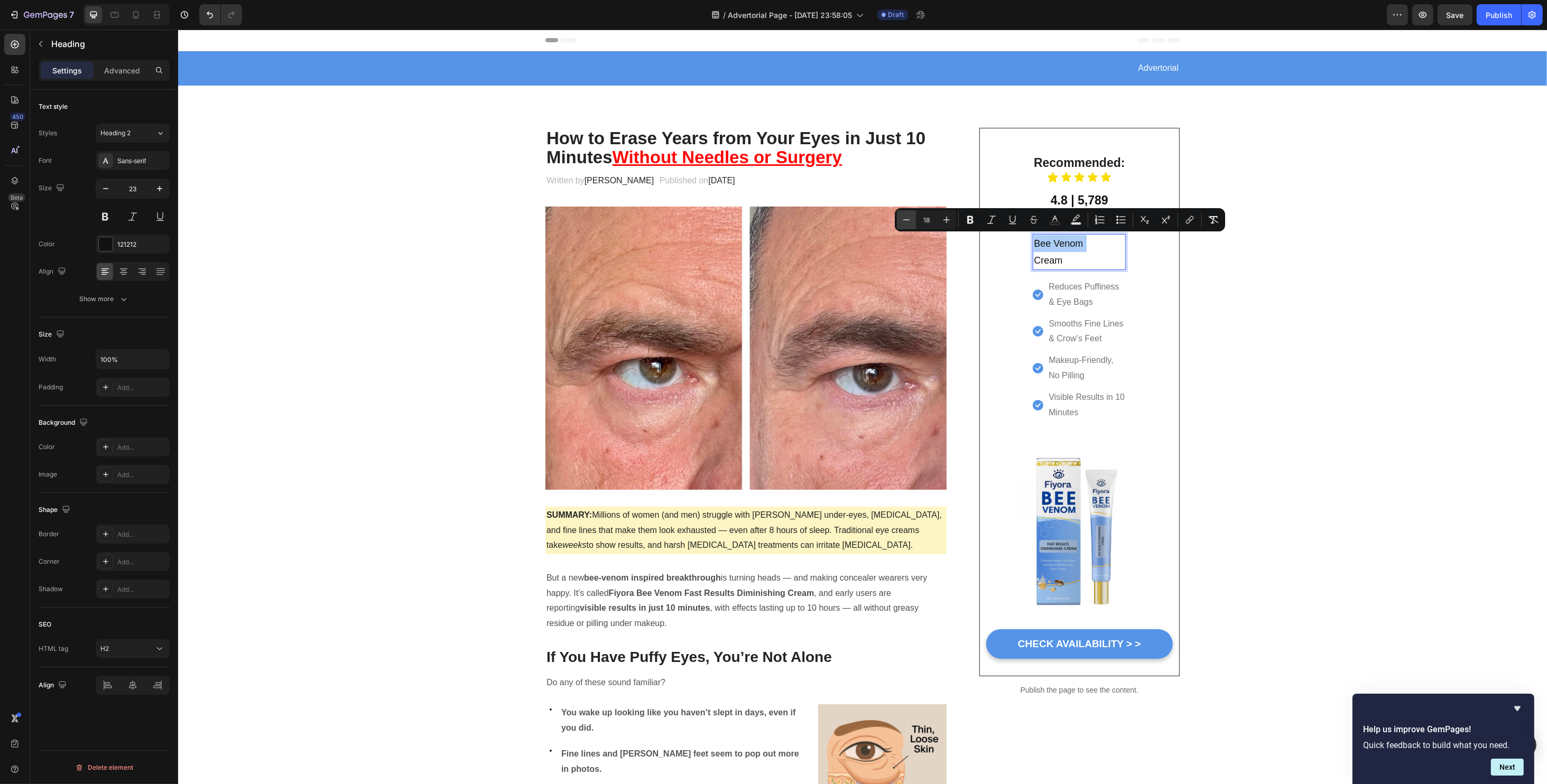
click at [908, 222] on icon "Editor contextual toolbar" at bounding box center [906, 220] width 11 height 11
click at [947, 221] on icon "Editor contextual toolbar" at bounding box center [947, 220] width 7 height 7
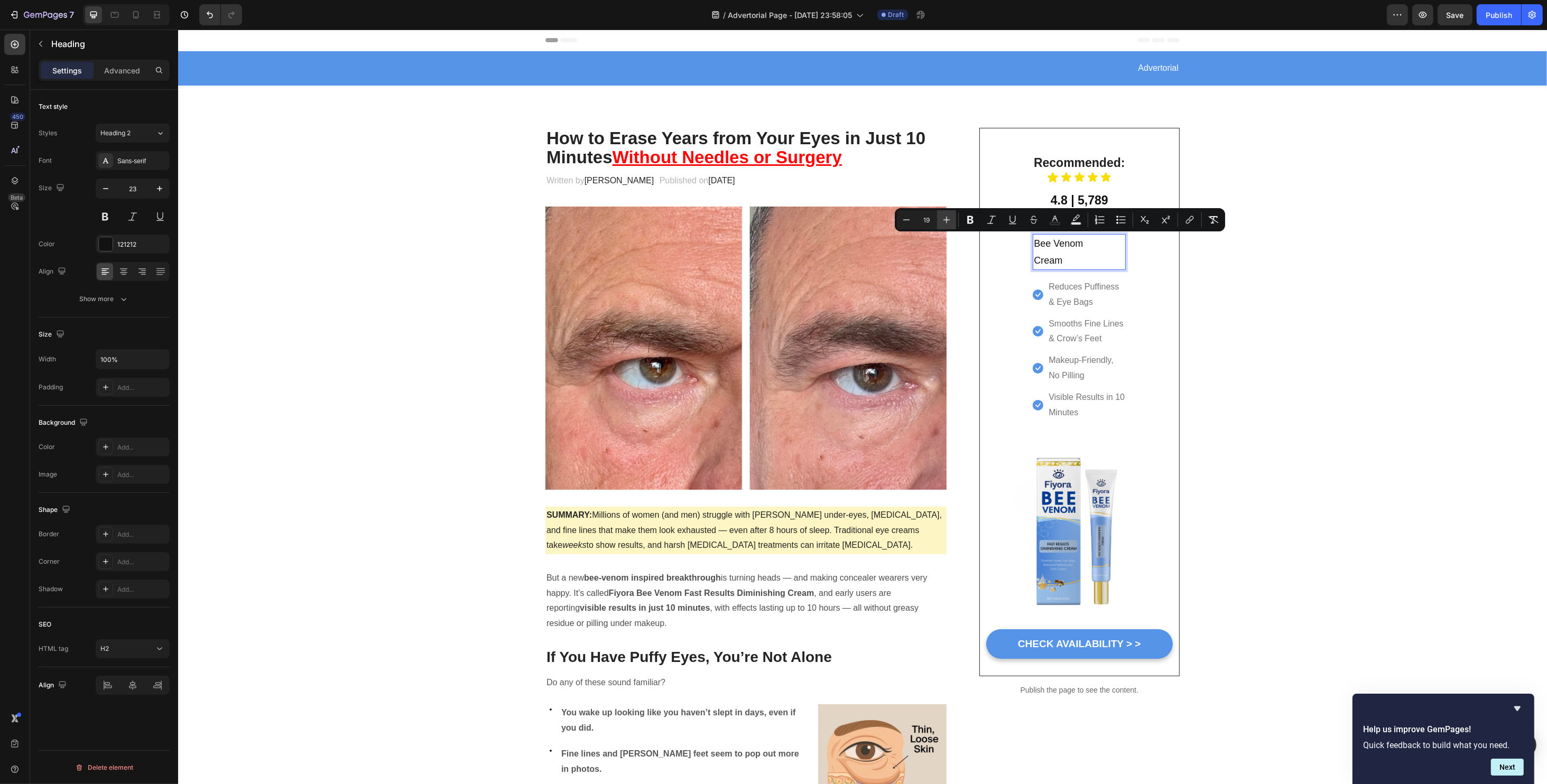
click at [947, 221] on icon "Editor contextual toolbar" at bounding box center [947, 220] width 7 height 7
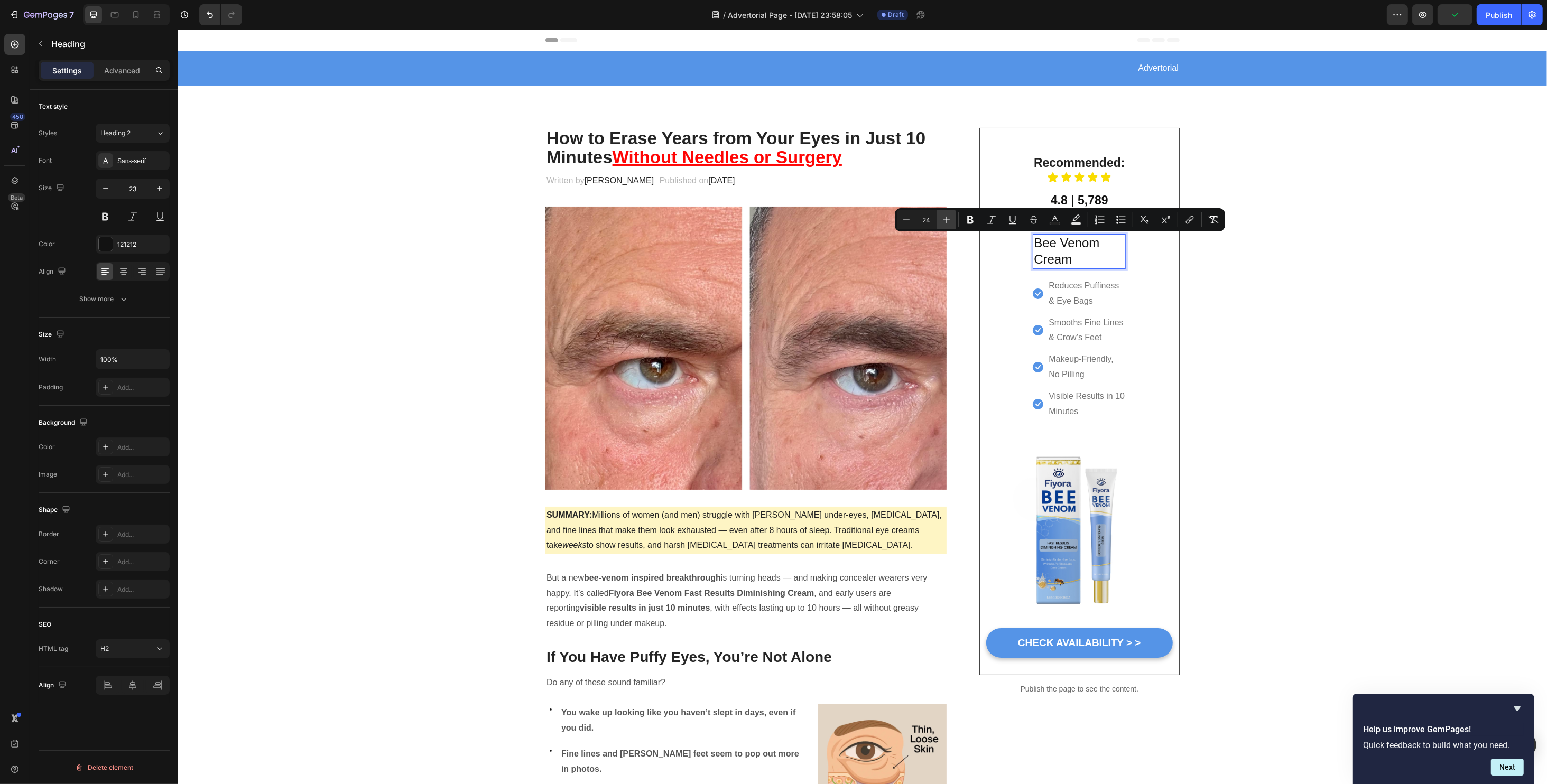
click at [947, 221] on icon "Editor contextual toolbar" at bounding box center [947, 220] width 7 height 7
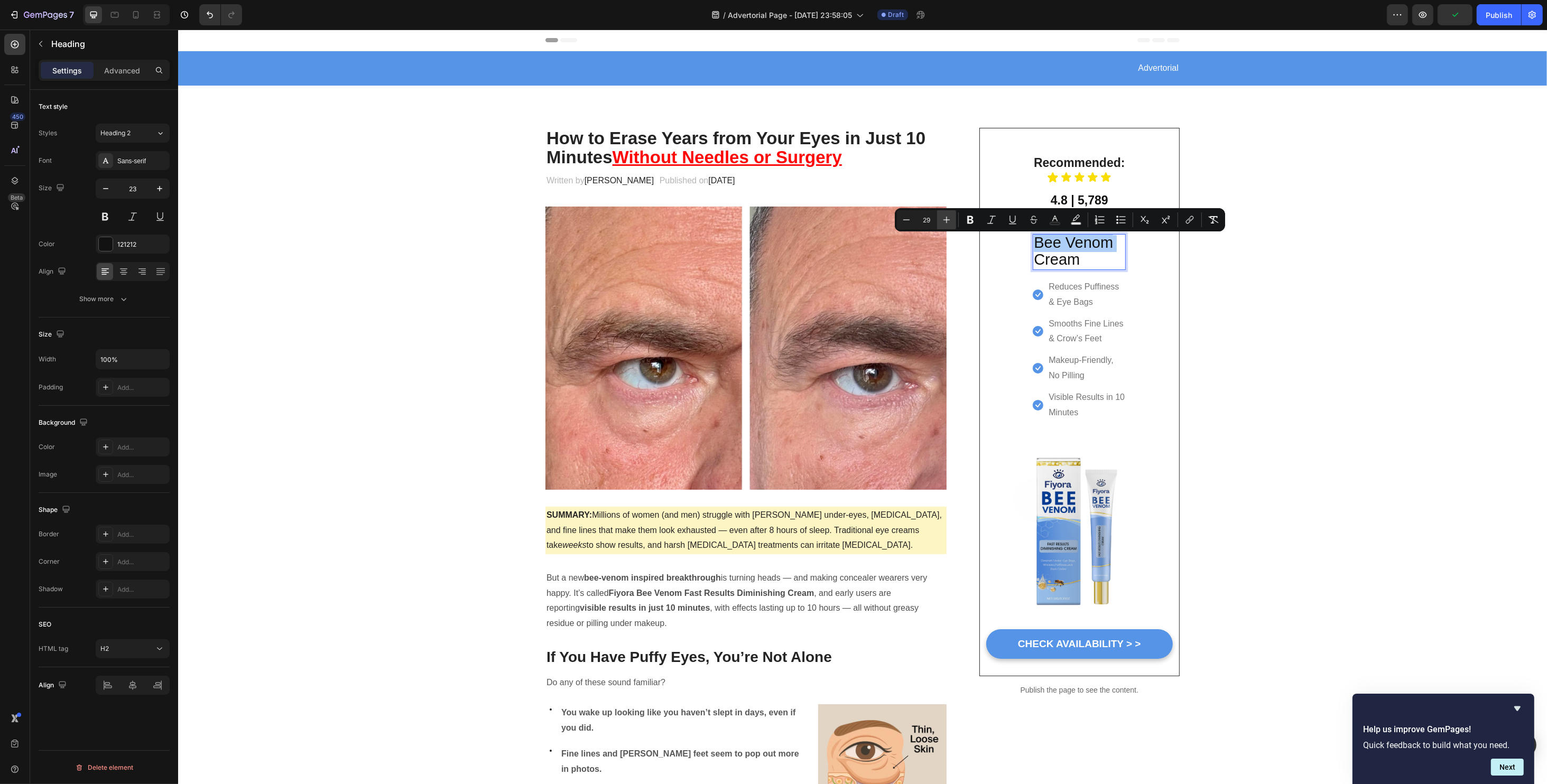
click at [947, 221] on icon "Editor contextual toolbar" at bounding box center [947, 220] width 7 height 7
type input "32"
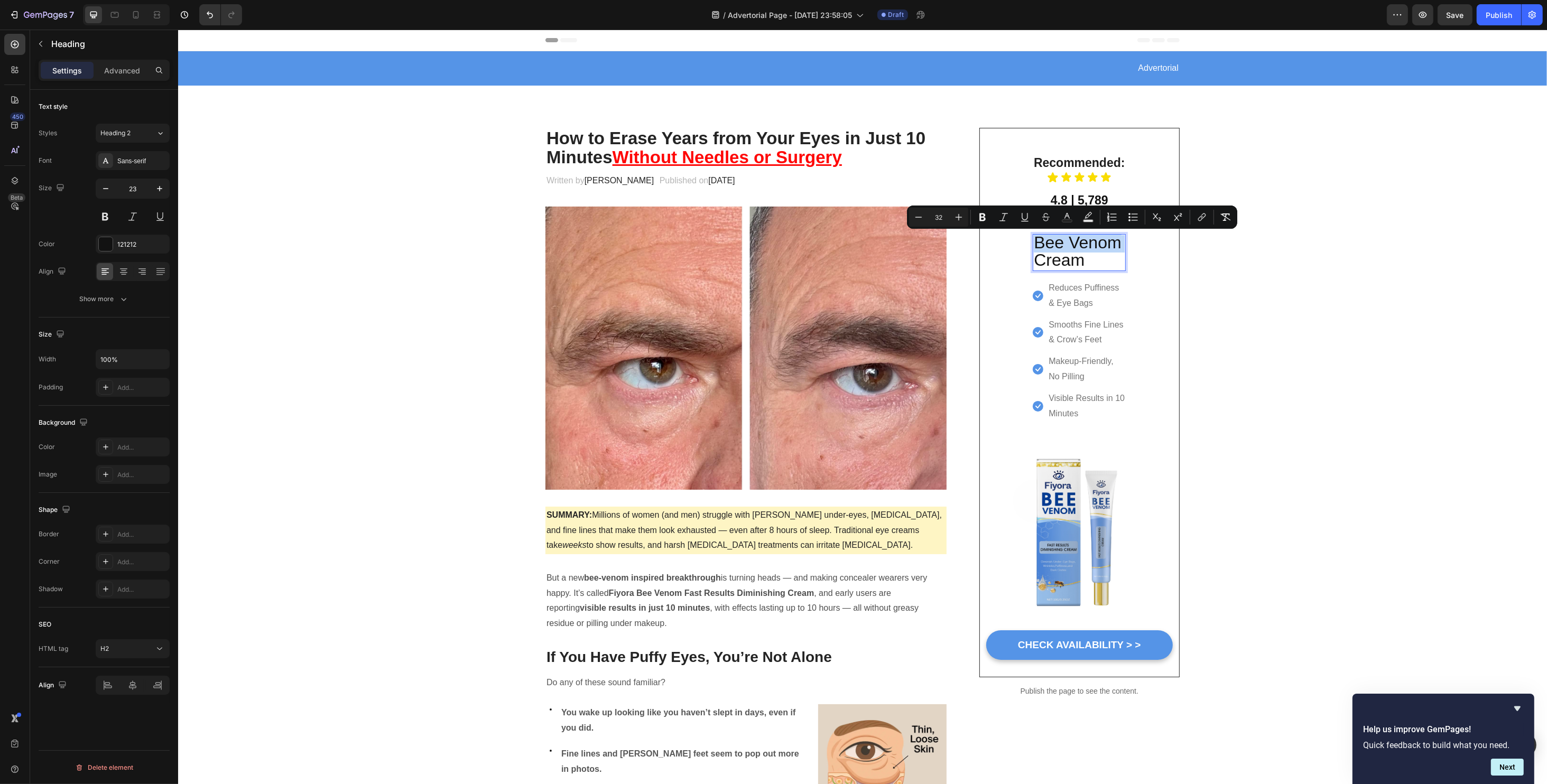
click at [1108, 265] on p "Bee Venom Cream" at bounding box center [1078, 252] width 91 height 35
click at [1096, 258] on p "Bee Venom Cream" at bounding box center [1078, 252] width 91 height 35
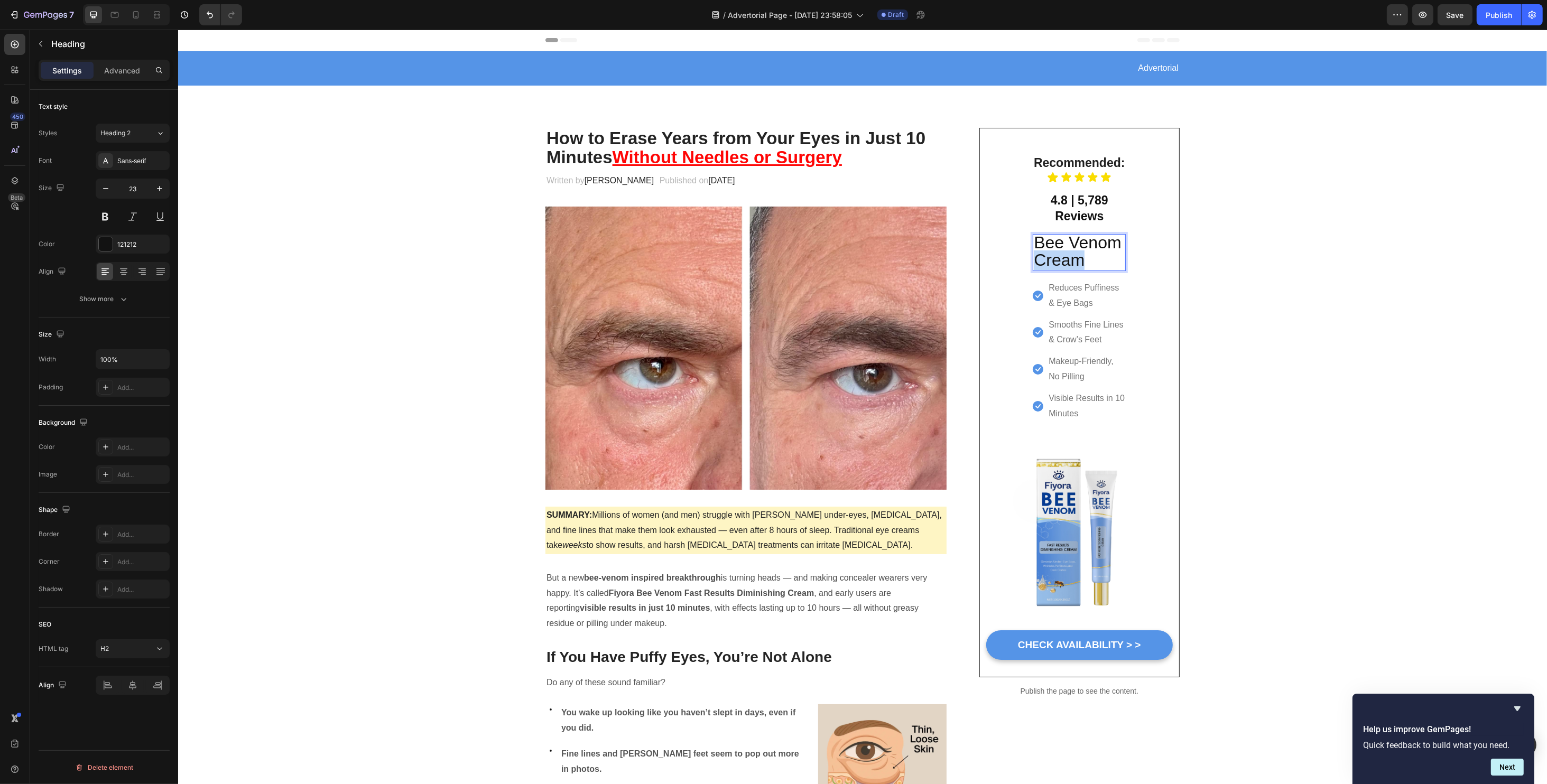
click at [1096, 258] on p "Bee Venom Cream" at bounding box center [1078, 252] width 91 height 35
click at [1066, 248] on span "Bee Venom" at bounding box center [1077, 242] width 87 height 19
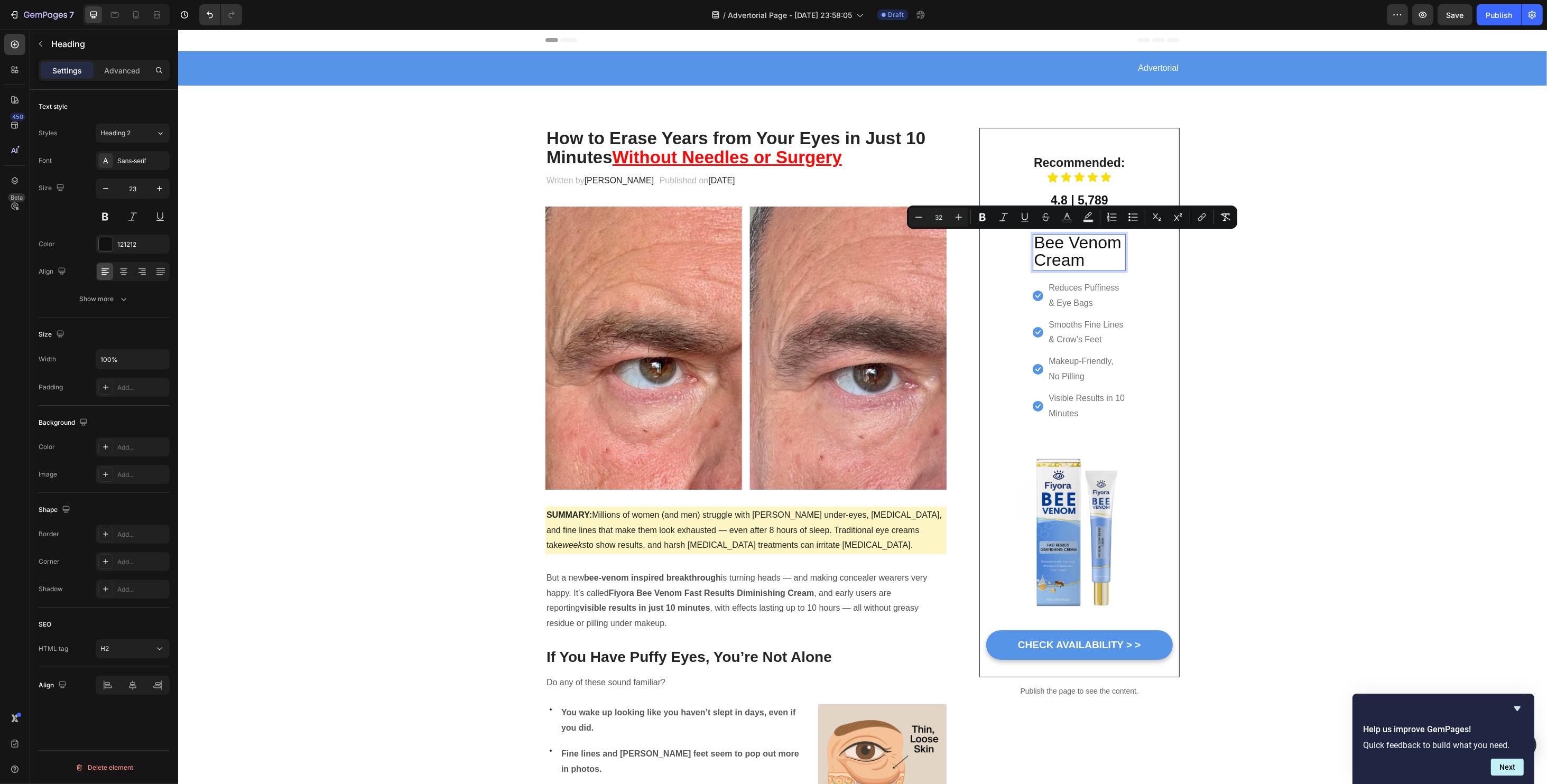
click at [1064, 268] on span "Cream" at bounding box center [1058, 260] width 51 height 19
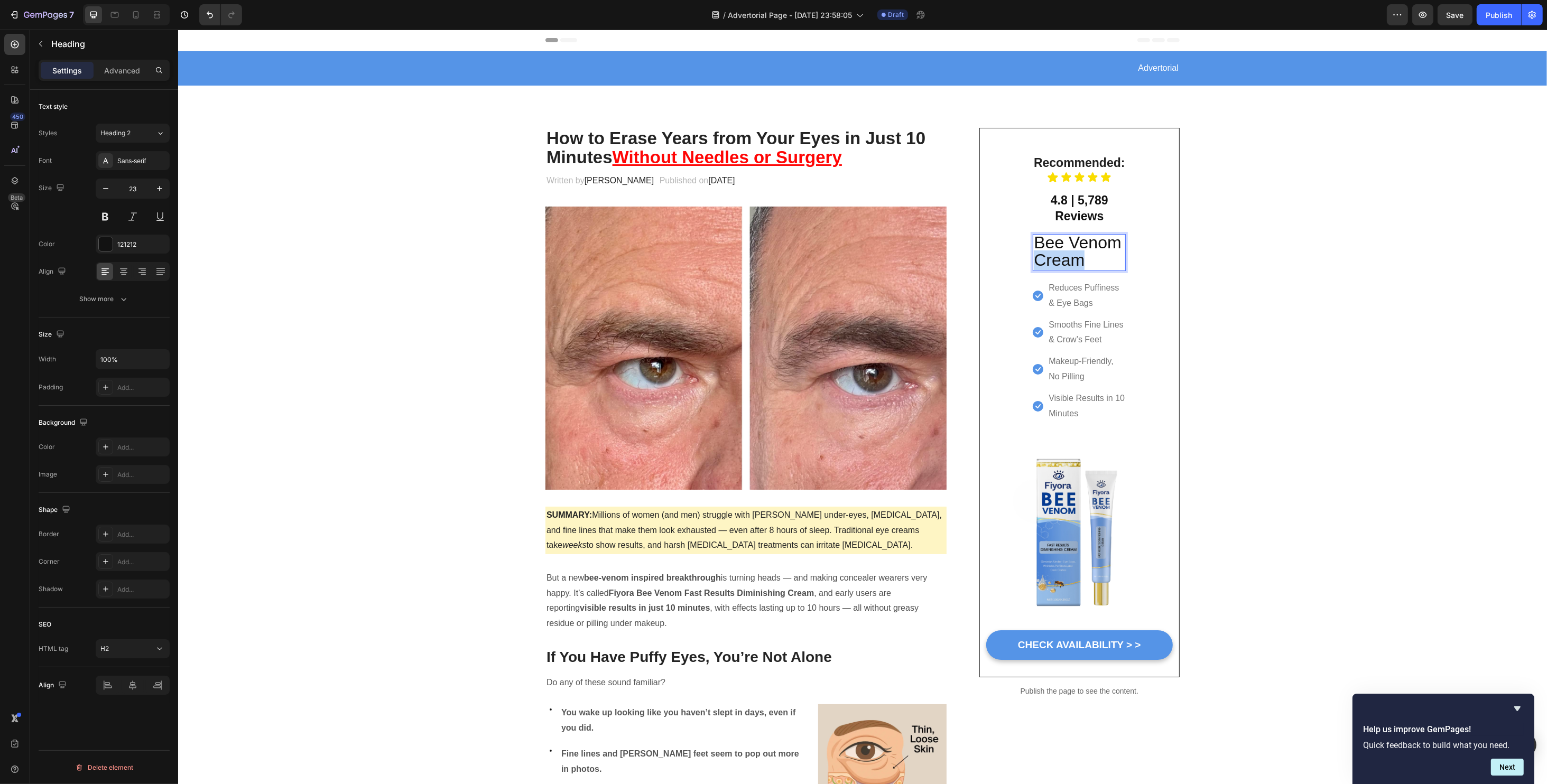
click at [1064, 268] on span "Cream" at bounding box center [1058, 260] width 51 height 19
click at [1063, 268] on span "Cream" at bounding box center [1058, 260] width 51 height 19
click at [1037, 248] on span "Bee Venom" at bounding box center [1077, 242] width 87 height 19
drag, startPoint x: 1032, startPoint y: 247, endPoint x: 1083, endPoint y: 259, distance: 52.4
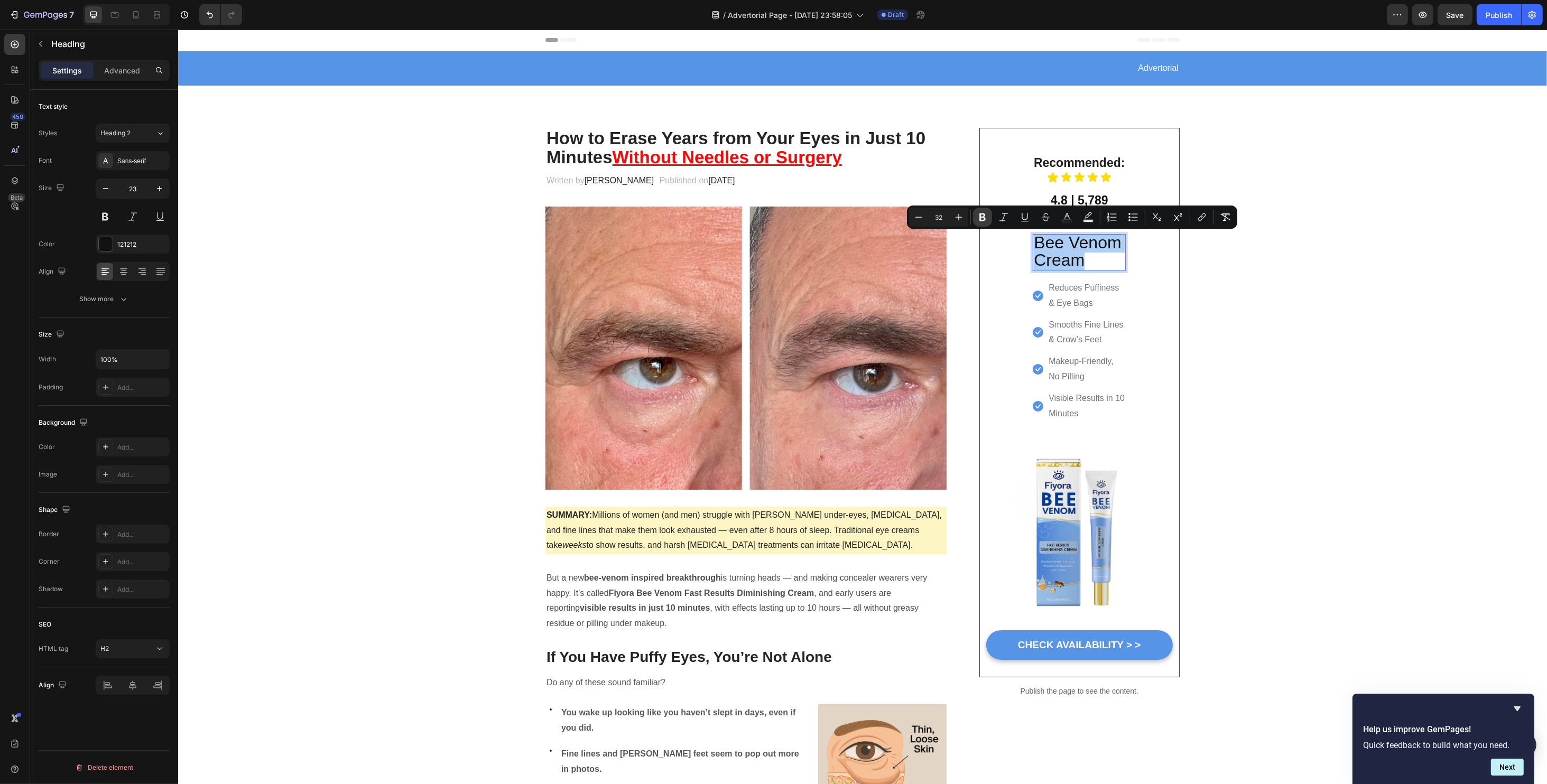
click at [979, 213] on icon "Editor contextual toolbar" at bounding box center [983, 217] width 11 height 11
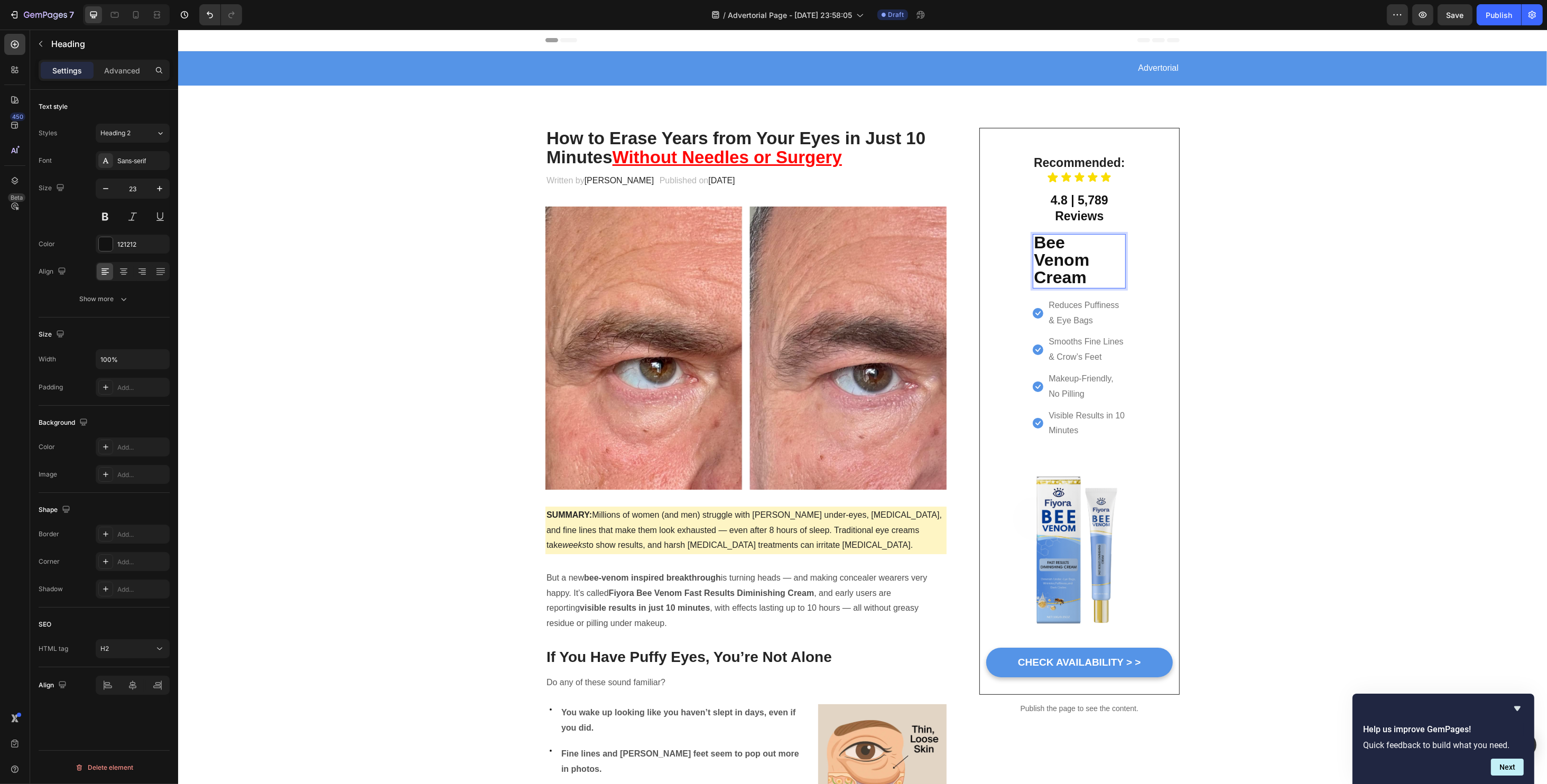
click at [1033, 261] on strong "Bee Venom" at bounding box center [1060, 251] width 55 height 37
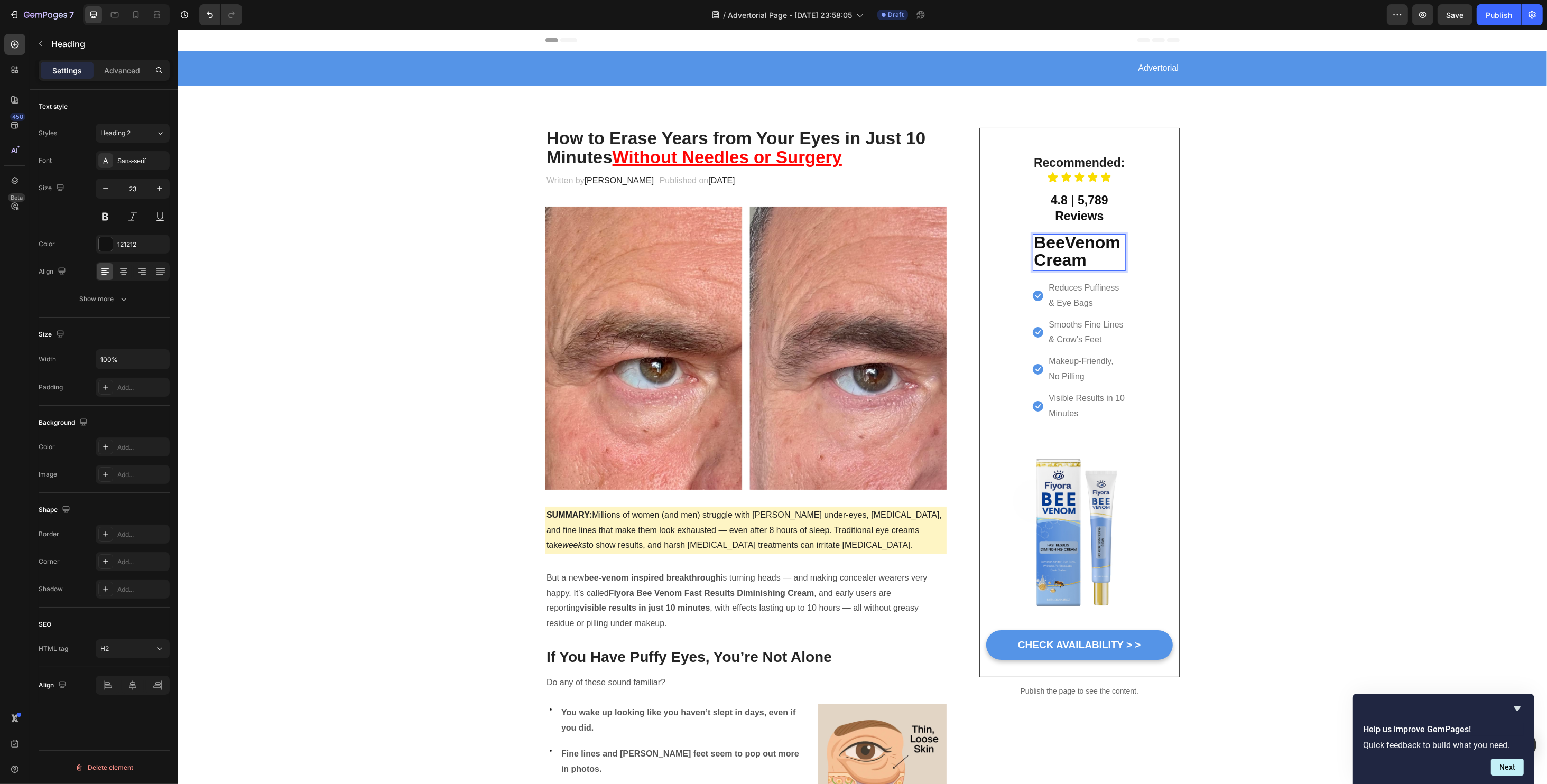
click at [1058, 253] on strong "Cream" at bounding box center [1060, 260] width 53 height 19
click at [1060, 246] on strong "BeeVenom" at bounding box center [1076, 242] width 86 height 19
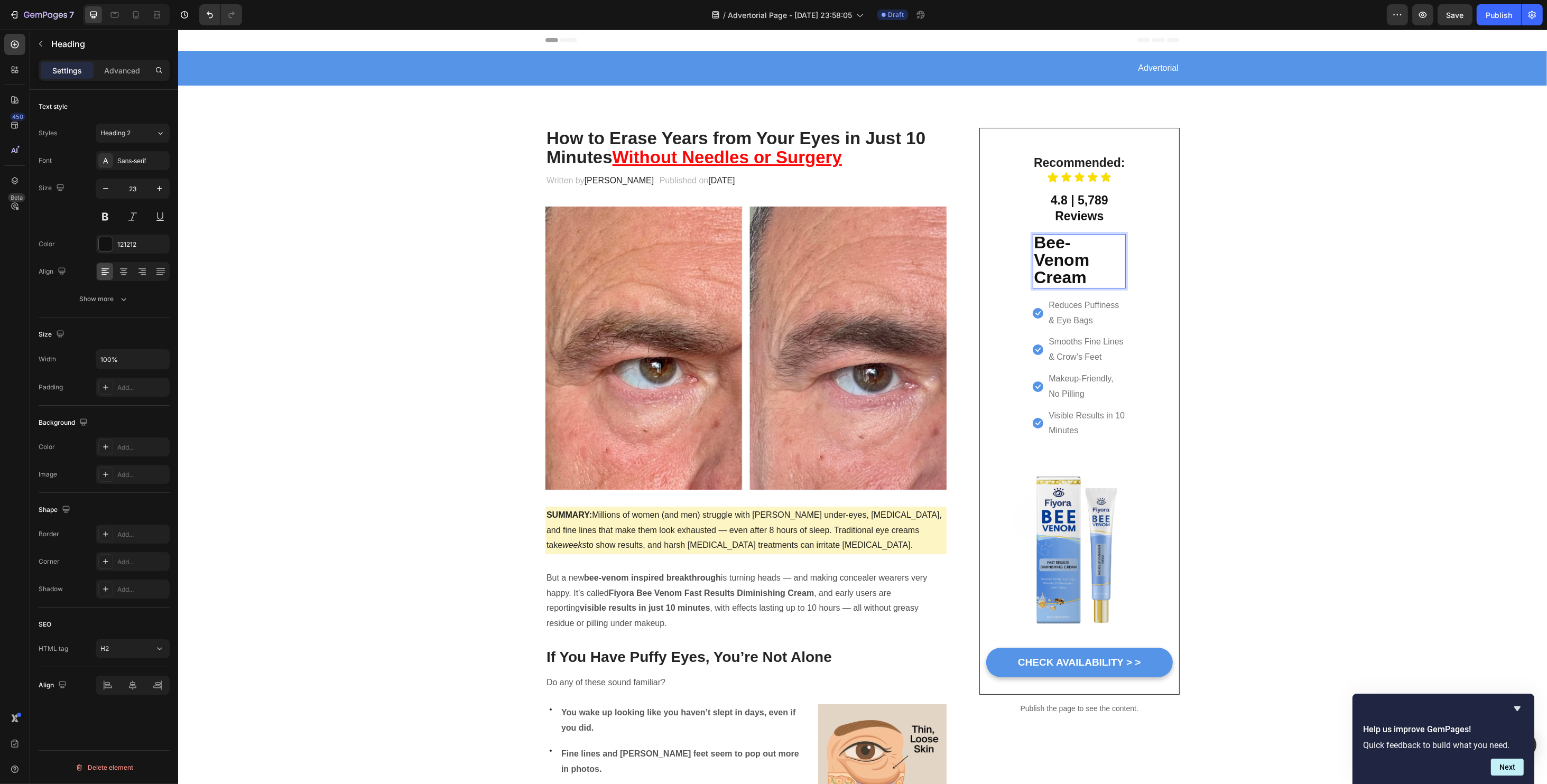
click at [1060, 258] on strong "Bee-Venom" at bounding box center [1060, 251] width 55 height 37
click at [1060, 258] on strong "Bee-Venom" at bounding box center [1060, 251] width 55 height 37
click at [1060, 267] on strong "Bee-Venom" at bounding box center [1060, 251] width 55 height 37
click at [1095, 279] on p "Bee-Venom Cream" at bounding box center [1078, 261] width 91 height 52
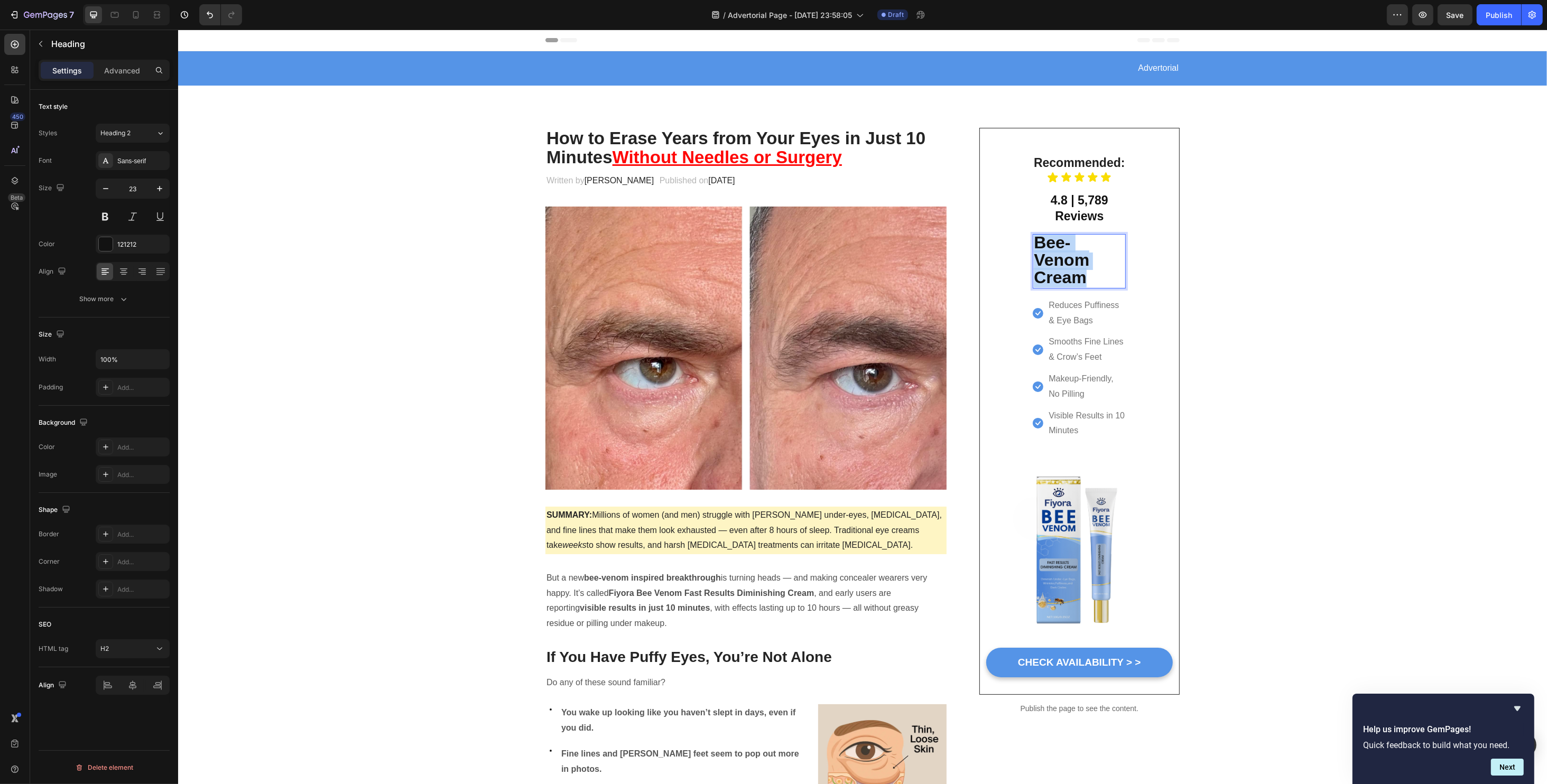
drag, startPoint x: 1057, startPoint y: 269, endPoint x: 1030, endPoint y: 246, distance: 35.5
click at [1033, 246] on p "Bee-Venom Cream" at bounding box center [1078, 261] width 91 height 52
click at [1037, 244] on strong "Bee-Venom" at bounding box center [1060, 251] width 55 height 37
drag, startPoint x: 1031, startPoint y: 243, endPoint x: 1081, endPoint y: 286, distance: 65.9
click at [1085, 272] on p "Bee-Venom Cream" at bounding box center [1078, 261] width 91 height 52
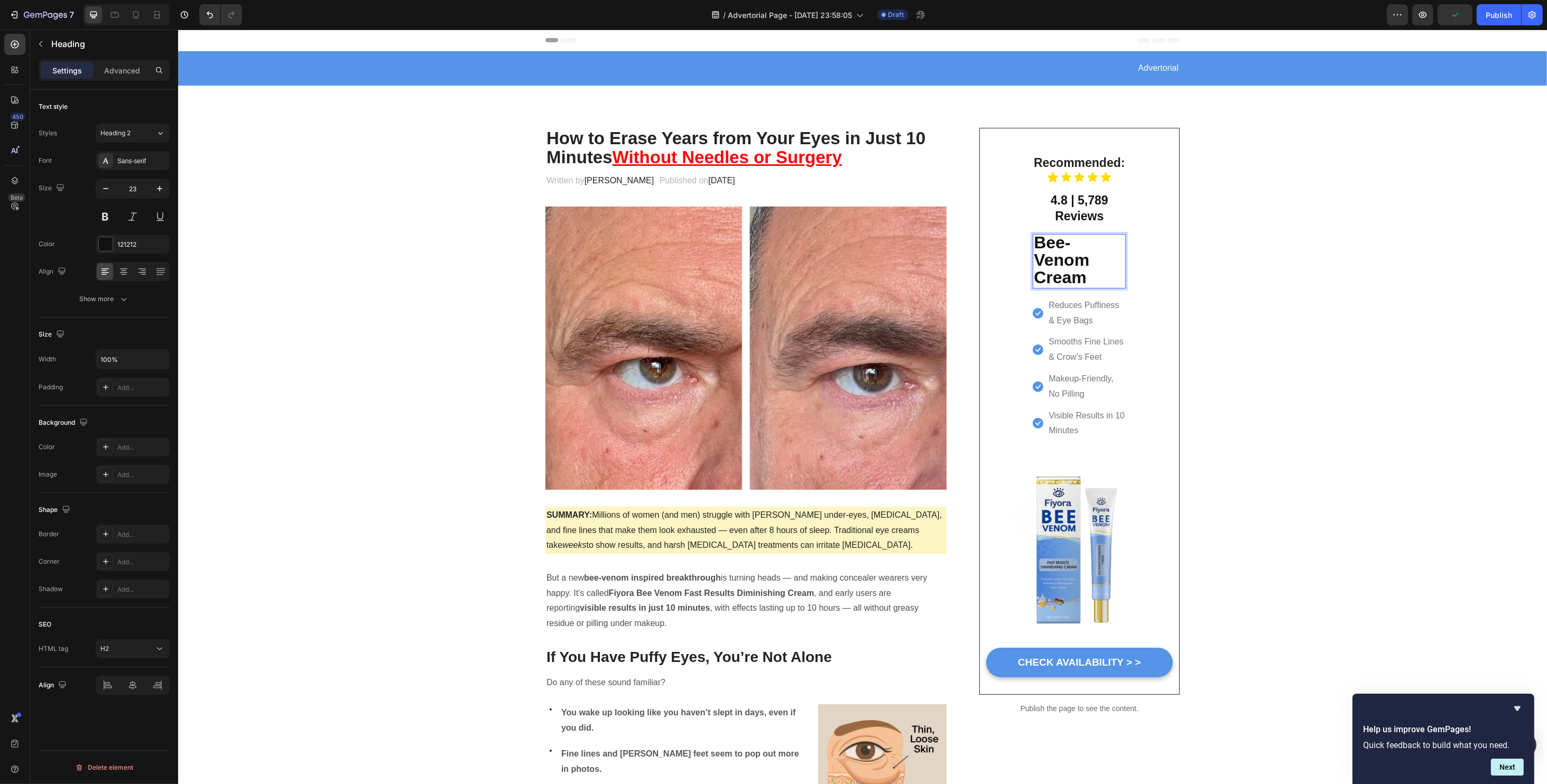
click at [1052, 251] on strong "Bee-Venom" at bounding box center [1060, 251] width 55 height 37
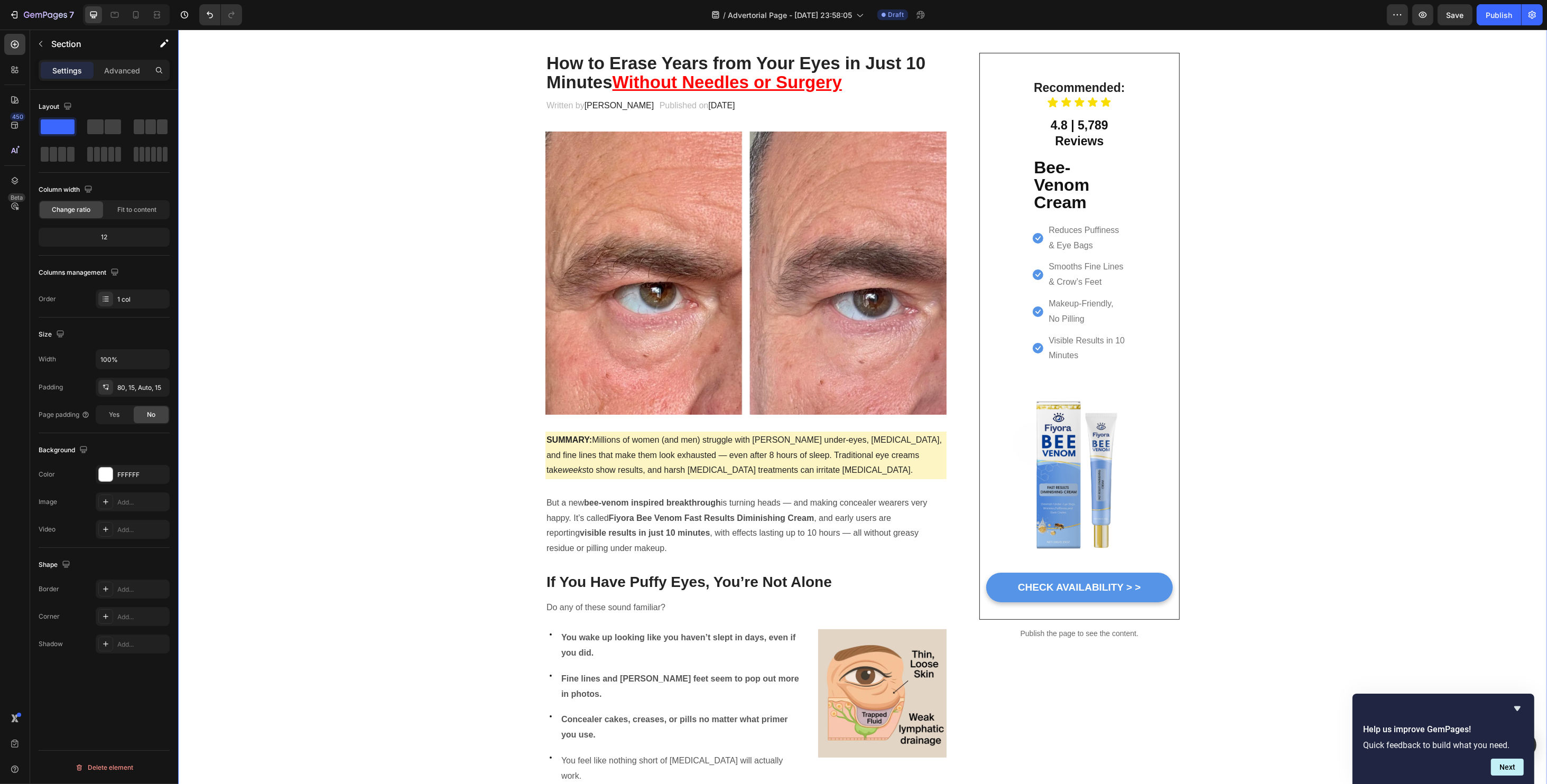
scroll to position [70, 0]
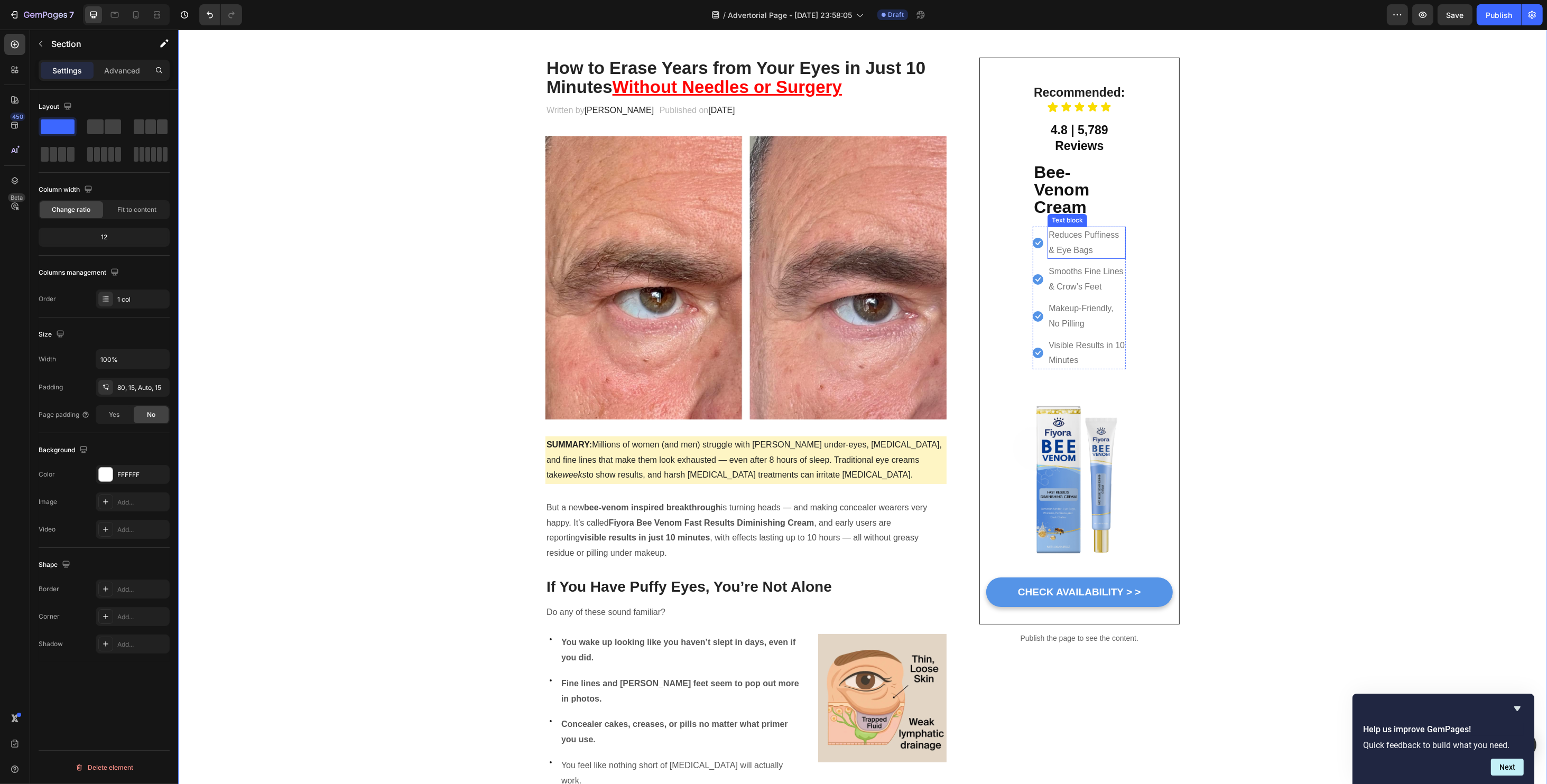
click at [1026, 185] on div "Recommended: Heading Icon Icon Icon Icon Icon Icon List 4.8 | 5,789 Reviews Hea…" at bounding box center [1079, 227] width 106 height 311
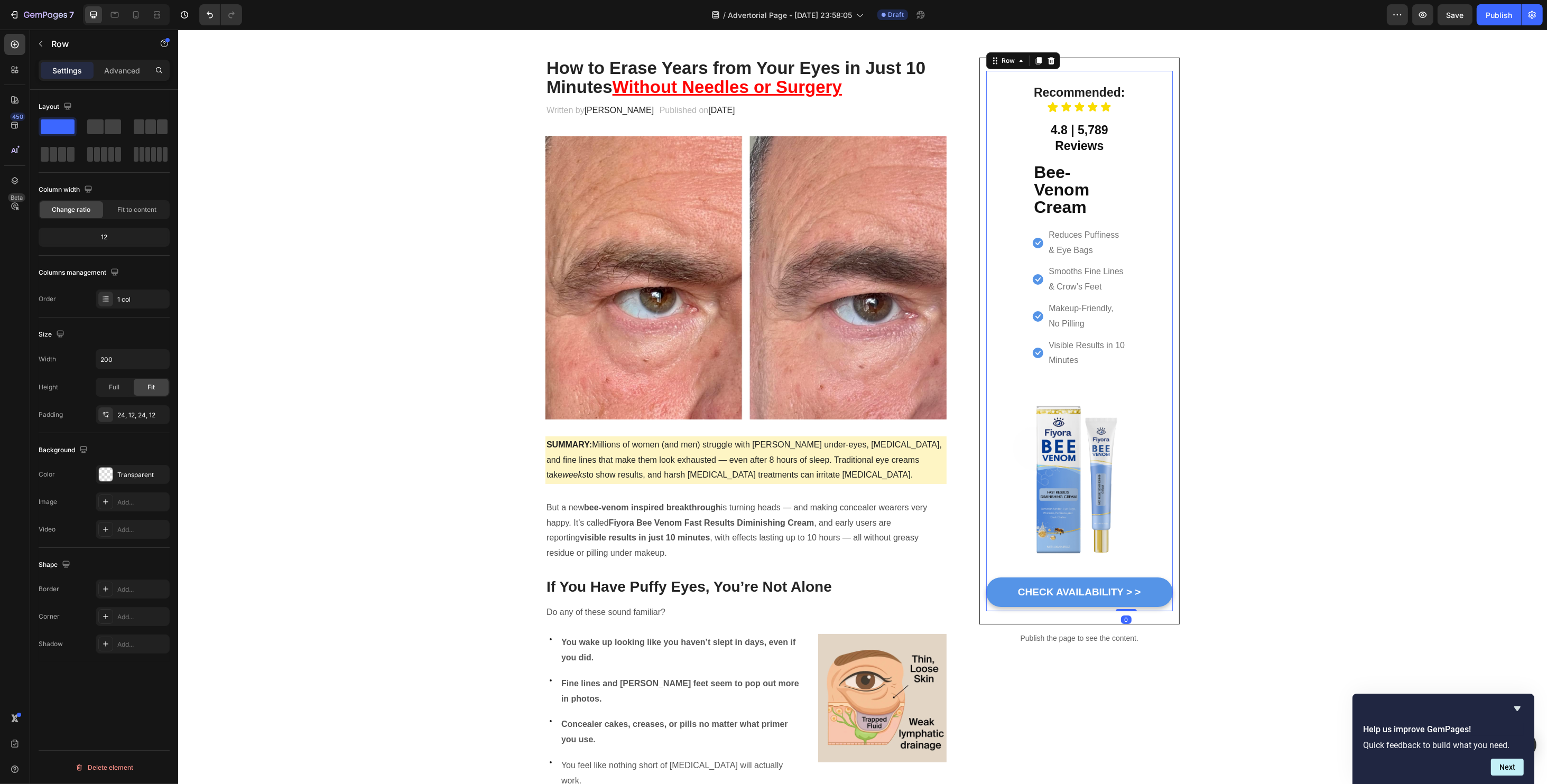
click at [1040, 187] on strong "Bee-Venom" at bounding box center [1060, 181] width 55 height 37
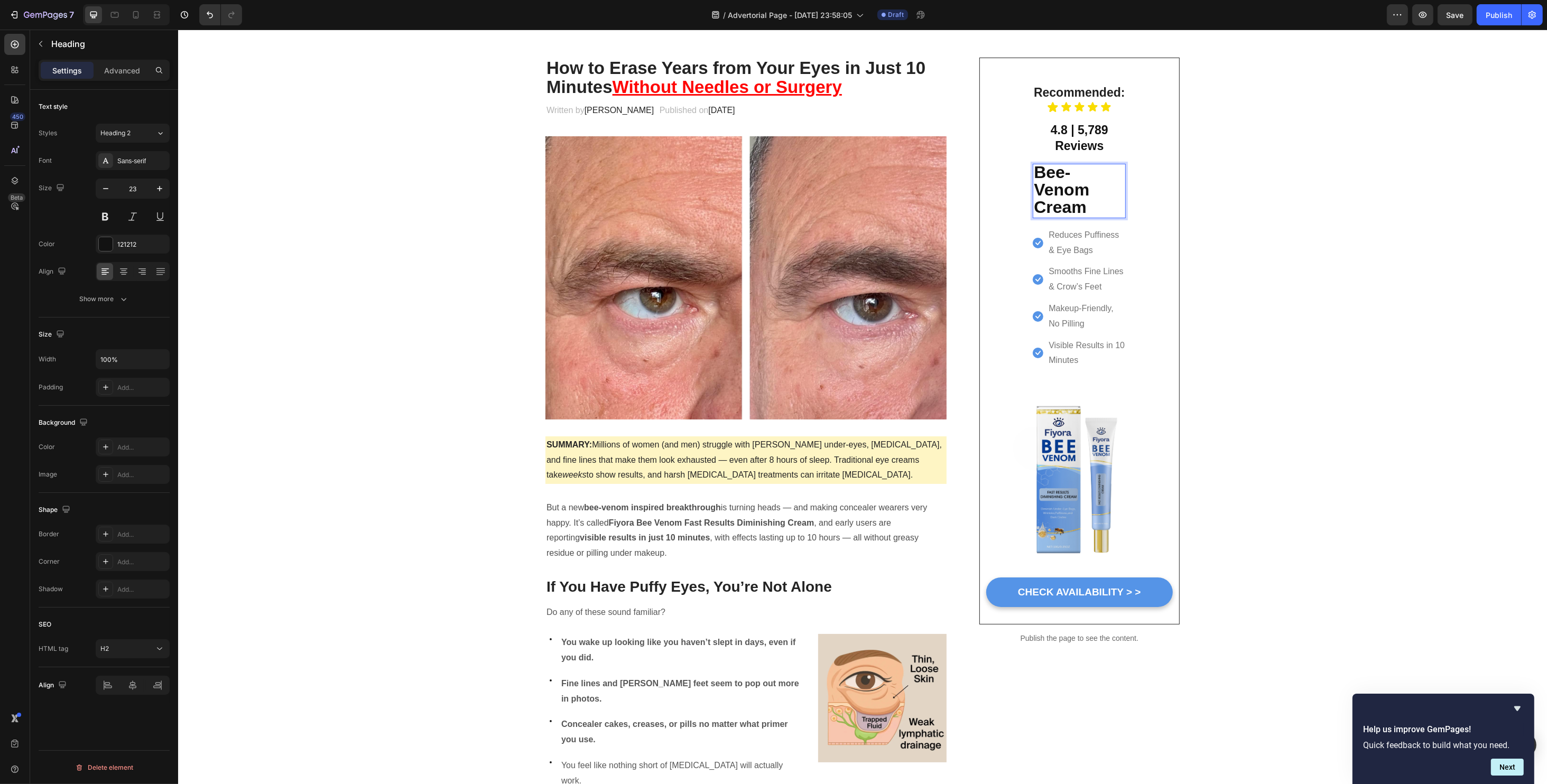
click at [1042, 185] on strong "Bee-Venom" at bounding box center [1060, 181] width 55 height 37
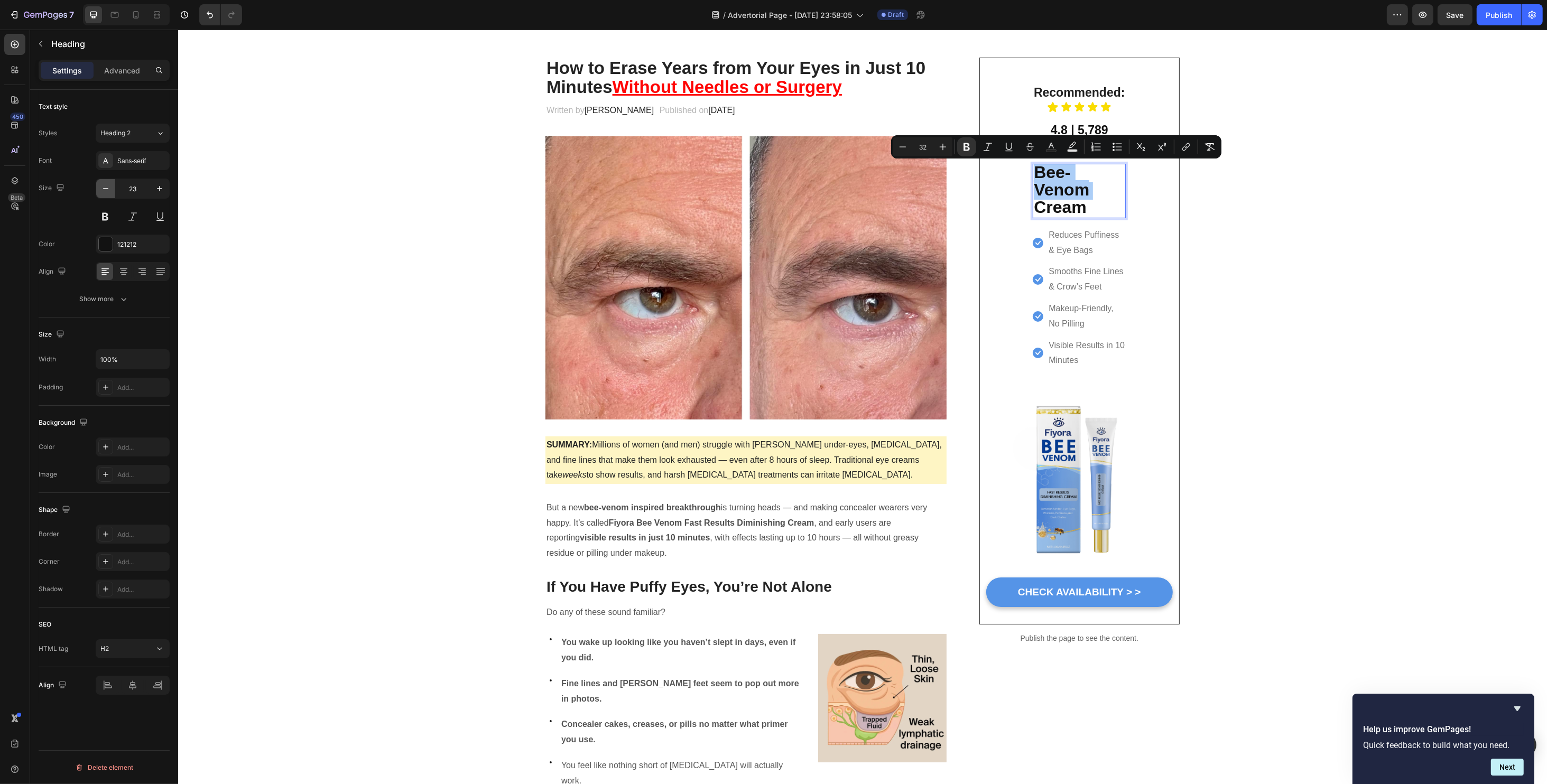
click at [104, 185] on icon "button" at bounding box center [106, 189] width 11 height 11
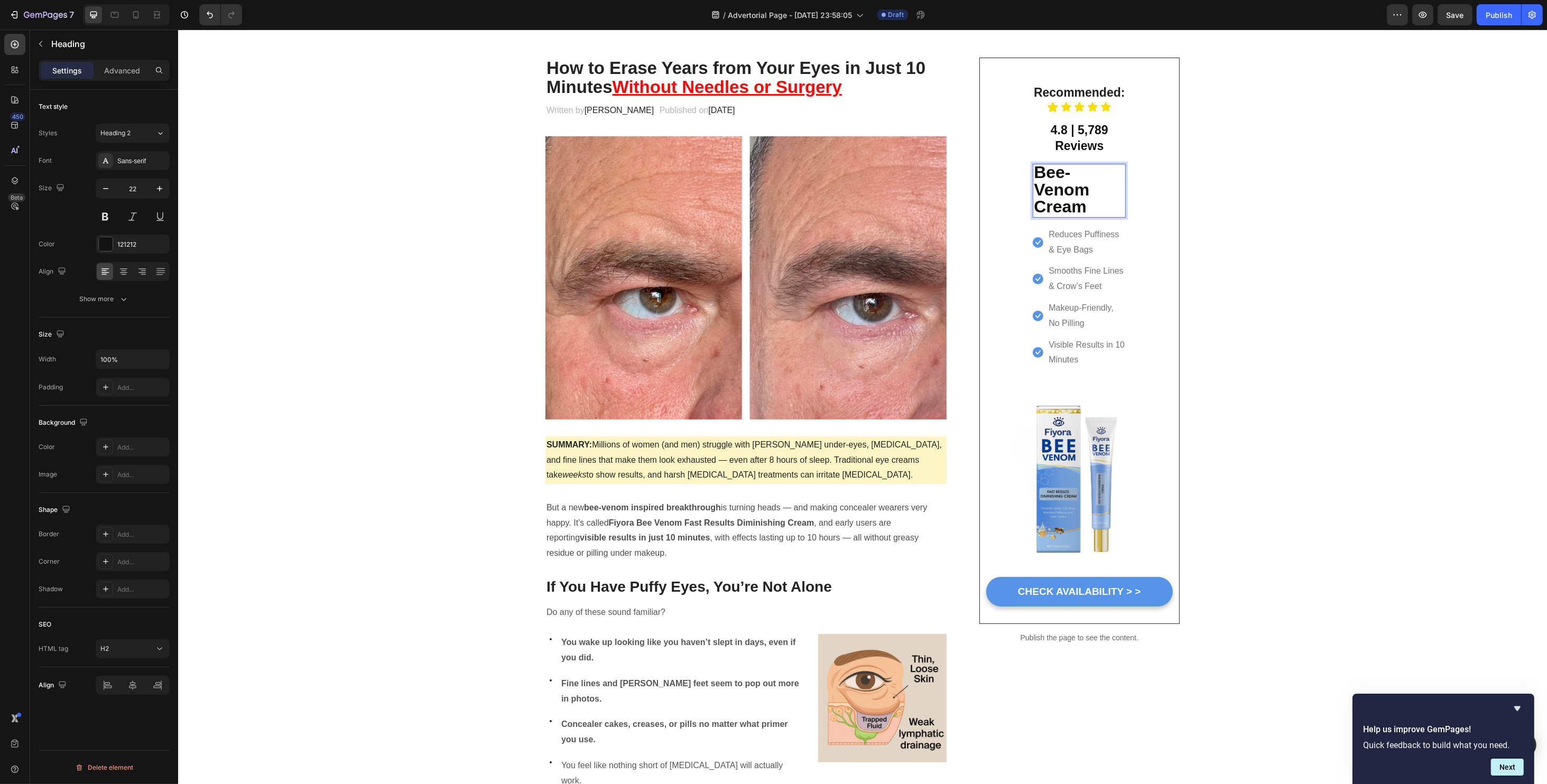
click at [1050, 185] on strong "Bee-Venom" at bounding box center [1060, 181] width 55 height 37
click at [1075, 206] on strong "Cream" at bounding box center [1060, 206] width 53 height 19
drag, startPoint x: 1083, startPoint y: 206, endPoint x: 1033, endPoint y: 173, distance: 59.9
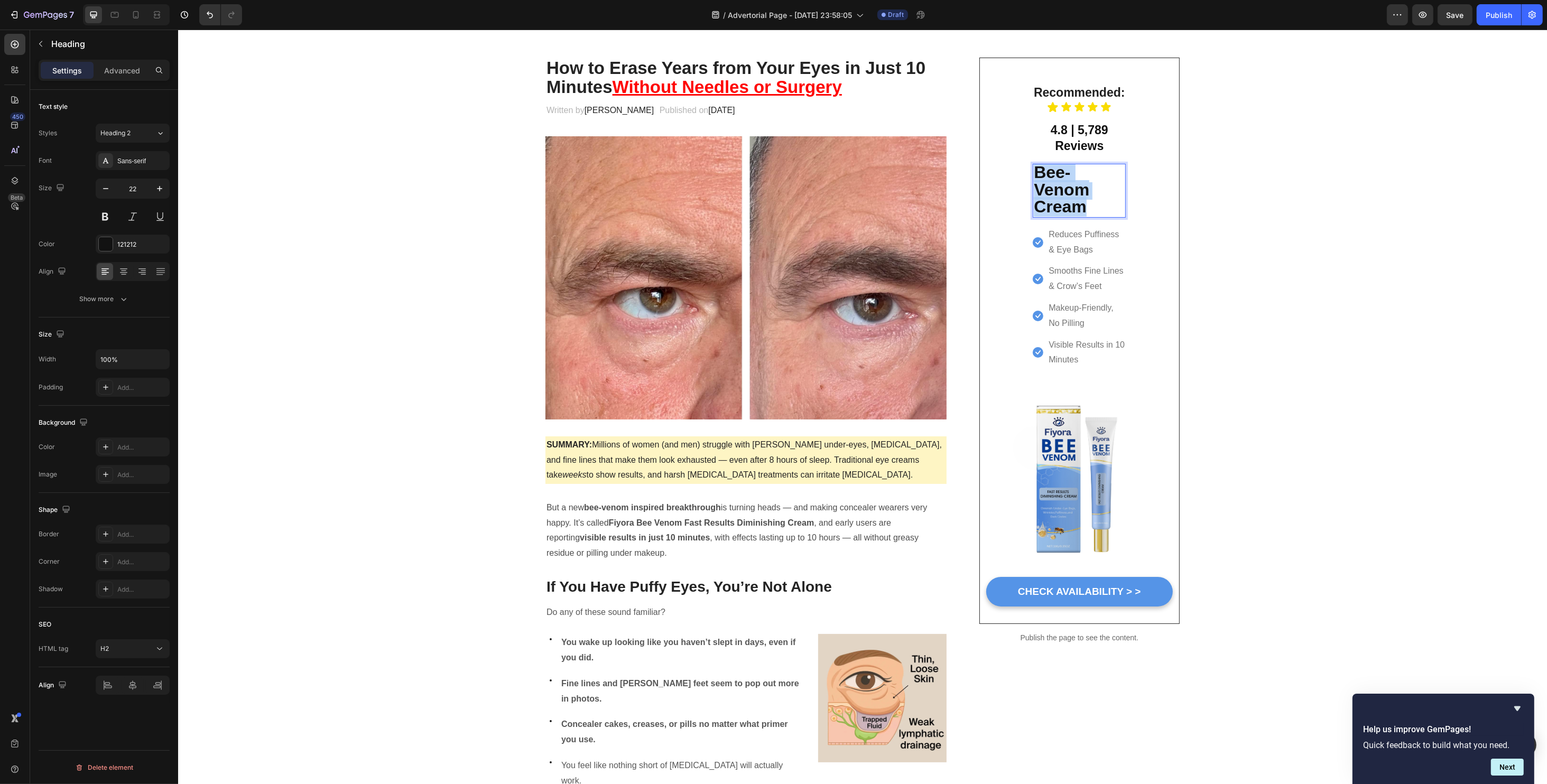
click at [1033, 173] on p "Bee-Venom Cream" at bounding box center [1078, 191] width 91 height 52
click at [101, 199] on div "22" at bounding box center [132, 202] width 74 height 47
click at [101, 197] on button "button" at bounding box center [106, 188] width 19 height 19
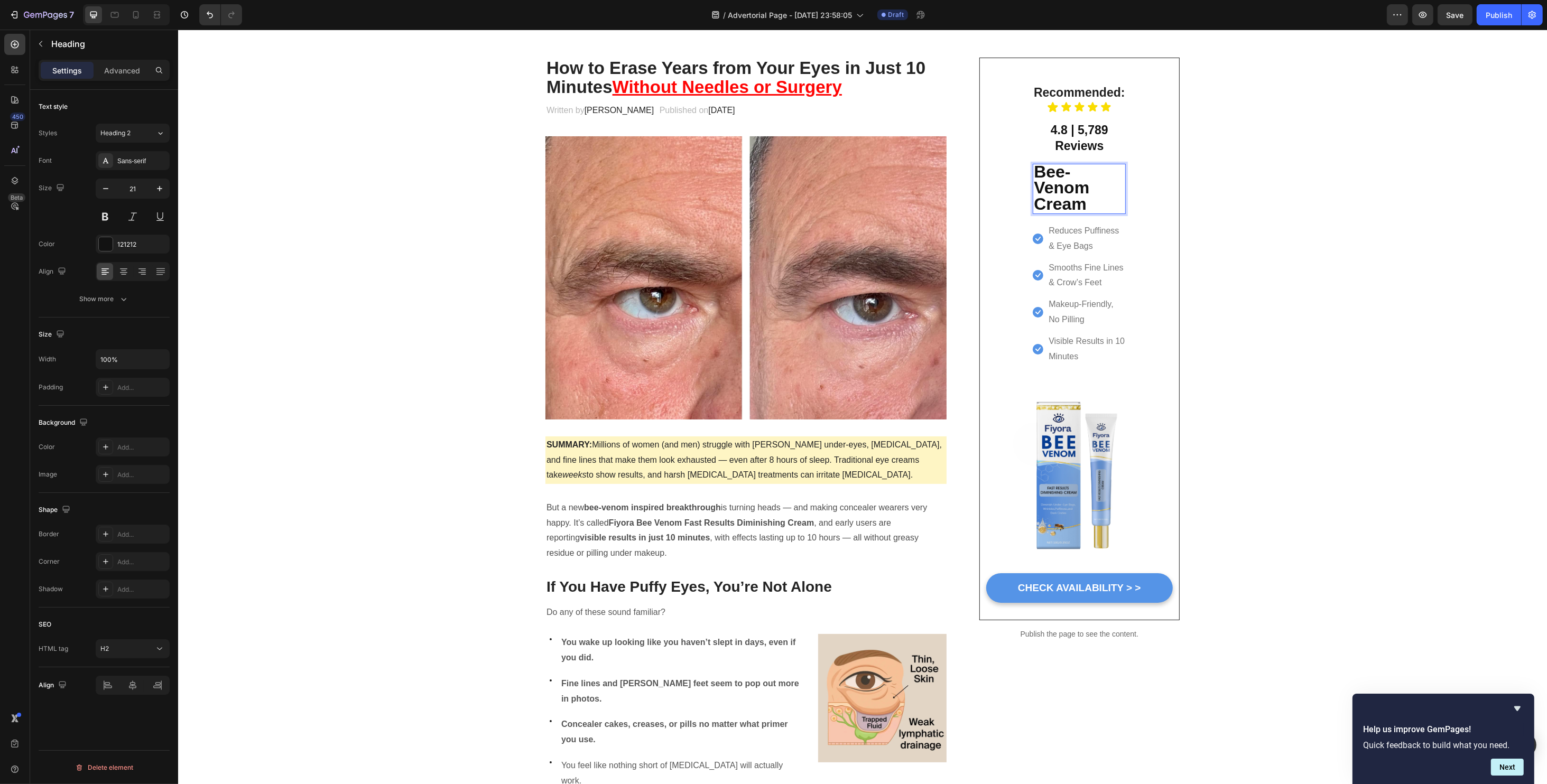
click at [1095, 201] on p "Bee-Venom Cream" at bounding box center [1078, 189] width 91 height 48
drag, startPoint x: 1092, startPoint y: 202, endPoint x: 1025, endPoint y: 164, distance: 77.0
click at [1026, 164] on div "Recommended: Heading Icon Icon Icon Icon Icon Icon List 4.8 | 5,789 Reviews Hea…" at bounding box center [1079, 224] width 106 height 308
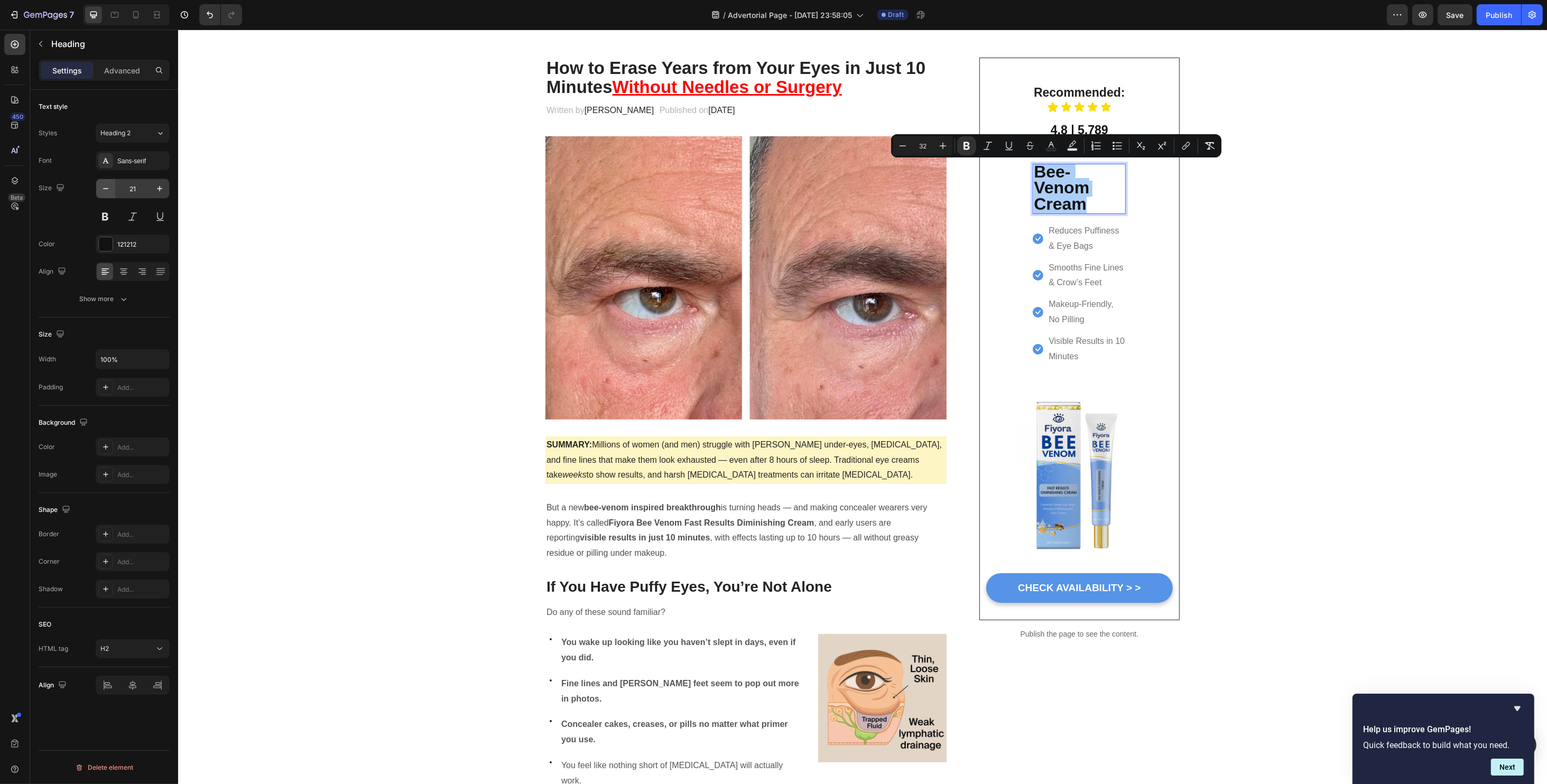
click at [97, 188] on button "button" at bounding box center [106, 188] width 19 height 19
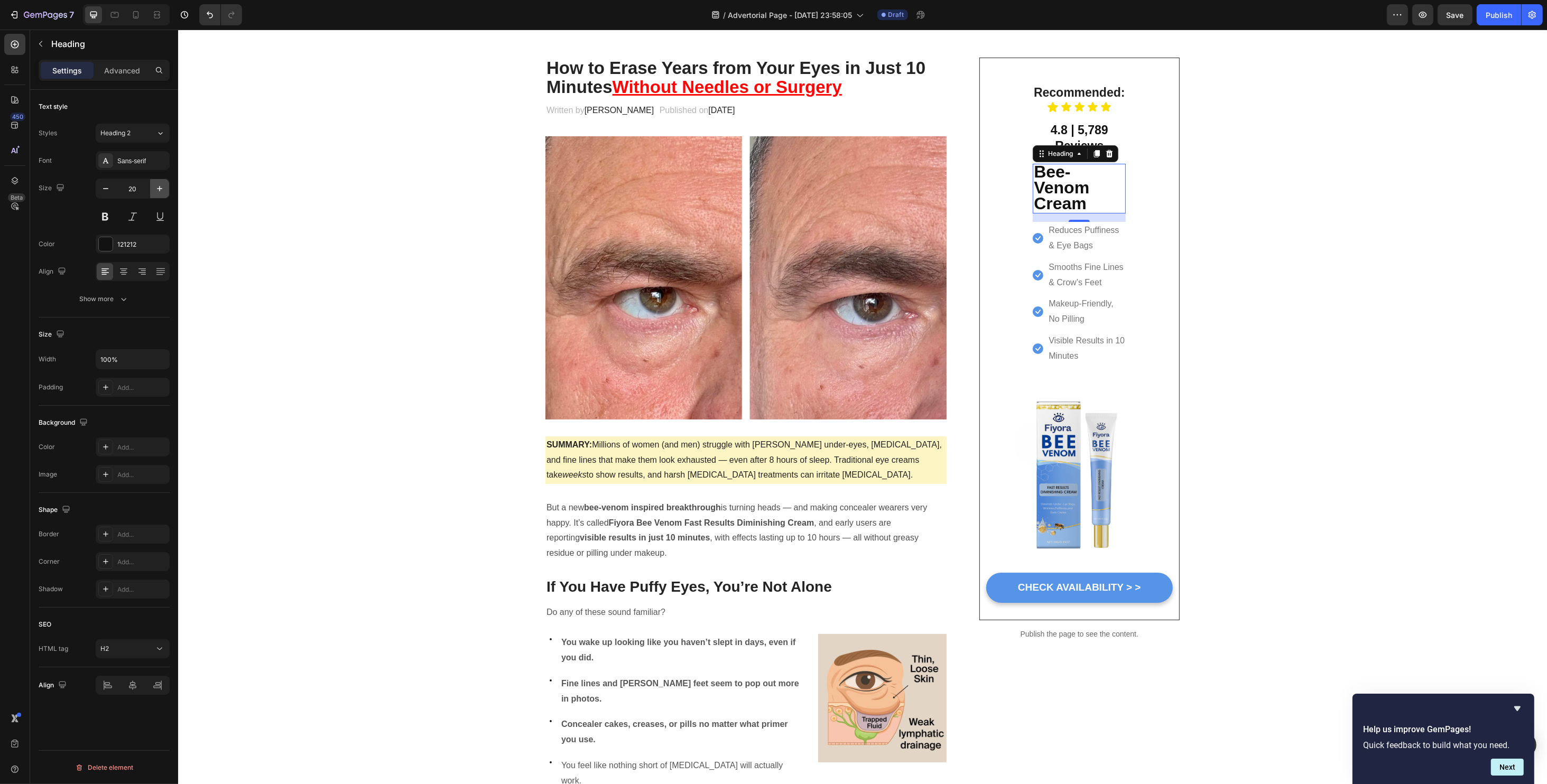
click at [156, 189] on icon "button" at bounding box center [160, 189] width 11 height 11
type input "22"
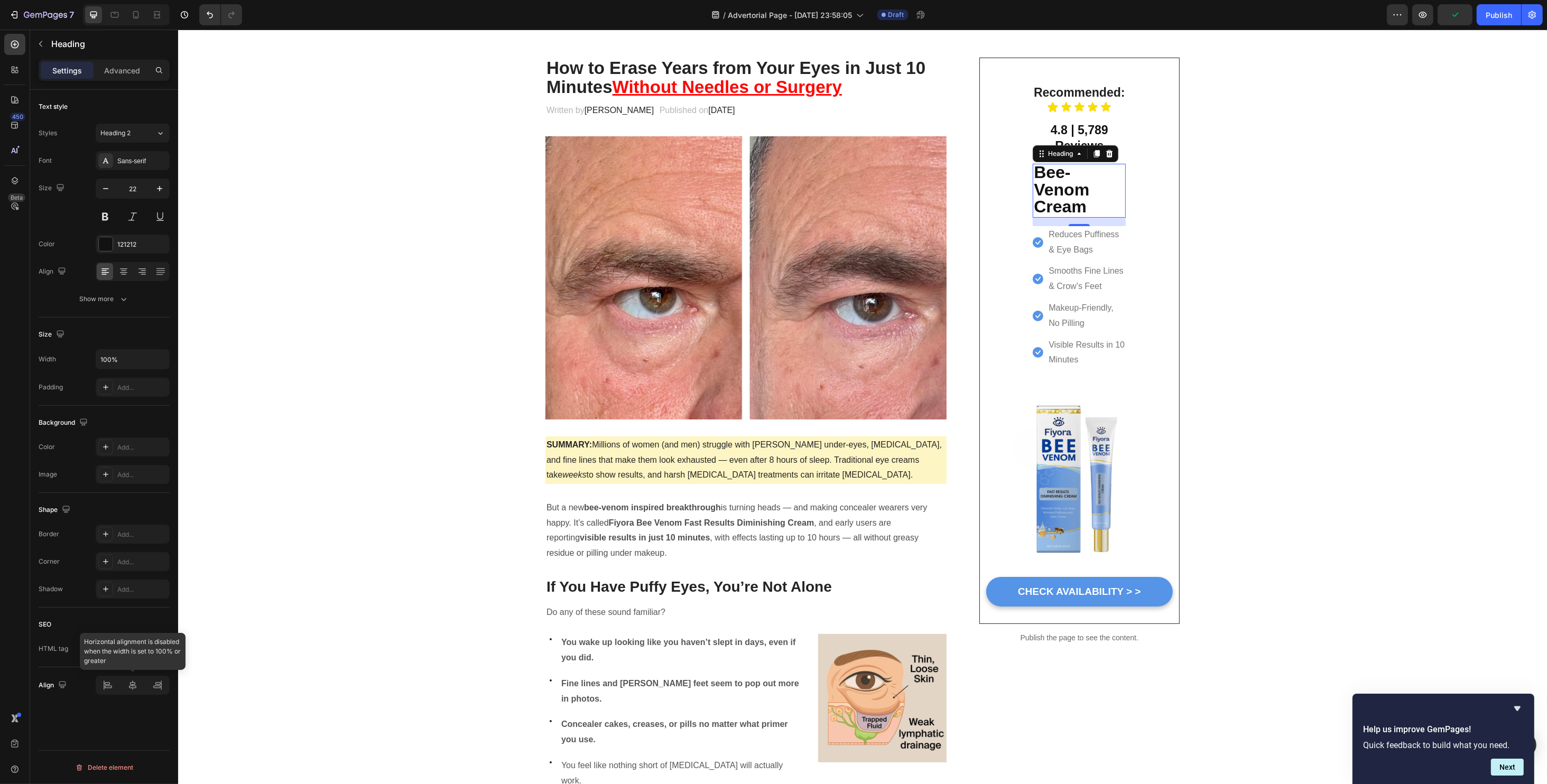
click at [132, 687] on div at bounding box center [132, 685] width 74 height 19
click at [131, 364] on input "100%" at bounding box center [133, 359] width 73 height 19
click at [150, 366] on button "button" at bounding box center [160, 359] width 19 height 19
click at [126, 389] on span "Fit content" at bounding box center [115, 385] width 32 height 9
type input "Auto"
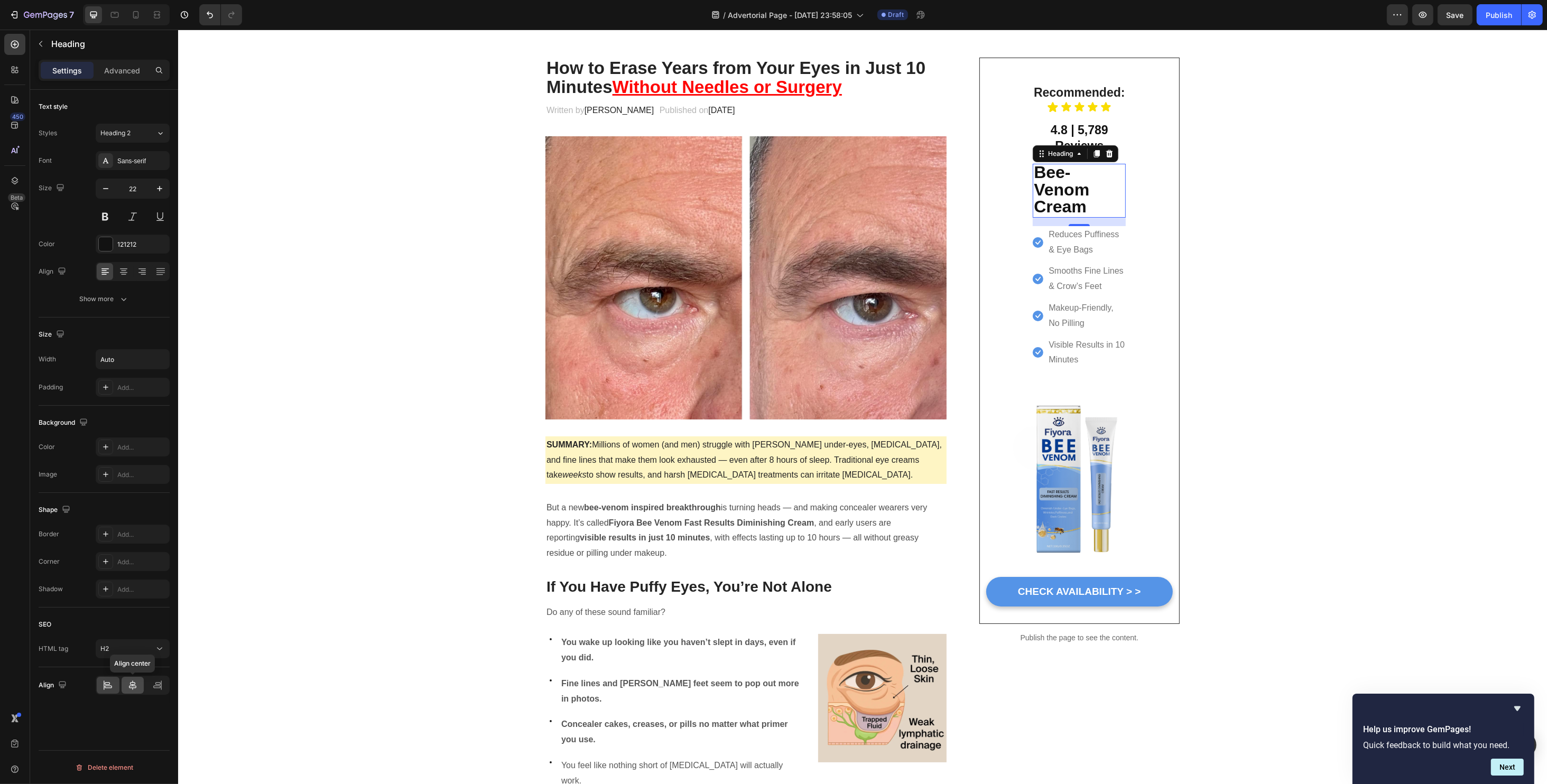
click at [129, 685] on icon at bounding box center [133, 686] width 11 height 11
click at [1078, 188] on strong "Bee-Venom" at bounding box center [1060, 181] width 55 height 37
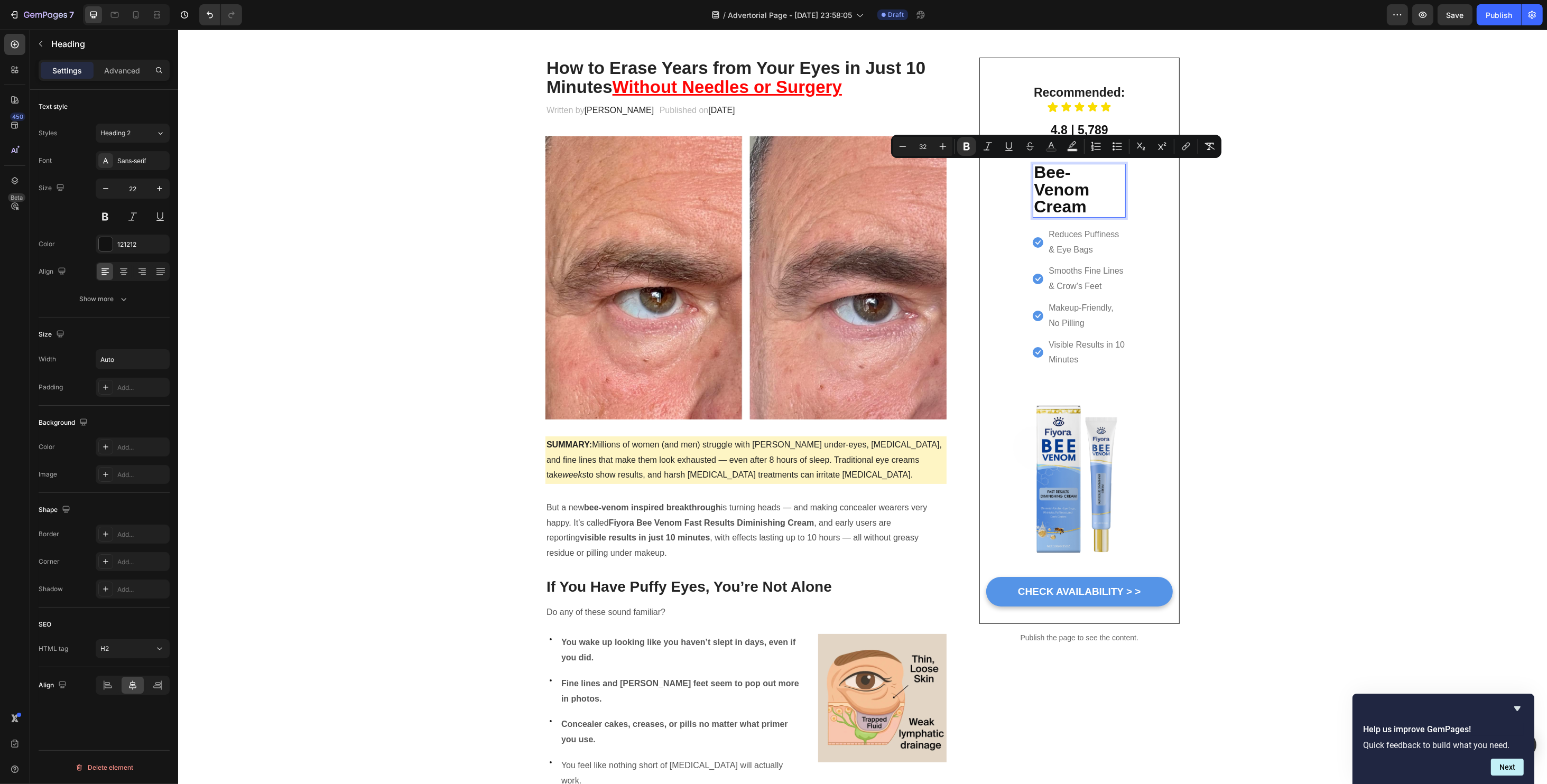
click at [1084, 202] on p "Bee-Venom Cream" at bounding box center [1078, 191] width 91 height 52
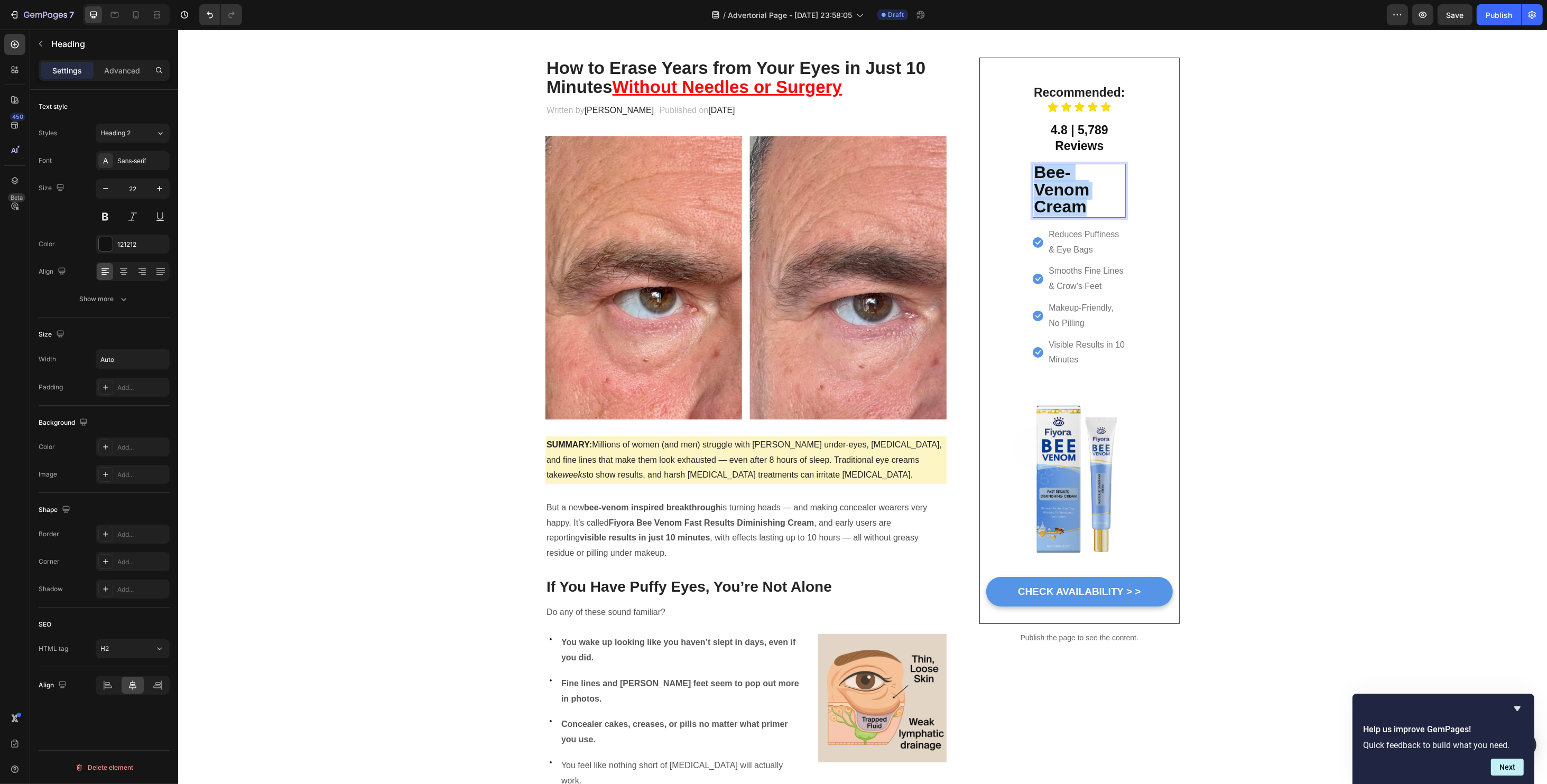
drag, startPoint x: 1088, startPoint y: 204, endPoint x: 1031, endPoint y: 177, distance: 63.1
click at [1033, 177] on p "Bee-Venom Cream" at bounding box center [1078, 191] width 91 height 52
click at [909, 146] on button "Minus" at bounding box center [902, 146] width 19 height 19
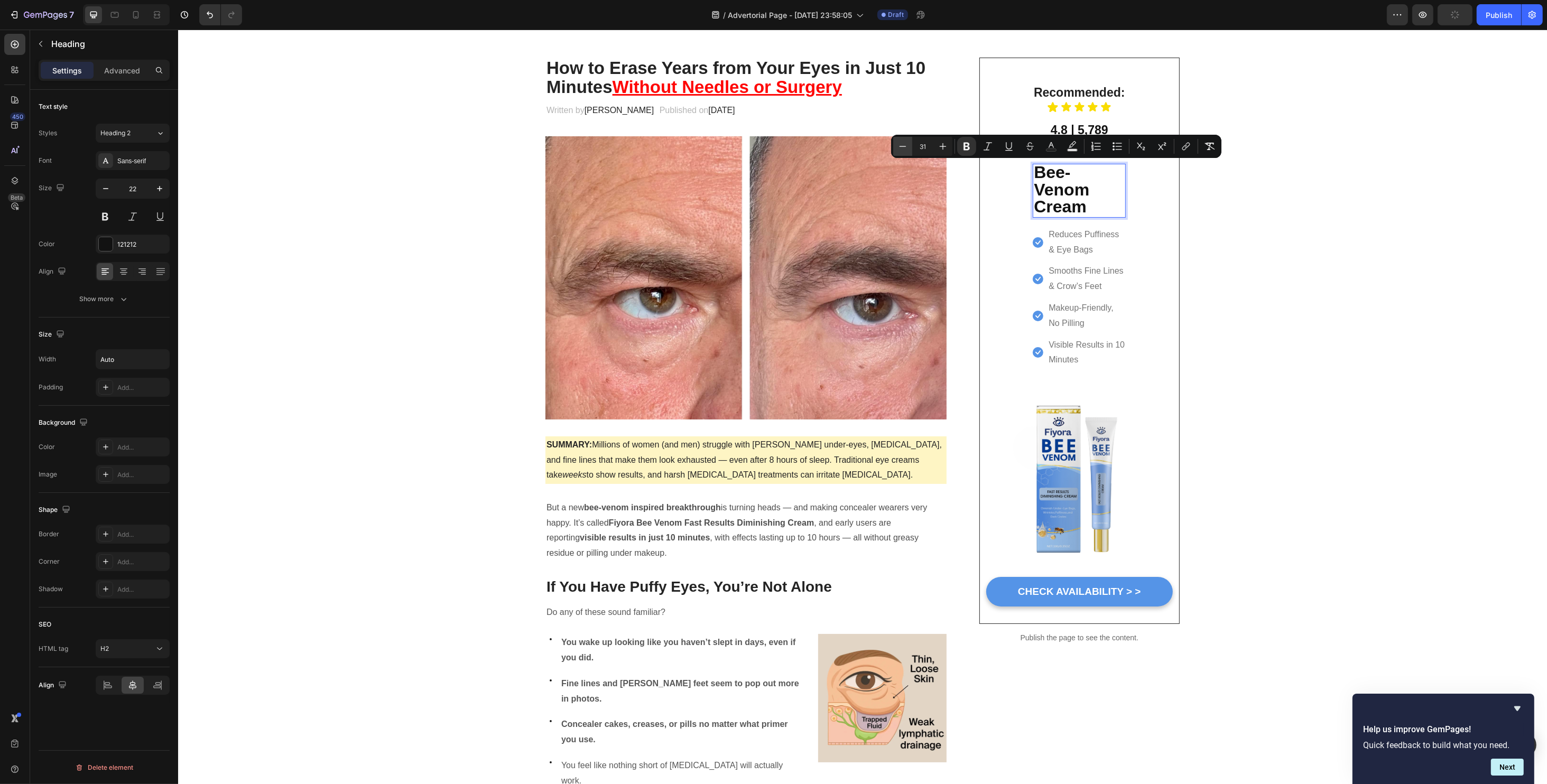
click at [909, 146] on button "Minus" at bounding box center [902, 146] width 19 height 19
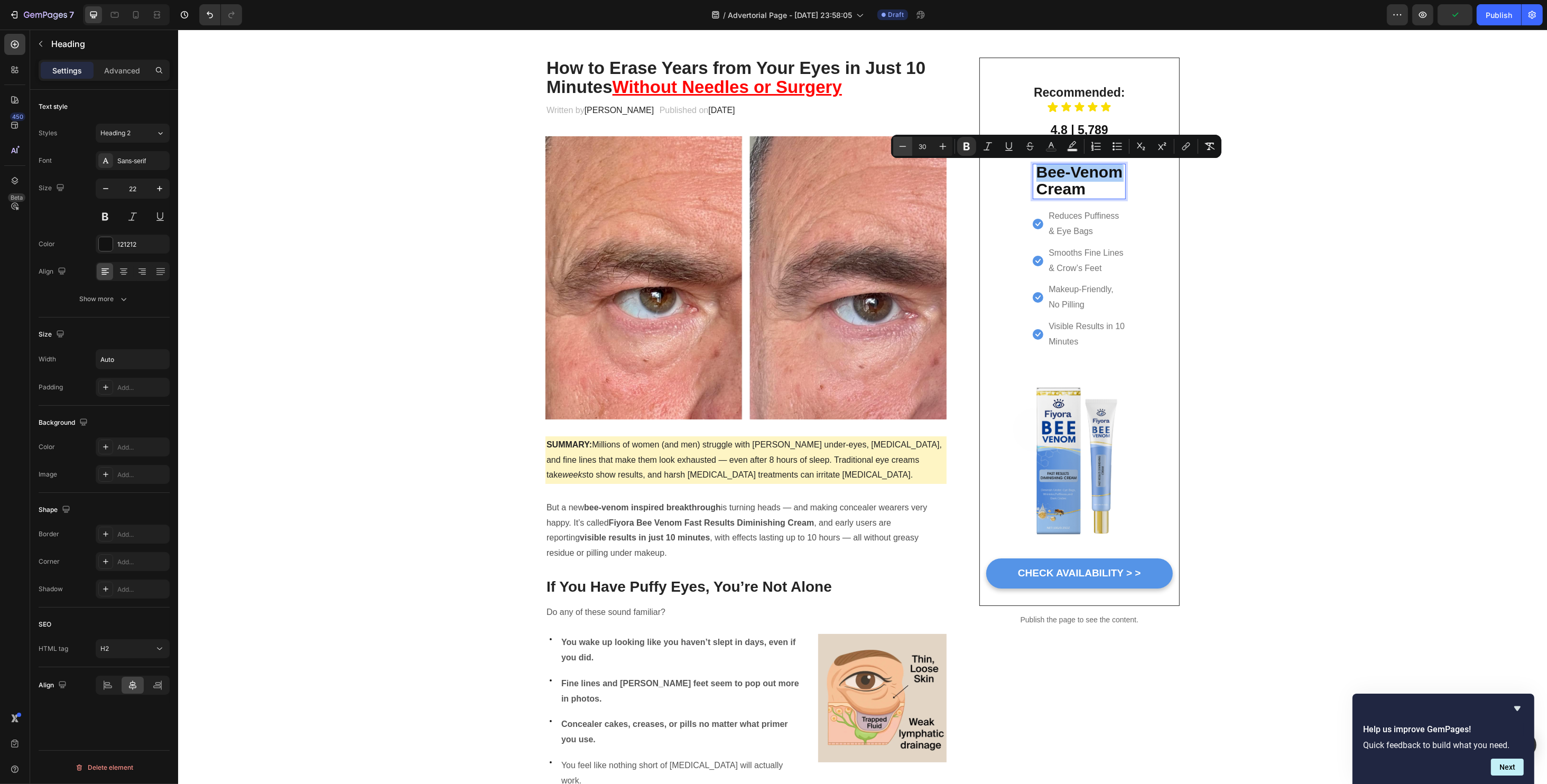
click at [909, 146] on button "Minus" at bounding box center [902, 146] width 19 height 19
click at [907, 146] on icon "Editor contextual toolbar" at bounding box center [903, 146] width 11 height 11
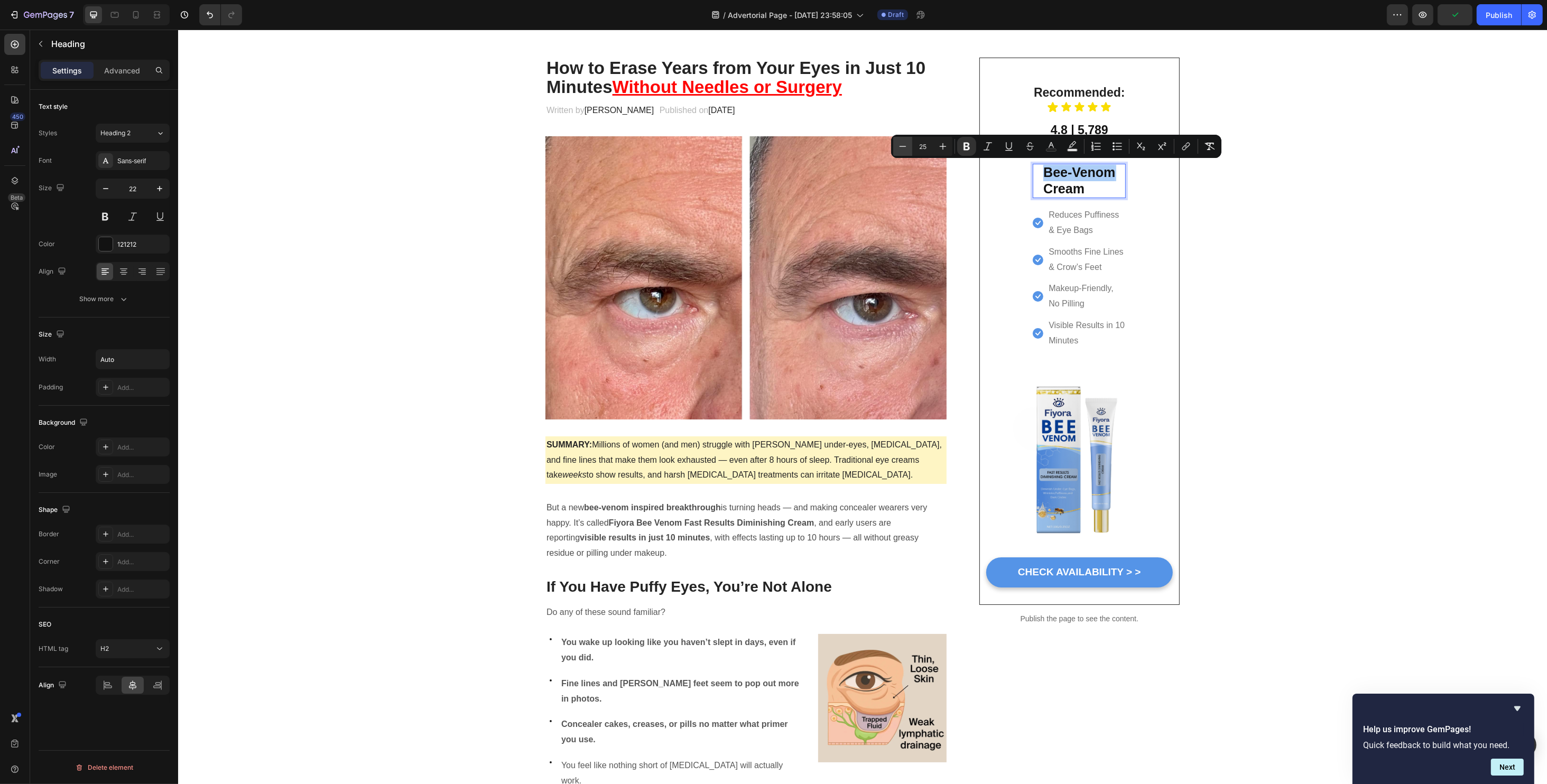
click at [907, 146] on icon "Editor contextual toolbar" at bounding box center [903, 146] width 11 height 11
drag, startPoint x: 945, startPoint y: 147, endPoint x: 1080, endPoint y: 185, distance: 140.2
click at [945, 147] on icon "Editor contextual toolbar" at bounding box center [943, 146] width 11 height 11
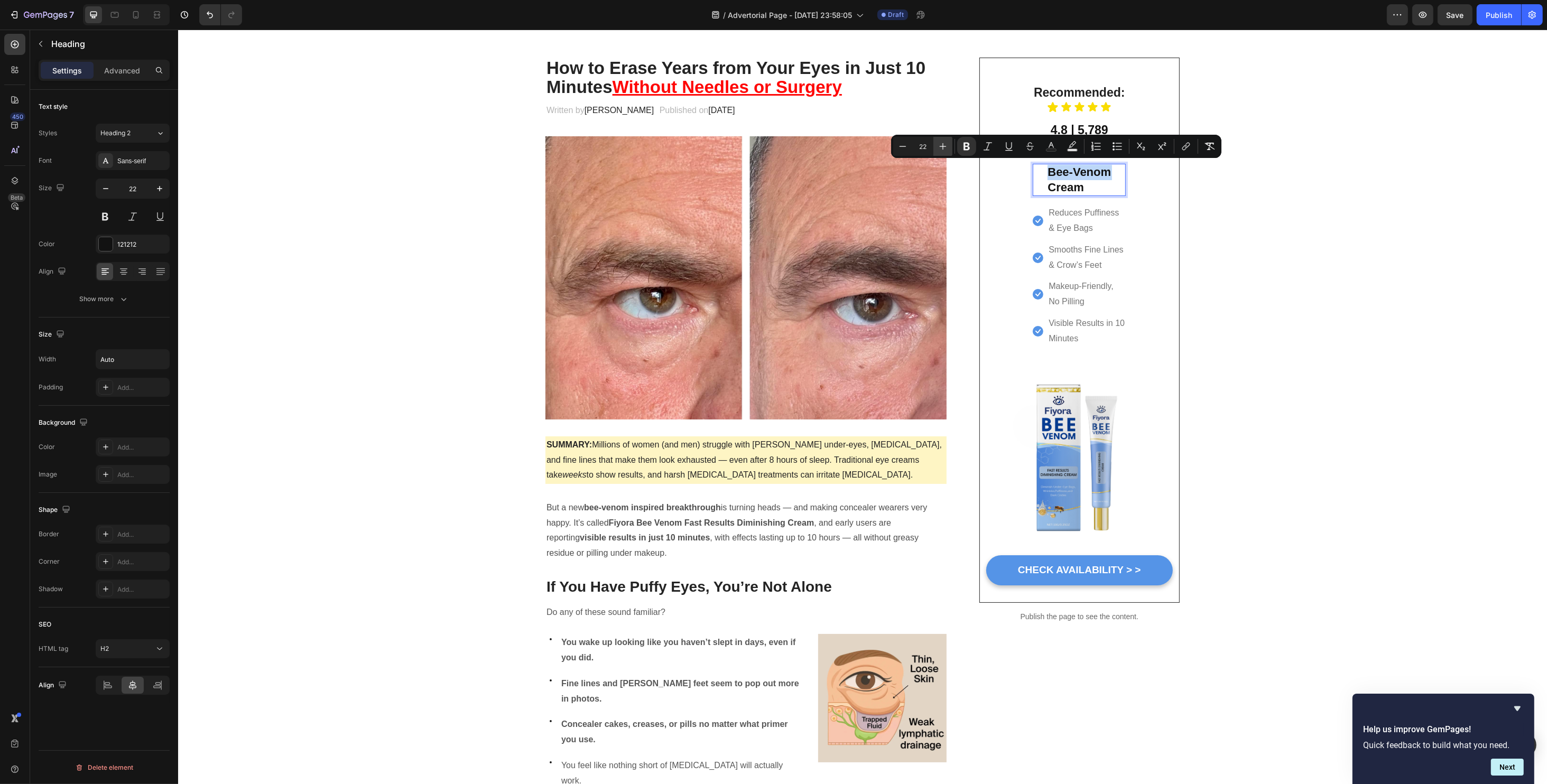
type input "23"
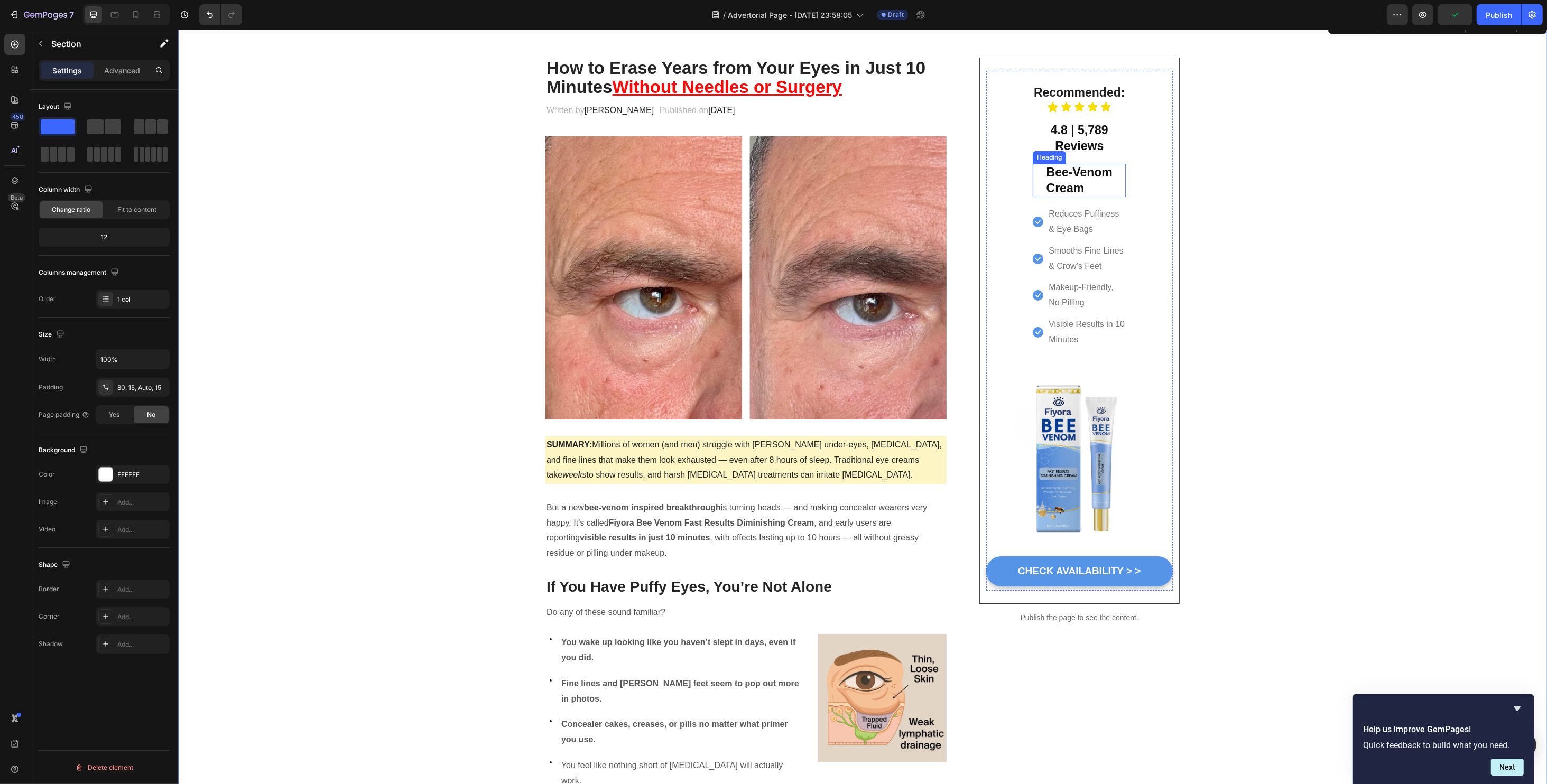
click at [1060, 175] on strong "Bee-Venom" at bounding box center [1078, 172] width 66 height 14
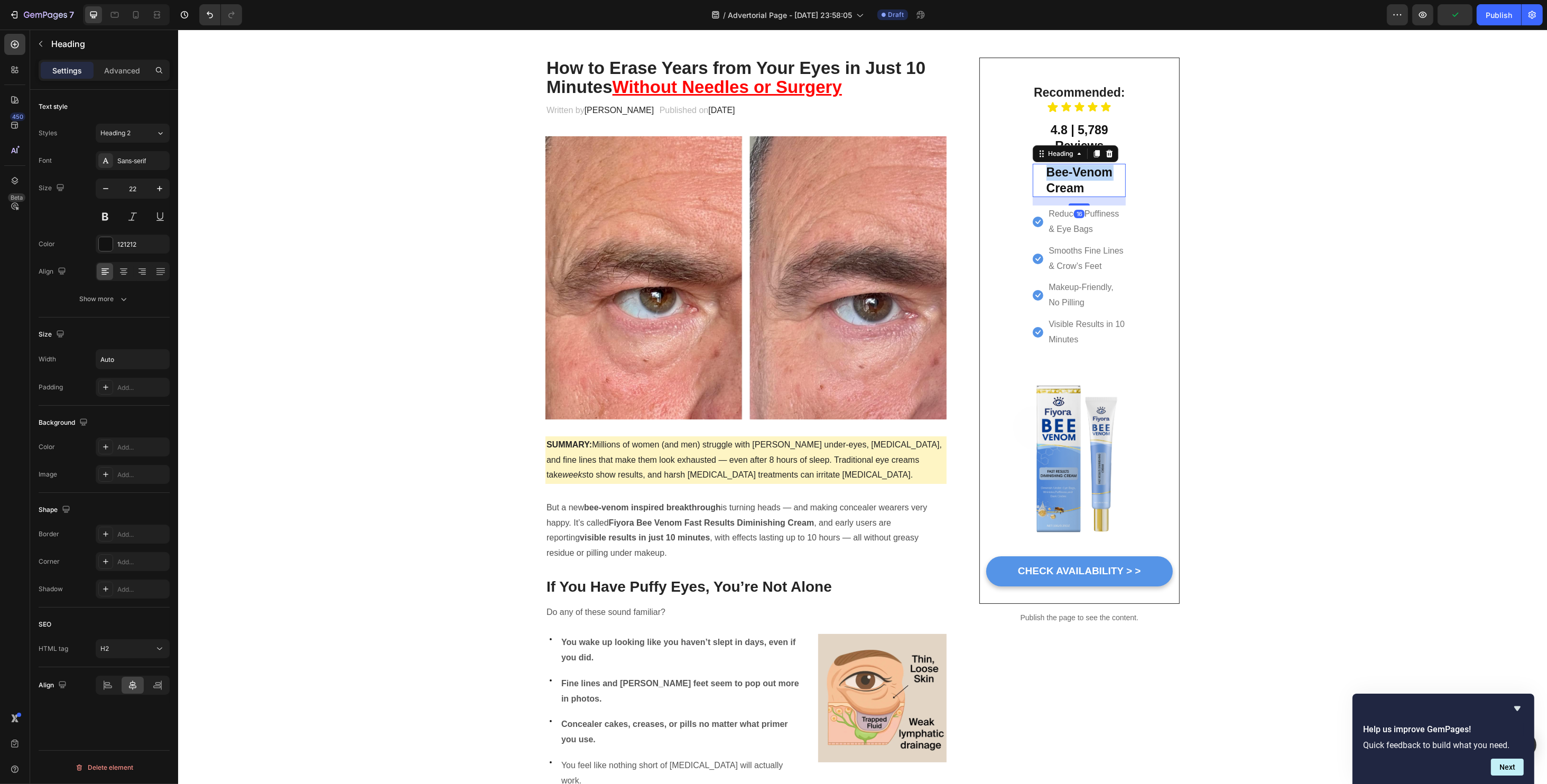
click at [1060, 175] on strong "Bee-Venom" at bounding box center [1078, 172] width 66 height 14
click at [1064, 197] on h2 "Bee-Venom Cream" at bounding box center [1079, 180] width 69 height 33
drag, startPoint x: 1081, startPoint y: 189, endPoint x: 1041, endPoint y: 165, distance: 46.6
click at [1046, 165] on p "Bee-Venom Cream" at bounding box center [1078, 181] width 66 height 31
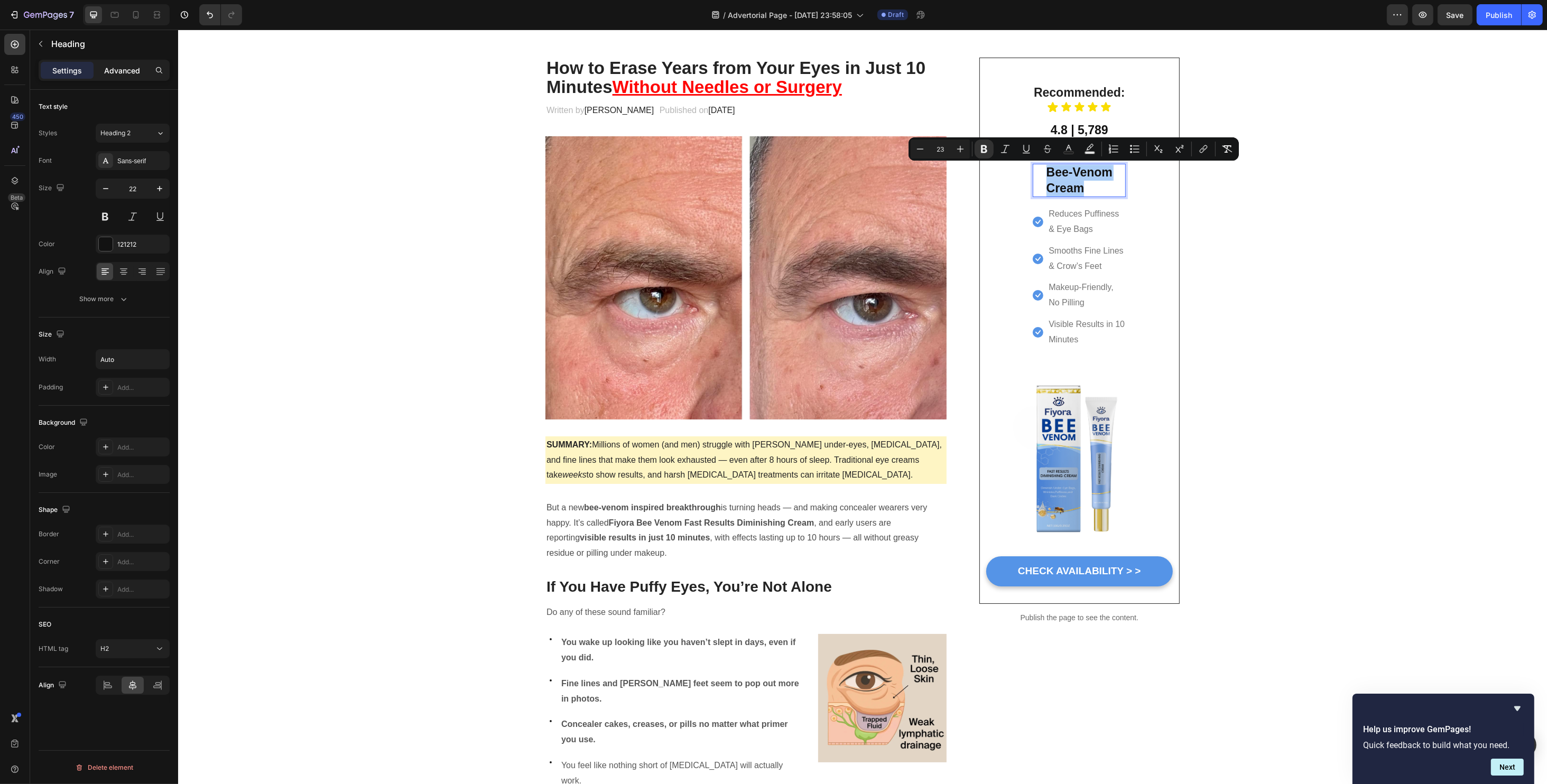
click at [121, 76] on div "Advanced" at bounding box center [122, 70] width 53 height 17
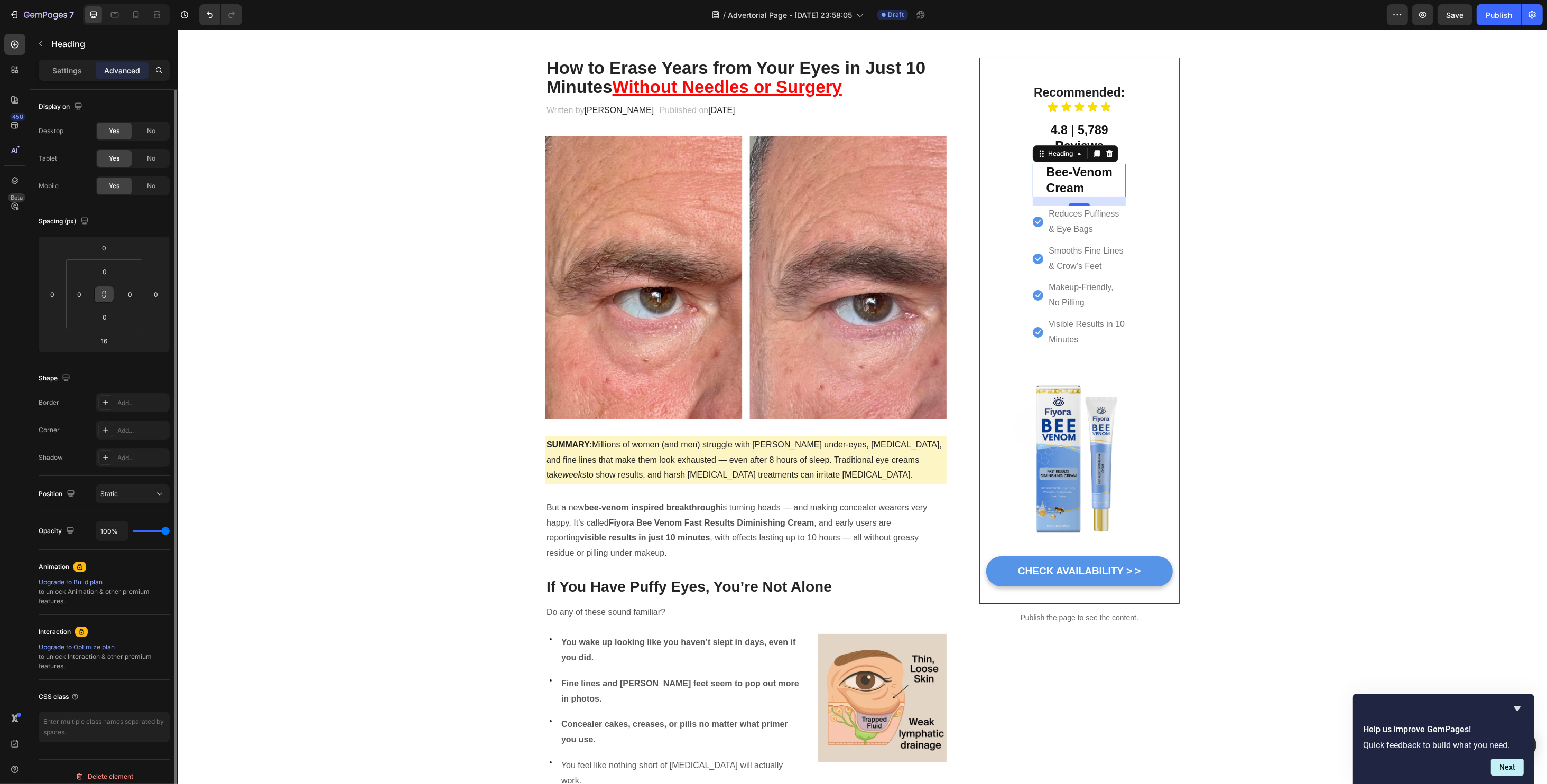
scroll to position [8, 0]
click at [137, 477] on button "Static" at bounding box center [132, 487] width 74 height 19
click at [63, 72] on p "Settings" at bounding box center [67, 70] width 30 height 11
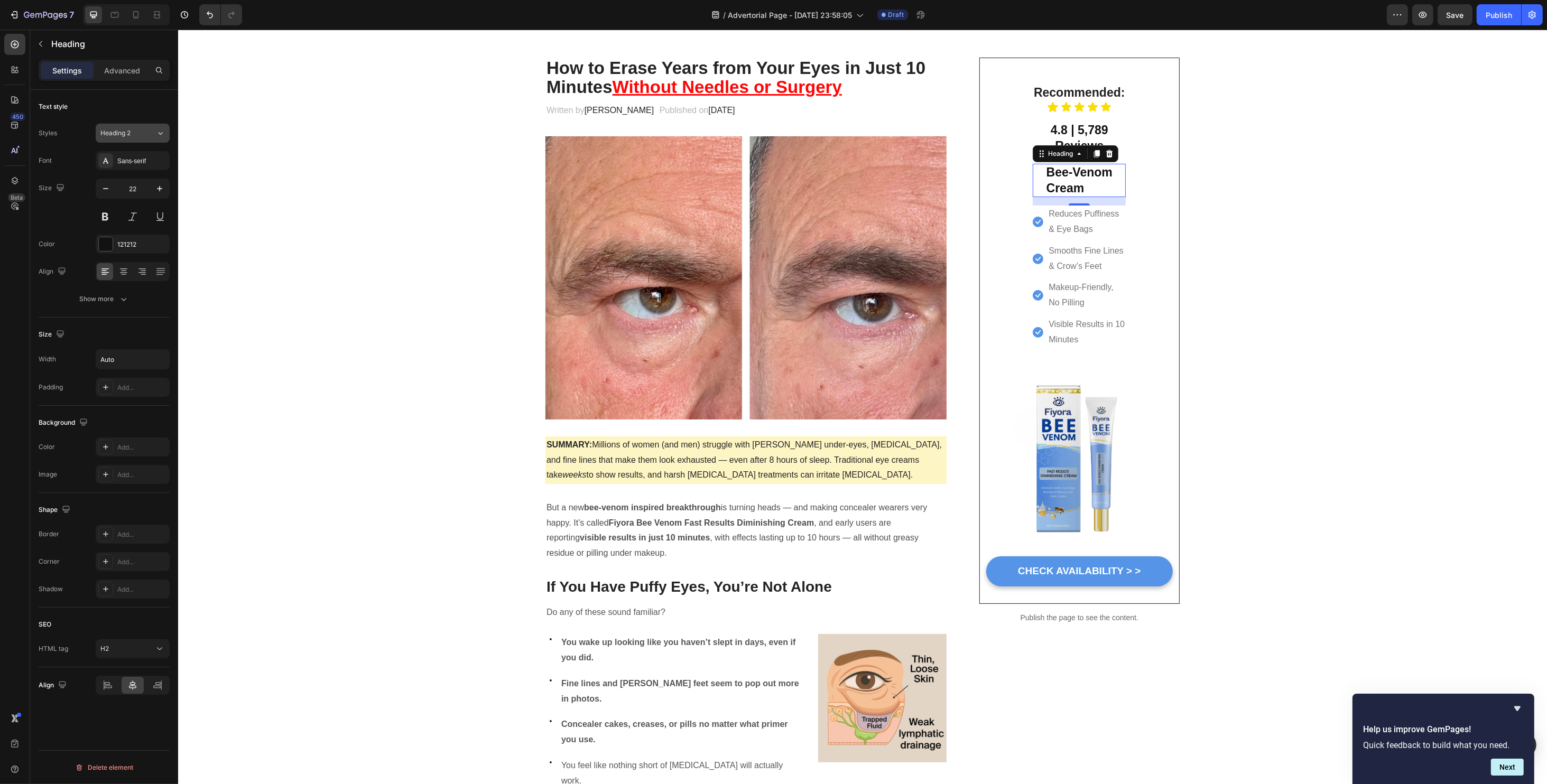
click at [149, 137] on div "Heading 2" at bounding box center [128, 133] width 55 height 9
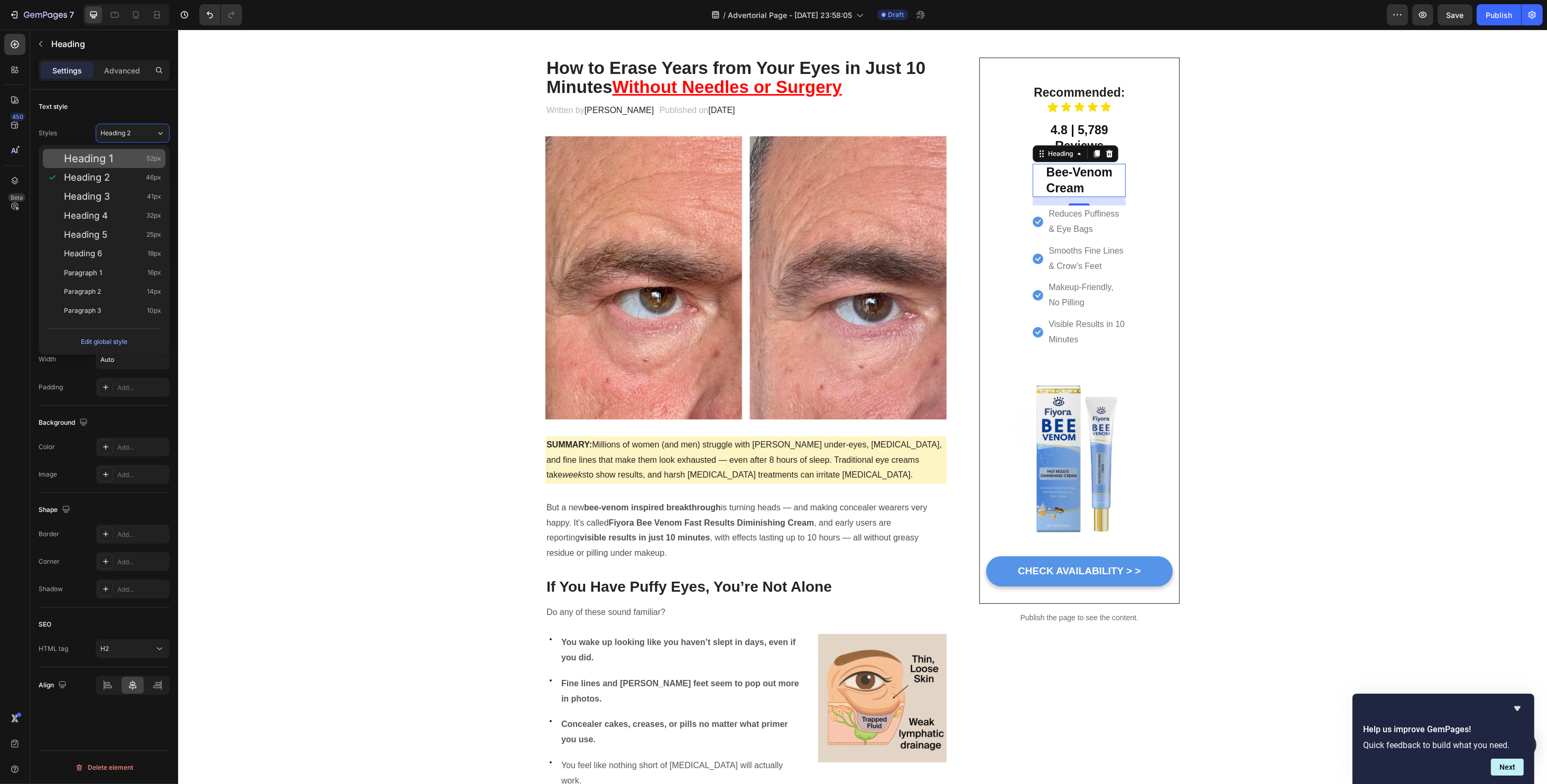
click at [132, 156] on div "Heading 1 52px" at bounding box center [112, 159] width 97 height 11
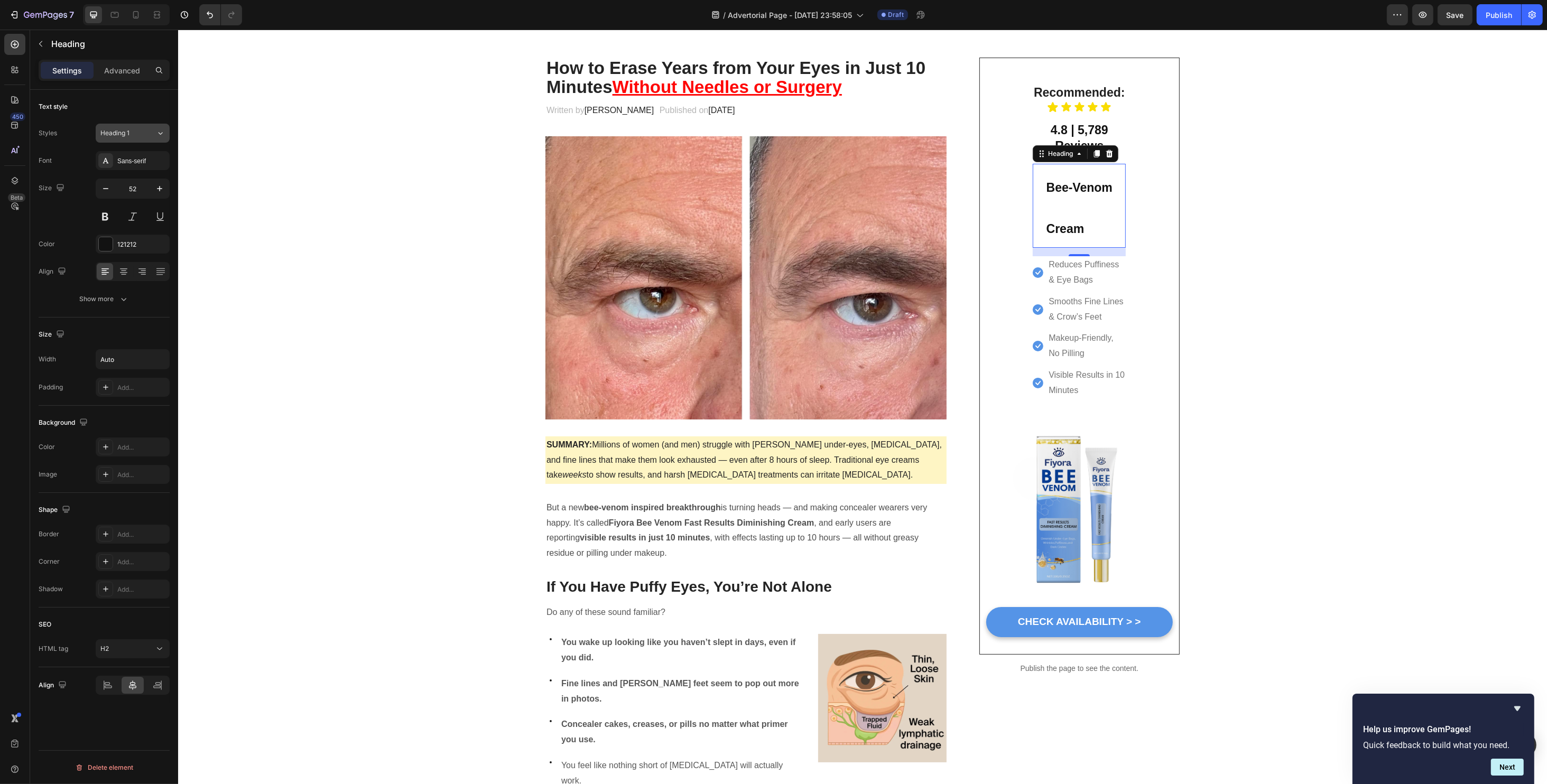
click at [128, 137] on button "Heading 1" at bounding box center [132, 133] width 74 height 19
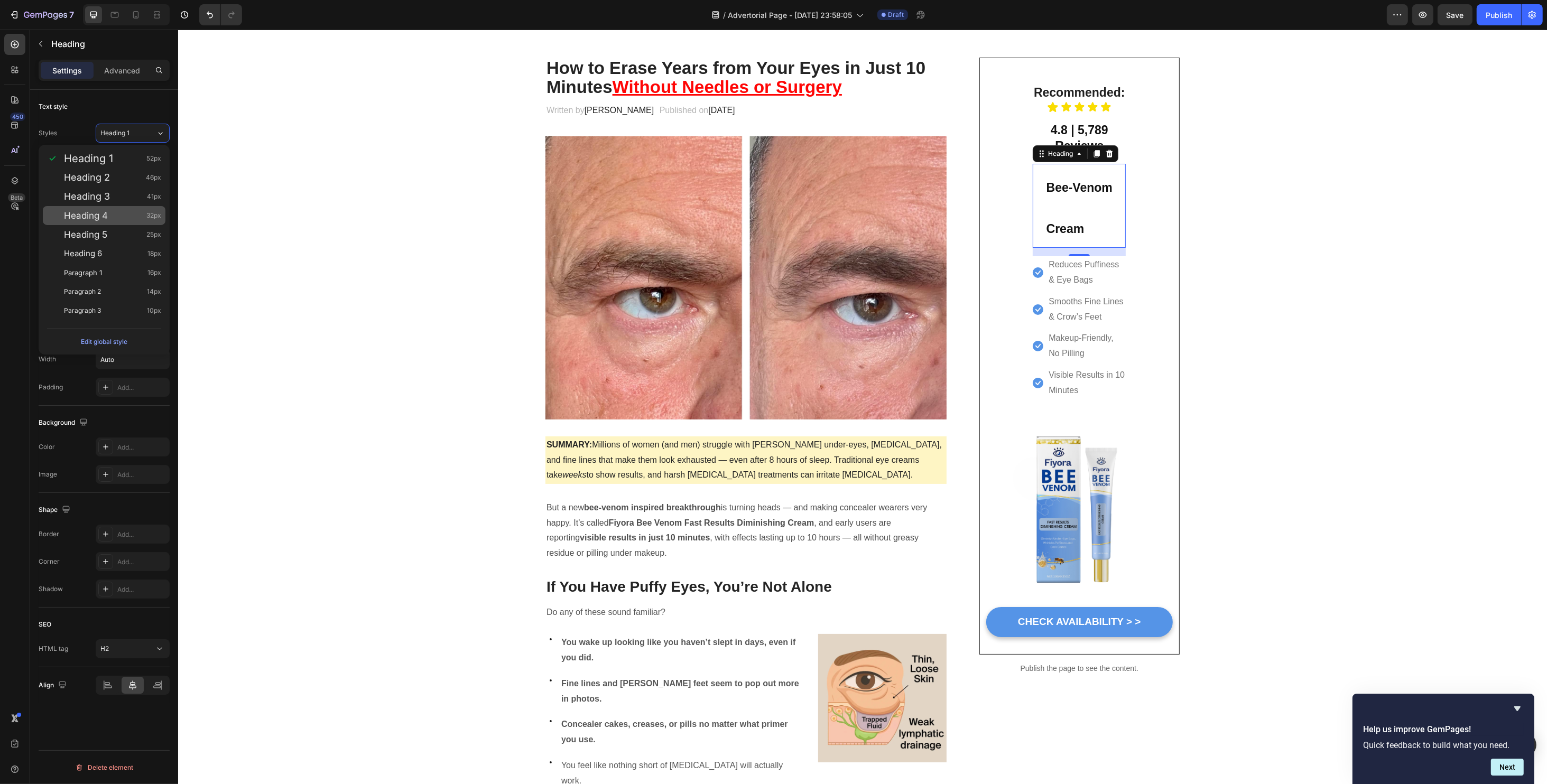
click at [116, 220] on div "Heading 4 32px" at bounding box center [112, 216] width 97 height 11
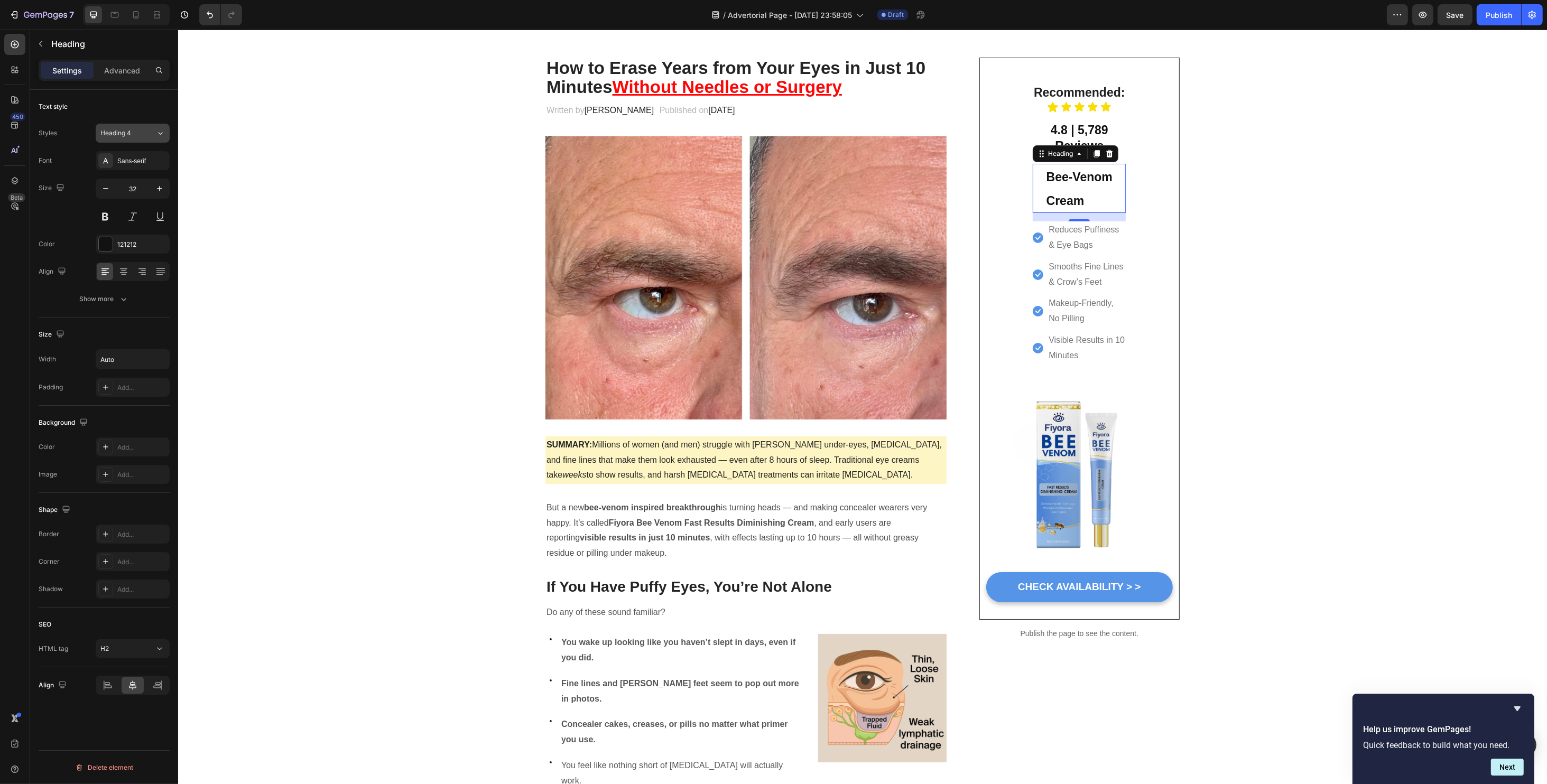
click at [118, 132] on span "Heading 4" at bounding box center [115, 133] width 30 height 9
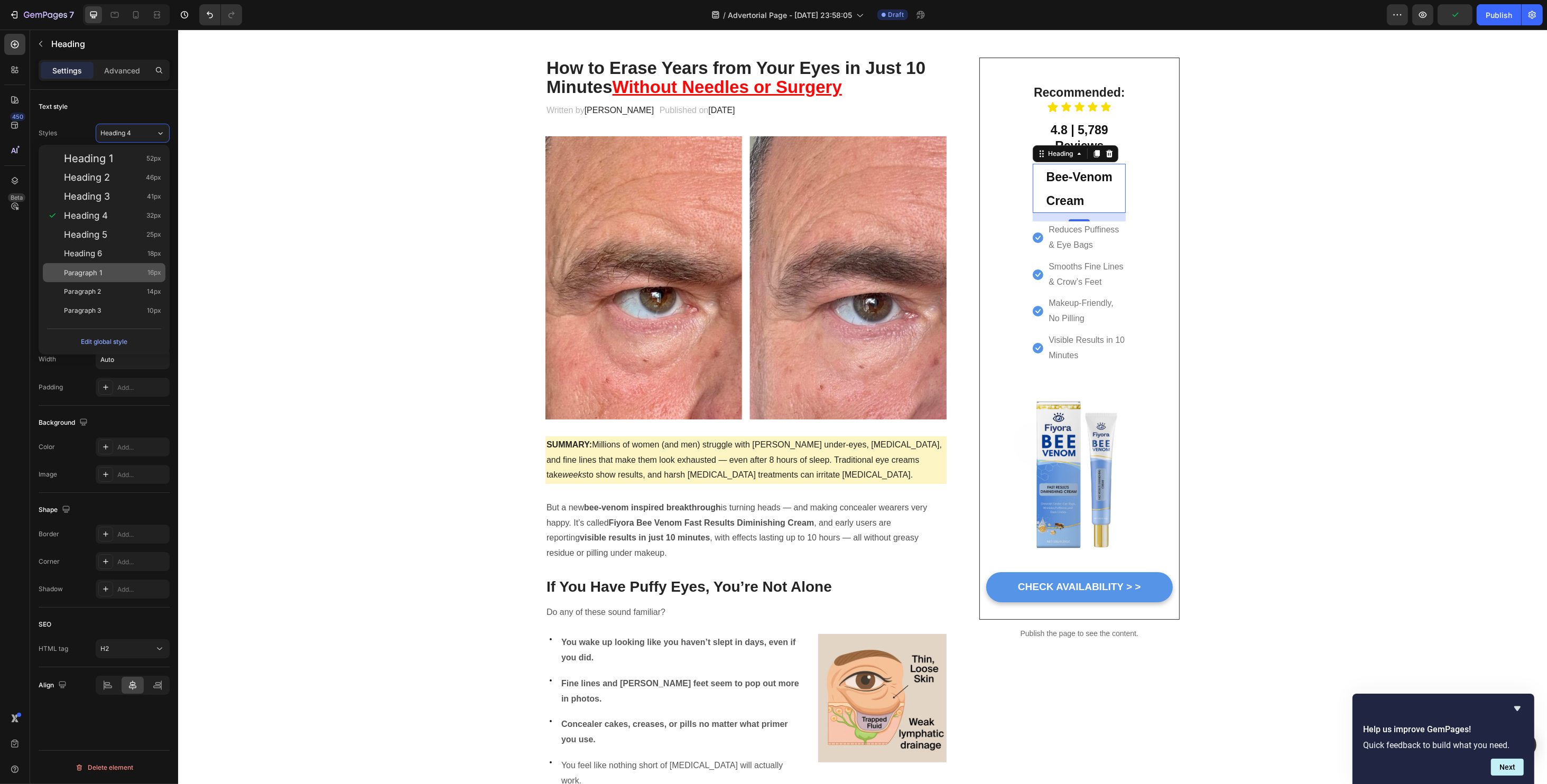
click at [114, 265] on div "Paragraph 1 16px" at bounding box center [104, 272] width 122 height 19
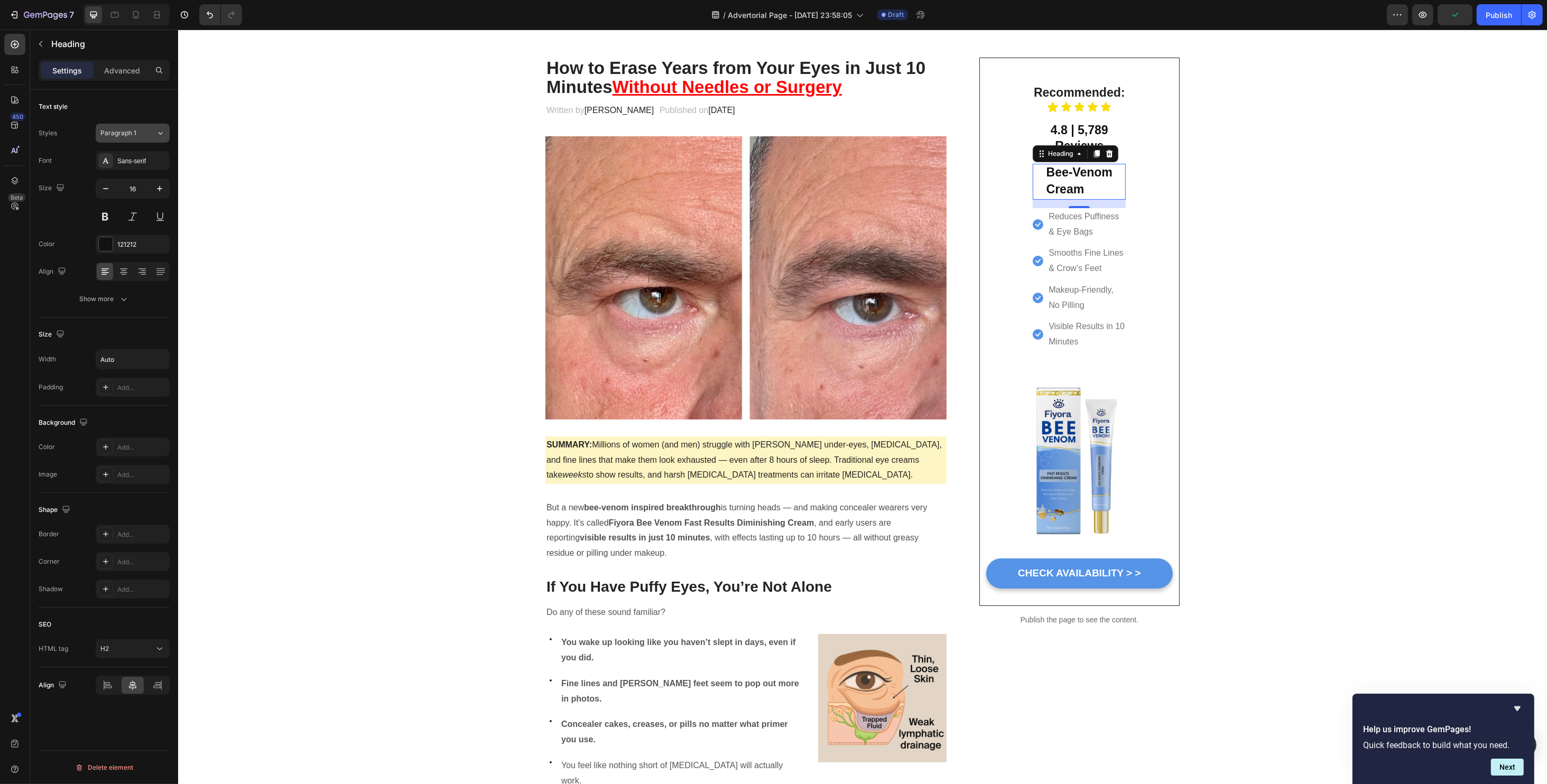
click at [118, 129] on span "Paragraph 1" at bounding box center [118, 133] width 36 height 9
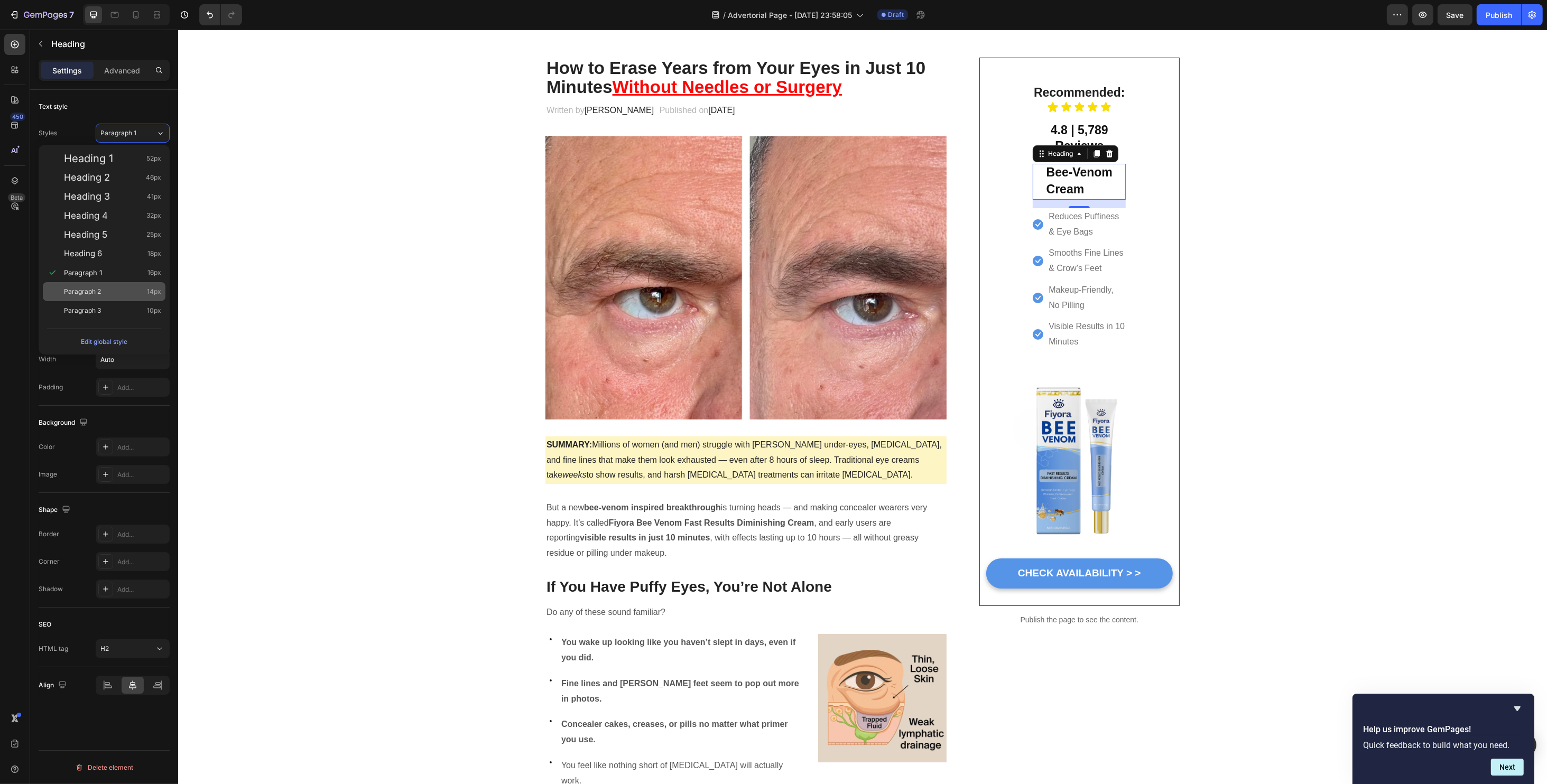
click at [110, 296] on div "Paragraph 2 14px" at bounding box center [112, 292] width 97 height 11
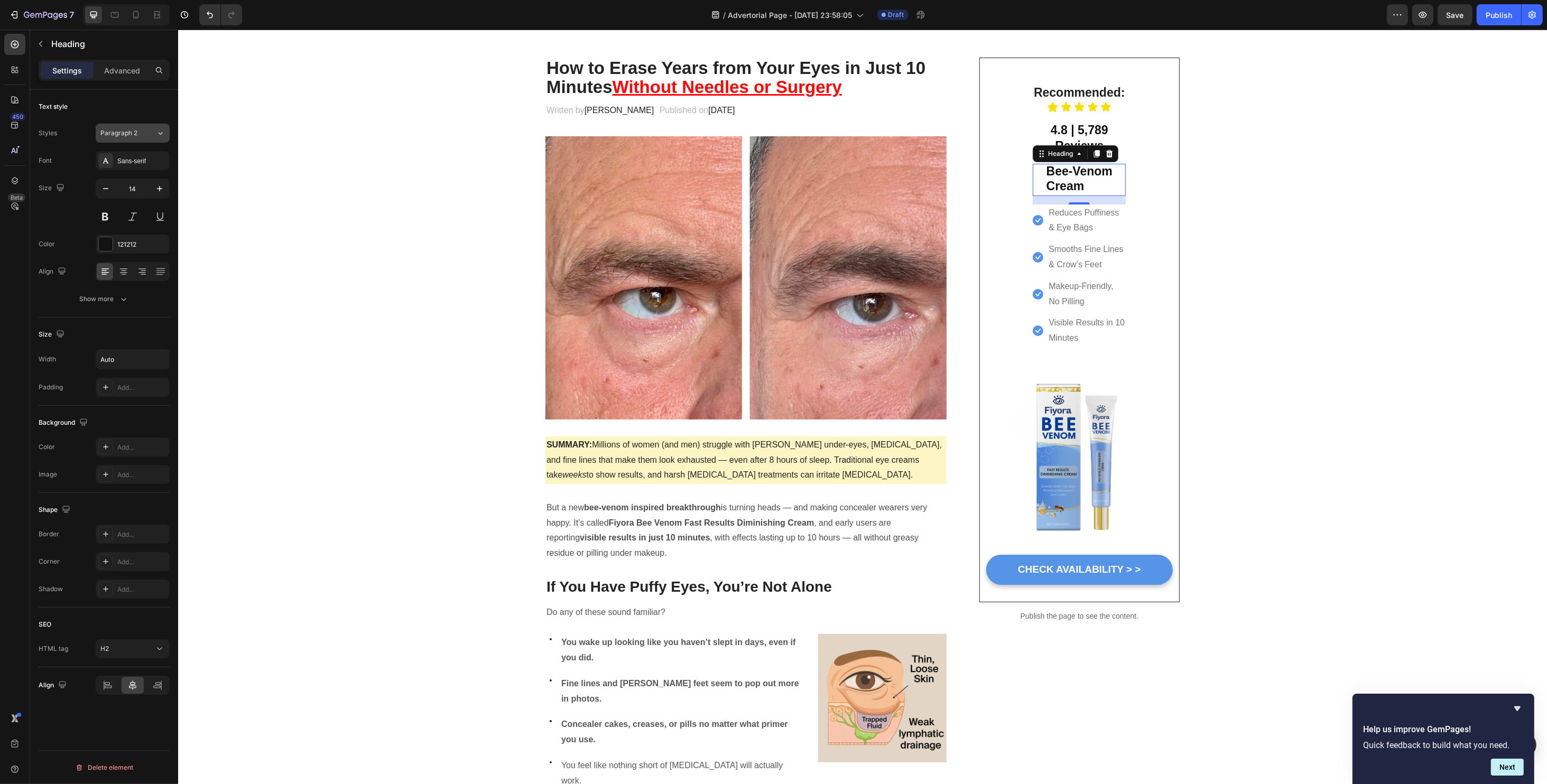
click at [129, 137] on span "Paragraph 2" at bounding box center [119, 133] width 37 height 9
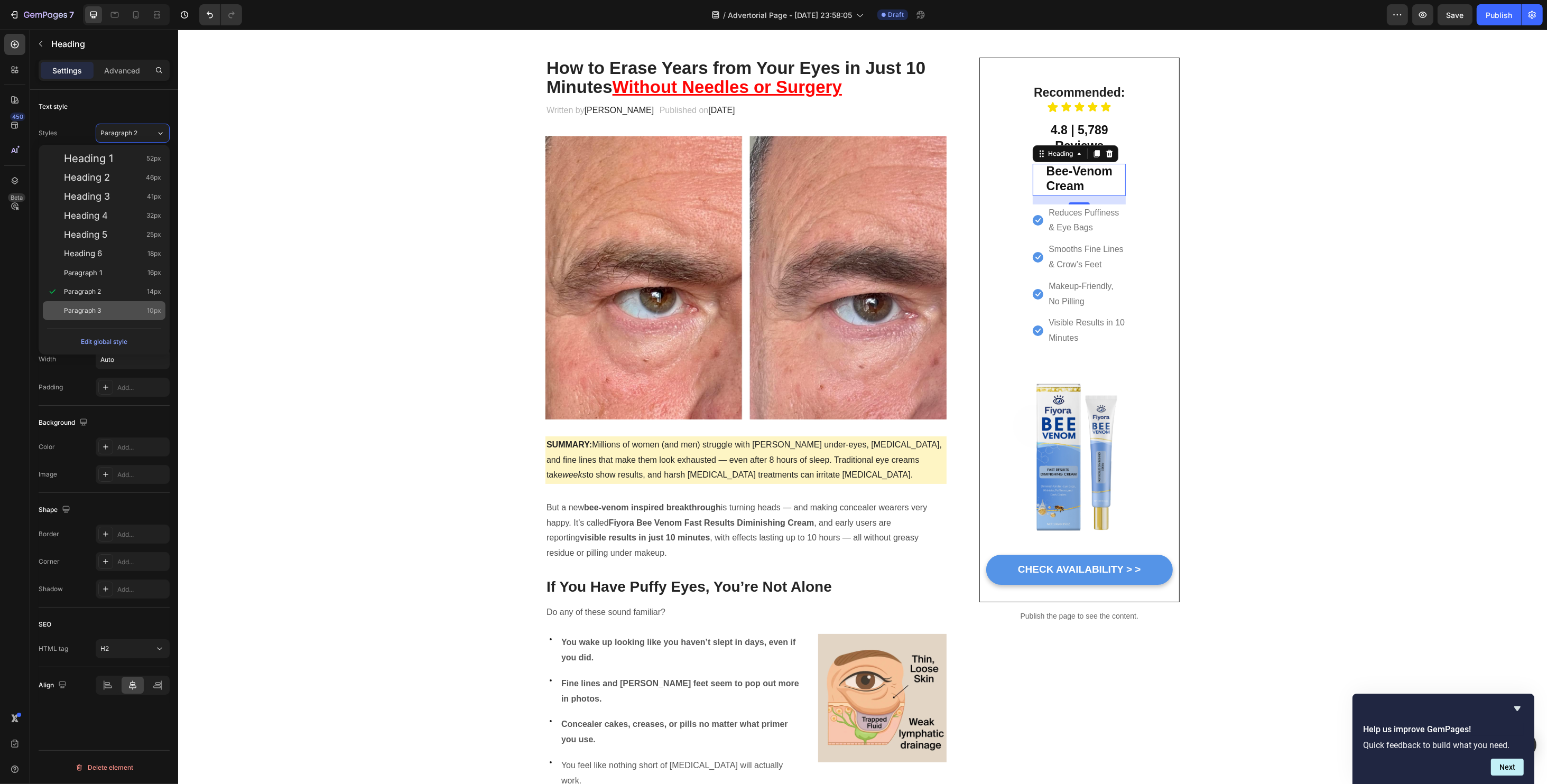
click at [118, 310] on div "Paragraph 3 10px" at bounding box center [112, 311] width 97 height 11
type input "10"
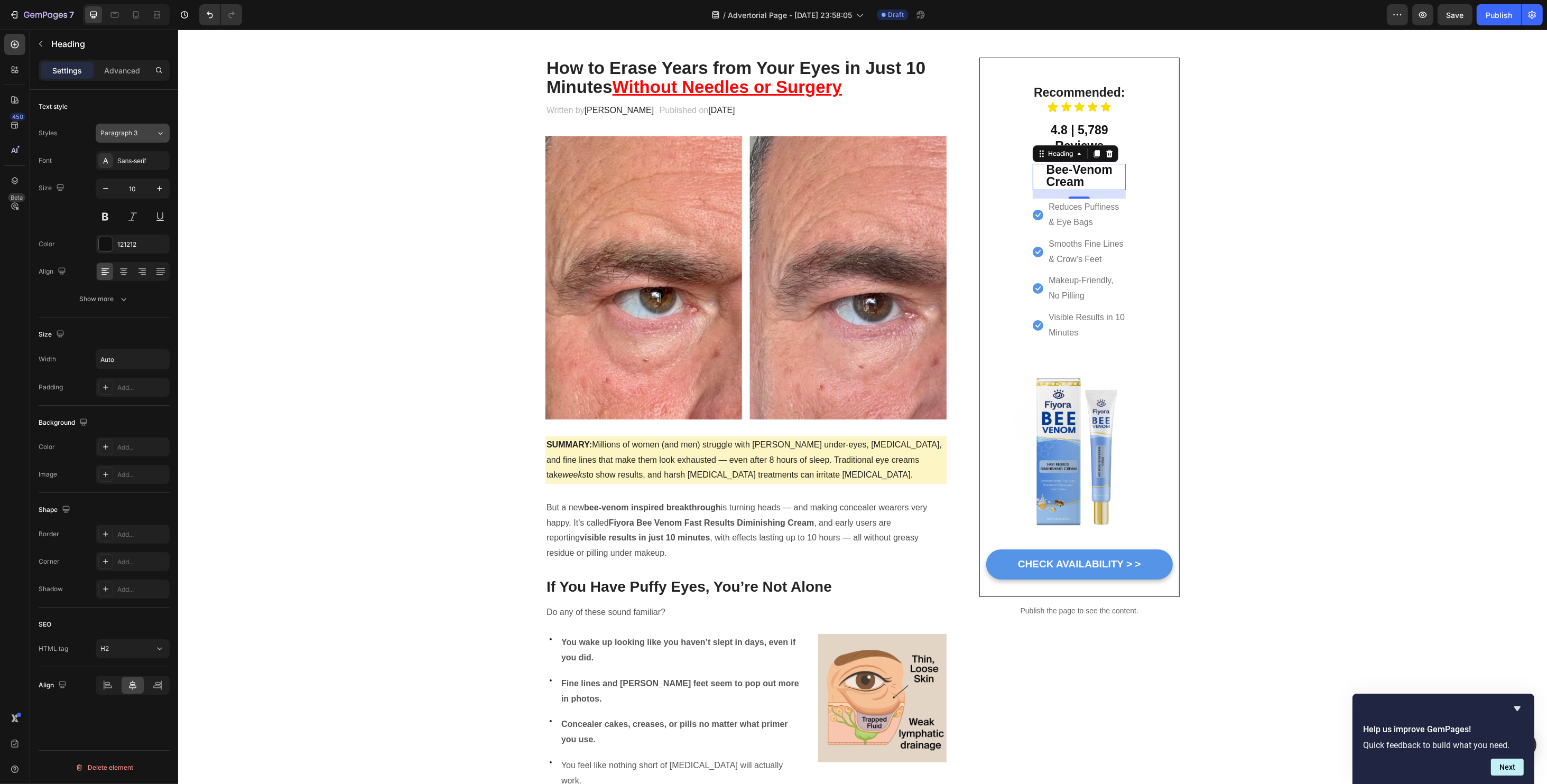
click at [135, 139] on button "Paragraph 3" at bounding box center [132, 133] width 74 height 19
click at [95, 343] on div "Edit global style" at bounding box center [104, 342] width 47 height 12
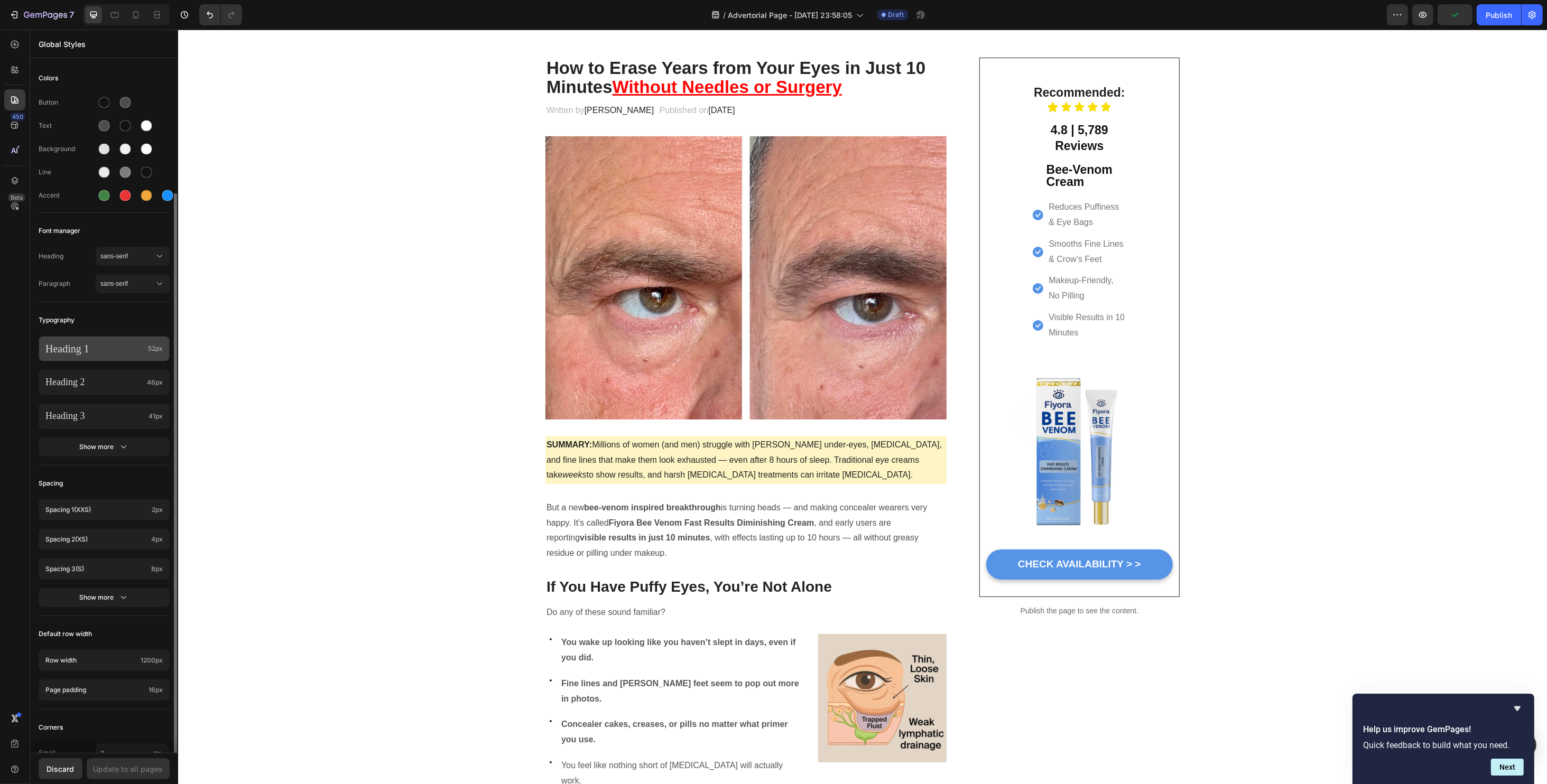
scroll to position [79, 0]
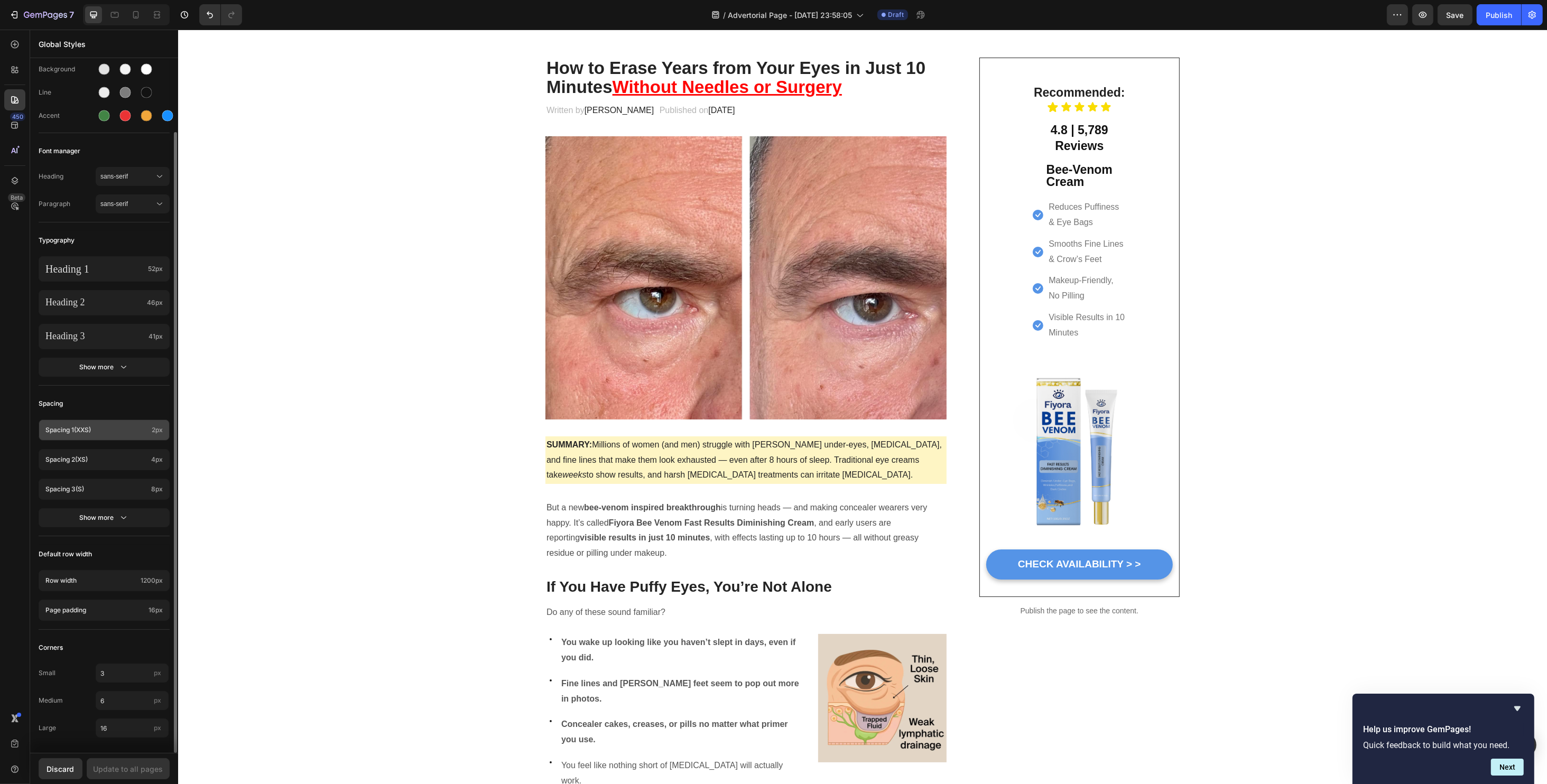
click at [121, 430] on p "Spacing 1 (xxs)" at bounding box center [96, 430] width 102 height 9
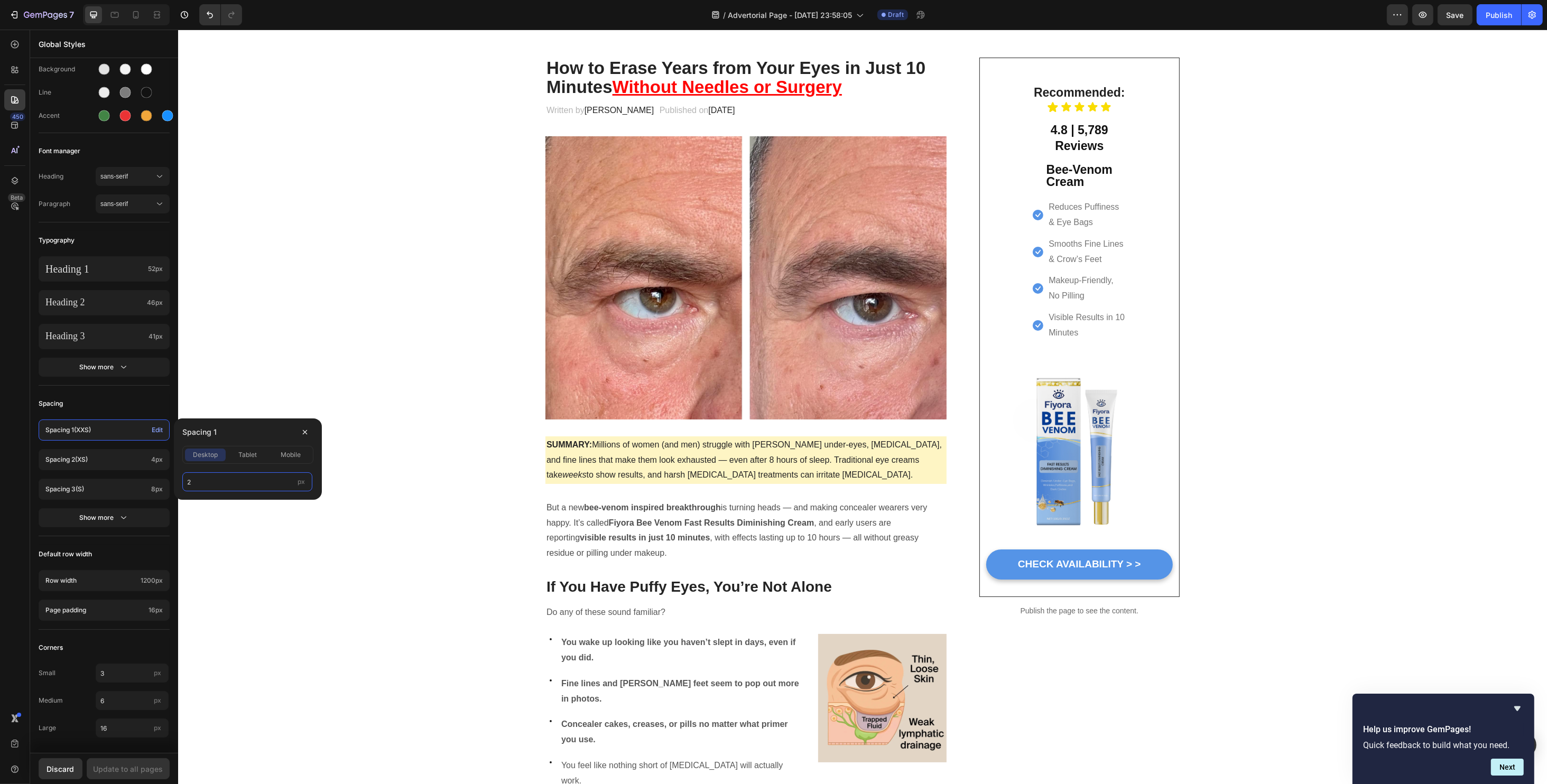
click at [208, 479] on input "2" at bounding box center [247, 482] width 130 height 19
type input "0"
click at [104, 400] on div "Spacing" at bounding box center [104, 403] width 131 height 19
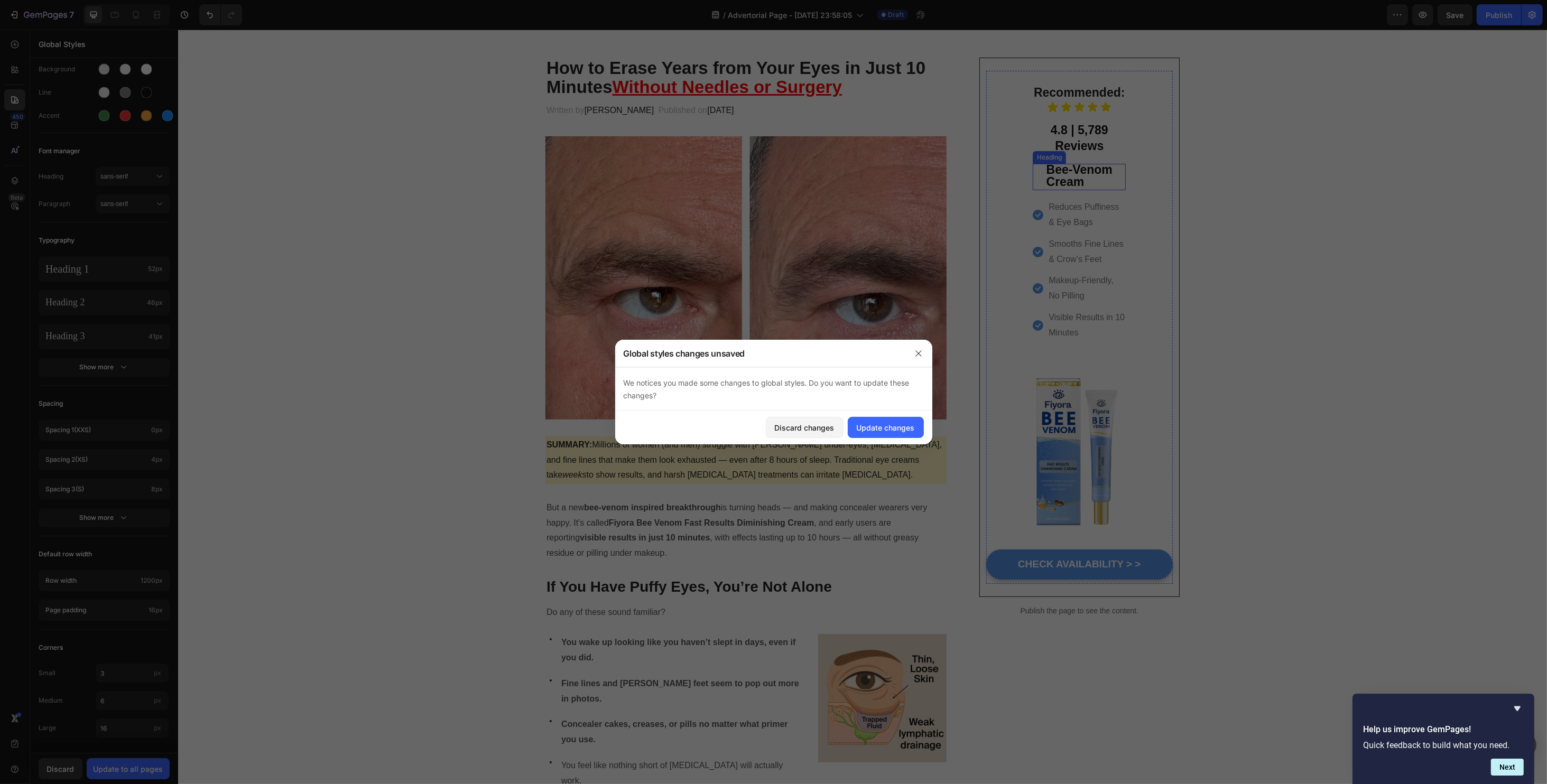
click at [1068, 178] on strong "Cream" at bounding box center [1064, 182] width 38 height 14
click at [1069, 178] on div at bounding box center [773, 392] width 1547 height 784
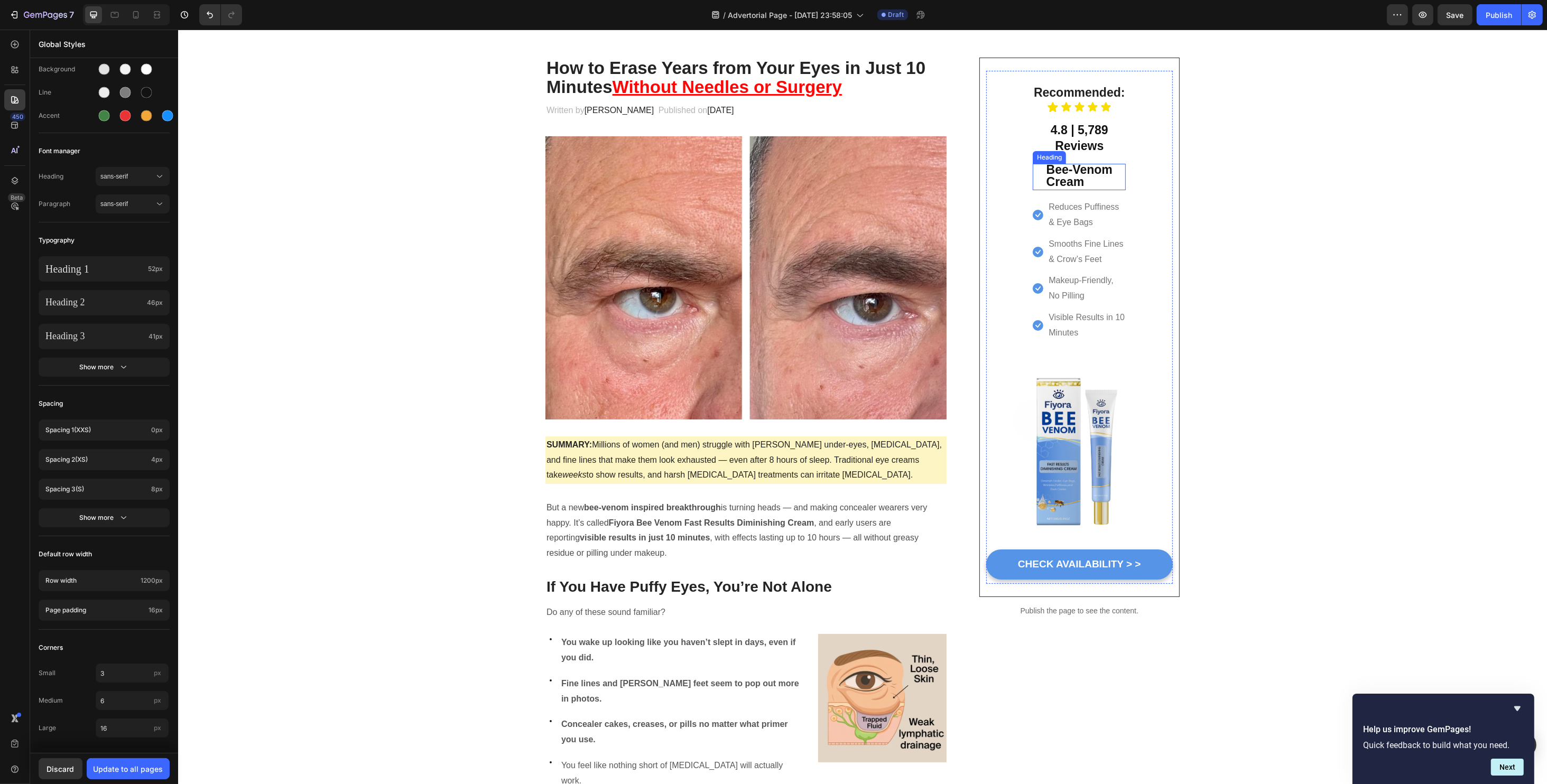
click at [1058, 183] on strong "Cream" at bounding box center [1064, 182] width 38 height 14
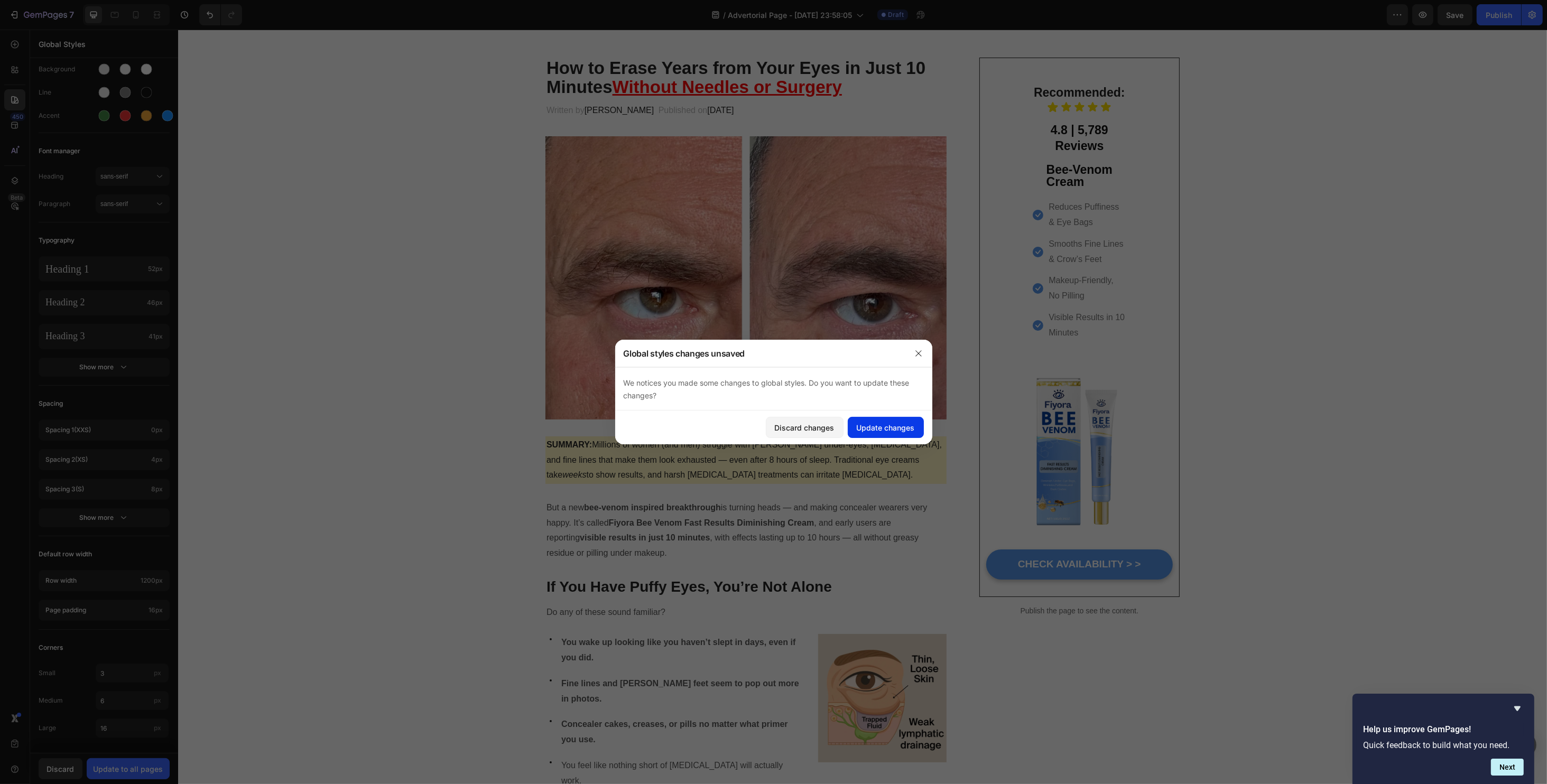
click at [867, 427] on div "Update changes" at bounding box center [885, 427] width 58 height 11
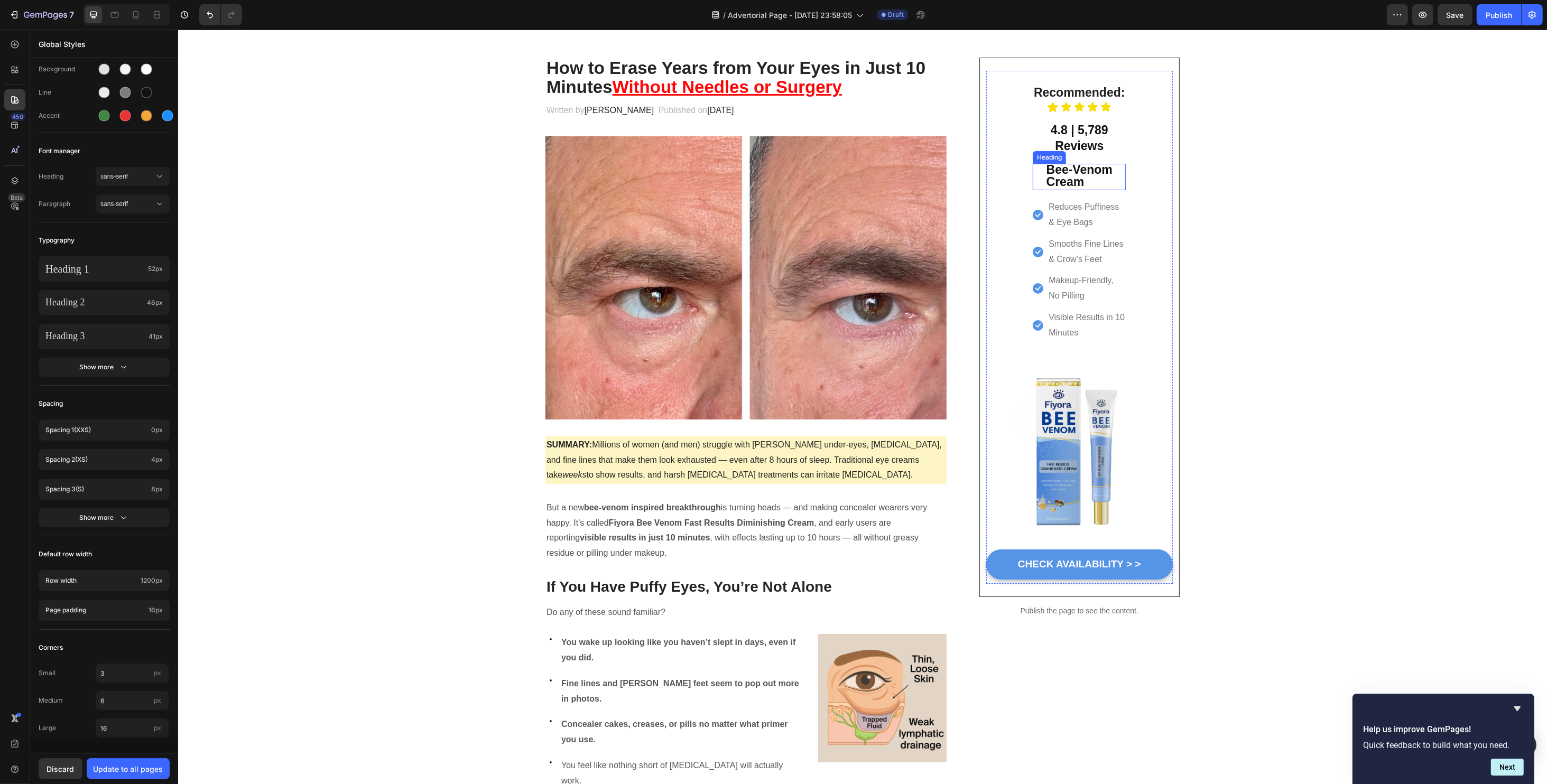
click at [1081, 167] on strong "Bee-Venom" at bounding box center [1078, 170] width 66 height 14
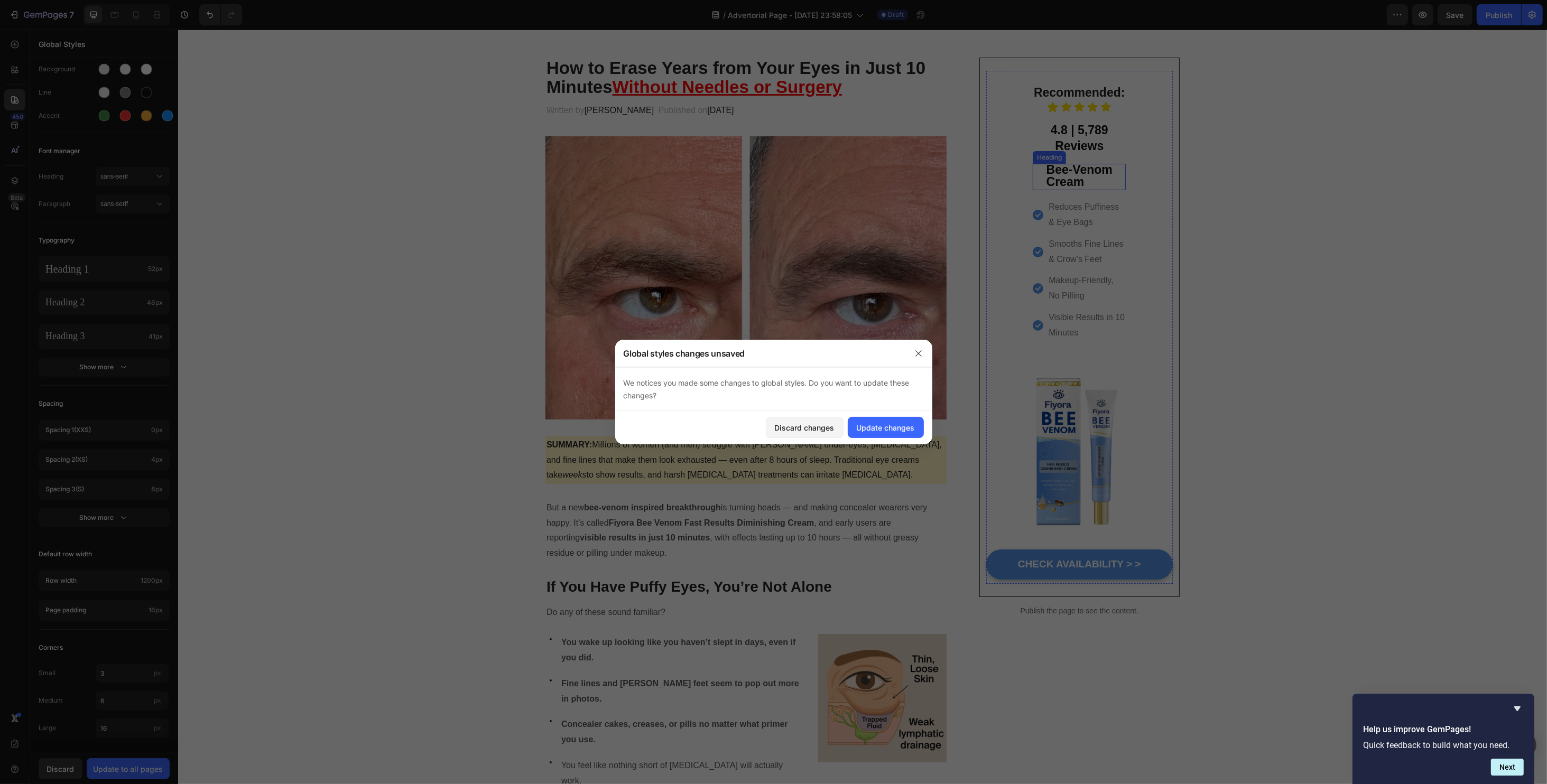
click at [1081, 167] on div at bounding box center [773, 392] width 1547 height 784
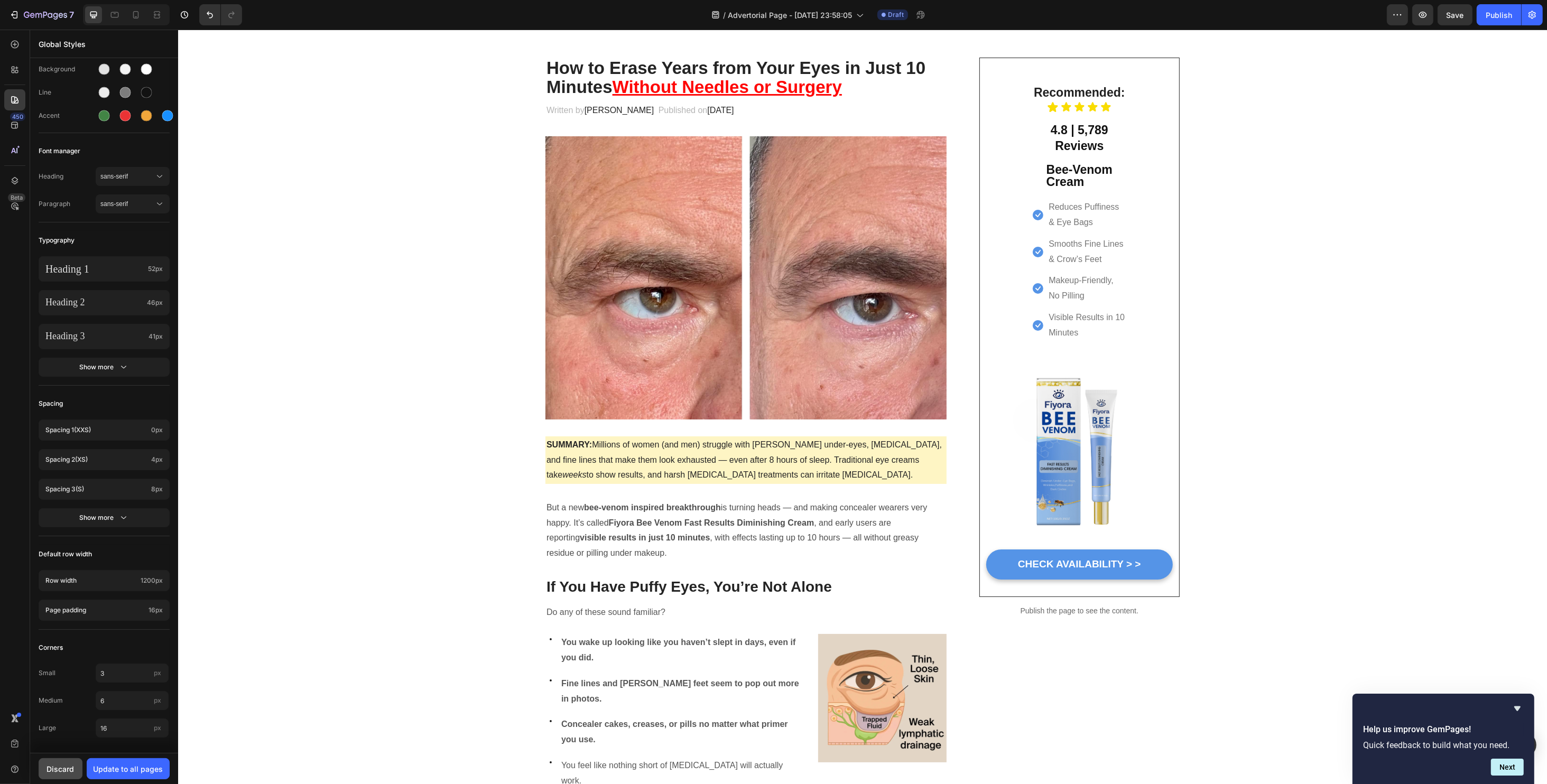
click at [50, 772] on div "Discard" at bounding box center [60, 769] width 27 height 11
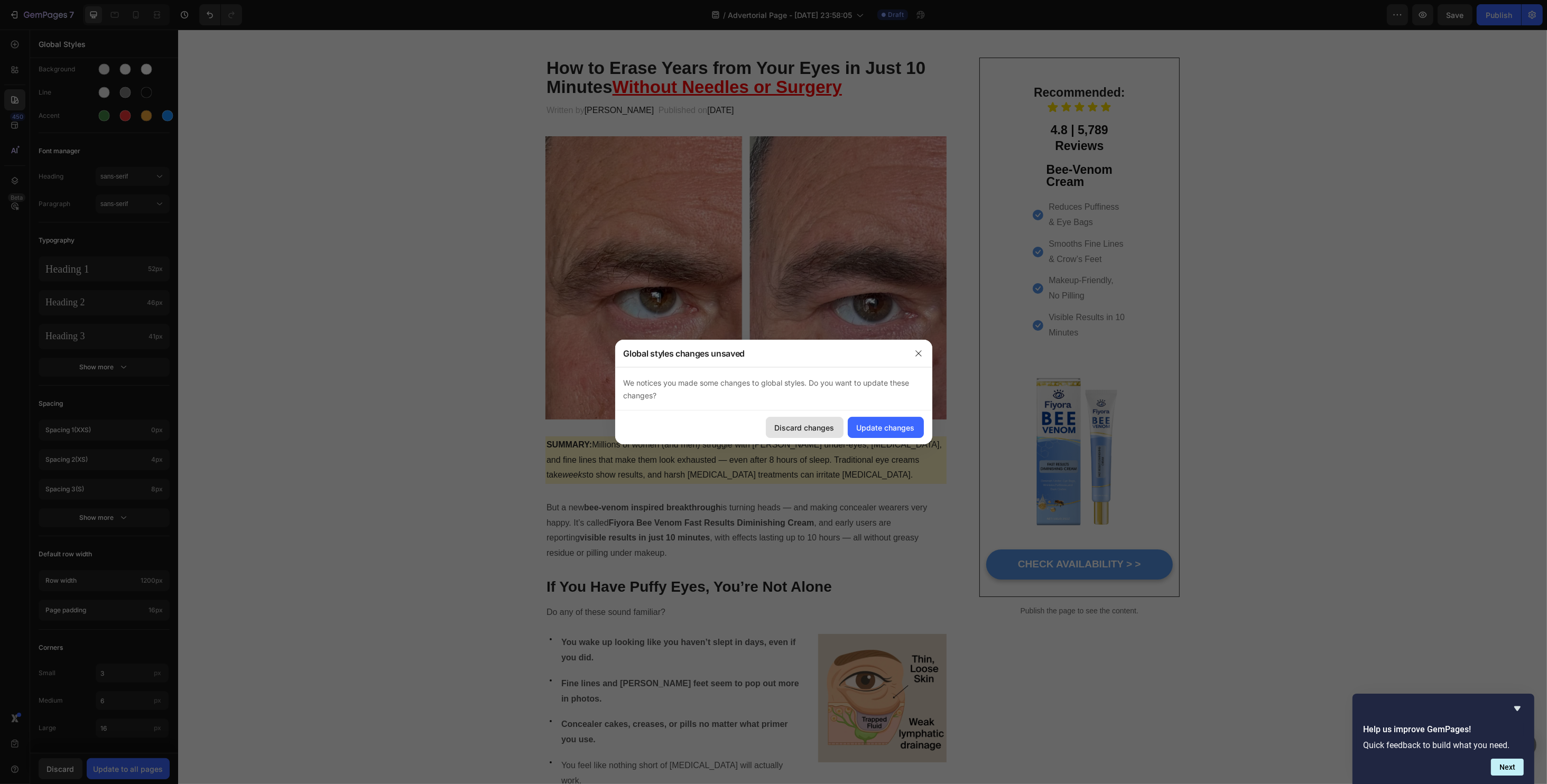
drag, startPoint x: 898, startPoint y: 431, endPoint x: 832, endPoint y: 434, distance: 66.1
click at [832, 435] on div "Discard changes Update changes" at bounding box center [773, 427] width 317 height 33
click at [825, 433] on div "Discard changes" at bounding box center [804, 427] width 60 height 11
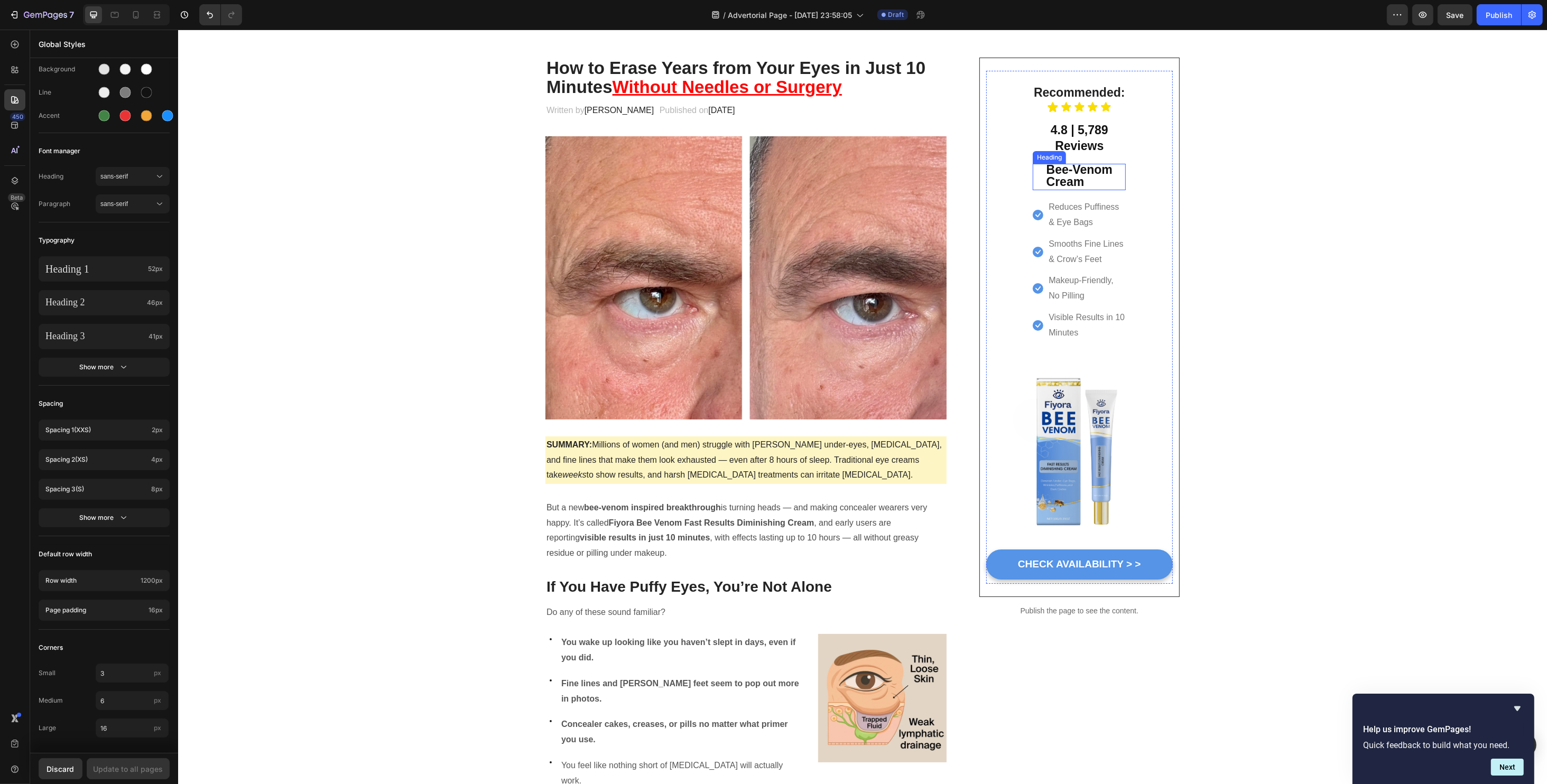
click at [1074, 170] on strong "Bee-Venom" at bounding box center [1078, 170] width 66 height 14
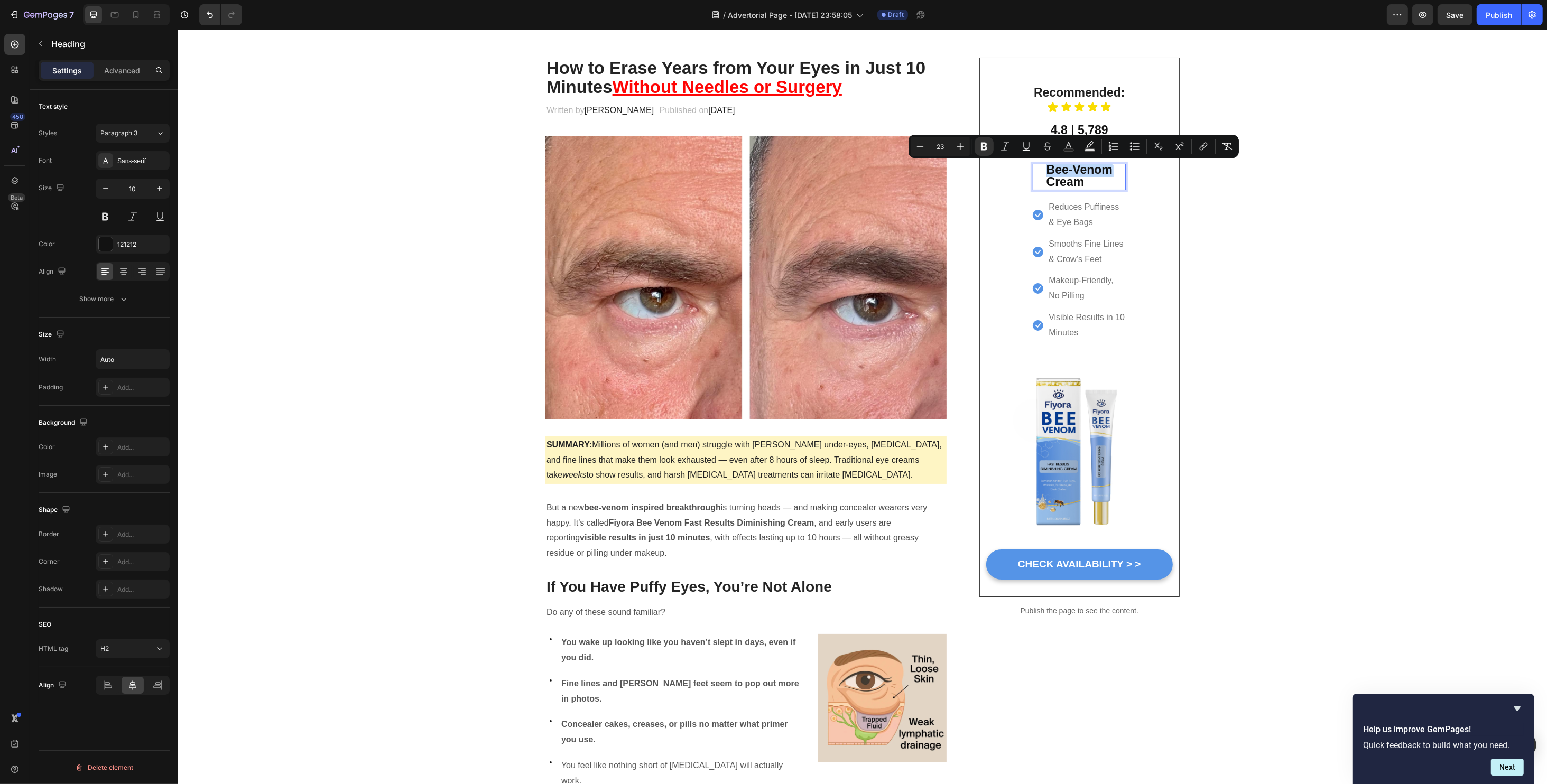
click at [1074, 178] on strong "Cream" at bounding box center [1064, 182] width 38 height 14
drag, startPoint x: 1075, startPoint y: 181, endPoint x: 1042, endPoint y: 167, distance: 35.8
click at [1046, 167] on p "Bee-Venom Cream" at bounding box center [1078, 177] width 66 height 24
click at [1067, 143] on icon "Editor contextual toolbar" at bounding box center [1069, 146] width 11 height 11
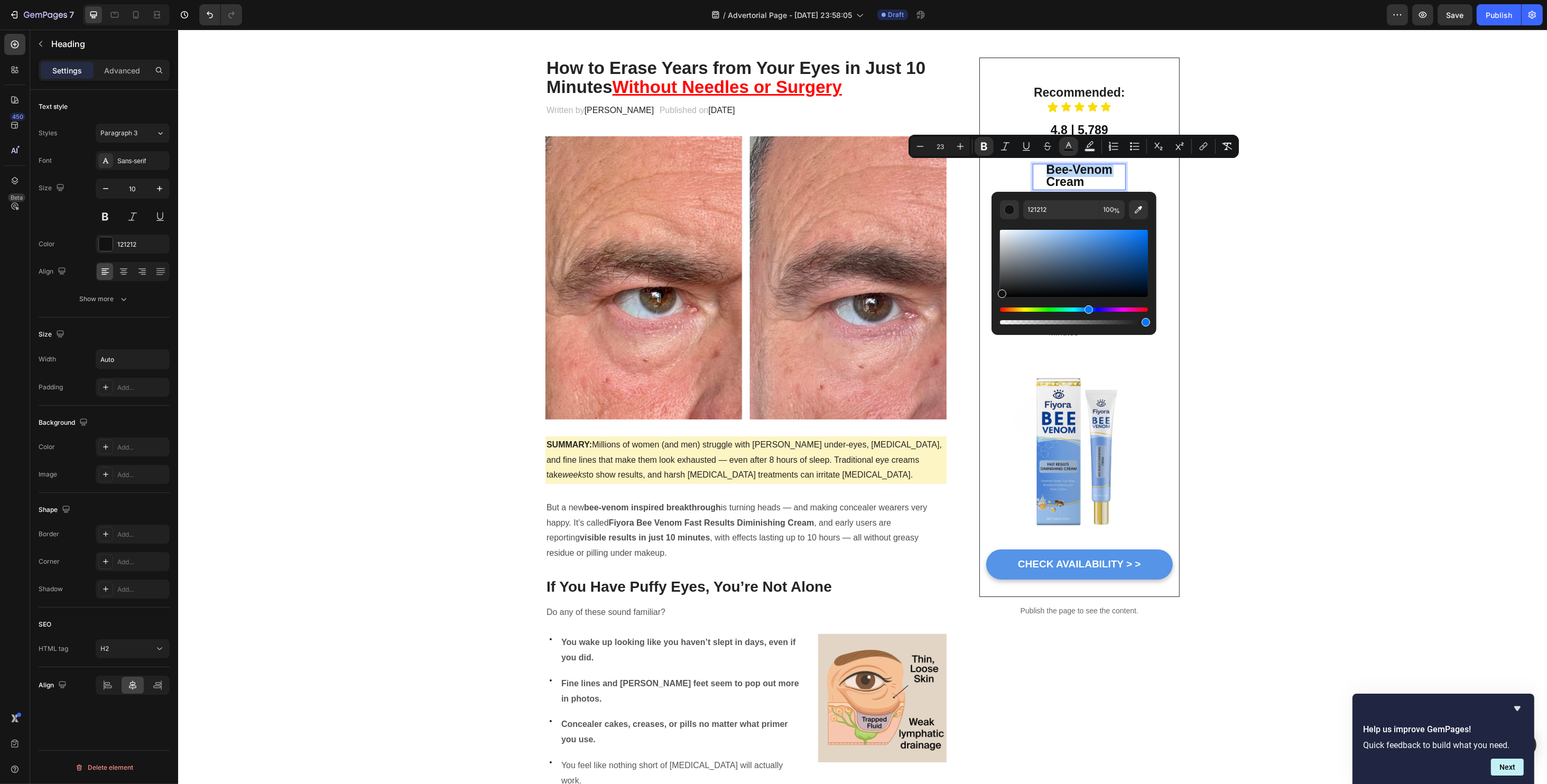
click at [1087, 308] on div "Hue" at bounding box center [1074, 309] width 148 height 4
drag, startPoint x: 1125, startPoint y: 248, endPoint x: 1148, endPoint y: 232, distance: 28.0
click at [1148, 232] on div "Editor contextual toolbar" at bounding box center [1074, 263] width 148 height 67
type input "0273F4"
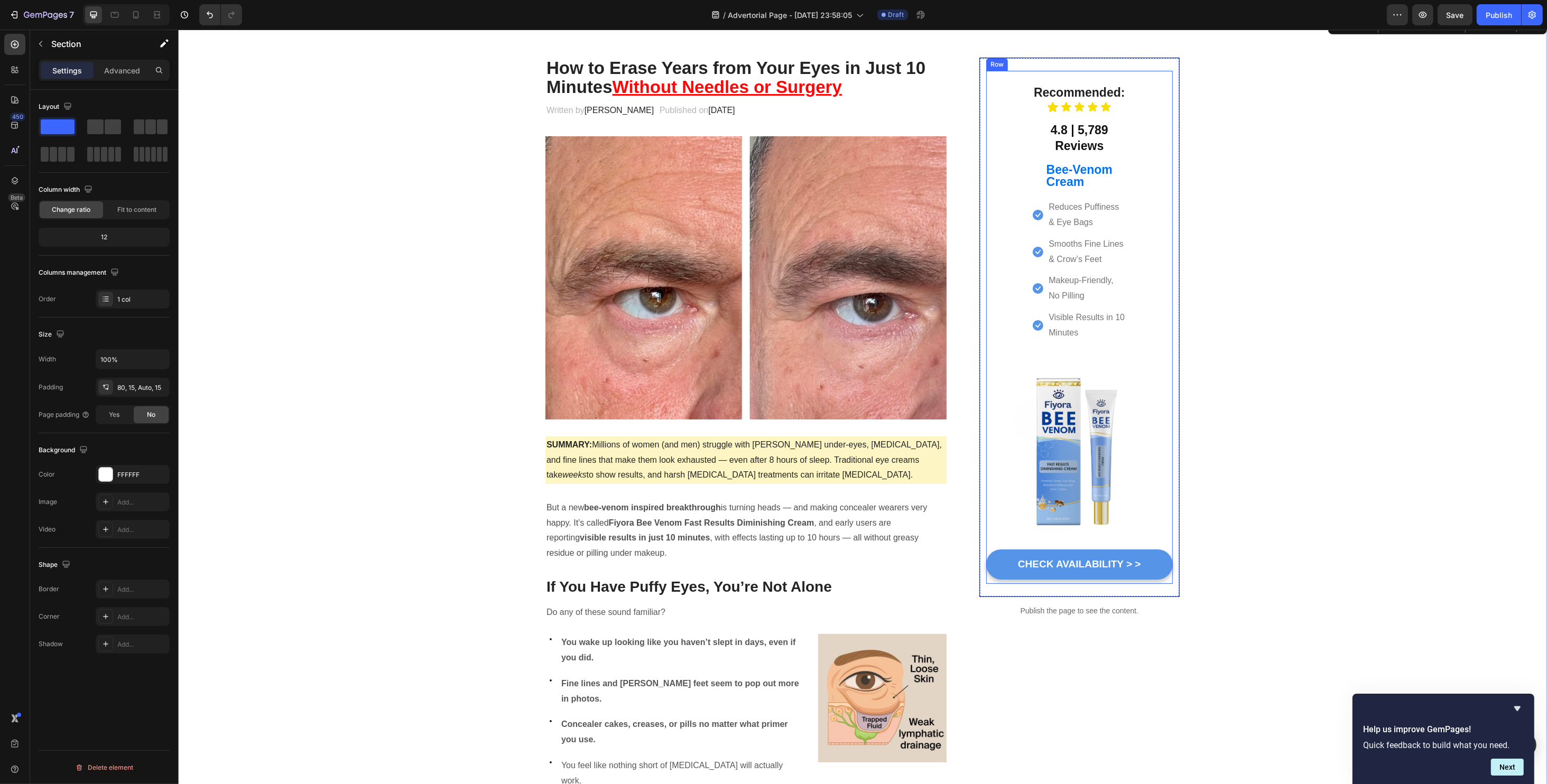
click at [1079, 159] on div "Recommended: Heading Icon Icon Icon Icon Icon Icon List 4.8 | 5,789 Reviews Hea…" at bounding box center [1078, 213] width 93 height 258
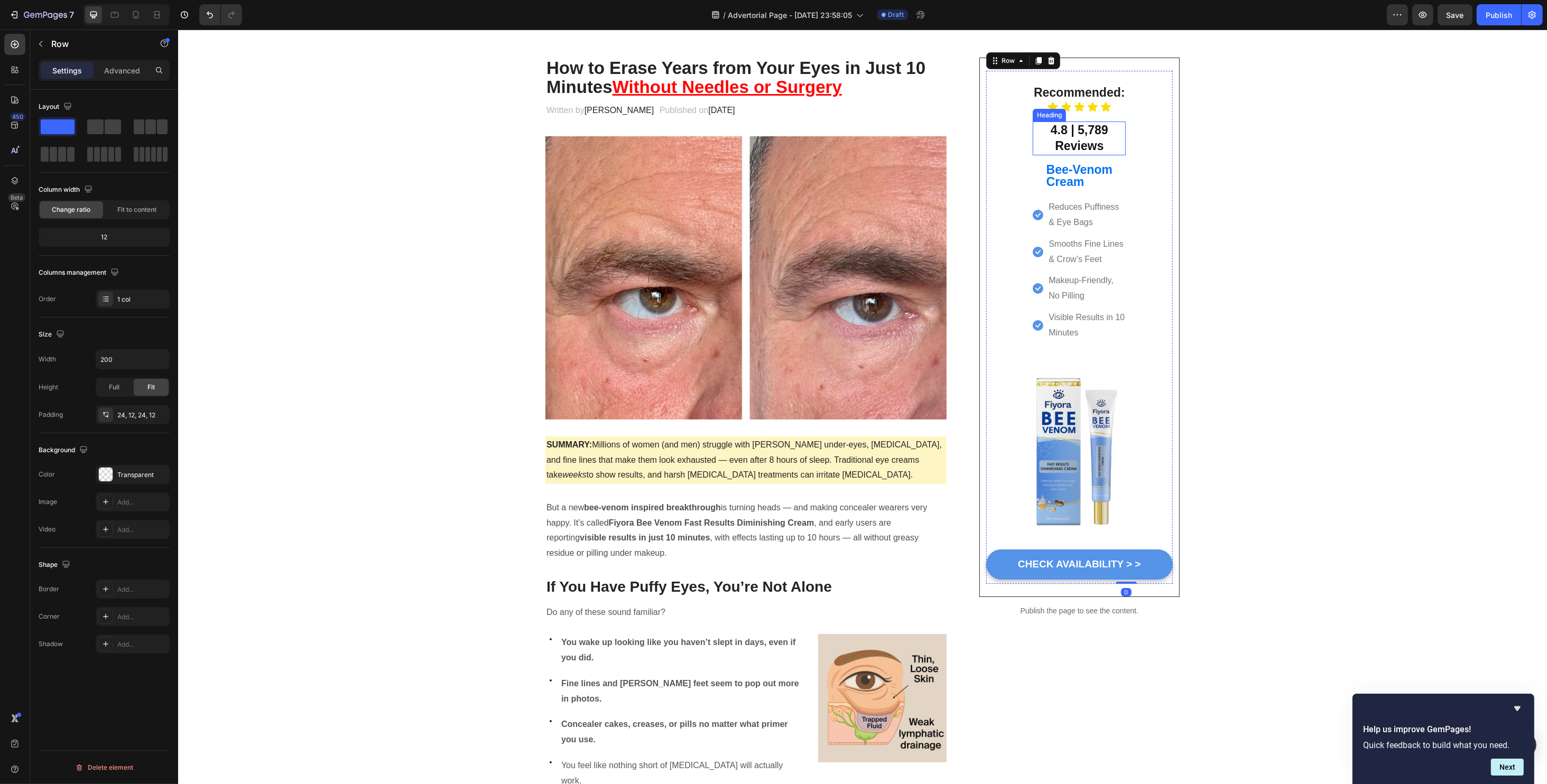
click at [1078, 144] on strong "4.8 | 5,789 Reviews" at bounding box center [1079, 138] width 58 height 30
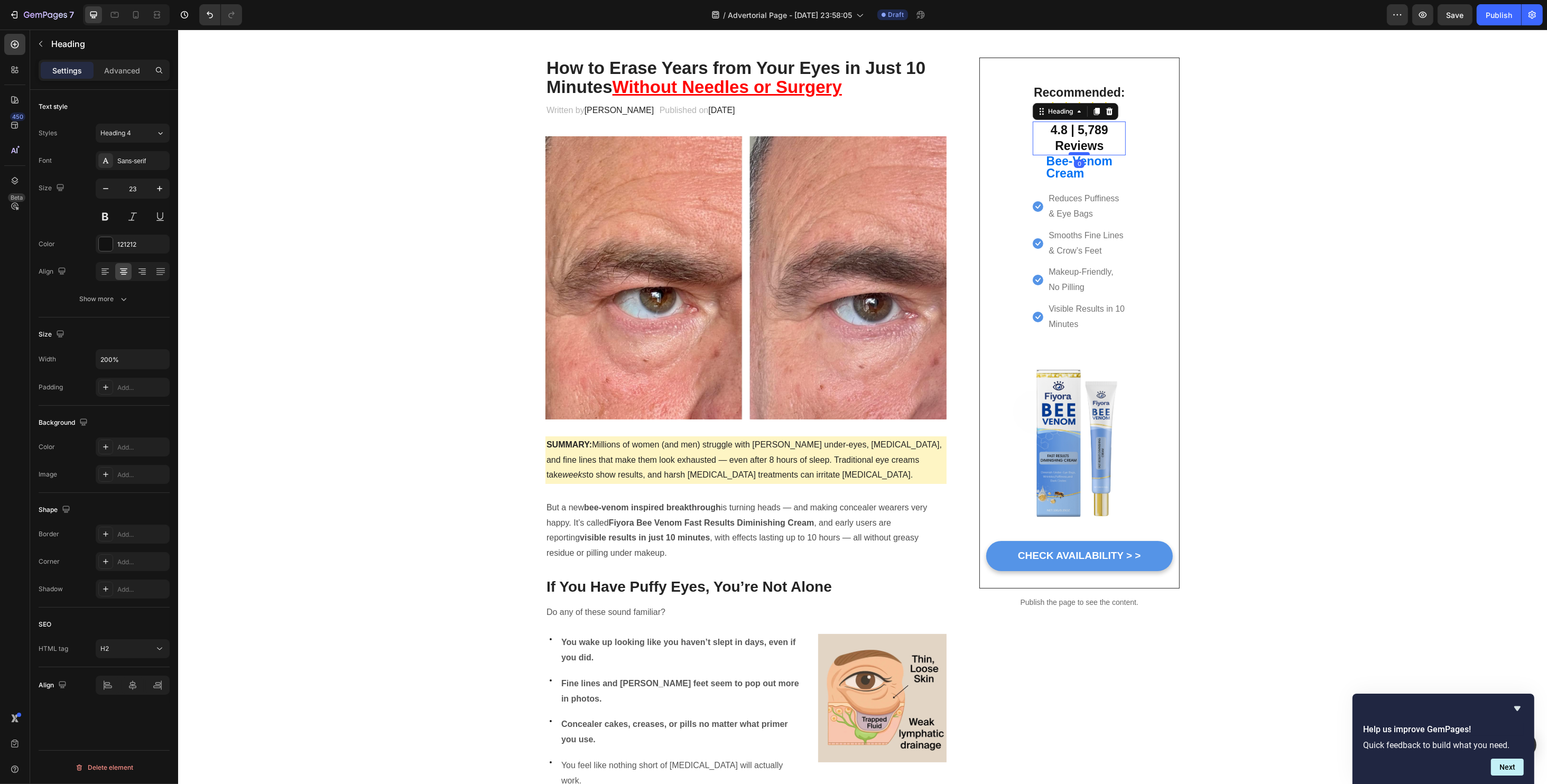
drag, startPoint x: 1081, startPoint y: 162, endPoint x: 1078, endPoint y: 152, distance: 10.4
click at [1078, 152] on div at bounding box center [1078, 153] width 21 height 3
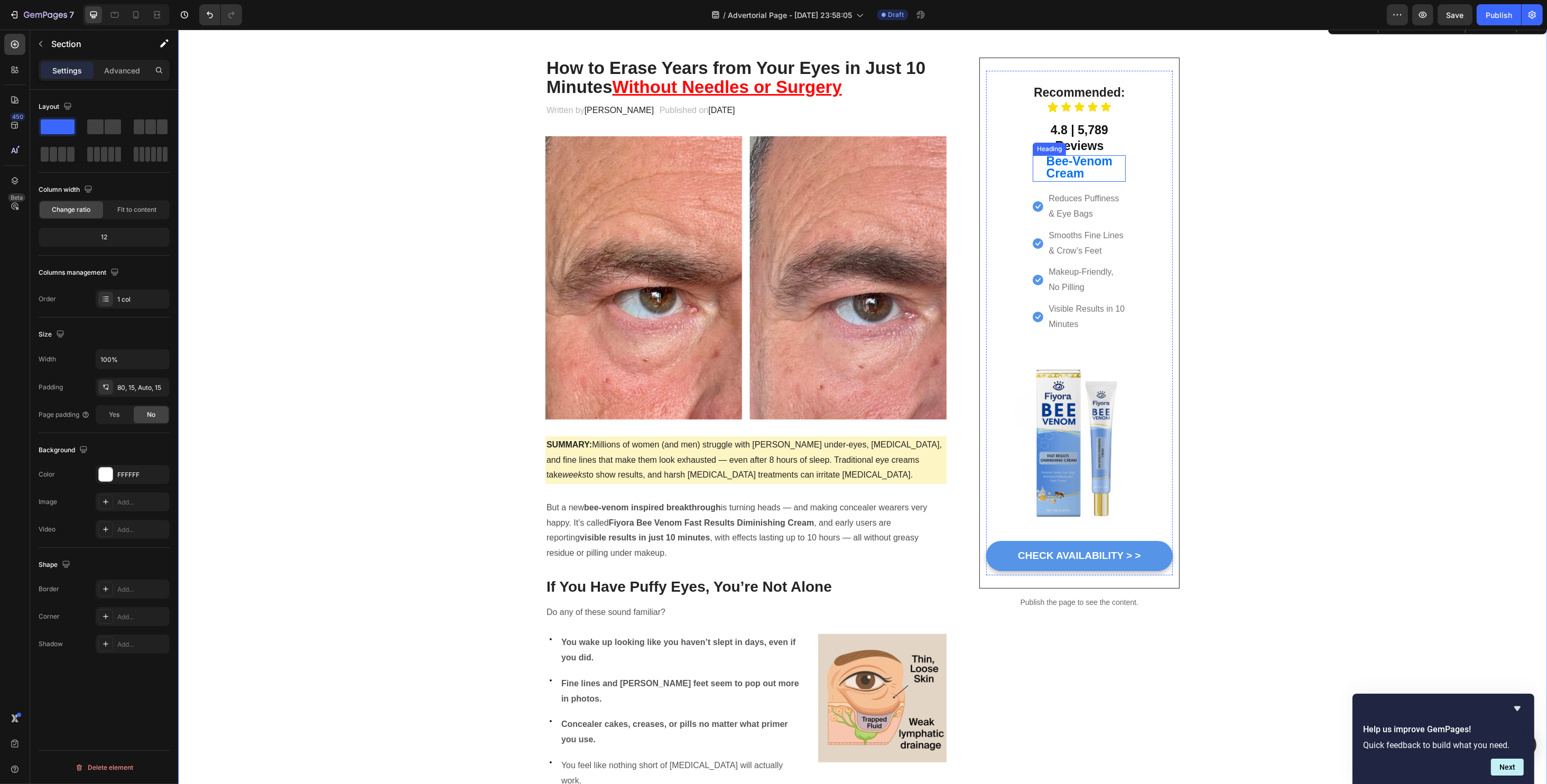
click at [1078, 153] on h2 "4.8 | 5,789 Reviews" at bounding box center [1078, 138] width 93 height 33
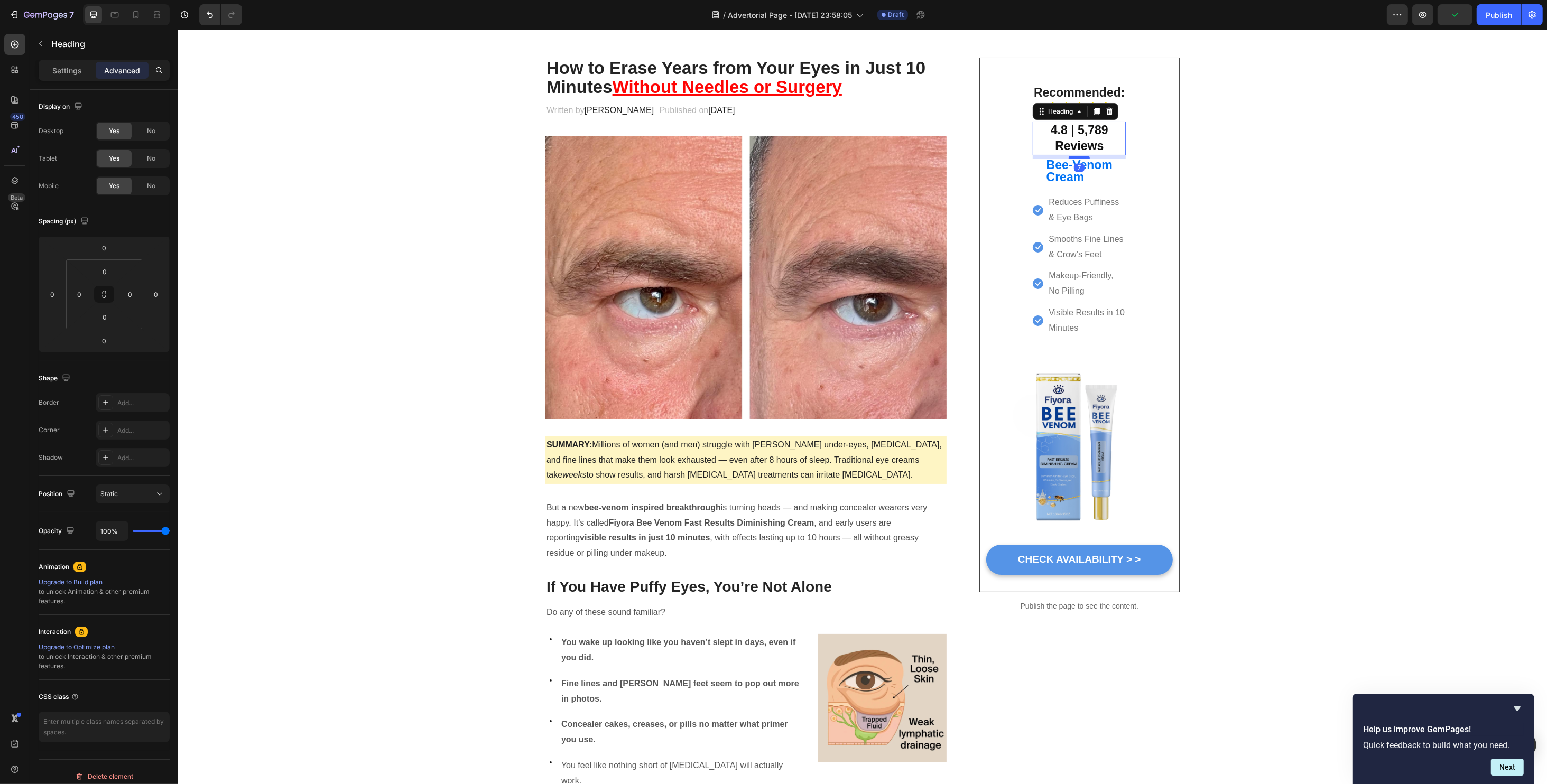
drag, startPoint x: 1072, startPoint y: 154, endPoint x: 1078, endPoint y: 158, distance: 7.2
click at [1078, 158] on div at bounding box center [1078, 157] width 21 height 3
type input "7"
click at [1072, 190] on div "Recommended: Heading Icon Icon Icon Icon Icon Icon List 4.8 | 5,789 Reviews Hea…" at bounding box center [1078, 210] width 93 height 254
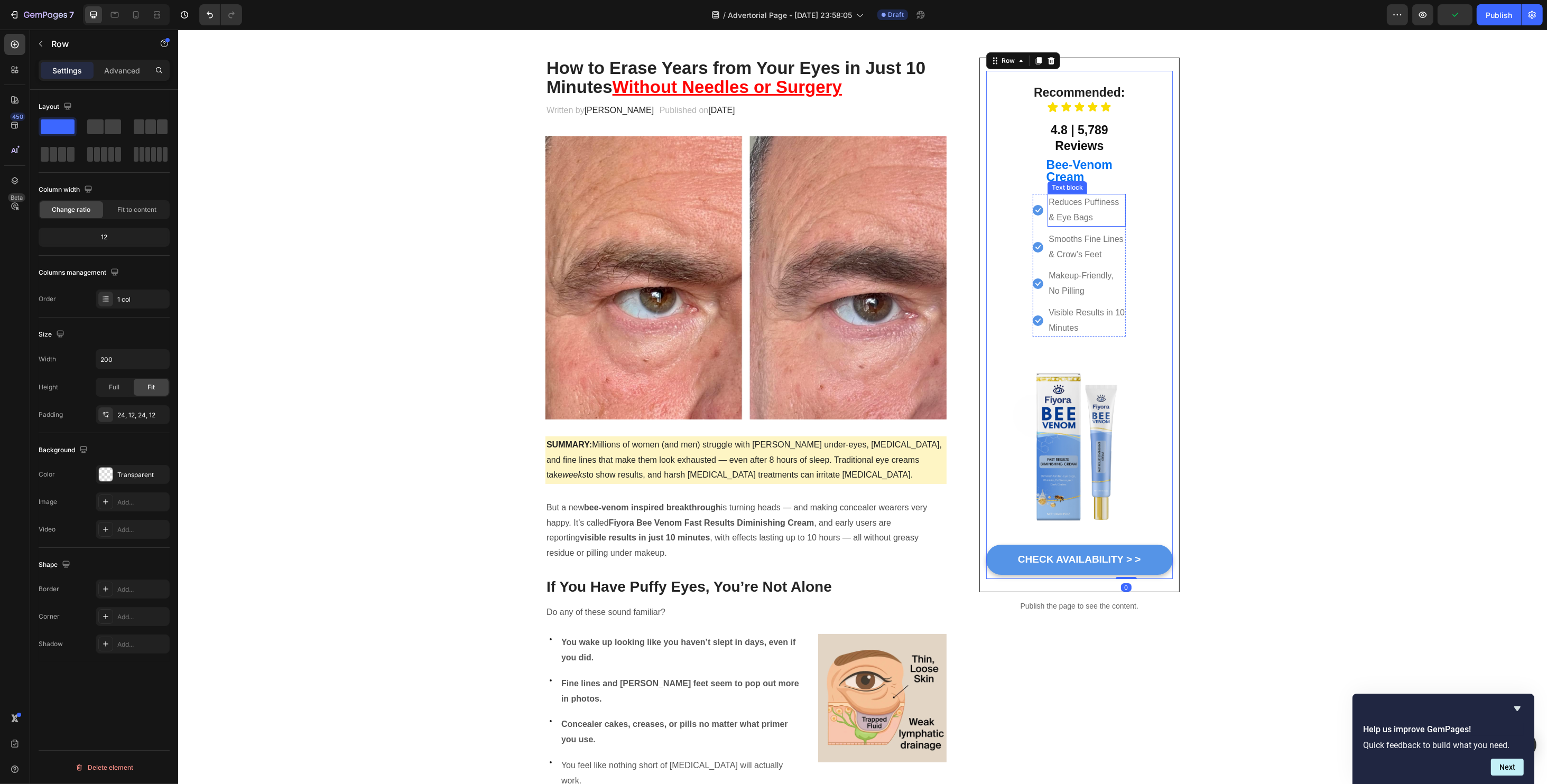
click at [1068, 202] on p "Reduces Puffiness & Eye Bags" at bounding box center [1086, 209] width 76 height 30
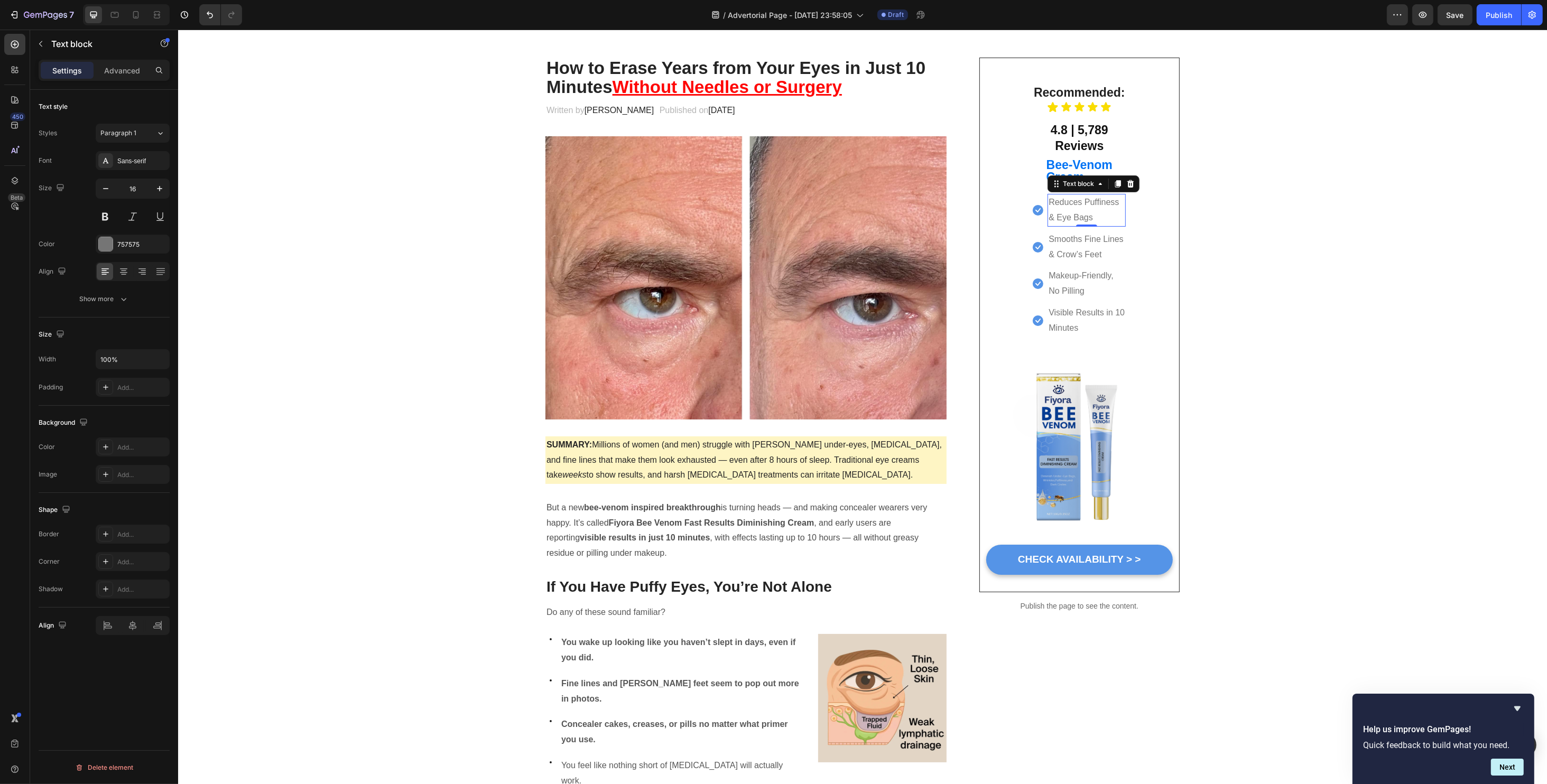
click at [1033, 180] on div "⁠⁠⁠⁠⁠⁠⁠ Bee-Venom Cream" at bounding box center [1078, 172] width 93 height 26
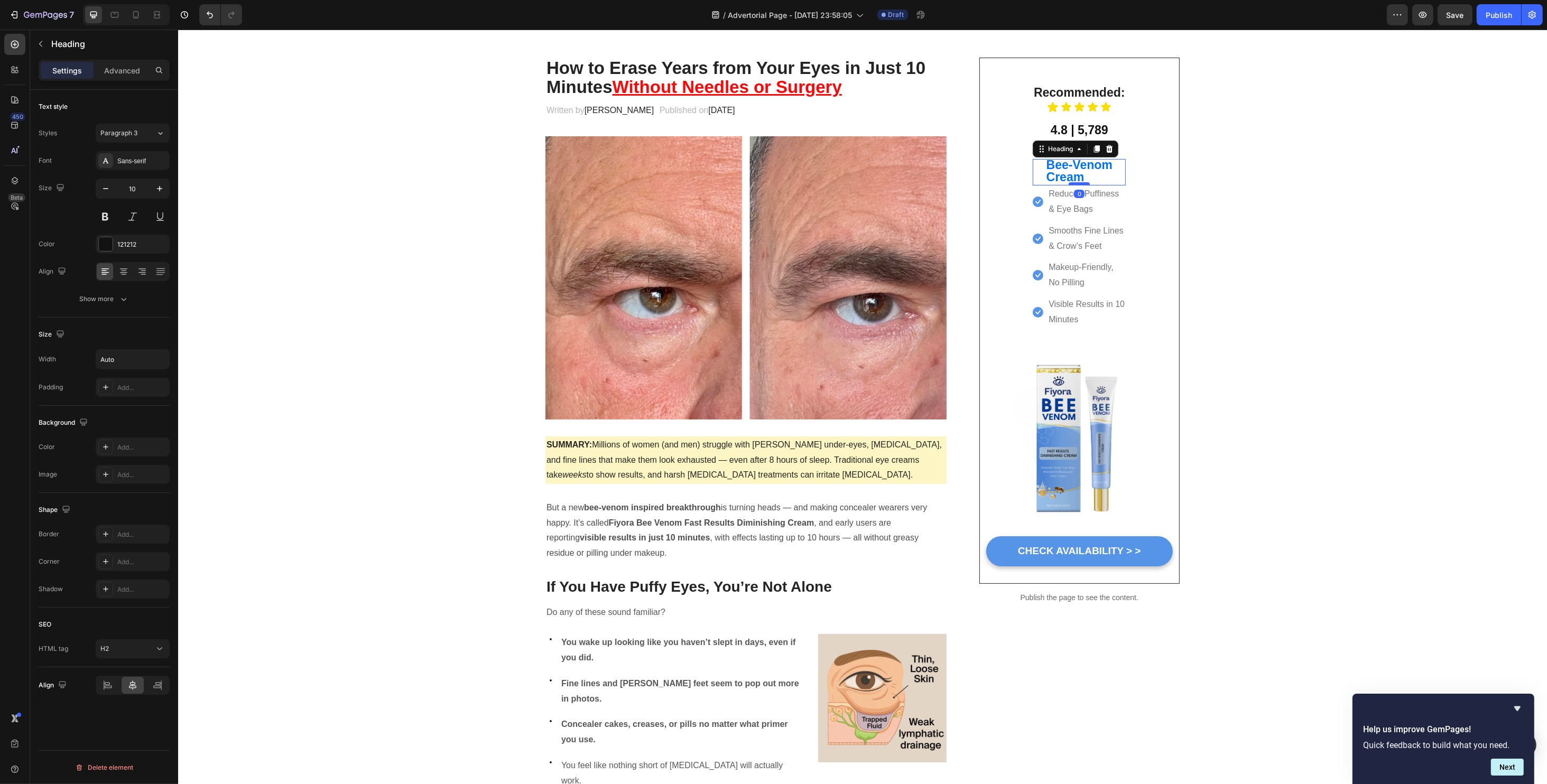
drag, startPoint x: 1078, startPoint y: 192, endPoint x: 1073, endPoint y: 181, distance: 12.1
click at [1073, 182] on div at bounding box center [1078, 184] width 21 height 3
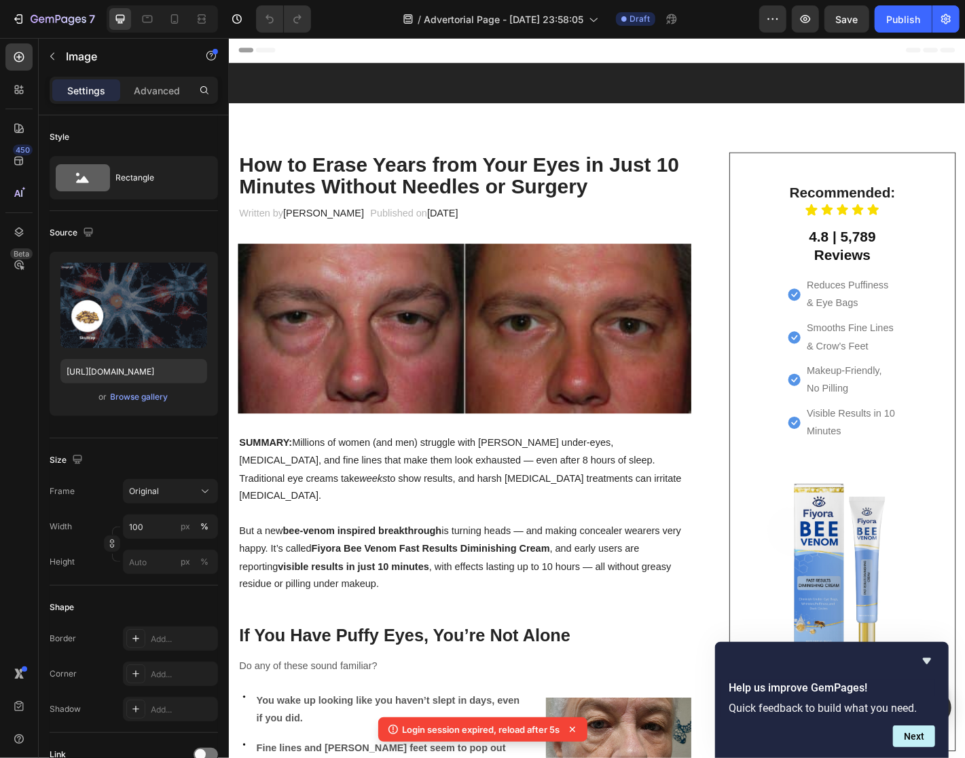
scroll to position [3585, 0]
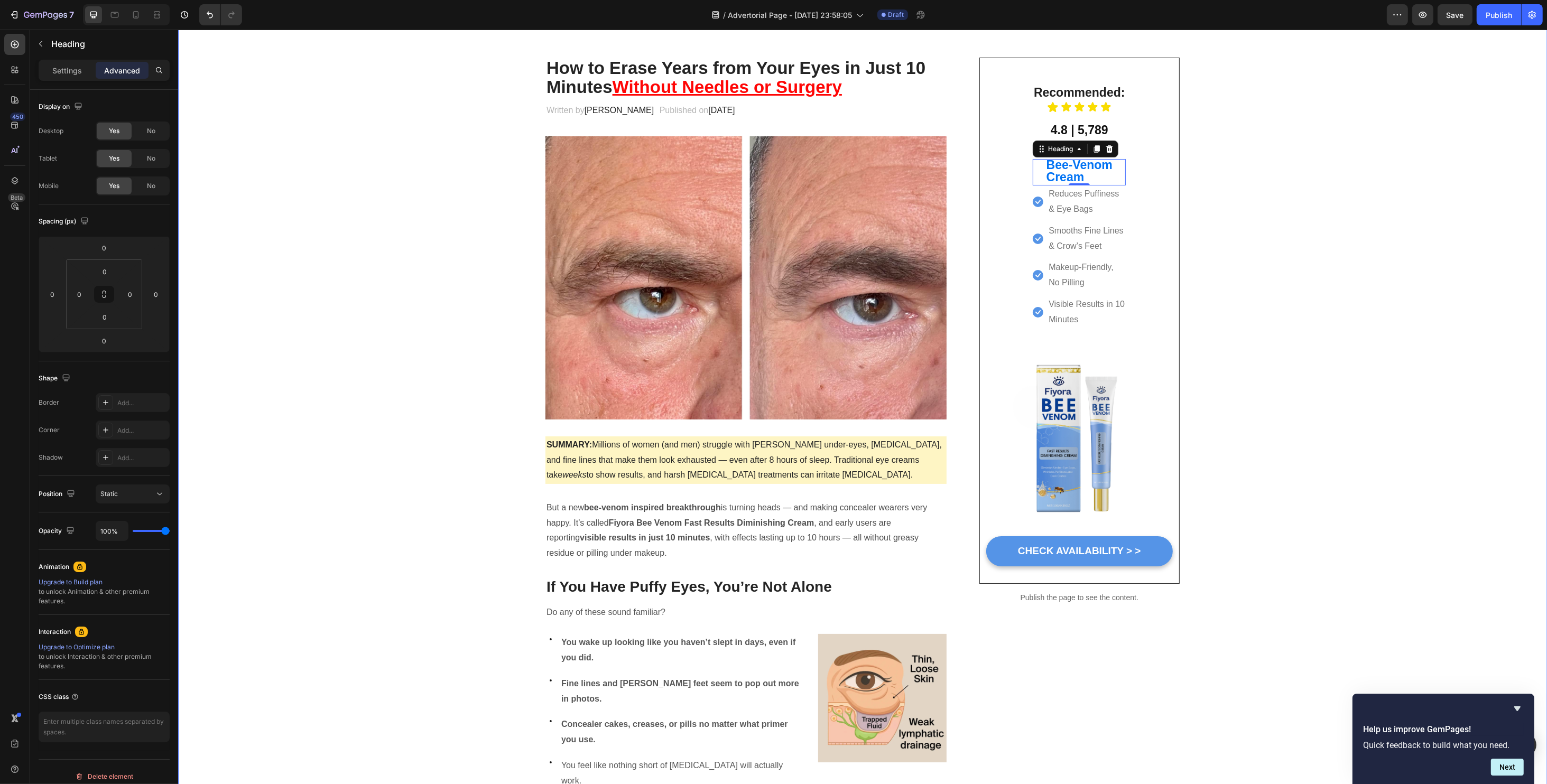
scroll to position [70, 0]
click at [1088, 169] on strong "Bee-Venom" at bounding box center [1078, 165] width 66 height 14
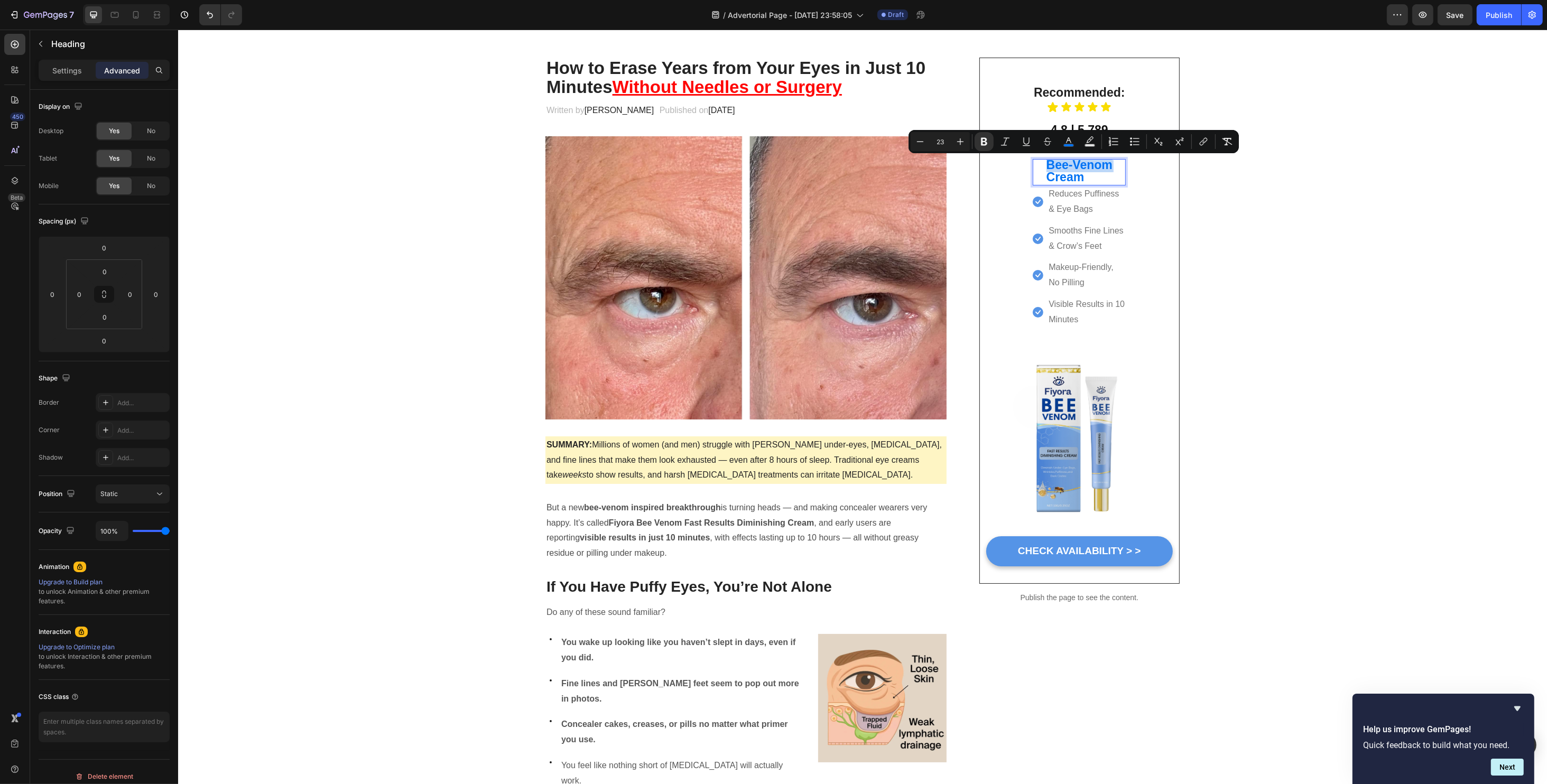
click at [1091, 171] on strong "Bee-Venom" at bounding box center [1078, 165] width 66 height 14
click at [1092, 171] on strong "Bee-Venom" at bounding box center [1078, 165] width 66 height 14
click at [1090, 177] on p "Bee-Venom Cream" at bounding box center [1078, 172] width 66 height 24
click at [1122, 180] on div "Recommended: Heading Icon Icon Icon Icon Icon Icon List 4.8 | 5,789 Reviews Hea…" at bounding box center [1079, 206] width 106 height 271
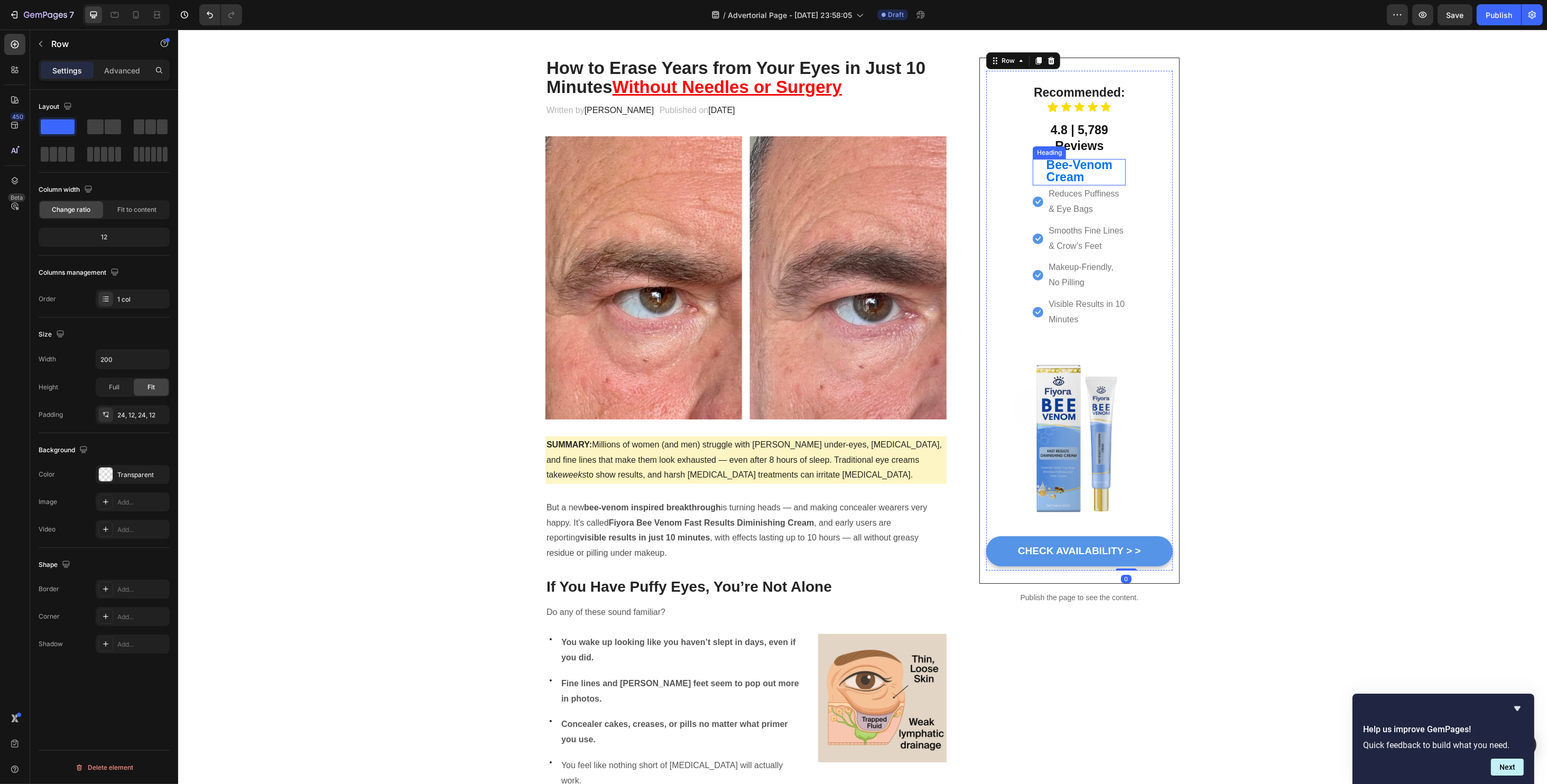
click at [1114, 174] on div "⁠⁠⁠⁠⁠⁠⁠ Bee-Venom Cream" at bounding box center [1078, 172] width 93 height 26
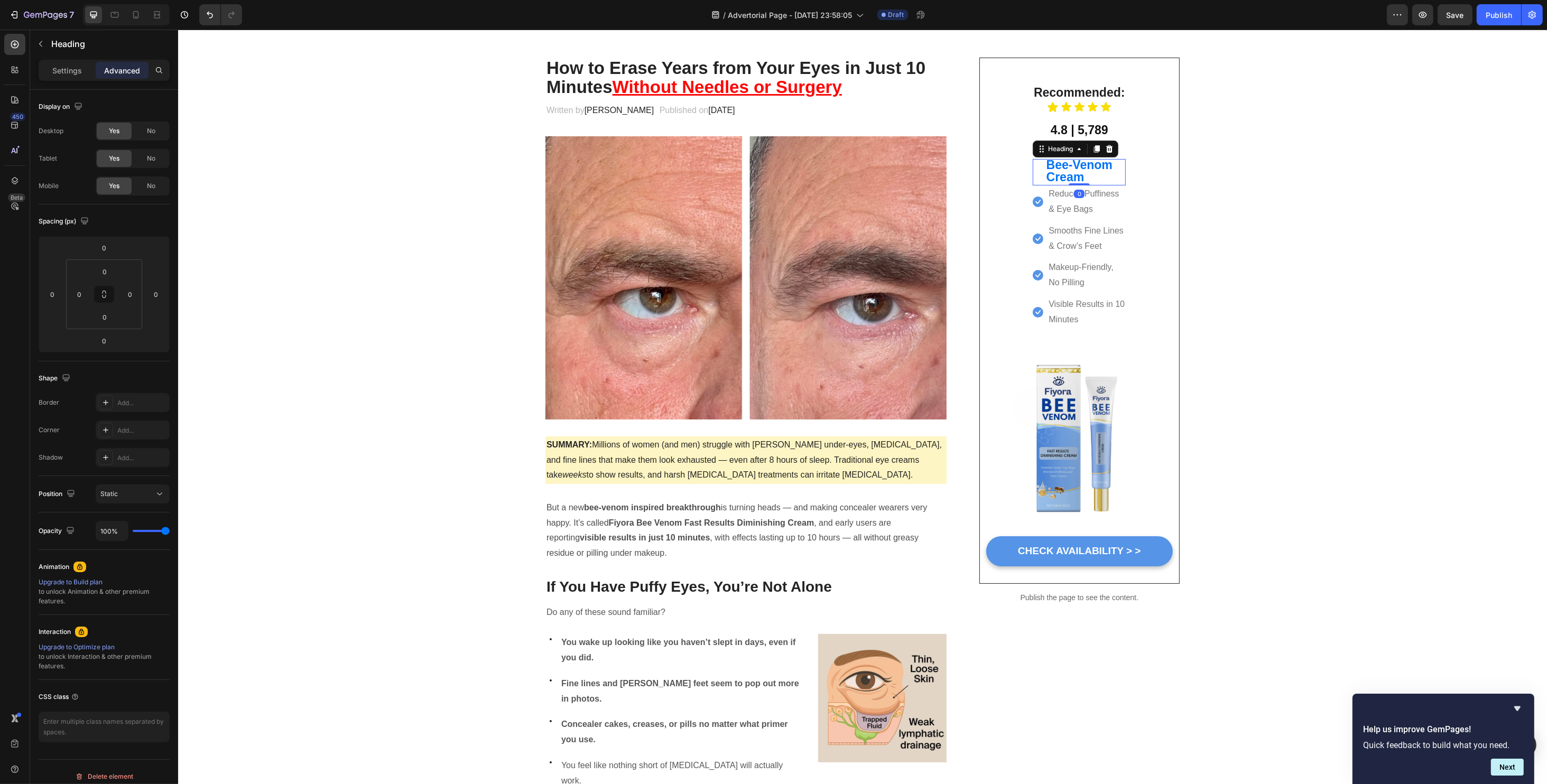
click at [1113, 174] on div "⁠⁠⁠⁠⁠⁠⁠ Bee-Venom Cream" at bounding box center [1078, 172] width 93 height 26
drag, startPoint x: 1092, startPoint y: 177, endPoint x: 1042, endPoint y: 163, distance: 51.9
click at [1046, 163] on p "Bee-Venom Cream" at bounding box center [1078, 172] width 66 height 24
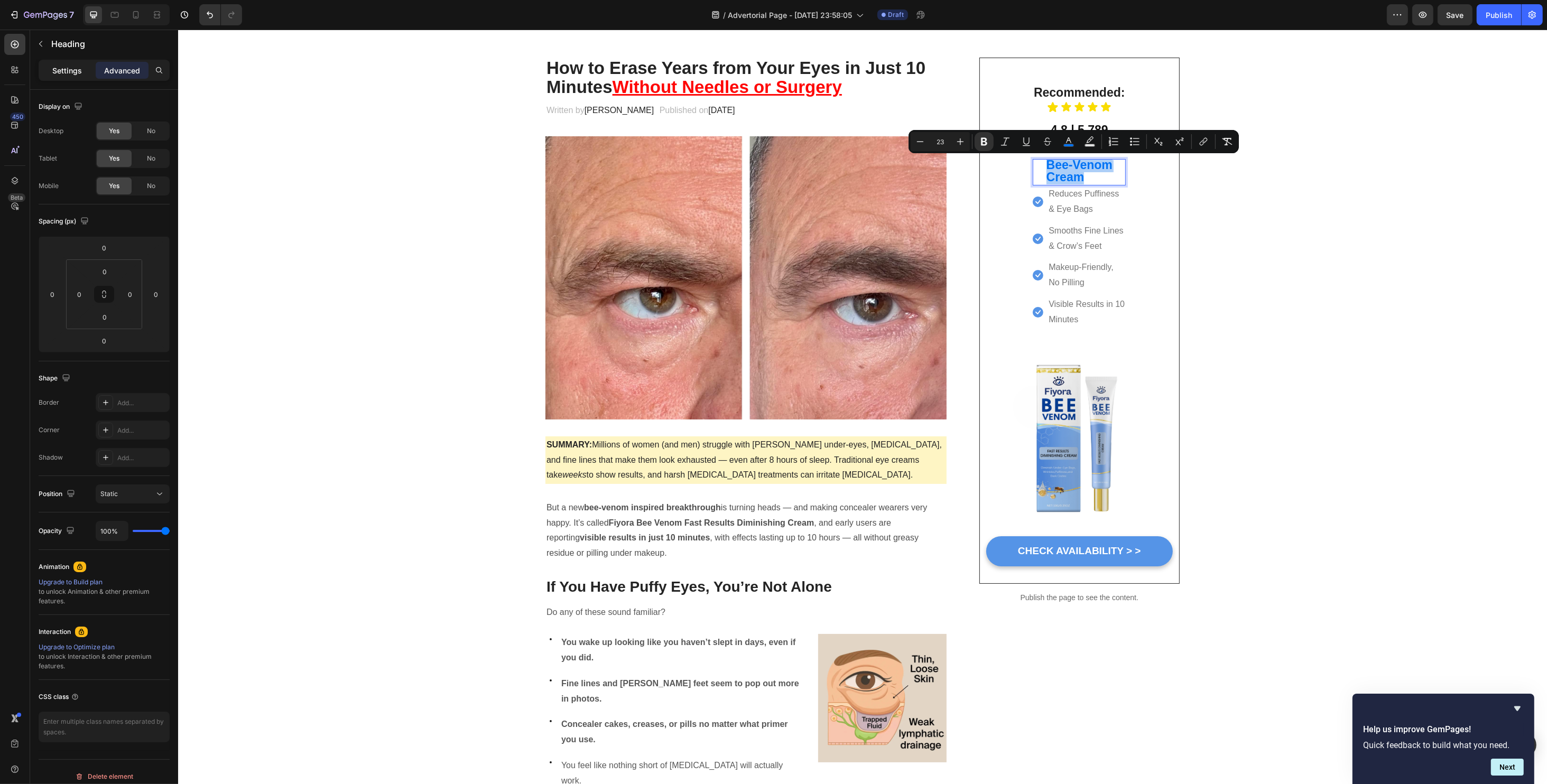
click at [67, 70] on p "Settings" at bounding box center [67, 70] width 30 height 11
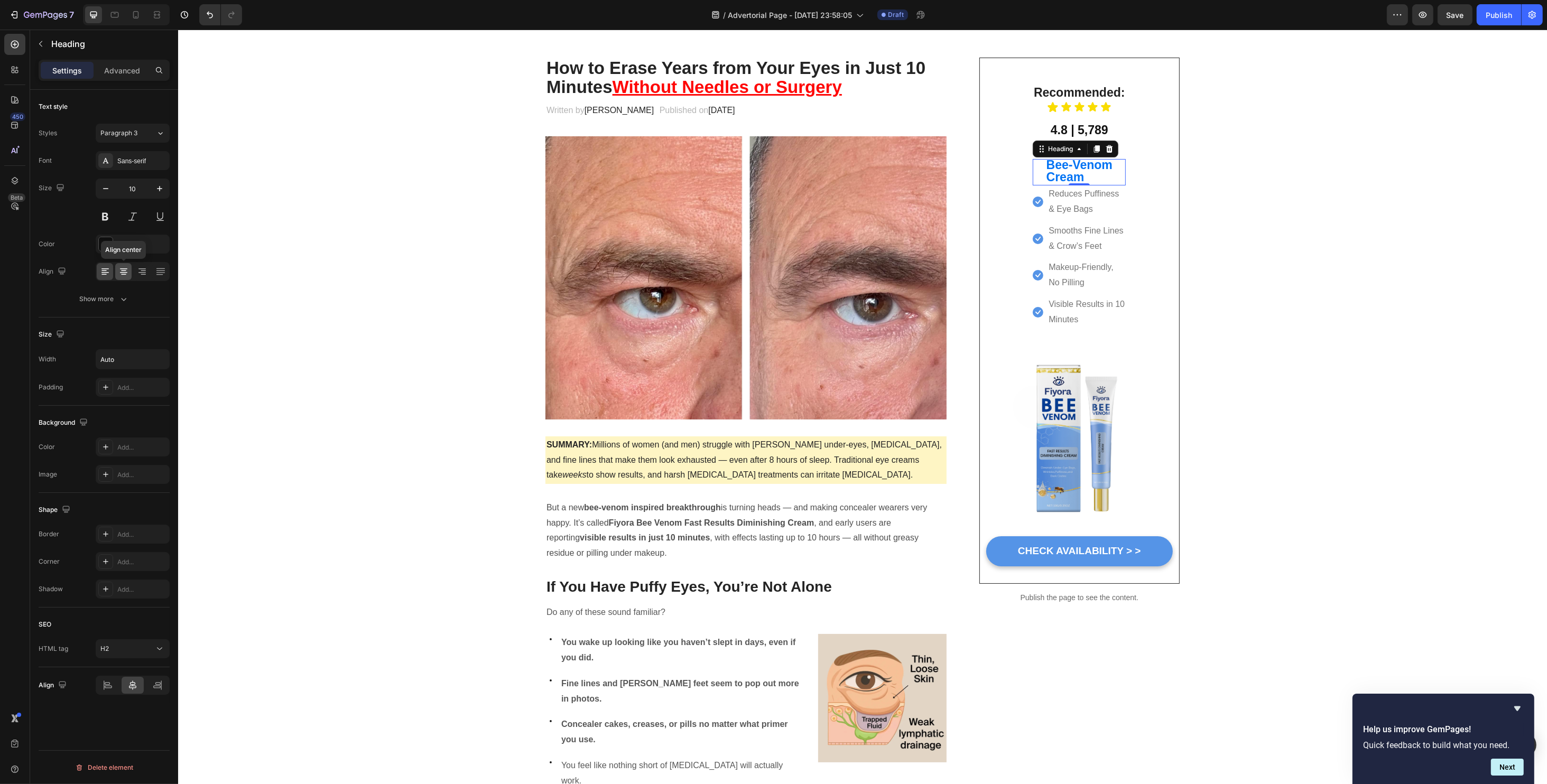
click at [121, 271] on icon at bounding box center [123, 271] width 5 height 1
drag, startPoint x: 1098, startPoint y: 175, endPoint x: 1044, endPoint y: 160, distance: 56.0
click at [1046, 160] on p "Bee-Venom Cream" at bounding box center [1078, 172] width 66 height 24
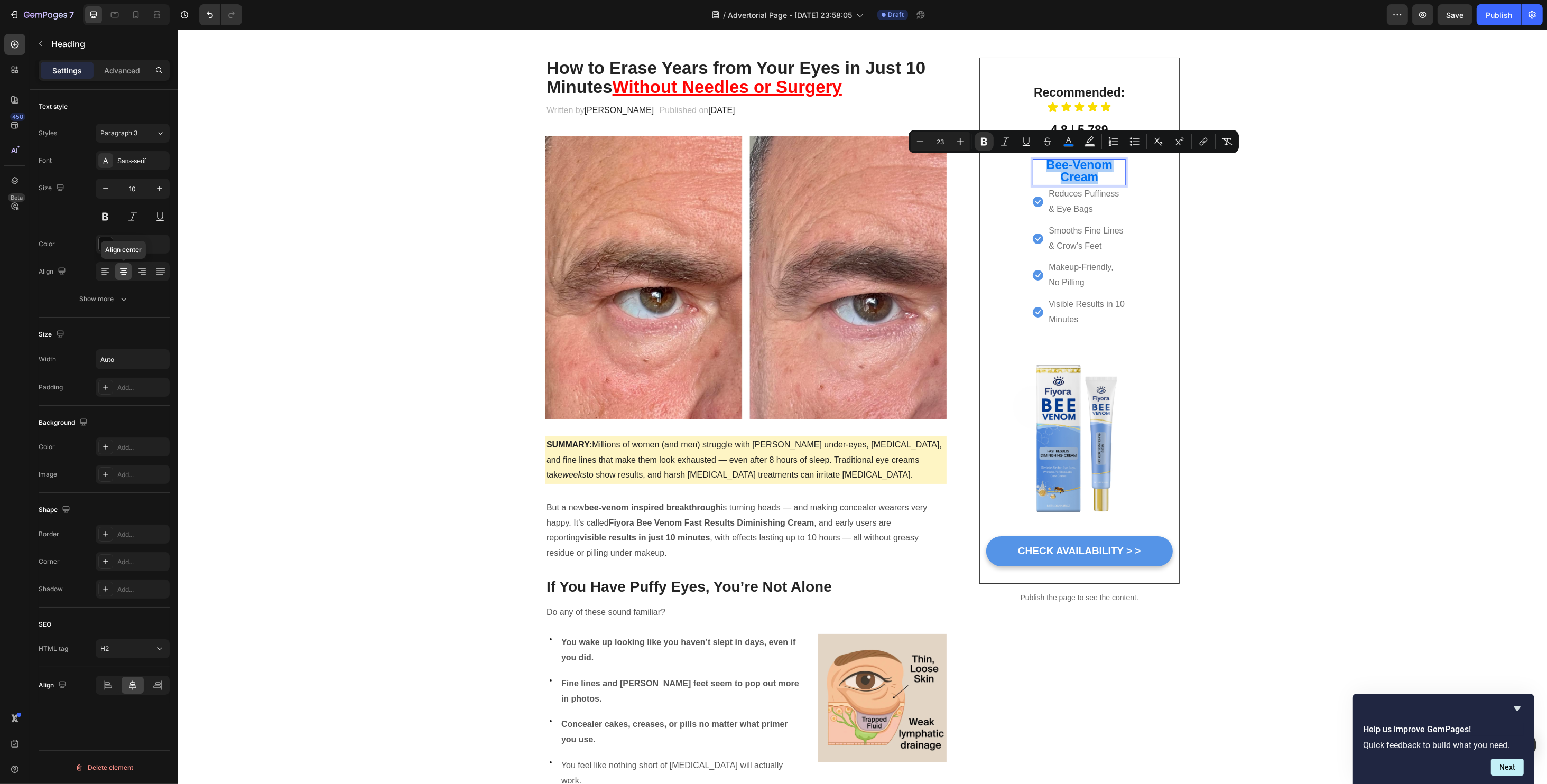
click at [128, 267] on icon at bounding box center [124, 272] width 11 height 11
click at [1086, 163] on strong "Bee-Venom" at bounding box center [1078, 165] width 66 height 14
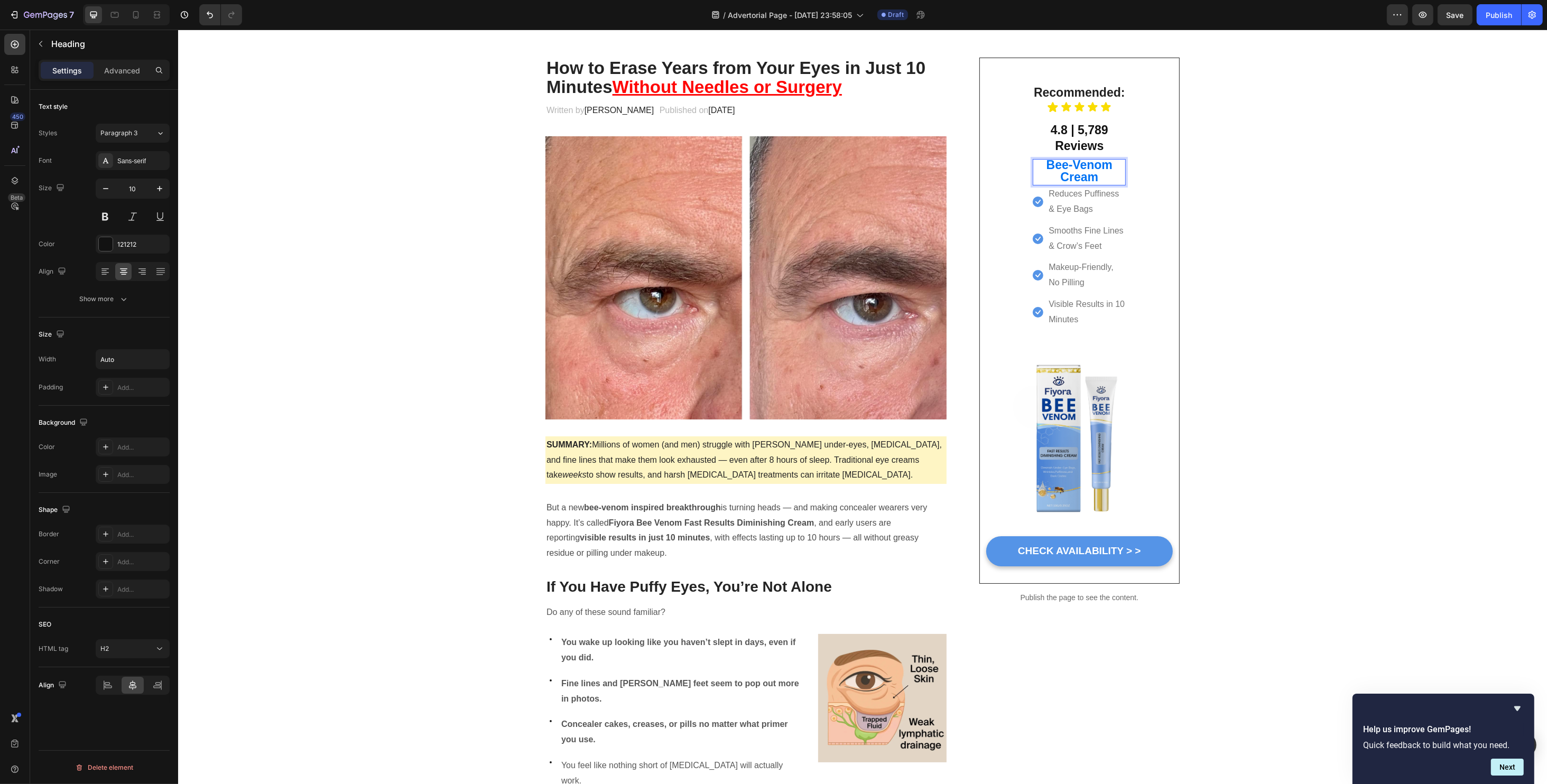
click at [1083, 167] on strong "Bee-Venom" at bounding box center [1078, 165] width 66 height 14
click at [1090, 174] on strong "Cream" at bounding box center [1079, 178] width 38 height 14
drag, startPoint x: 1098, startPoint y: 174, endPoint x: 1044, endPoint y: 163, distance: 55.1
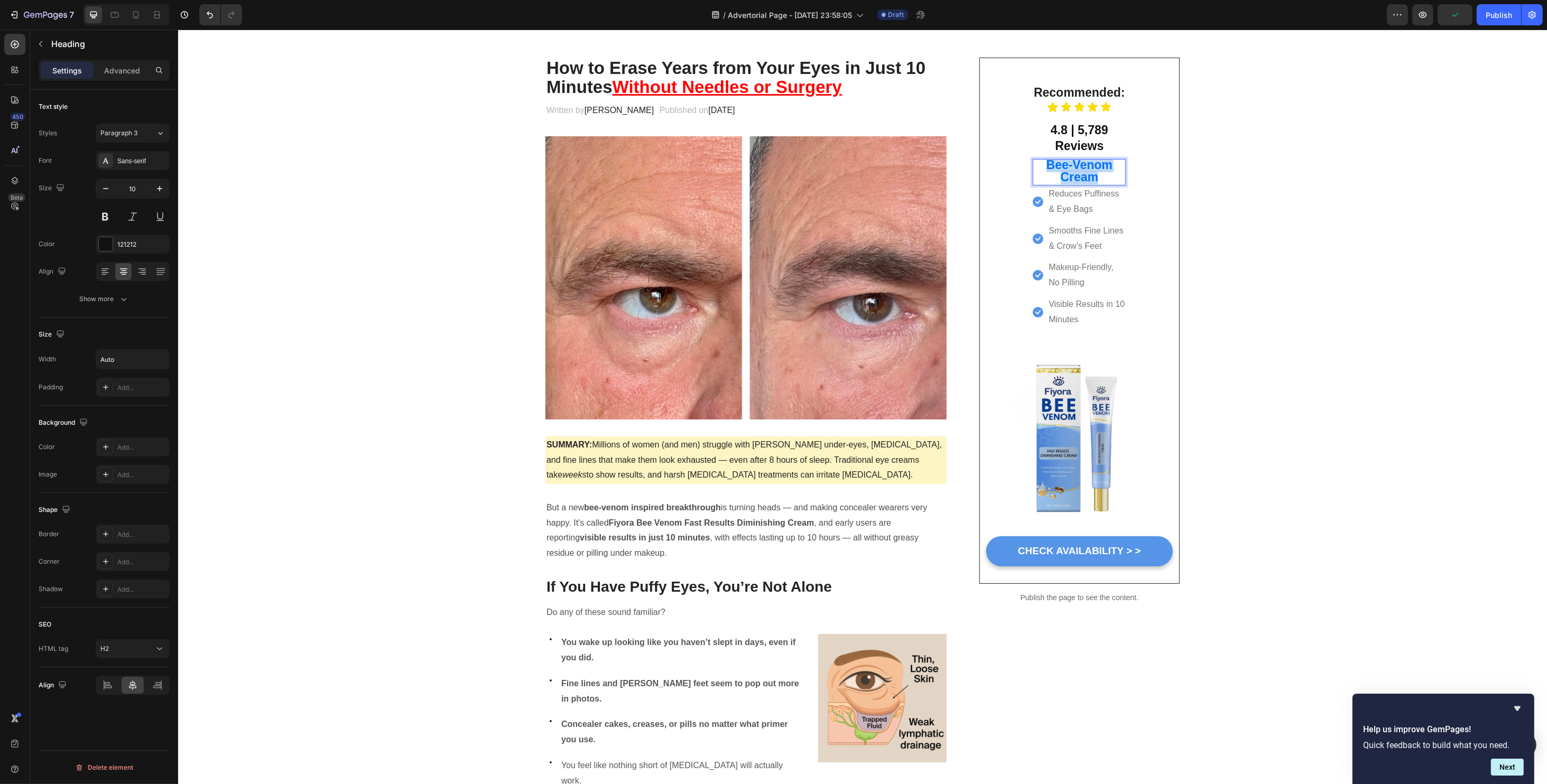
click at [1046, 163] on p "Bee-Venom Cream" at bounding box center [1078, 172] width 66 height 24
click at [958, 137] on icon "Editor contextual toolbar" at bounding box center [961, 142] width 11 height 11
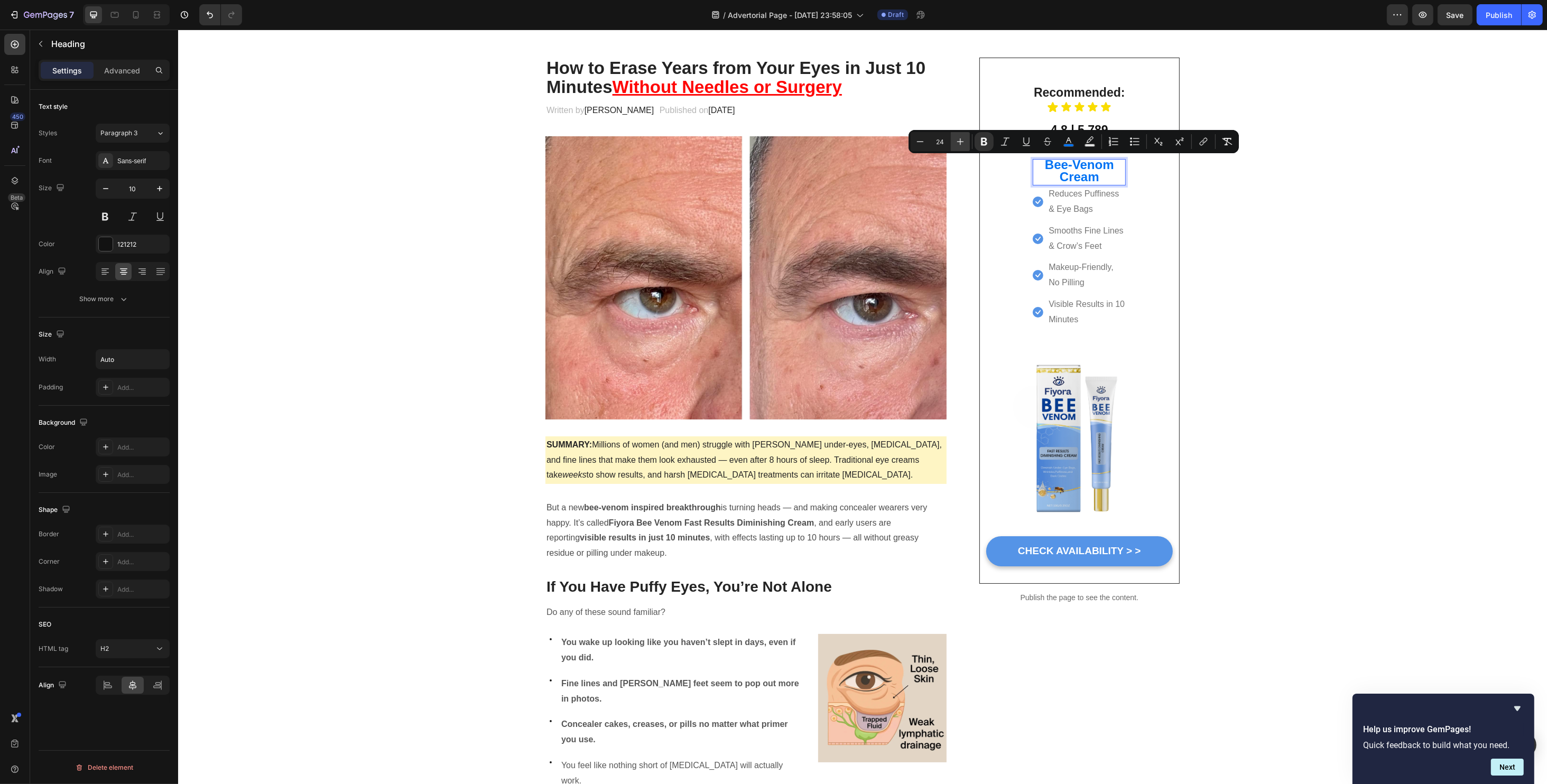
click at [958, 137] on icon "Editor contextual toolbar" at bounding box center [961, 142] width 11 height 11
type input "25"
